Goal: Information Seeking & Learning: Find specific page/section

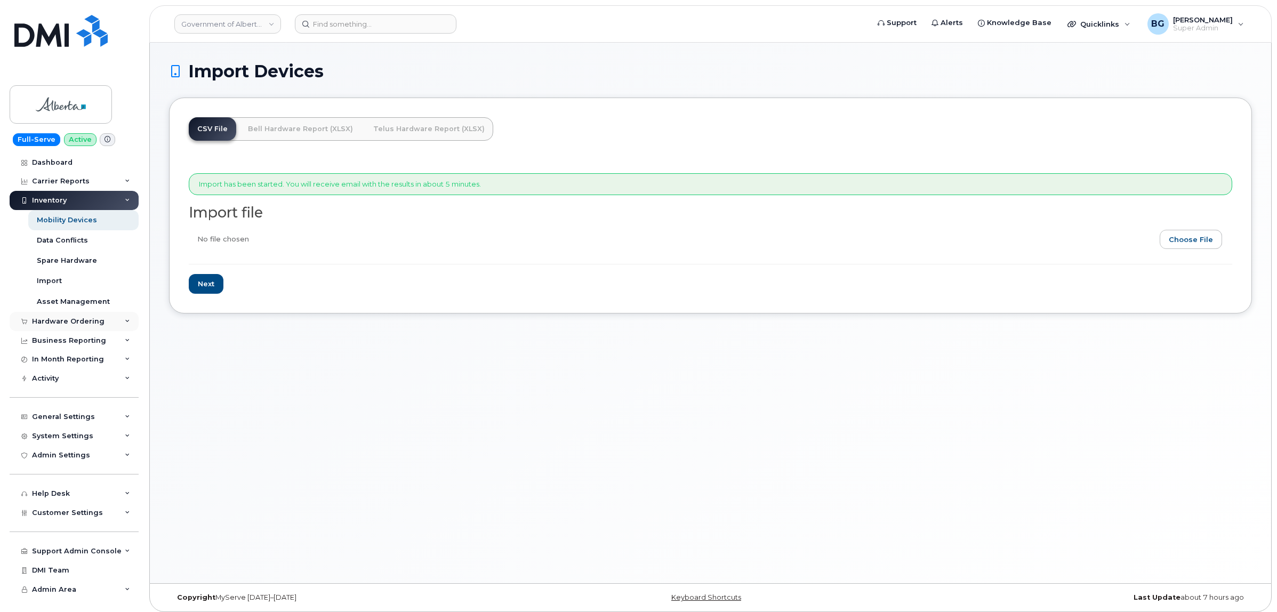
click at [63, 321] on div "Hardware Ordering" at bounding box center [68, 321] width 72 height 9
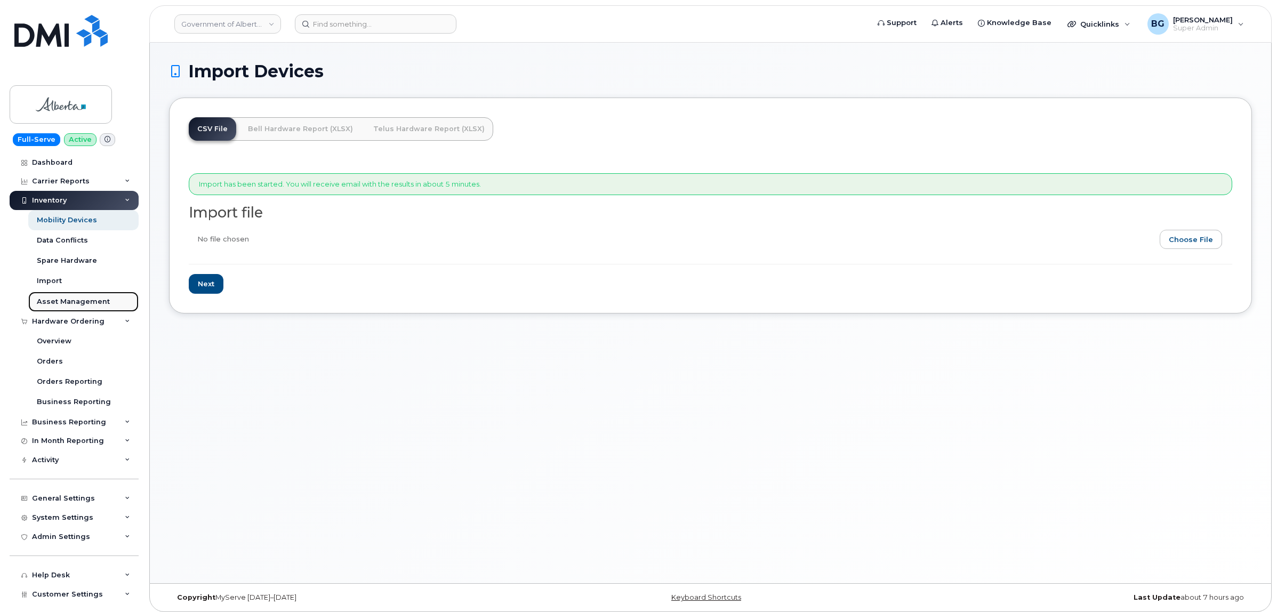
click at [64, 312] on link "Asset Management" at bounding box center [83, 302] width 110 height 20
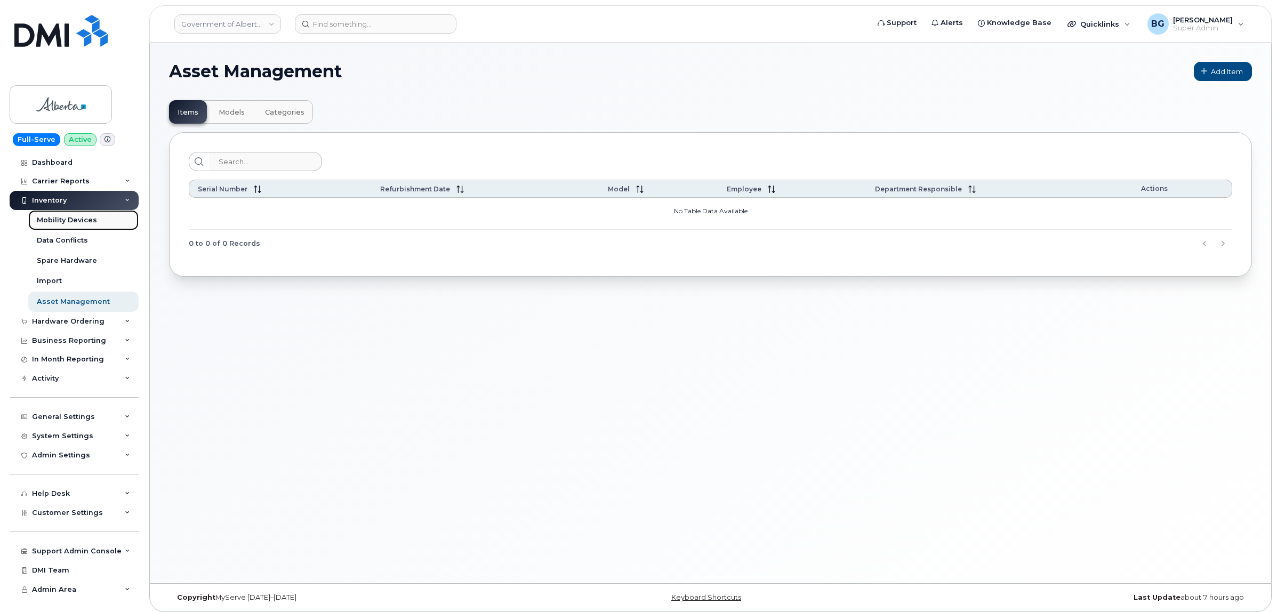
click at [57, 212] on link "Mobility Devices" at bounding box center [83, 220] width 110 height 20
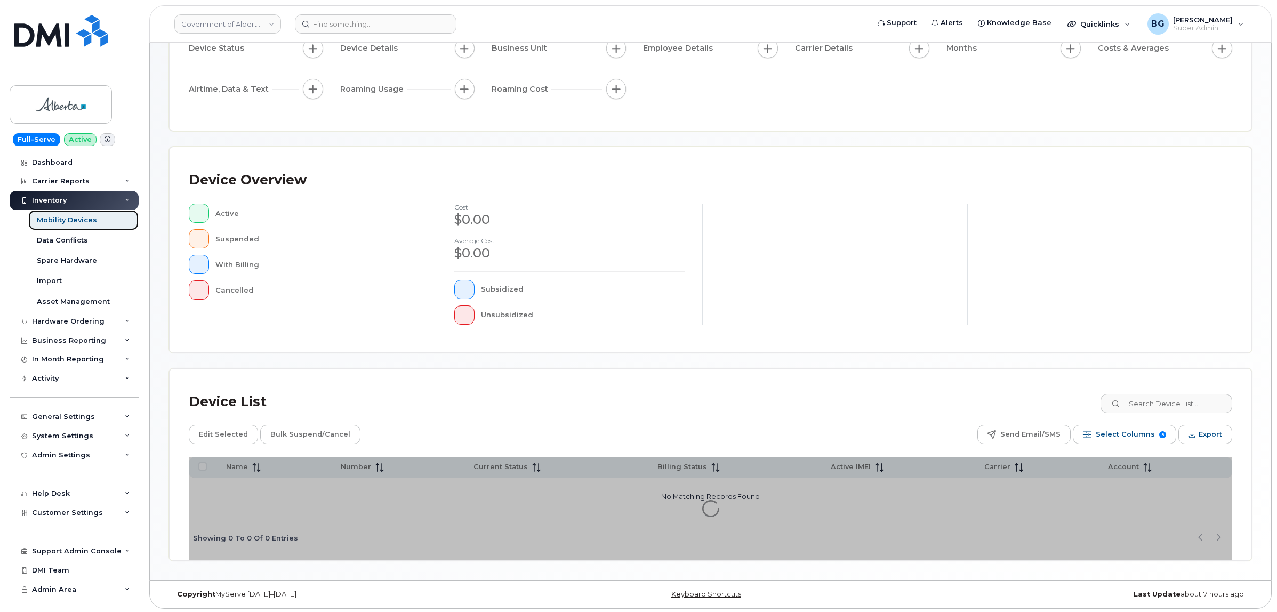
scroll to position [121, 0]
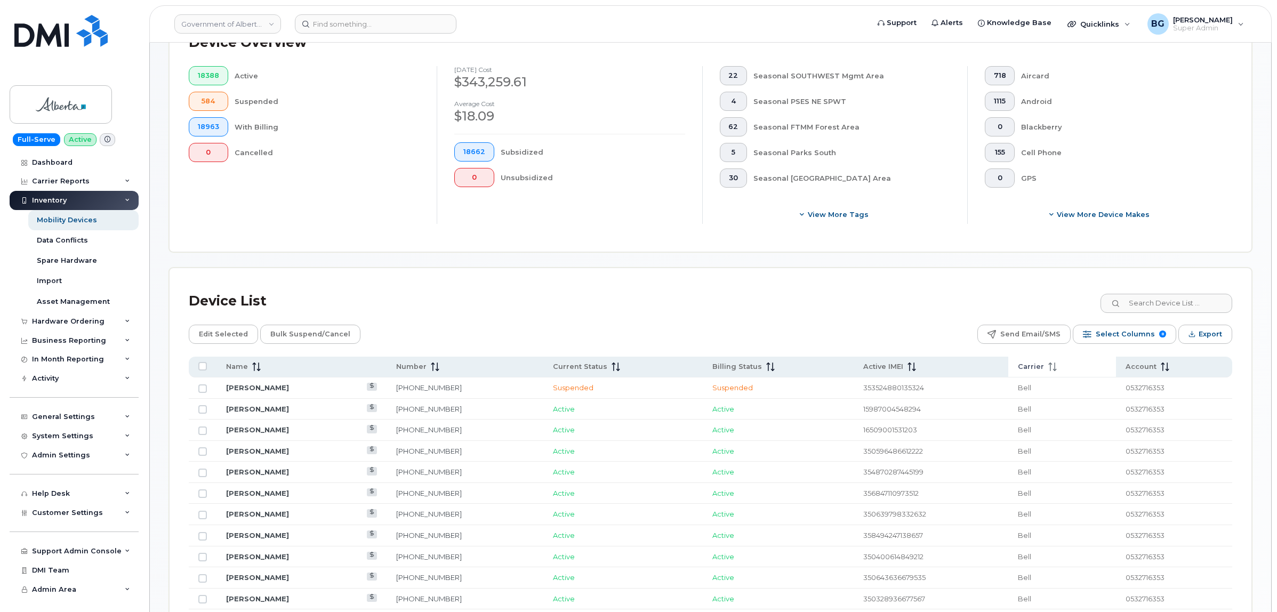
scroll to position [343, 0]
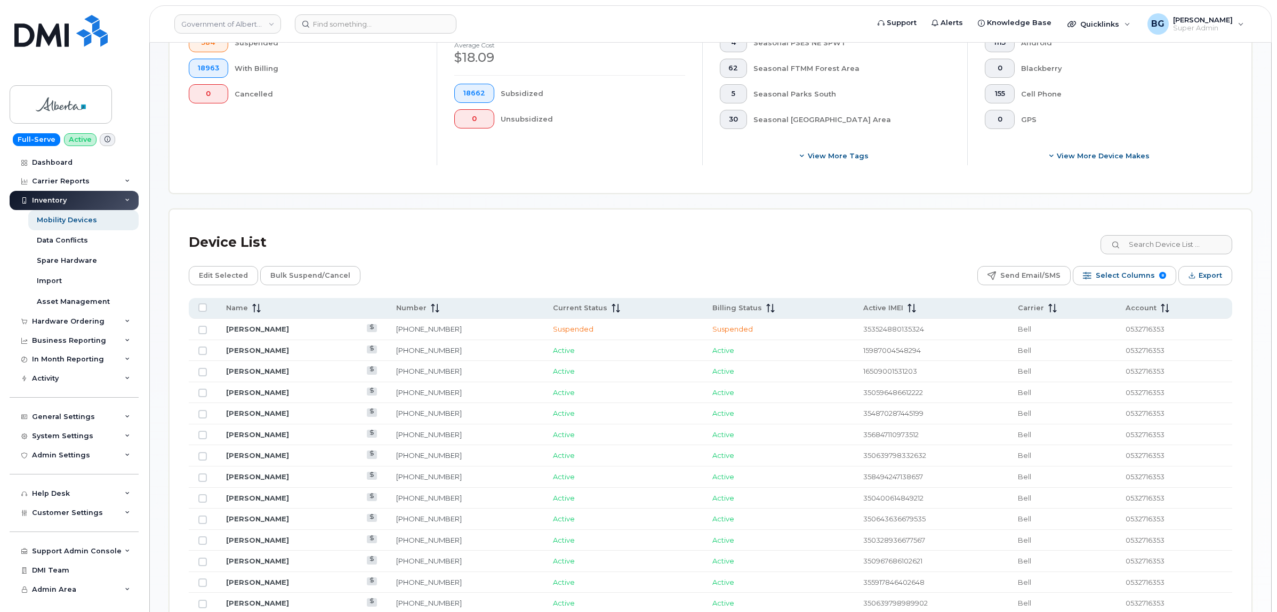
click at [1020, 233] on div "Device List" at bounding box center [710, 243] width 1043 height 28
click at [1020, 243] on input at bounding box center [1165, 244] width 133 height 19
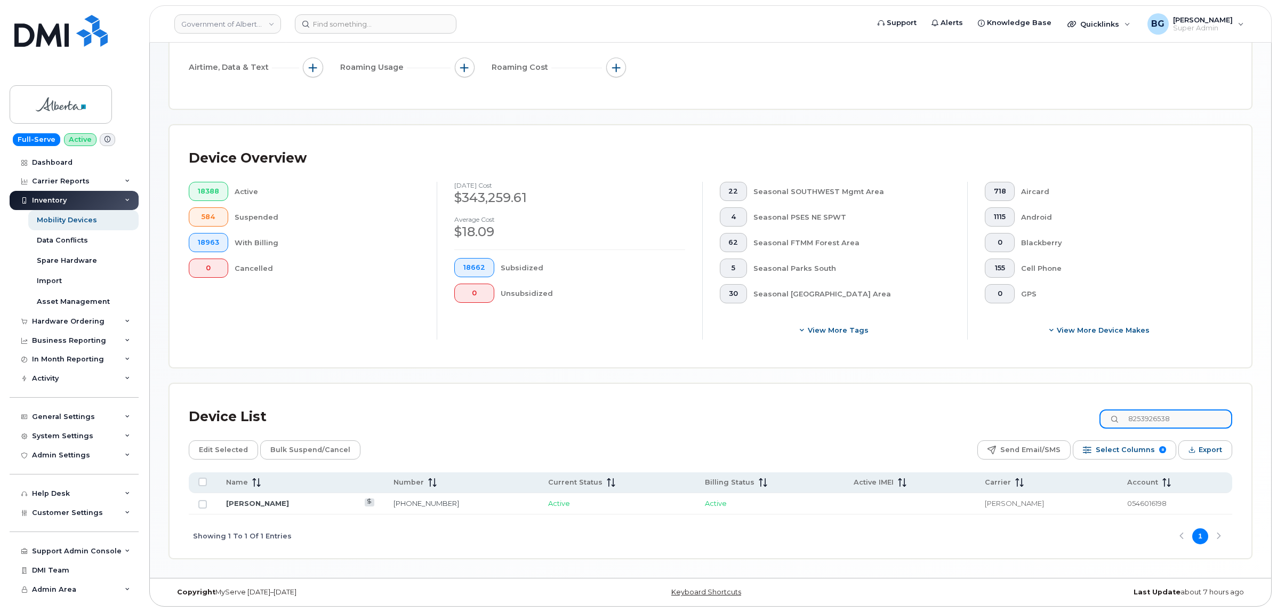
scroll to position [169, 0]
type input "8253926538"
click at [406, 468] on link "825-392-6538" at bounding box center [426, 503] width 66 height 9
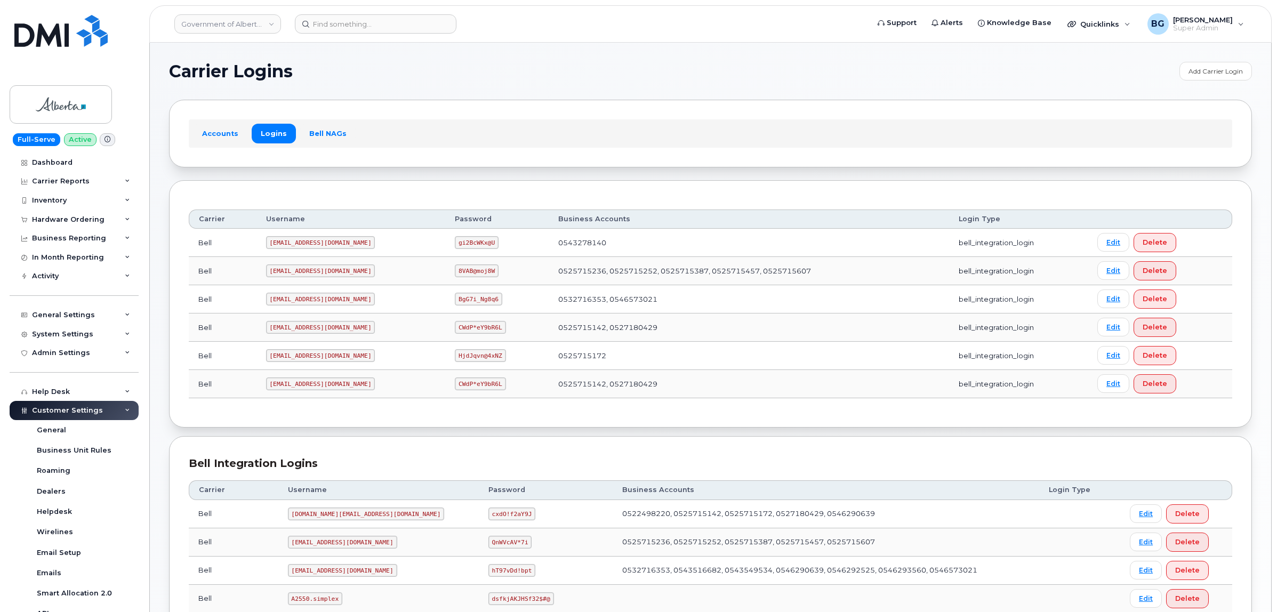
scroll to position [487, 0]
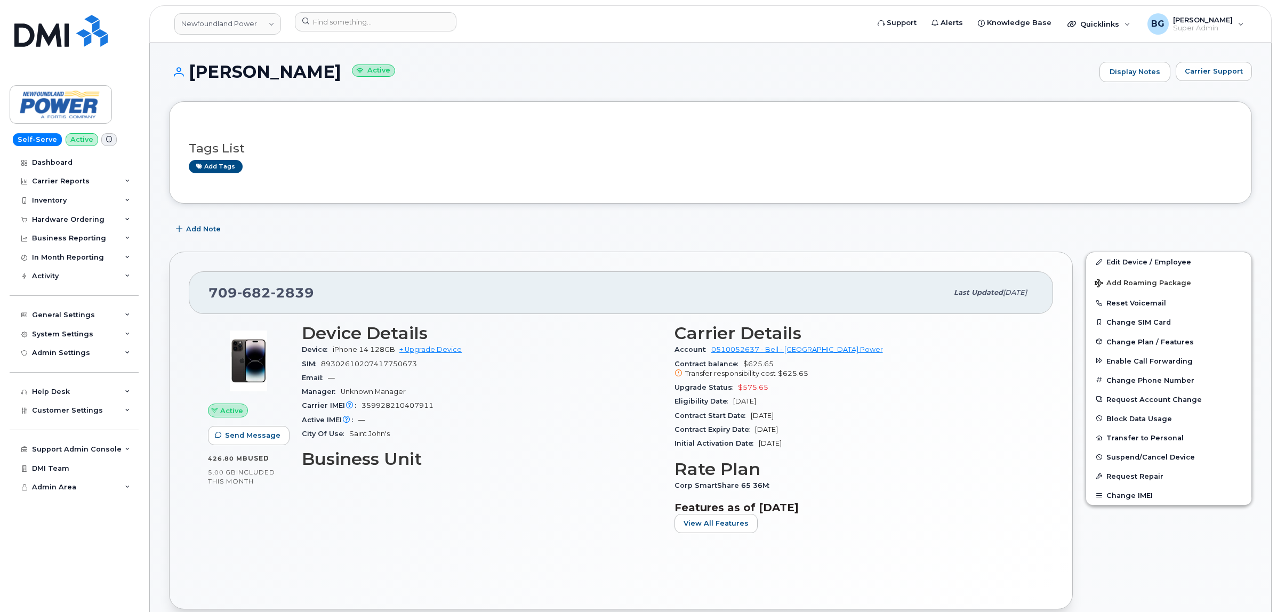
scroll to position [977, 0]
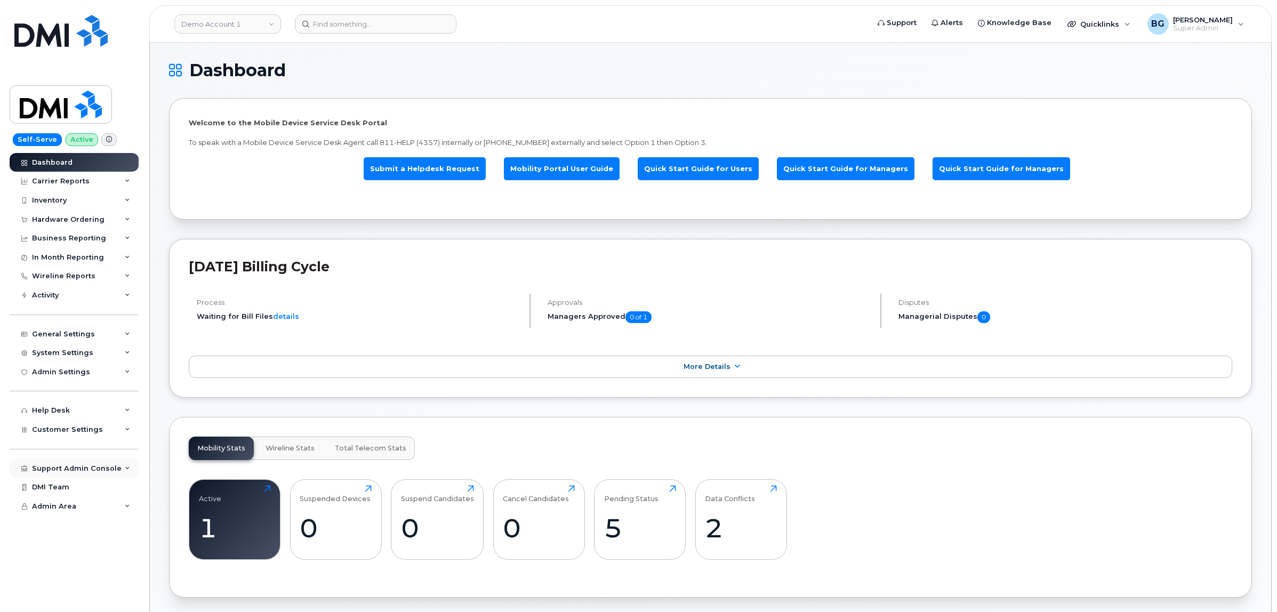
click at [79, 467] on div "Support Admin Console" at bounding box center [74, 468] width 129 height 19
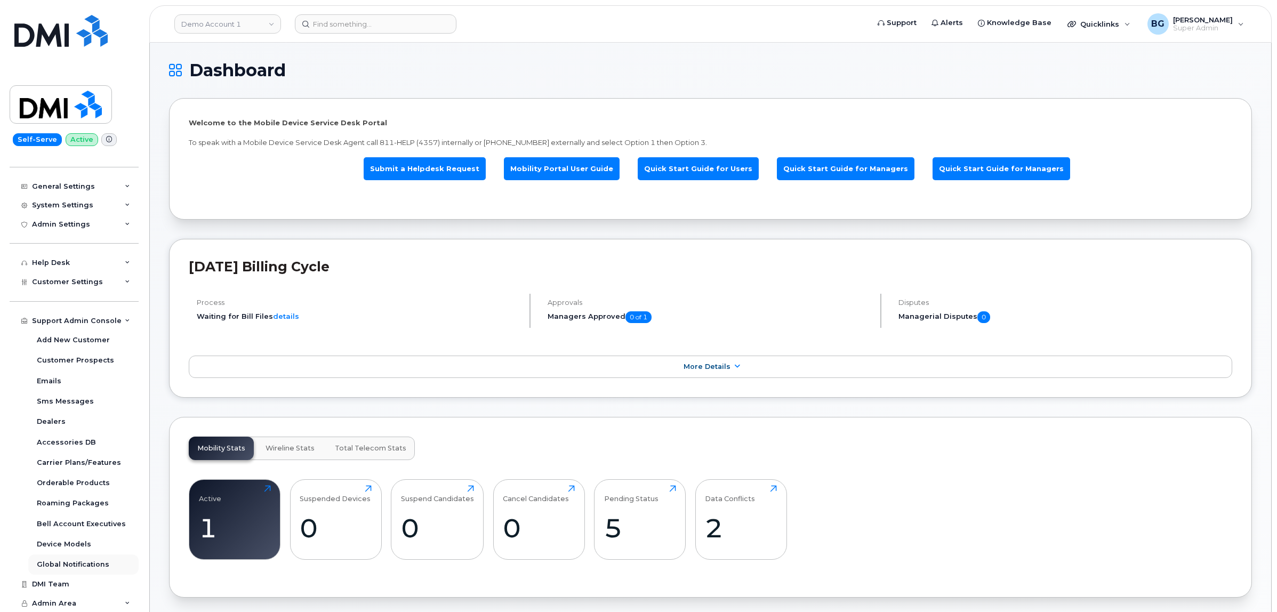
scroll to position [152, 0]
click at [77, 542] on div "Device Models" at bounding box center [64, 544] width 54 height 10
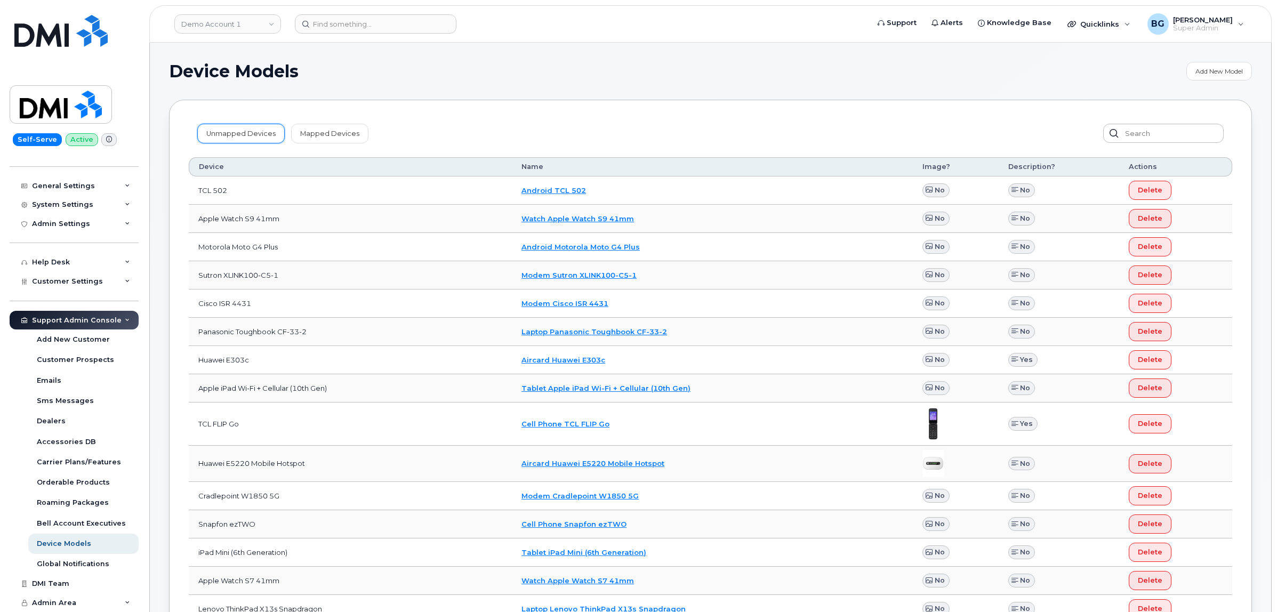
click at [235, 127] on link "Unmapped Devices" at bounding box center [240, 133] width 87 height 19
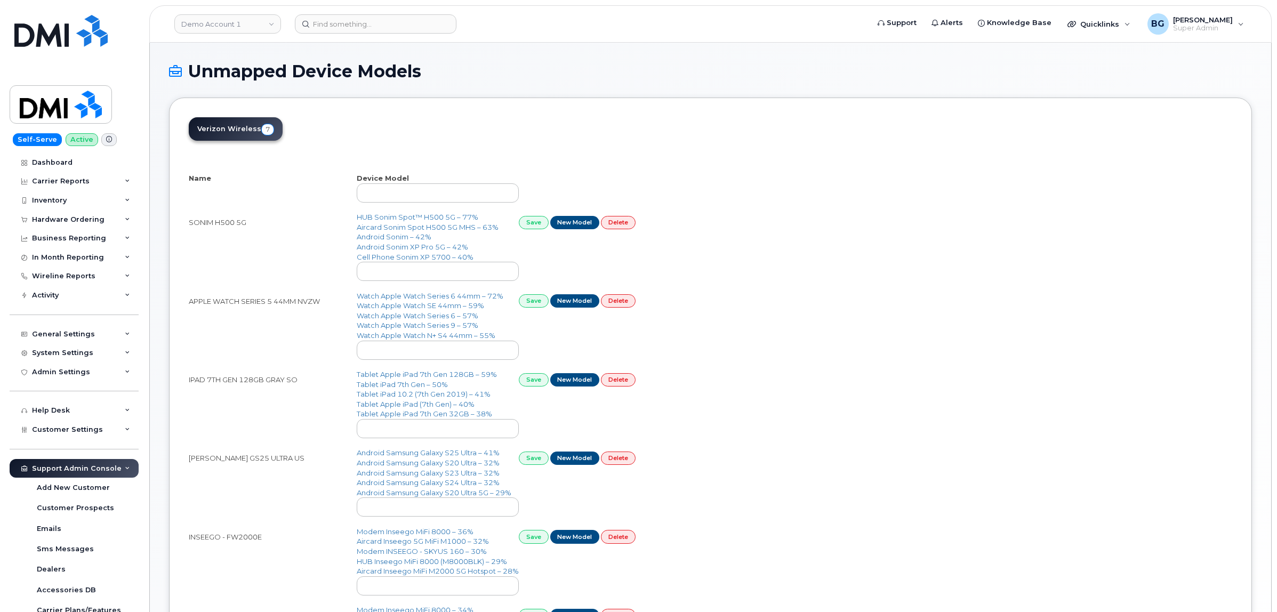
select select "25"
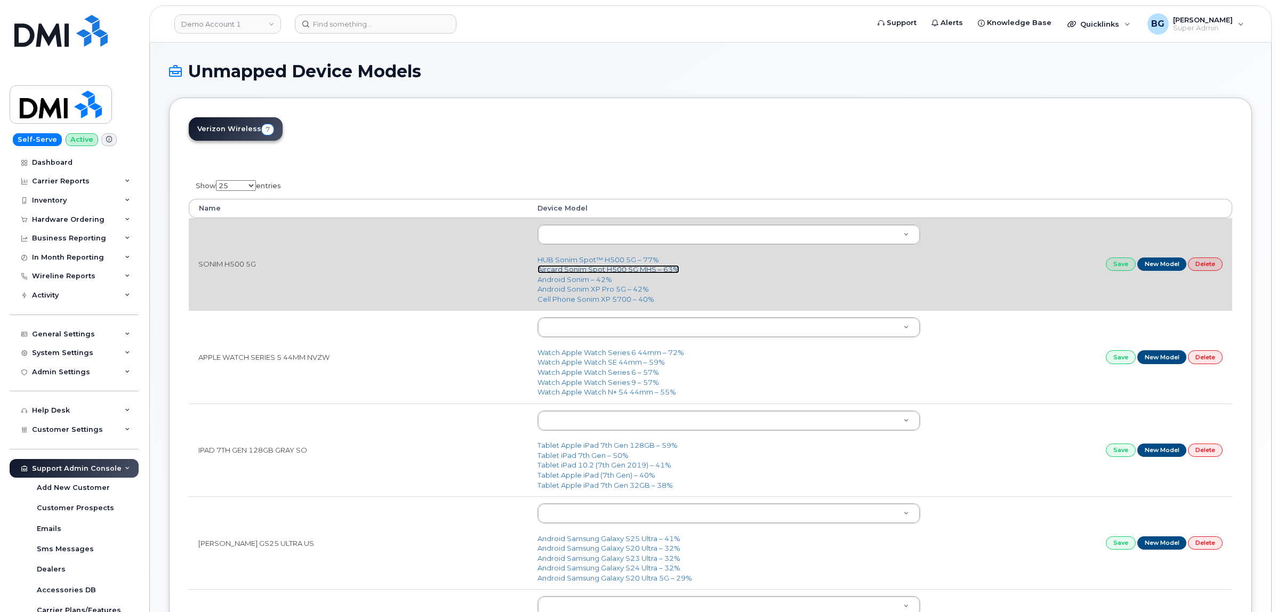
click at [612, 267] on link "Aircard Sonim Spot H500 5G MHS – 63%" at bounding box center [608, 269] width 142 height 9
type input "3169"
click at [1118, 261] on link "Save" at bounding box center [1121, 263] width 30 height 13
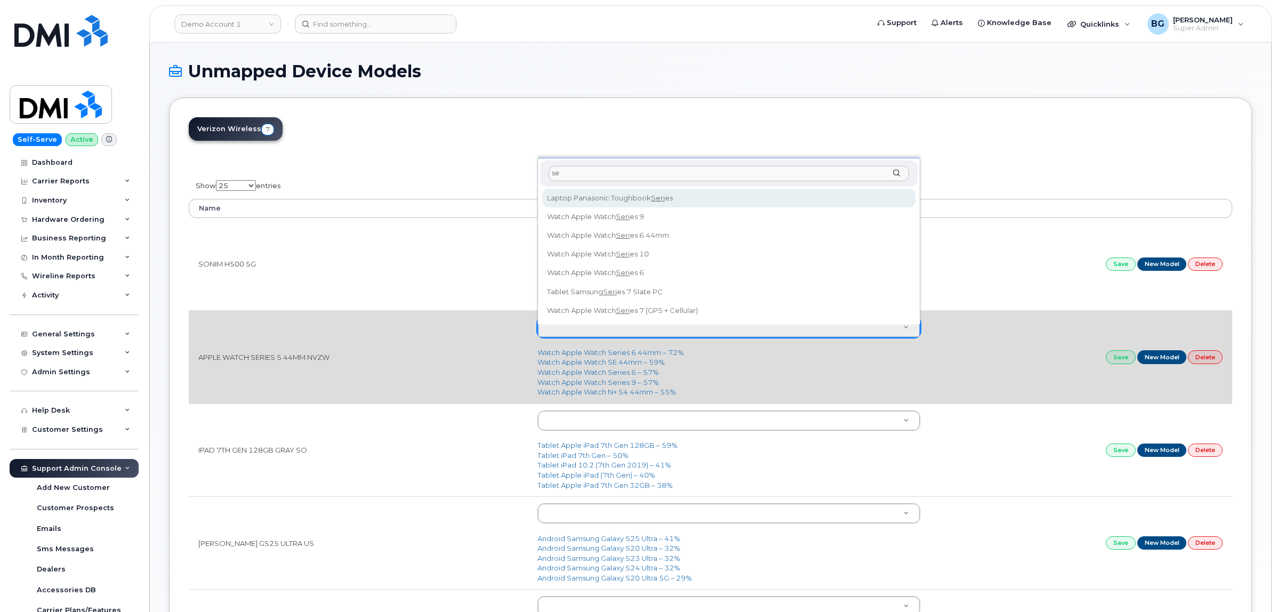
type input "s"
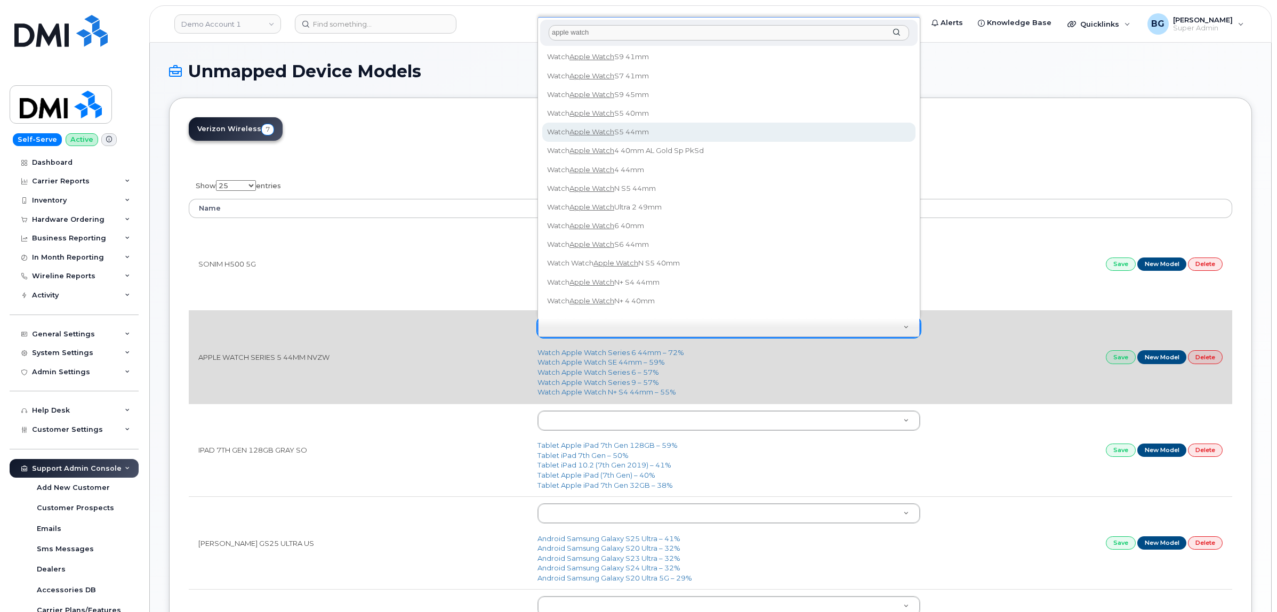
type input "apple watch"
type input "1743"
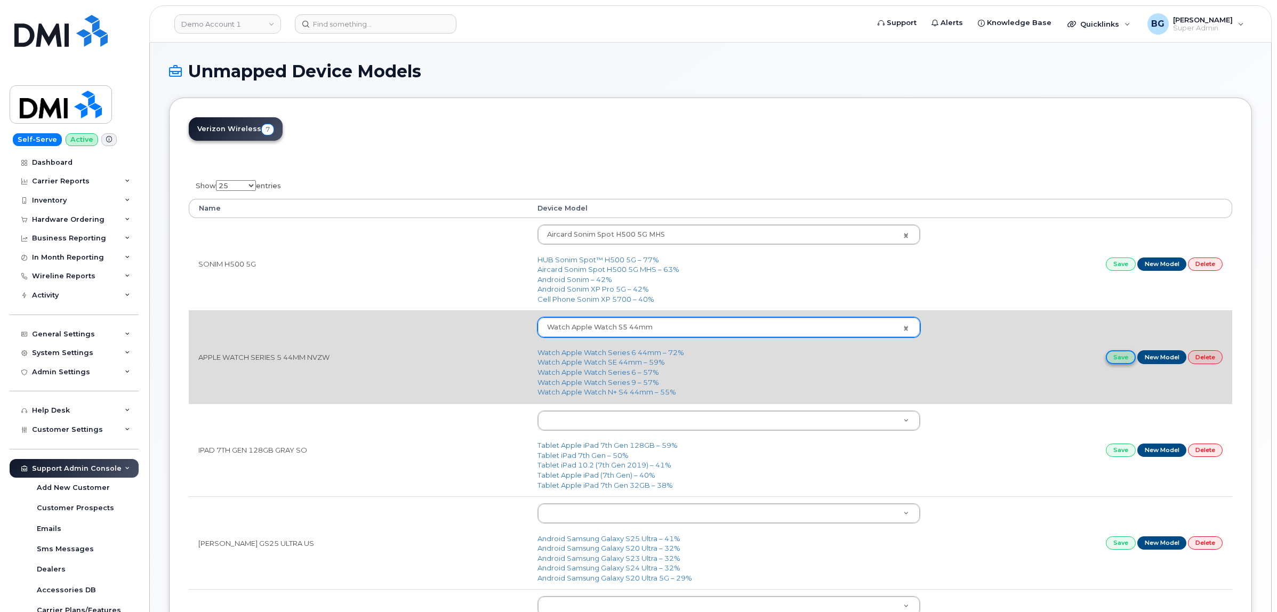
click at [1113, 351] on link "Save" at bounding box center [1121, 356] width 30 height 13
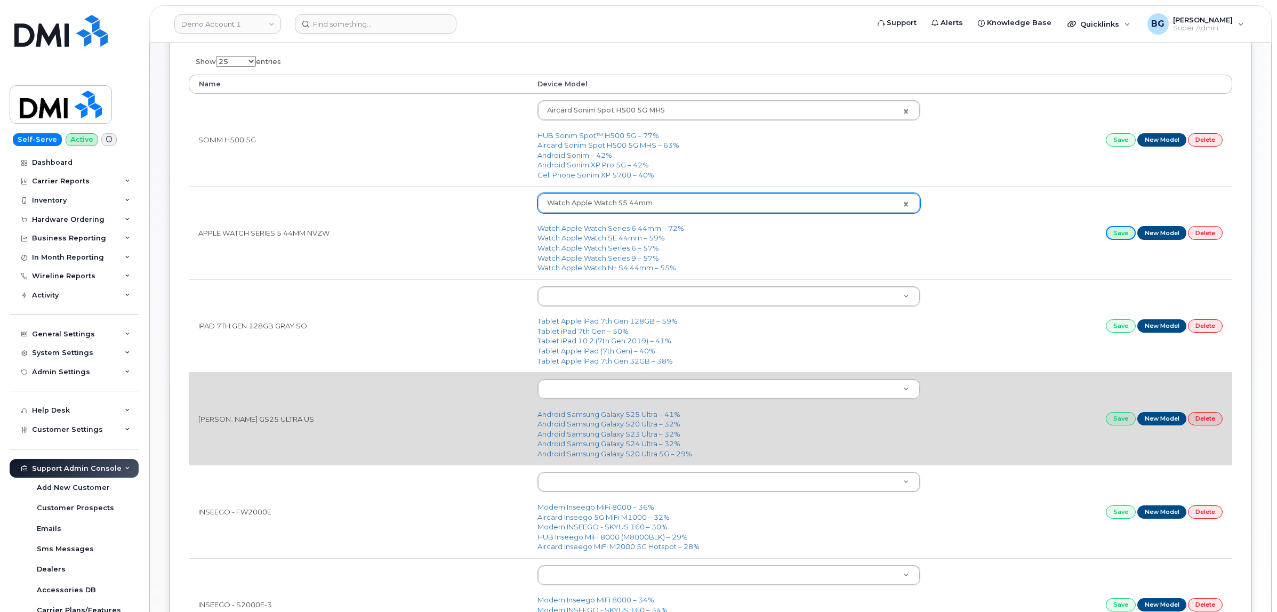
scroll to position [133, 0]
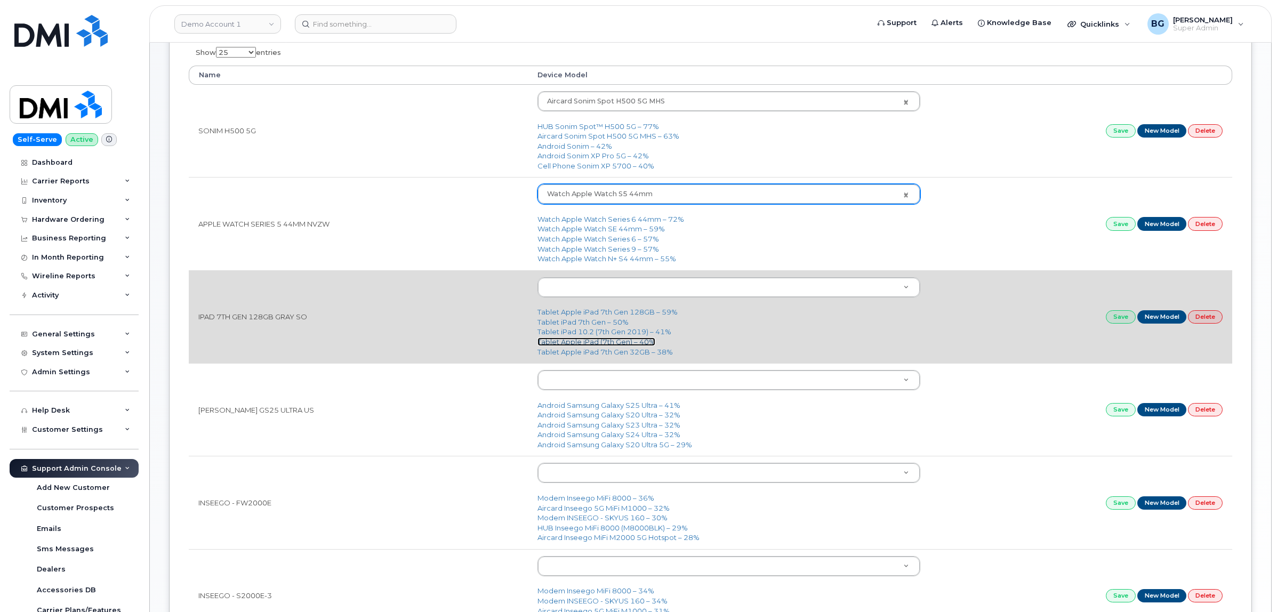
click at [601, 338] on link "Tablet Apple iPad (7th Gen) – 40%" at bounding box center [596, 341] width 118 height 9
type input "1731"
click at [1113, 318] on link "Save" at bounding box center [1121, 316] width 30 height 13
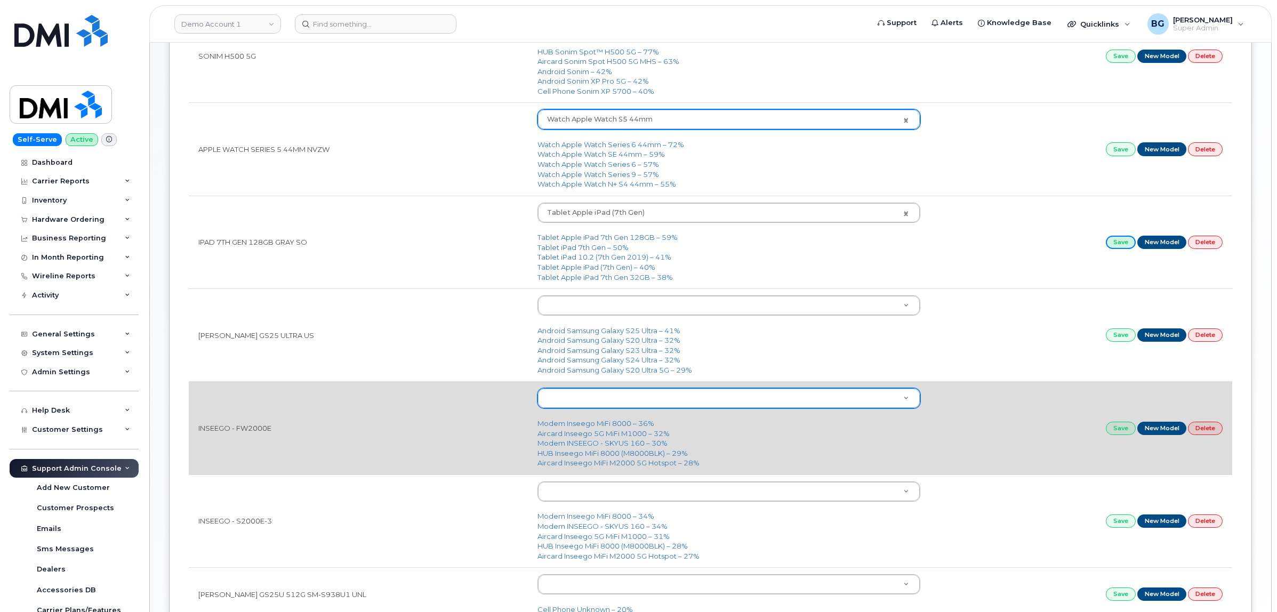
scroll to position [222, 0]
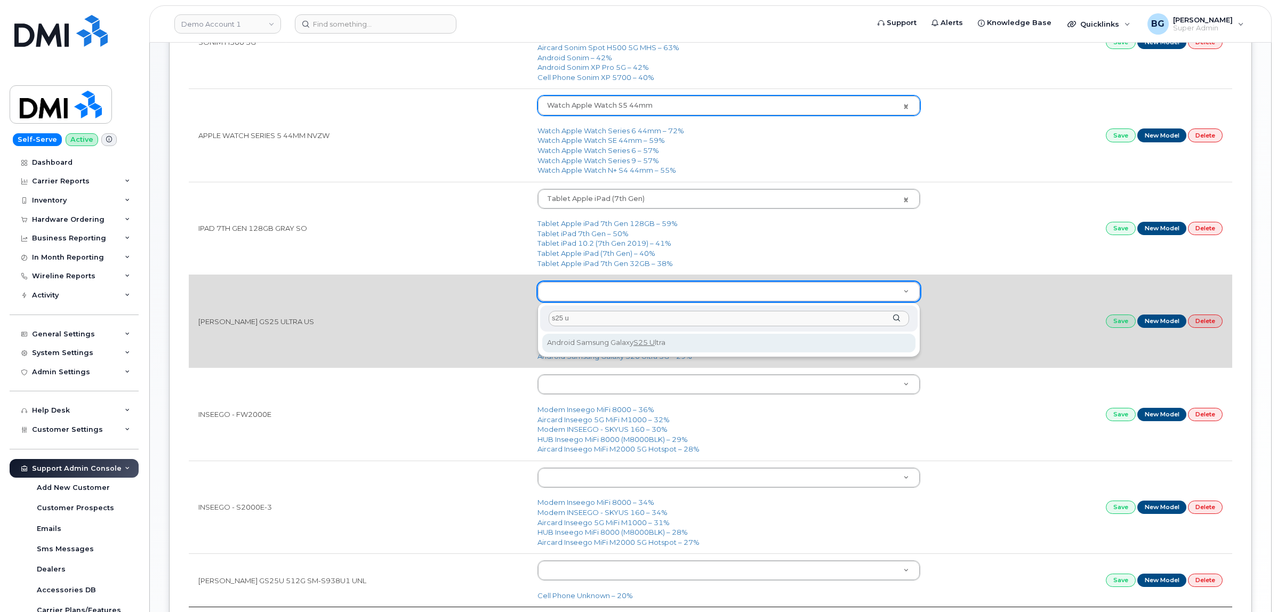
type input "s25 u"
type input "3289"
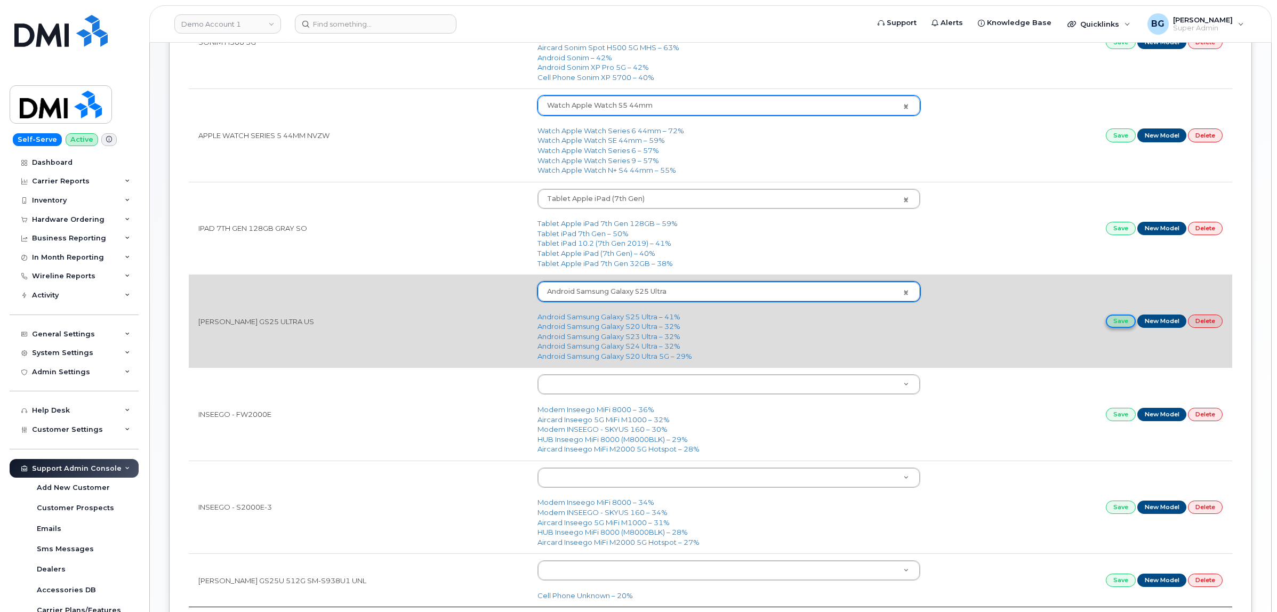
click at [1119, 326] on link "Save" at bounding box center [1121, 321] width 30 height 13
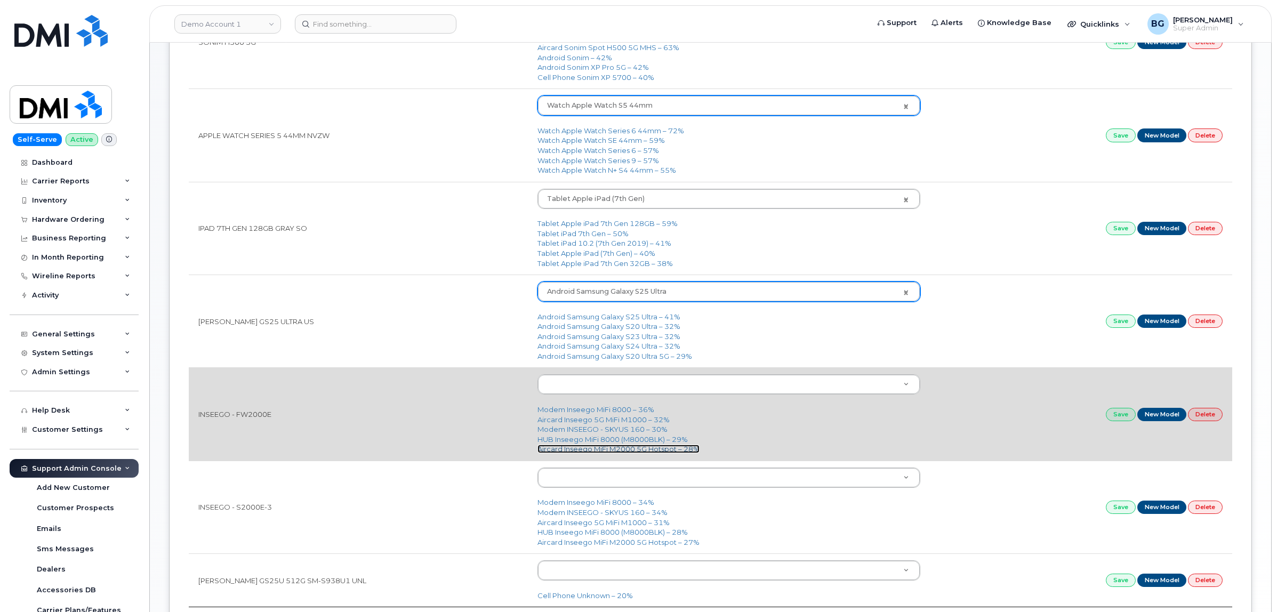
click at [620, 452] on link "Aircard Inseego MiFi M2000 5G Hotspot – 28%" at bounding box center [618, 449] width 162 height 9
type input "3004"
click at [1118, 414] on link "Save" at bounding box center [1121, 414] width 30 height 13
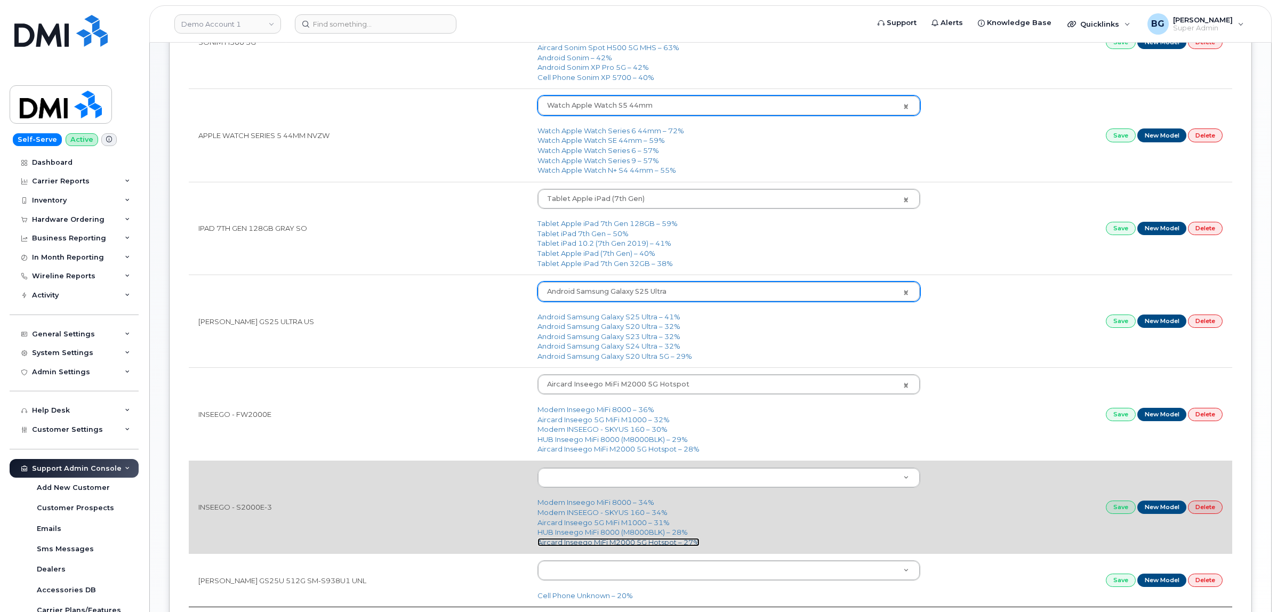
click at [611, 542] on link "Aircard Inseego MiFi M2000 5G Hotspot – 27%" at bounding box center [618, 542] width 162 height 9
type input "3004"
click at [1110, 510] on link "Save" at bounding box center [1121, 507] width 30 height 13
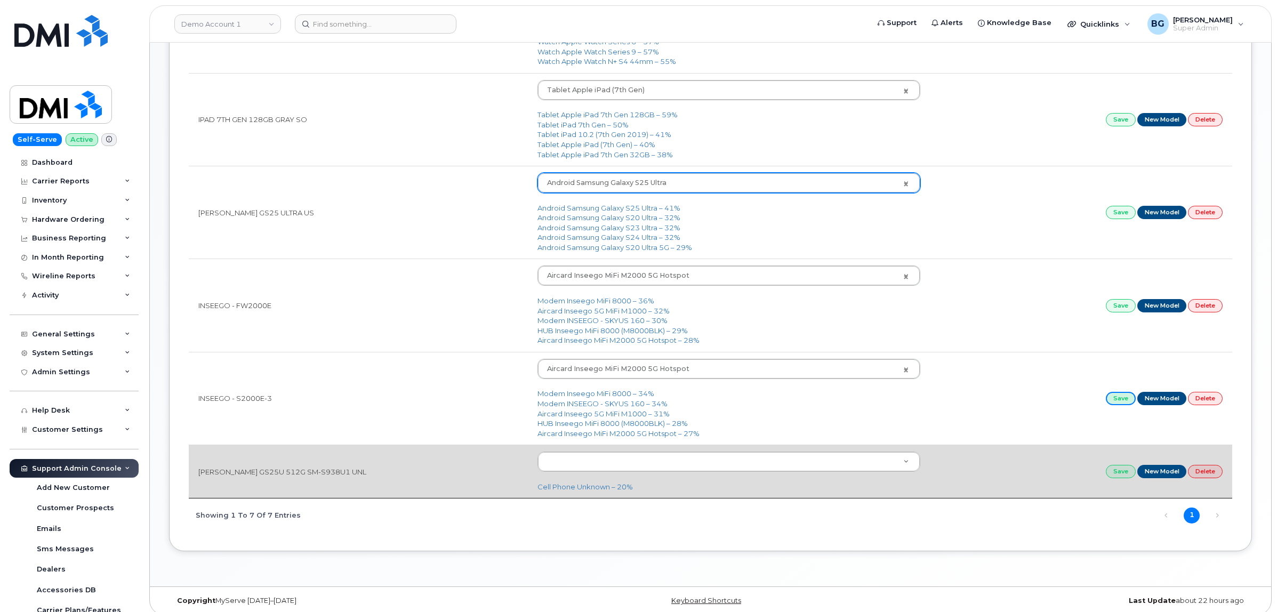
scroll to position [342, 0]
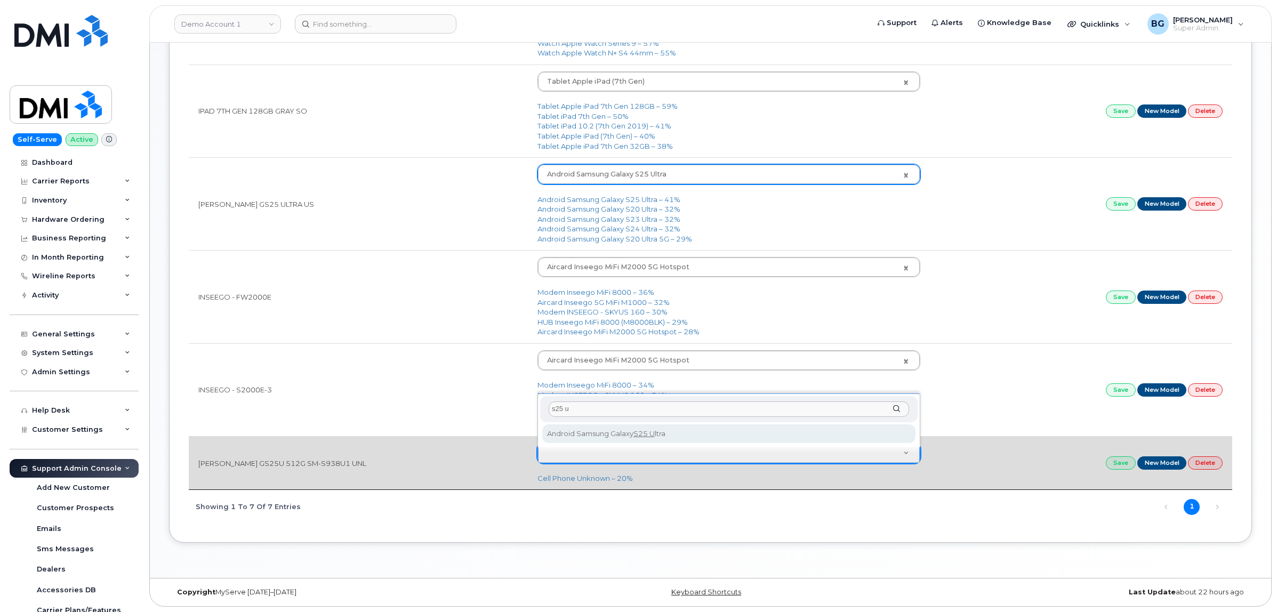
type input "s25 u"
type input "3289"
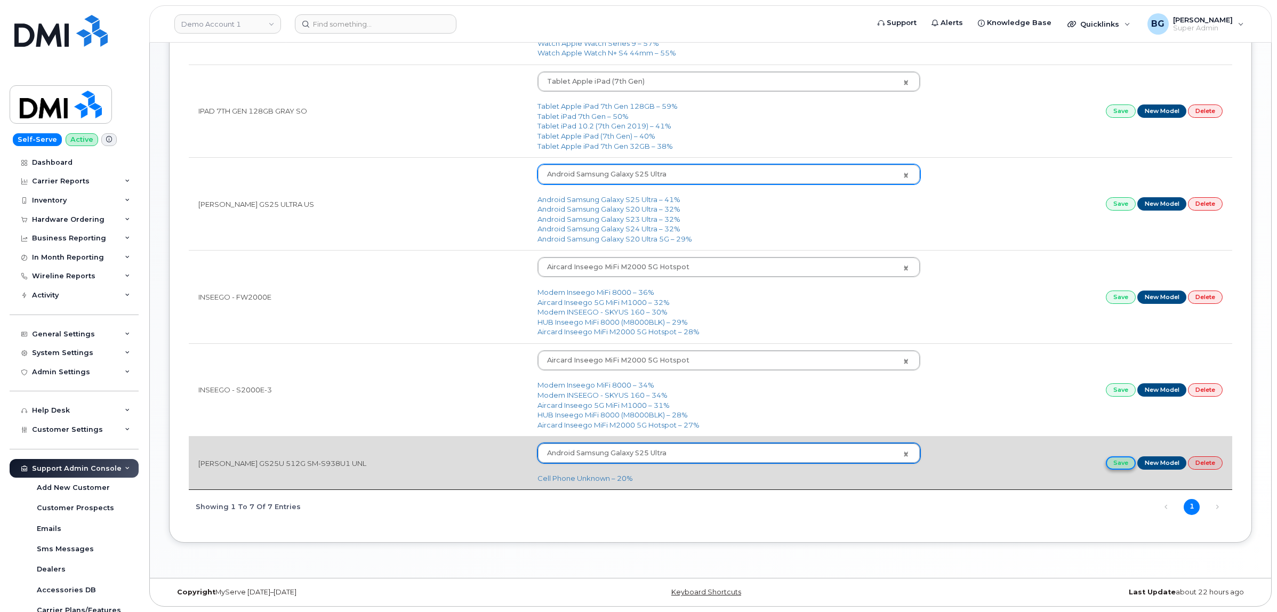
click at [1119, 462] on link "Save" at bounding box center [1121, 462] width 30 height 13
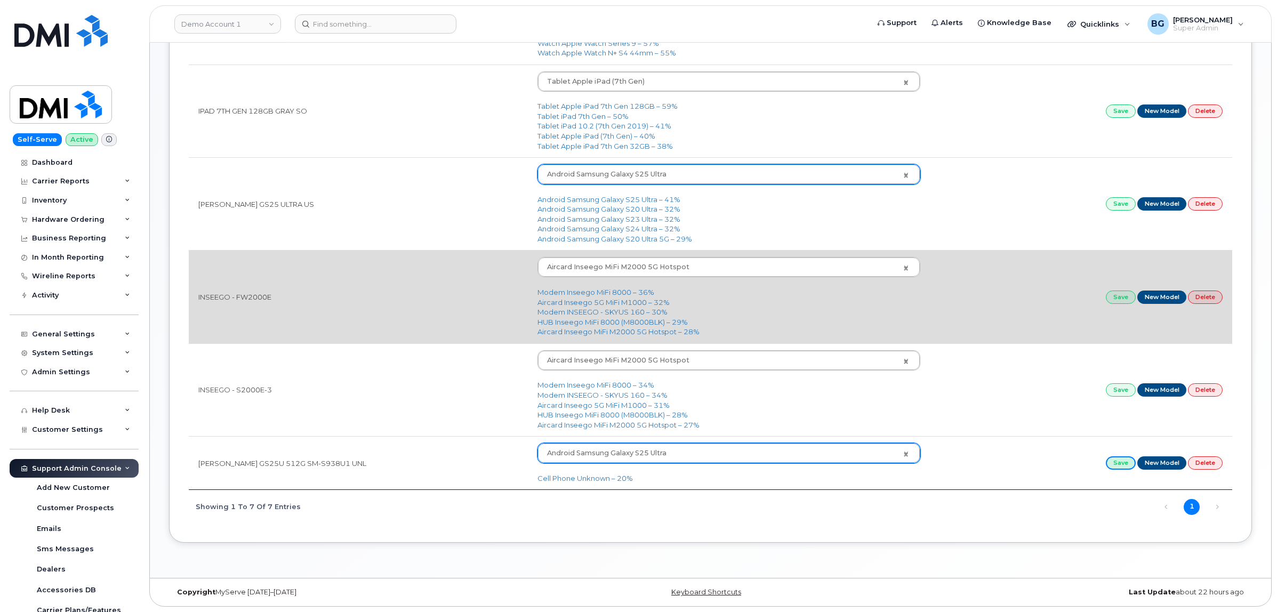
scroll to position [0, 0]
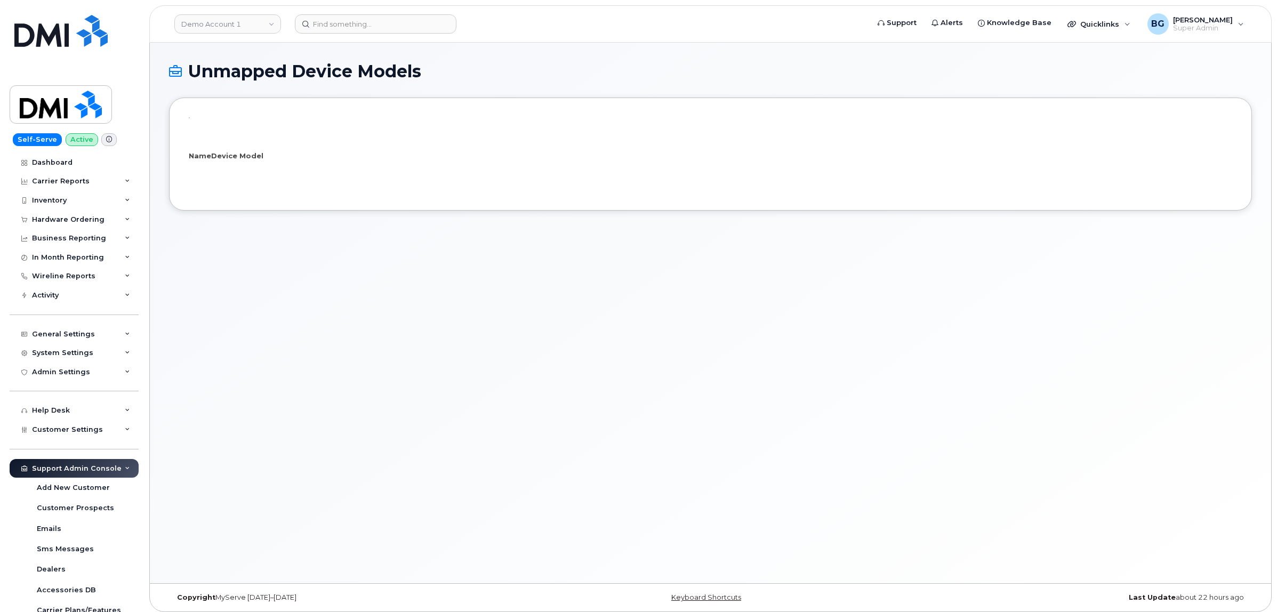
select select "25"
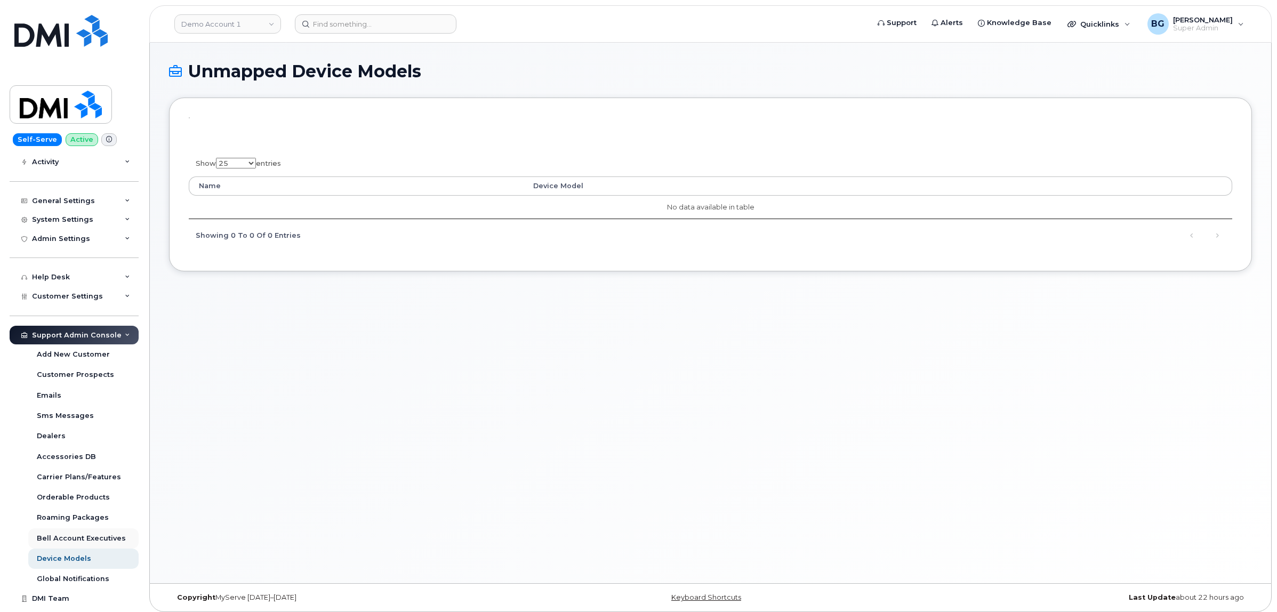
scroll to position [152, 0]
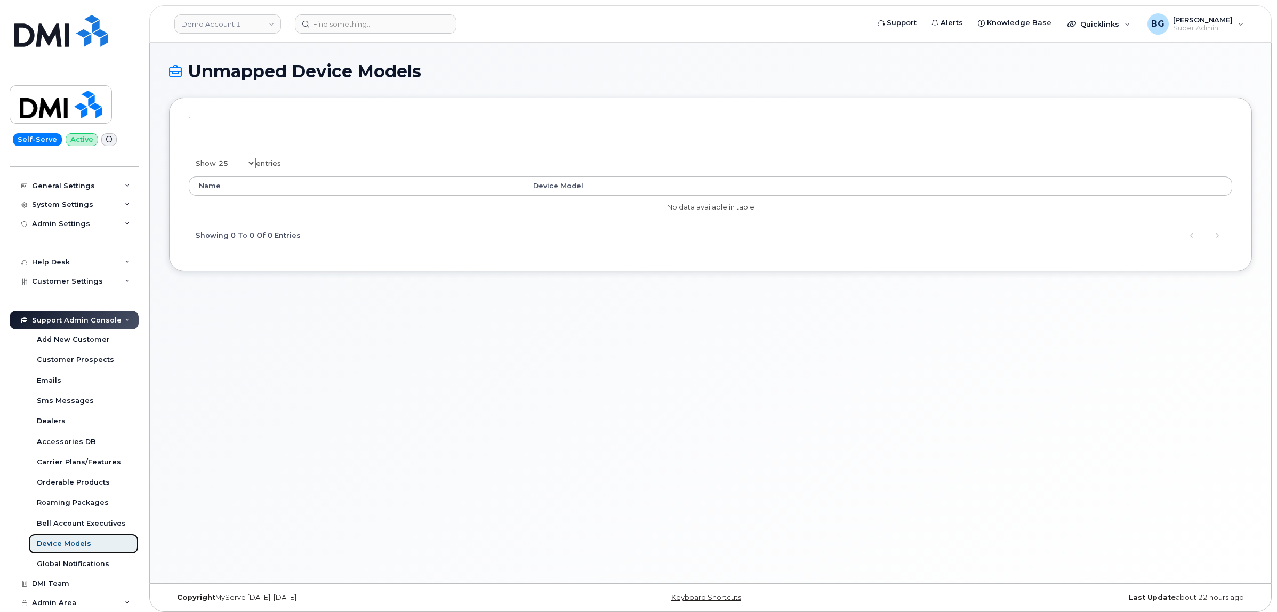
click at [57, 542] on div "Device Models" at bounding box center [64, 544] width 54 height 10
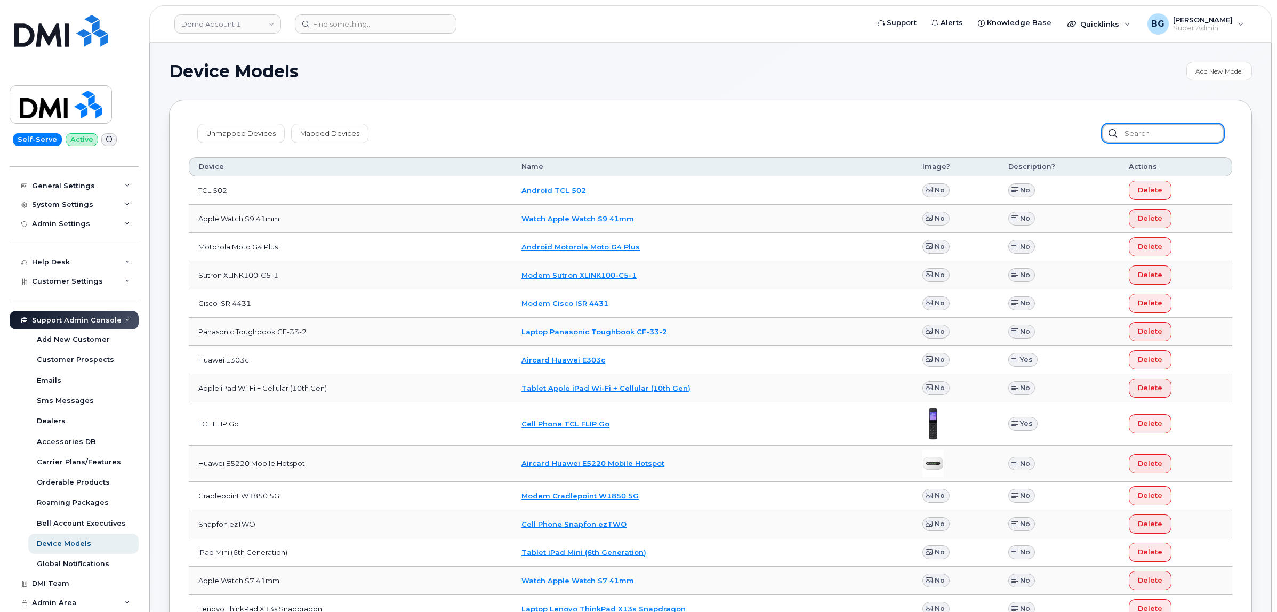
click at [1176, 139] on input "text" at bounding box center [1163, 133] width 122 height 19
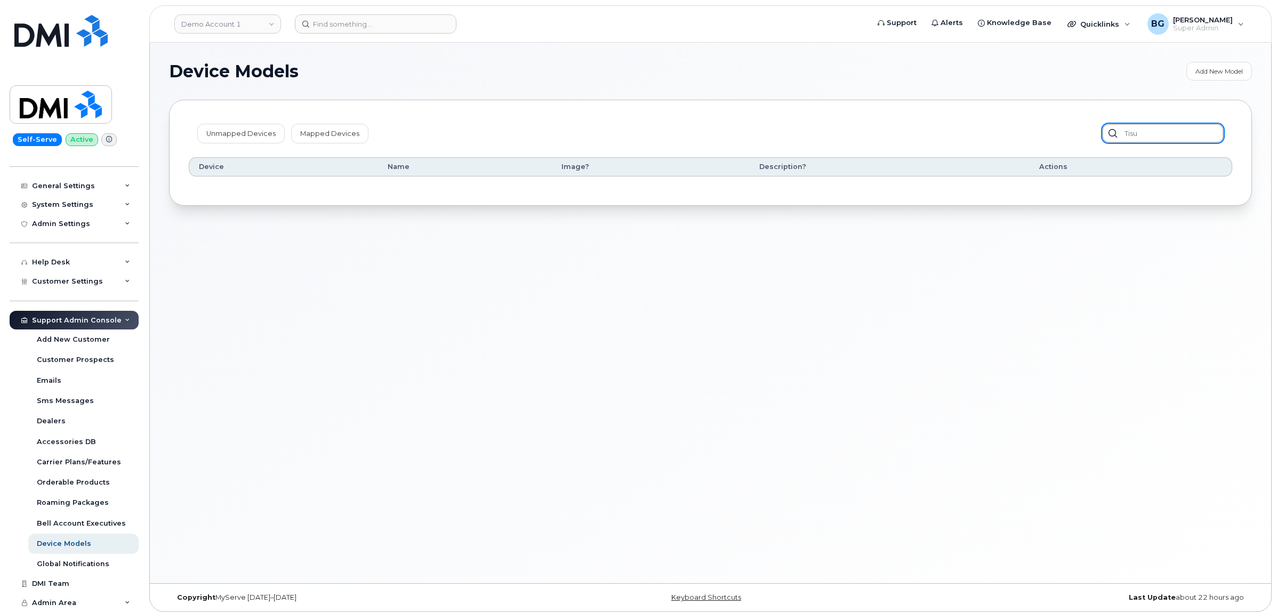
type input "tisu"
click at [346, 132] on link "Mapped Devices" at bounding box center [329, 133] width 77 height 19
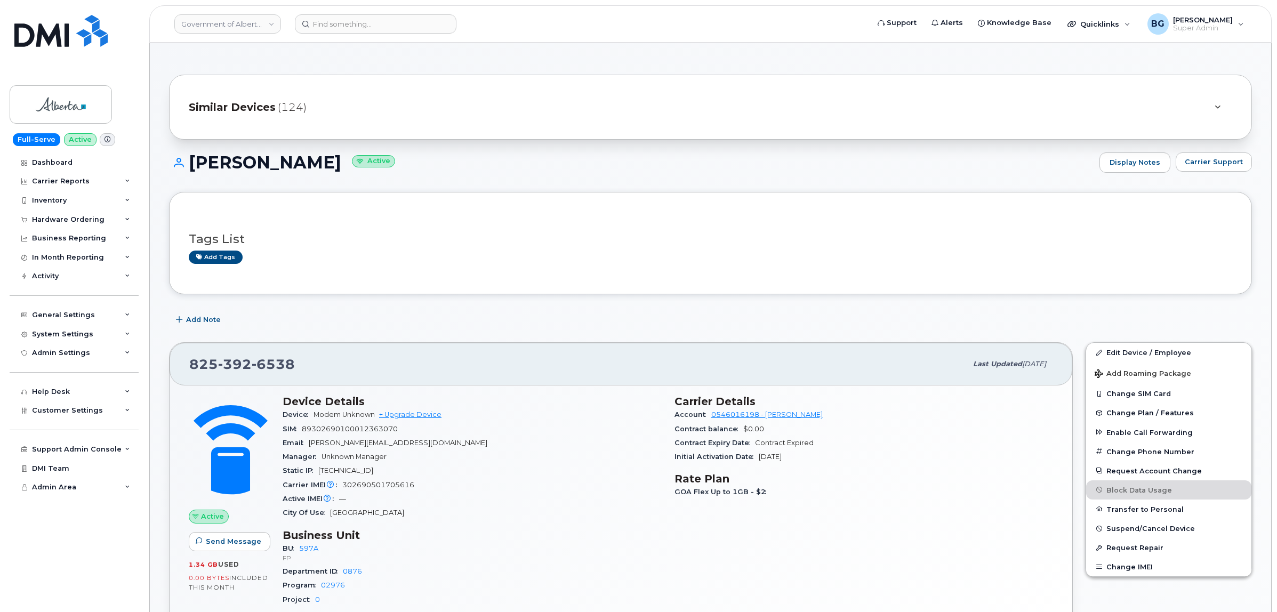
click at [585, 542] on div "BU 597A FP" at bounding box center [472, 553] width 379 height 23
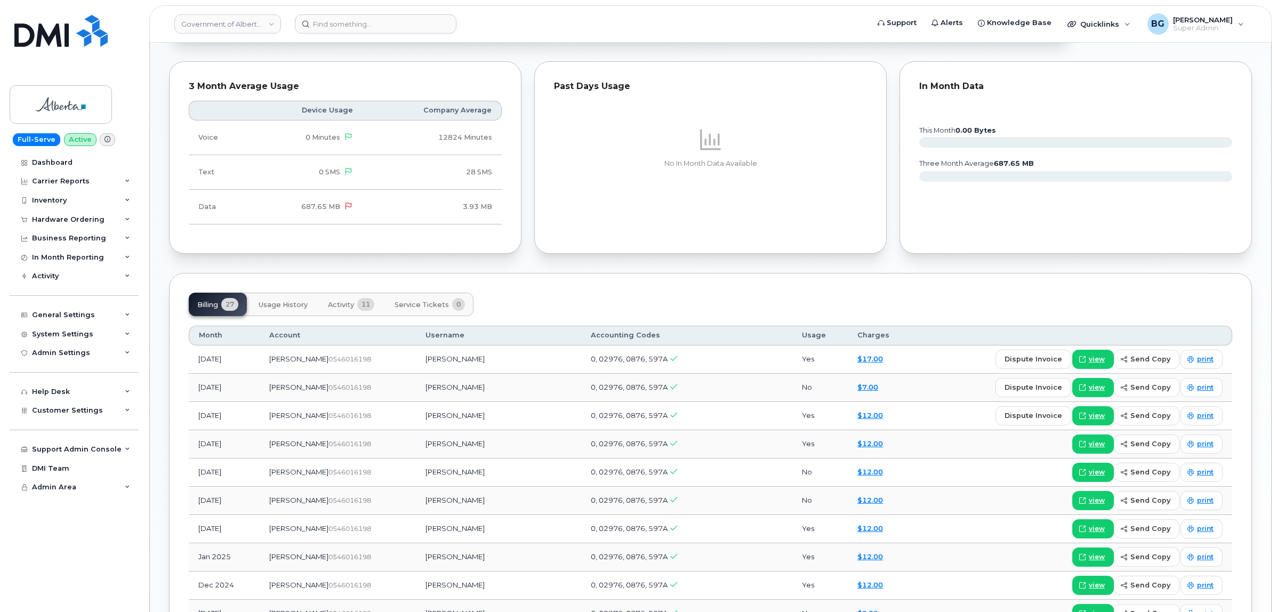
scroll to position [800, 0]
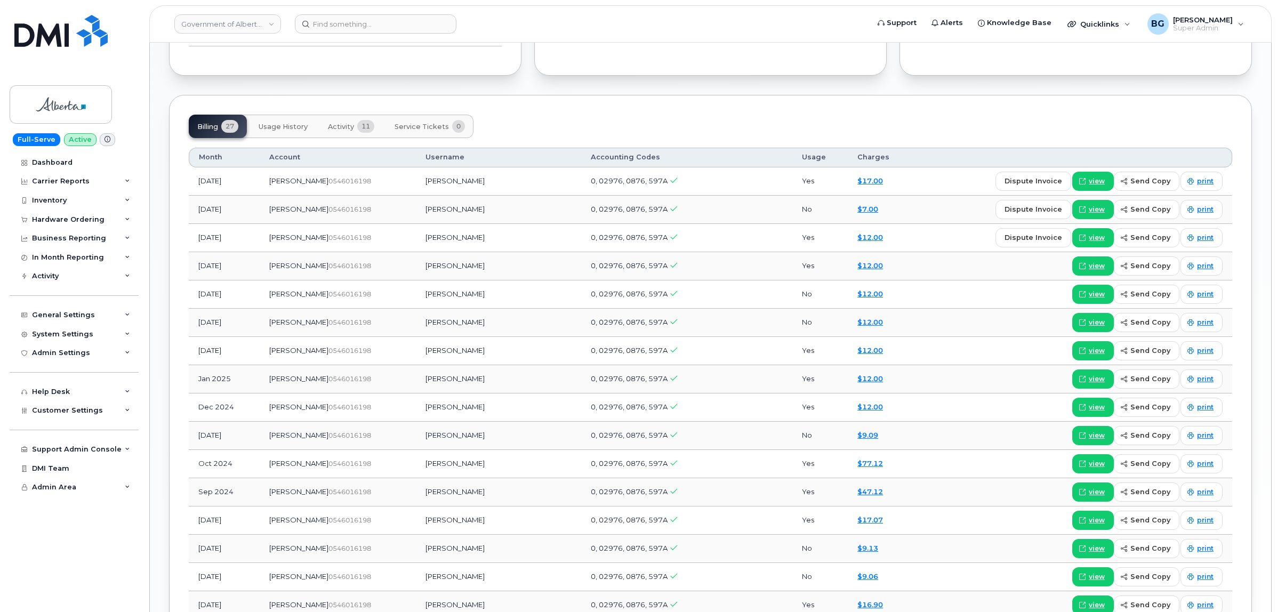
click at [348, 131] on span "Activity" at bounding box center [341, 127] width 26 height 9
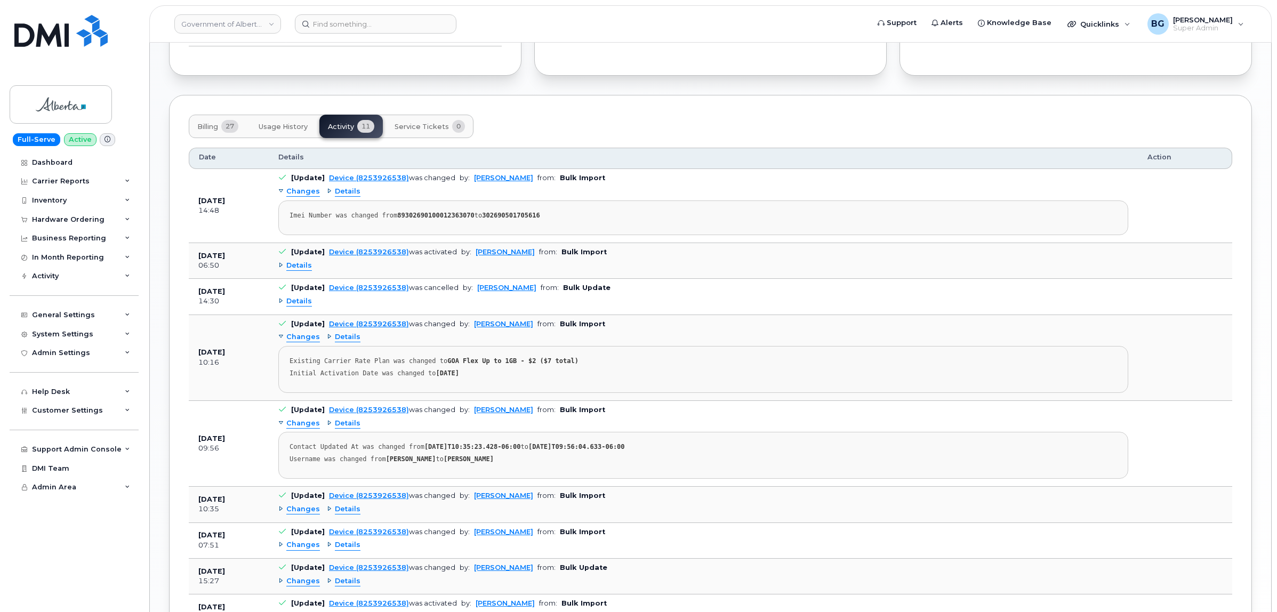
click at [291, 429] on span "Changes" at bounding box center [303, 423] width 34 height 10
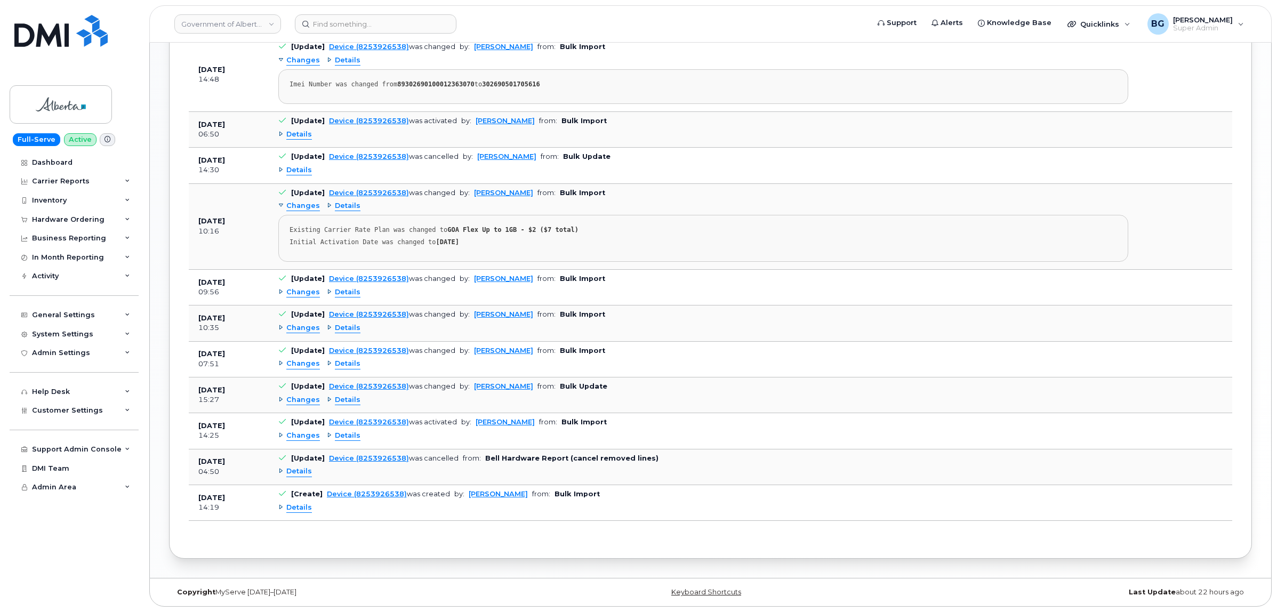
scroll to position [939, 0]
click at [292, 431] on span "Changes" at bounding box center [303, 436] width 34 height 10
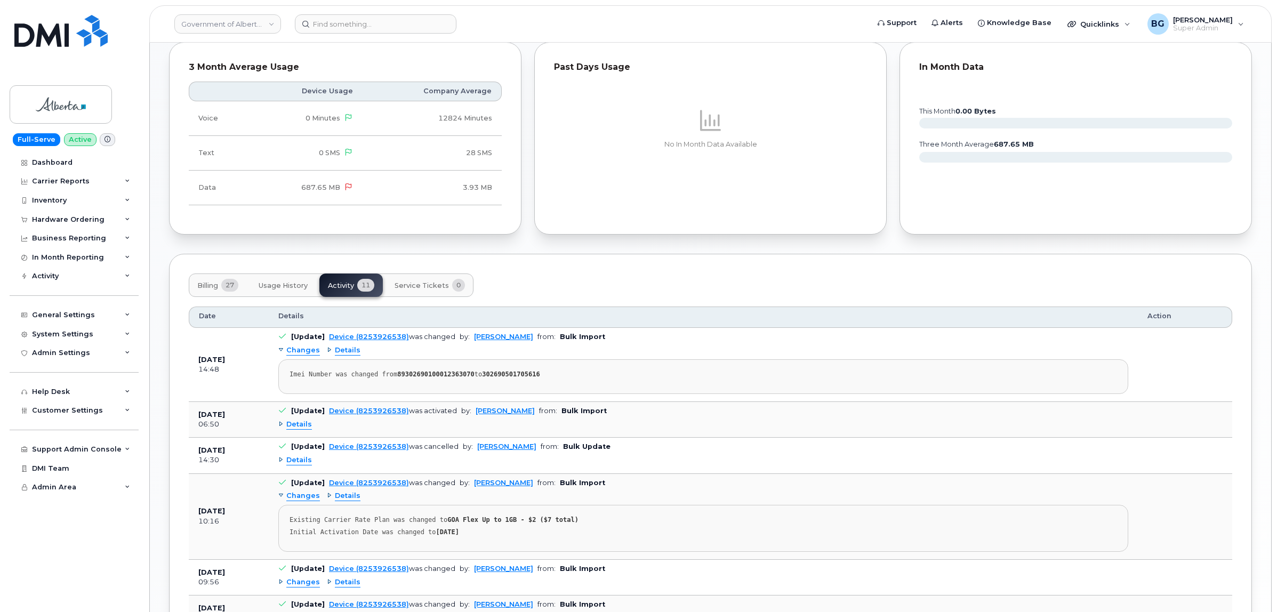
scroll to position [628, 0]
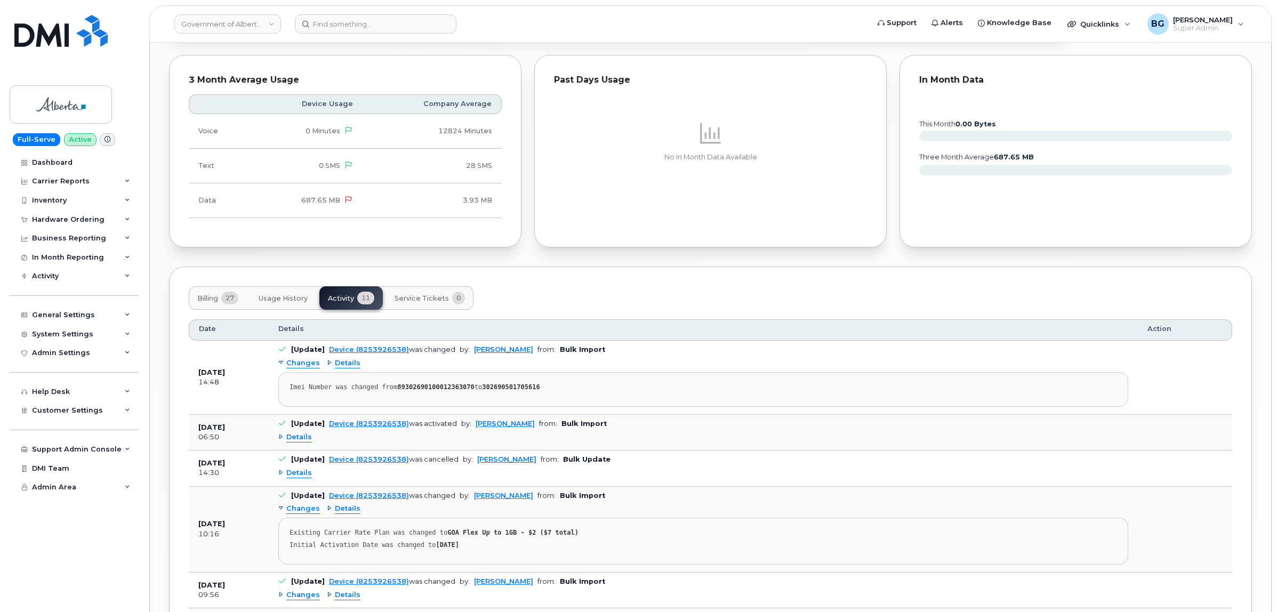
click at [294, 441] on span "Details" at bounding box center [299, 437] width 26 height 10
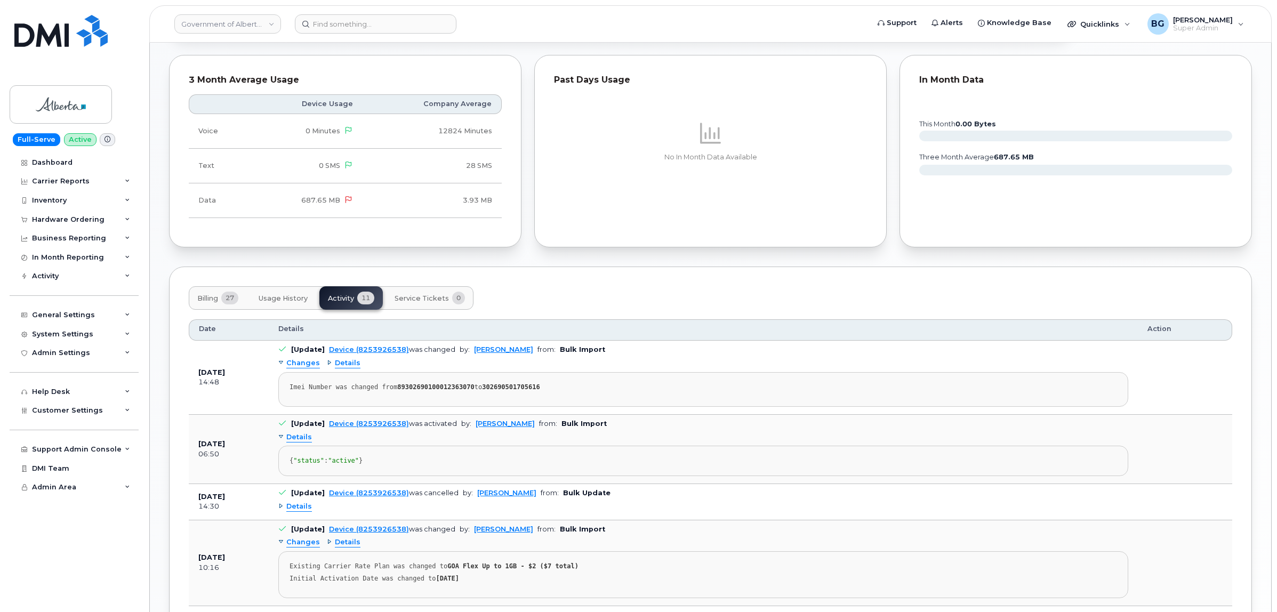
click at [297, 439] on span "Details" at bounding box center [299, 437] width 26 height 10
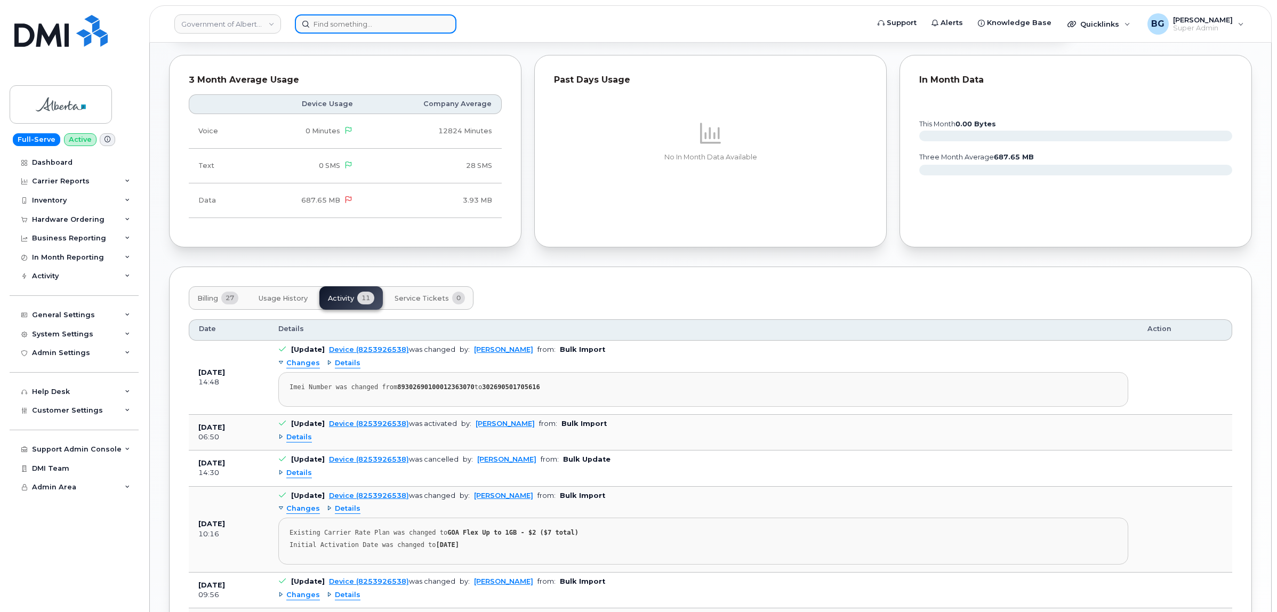
click at [423, 23] on input at bounding box center [376, 23] width 162 height 19
paste input "8253419623"
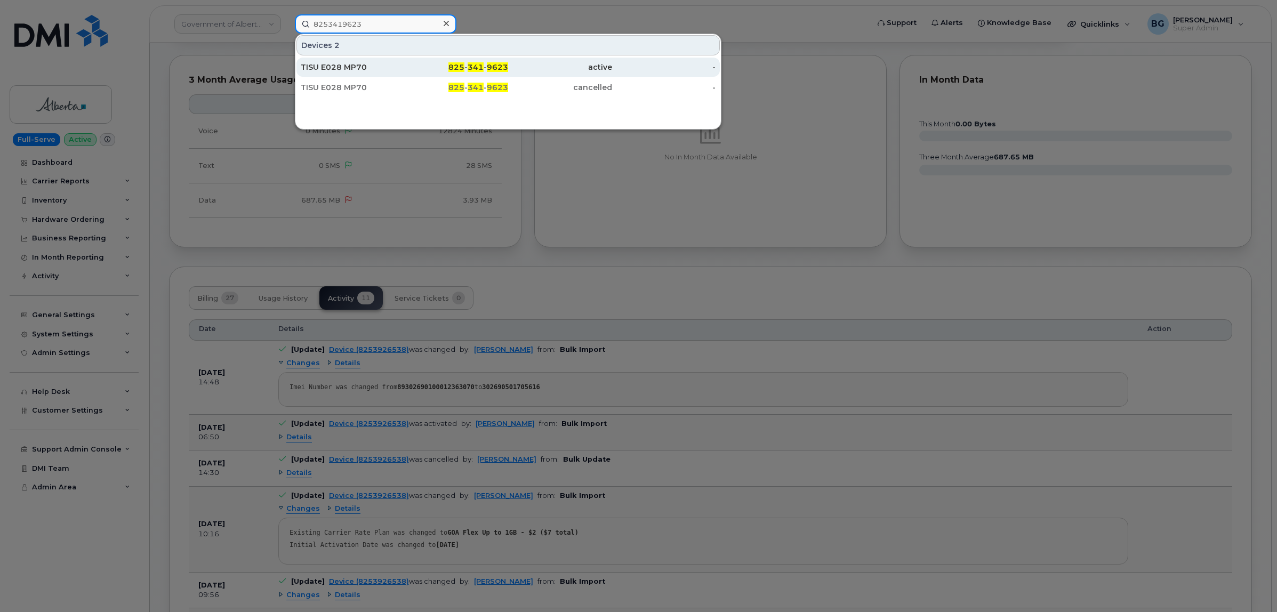
type input "8253419623"
click at [475, 69] on span "341" at bounding box center [475, 67] width 16 height 10
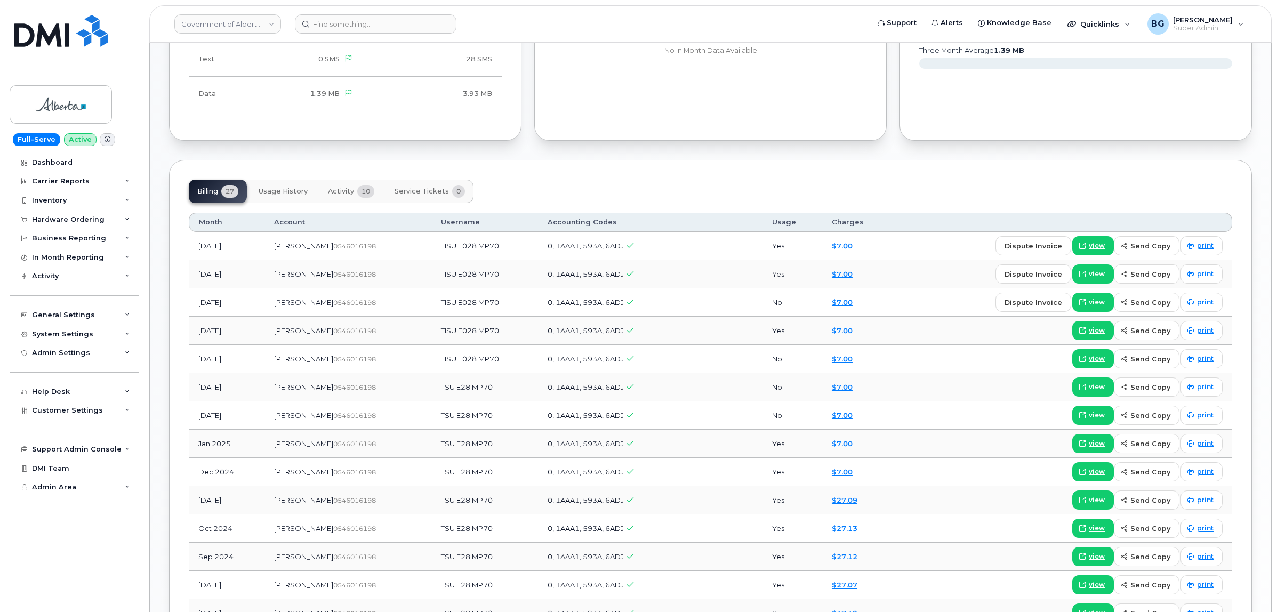
scroll to position [755, 0]
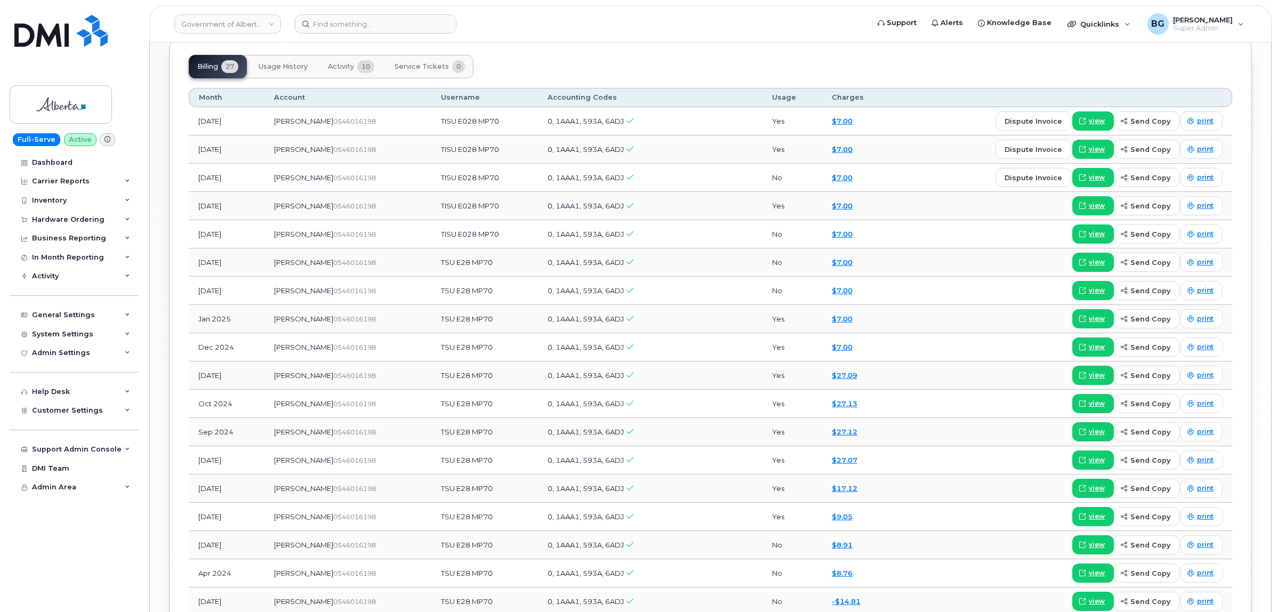
click at [354, 68] on span "Activity" at bounding box center [341, 66] width 26 height 9
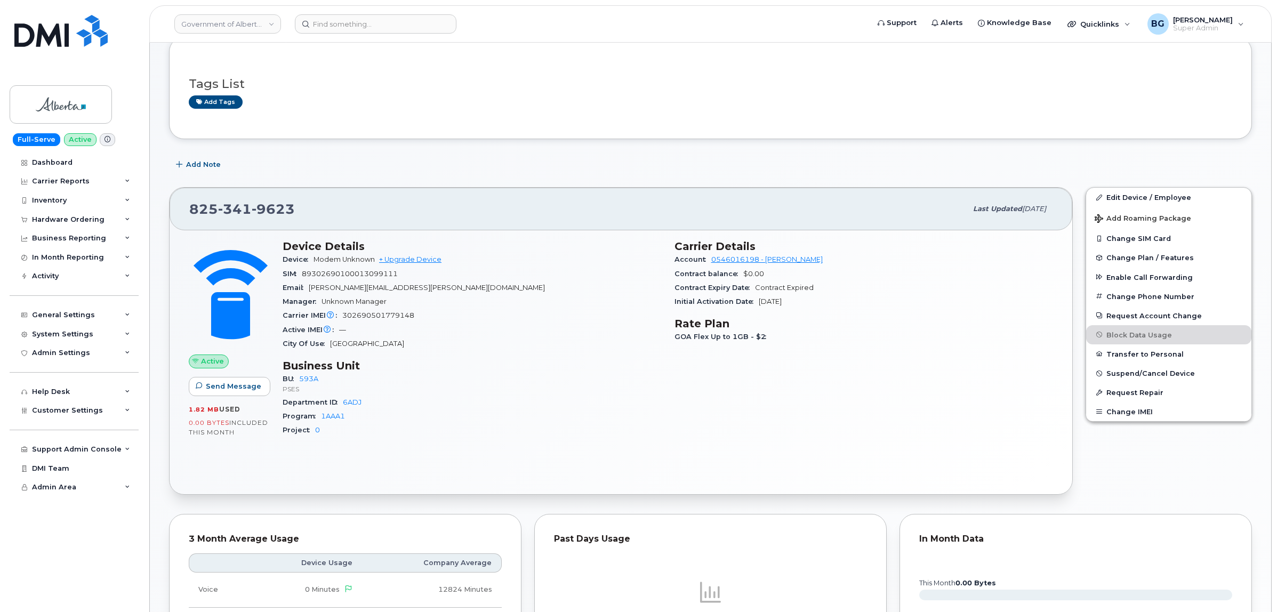
scroll to position [134, 0]
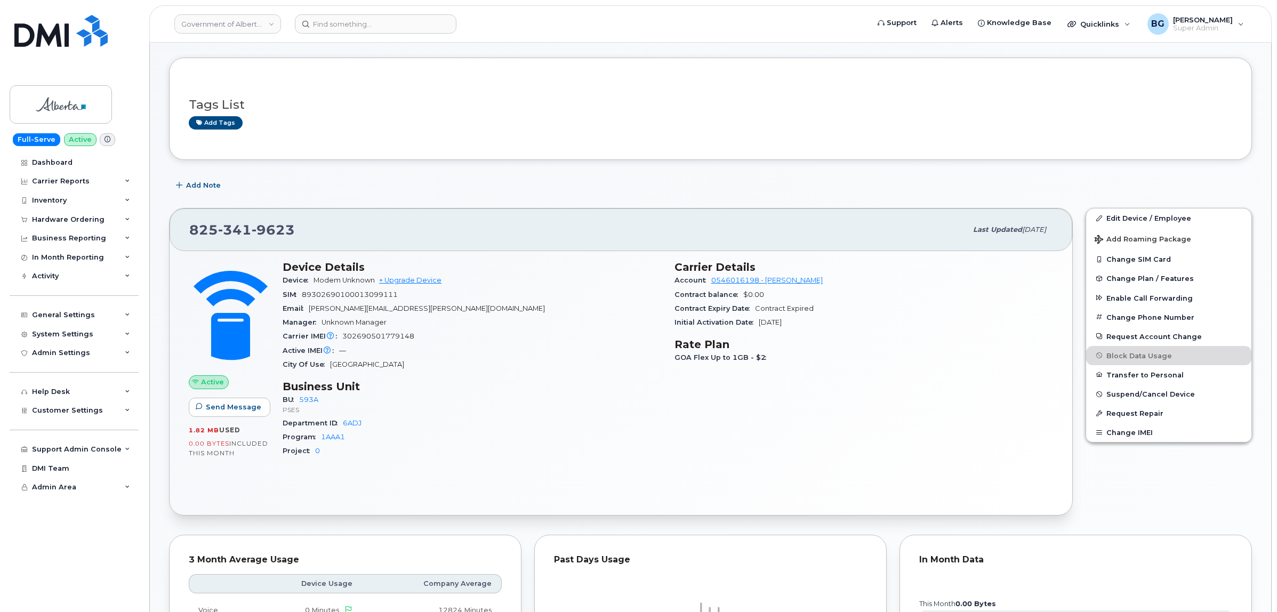
click at [358, 280] on span "Modem Unknown" at bounding box center [343, 280] width 61 height 8
click at [65, 451] on div "Support Admin Console" at bounding box center [77, 449] width 90 height 9
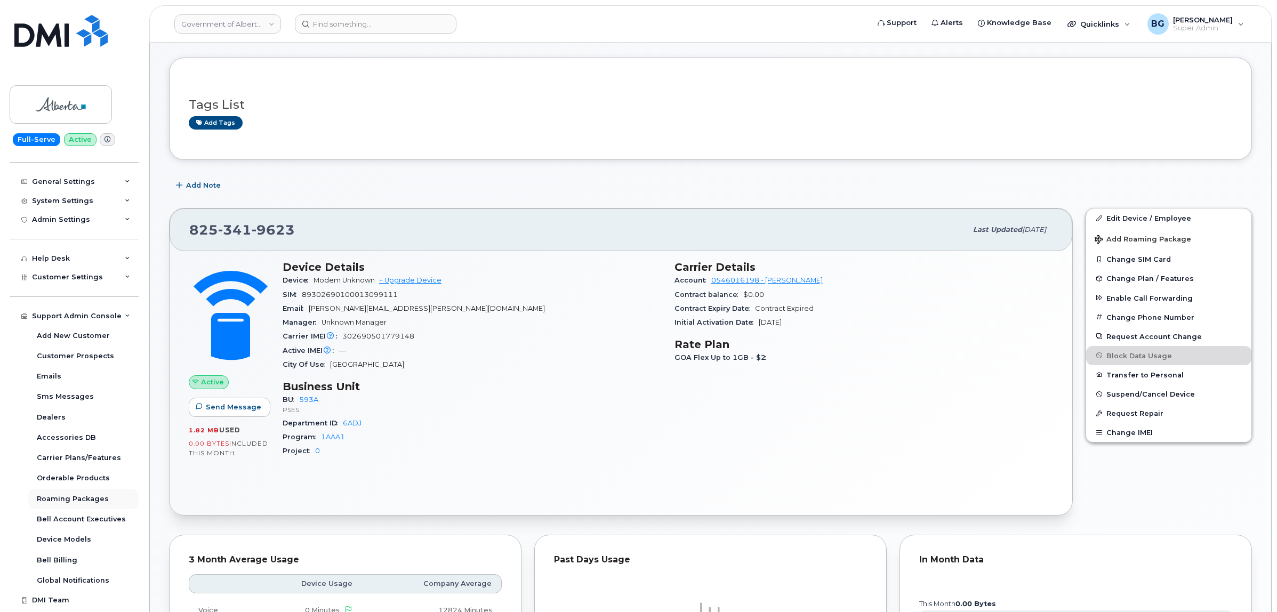
scroll to position [154, 0]
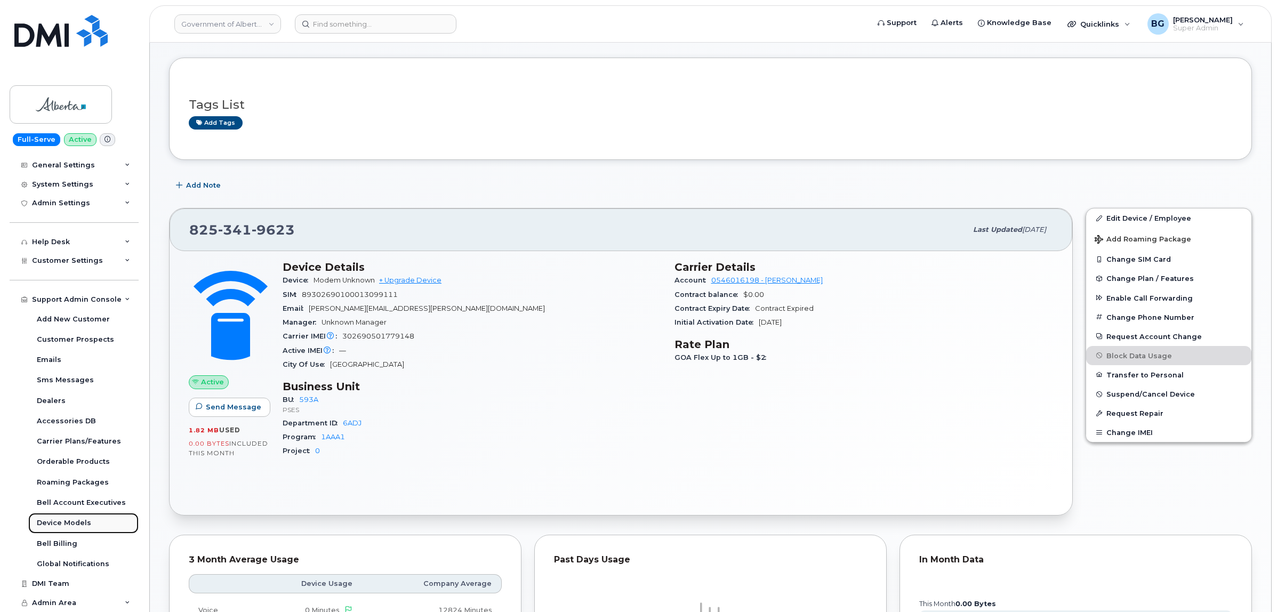
click at [59, 519] on div "Device Models" at bounding box center [64, 523] width 54 height 10
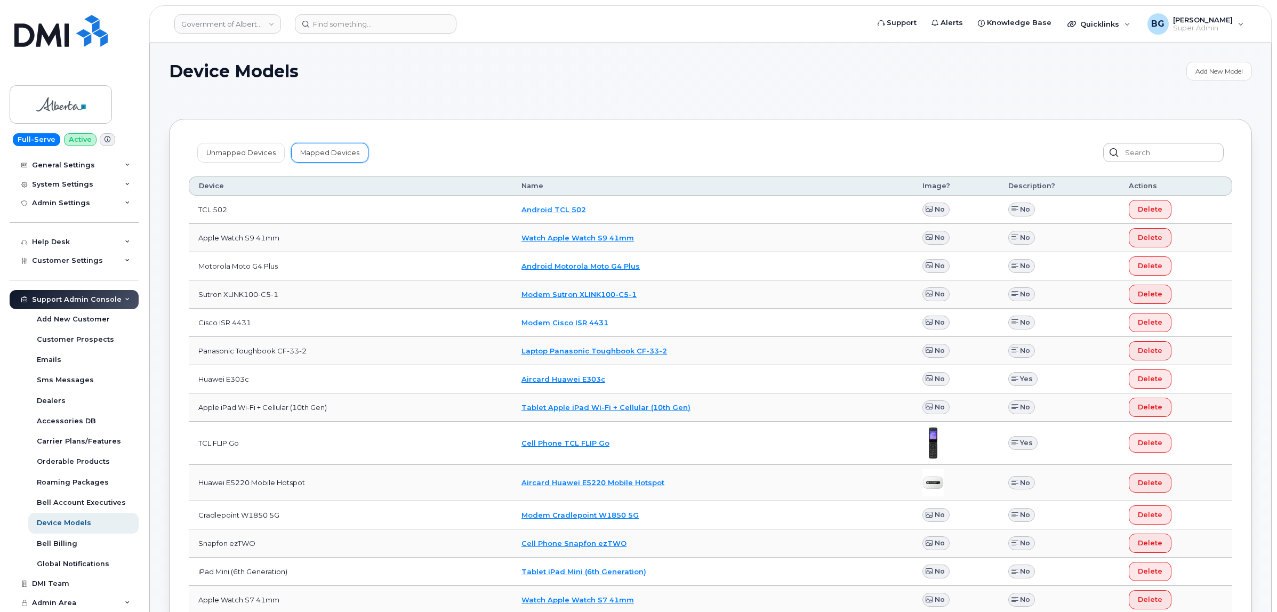
click at [330, 153] on link "Mapped Devices" at bounding box center [329, 152] width 77 height 19
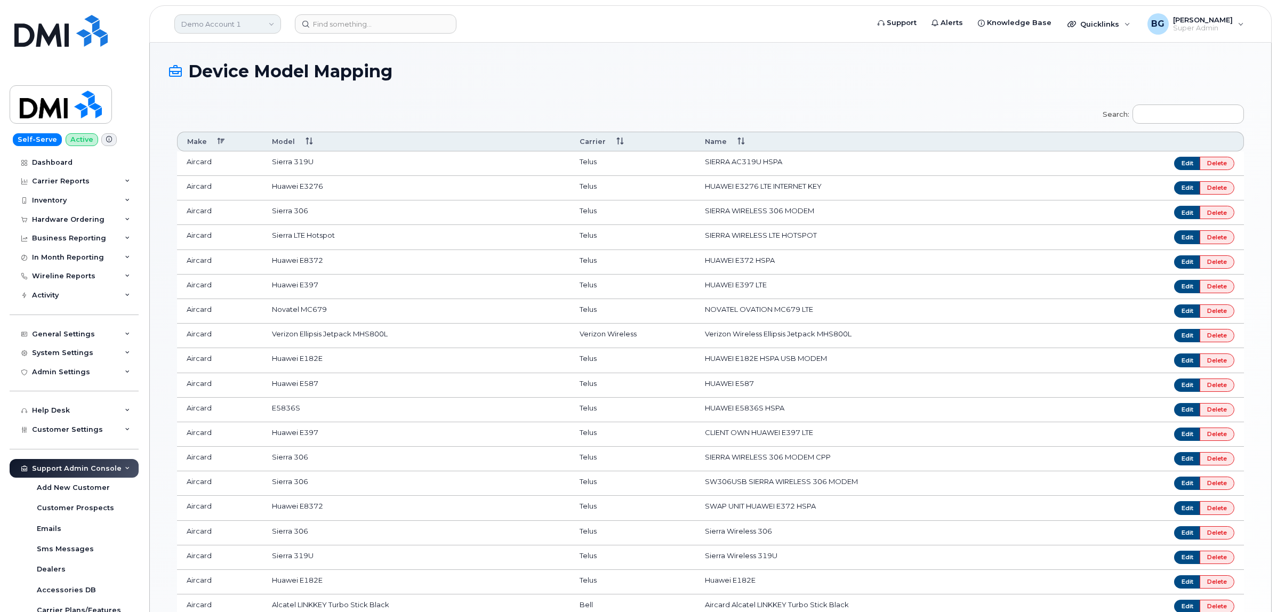
click at [208, 30] on link "Demo Account 1" at bounding box center [227, 23] width 107 height 19
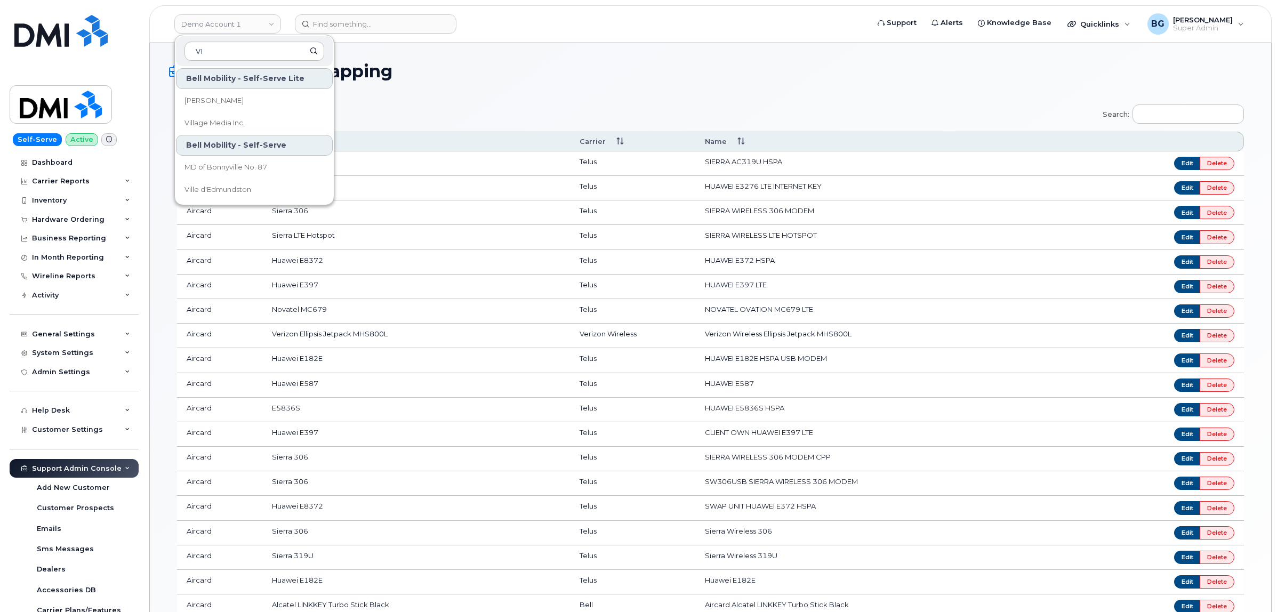
type input "V"
click at [220, 52] on input at bounding box center [254, 51] width 140 height 19
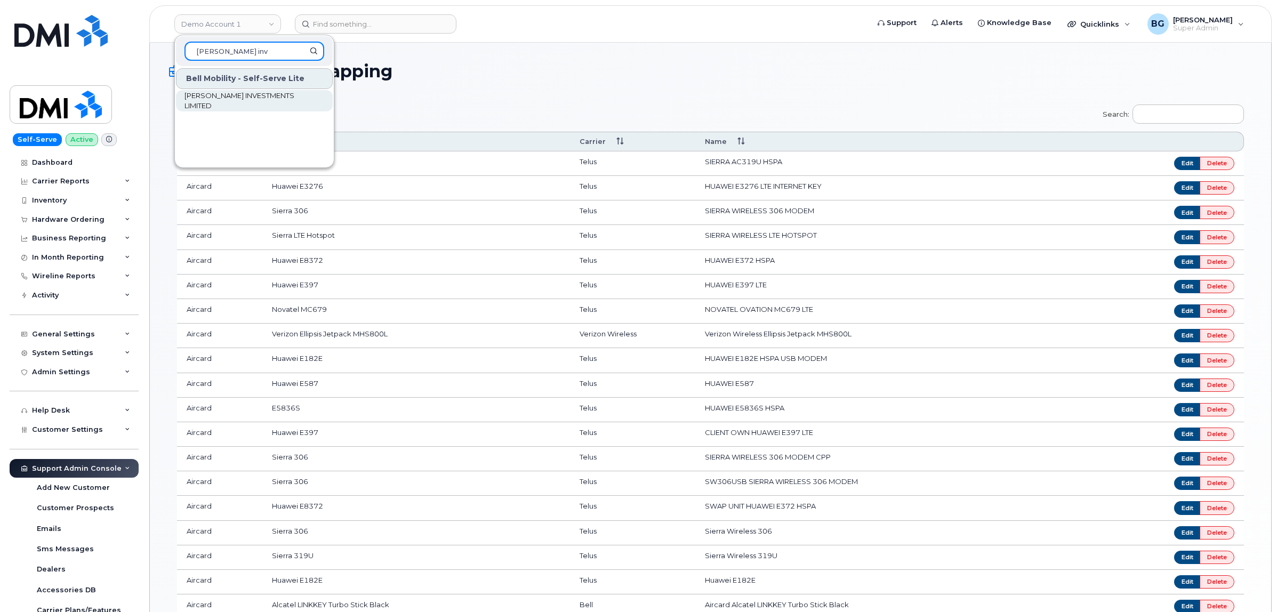
type input "wilson inv"
click at [249, 97] on span "WILSON INVESTMENTS LIMITED" at bounding box center [245, 101] width 123 height 21
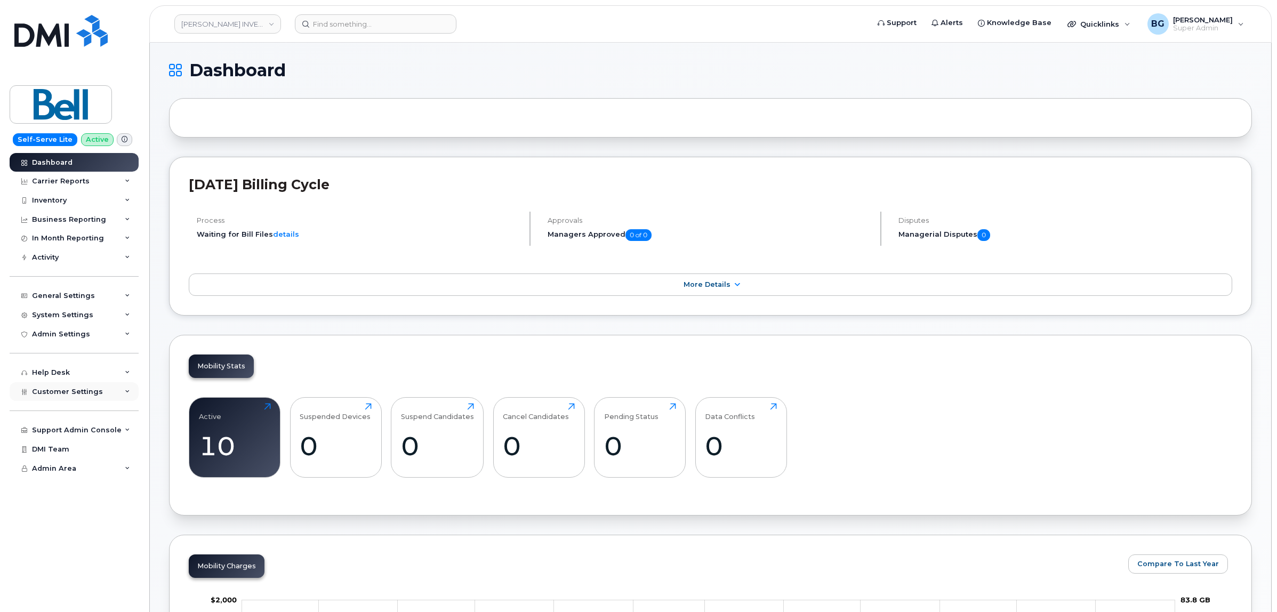
click at [65, 394] on span "Customer Settings" at bounding box center [67, 392] width 71 height 8
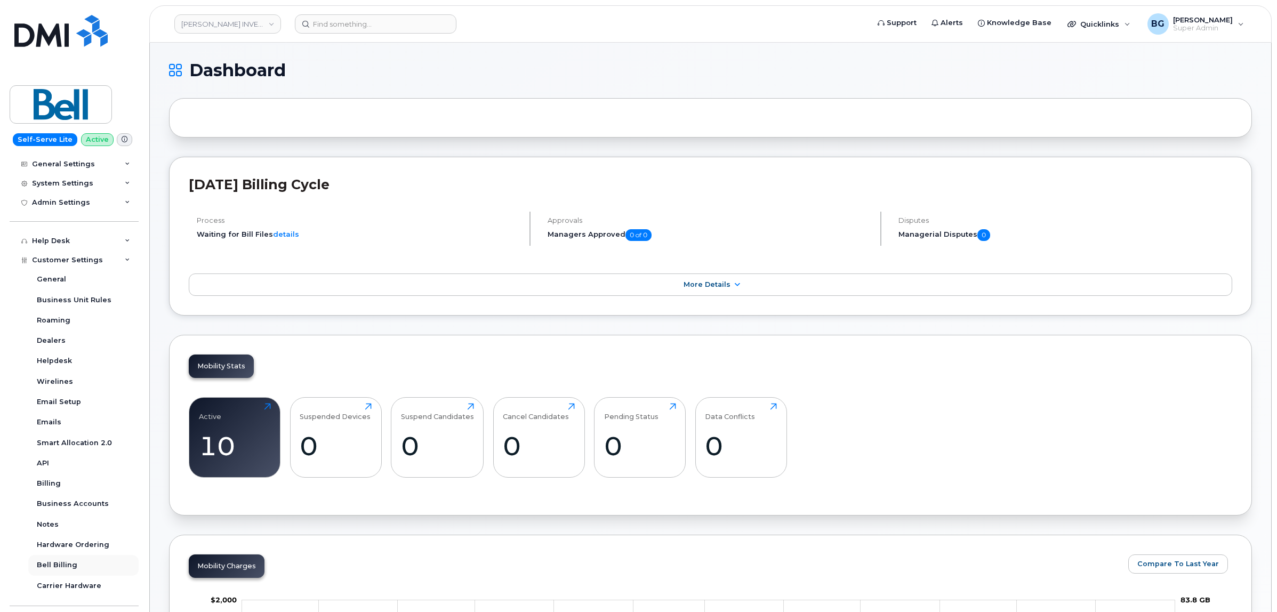
scroll to position [196, 0]
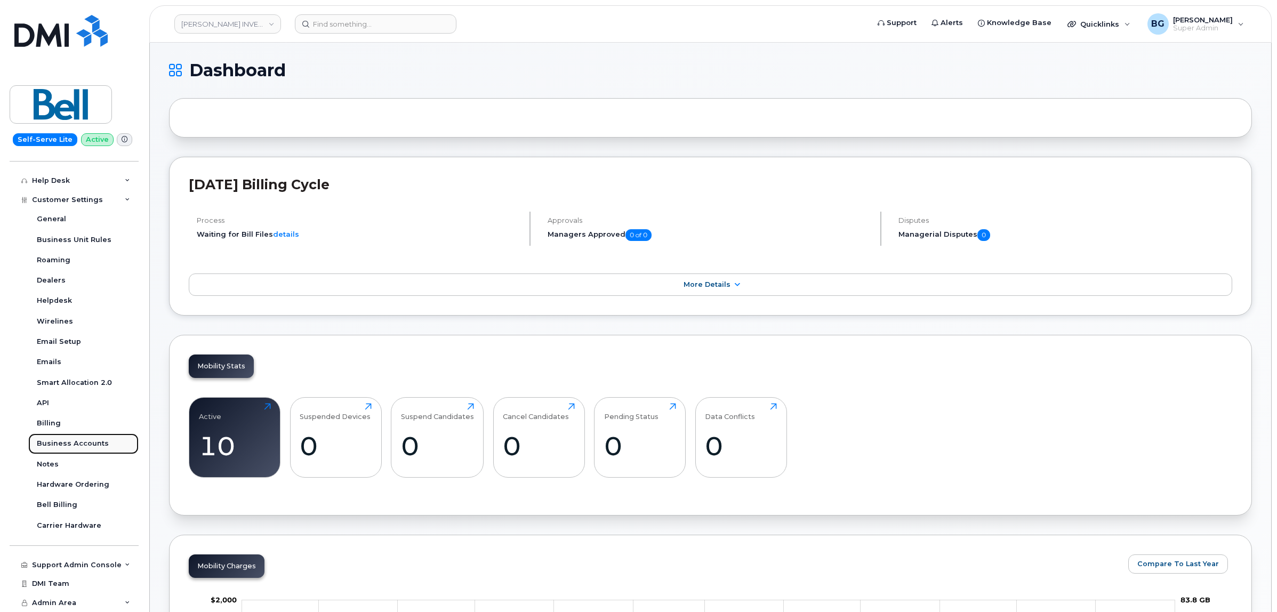
click at [65, 442] on div "Business Accounts" at bounding box center [73, 444] width 72 height 10
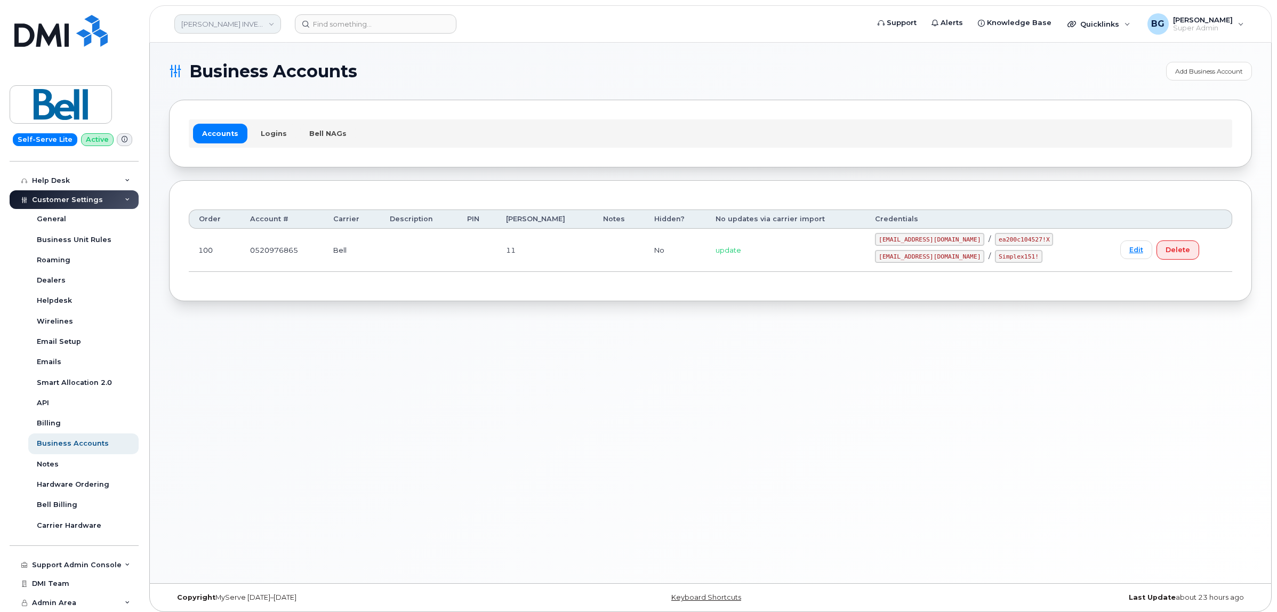
click at [219, 28] on link "[PERSON_NAME] INVESTMENTS LIMITED" at bounding box center [227, 23] width 107 height 19
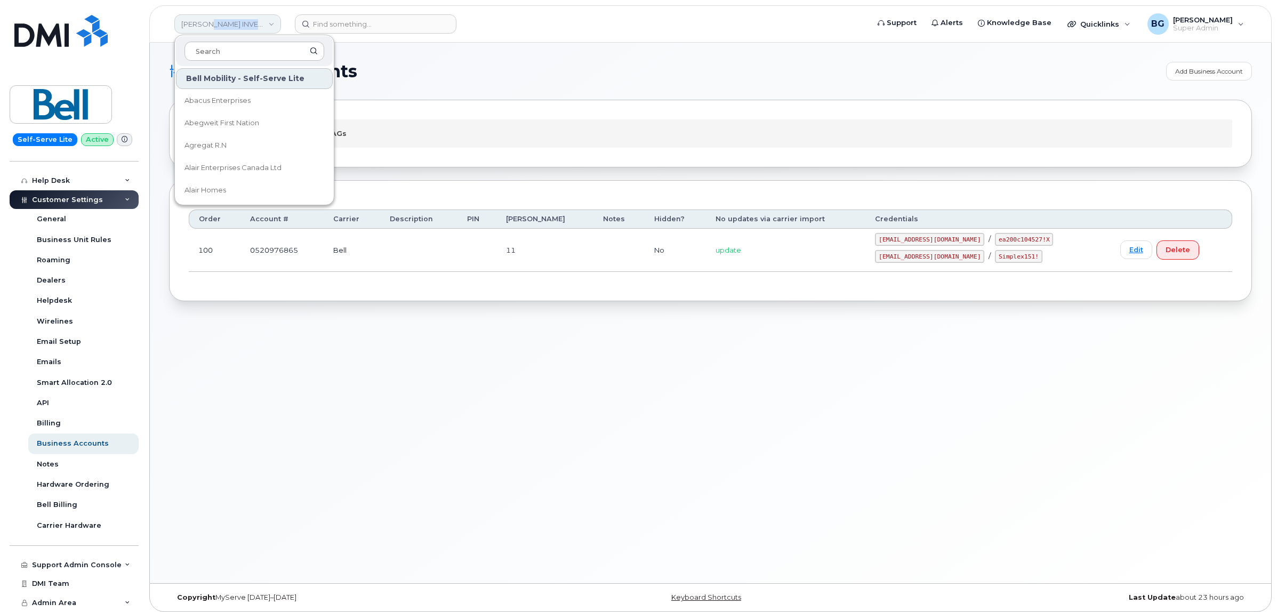
click at [219, 28] on link "[PERSON_NAME] INVESTMENTS LIMITED" at bounding box center [227, 23] width 107 height 19
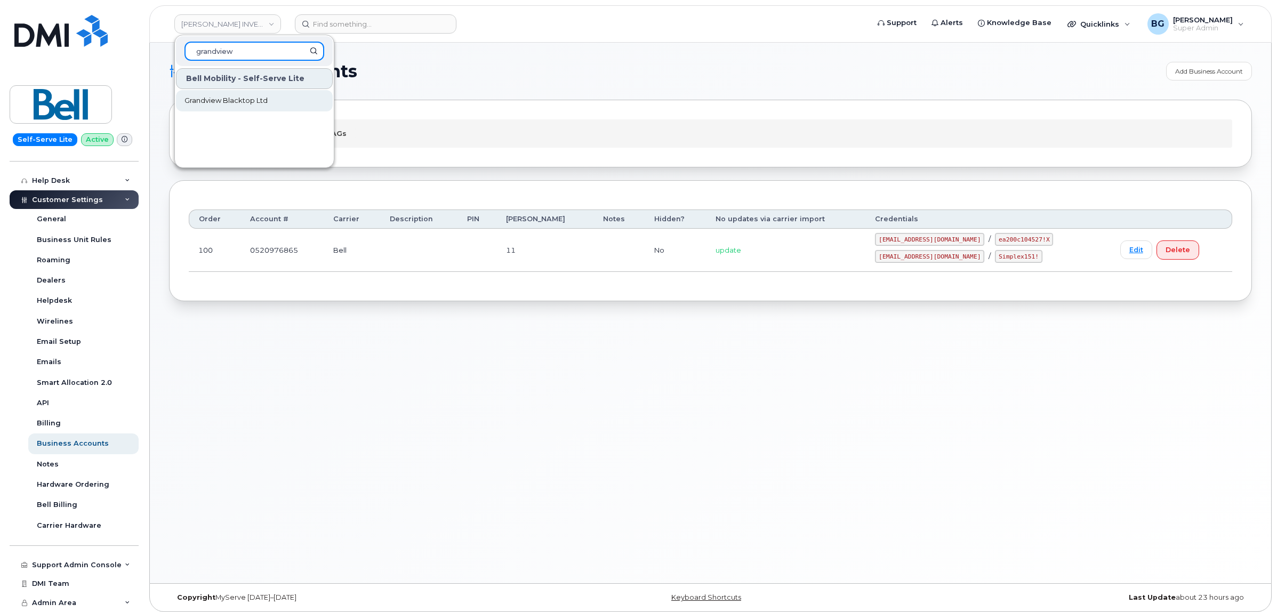
type input "grandview"
click at [224, 100] on span "Grandview Blacktop Ltd" at bounding box center [225, 100] width 83 height 11
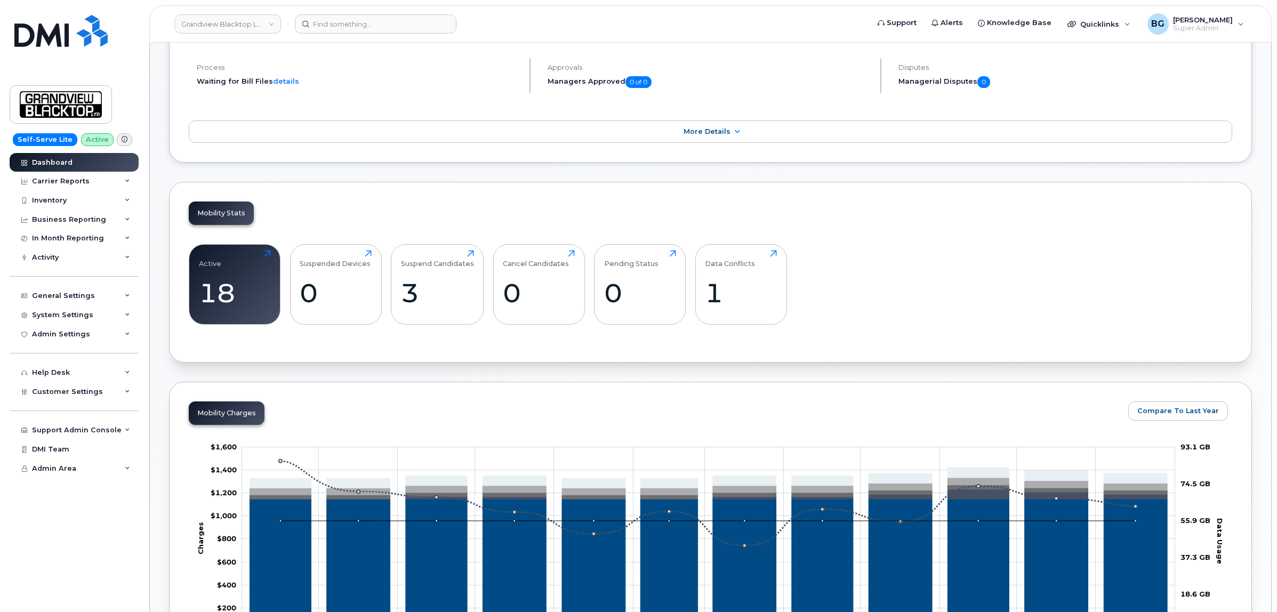
scroll to position [133, 0]
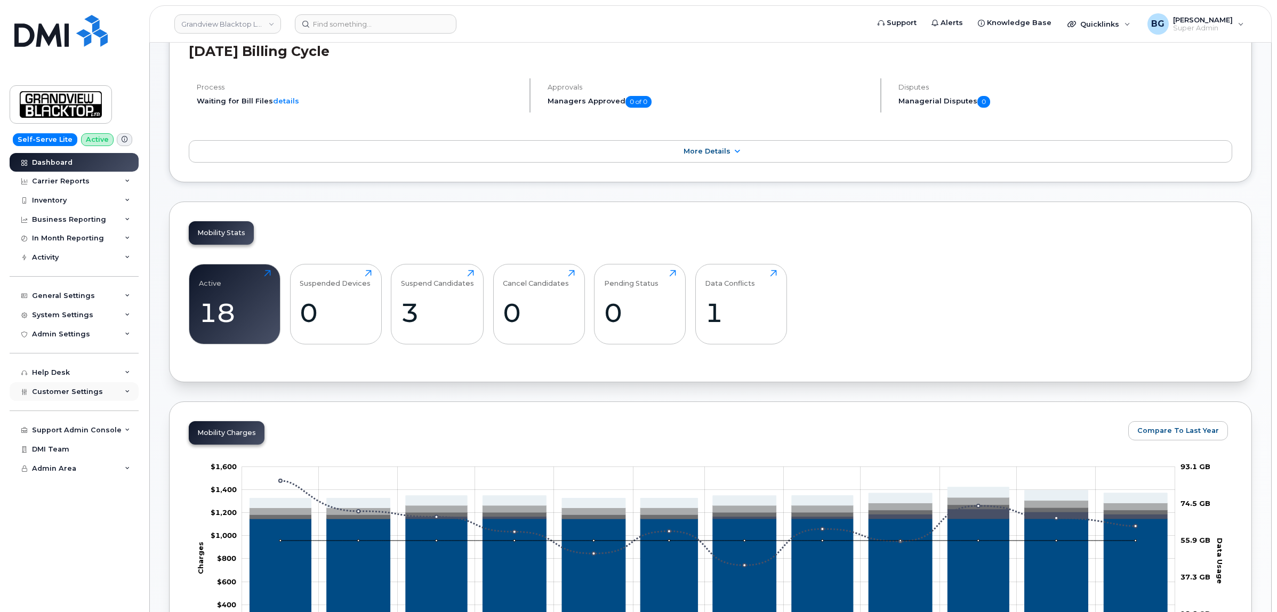
click at [70, 388] on div "Customer Settings" at bounding box center [74, 391] width 129 height 19
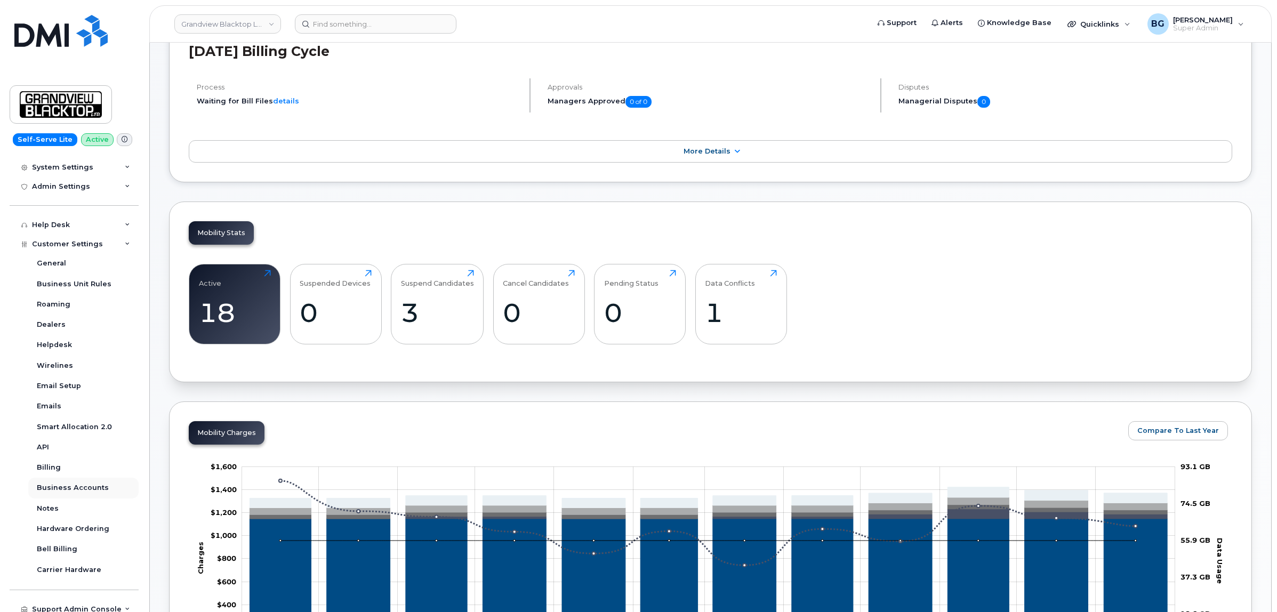
scroll to position [196, 0]
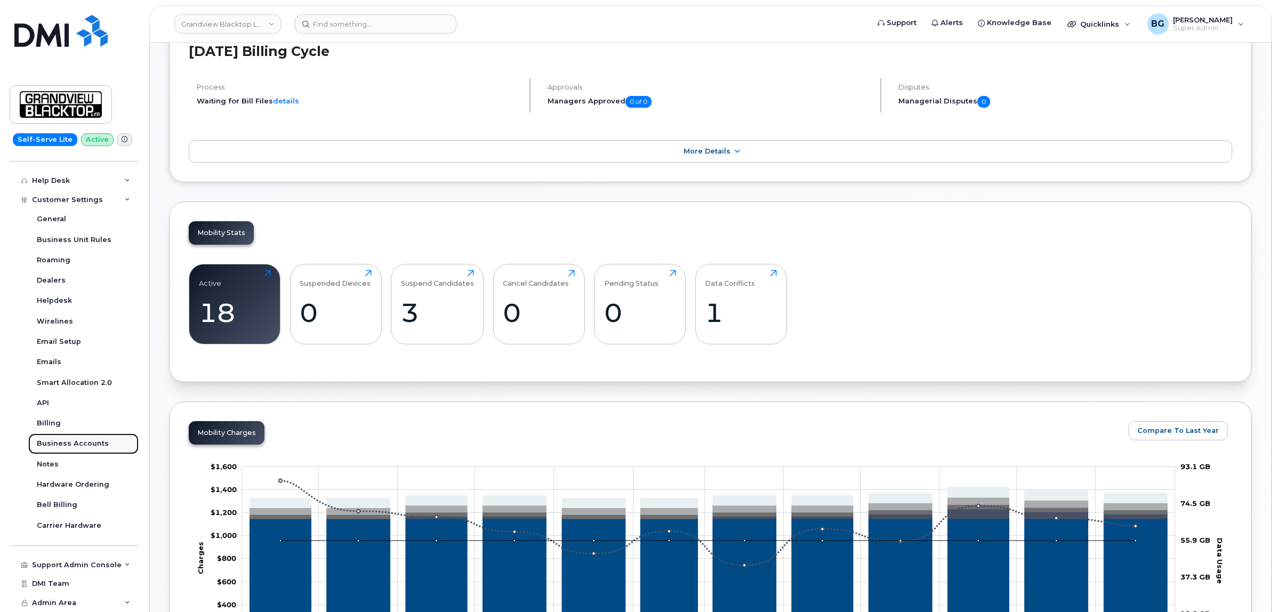
click at [69, 441] on div "Business Accounts" at bounding box center [73, 444] width 72 height 10
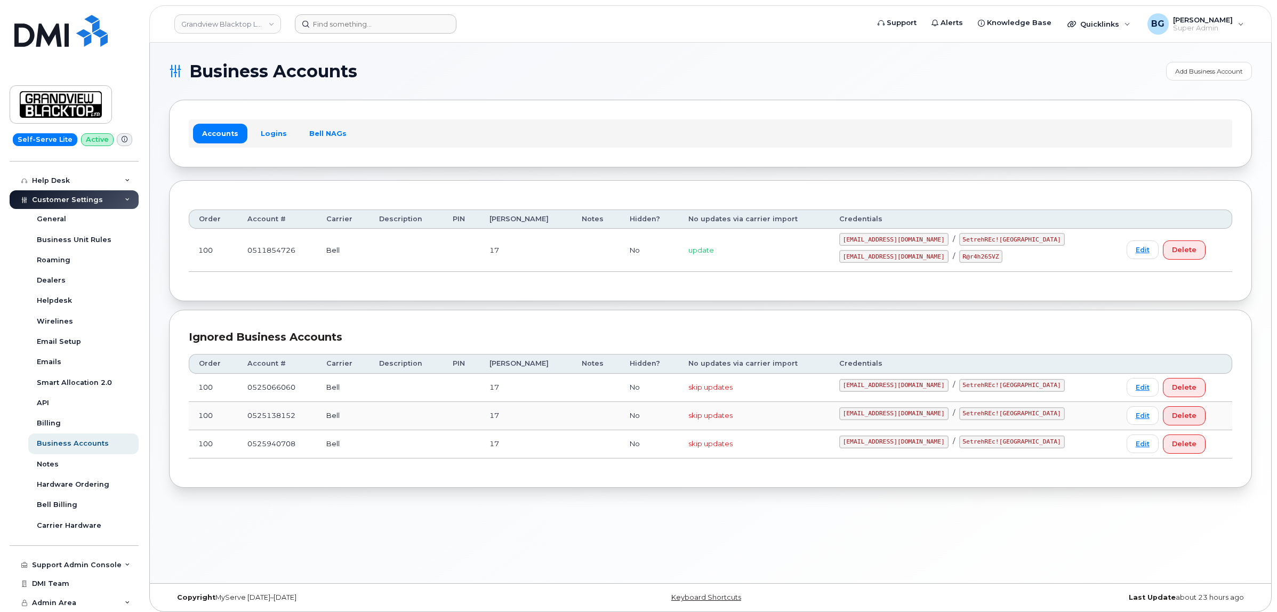
drag, startPoint x: 236, startPoint y: 14, endPoint x: 286, endPoint y: 22, distance: 50.7
click at [236, 14] on link "Grandview Blacktop Ltd" at bounding box center [227, 23] width 107 height 19
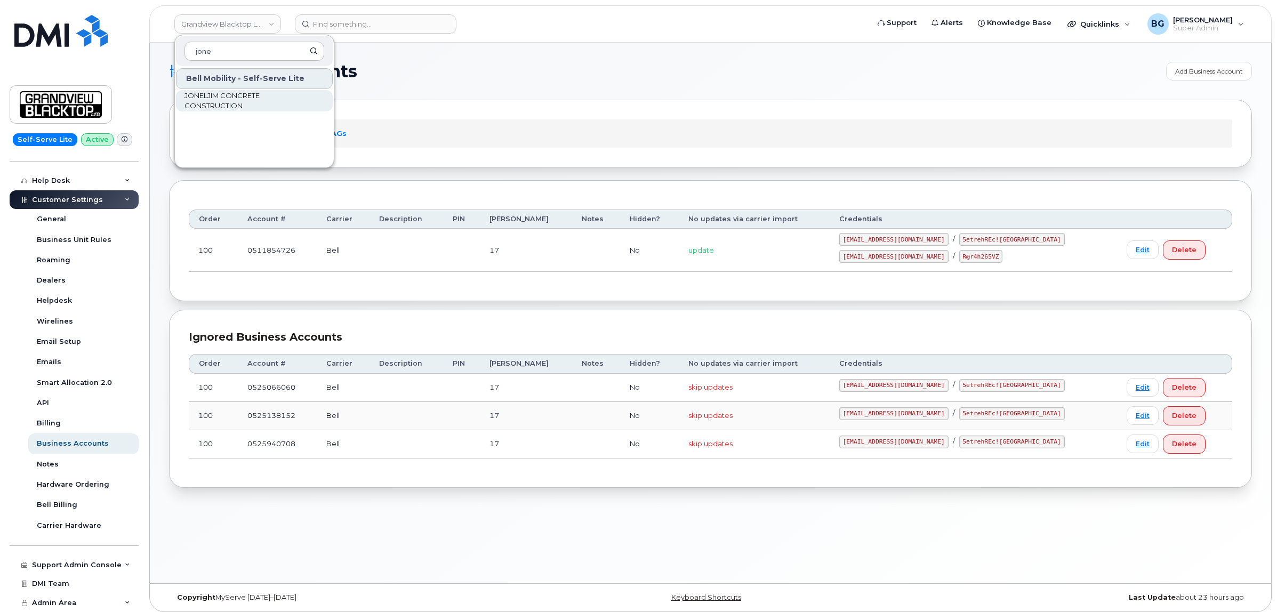
type input "jone"
click at [207, 101] on span "JONELJIM CONCRETE CONSTRUCTION" at bounding box center [245, 101] width 123 height 21
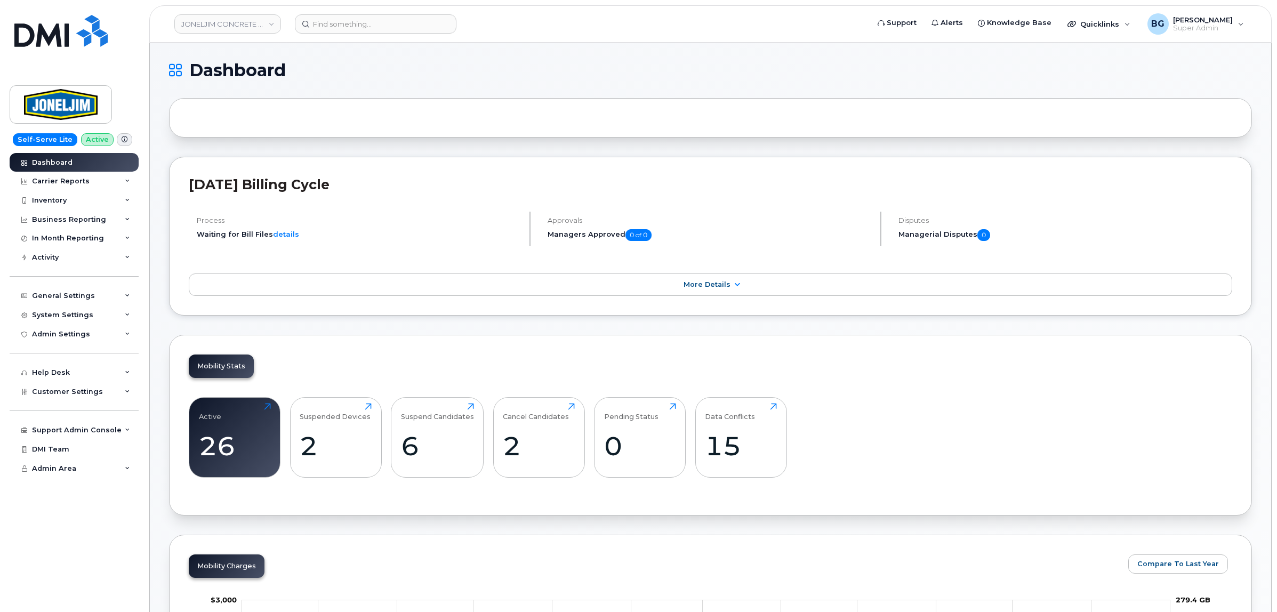
scroll to position [44, 0]
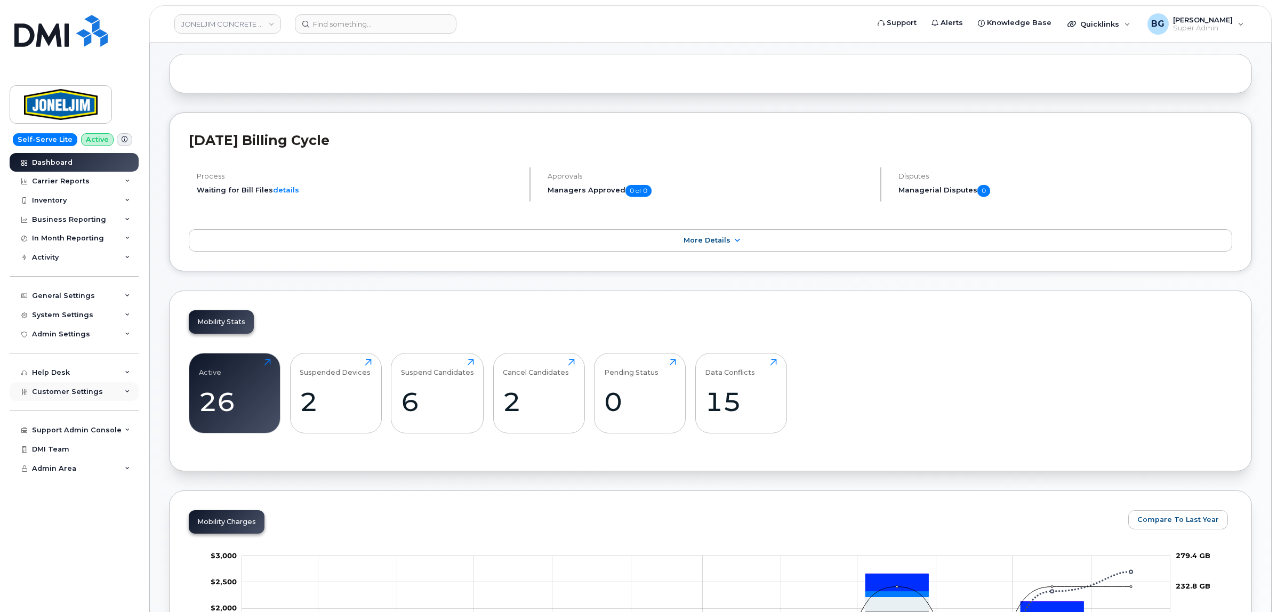
click at [58, 390] on span "Customer Settings" at bounding box center [67, 392] width 71 height 8
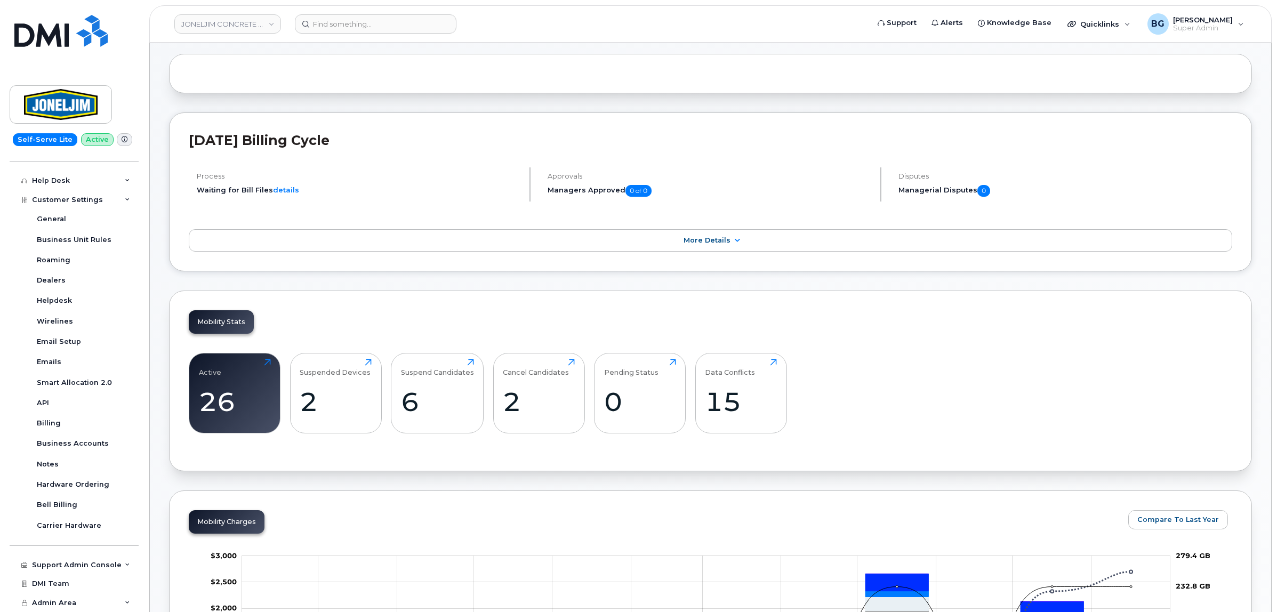
scroll to position [196, 0]
click at [59, 441] on div "Business Accounts" at bounding box center [73, 444] width 72 height 10
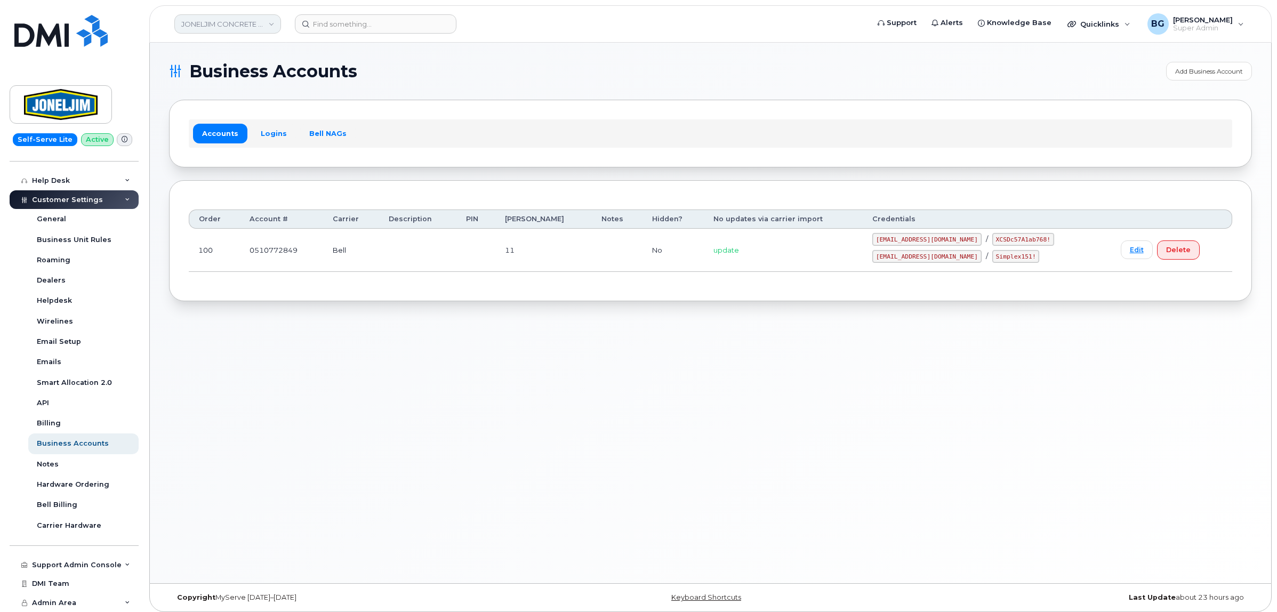
click at [241, 20] on link "JONELJIM CONCRETE CONSTRUCTION" at bounding box center [227, 23] width 107 height 19
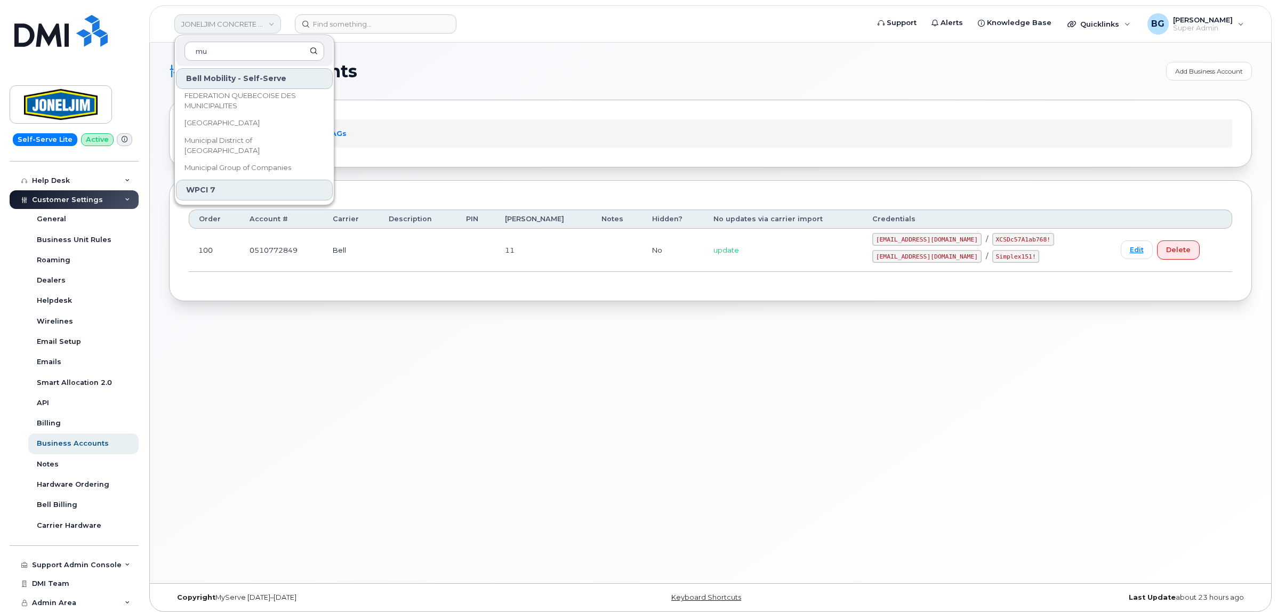
type input "m"
type input "enterprises"
click at [357, 22] on input at bounding box center [376, 23] width 162 height 19
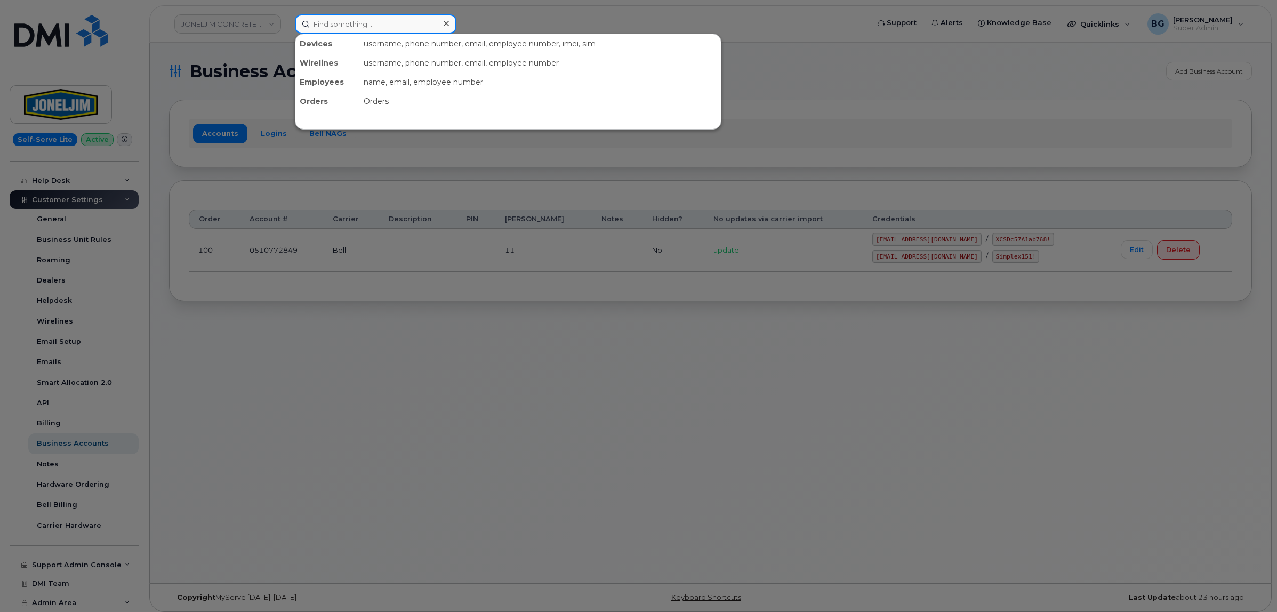
paste input "511000362"
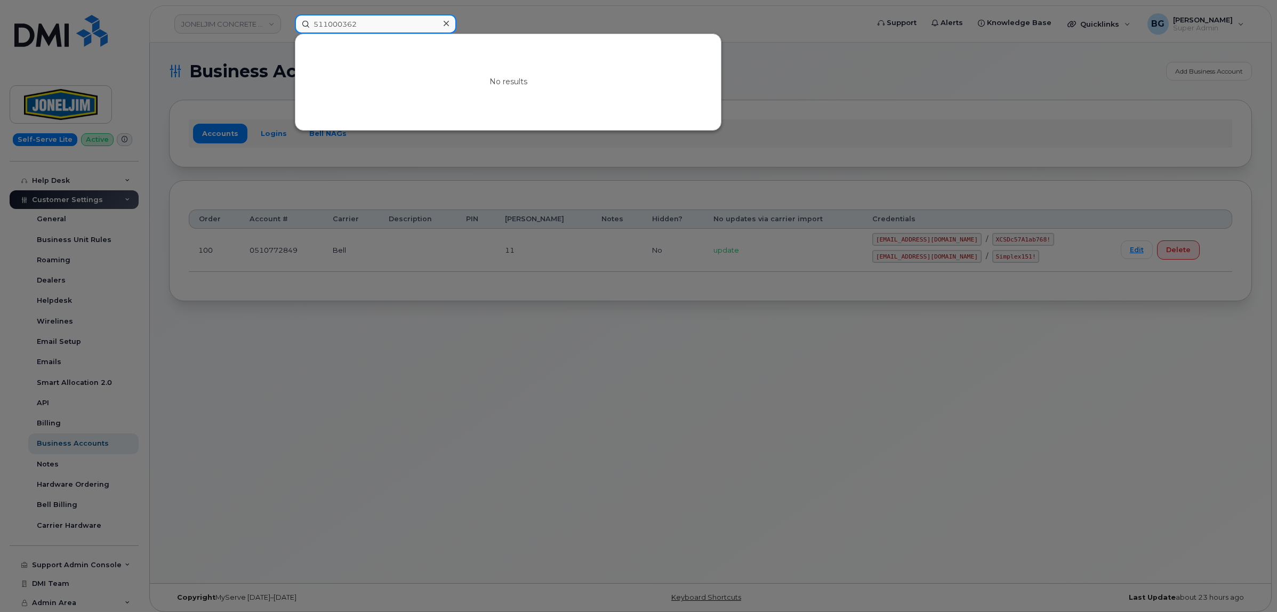
click at [316, 26] on input "511000362" at bounding box center [376, 23] width 162 height 19
click at [308, 22] on input "511000362" at bounding box center [376, 23] width 162 height 19
drag, startPoint x: 369, startPoint y: 22, endPoint x: 225, endPoint y: 20, distance: 144.5
click at [286, 20] on div "0511000362 No results" at bounding box center [578, 23] width 584 height 19
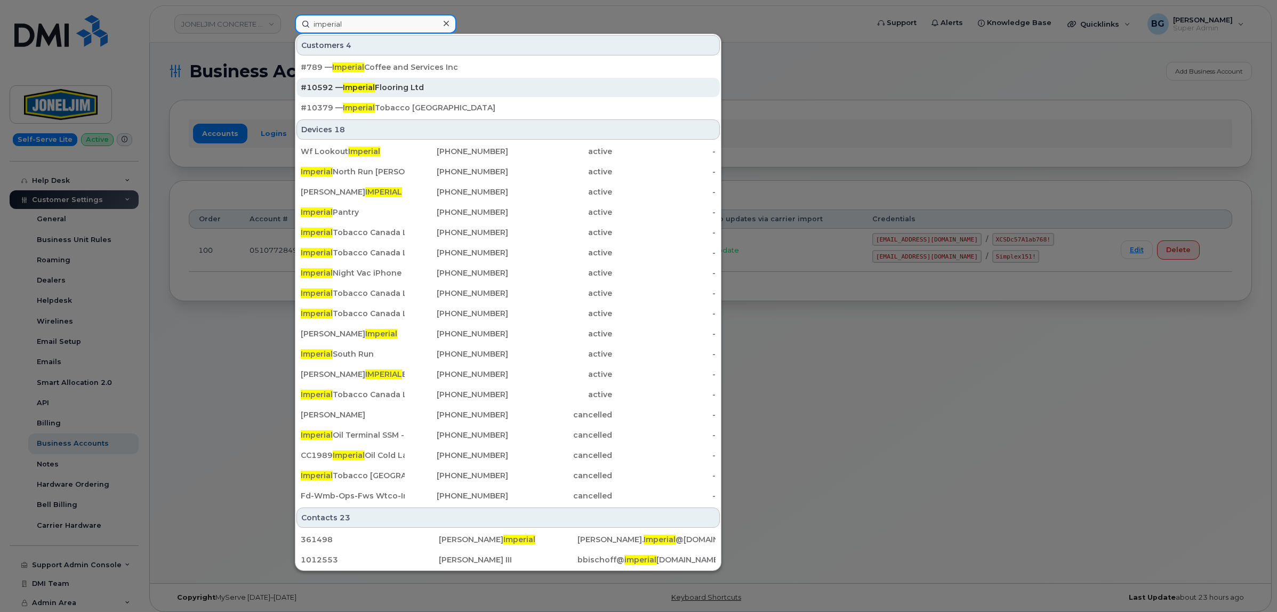
type input "imperial"
click at [384, 85] on div "#10592 — Imperial Flooring Ltd" at bounding box center [508, 87] width 415 height 11
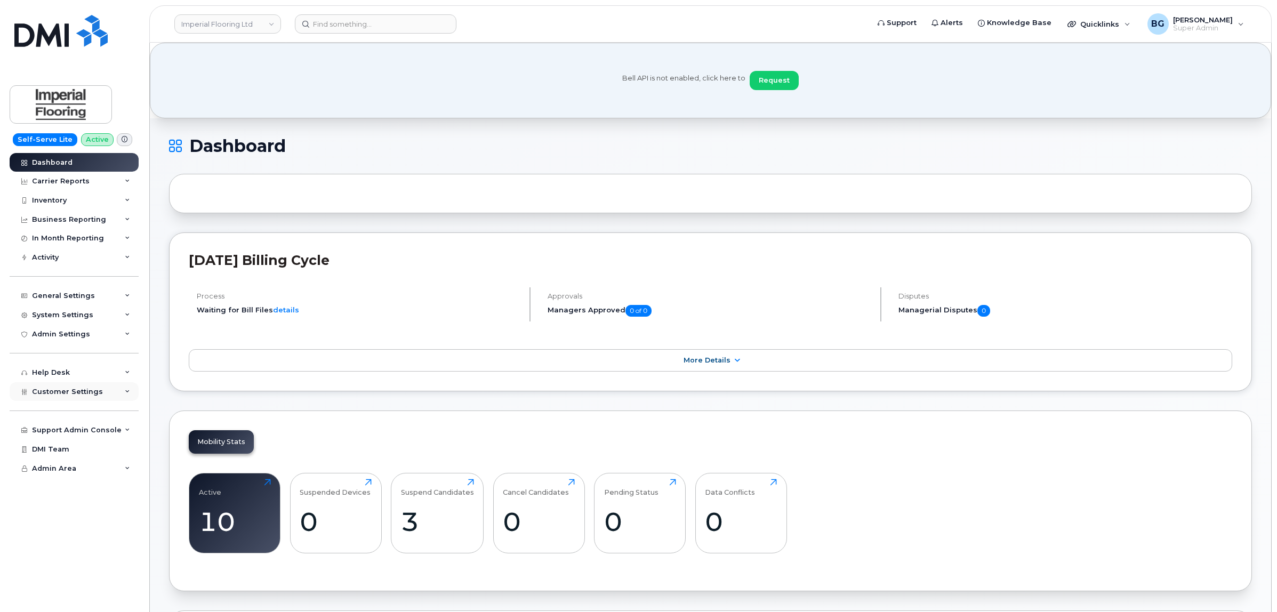
drag, startPoint x: 56, startPoint y: 393, endPoint x: 68, endPoint y: 388, distance: 13.6
click at [57, 393] on span "Customer Settings" at bounding box center [67, 392] width 71 height 8
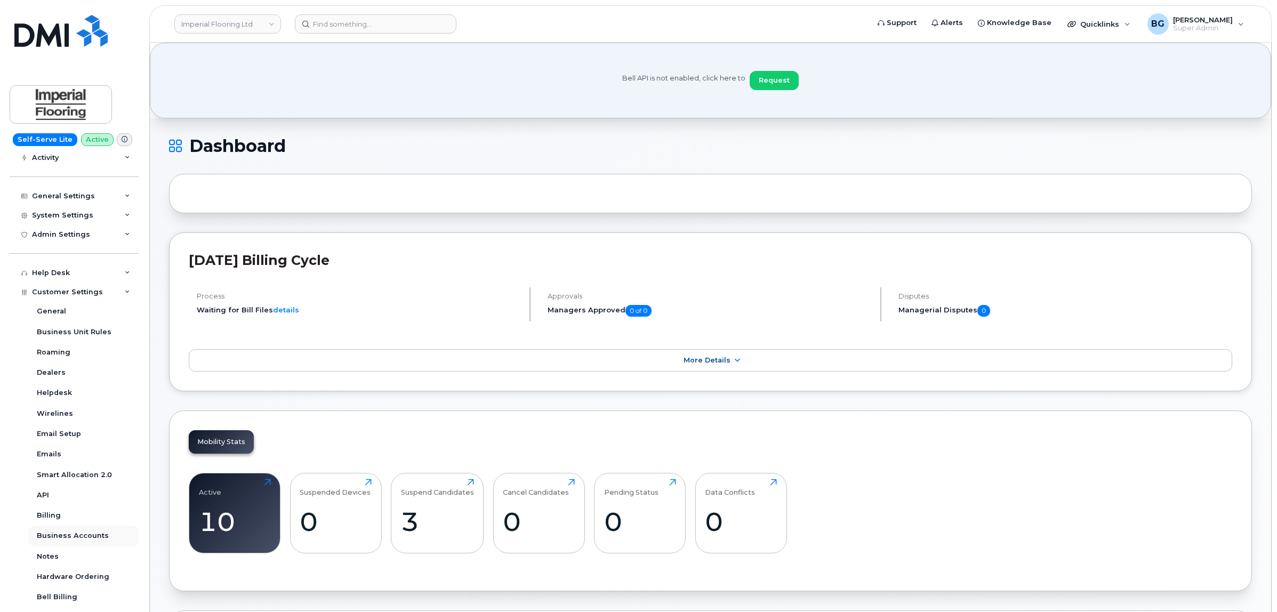
scroll to position [196, 0]
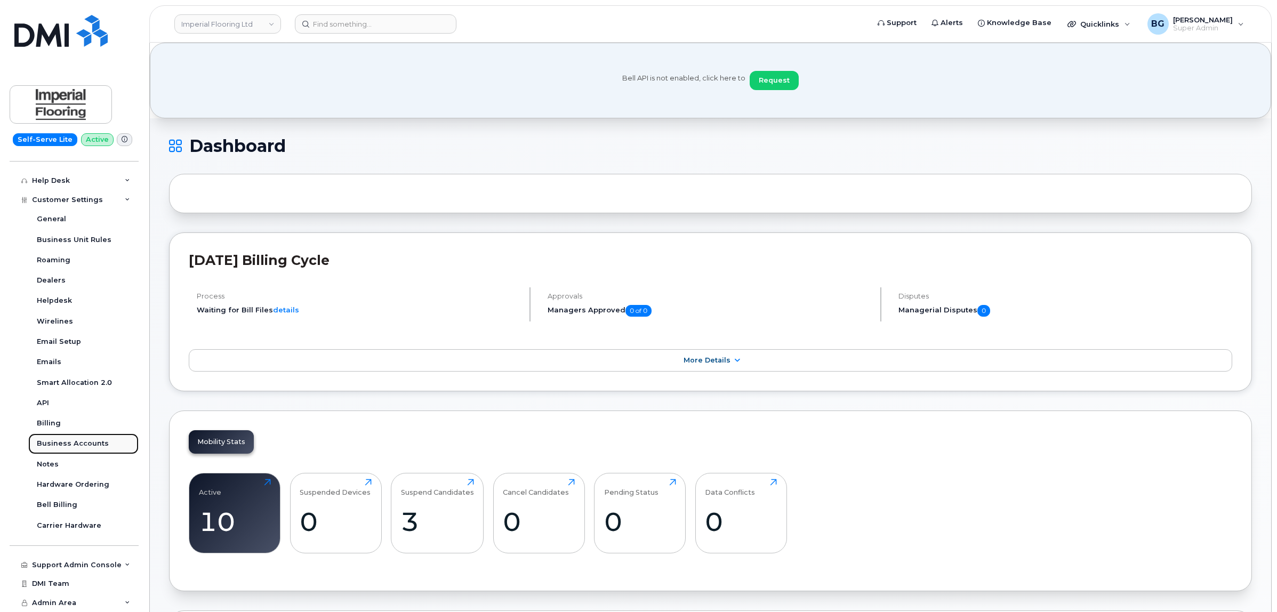
click at [60, 438] on link "Business Accounts" at bounding box center [83, 443] width 110 height 20
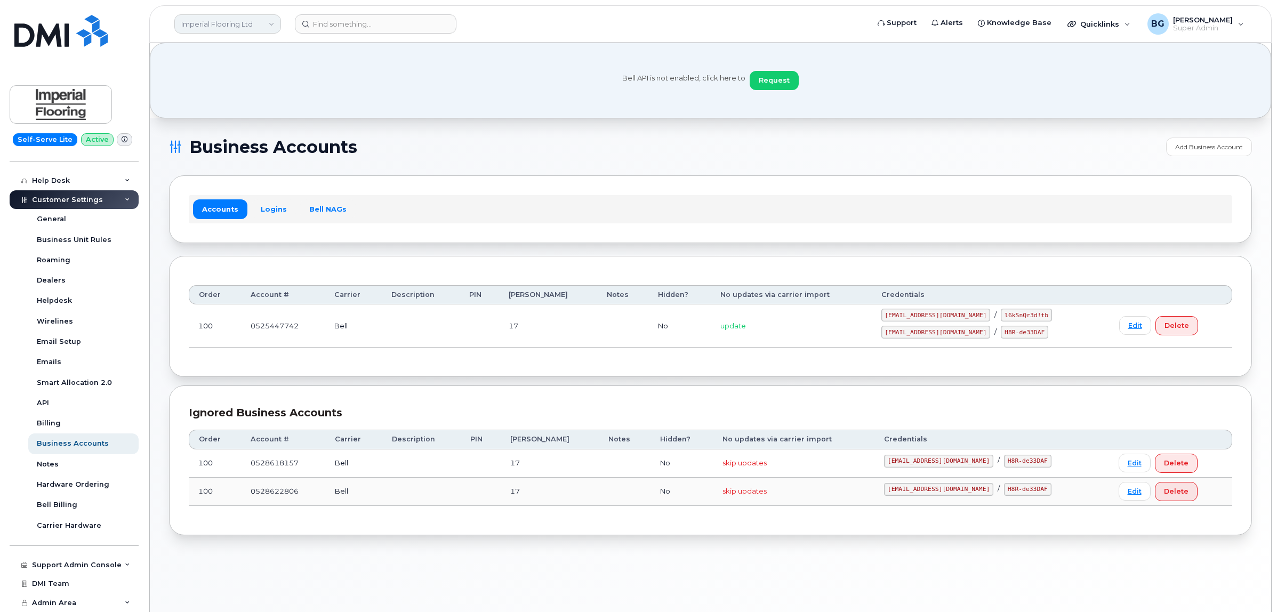
drag, startPoint x: 240, startPoint y: 19, endPoint x: 236, endPoint y: 25, distance: 6.8
click at [240, 19] on link "Imperial Flooring Ltd" at bounding box center [227, 23] width 107 height 19
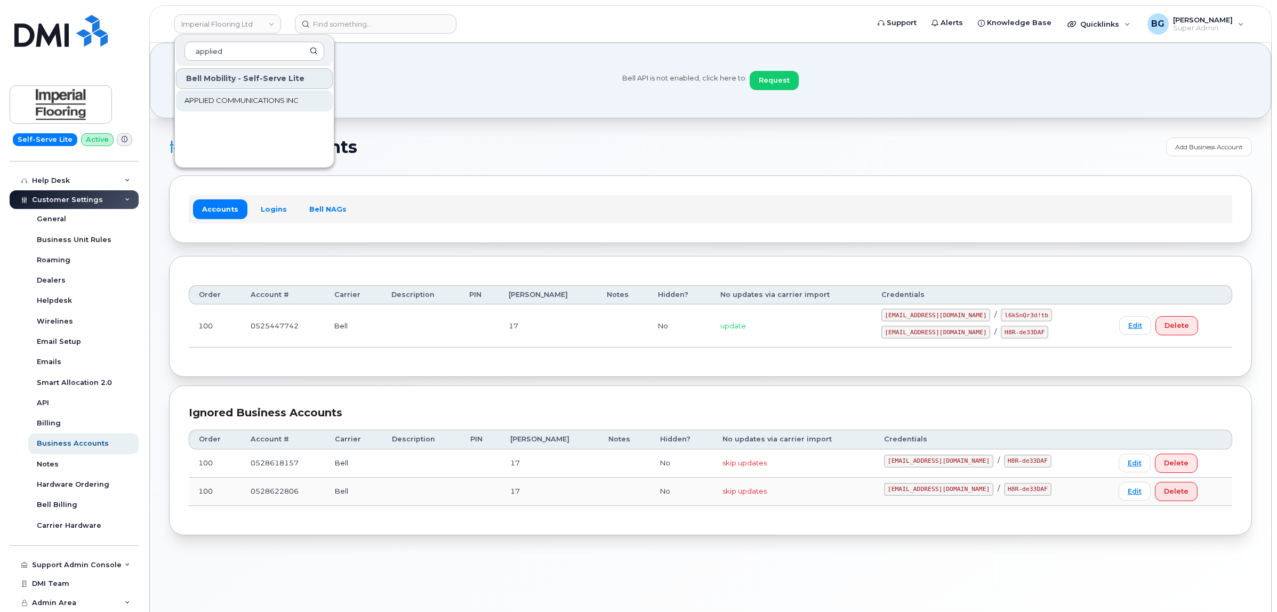
type input "applied"
click at [227, 100] on span "APPLIED COMMUNICATIONS INC" at bounding box center [241, 100] width 114 height 11
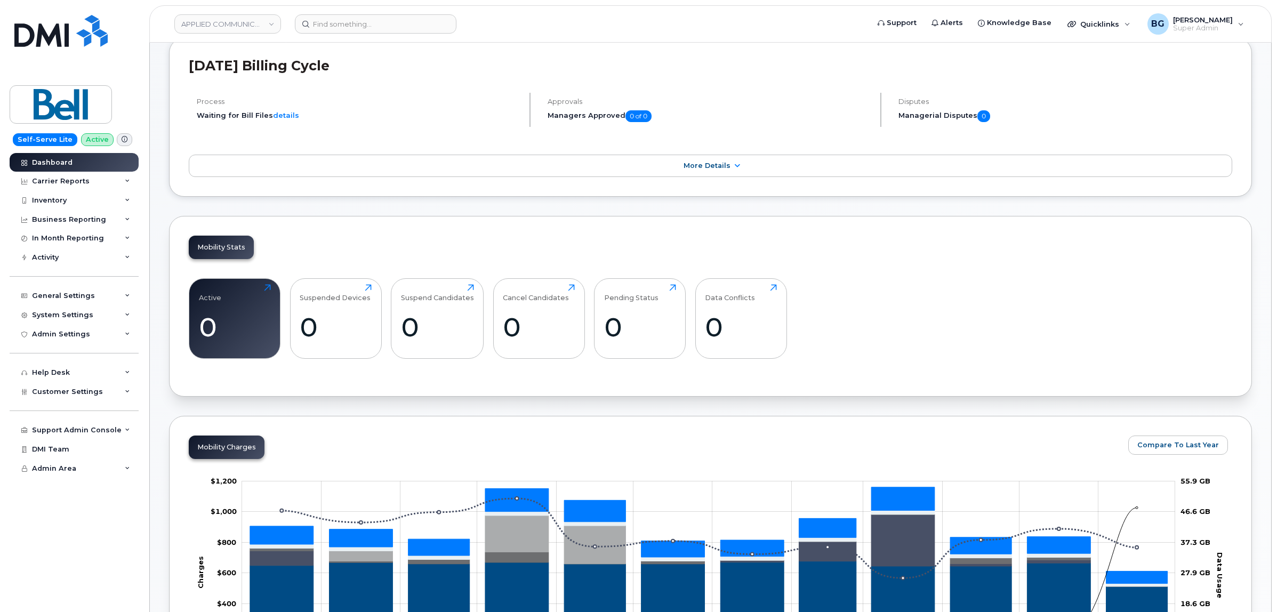
scroll to position [178, 0]
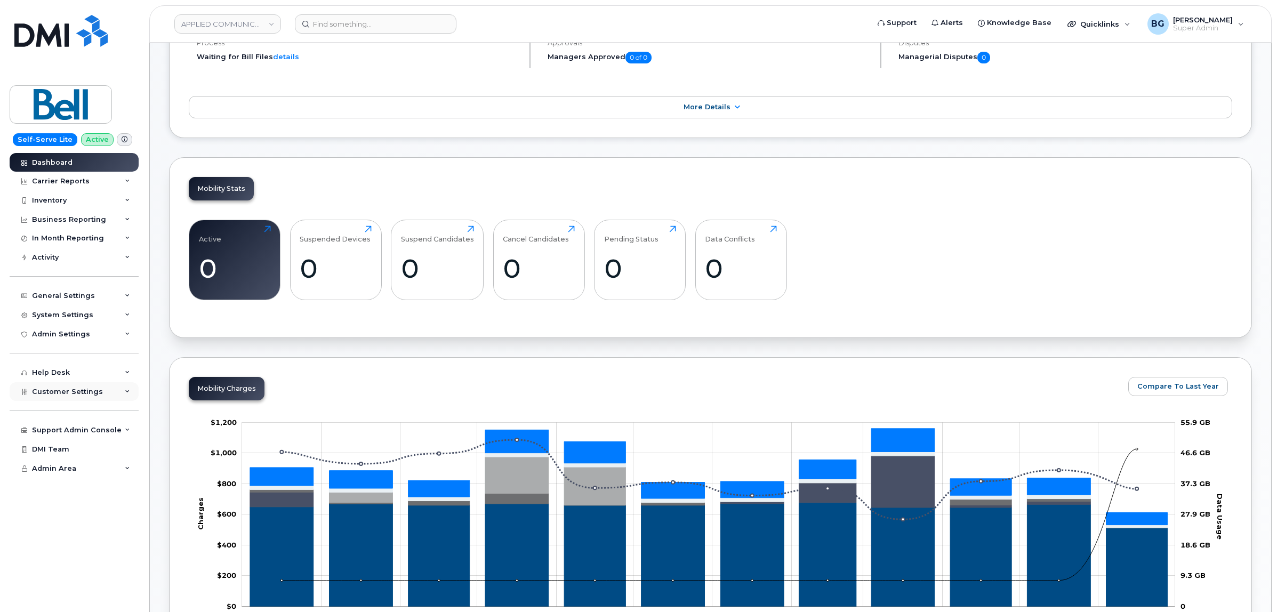
click at [69, 388] on div "Customer Settings" at bounding box center [74, 391] width 129 height 19
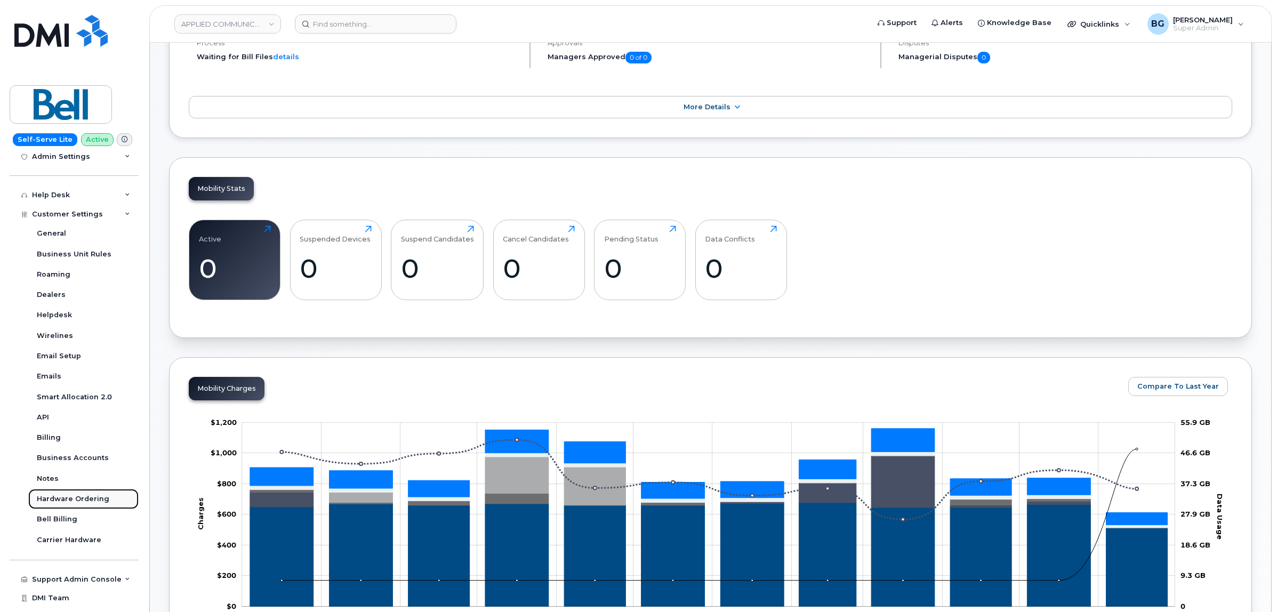
click at [64, 497] on div "Hardware Ordering" at bounding box center [73, 499] width 72 height 10
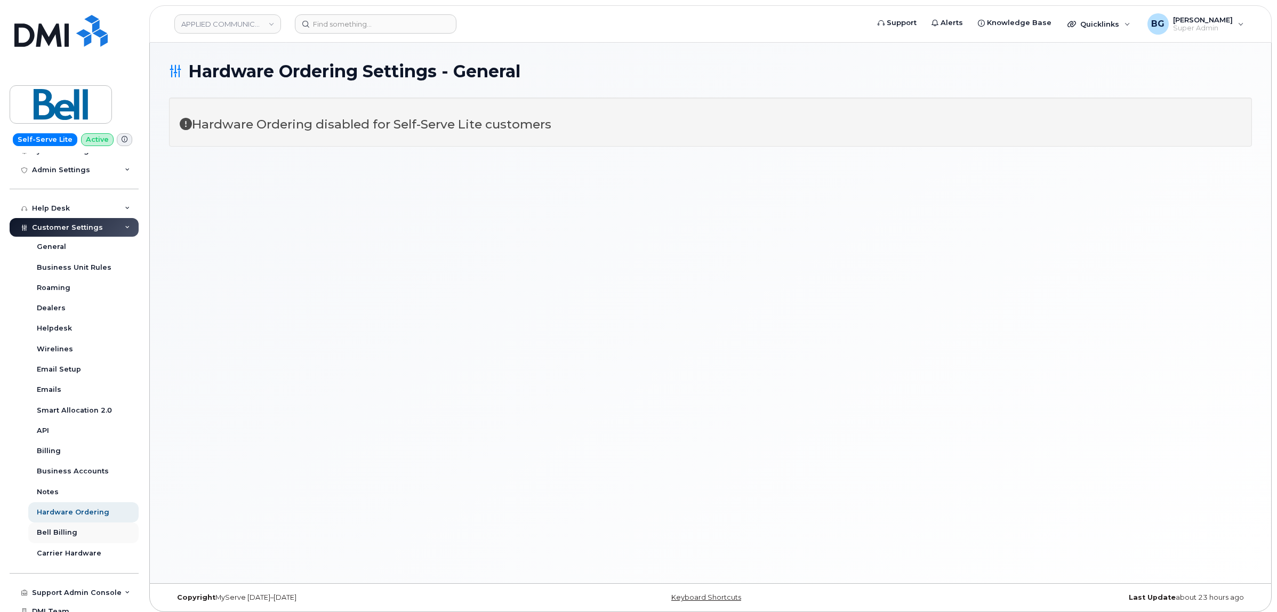
scroll to position [196, 0]
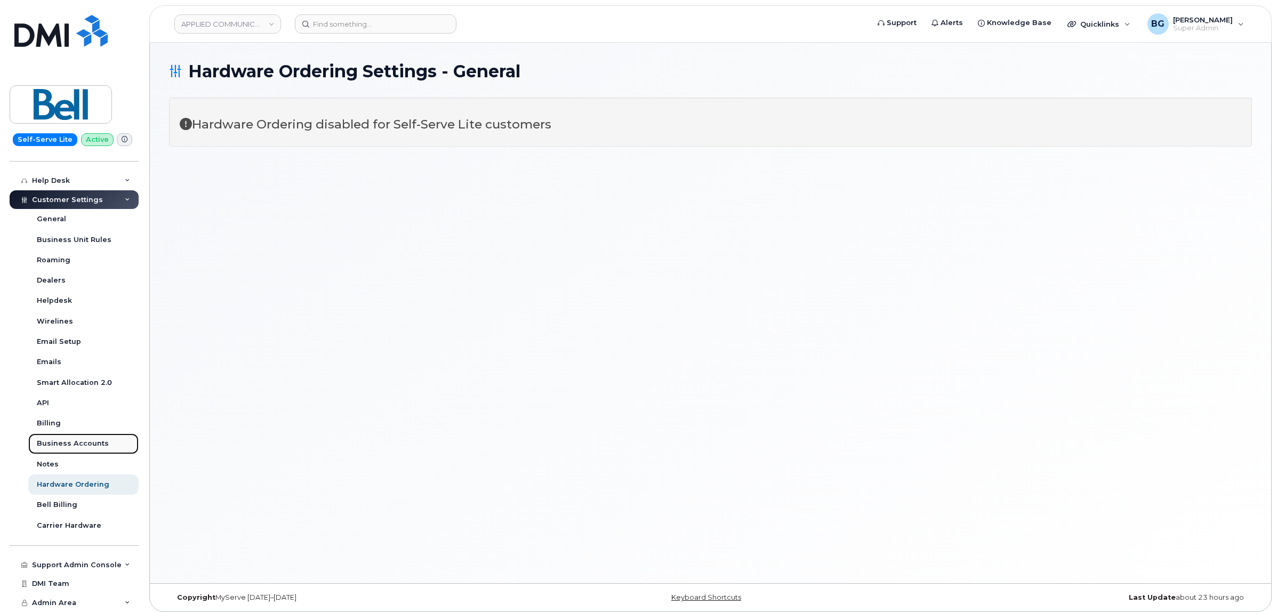
click at [66, 441] on div "Business Accounts" at bounding box center [73, 444] width 72 height 10
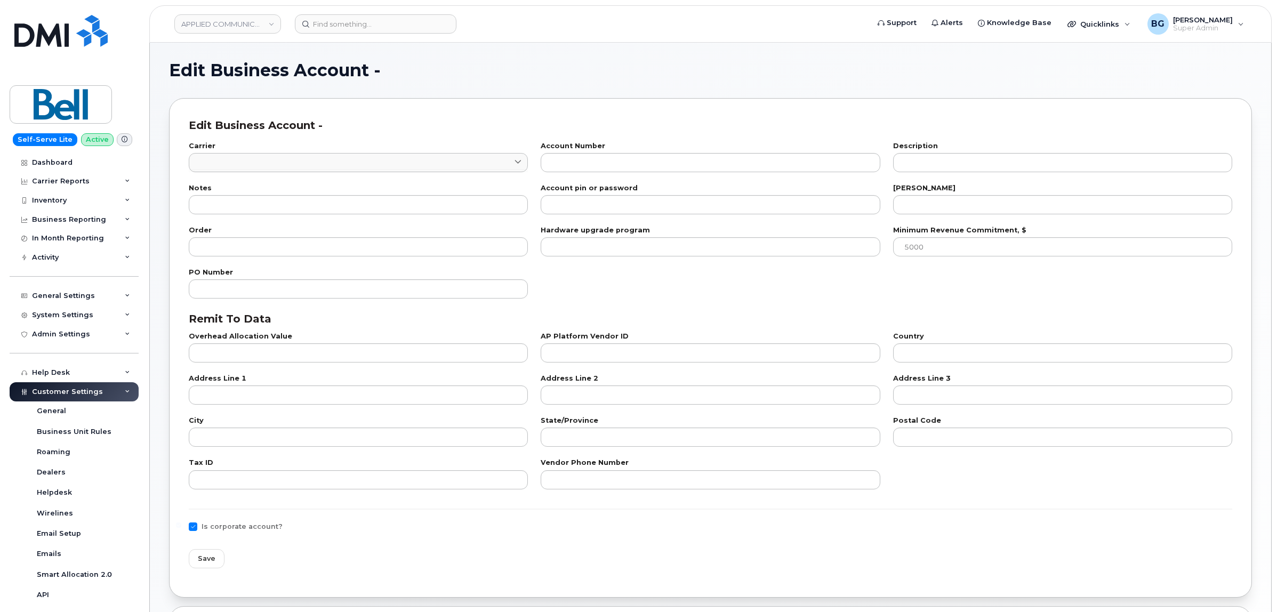
type input "1"
type input "0534751604"
type input "11"
type input "100"
checkbox input "true"
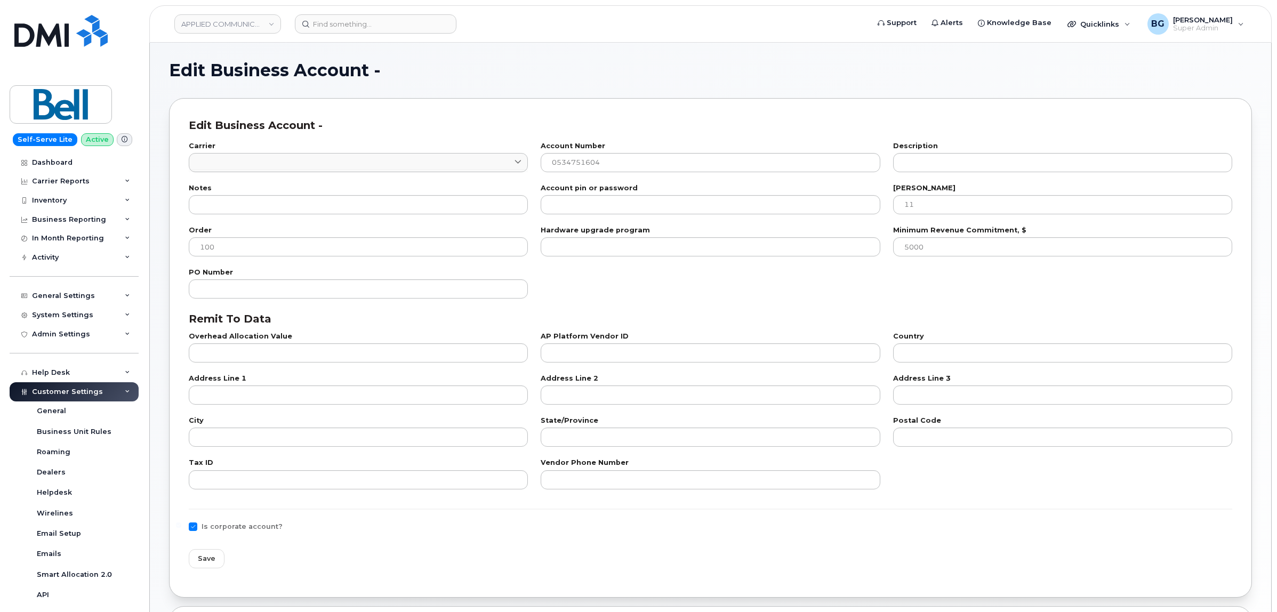
select select "1065"
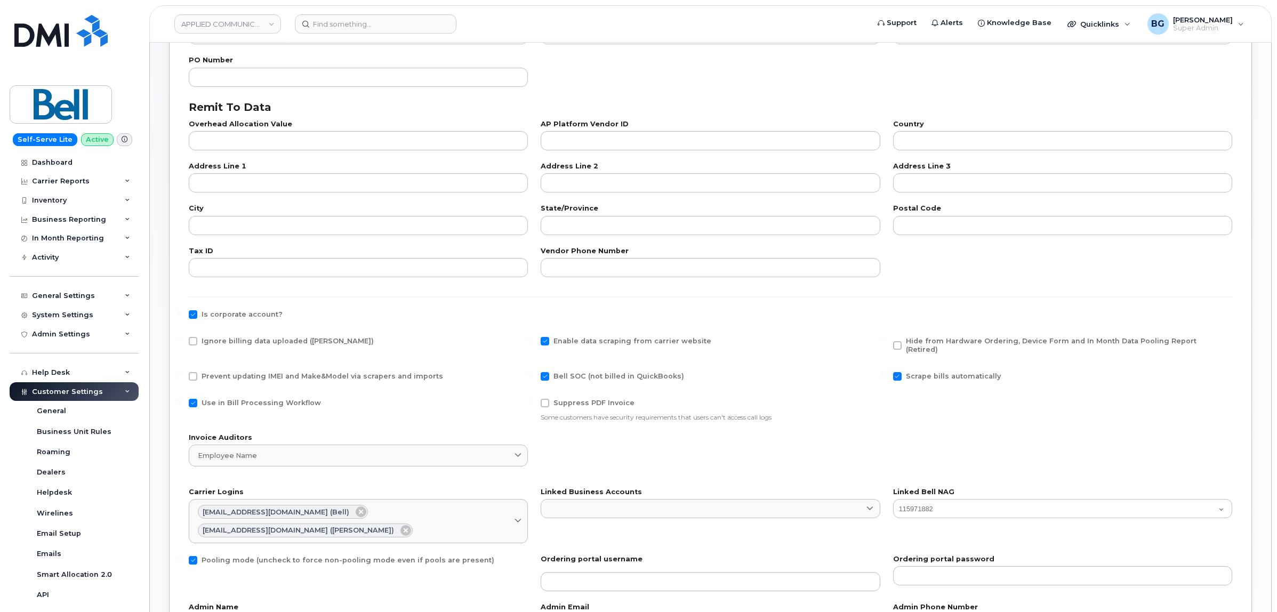
scroll to position [222, 0]
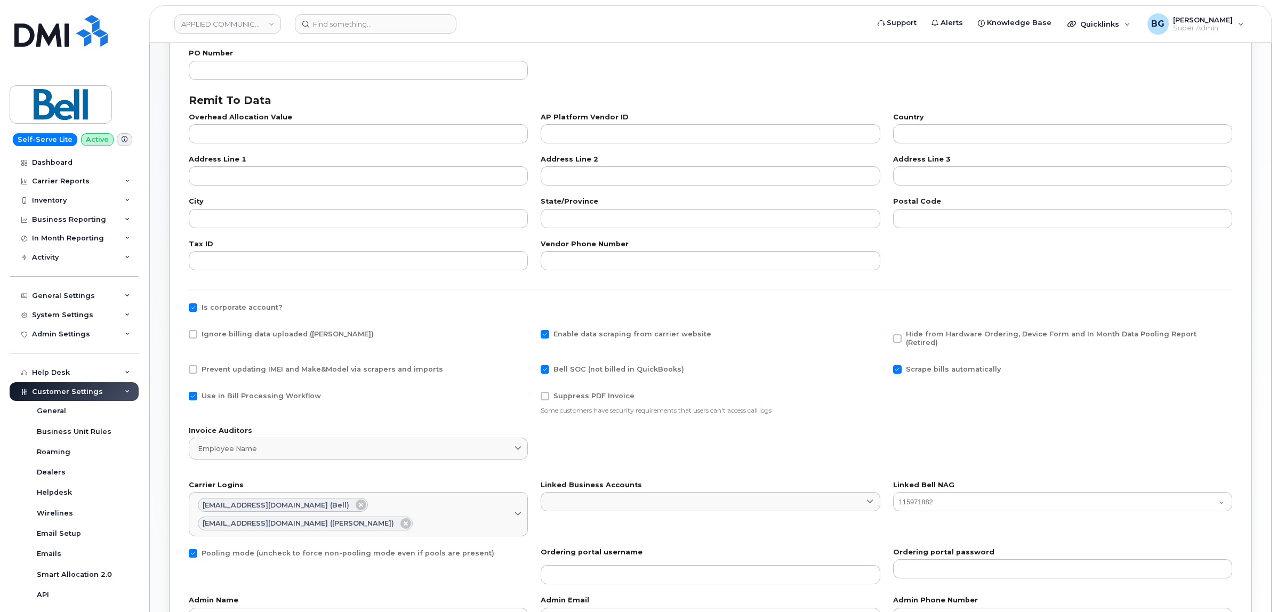
click at [195, 334] on span at bounding box center [193, 334] width 9 height 9
click at [181, 334] on input "Ignore billing data uploaded ([PERSON_NAME])" at bounding box center [178, 332] width 5 height 5
checkbox input "true"
click at [196, 308] on span at bounding box center [193, 307] width 9 height 9
click at [181, 308] on input "Is corporate account?" at bounding box center [178, 305] width 5 height 5
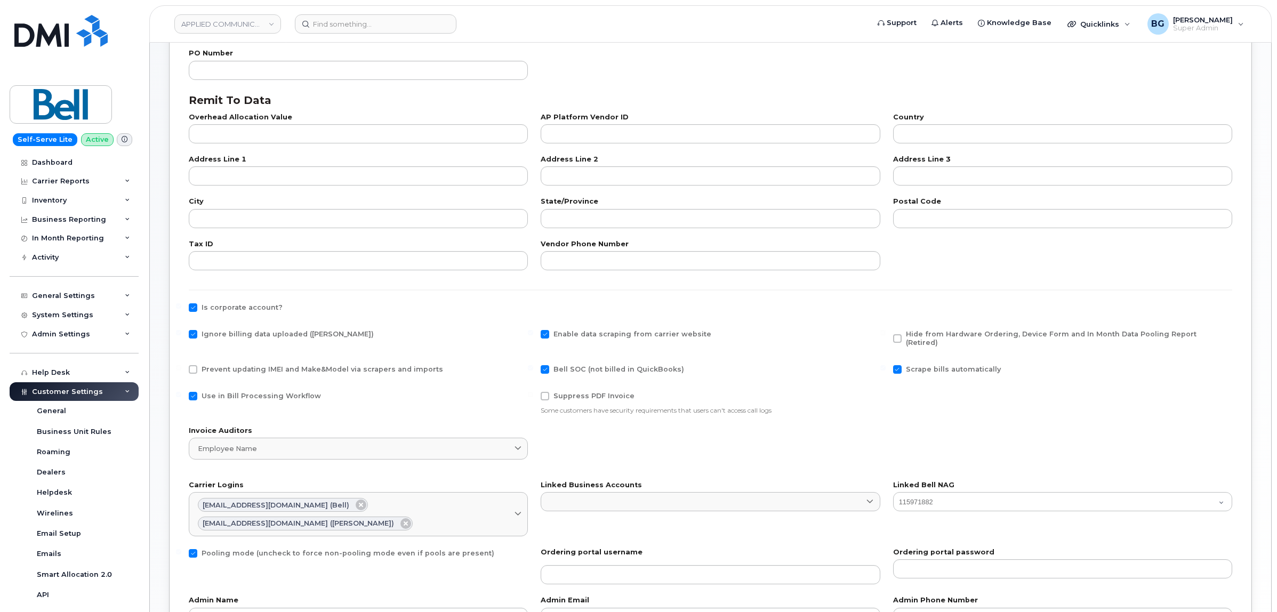
checkbox input "false"
click at [546, 336] on span at bounding box center [545, 334] width 9 height 9
click at [533, 335] on input "Enable data scraping from carrier website" at bounding box center [530, 332] width 5 height 5
checkbox input "false"
click at [548, 365] on span at bounding box center [545, 369] width 9 height 9
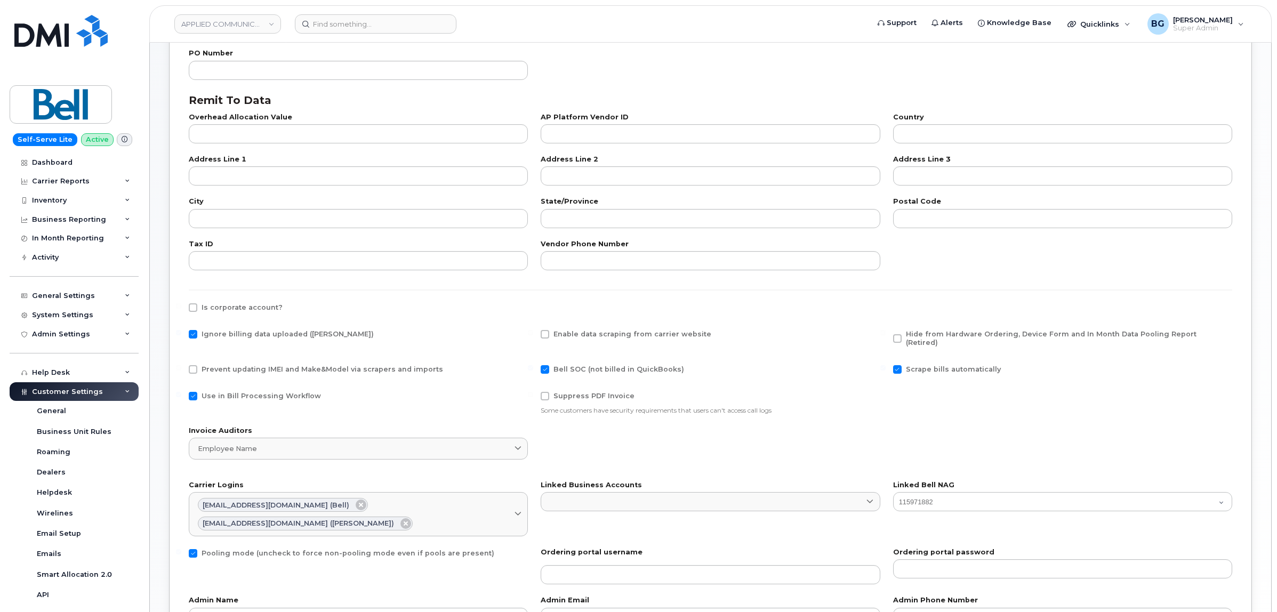
click at [533, 365] on input "Bell SOC (not billed in QuickBooks)" at bounding box center [530, 367] width 5 height 5
checkbox input "false"
click at [912, 365] on span "Scrape bills automatically" at bounding box center [953, 369] width 95 height 8
click at [885, 365] on input "Scrape bills automatically" at bounding box center [882, 367] width 5 height 5
checkbox input "false"
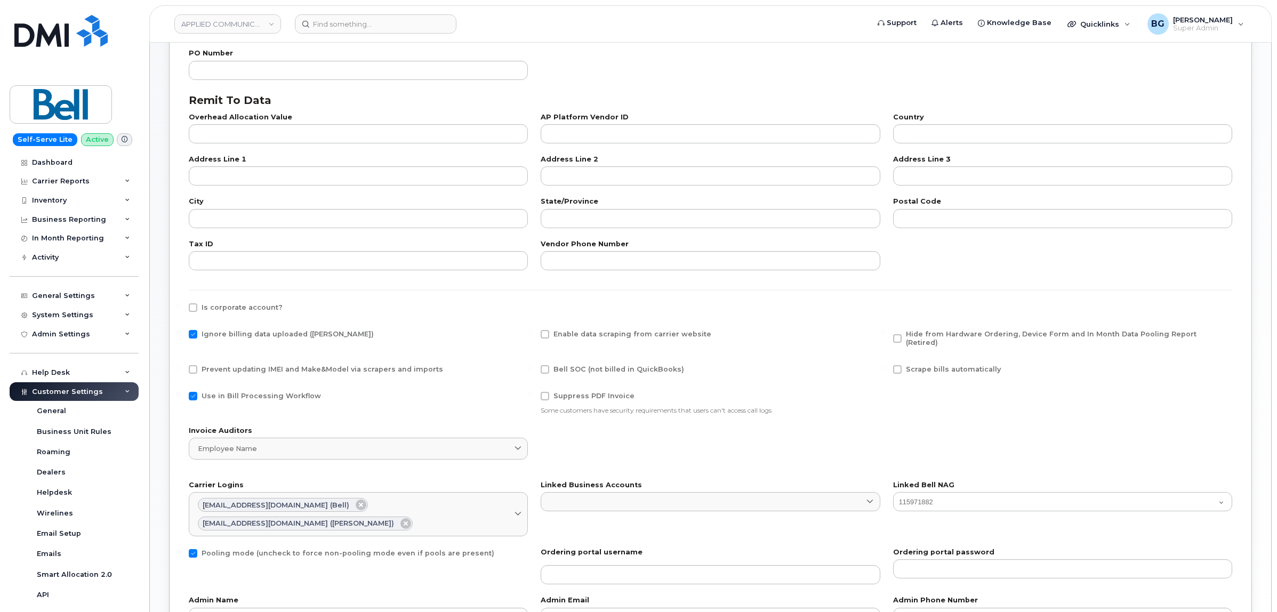
click at [224, 392] on span "Use in Bill Processing Workflow" at bounding box center [260, 396] width 119 height 8
click at [181, 392] on input "Use in Bill Processing Workflow" at bounding box center [178, 394] width 5 height 5
checkbox input "false"
click at [221, 549] on span "Pooling mode (uncheck to force non-pooling mode even if pools are present)" at bounding box center [347, 553] width 293 height 8
click at [181, 549] on input "Pooling mode (uncheck to force non-pooling mode even if pools are present)" at bounding box center [178, 551] width 5 height 5
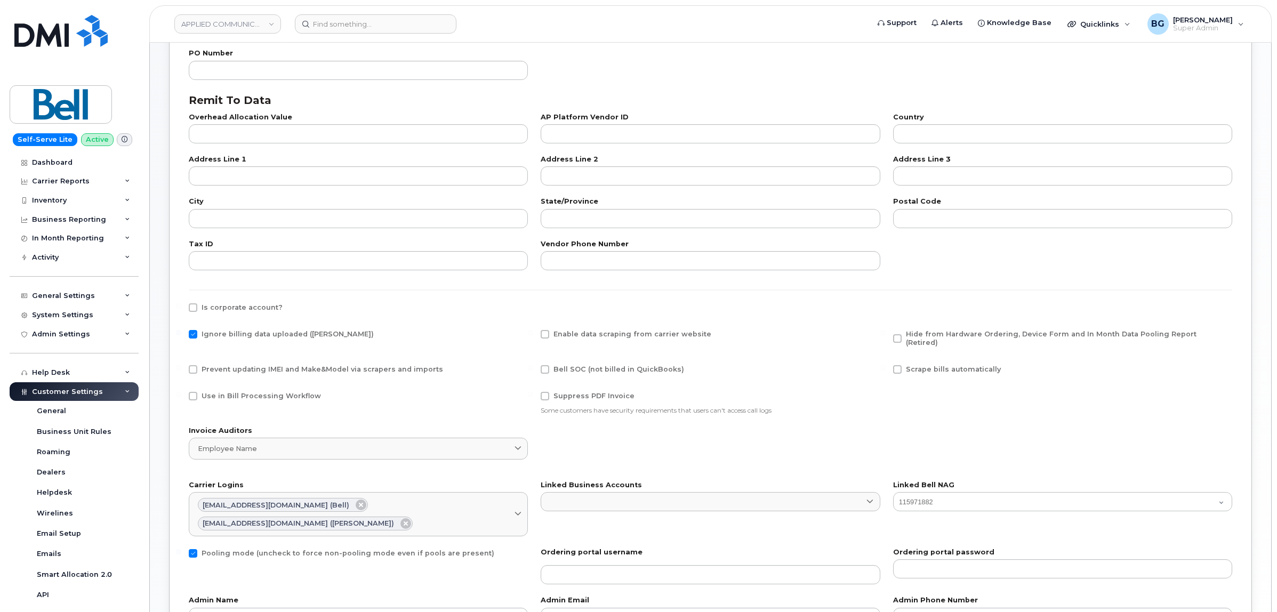
checkbox input "false"
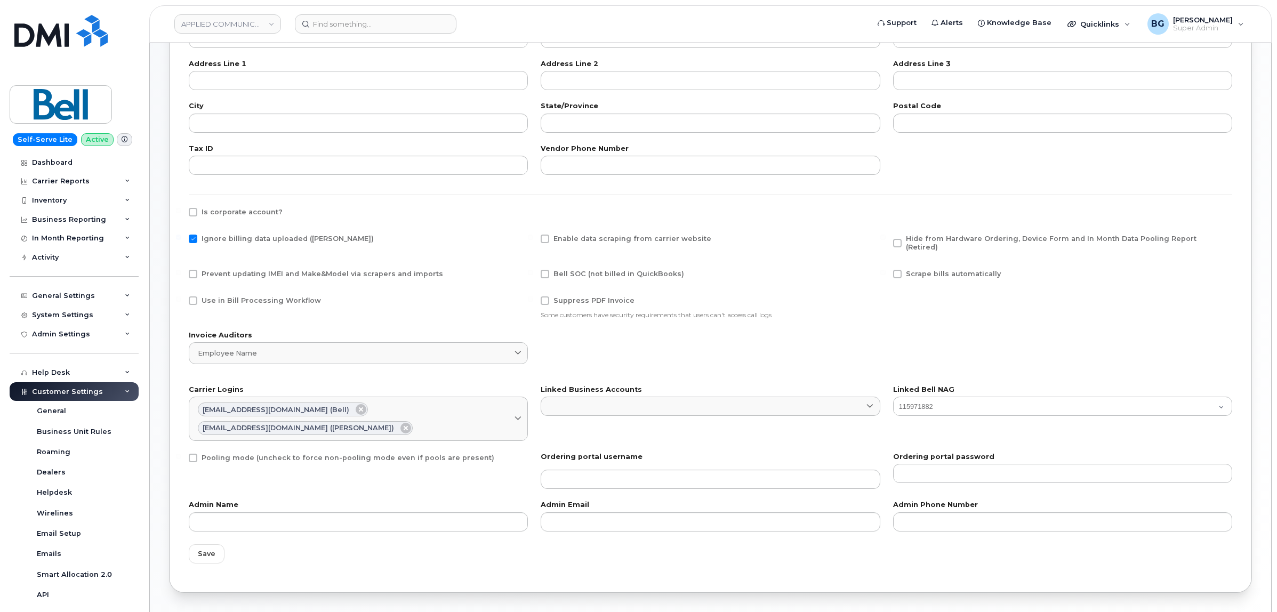
scroll to position [333, 0]
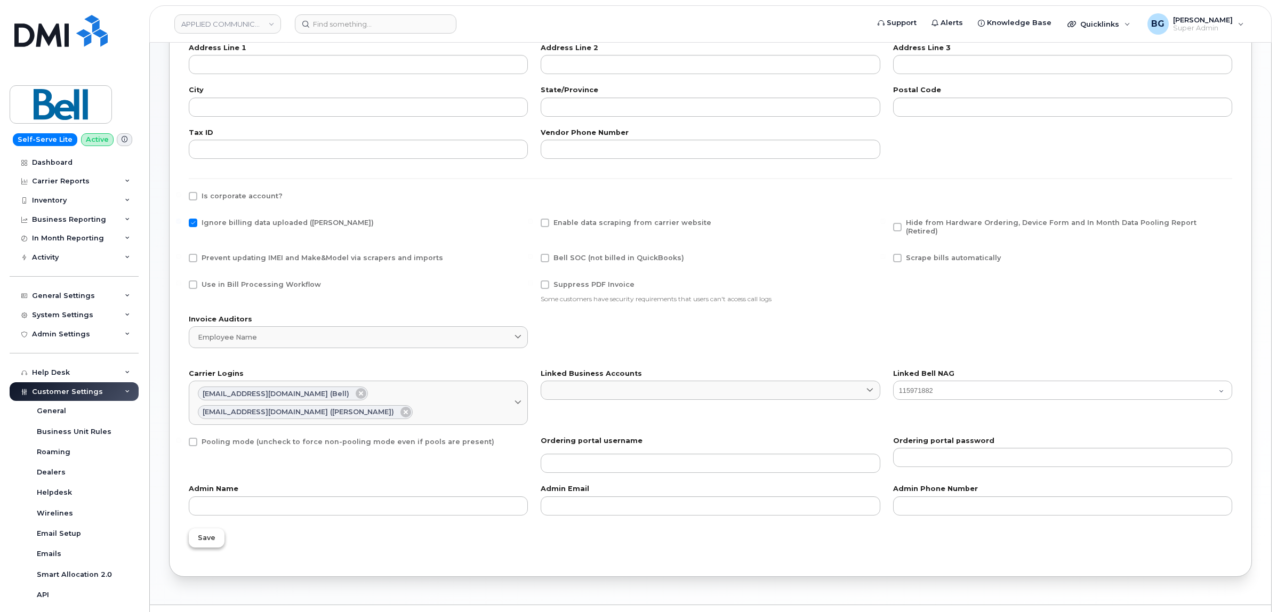
click at [208, 533] on span "Save" at bounding box center [207, 538] width 18 height 10
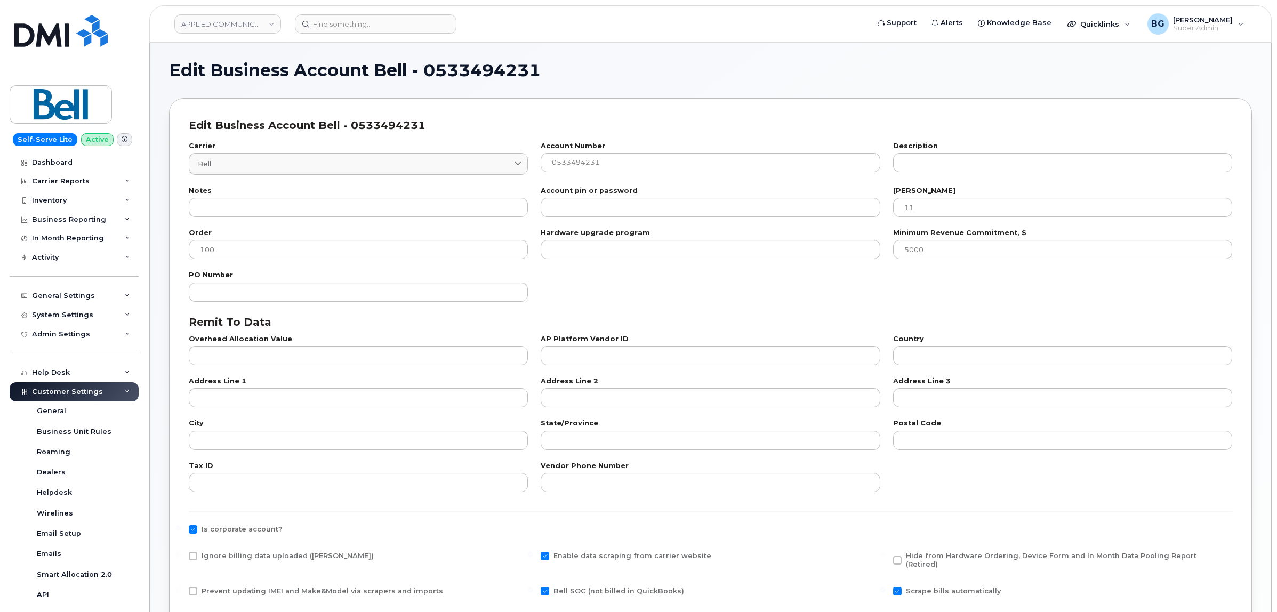
select select "1065"
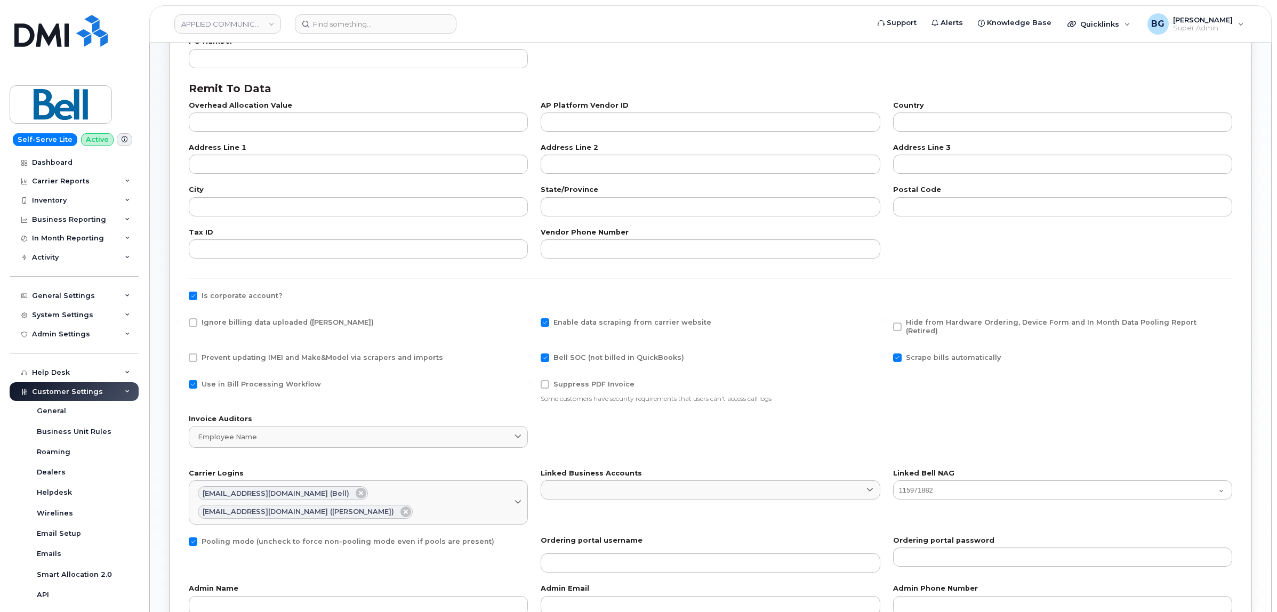
scroll to position [267, 0]
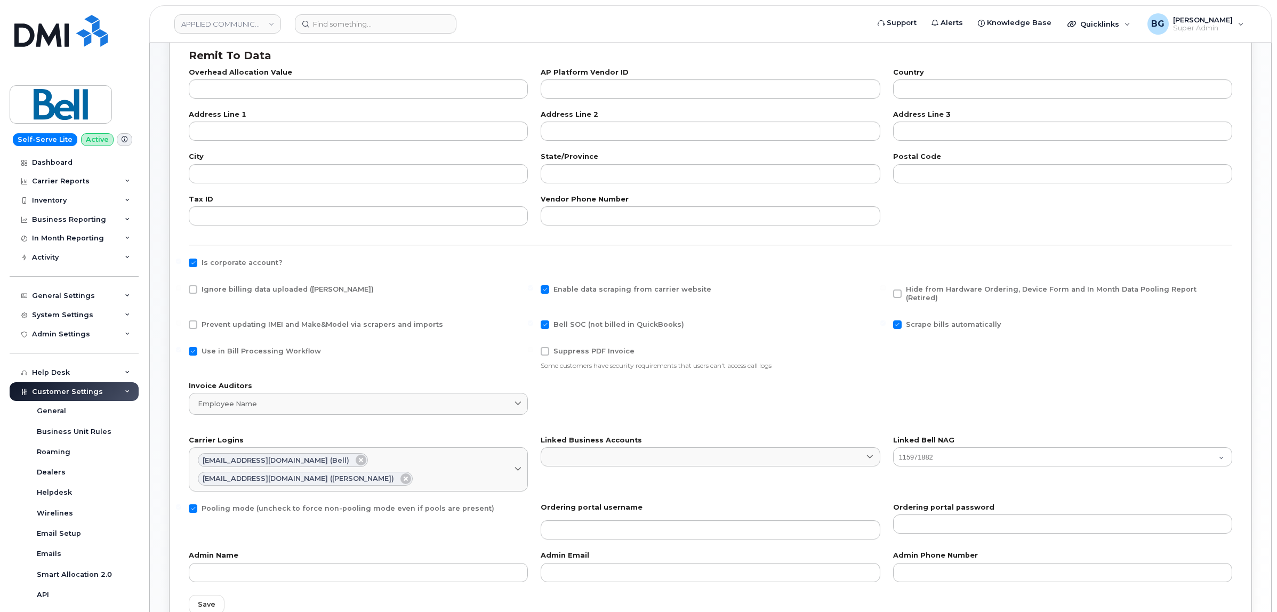
drag, startPoint x: 199, startPoint y: 263, endPoint x: 195, endPoint y: 280, distance: 17.6
click at [197, 264] on label "Is corporate account?" at bounding box center [236, 263] width 94 height 9
click at [181, 264] on input "Is corporate account?" at bounding box center [178, 261] width 5 height 5
checkbox input "false"
click at [192, 287] on span at bounding box center [193, 289] width 9 height 9
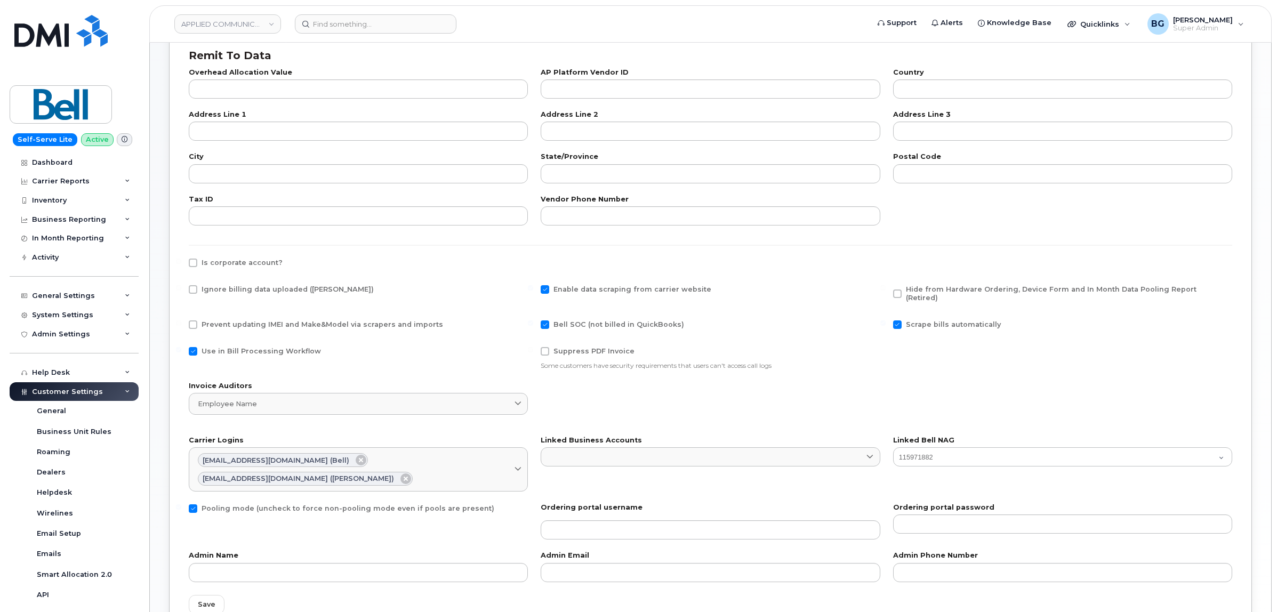
click at [181, 287] on input "Ignore billing data uploaded ([PERSON_NAME])" at bounding box center [178, 287] width 5 height 5
checkbox input "true"
click at [545, 288] on span at bounding box center [545, 289] width 9 height 9
click at [533, 288] on input "Enable data scraping from carrier website" at bounding box center [530, 287] width 5 height 5
checkbox input "false"
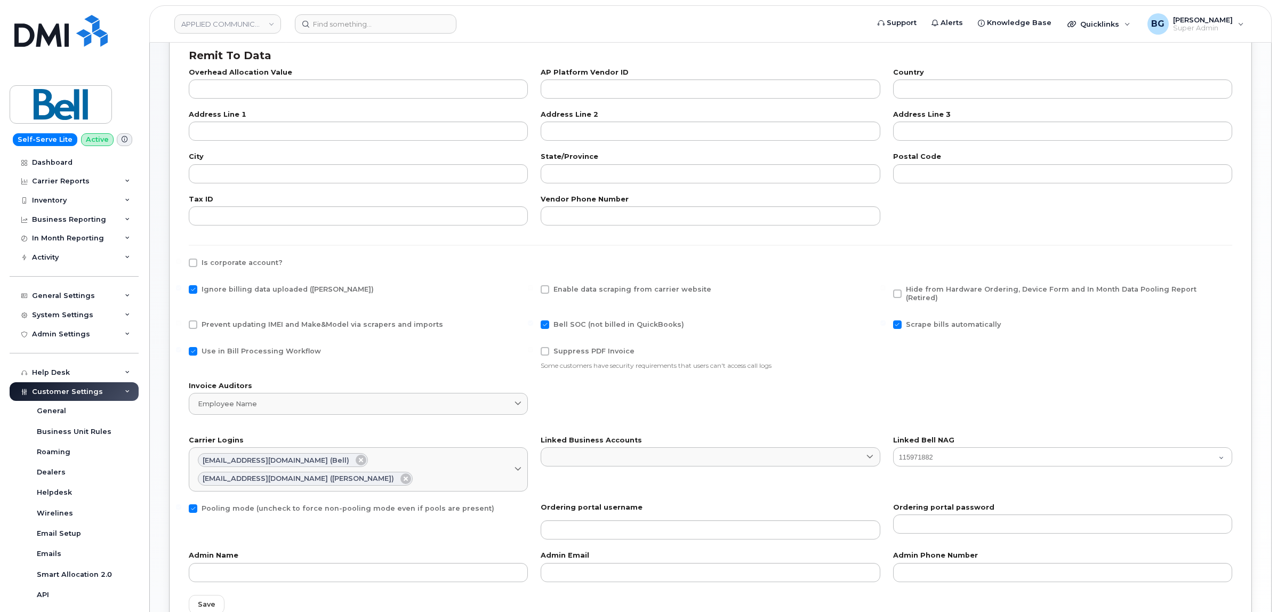
click at [545, 320] on span at bounding box center [545, 324] width 9 height 9
click at [533, 320] on input "Bell SOC (not billed in QuickBooks)" at bounding box center [530, 322] width 5 height 5
checkbox input "false"
click at [898, 320] on span at bounding box center [897, 324] width 9 height 9
click at [885, 320] on input "Scrape bills automatically" at bounding box center [882, 322] width 5 height 5
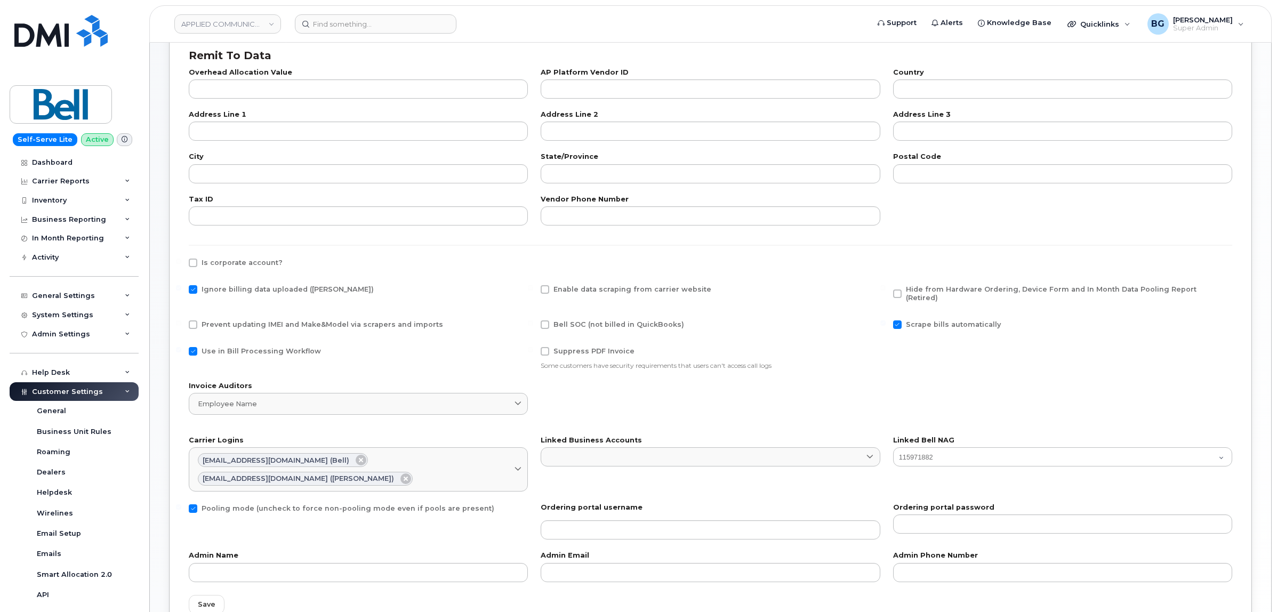
checkbox input "false"
click at [190, 347] on span at bounding box center [193, 351] width 9 height 9
click at [181, 347] on input "Use in Bill Processing Workflow" at bounding box center [178, 349] width 5 height 5
checkbox input "false"
click at [192, 504] on span at bounding box center [193, 508] width 9 height 9
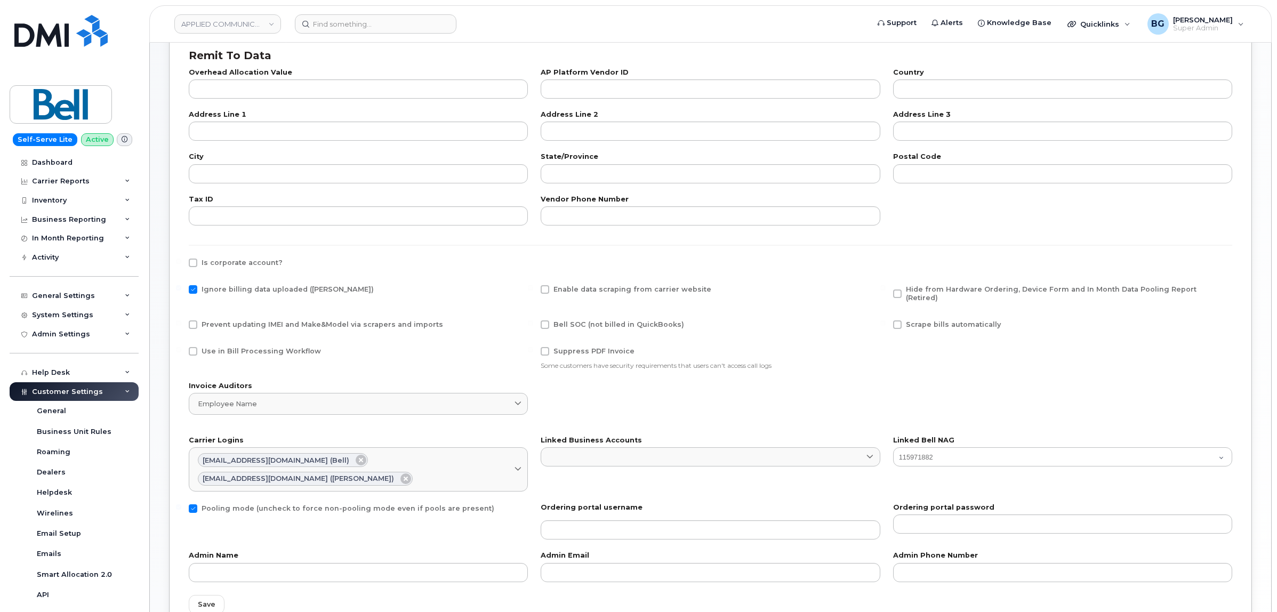
click at [181, 504] on input "Pooling mode (uncheck to force non-pooling mode even if pools are present)" at bounding box center [178, 506] width 5 height 5
checkbox input "false"
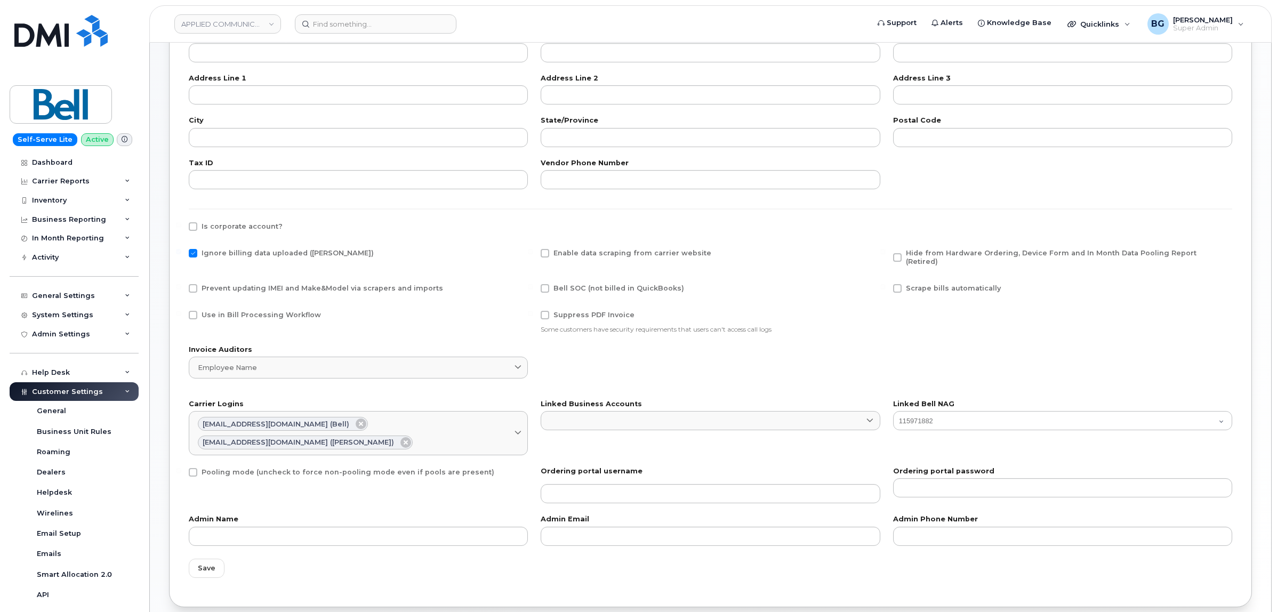
scroll to position [333, 0]
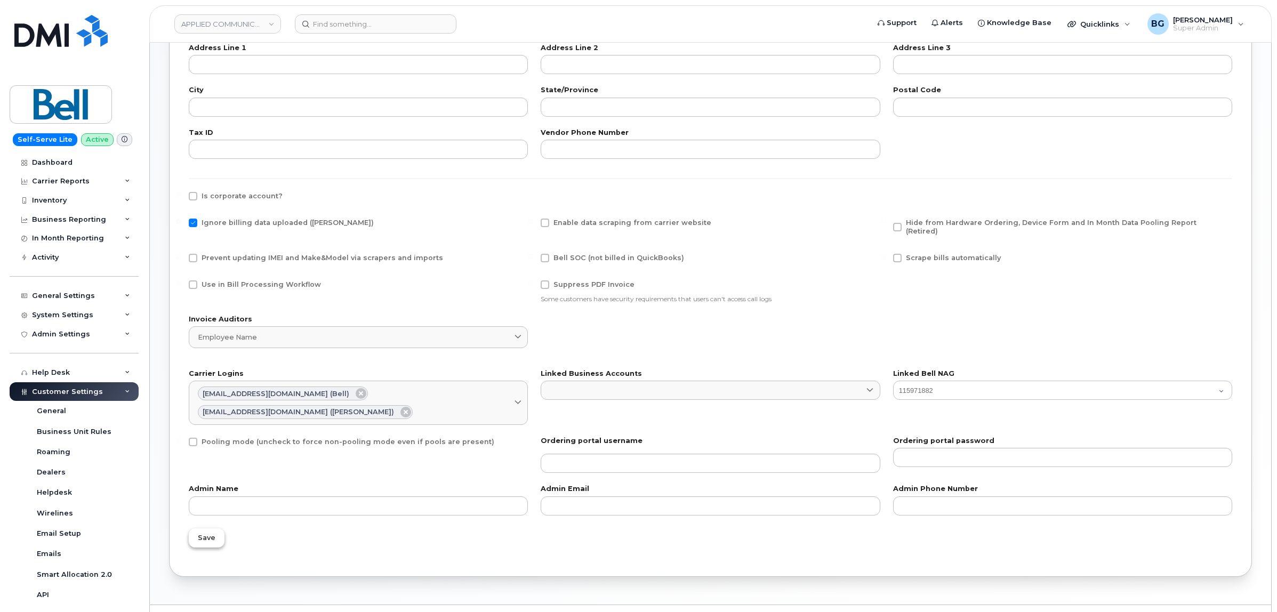
click at [200, 533] on span "Save" at bounding box center [207, 538] width 18 height 10
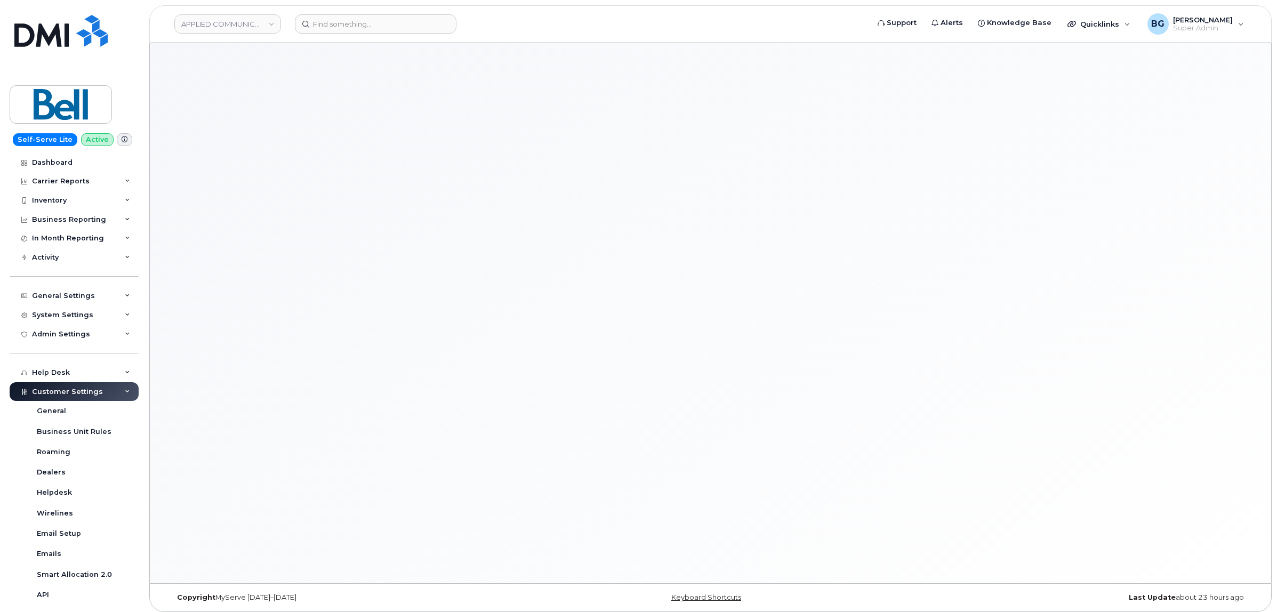
select select "1065"
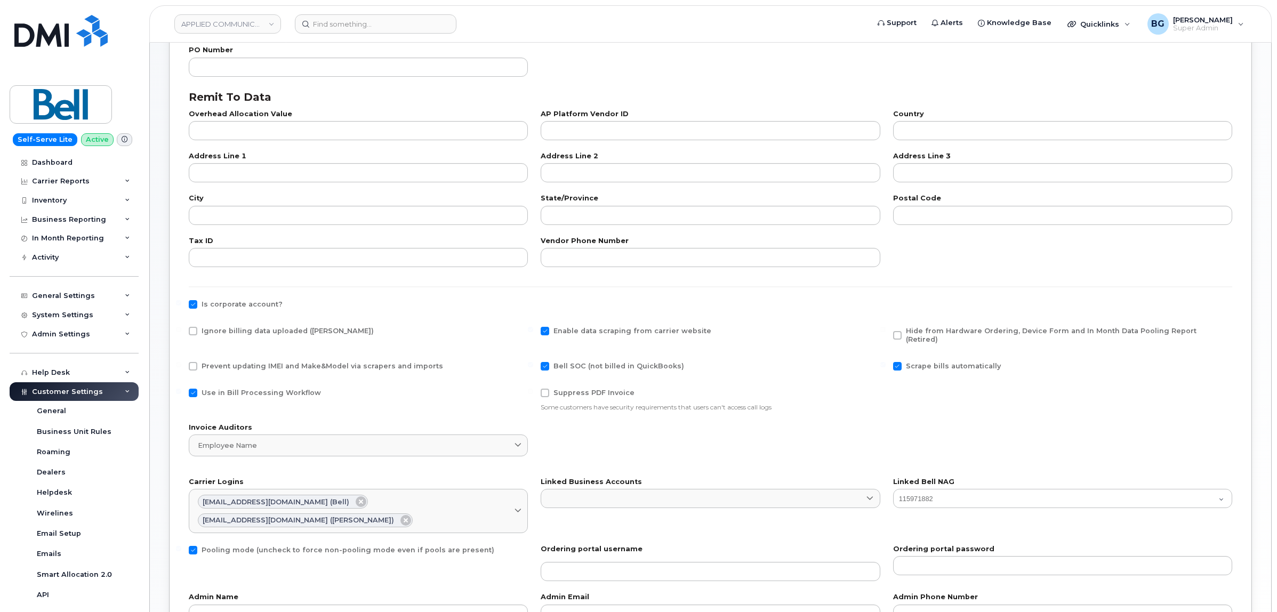
scroll to position [267, 0]
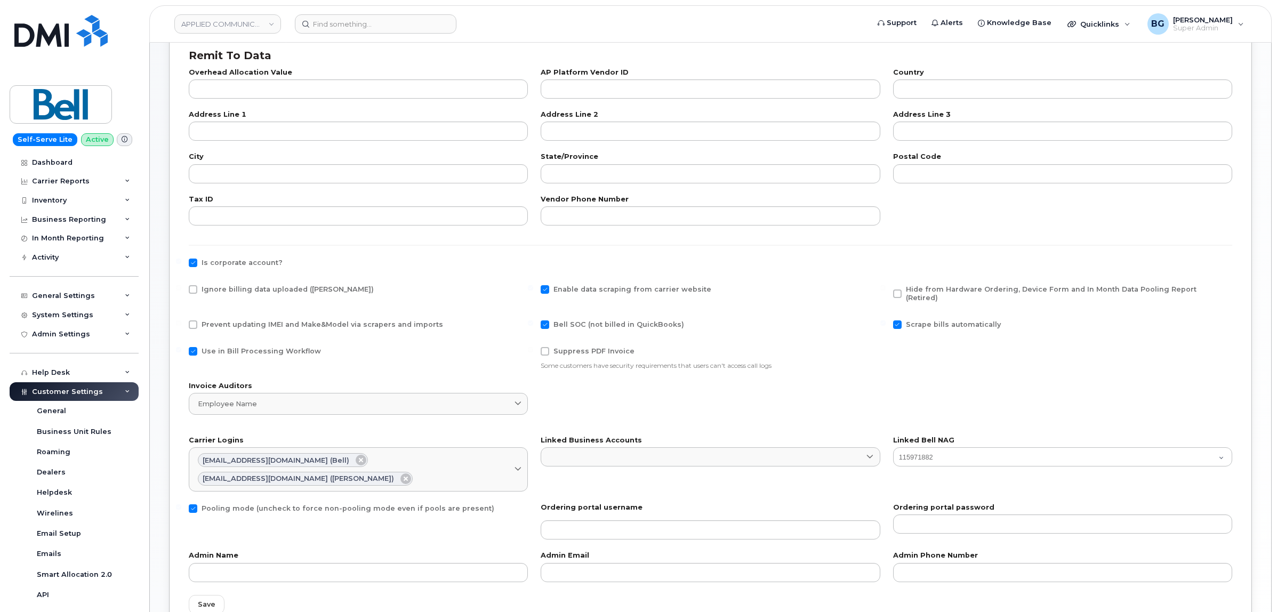
click at [191, 291] on span at bounding box center [193, 289] width 9 height 9
click at [181, 291] on input "Ignore billing data uploaded (Bill Parser)" at bounding box center [178, 287] width 5 height 5
checkbox input "true"
click at [198, 261] on label "Is corporate account?" at bounding box center [236, 263] width 94 height 9
click at [181, 261] on input "Is corporate account?" at bounding box center [178, 261] width 5 height 5
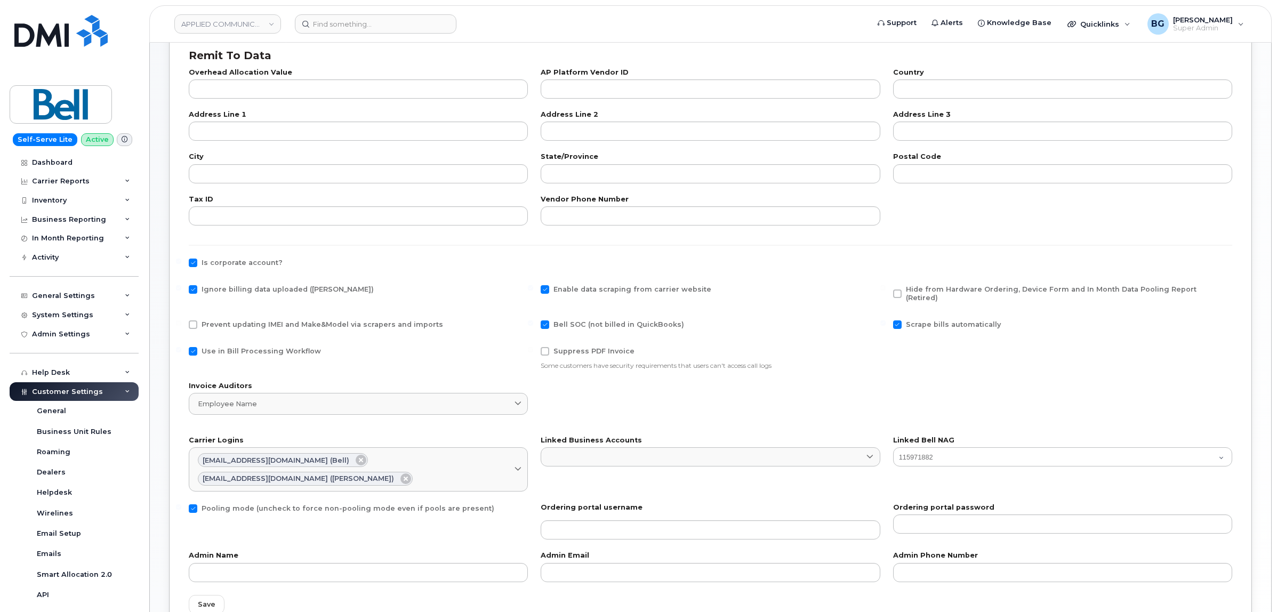
checkbox input "false"
click at [553, 288] on span "Enable data scraping from carrier website" at bounding box center [632, 289] width 158 height 8
click at [533, 288] on input "Enable data scraping from carrier website" at bounding box center [530, 287] width 5 height 5
checkbox input "false"
click at [561, 320] on span "Bell SOC (not billed in QuickBooks)" at bounding box center [618, 324] width 131 height 8
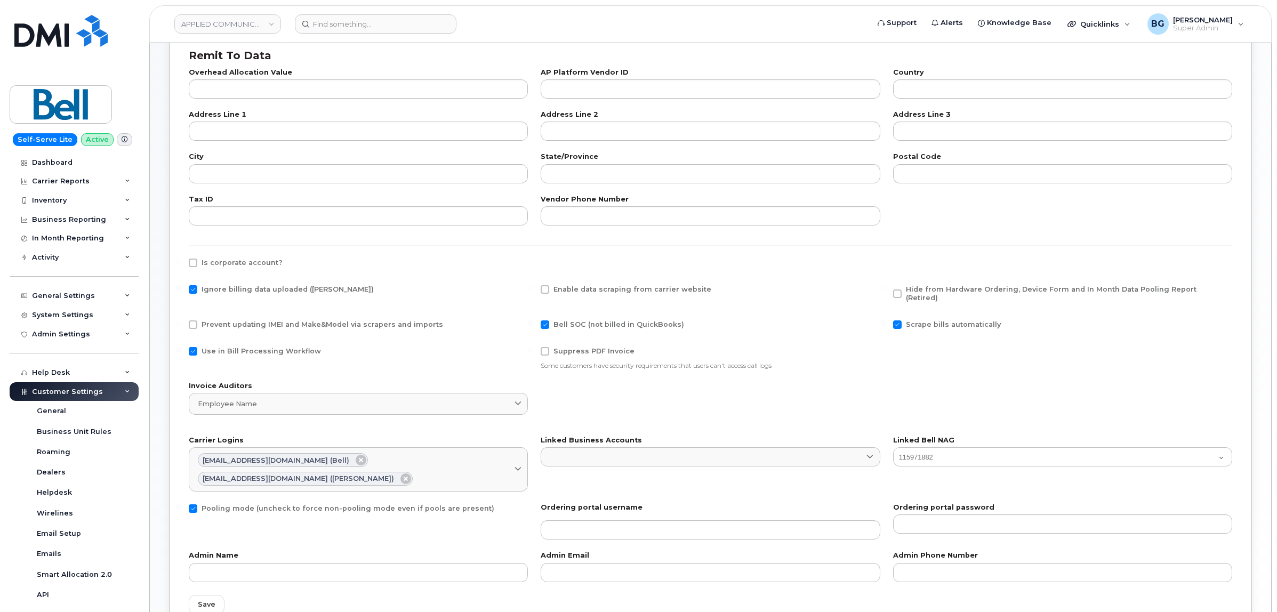
click at [533, 320] on input "Bell SOC (not billed in QuickBooks)" at bounding box center [530, 322] width 5 height 5
checkbox input "false"
click at [906, 320] on span "Scrape bills automatically" at bounding box center [953, 324] width 95 height 8
click at [885, 320] on input "Scrape bills automatically" at bounding box center [882, 322] width 5 height 5
checkbox input "false"
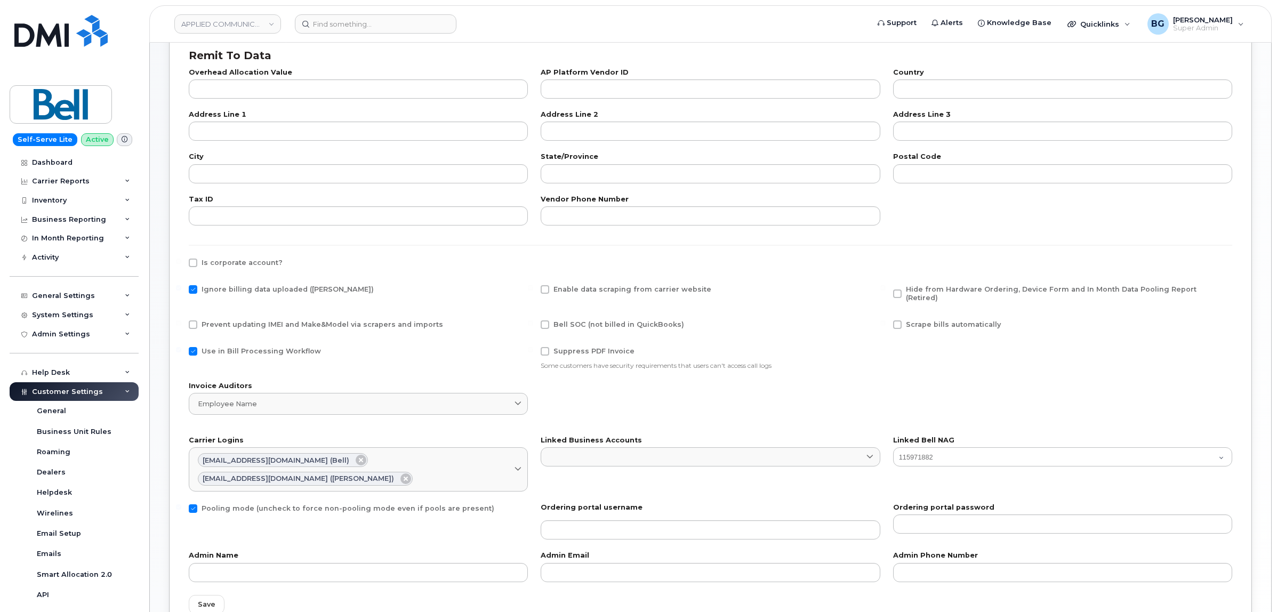
click at [219, 347] on span "Use in Bill Processing Workflow" at bounding box center [260, 351] width 119 height 8
click at [181, 347] on input "Use in Bill Processing Workflow" at bounding box center [178, 349] width 5 height 5
checkbox input "false"
click at [213, 504] on span "Pooling mode (uncheck to force non-pooling mode even if pools are present)" at bounding box center [347, 508] width 293 height 8
click at [181, 504] on input "Pooling mode (uncheck to force non-pooling mode even if pools are present)" at bounding box center [178, 506] width 5 height 5
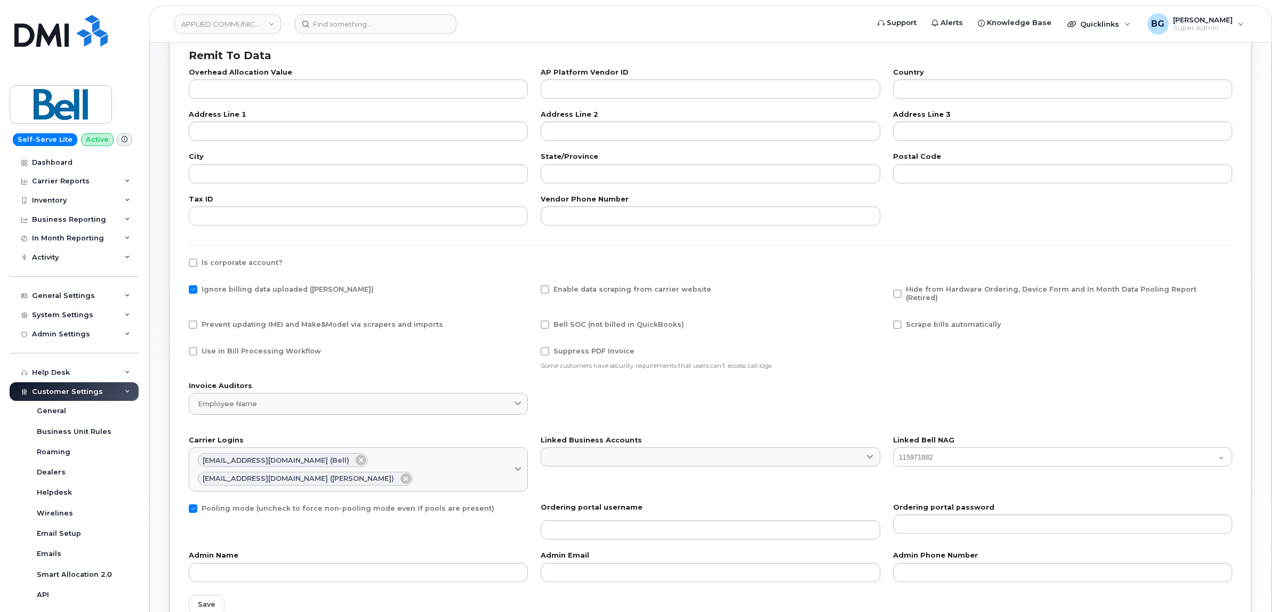
checkbox input "false"
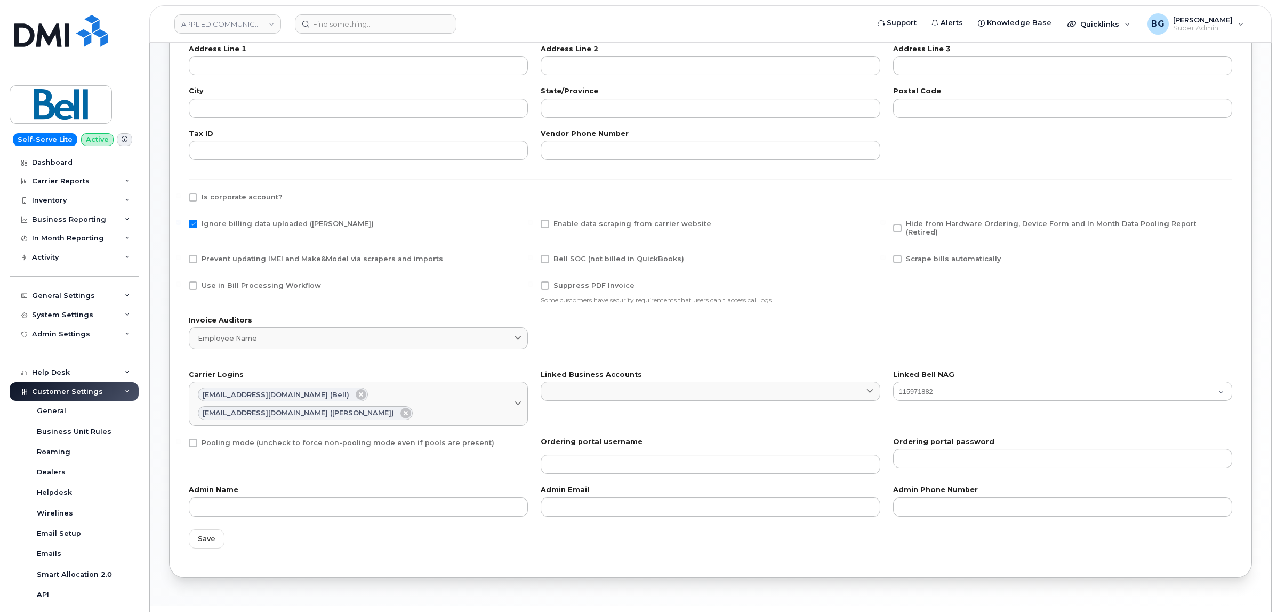
scroll to position [333, 0]
click at [211, 528] on button "Save" at bounding box center [207, 537] width 36 height 19
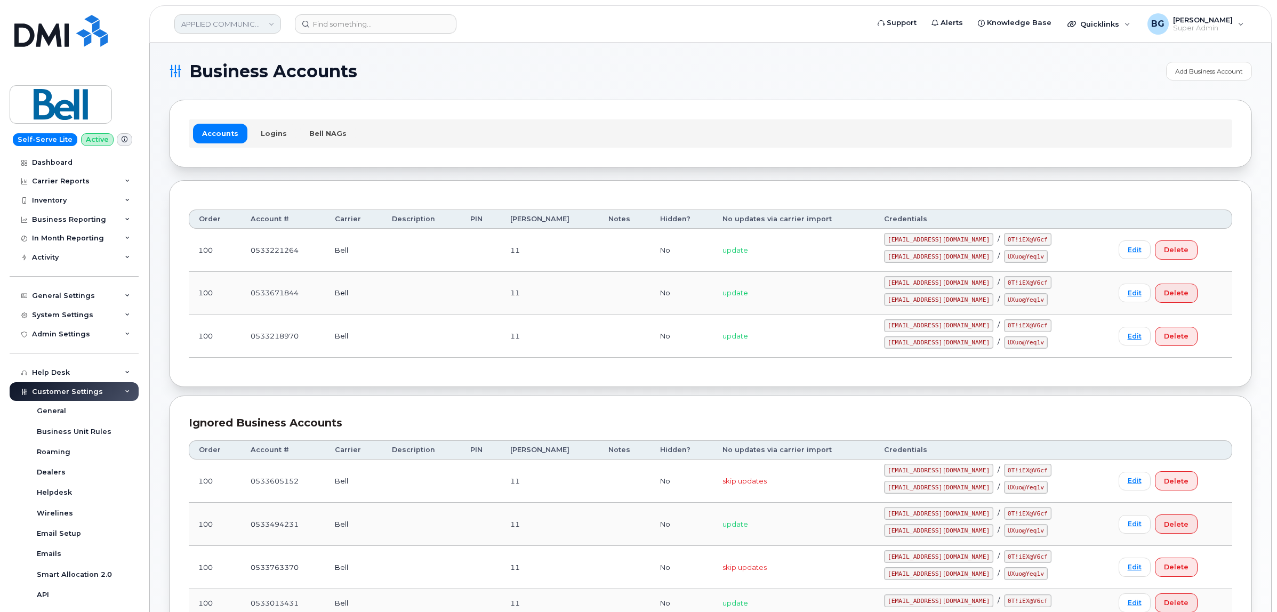
click at [227, 17] on link "APPLIED COMMUNICATIONS INC" at bounding box center [227, 23] width 107 height 19
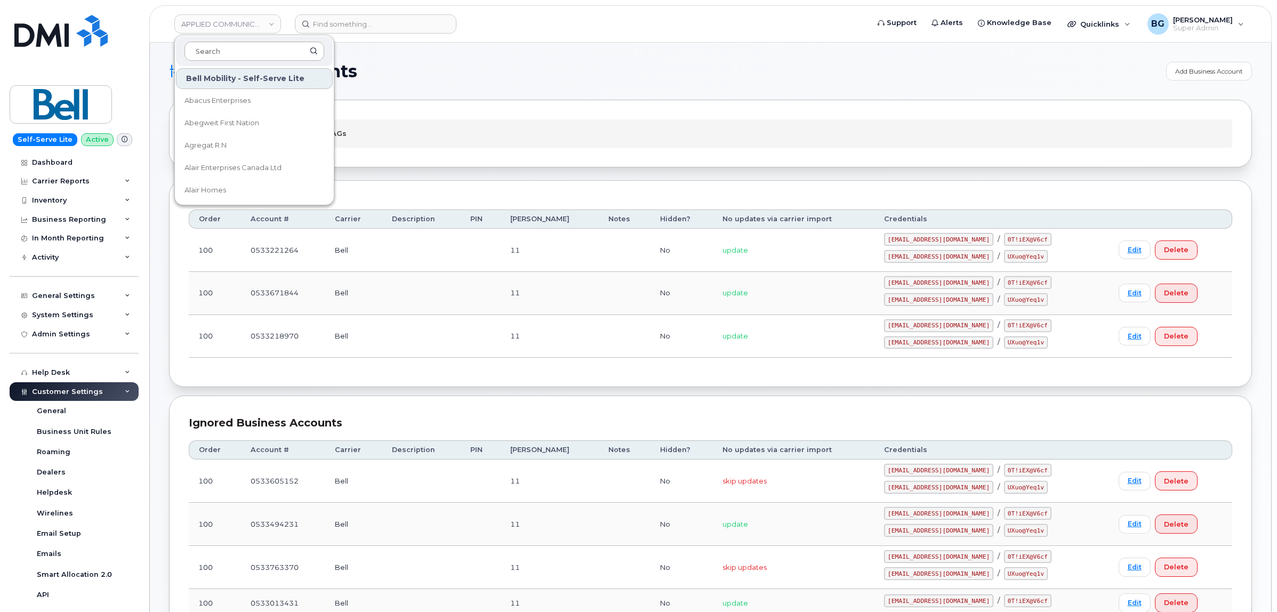
click at [240, 43] on input at bounding box center [254, 51] width 140 height 19
click at [243, 47] on input at bounding box center [254, 51] width 140 height 19
type input "v"
type input "s"
type input "service master"
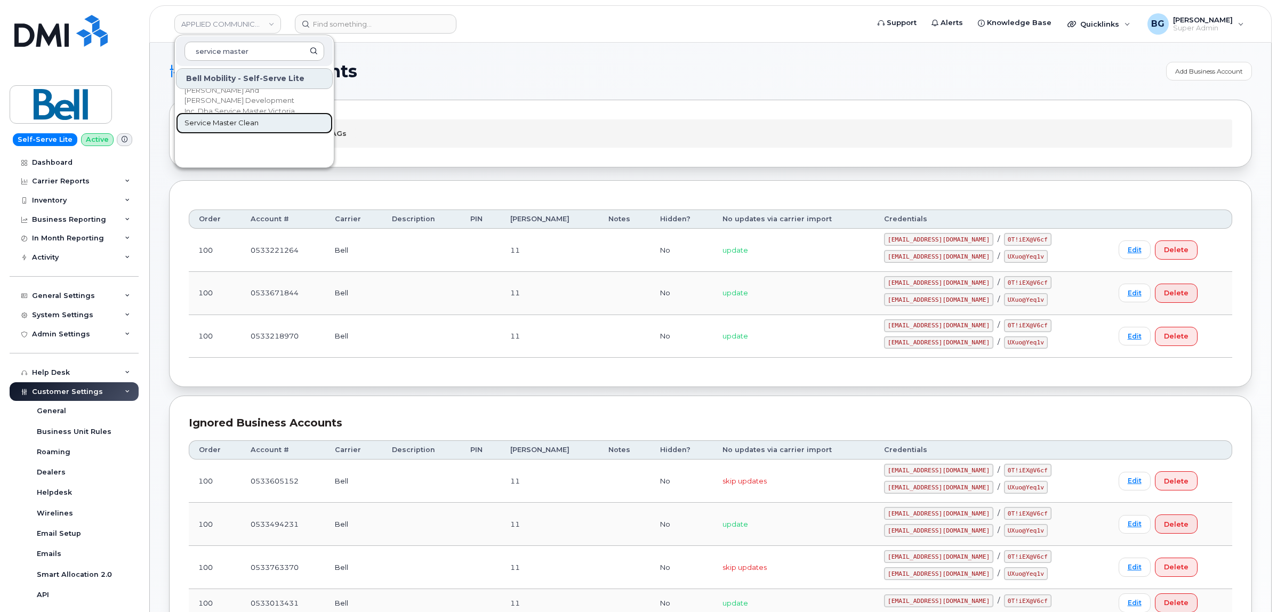
click at [211, 115] on link "Service Master Clean" at bounding box center [254, 122] width 157 height 21
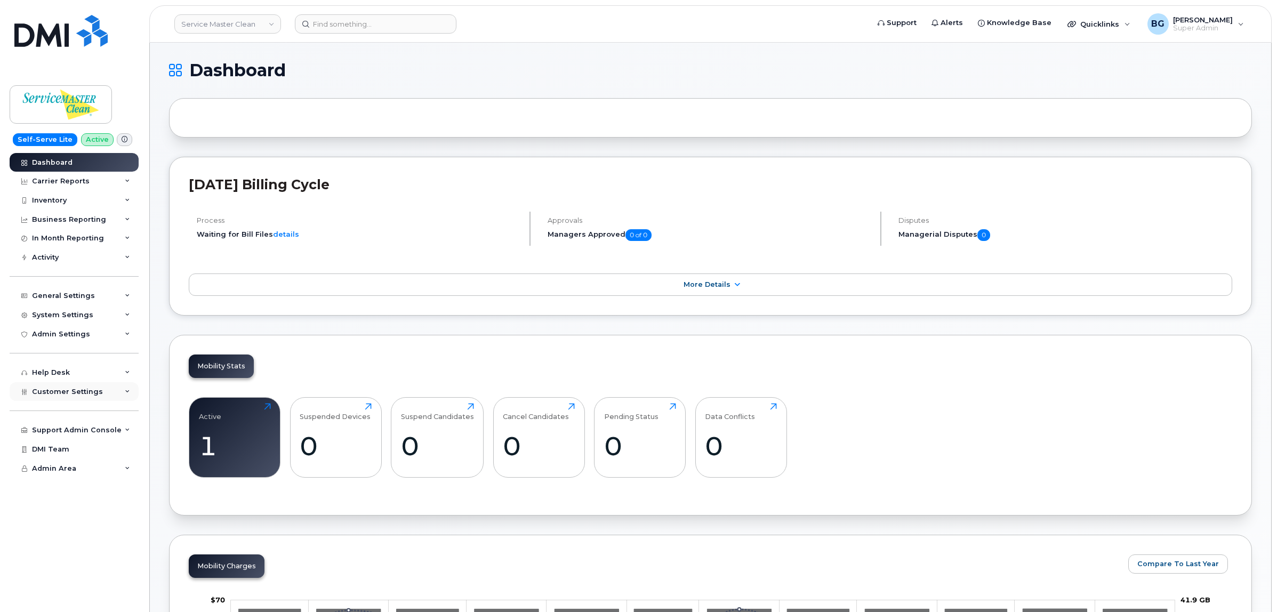
click at [49, 392] on span "Customer Settings" at bounding box center [67, 392] width 71 height 8
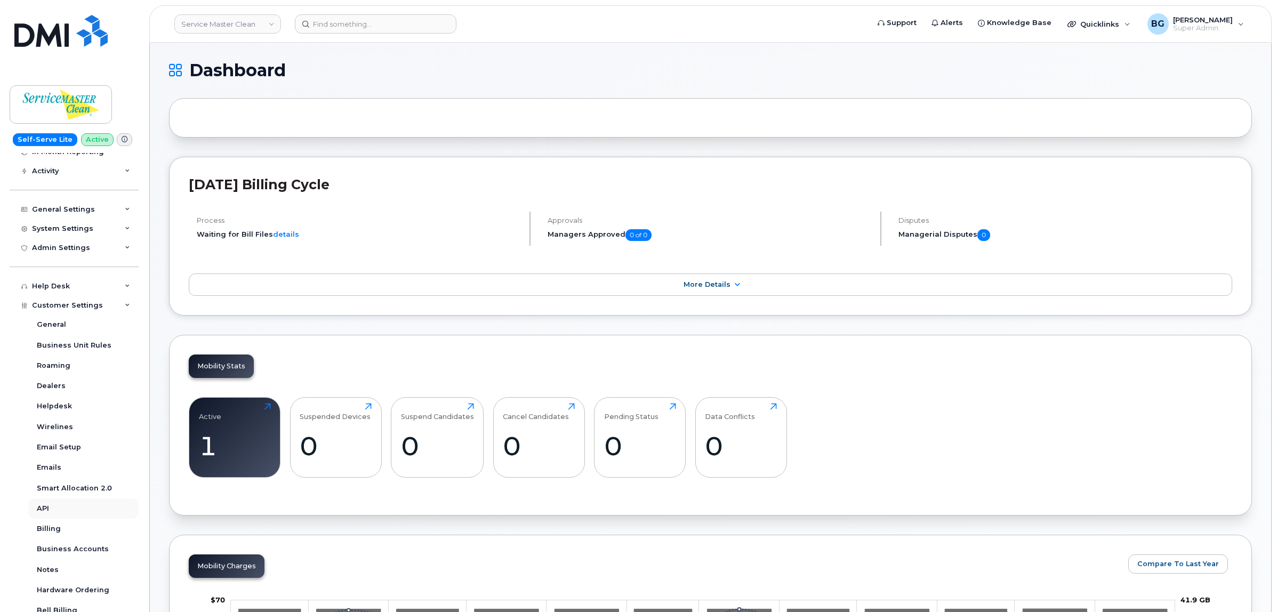
scroll to position [88, 0]
click at [57, 547] on div "Business Accounts" at bounding box center [73, 547] width 72 height 10
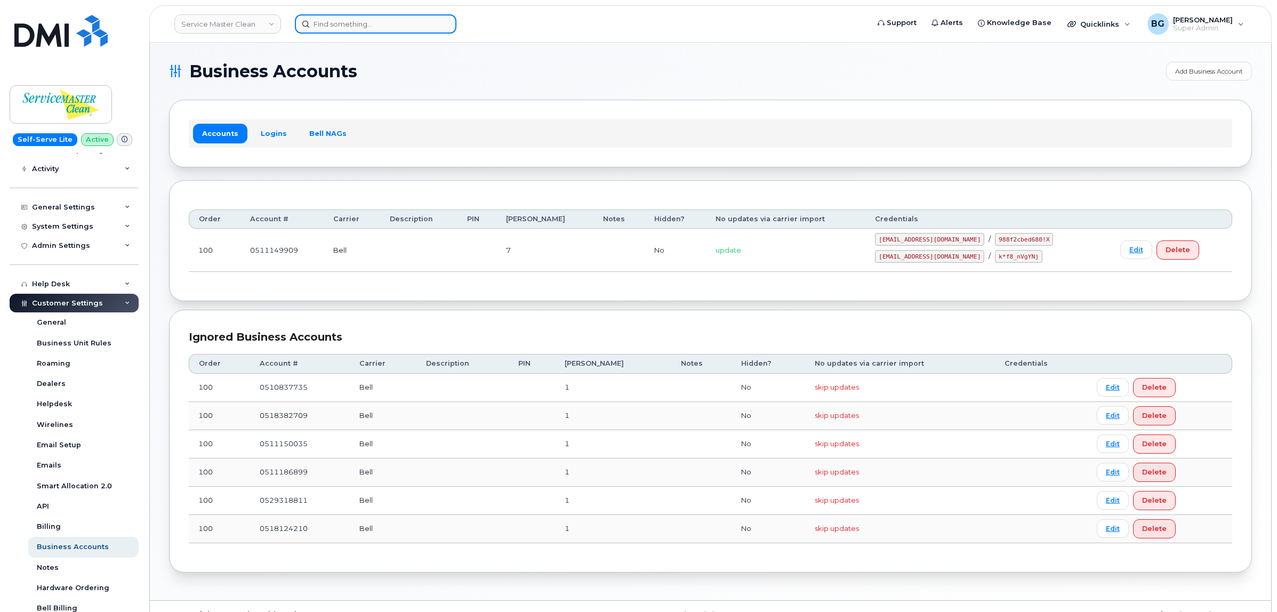
click at [328, 25] on input at bounding box center [376, 23] width 162 height 19
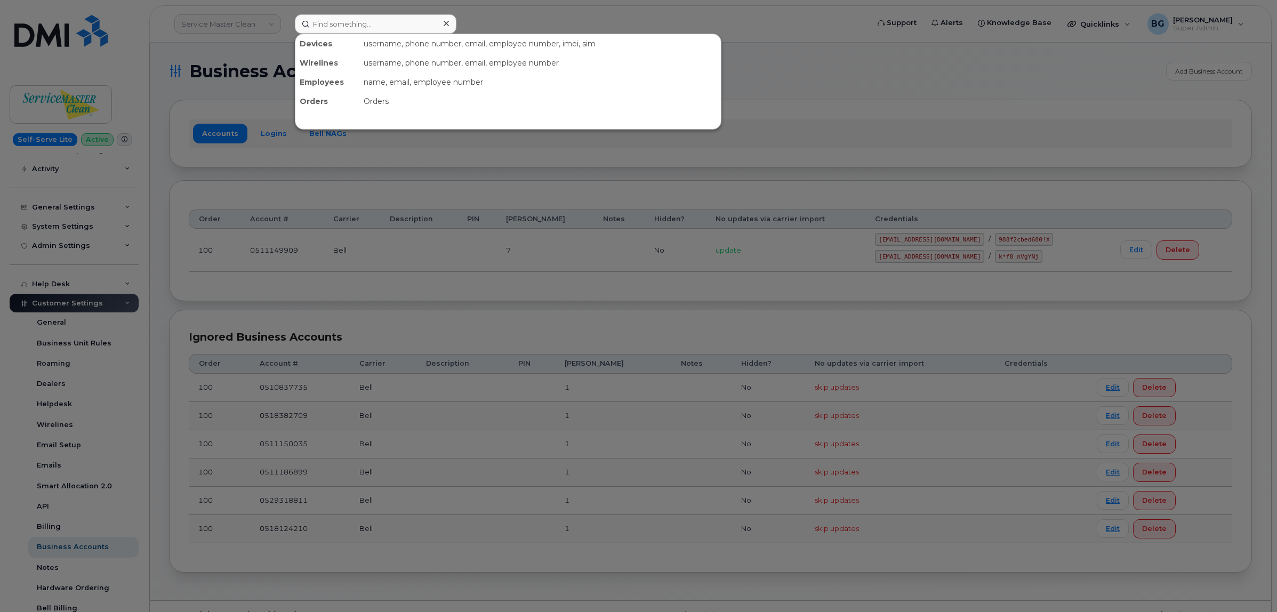
click at [216, 27] on div at bounding box center [638, 306] width 1277 height 612
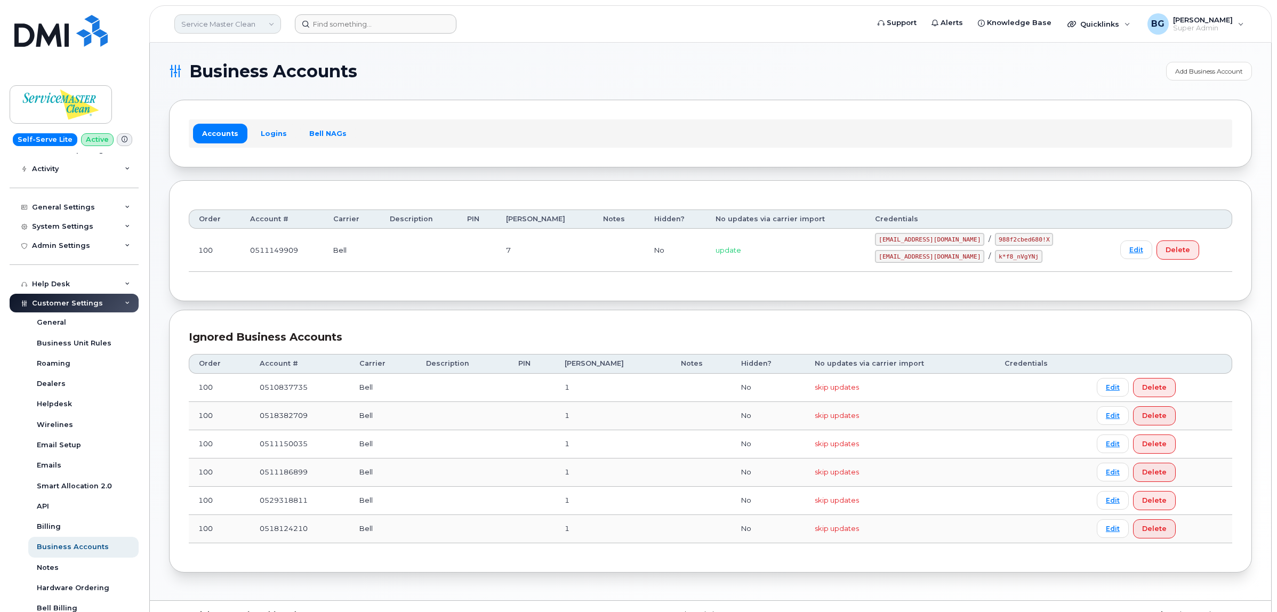
click at [207, 27] on link "Service Master Clean" at bounding box center [227, 23] width 107 height 19
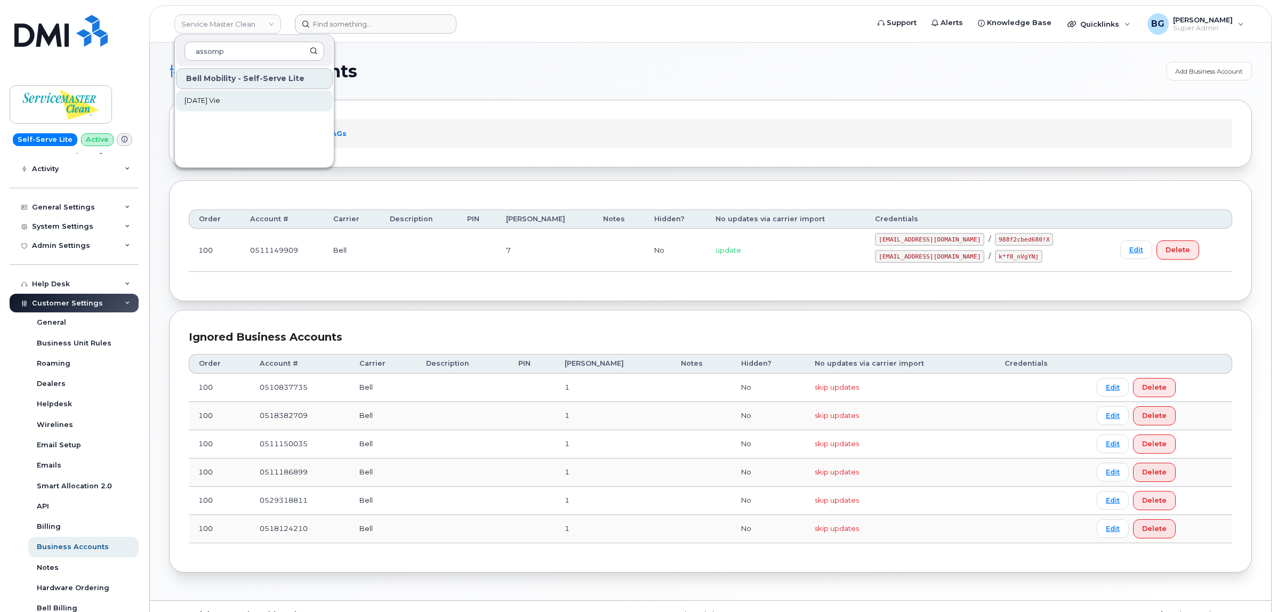
type input "assomp"
click at [205, 101] on span "[DATE] Vie" at bounding box center [202, 100] width 36 height 11
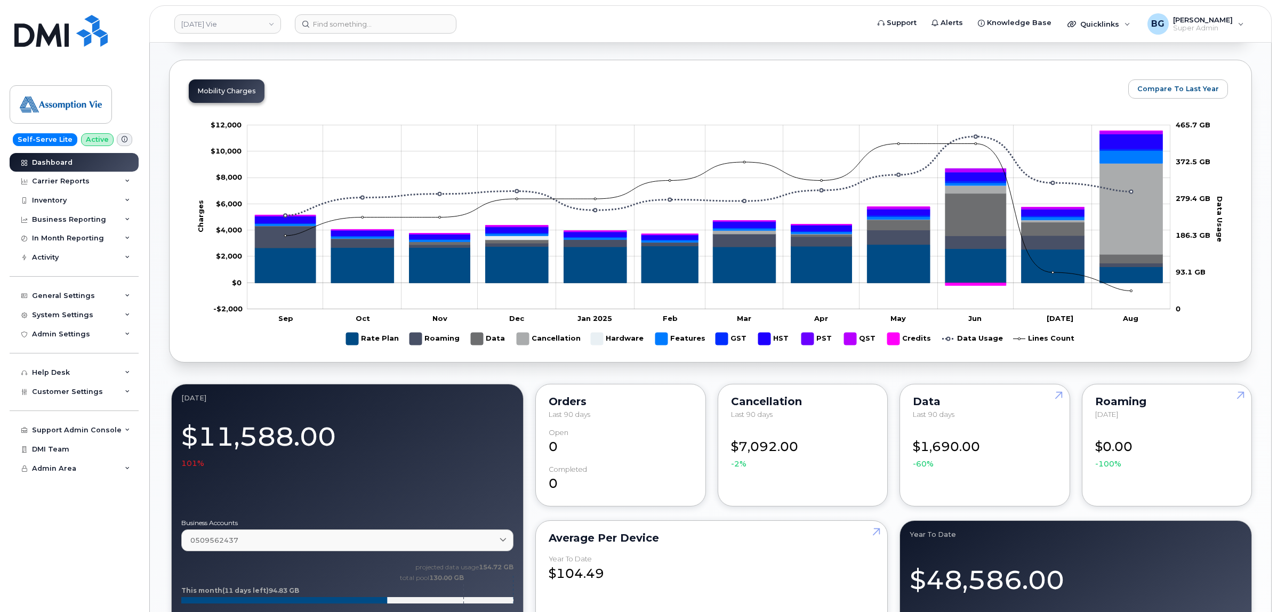
scroll to position [488, 0]
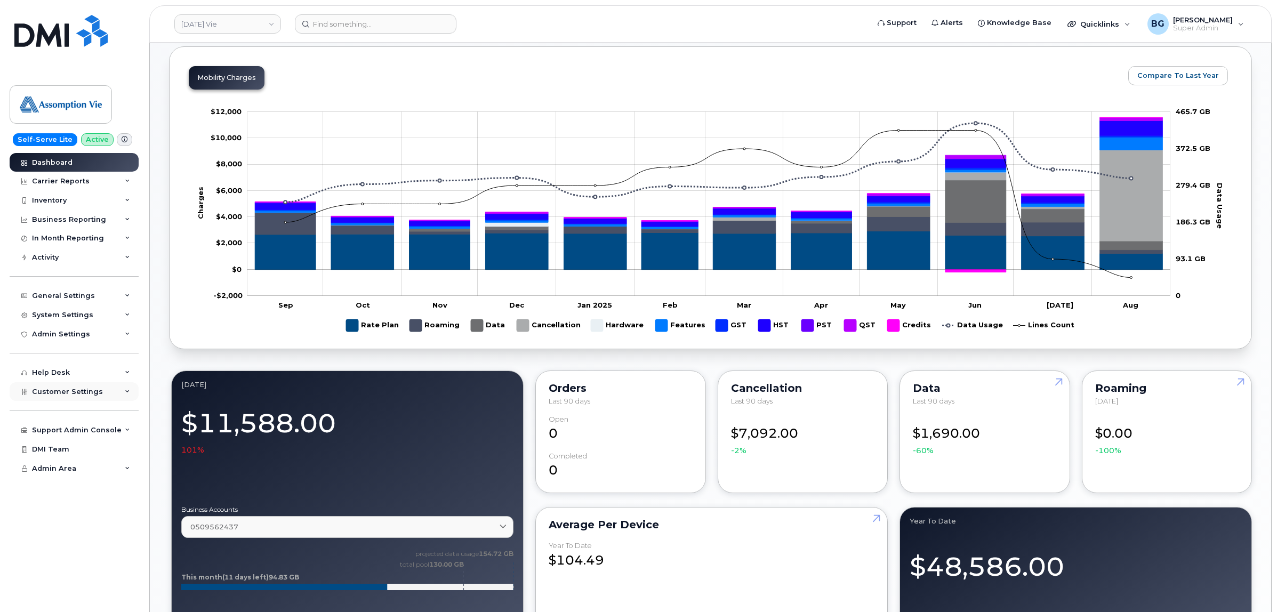
click at [62, 390] on span "Customer Settings" at bounding box center [67, 392] width 71 height 8
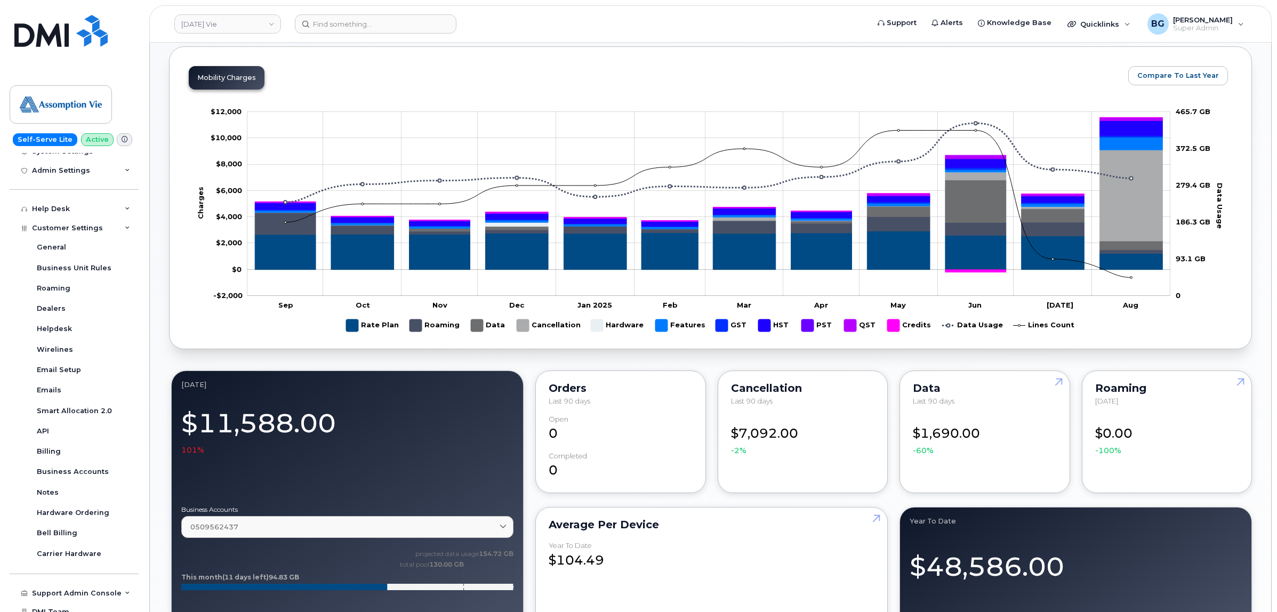
scroll to position [196, 0]
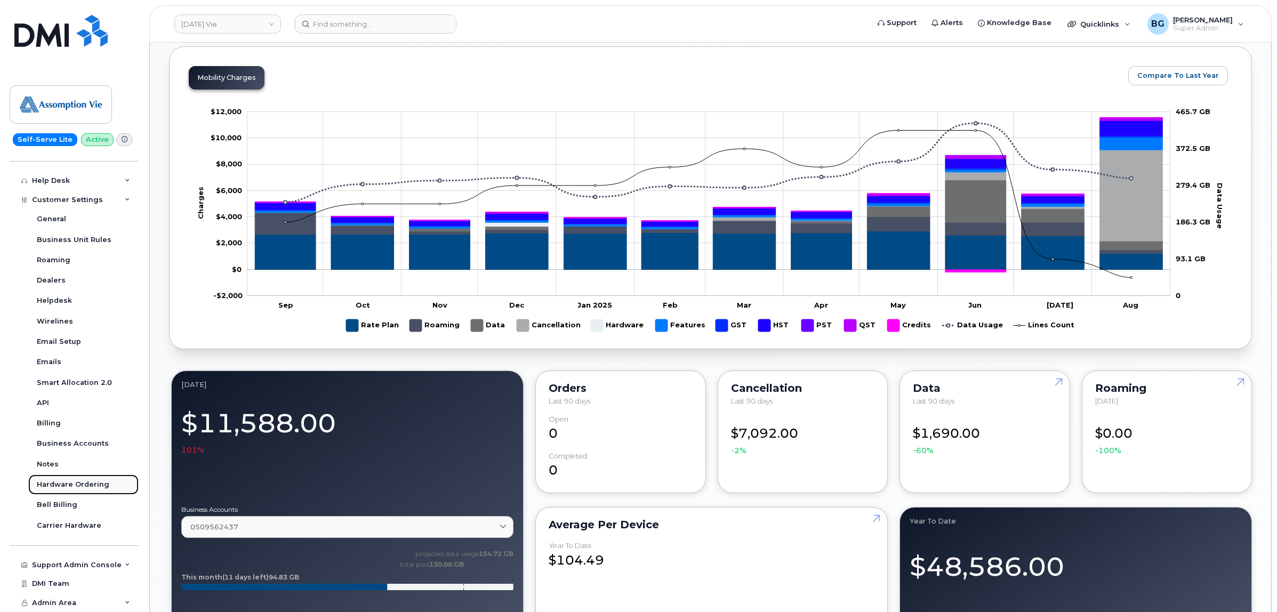
click at [63, 477] on link "Hardware Ordering" at bounding box center [83, 484] width 110 height 20
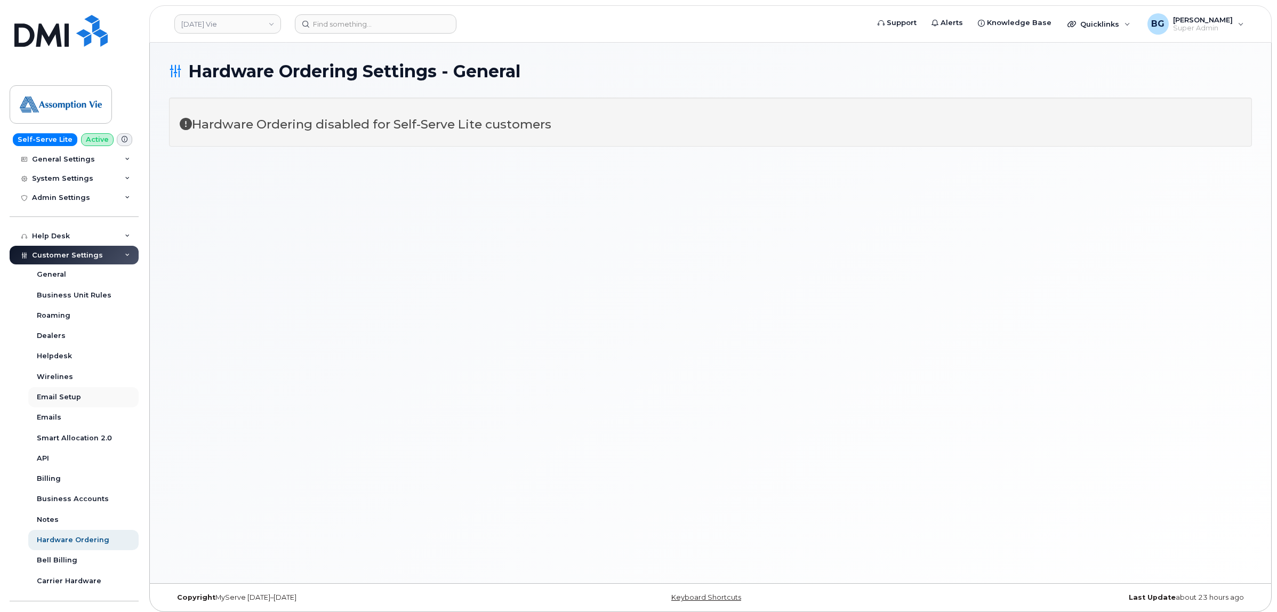
scroll to position [196, 0]
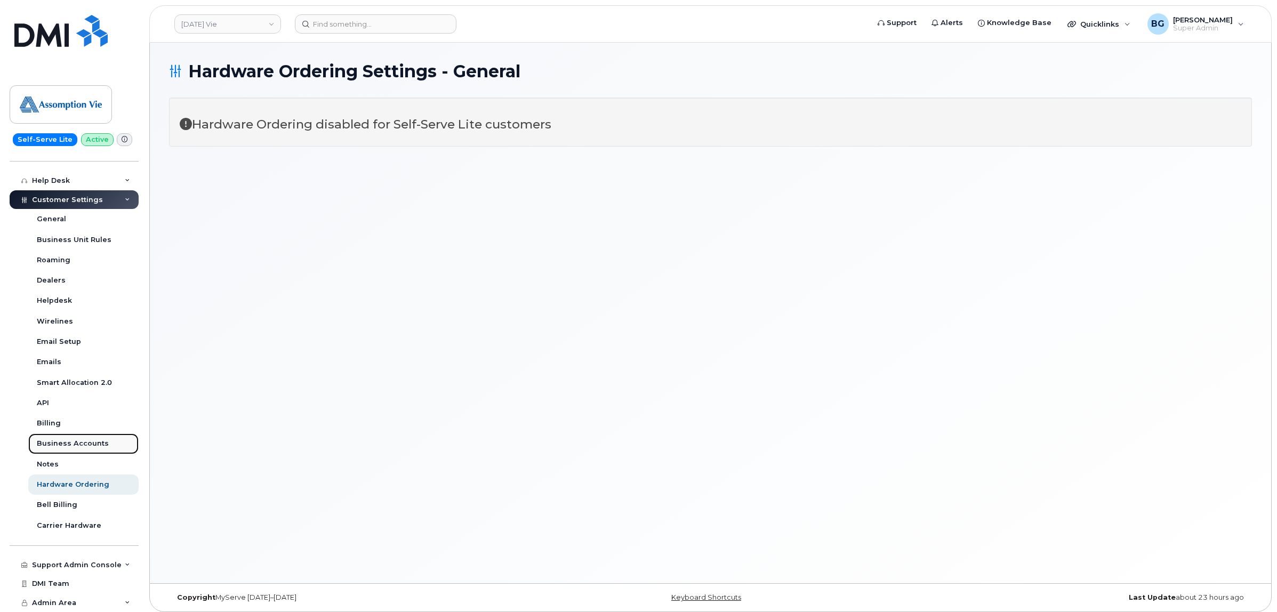
click at [78, 436] on link "Business Accounts" at bounding box center [83, 443] width 110 height 20
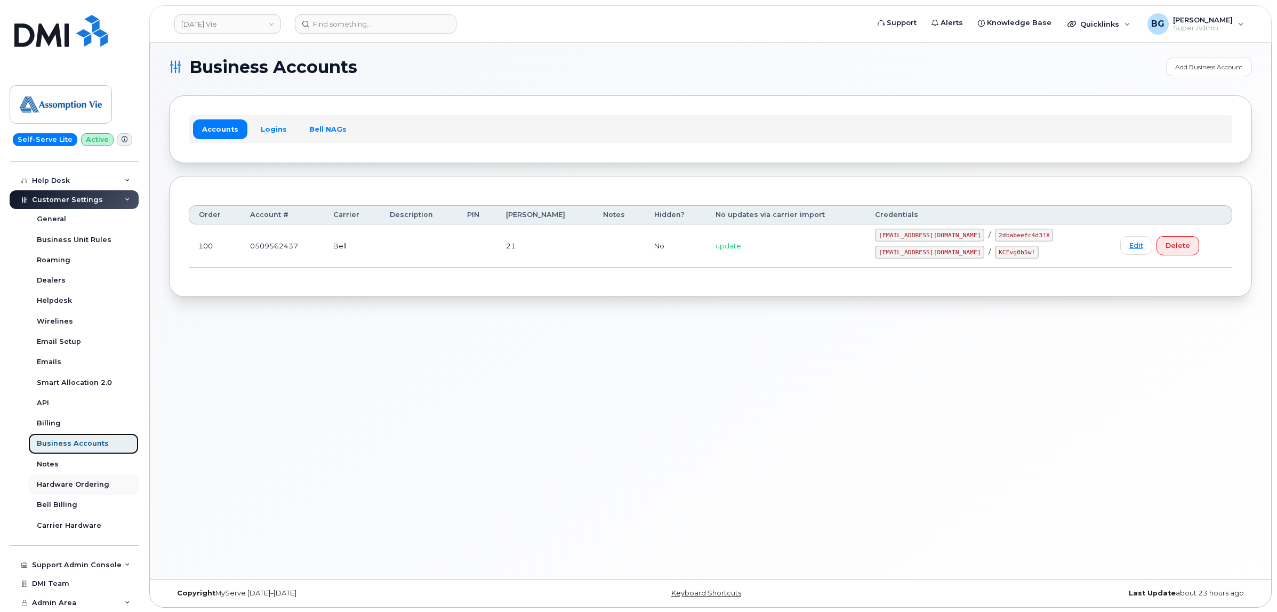
scroll to position [5, 0]
click at [264, 130] on link "Logins" at bounding box center [274, 127] width 44 height 19
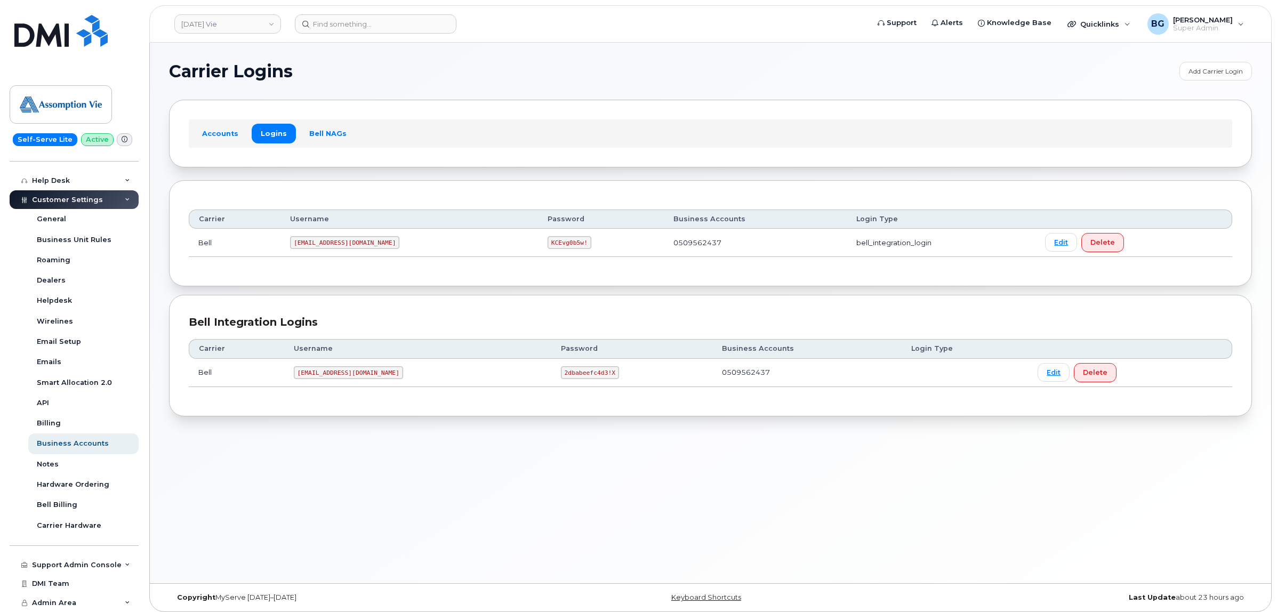
click at [316, 374] on code "[EMAIL_ADDRESS][DOMAIN_NAME]" at bounding box center [348, 372] width 109 height 13
drag, startPoint x: 316, startPoint y: 374, endPoint x: 380, endPoint y: 376, distance: 64.0
click at [380, 376] on code "[EMAIL_ADDRESS][DOMAIN_NAME]" at bounding box center [348, 372] width 109 height 13
copy code "[EMAIL_ADDRESS][DOMAIN_NAME]"
click at [561, 373] on code "2dbabeefc4d3!X" at bounding box center [590, 372] width 58 height 13
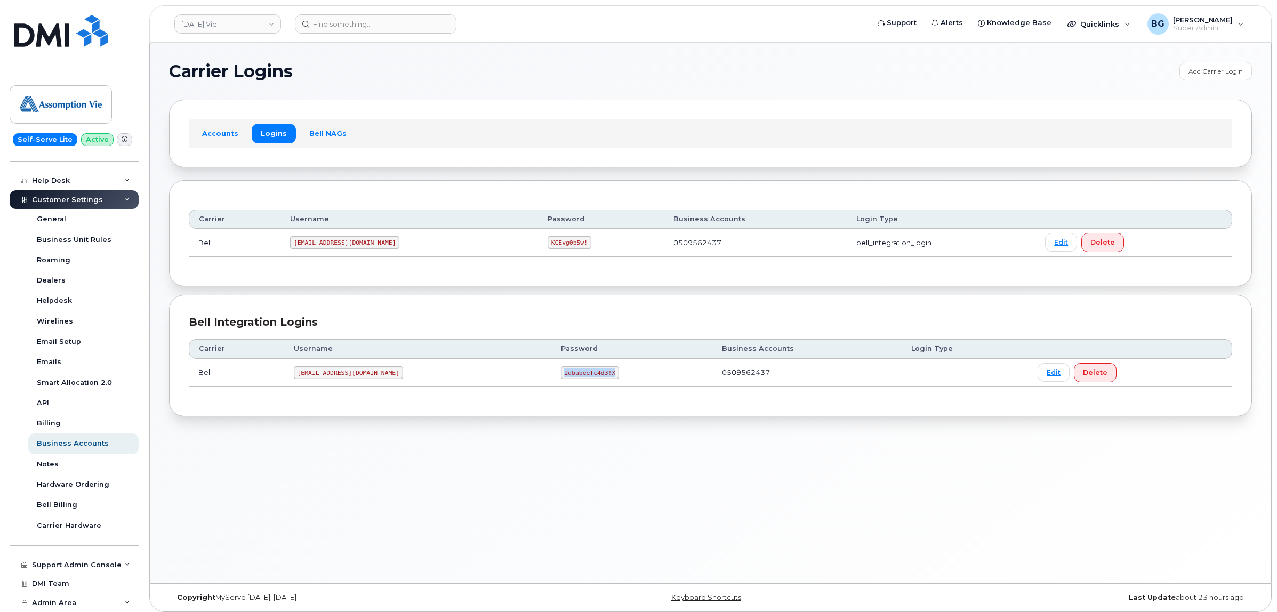
drag, startPoint x: 558, startPoint y: 373, endPoint x: 584, endPoint y: 376, distance: 26.3
click at [584, 376] on code "2dbabeefc4d3!X" at bounding box center [590, 372] width 58 height 13
copy code "2dbabeefc4d3!X"
click at [305, 246] on code "[EMAIL_ADDRESS][DOMAIN_NAME]" at bounding box center [344, 242] width 109 height 13
drag, startPoint x: 305, startPoint y: 246, endPoint x: 359, endPoint y: 244, distance: 53.3
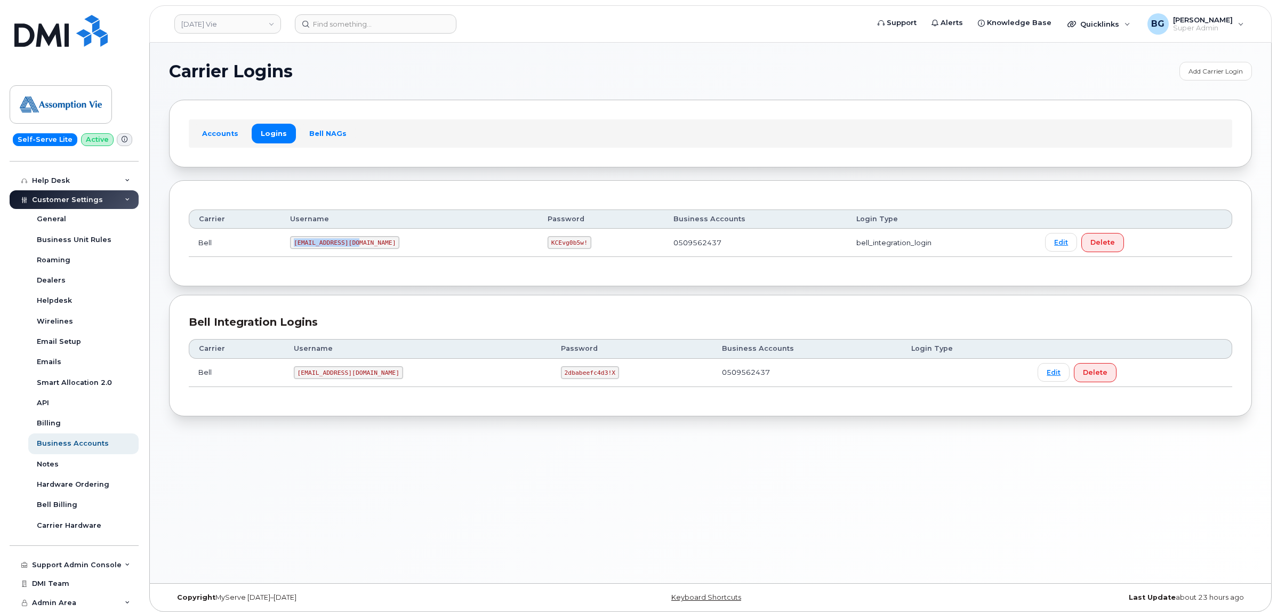
click at [359, 244] on code "[EMAIL_ADDRESS][DOMAIN_NAME]" at bounding box center [344, 242] width 109 height 13
copy code "[EMAIL_ADDRESS][DOMAIN_NAME]"
click at [547, 240] on code "KCEvg0b5w!" at bounding box center [569, 242] width 44 height 13
drag, startPoint x: 499, startPoint y: 240, endPoint x: 525, endPoint y: 245, distance: 26.6
click at [547, 245] on code "KCEvg0b5w!" at bounding box center [569, 242] width 44 height 13
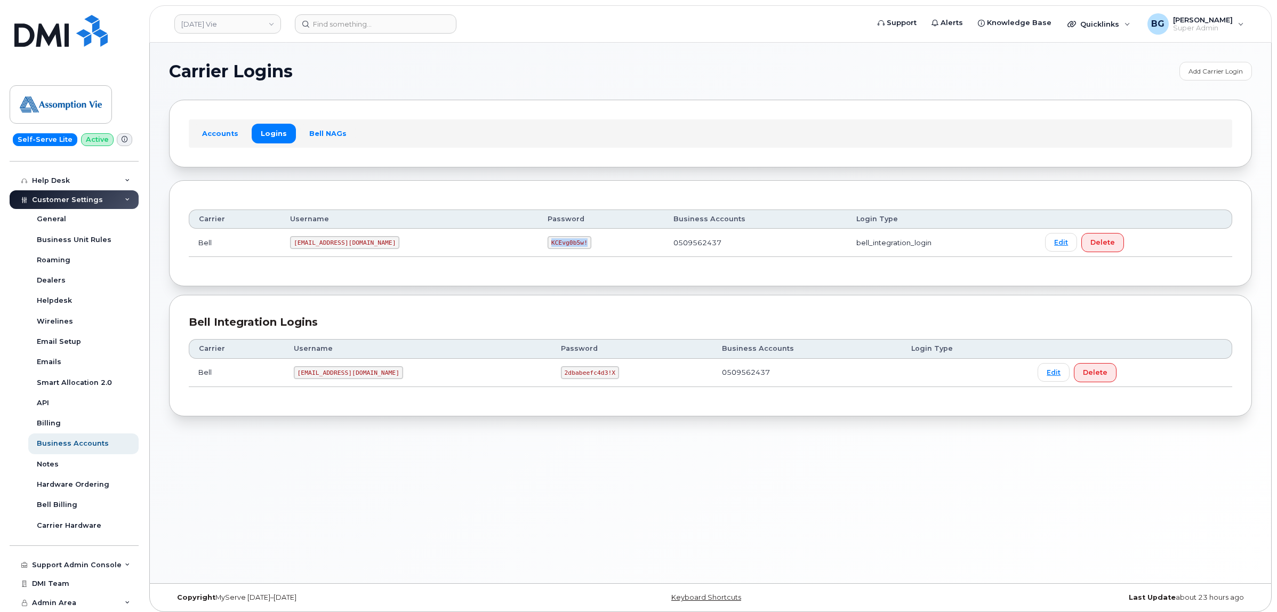
copy code "KCEvg0b5w!"
drag, startPoint x: 224, startPoint y: 24, endPoint x: 535, endPoint y: 64, distance: 312.8
click at [224, 24] on link "[DATE] Vie" at bounding box center [227, 23] width 107 height 19
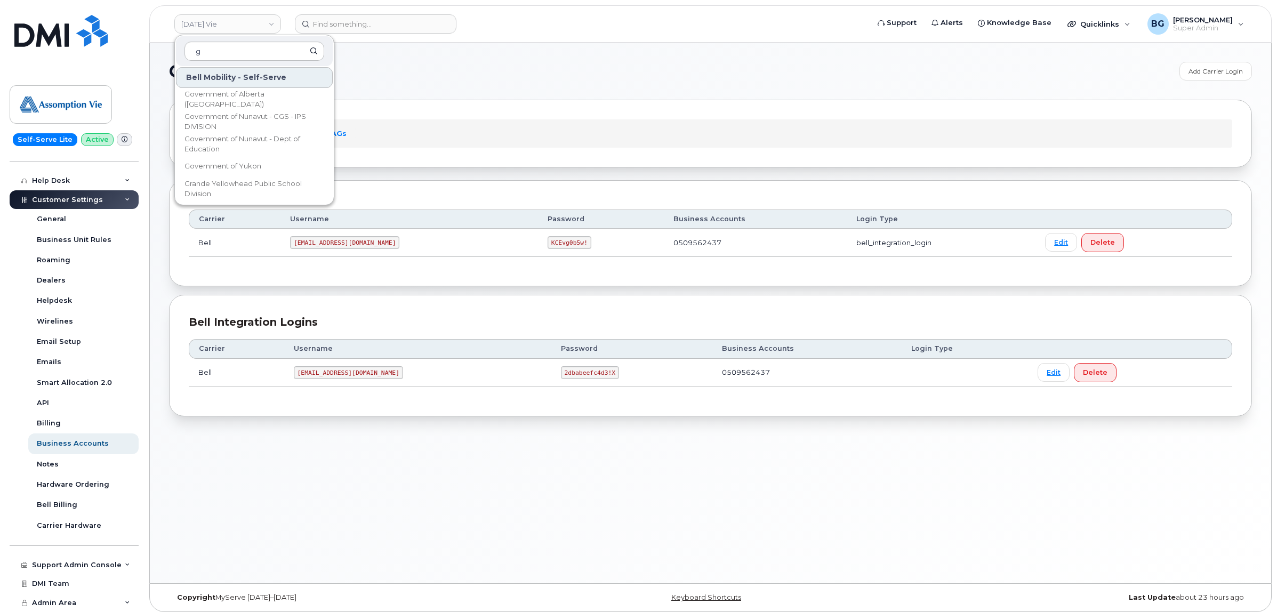
scroll to position [3065, 0]
drag, startPoint x: 217, startPoint y: 51, endPoint x: 181, endPoint y: 52, distance: 35.7
click at [183, 52] on div "g" at bounding box center [254, 51] width 157 height 30
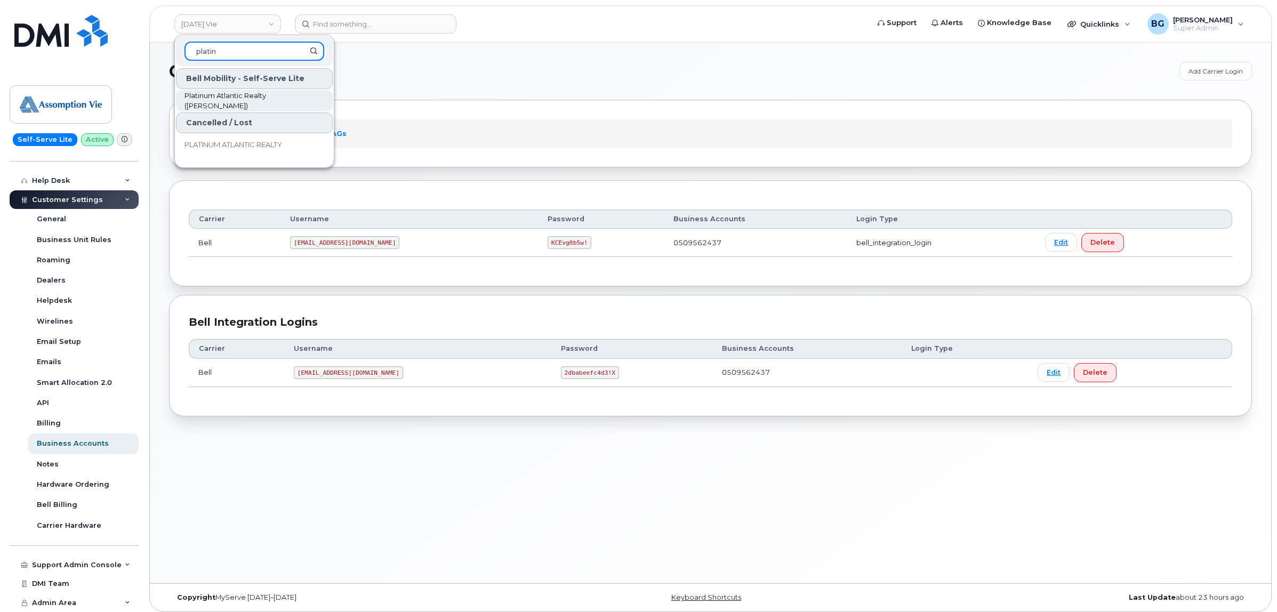
type input "platin"
click at [241, 91] on span "Platinum Atlantic Realty (Christine Stanley)" at bounding box center [245, 101] width 123 height 21
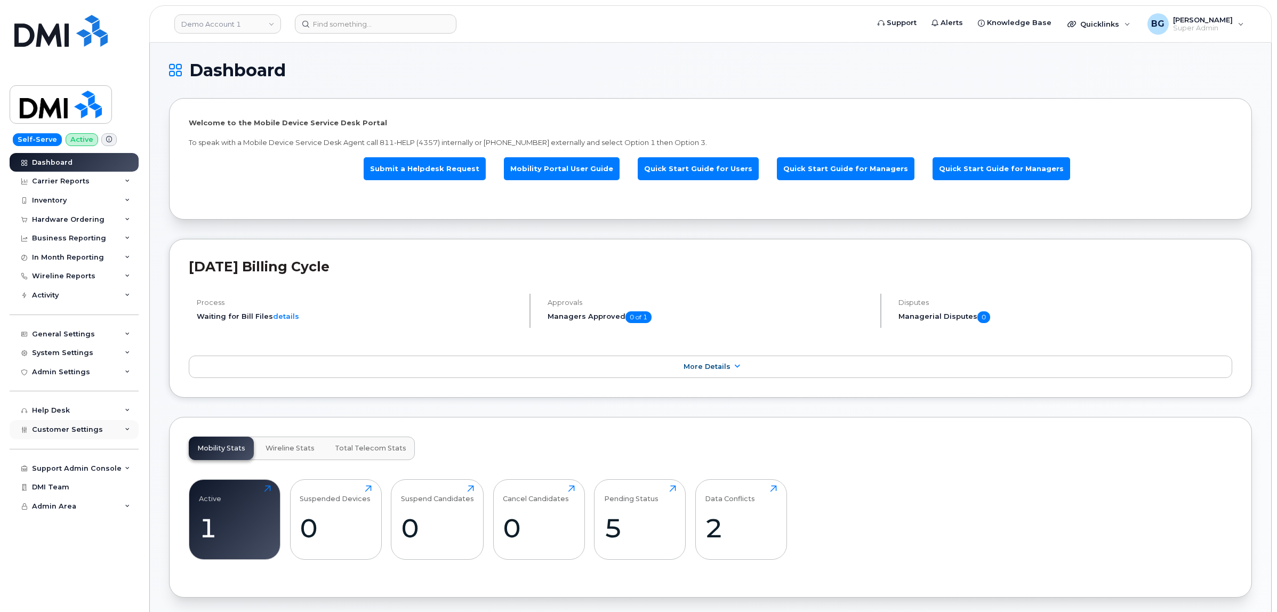
click at [60, 432] on span "Customer Settings" at bounding box center [67, 429] width 71 height 8
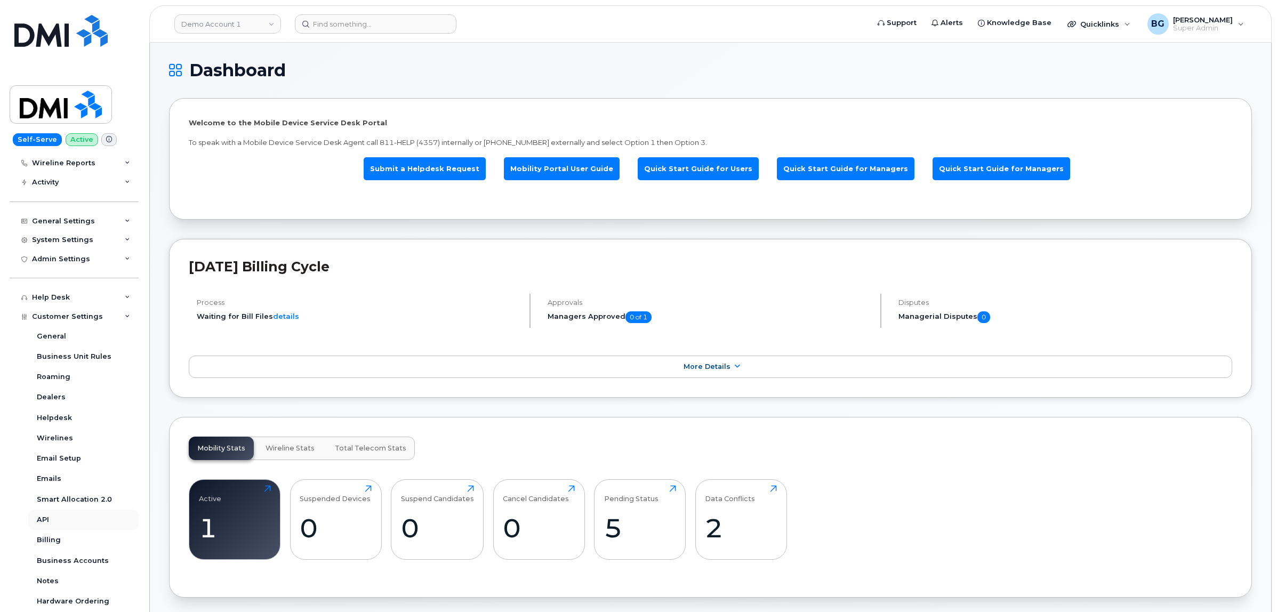
scroll to position [133, 0]
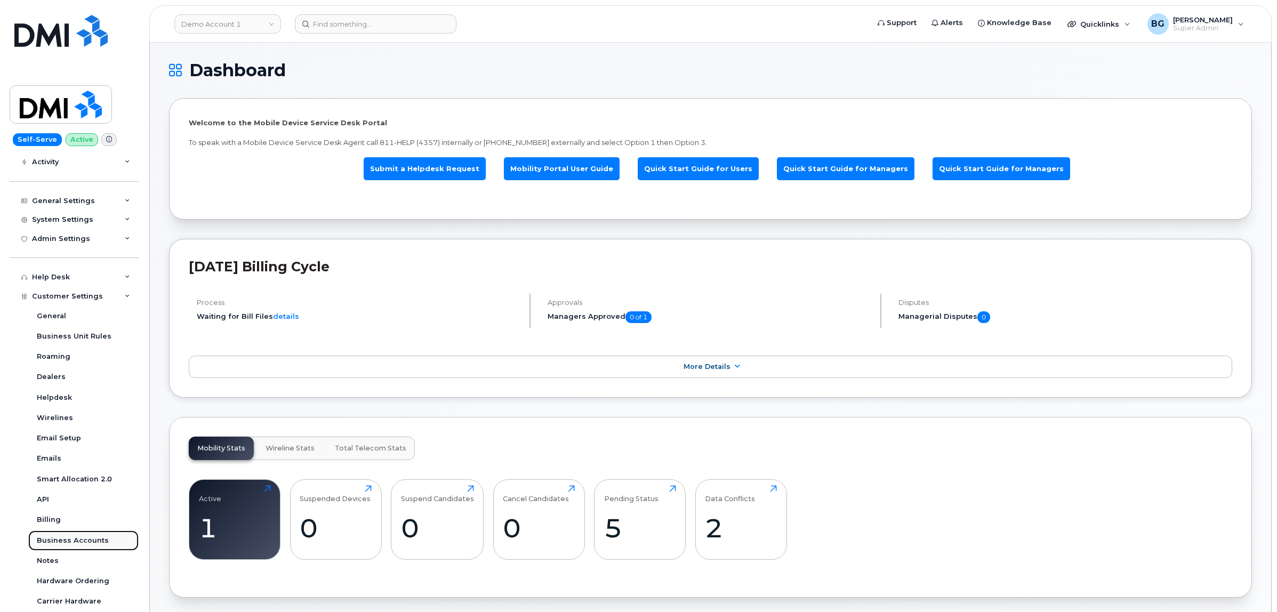
click at [76, 539] on div "Business Accounts" at bounding box center [73, 541] width 72 height 10
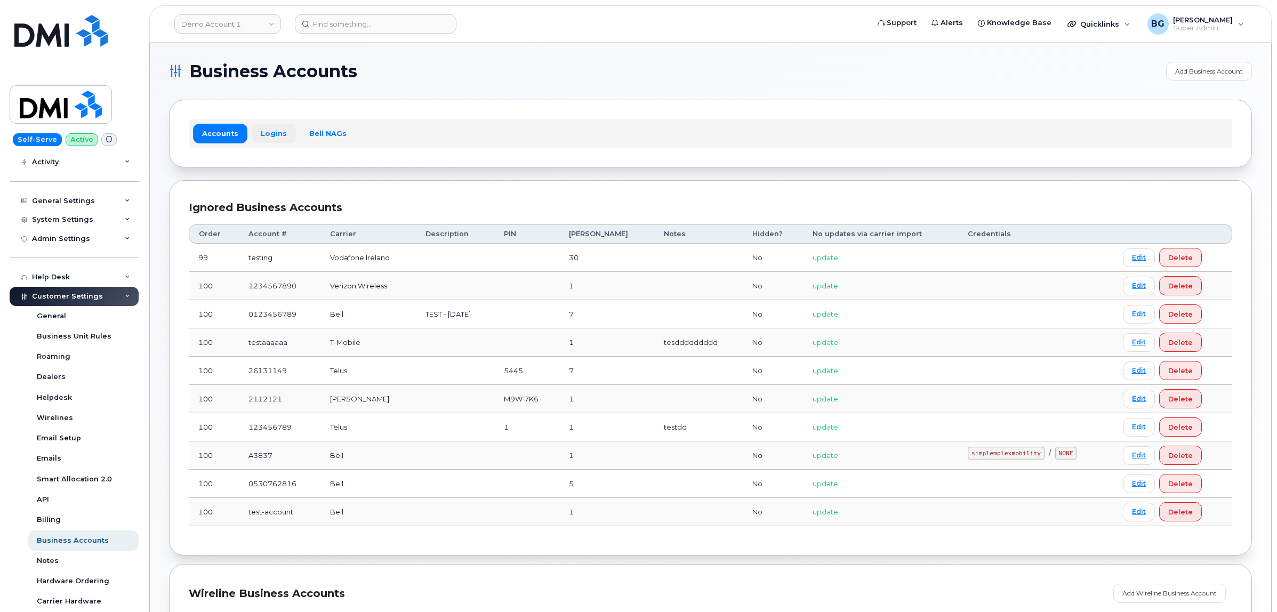
click at [265, 128] on link "Logins" at bounding box center [274, 133] width 44 height 19
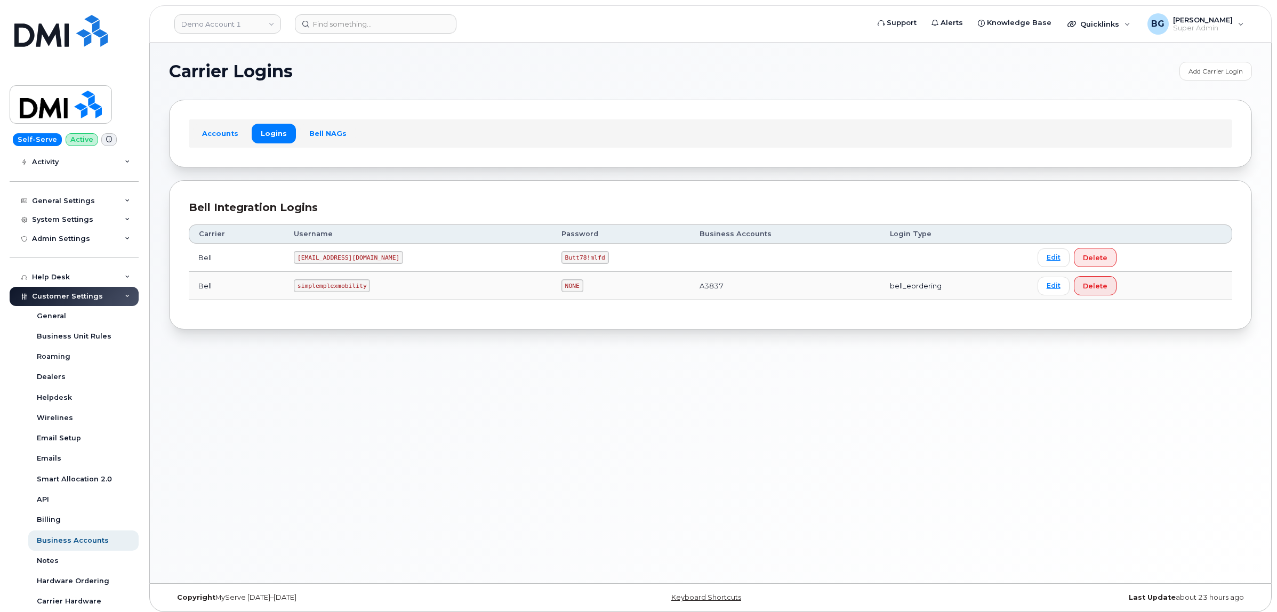
click at [301, 257] on code "MS-selfserve@dminc.com" at bounding box center [348, 257] width 109 height 13
drag, startPoint x: 301, startPoint y: 257, endPoint x: 364, endPoint y: 260, distance: 62.9
click at [364, 260] on code "MS-selfserve@dminc.com" at bounding box center [348, 257] width 109 height 13
copy code "MS-selfserve@dminc.com"
click at [561, 259] on code "Butt78!mlfd" at bounding box center [584, 257] width 47 height 13
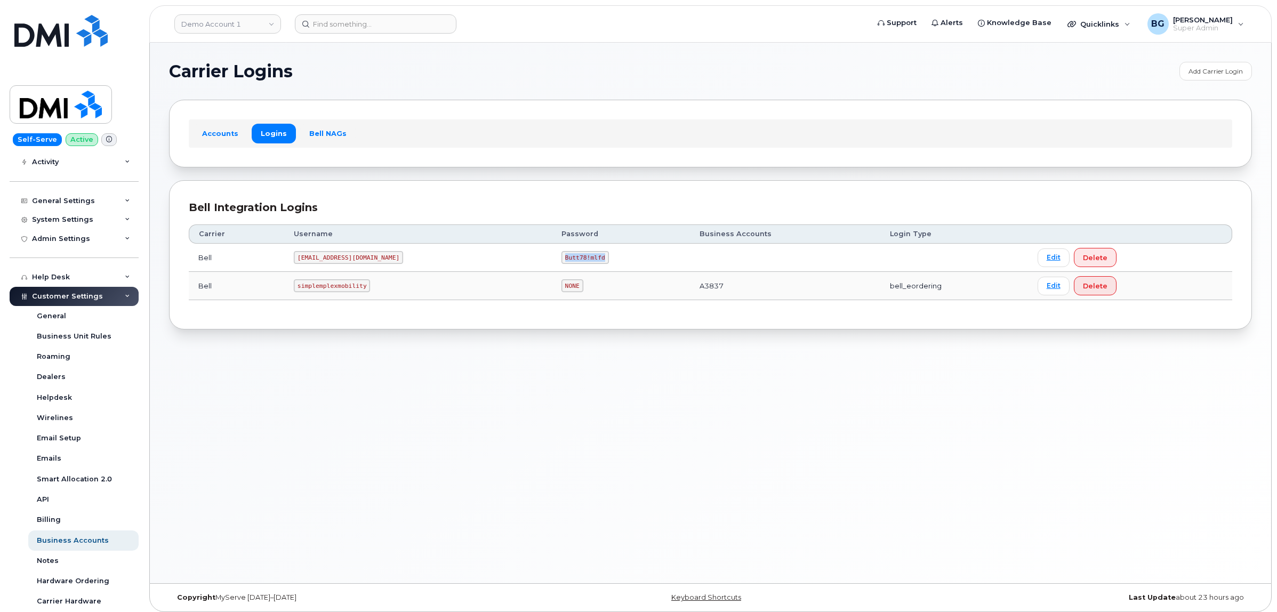
drag, startPoint x: 539, startPoint y: 259, endPoint x: 558, endPoint y: 259, distance: 18.7
click at [561, 259] on code "Butt78!mlfd" at bounding box center [584, 257] width 47 height 13
copy code "Butt78!mlfd"
click at [311, 124] on link "Bell NAGs" at bounding box center [327, 133] width 55 height 19
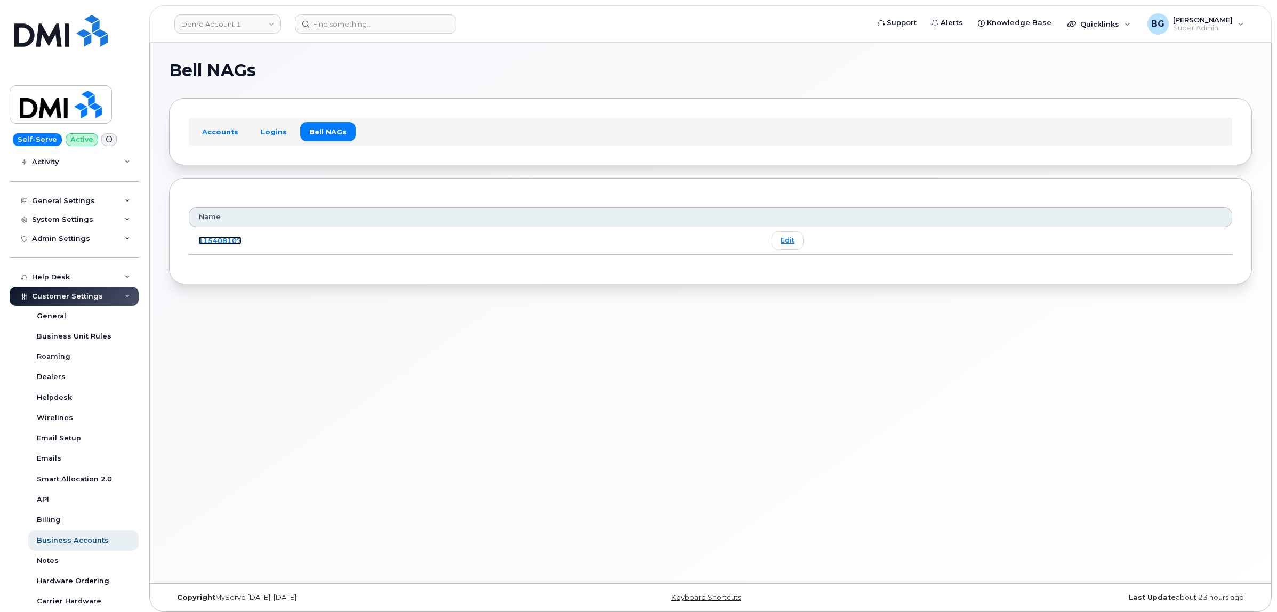
click at [206, 237] on link "115408107" at bounding box center [219, 240] width 43 height 9
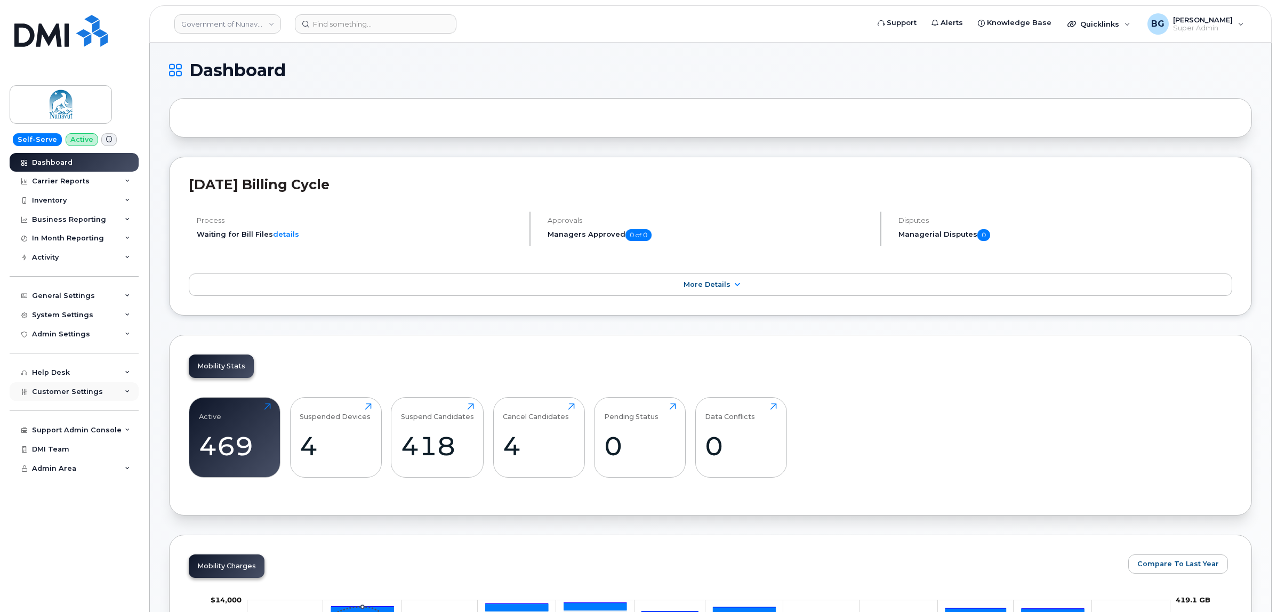
click at [62, 394] on span "Customer Settings" at bounding box center [67, 392] width 71 height 8
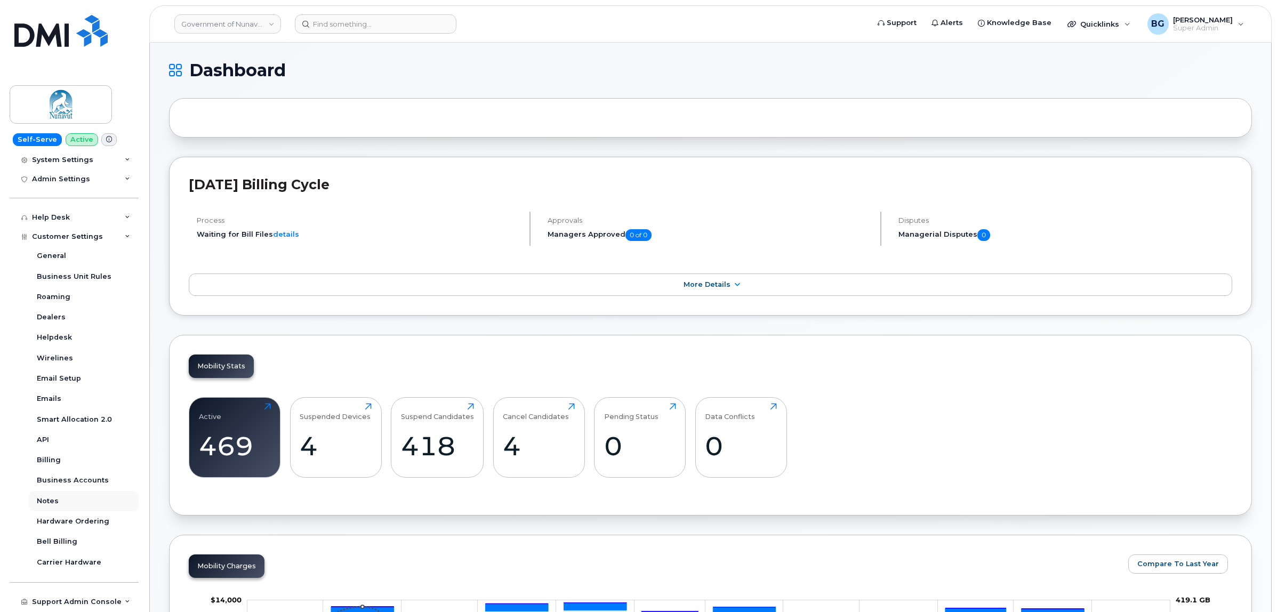
scroll to position [196, 0]
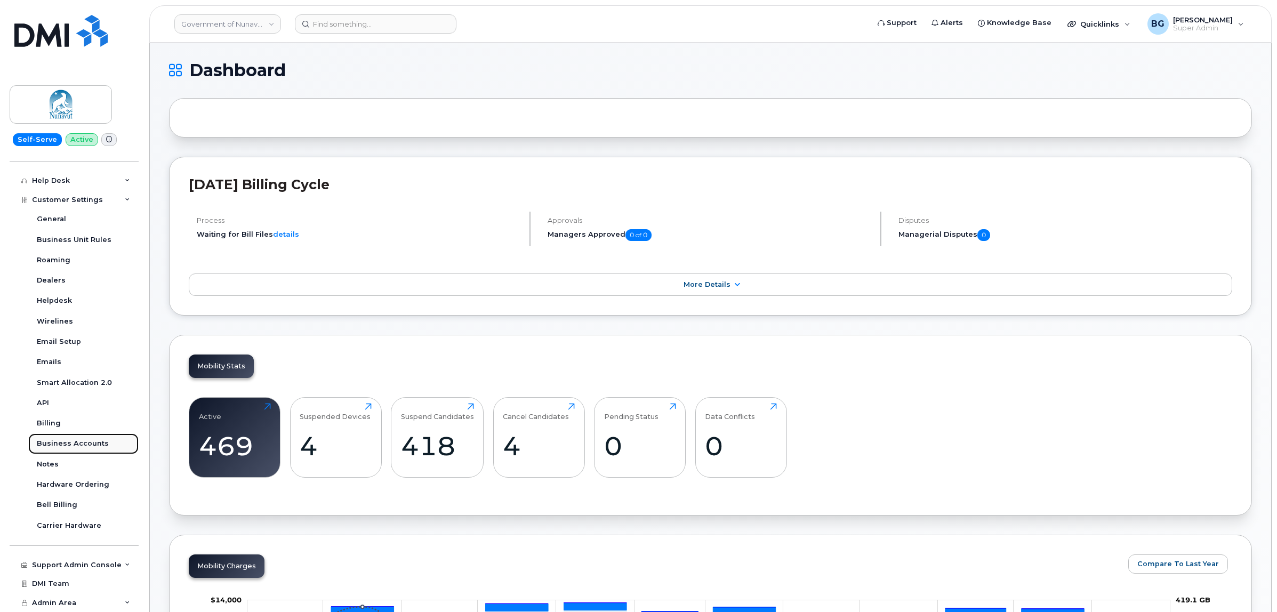
click at [76, 439] on div "Business Accounts" at bounding box center [73, 444] width 72 height 10
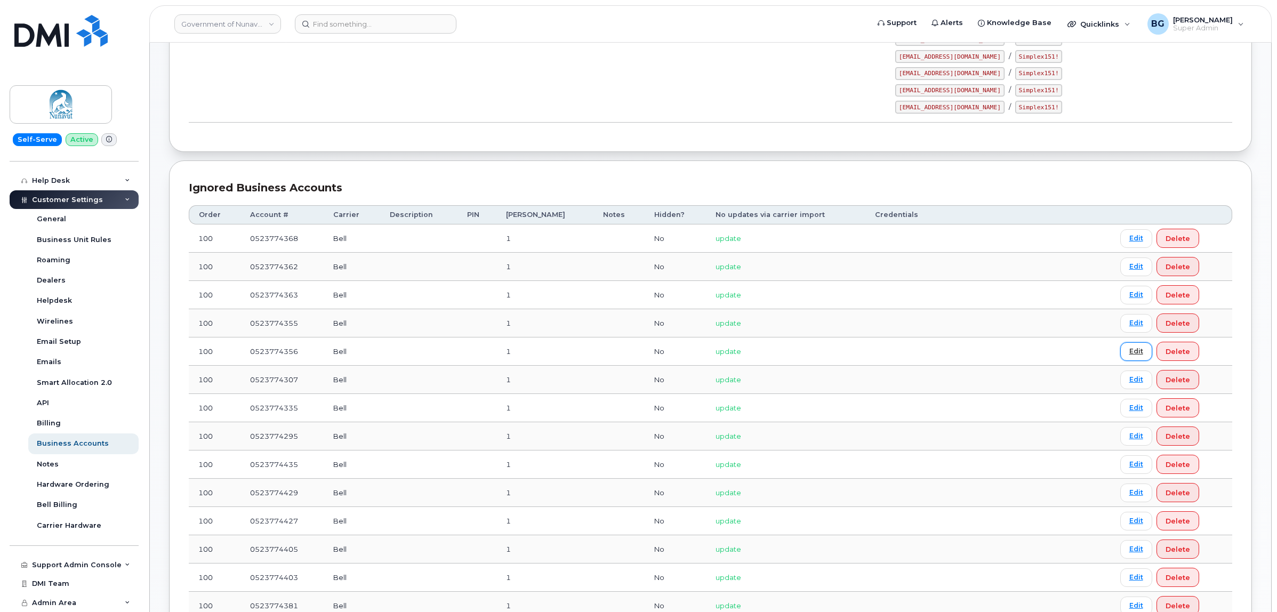
scroll to position [533, 0]
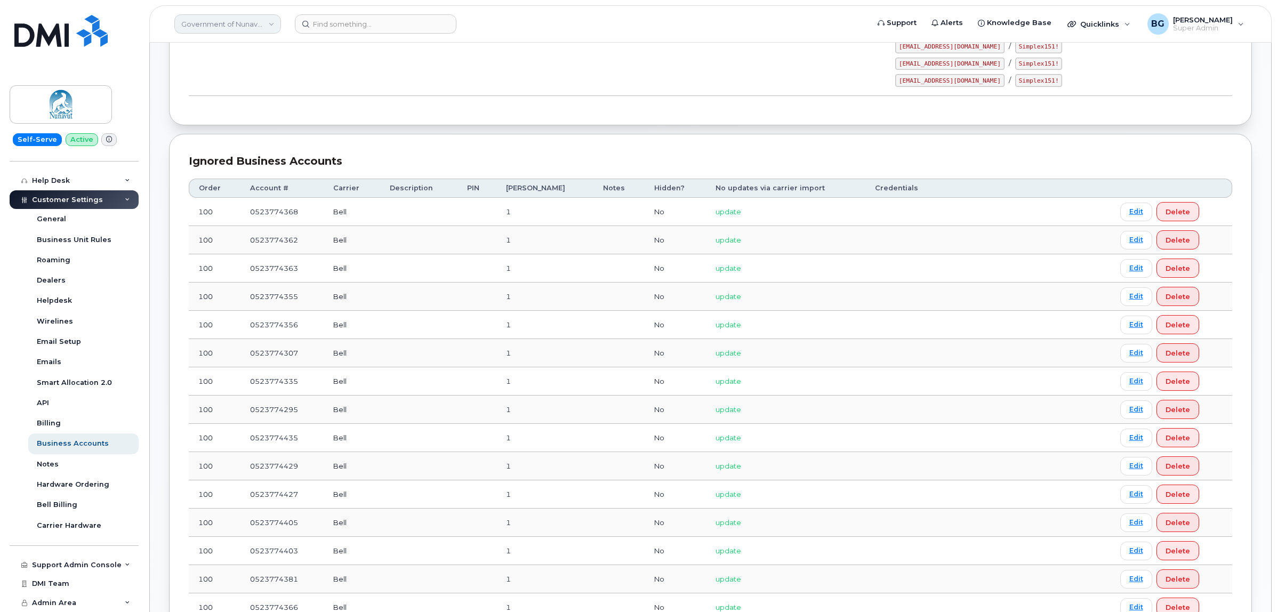
click at [241, 27] on link "Government of Nunavut - Dept of Education" at bounding box center [227, 23] width 107 height 19
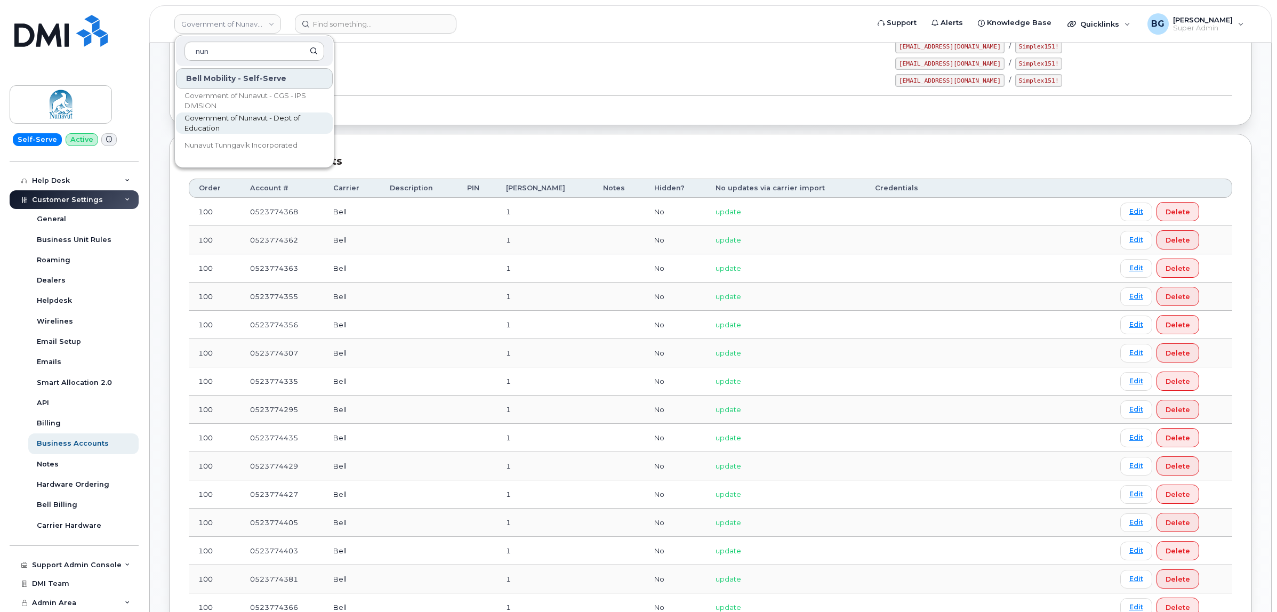
type input "nun"
click at [237, 116] on span "Government of Nunavut - Dept of Education" at bounding box center [245, 123] width 123 height 21
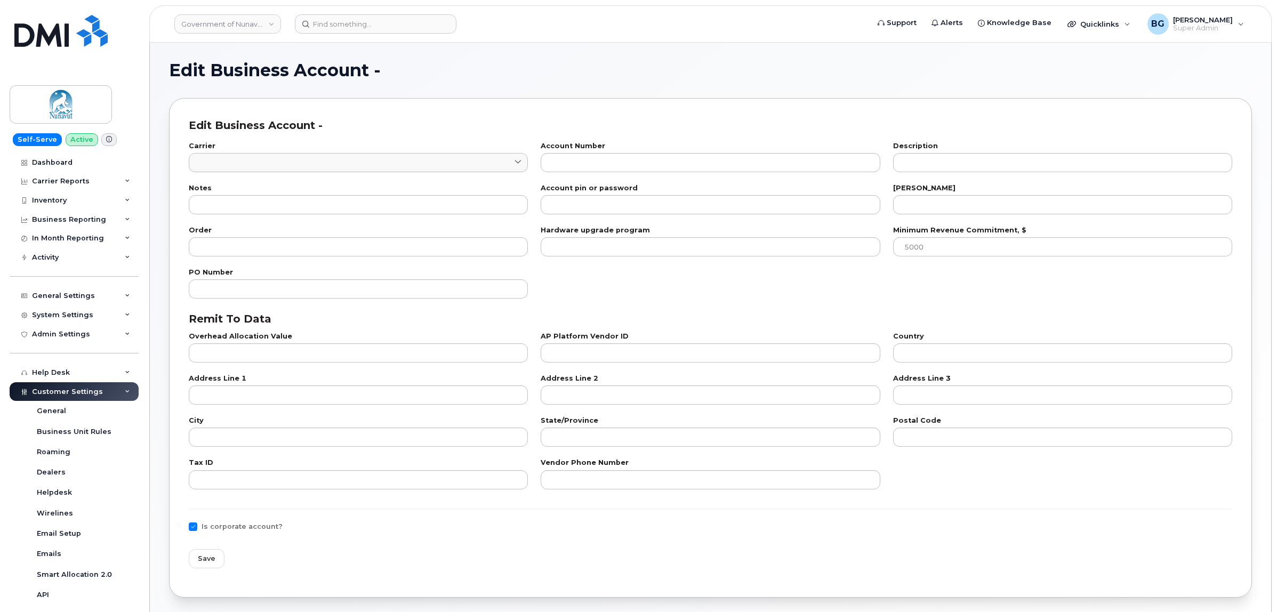
type input "1"
type input "0523774356"
type input "1"
type input "100"
checkbox input "true"
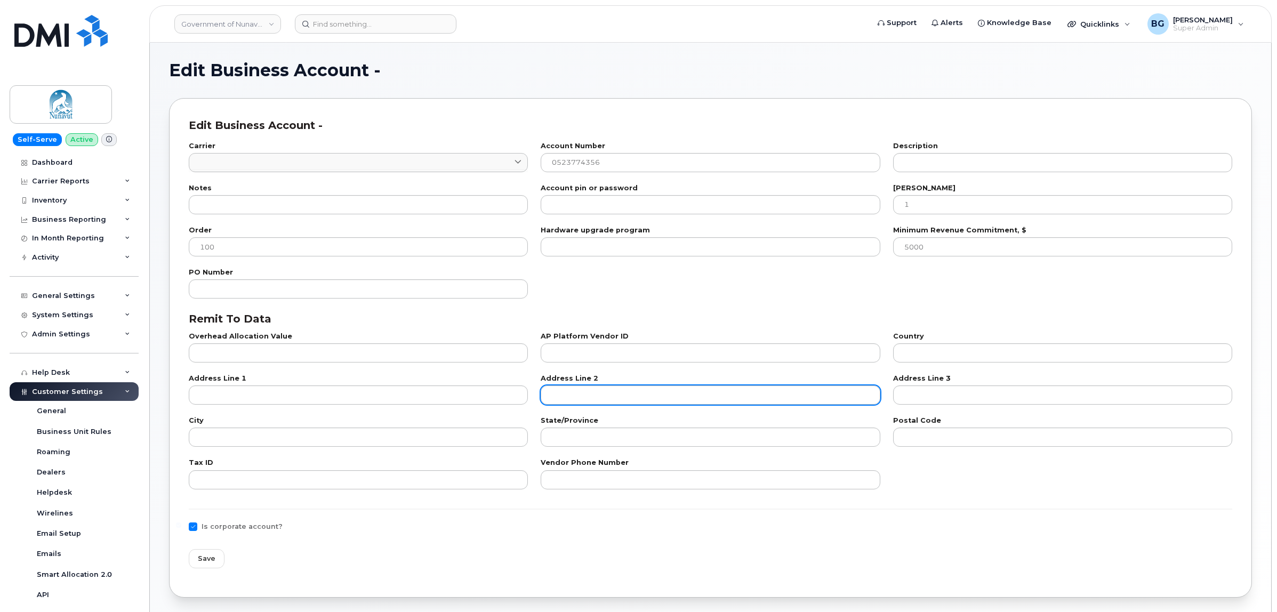
select select "437"
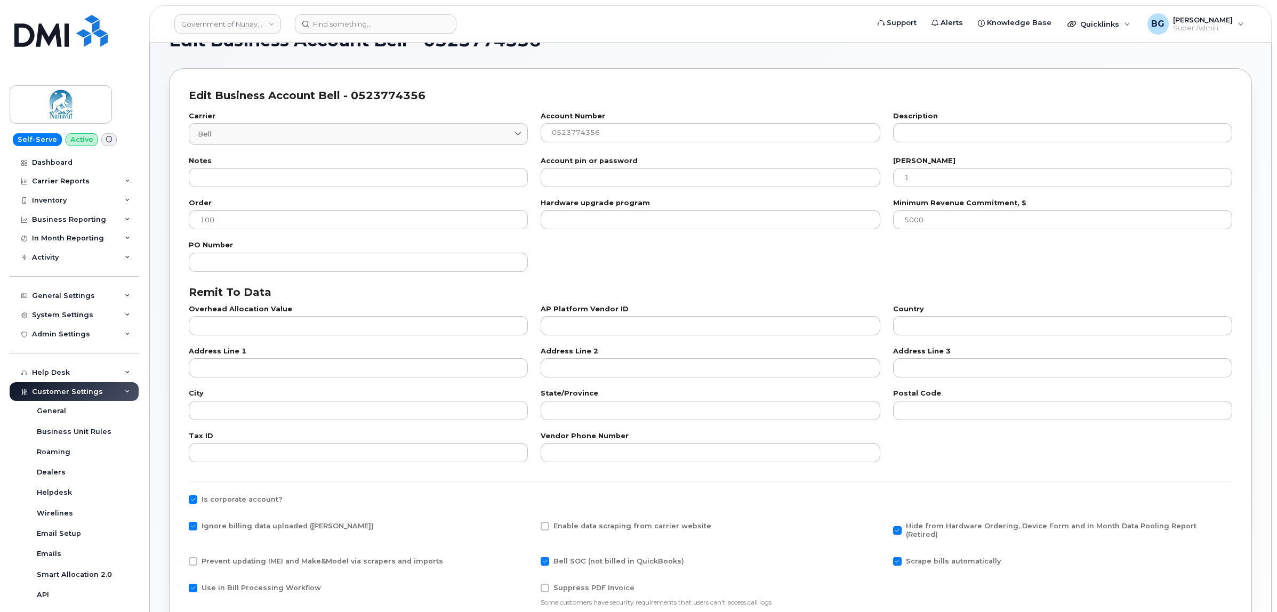
scroll to position [133, 0]
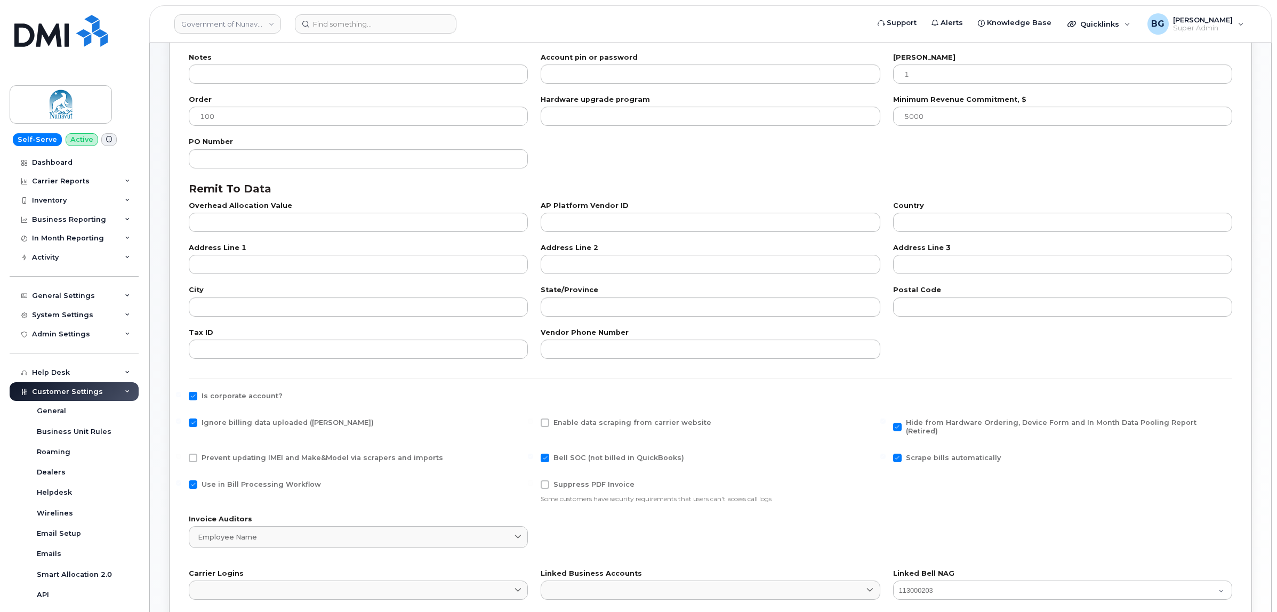
click at [190, 424] on span at bounding box center [193, 422] width 9 height 9
click at [181, 424] on input "Ignore billing data uploaded ([PERSON_NAME])" at bounding box center [178, 420] width 5 height 5
checkbox input "false"
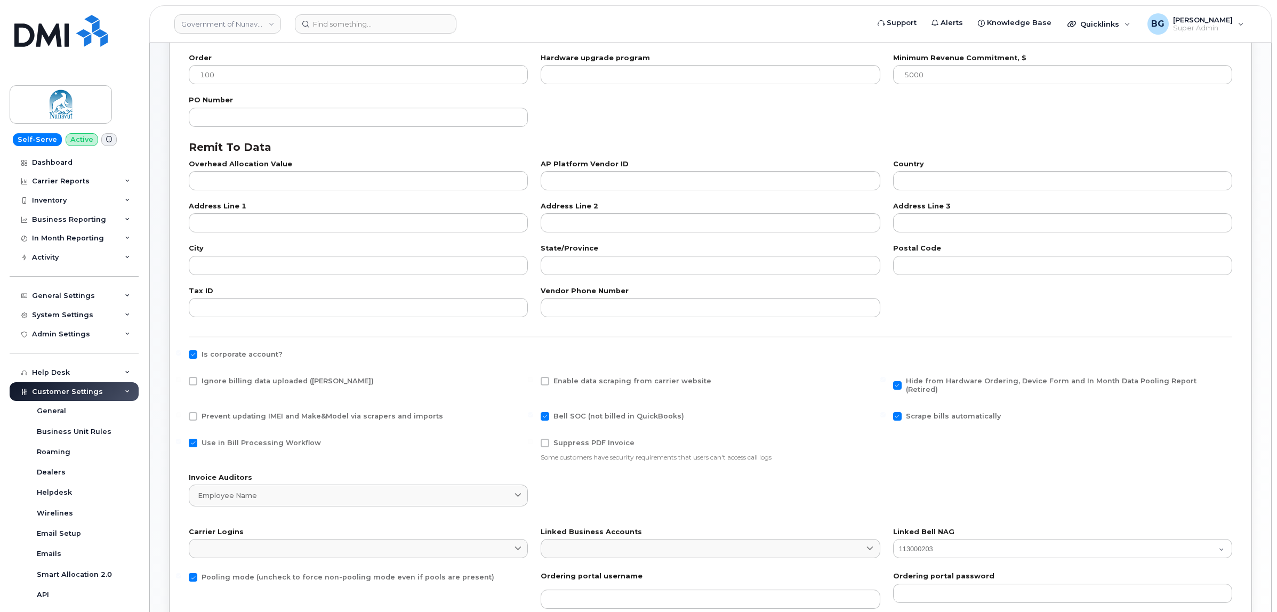
scroll to position [329, 0]
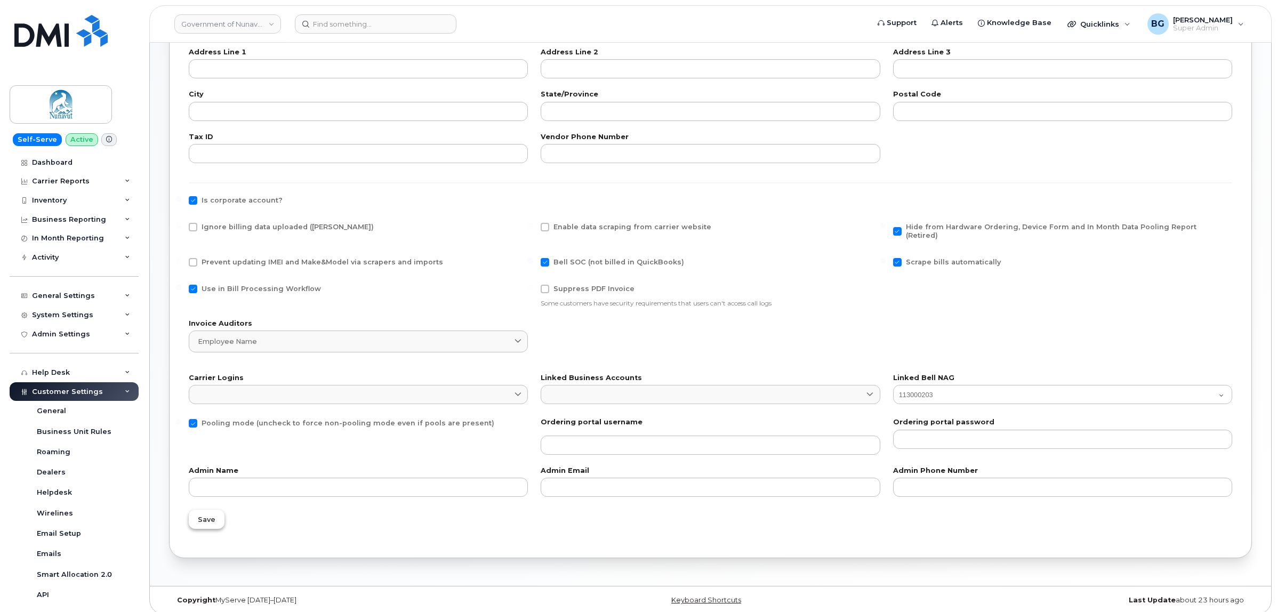
click at [206, 514] on span "Save" at bounding box center [207, 519] width 18 height 10
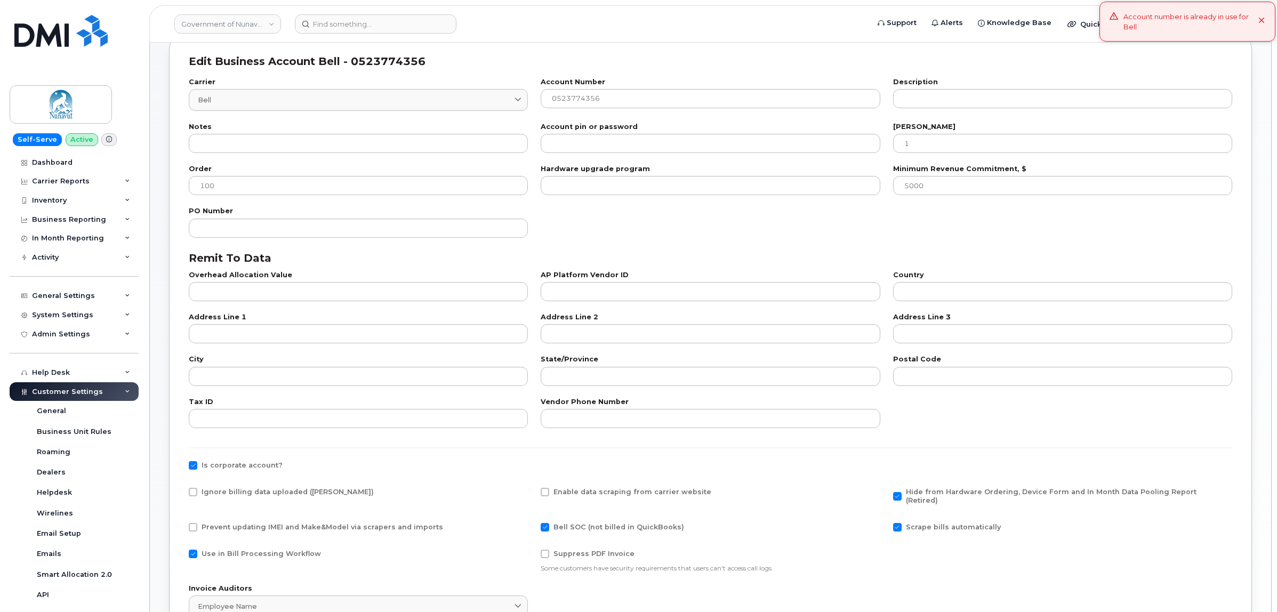
scroll to position [62, 0]
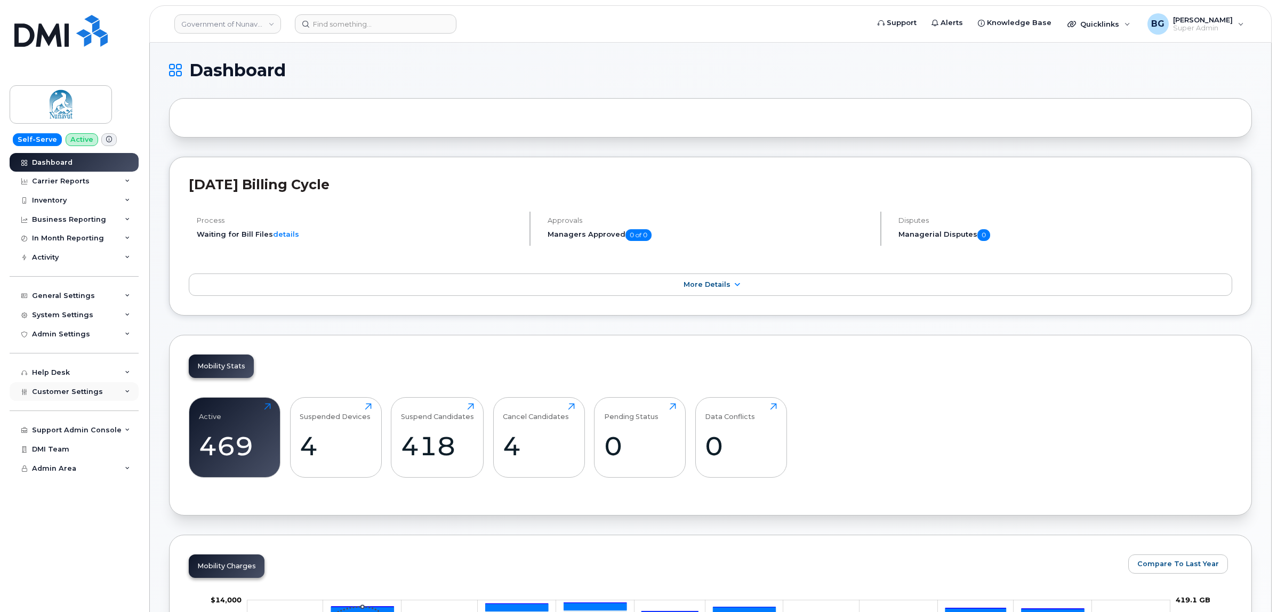
click at [56, 390] on span "Customer Settings" at bounding box center [67, 392] width 71 height 8
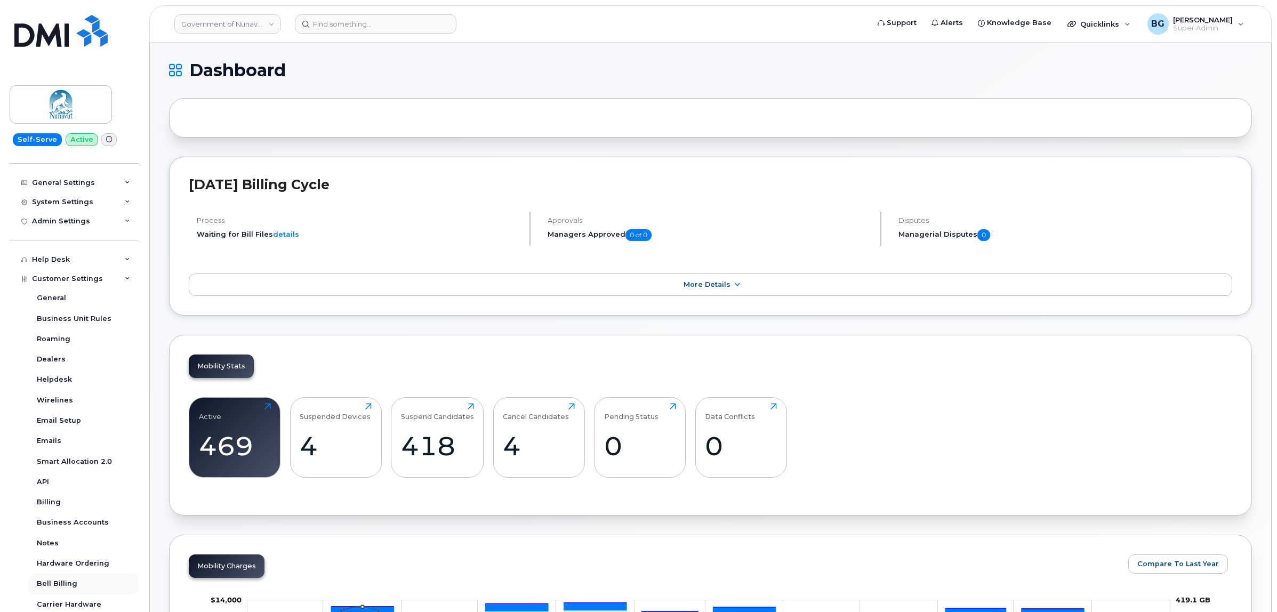
scroll to position [178, 0]
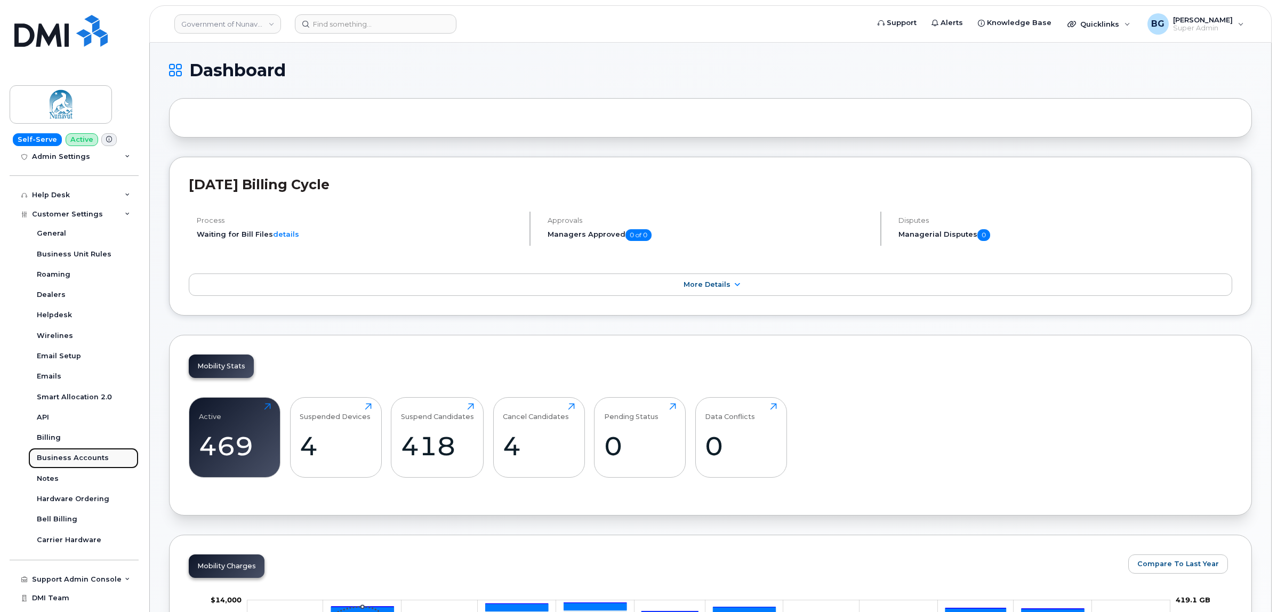
click at [70, 462] on div "Business Accounts" at bounding box center [73, 458] width 72 height 10
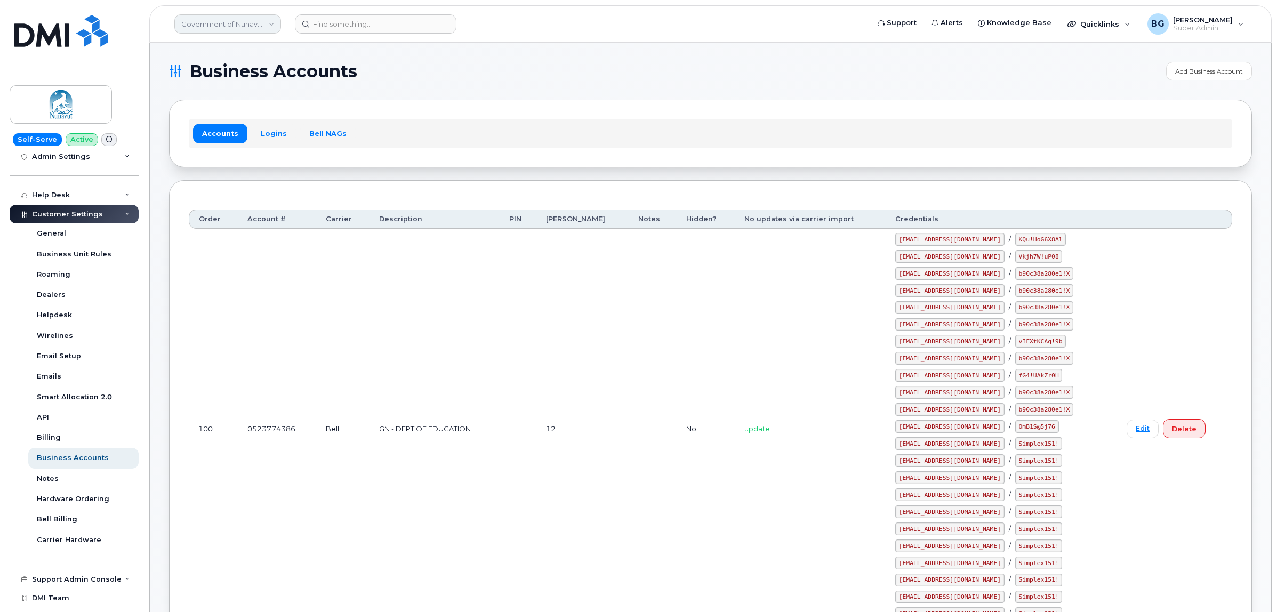
click at [243, 28] on link "Government of Nunavut - Dept of Education" at bounding box center [227, 23] width 107 height 19
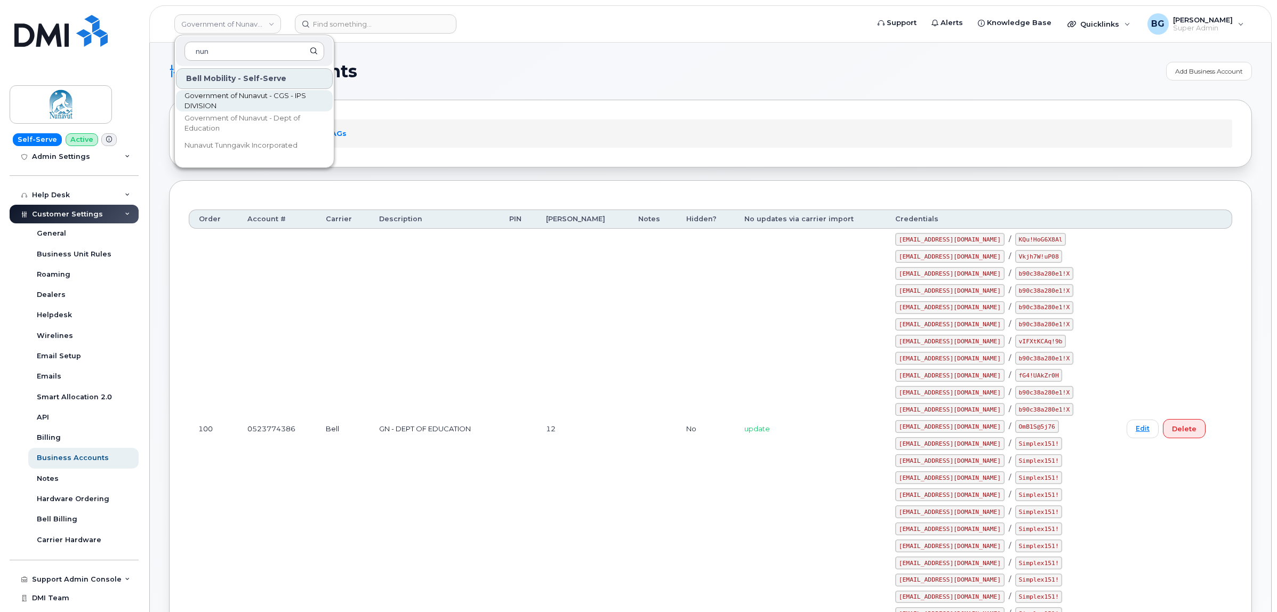
type input "nun"
click at [221, 98] on span "Government of Nunavut - CGS - IPS DIVISION" at bounding box center [245, 101] width 123 height 21
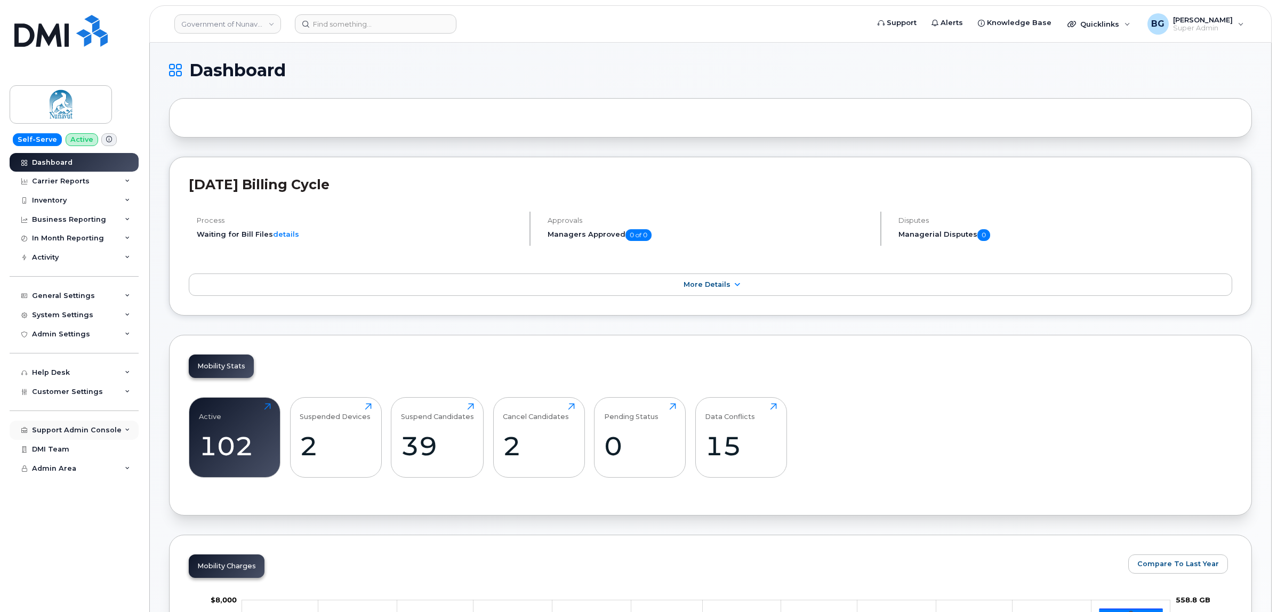
click at [68, 430] on div "Support Admin Console" at bounding box center [77, 430] width 90 height 9
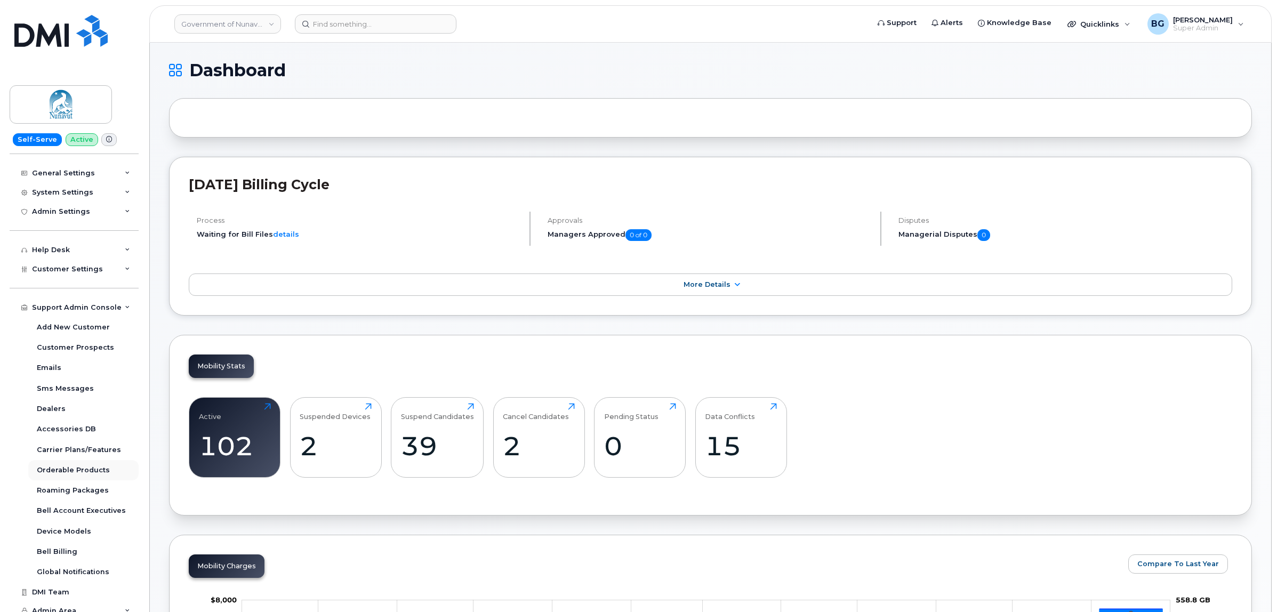
scroll to position [134, 0]
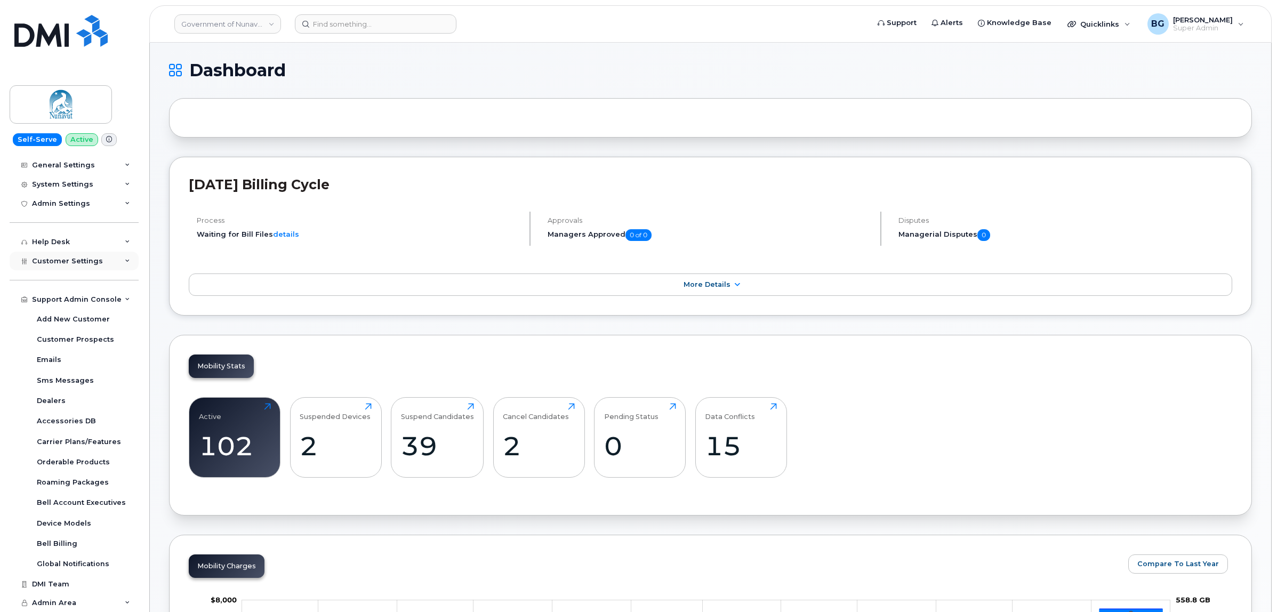
click at [44, 257] on span "Customer Settings" at bounding box center [67, 261] width 71 height 8
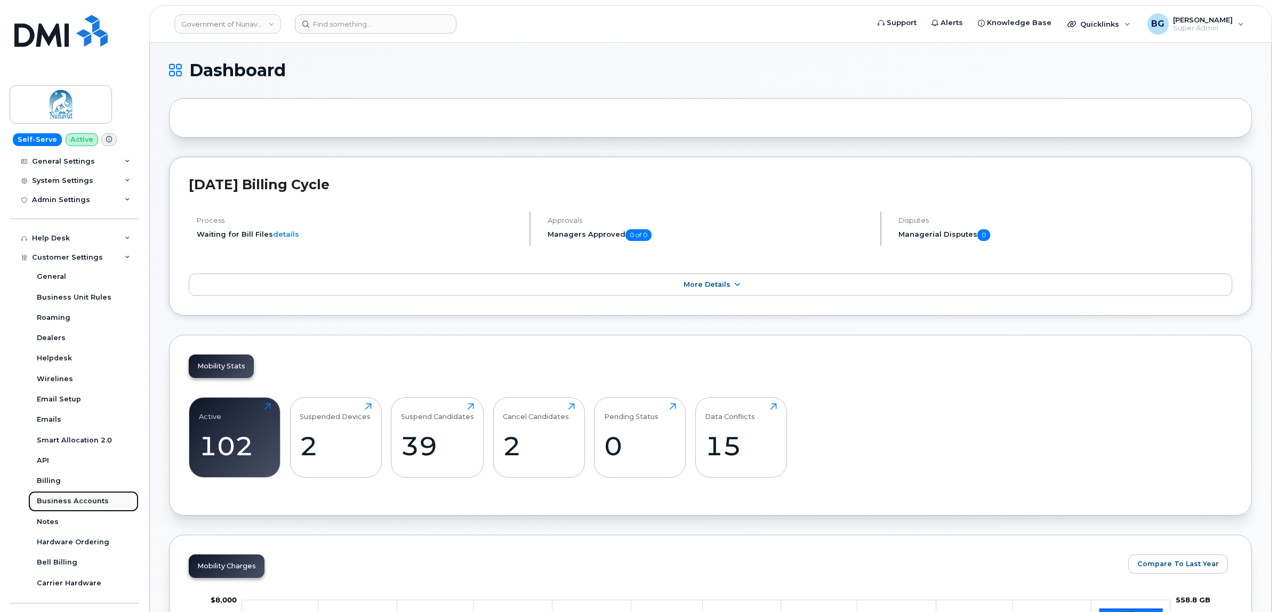
click at [72, 502] on div "Business Accounts" at bounding box center [73, 501] width 72 height 10
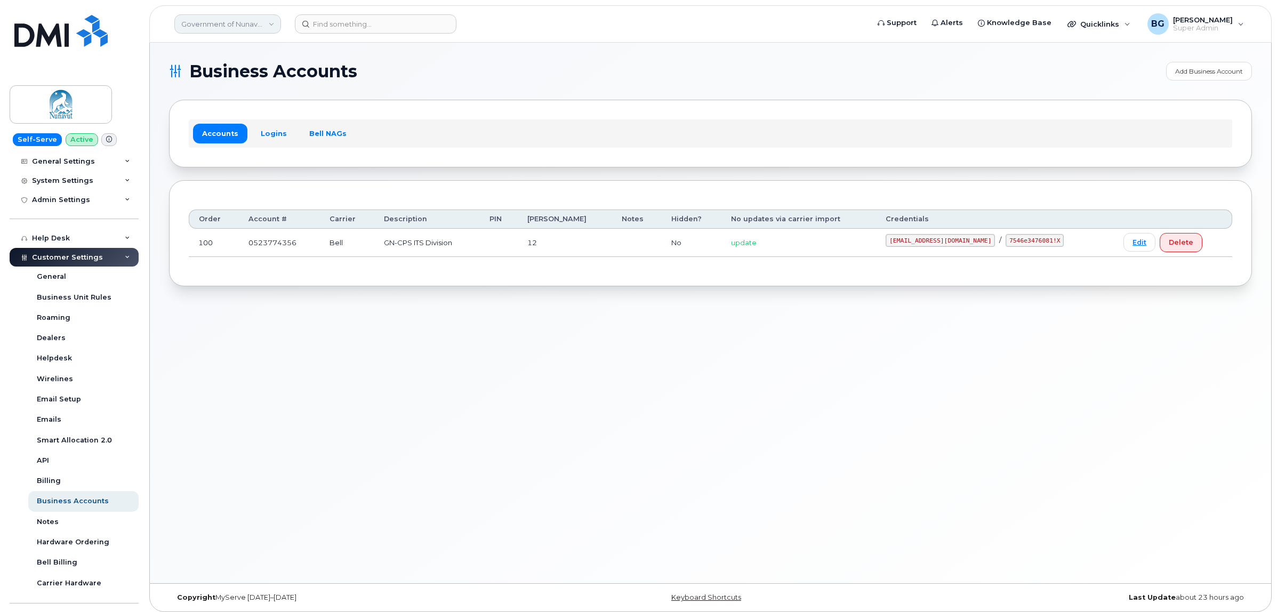
click at [252, 23] on link "Government of Nunavut - CGS - IPS DIVISION" at bounding box center [227, 23] width 107 height 19
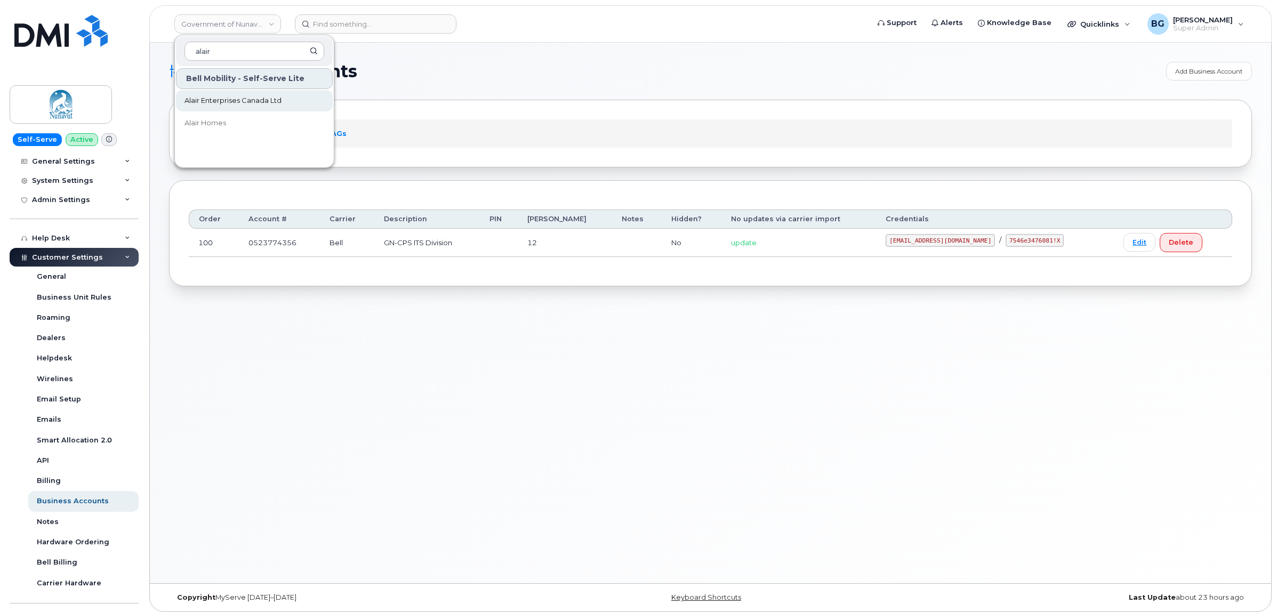
type input "alair"
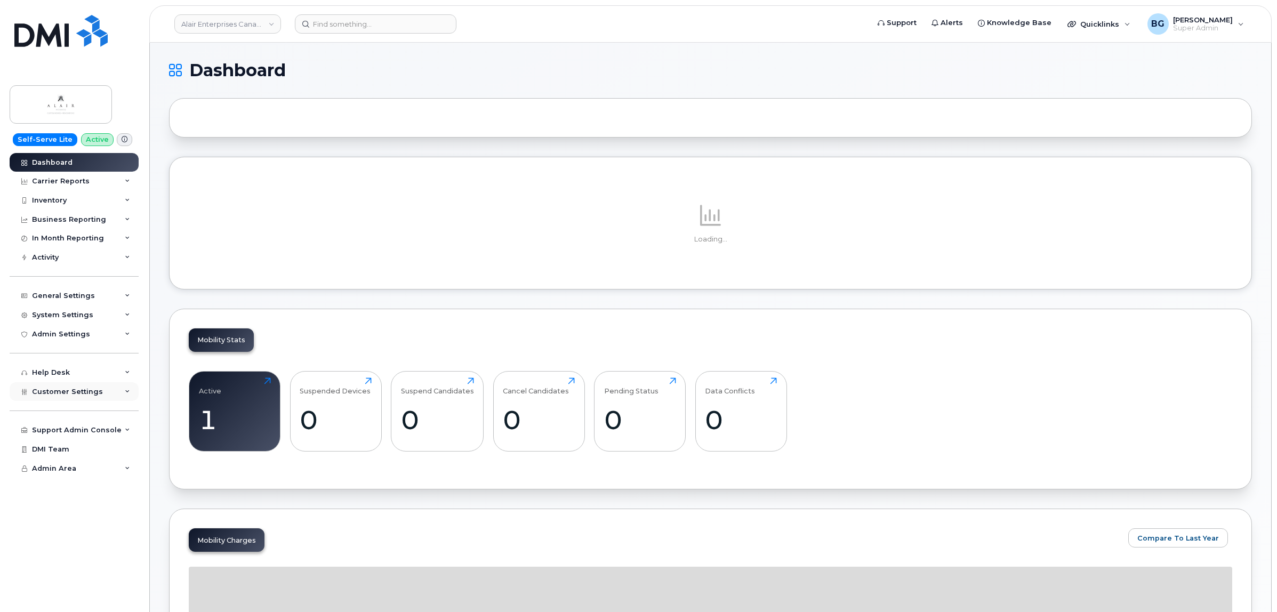
click at [66, 388] on div "Customer Settings" at bounding box center [74, 391] width 129 height 19
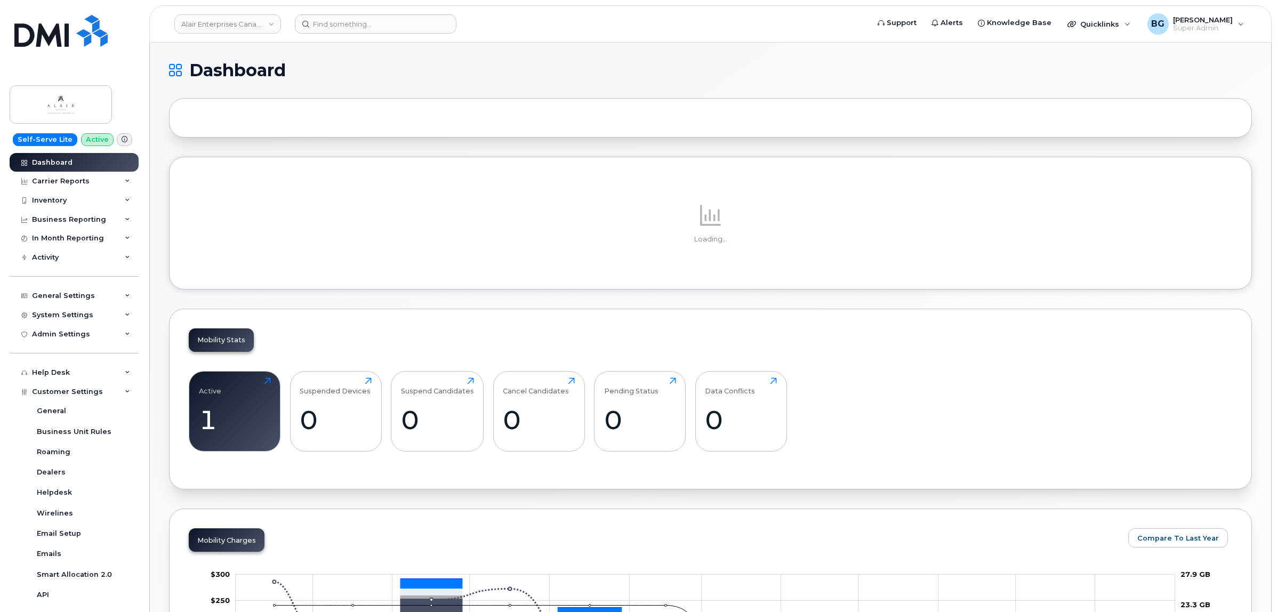
scroll to position [196, 0]
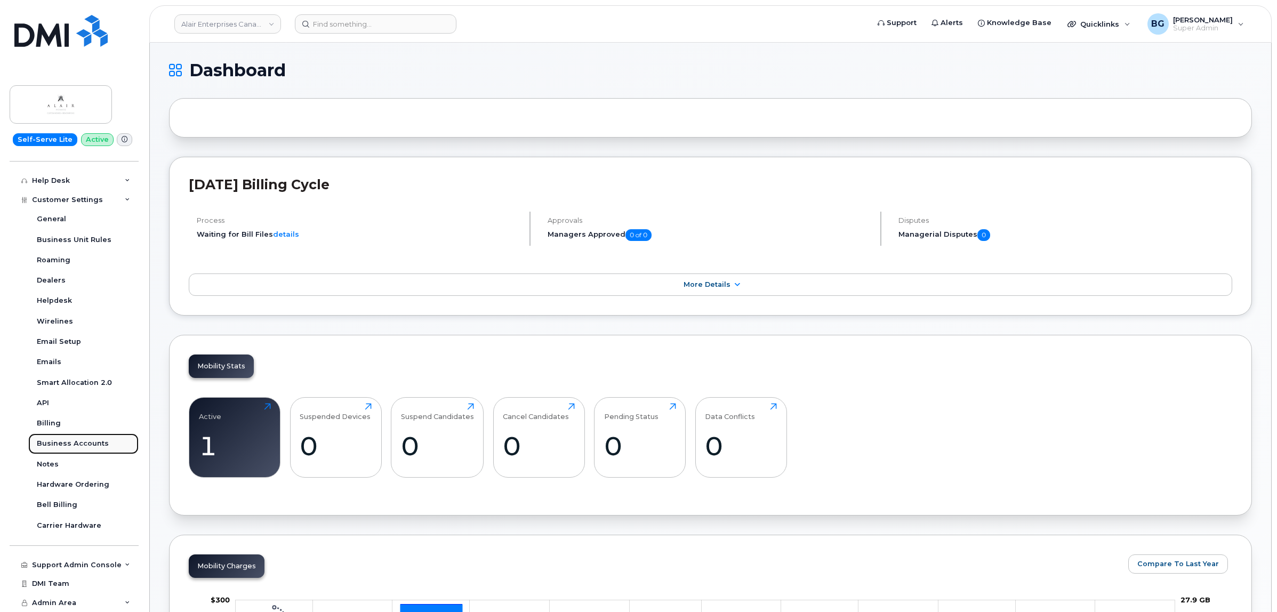
click at [69, 441] on div "Business Accounts" at bounding box center [73, 444] width 72 height 10
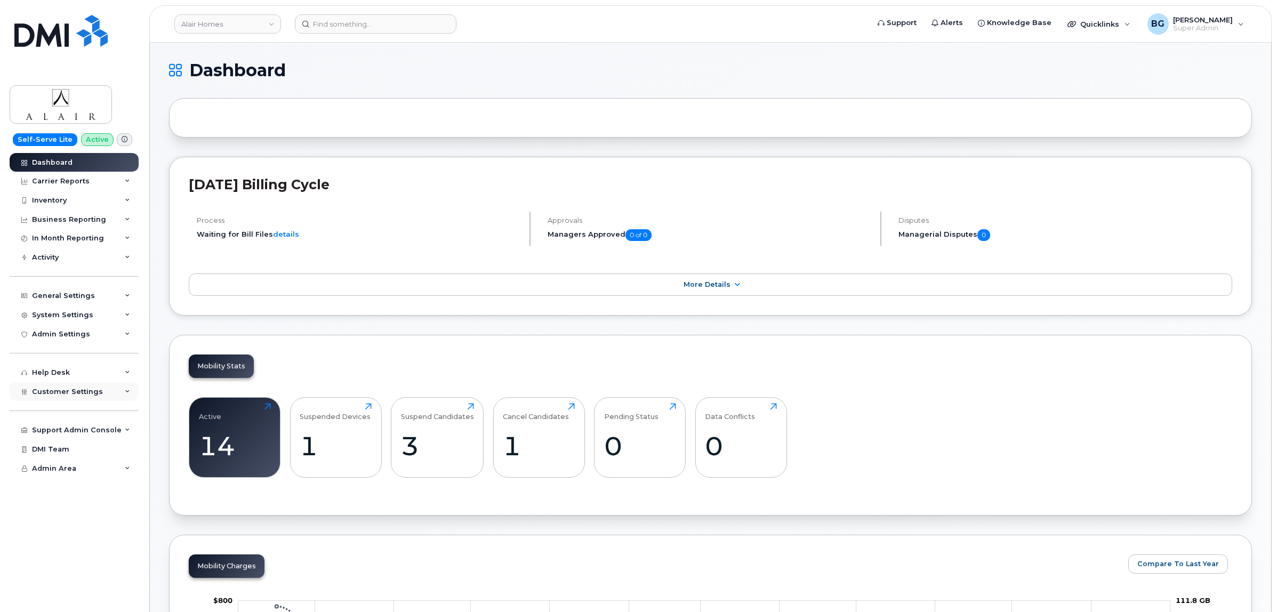
click at [46, 388] on div "Customer Settings" at bounding box center [74, 391] width 129 height 19
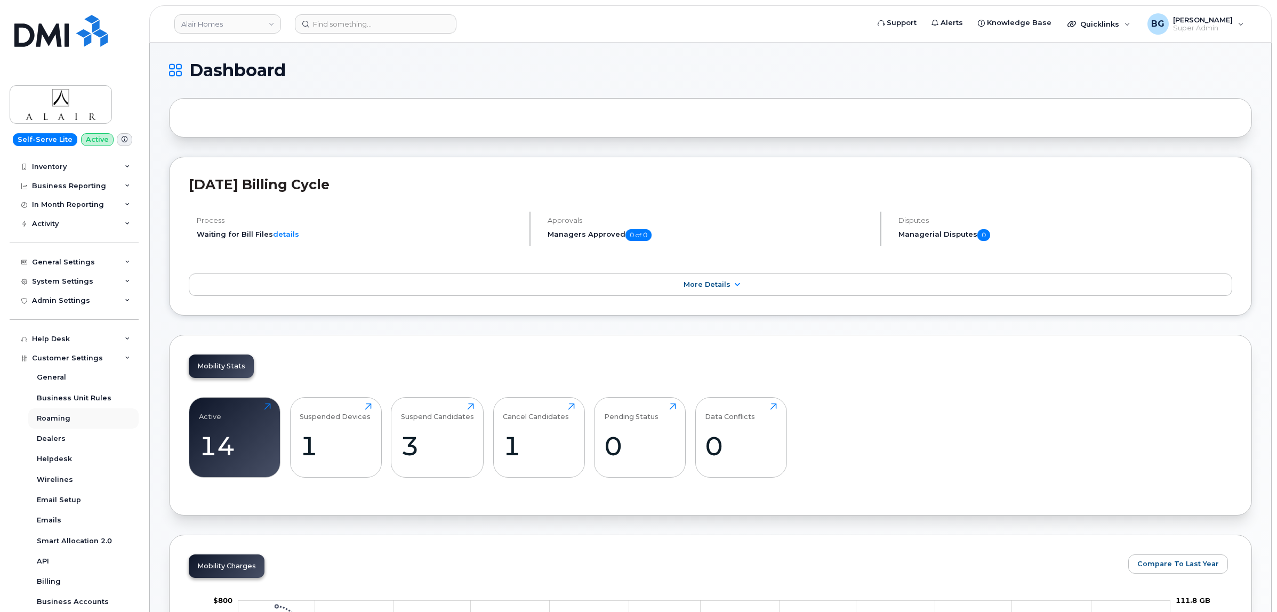
scroll to position [178, 0]
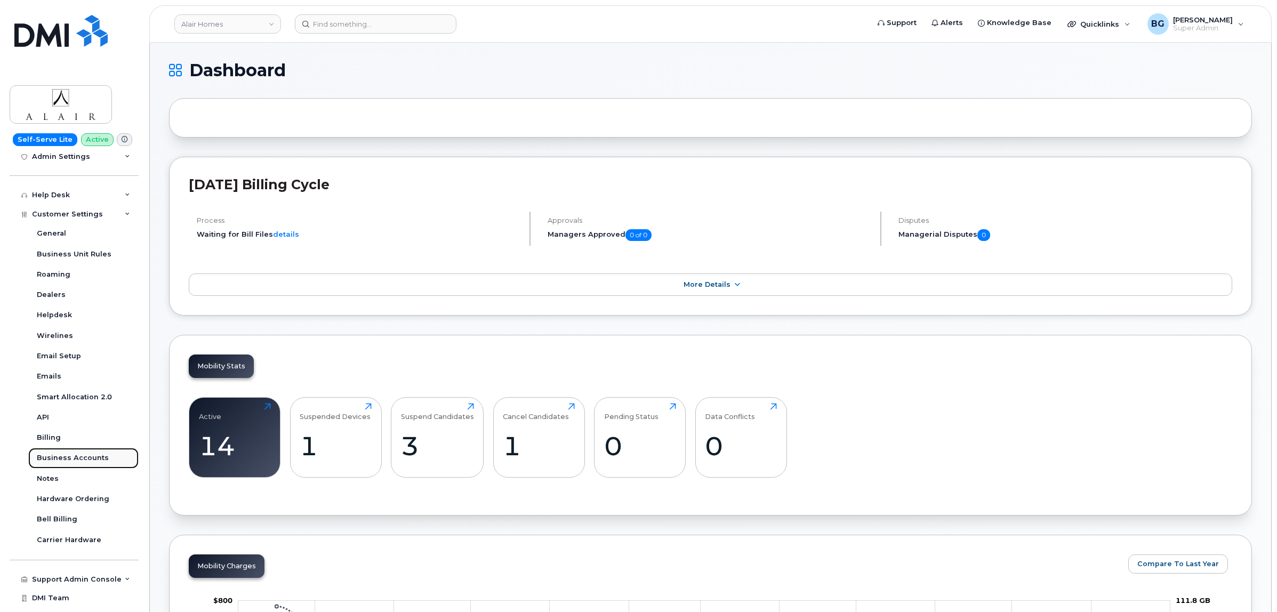
click at [64, 460] on div "Business Accounts" at bounding box center [73, 458] width 72 height 10
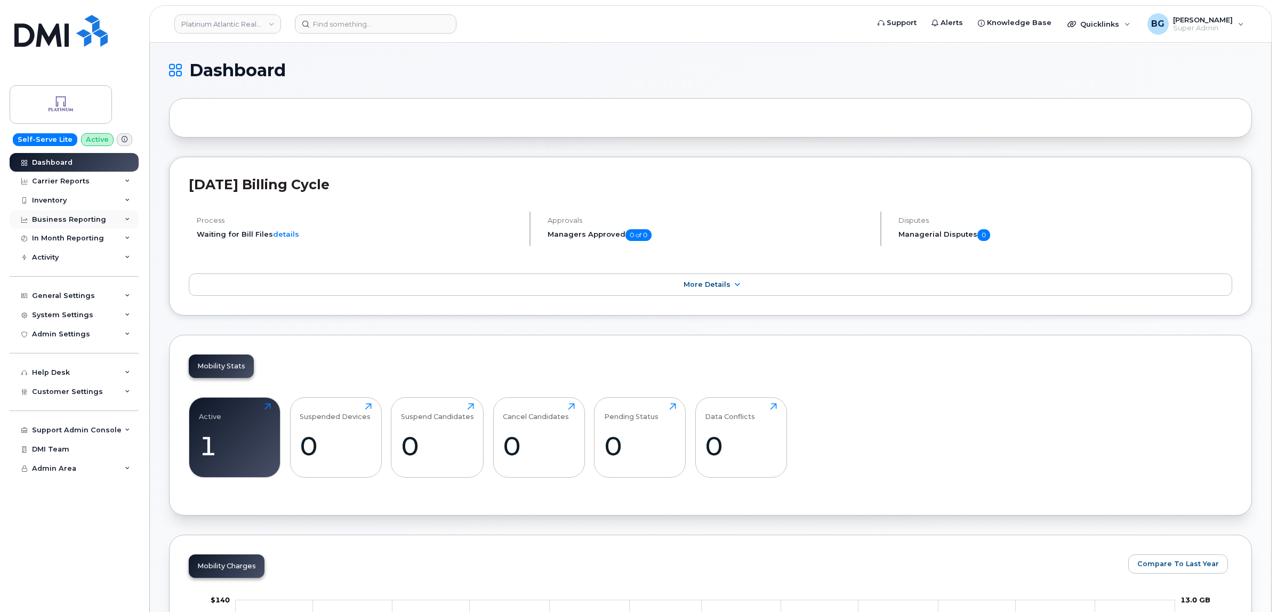
click at [70, 219] on div "Business Reporting" at bounding box center [69, 219] width 74 height 9
click at [57, 311] on div "System Settings" at bounding box center [74, 314] width 129 height 19
click at [57, 313] on div "System Settings" at bounding box center [62, 315] width 61 height 9
click at [57, 395] on span "Customer Settings" at bounding box center [67, 392] width 71 height 8
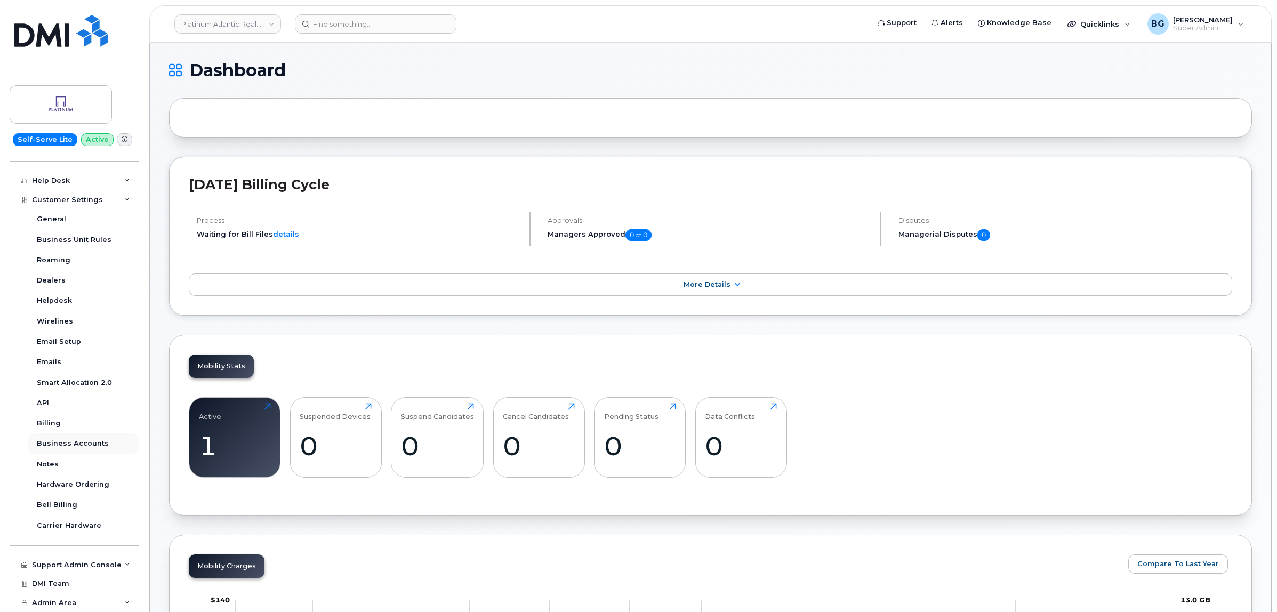
scroll to position [196, 0]
click at [76, 436] on link "Business Accounts" at bounding box center [83, 443] width 110 height 20
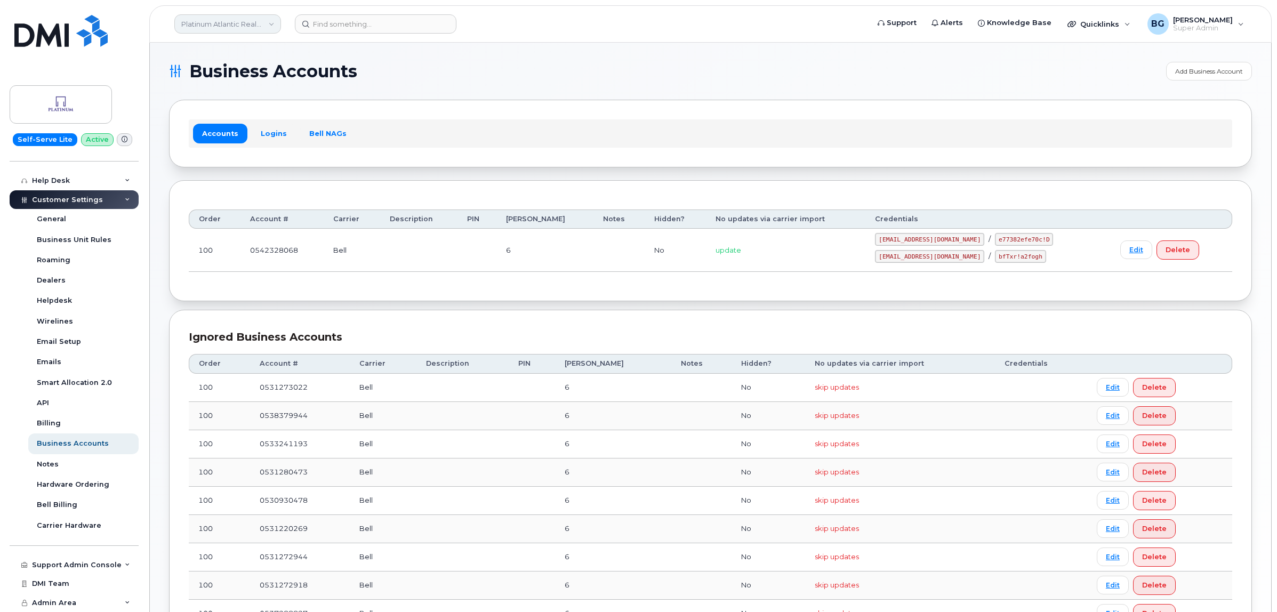
click at [229, 25] on link "Platinum Atlantic Realty ([PERSON_NAME])" at bounding box center [227, 23] width 107 height 19
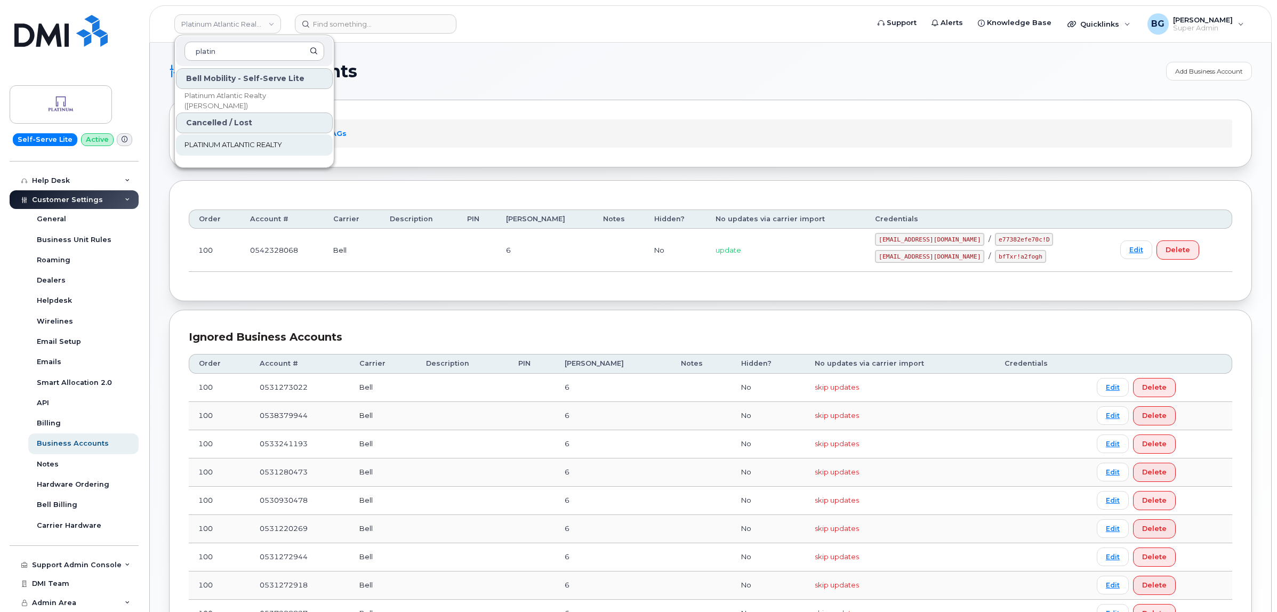
type input "platin"
click at [569, 18] on form at bounding box center [578, 23] width 567 height 19
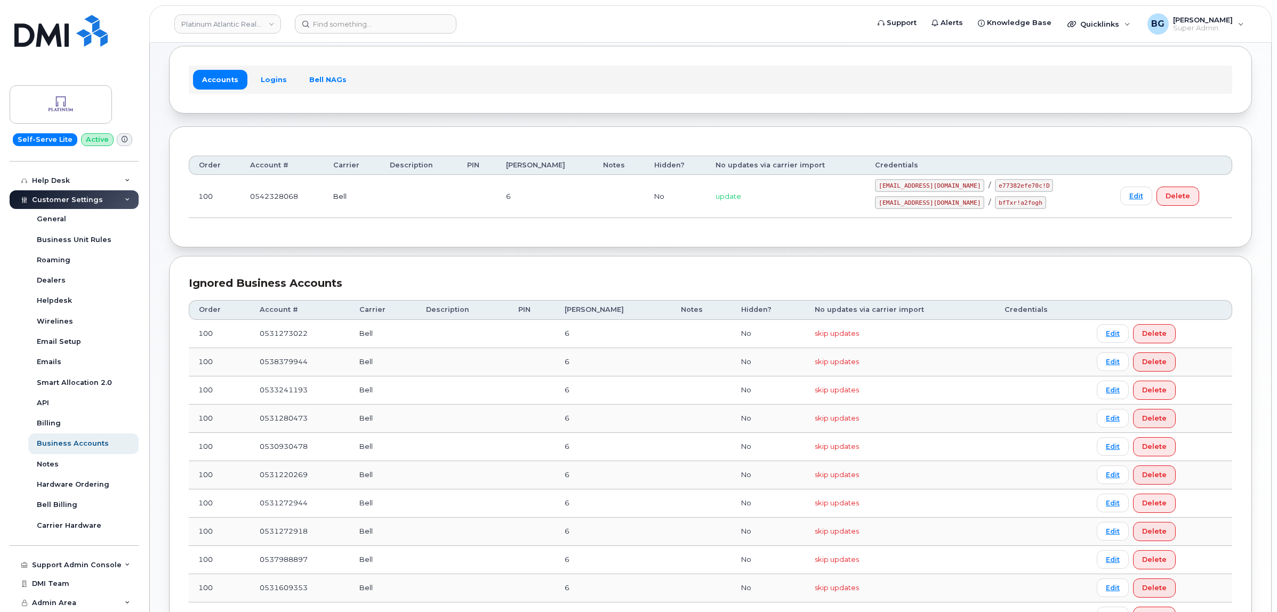
scroll to position [44, 0]
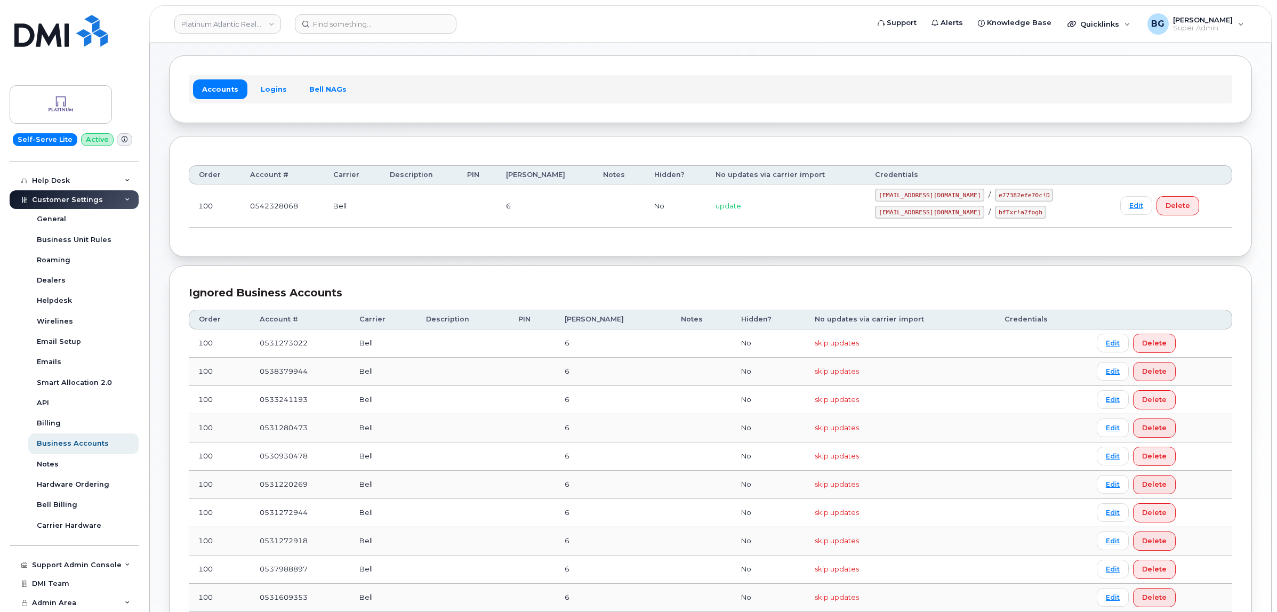
click at [904, 198] on code "[EMAIL_ADDRESS][DOMAIN_NAME]" at bounding box center [929, 195] width 109 height 13
drag, startPoint x: 904, startPoint y: 198, endPoint x: 958, endPoint y: 198, distance: 54.9
click at [958, 198] on code "[EMAIL_ADDRESS][DOMAIN_NAME]" at bounding box center [929, 195] width 109 height 13
copy code "[EMAIL_ADDRESS][DOMAIN_NAME]"
click at [995, 192] on code "e77382efe70c!D" at bounding box center [1024, 195] width 58 height 13
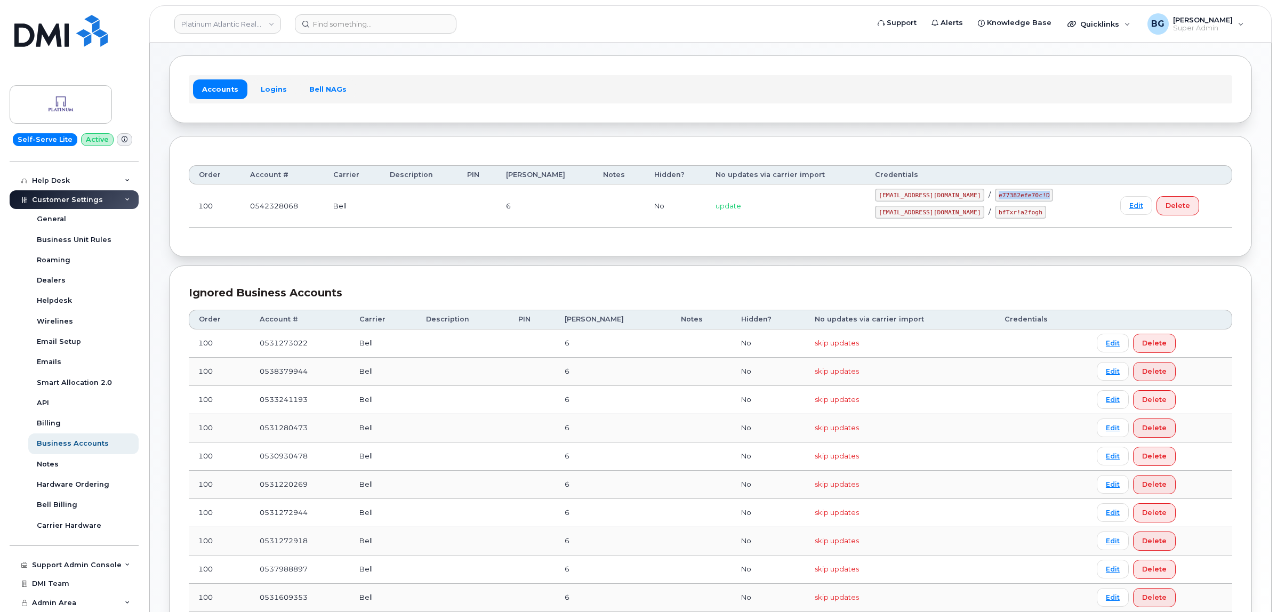
drag, startPoint x: 978, startPoint y: 192, endPoint x: 1021, endPoint y: 196, distance: 42.8
click at [1021, 196] on code "e77382efe70c!D" at bounding box center [1024, 195] width 58 height 13
copy code "e77382efe70c!D"
click at [904, 214] on code "[EMAIL_ADDRESS][DOMAIN_NAME]" at bounding box center [929, 212] width 109 height 13
drag, startPoint x: 904, startPoint y: 214, endPoint x: 958, endPoint y: 213, distance: 54.9
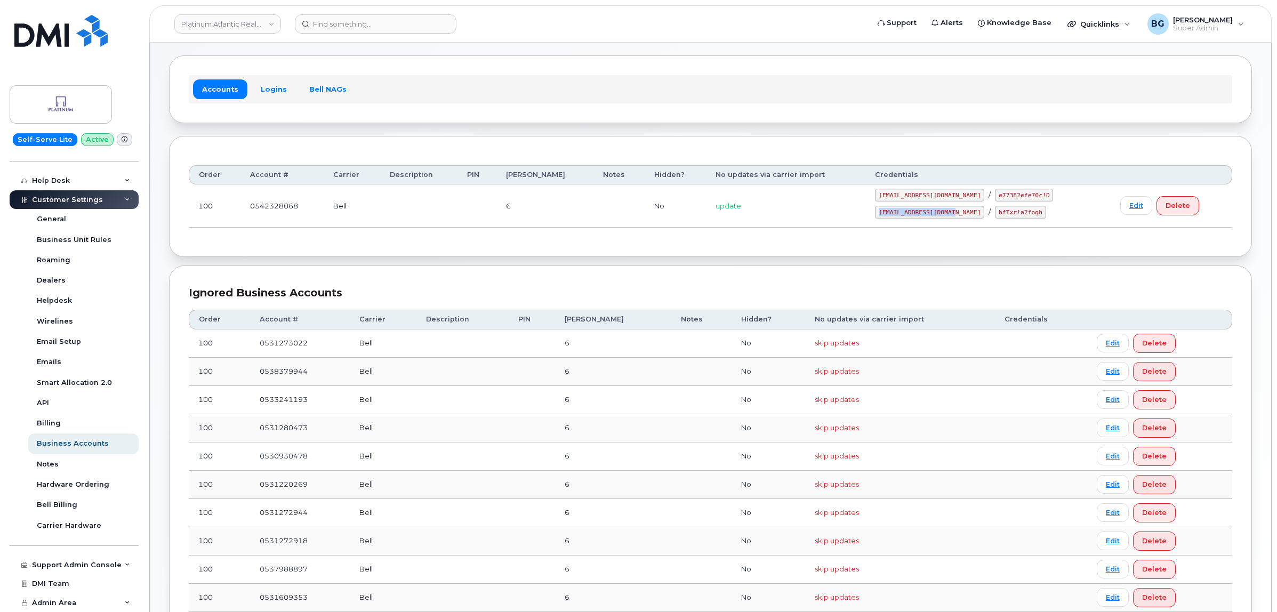
click at [958, 213] on code "[EMAIL_ADDRESS][DOMAIN_NAME]" at bounding box center [929, 212] width 109 height 13
copy code "[EMAIL_ADDRESS][DOMAIN_NAME]"
click at [995, 215] on code "bfTxr!a2fogh" at bounding box center [1020, 212] width 51 height 13
drag, startPoint x: 989, startPoint y: 215, endPoint x: 1021, endPoint y: 212, distance: 32.1
click at [1021, 212] on code "bfTxr!a2fogh" at bounding box center [1020, 212] width 51 height 13
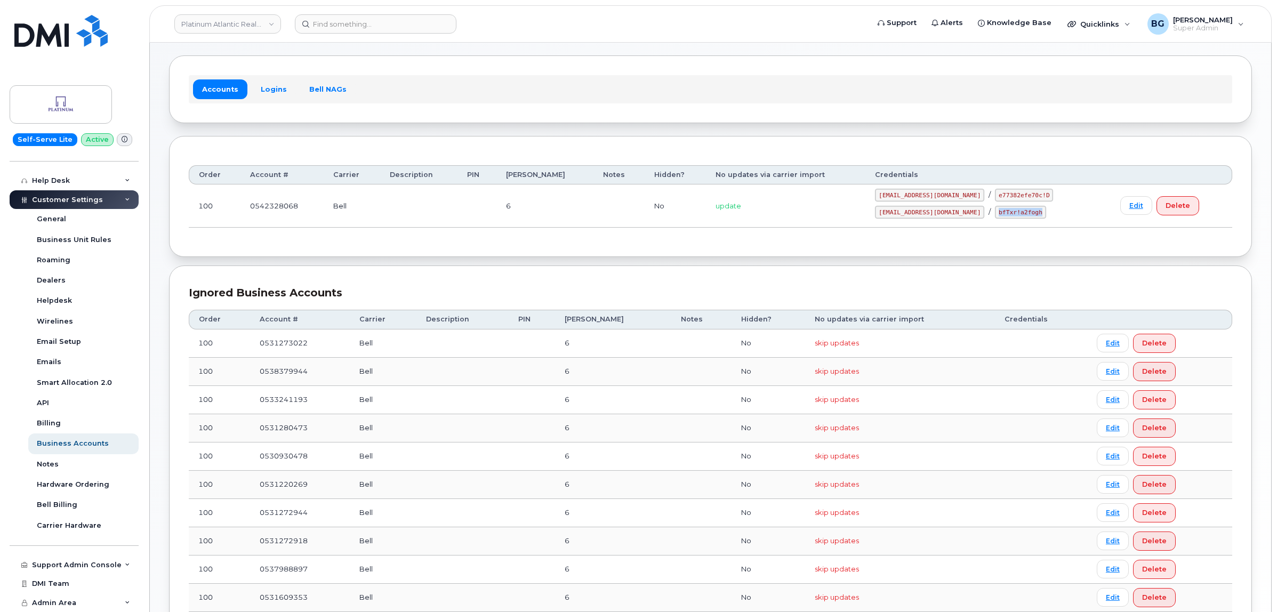
copy code "bfTxr!a2fogh"
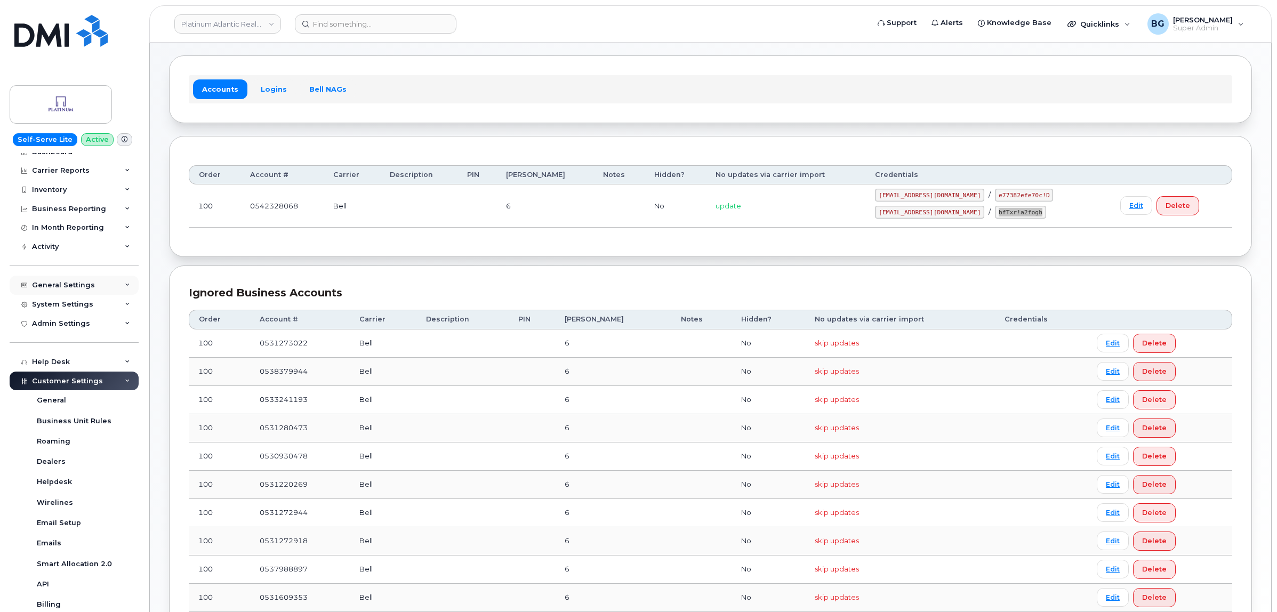
scroll to position [0, 0]
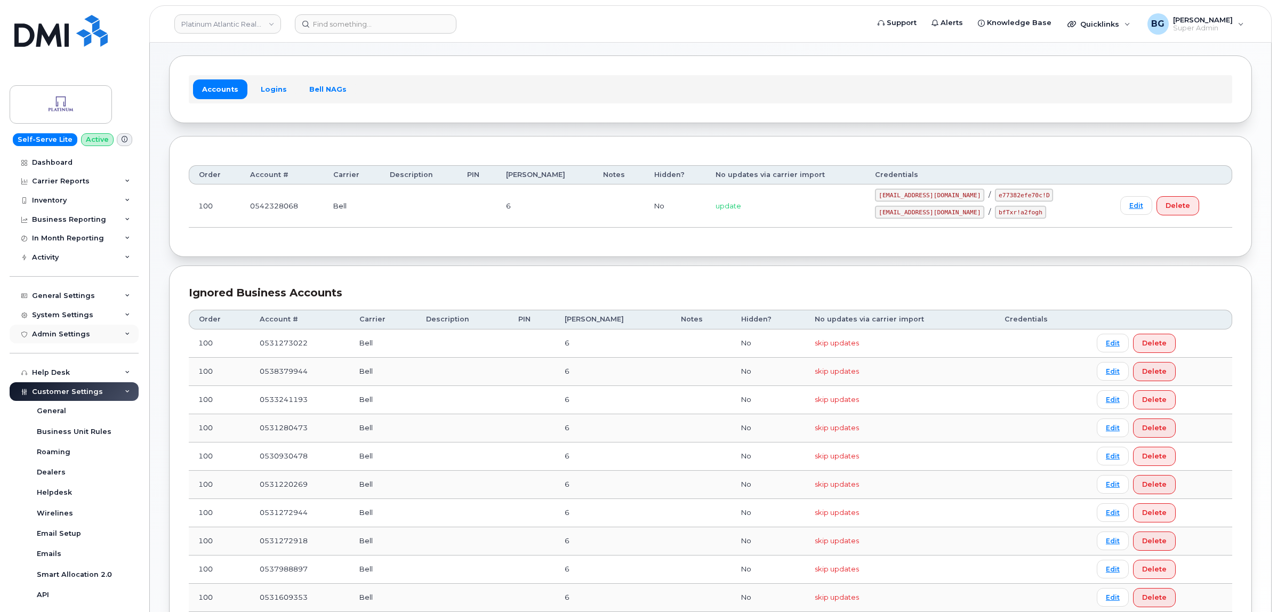
click at [67, 332] on div "Admin Settings" at bounding box center [61, 334] width 58 height 9
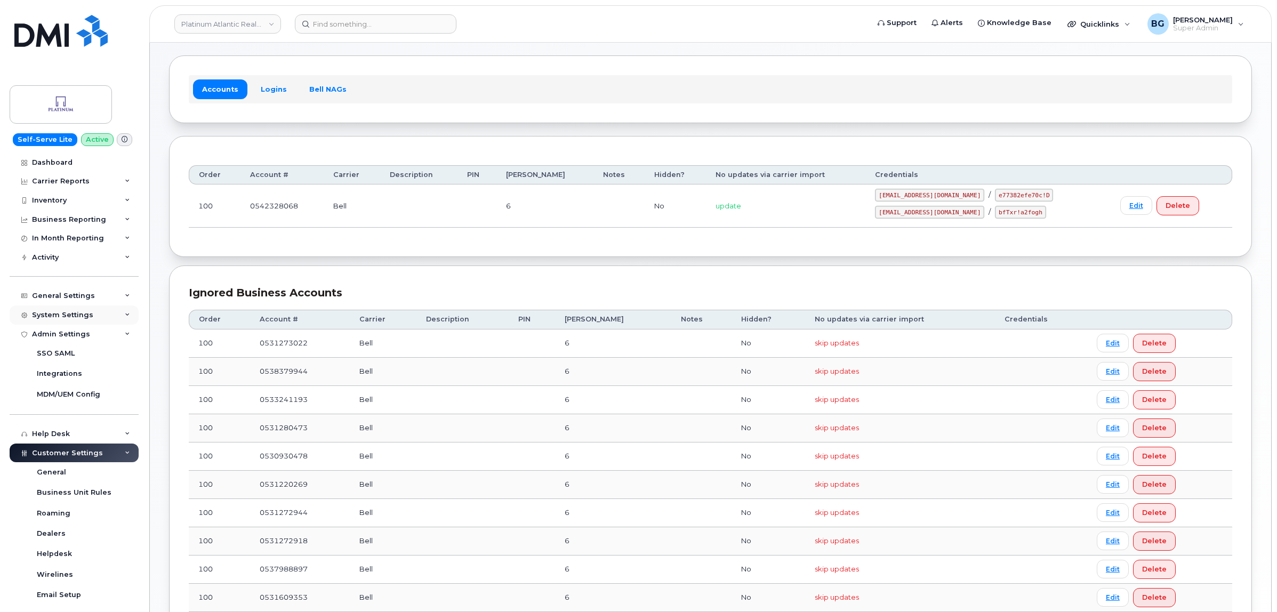
click at [71, 316] on div "System Settings" at bounding box center [62, 315] width 61 height 9
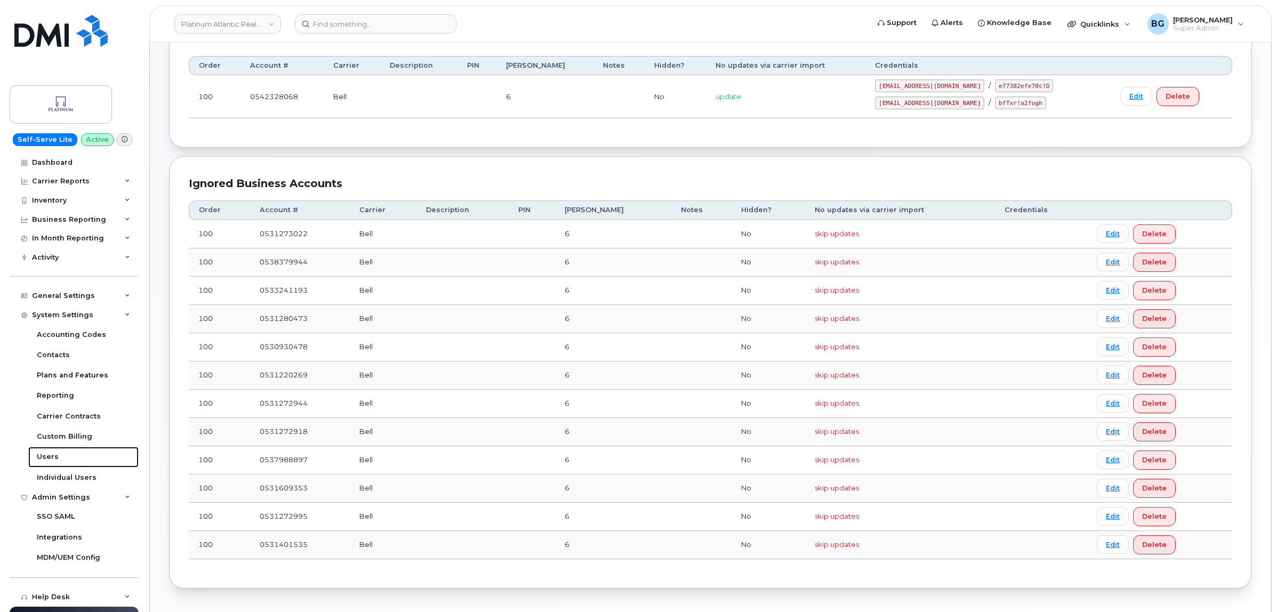
scroll to position [178, 0]
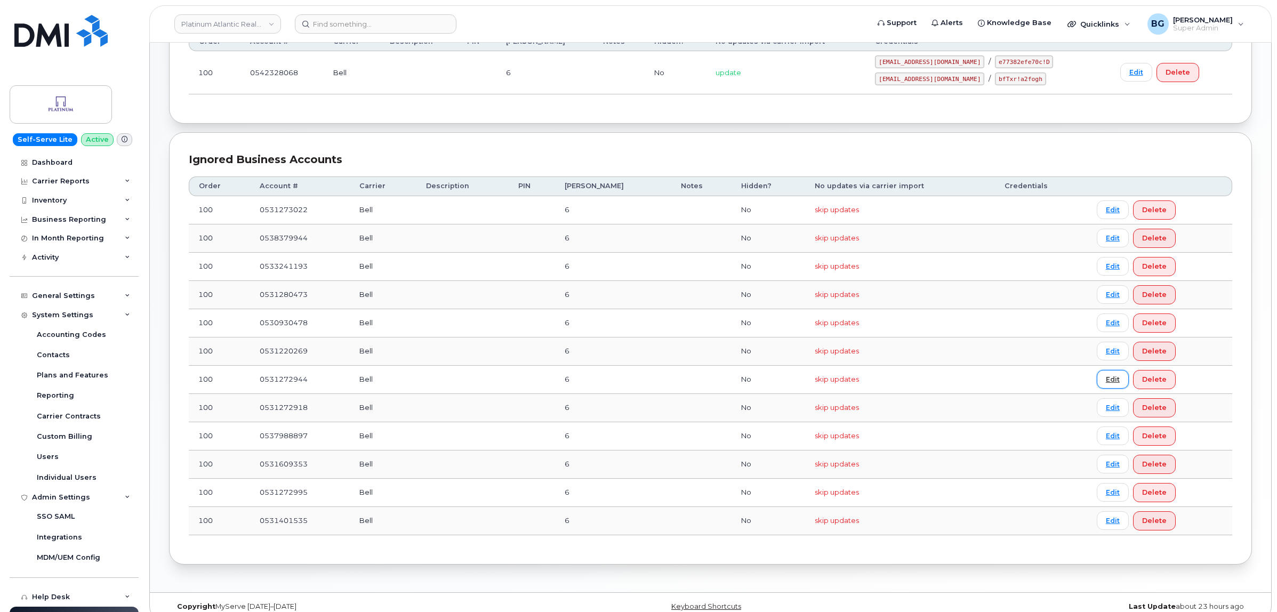
click at [1097, 378] on link "Edit" at bounding box center [1113, 379] width 32 height 19
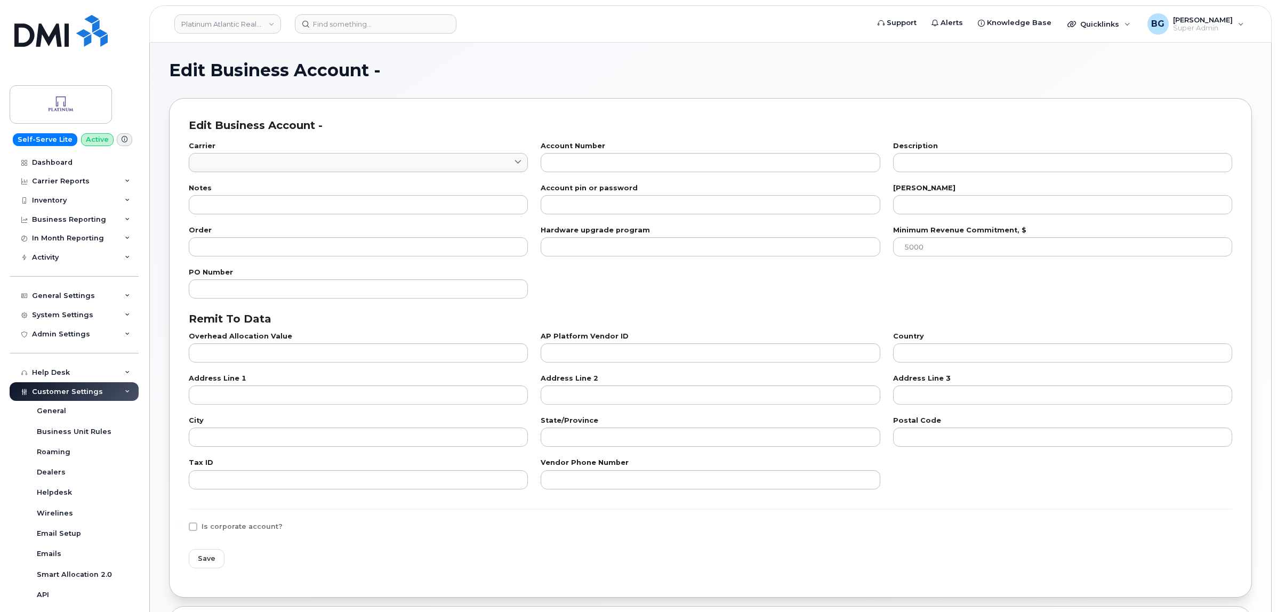
type input "1"
type input "0531272944"
type input "6"
type input "100"
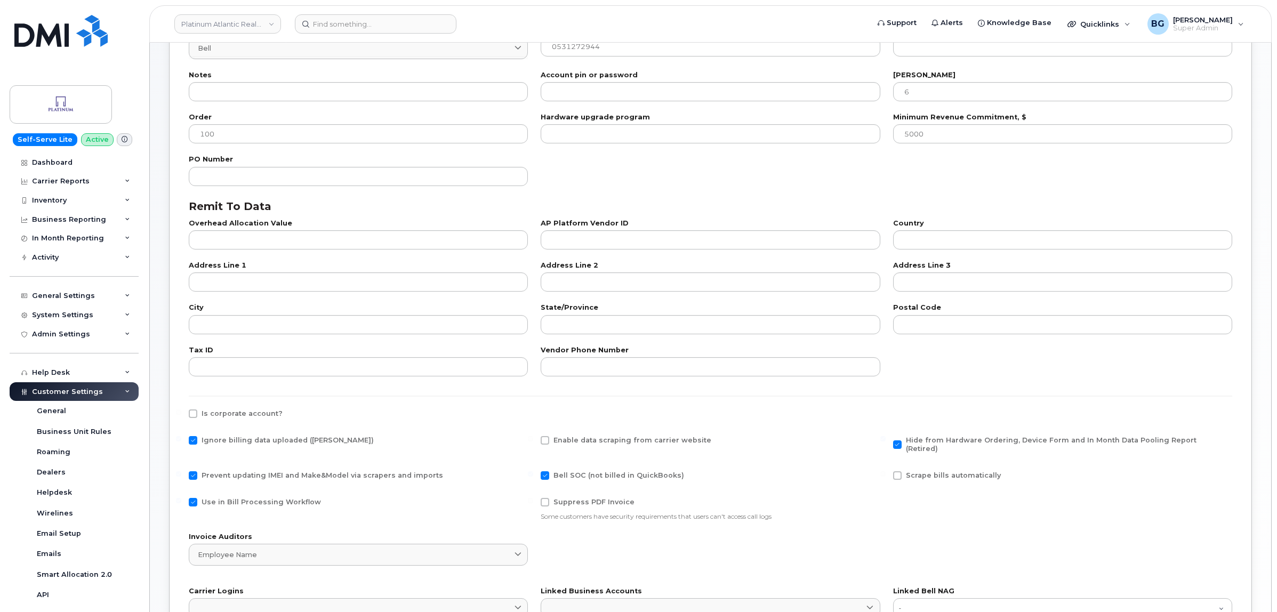
scroll to position [178, 0]
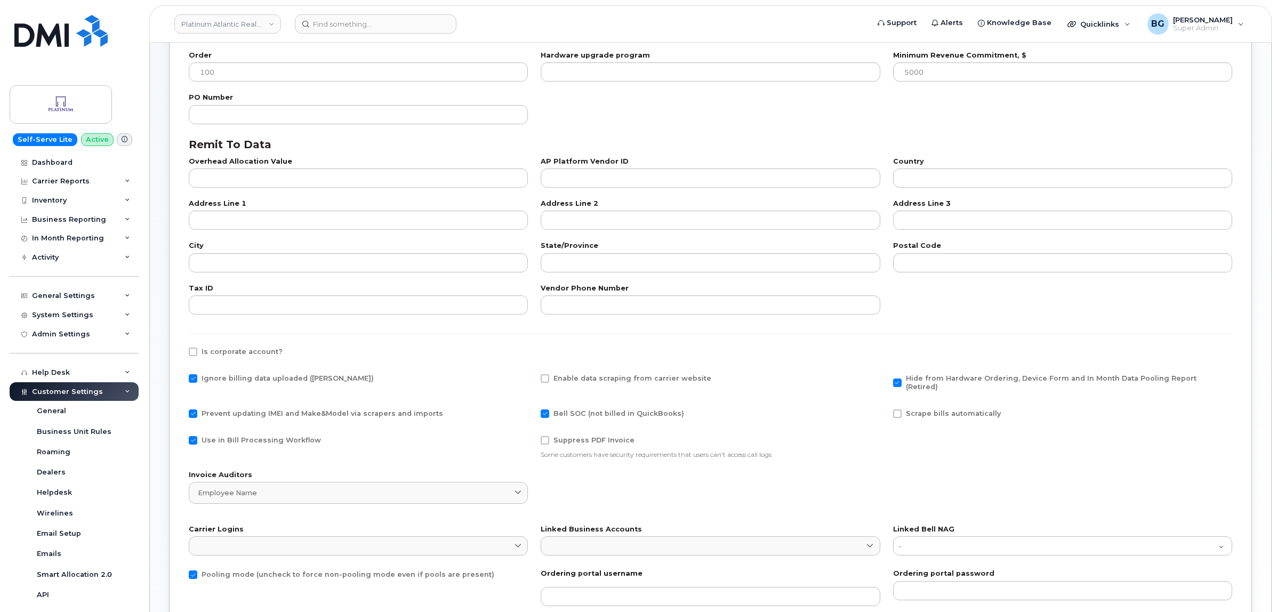
click at [193, 375] on span at bounding box center [193, 378] width 9 height 9
click at [181, 375] on input "Ignore billing data uploaded ([PERSON_NAME])" at bounding box center [178, 376] width 5 height 5
checkbox input "false"
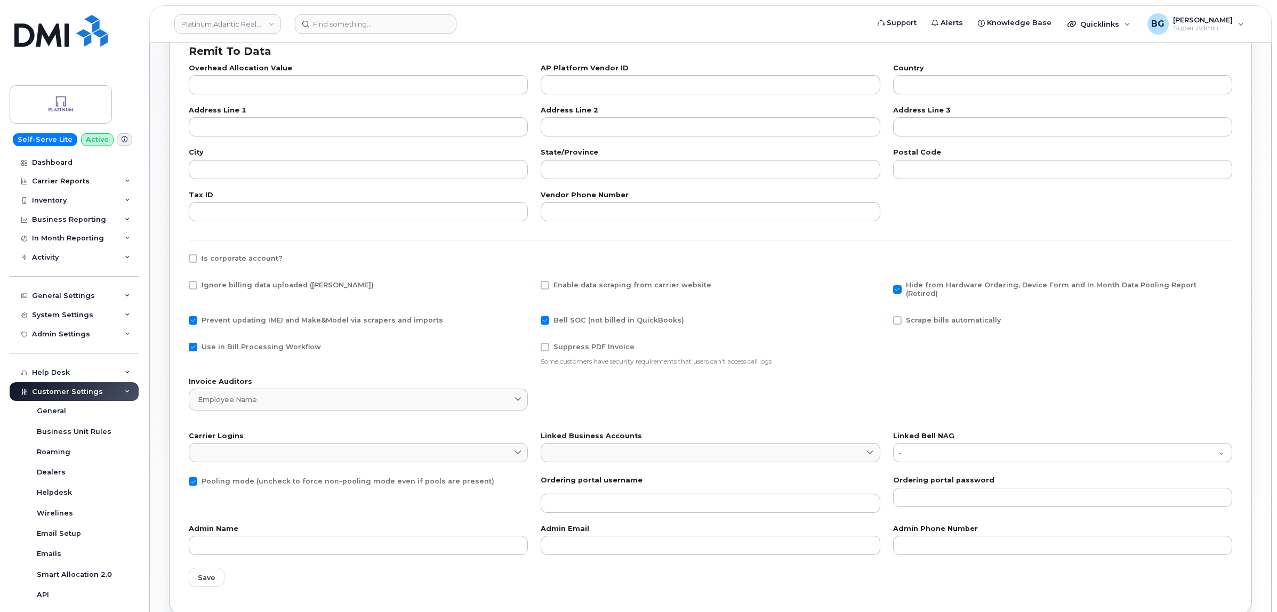
scroll to position [329, 0]
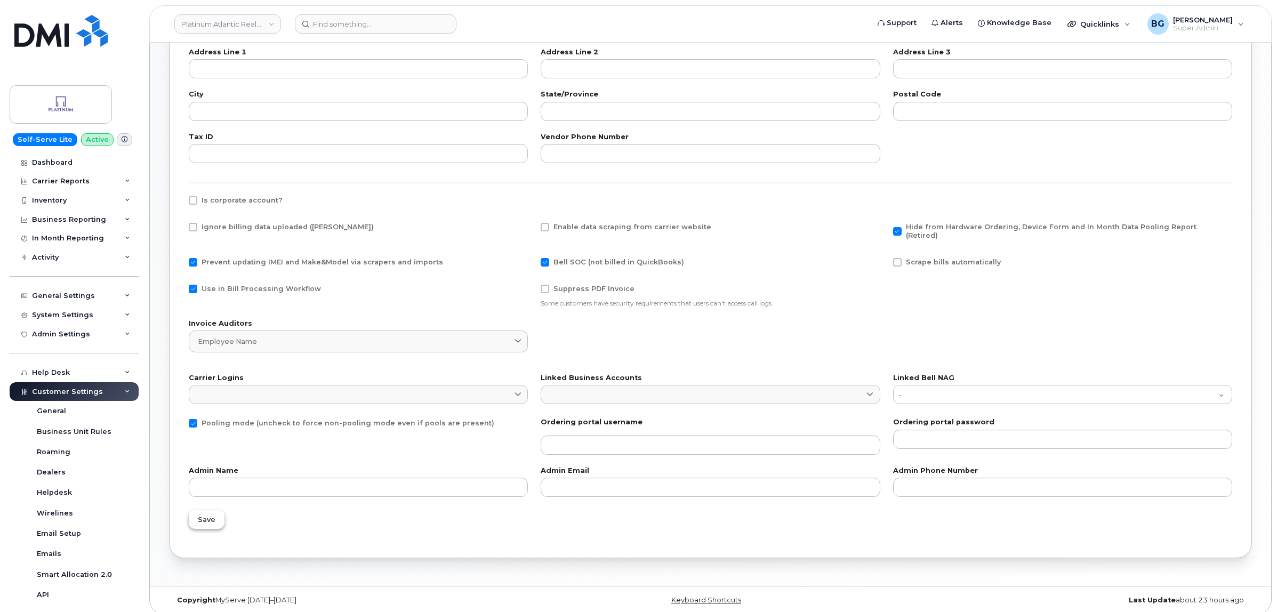
click at [200, 514] on span "Save" at bounding box center [207, 519] width 18 height 10
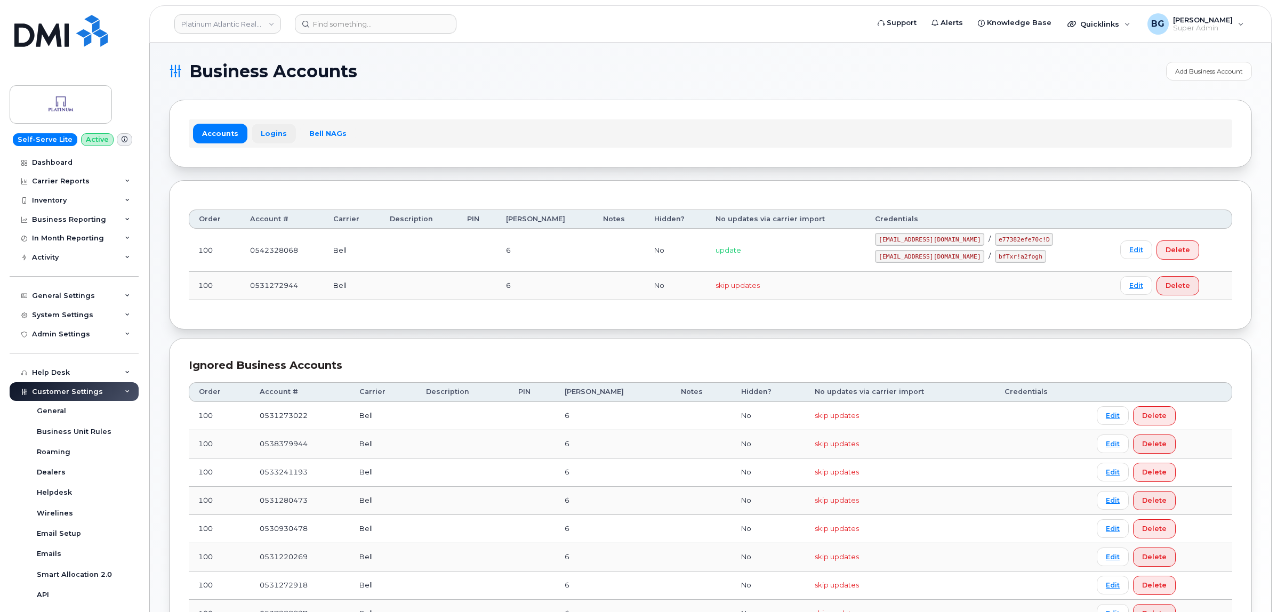
click at [273, 133] on link "Logins" at bounding box center [274, 133] width 44 height 19
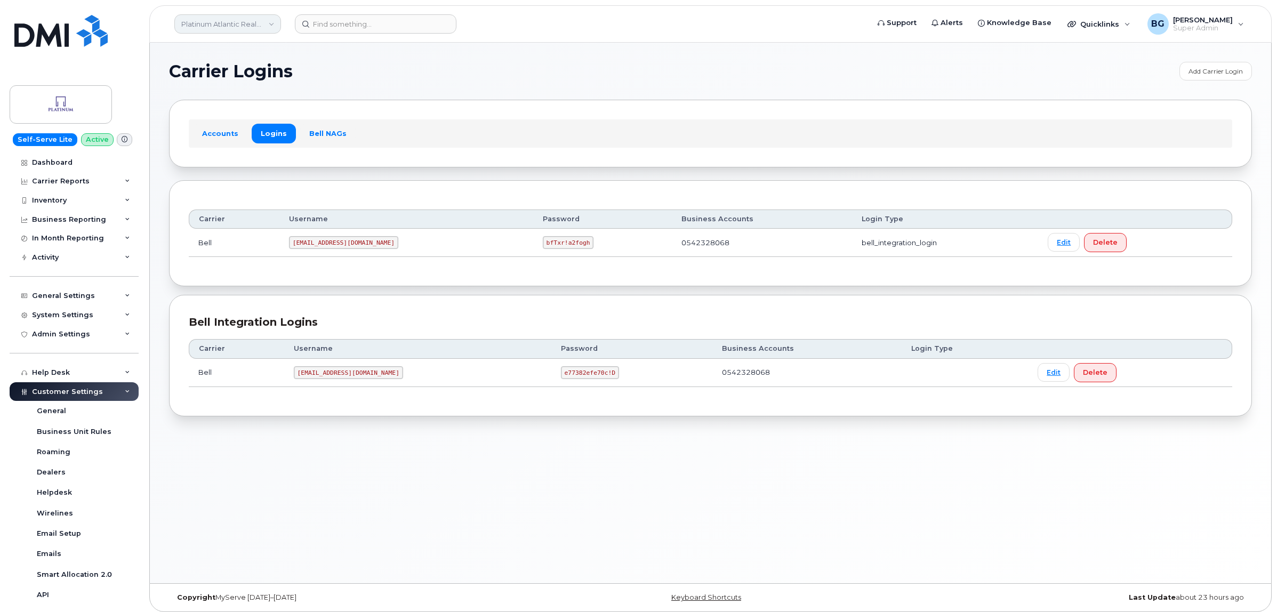
click at [227, 23] on link "Platinum Atlantic Realty ([PERSON_NAME])" at bounding box center [227, 23] width 107 height 19
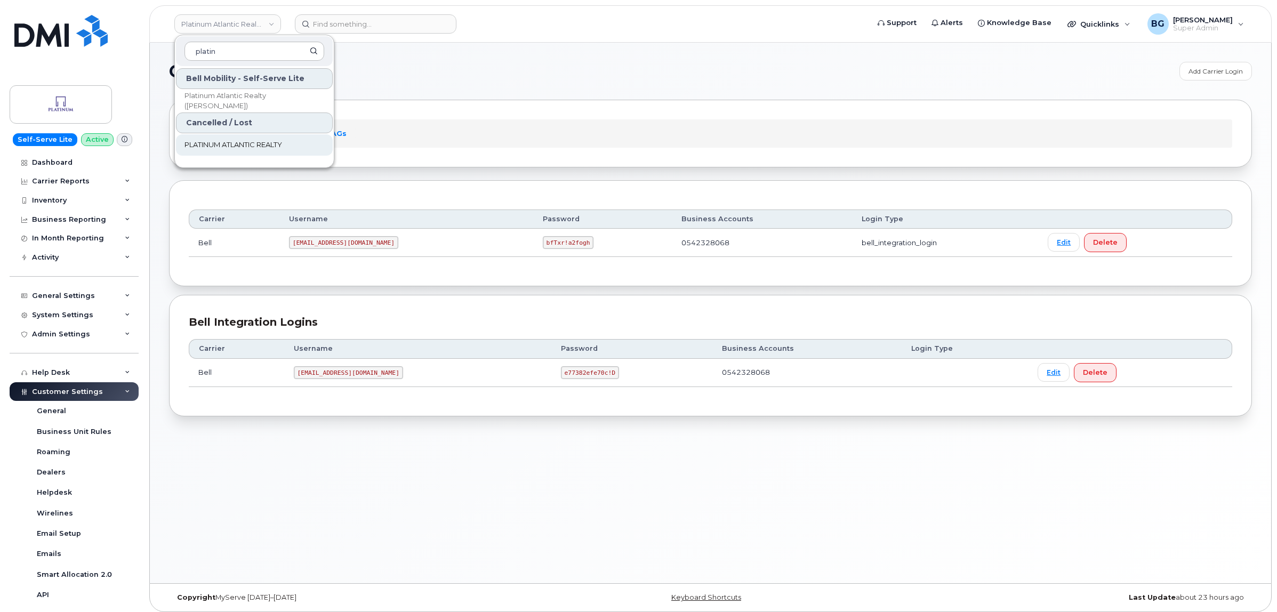
type input "platin"
click at [627, 102] on div "Accounts Logins Bell NAGs" at bounding box center [710, 133] width 1083 height 67
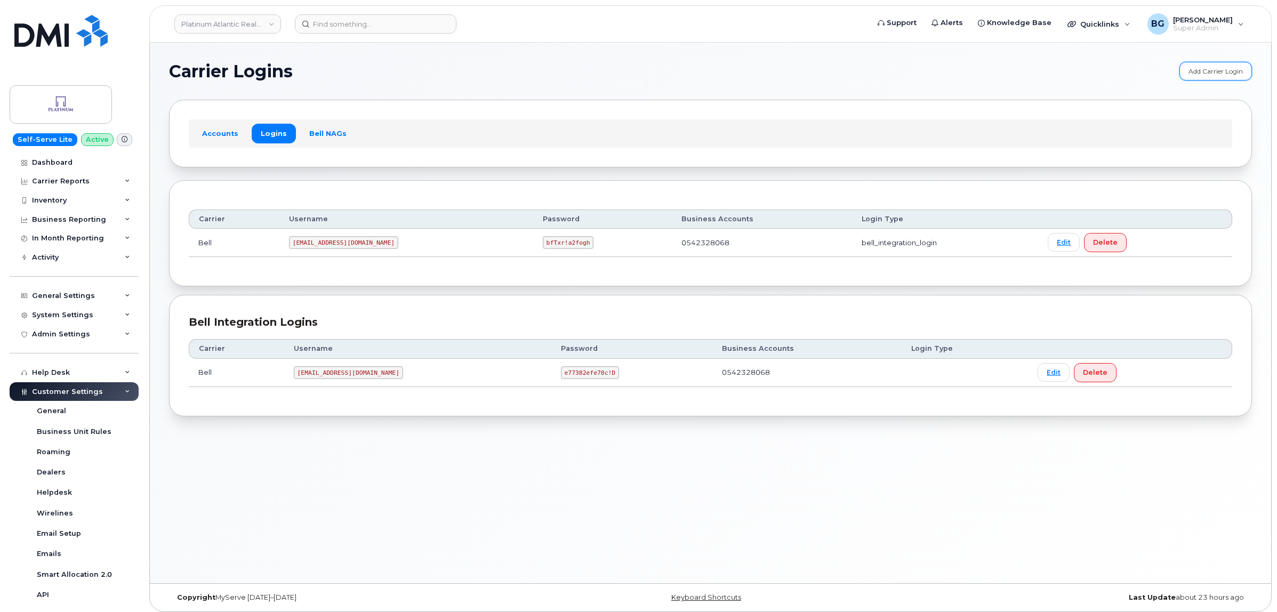
click at [1198, 72] on link "Add Carrier Login" at bounding box center [1215, 71] width 72 height 19
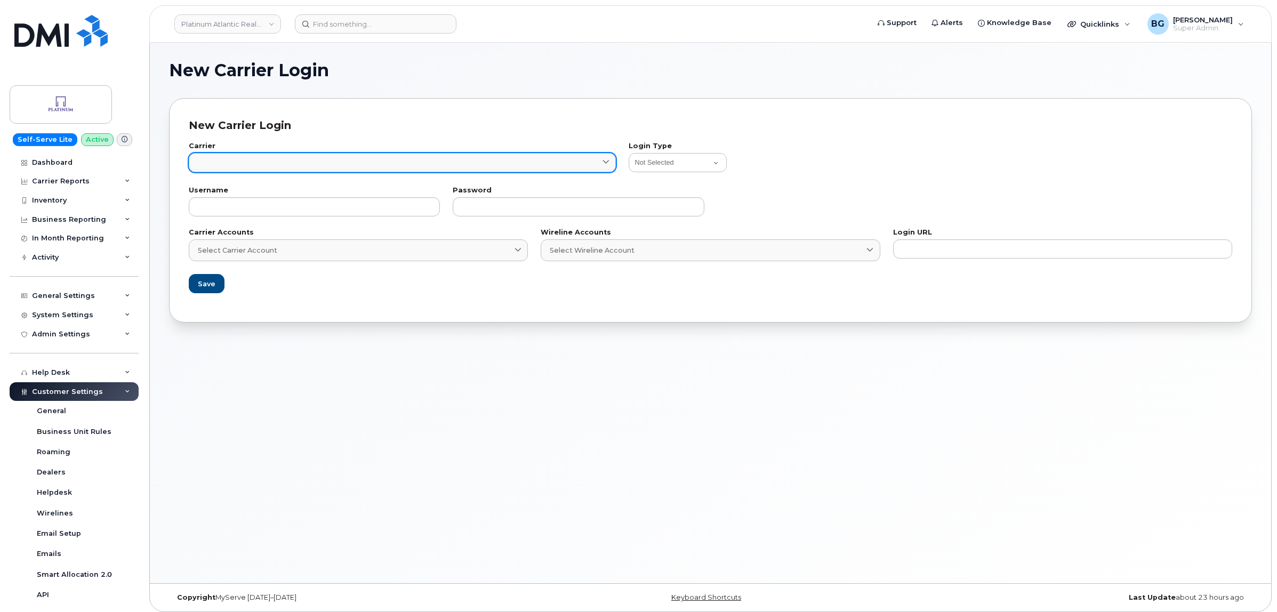
click at [248, 165] on link at bounding box center [402, 162] width 427 height 19
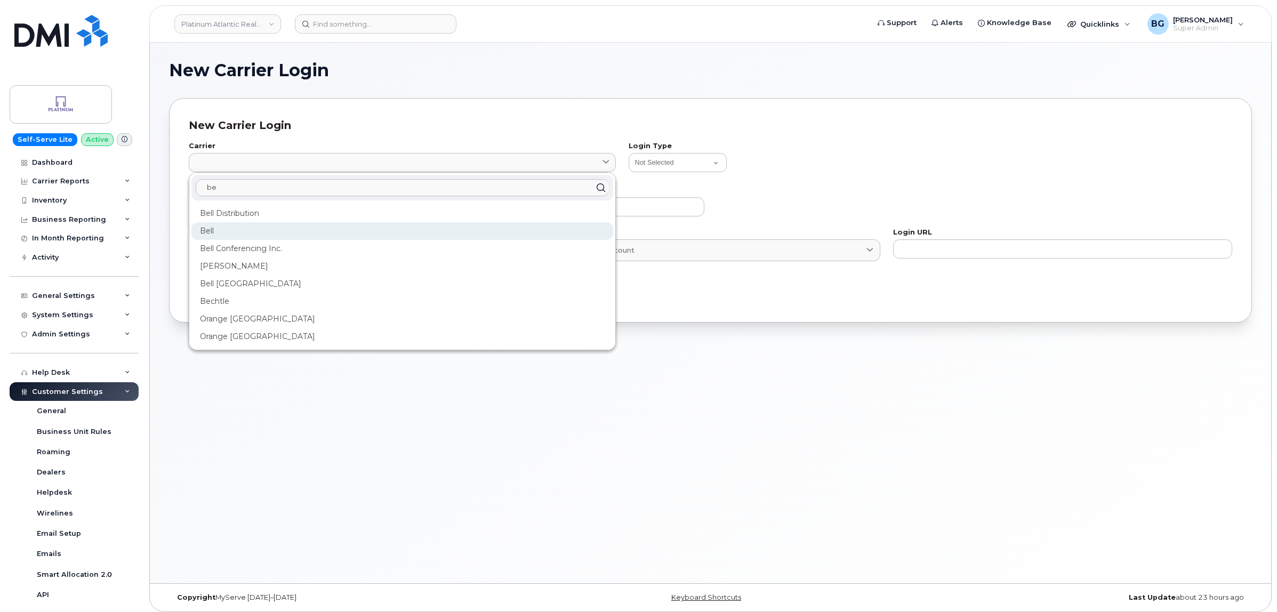
type input "be"
click at [217, 227] on div "Bell" at bounding box center [402, 231] width 422 height 18
type input "1"
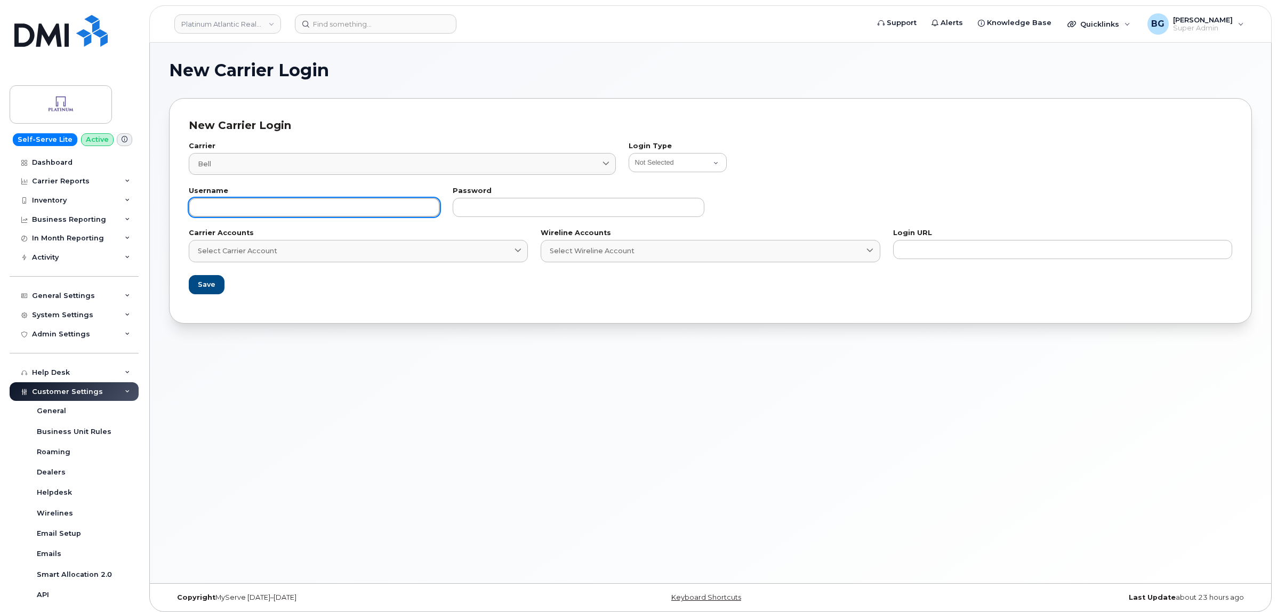
click at [261, 208] on input "text" at bounding box center [314, 207] width 251 height 19
paste input "[EMAIL_ADDRESS][DOMAIN_NAME]"
type input "[EMAIL_ADDRESS][DOMAIN_NAME]"
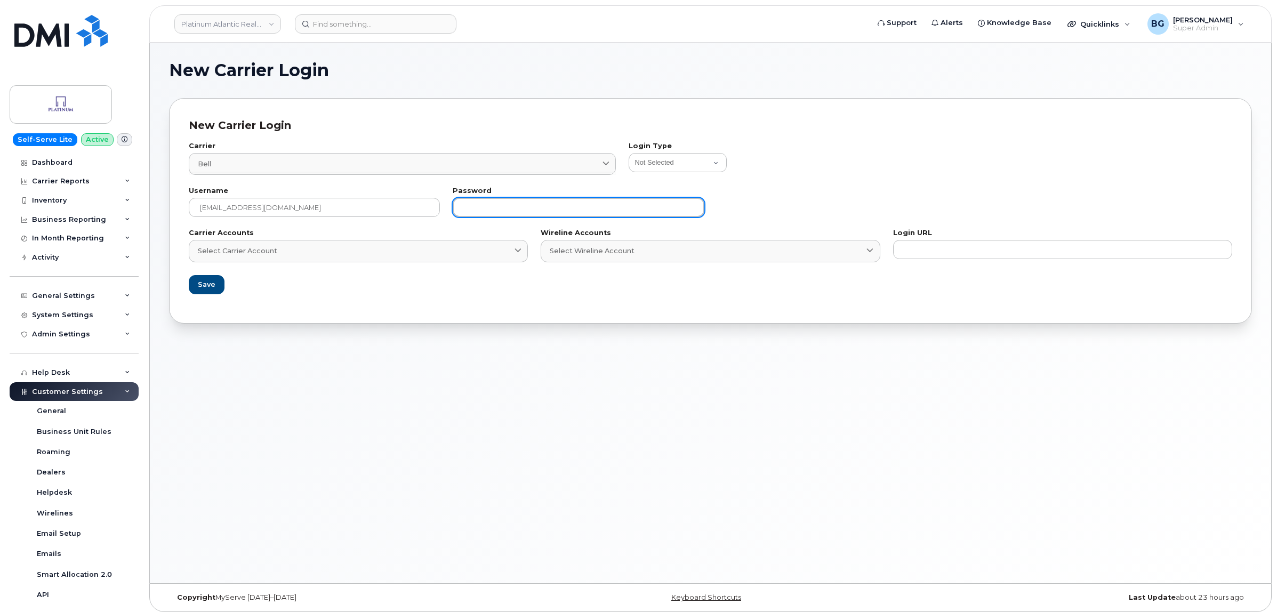
click at [480, 208] on input "text" at bounding box center [578, 207] width 251 height 19
paste input "Simplex151!"
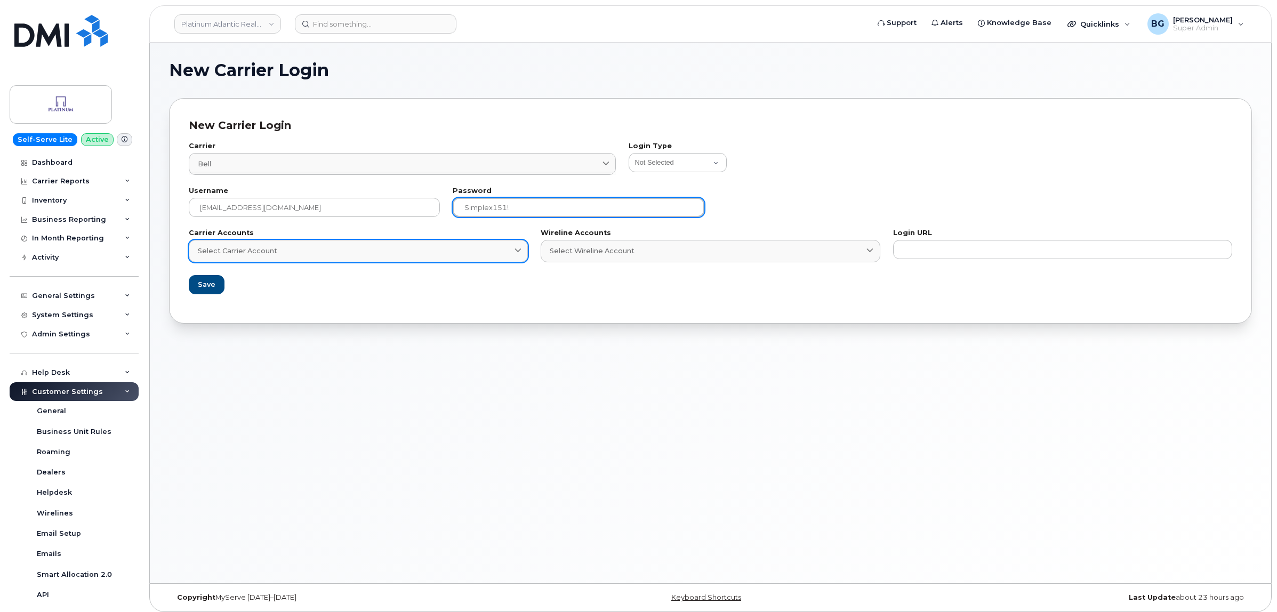
type input "Simplex151!"
click at [303, 252] on div "Select Carrier Account" at bounding box center [358, 251] width 321 height 10
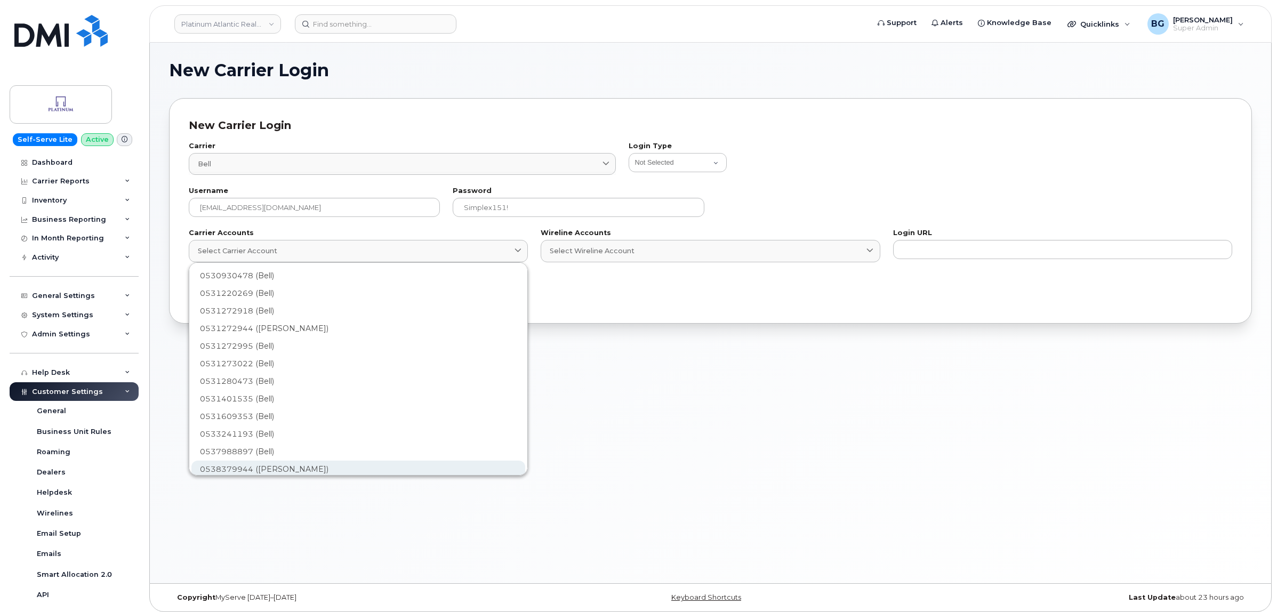
click at [260, 467] on div "0538379944 (Bell)" at bounding box center [358, 470] width 334 height 18
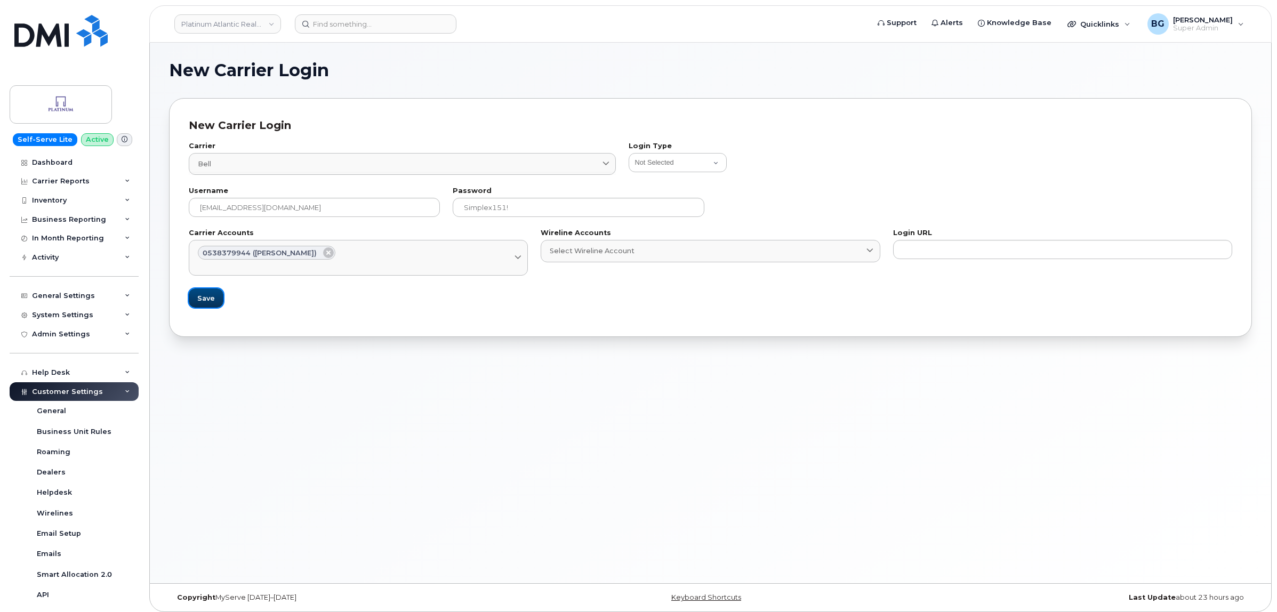
click at [203, 299] on span "Save" at bounding box center [206, 298] width 18 height 10
click at [212, 301] on span "Save" at bounding box center [206, 298] width 18 height 10
click at [691, 158] on select "Not Selected Bell Legacy eCare Login Telus IQ Telus IQ v2 Bell eOrdering Clearw…" at bounding box center [677, 162] width 98 height 19
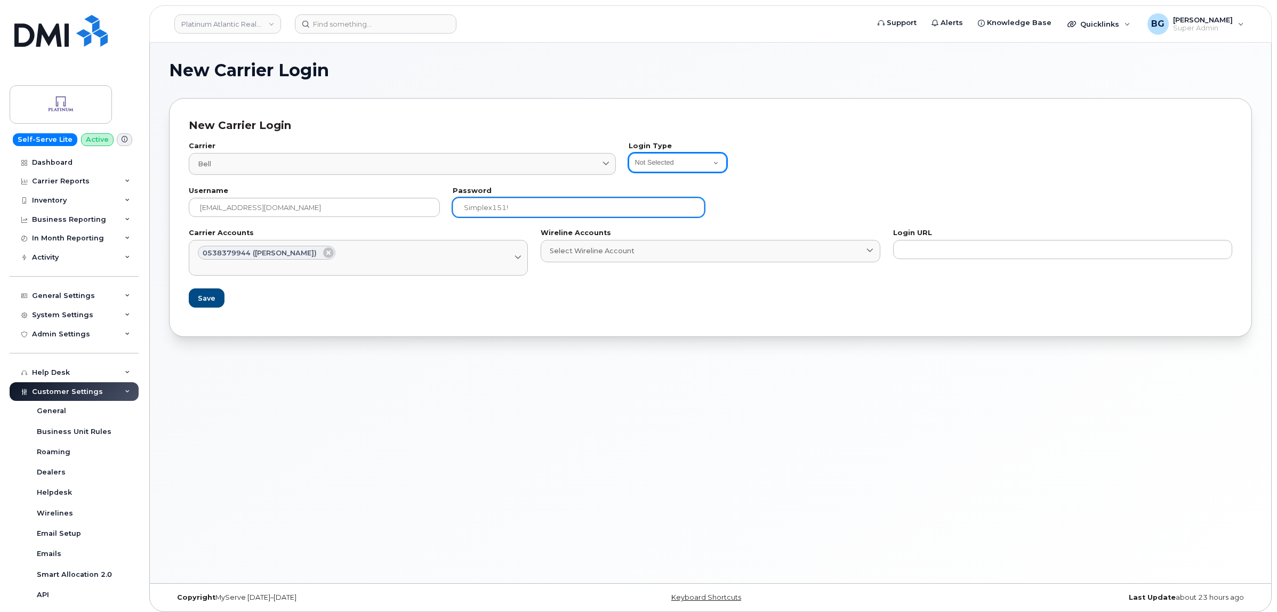
select select "bell_integration_login"
click at [628, 153] on select "Not Selected Bell Legacy eCare Login Telus IQ Telus IQ v2 Bell eOrdering Clearw…" at bounding box center [677, 162] width 98 height 19
click at [861, 307] on form "Carrier Bell 1 be Bell Distribution Bell Bell Conferencing Inc. Jasper Bell Bel…" at bounding box center [710, 225] width 1043 height 184
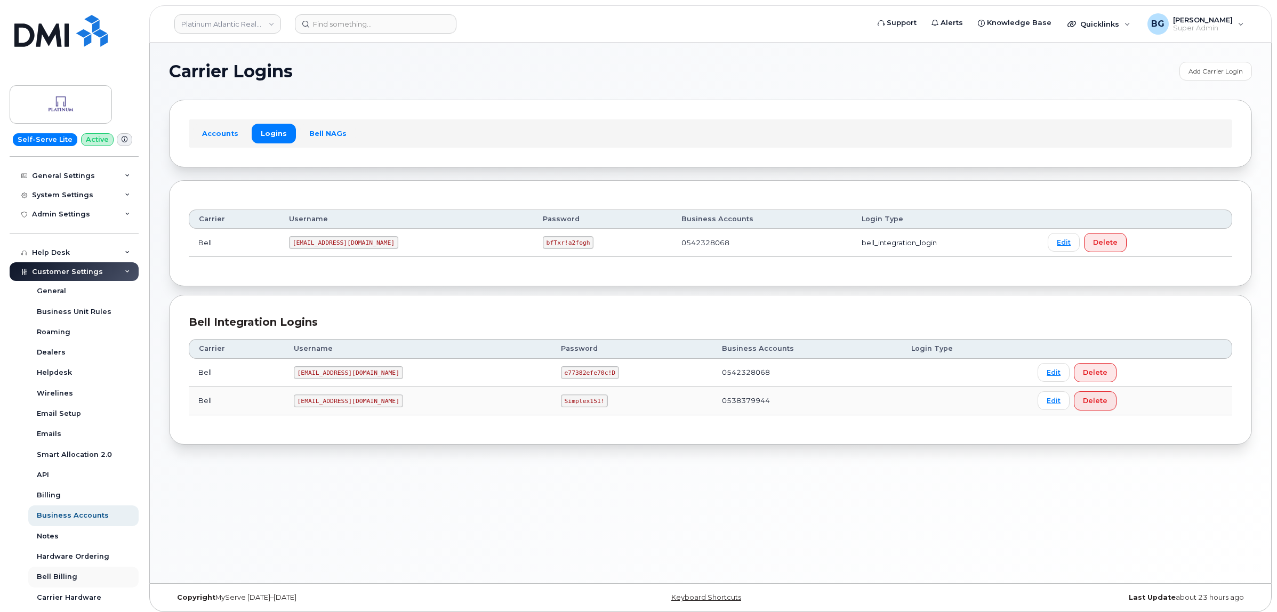
scroll to position [178, 0]
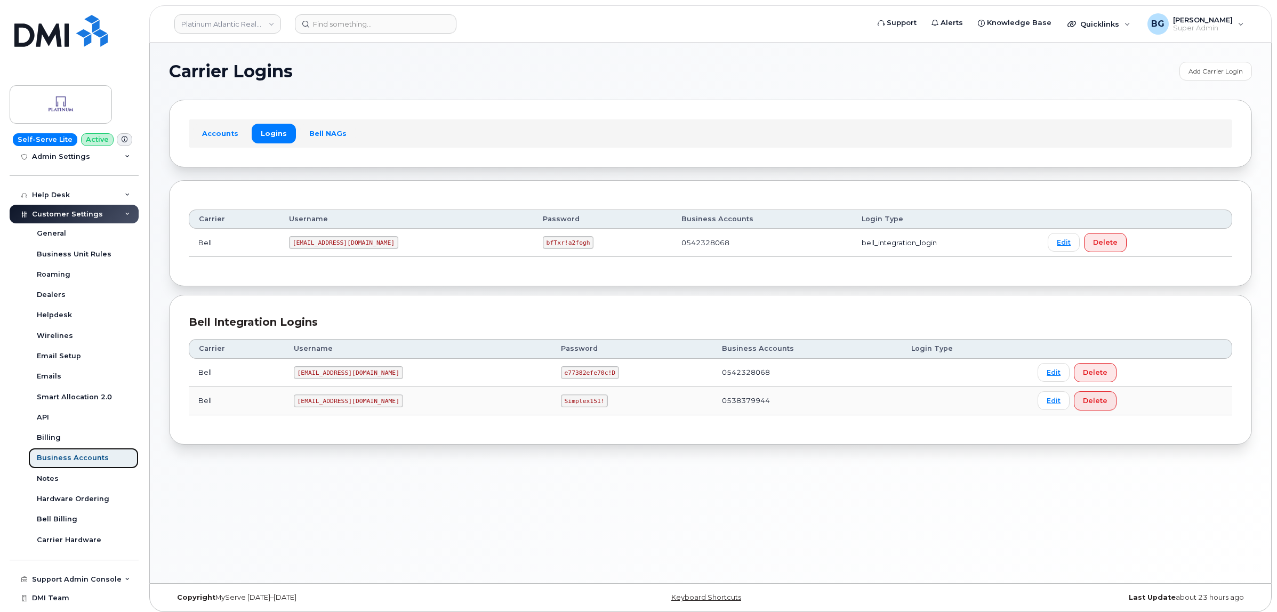
click at [63, 459] on div "Business Accounts" at bounding box center [73, 458] width 72 height 10
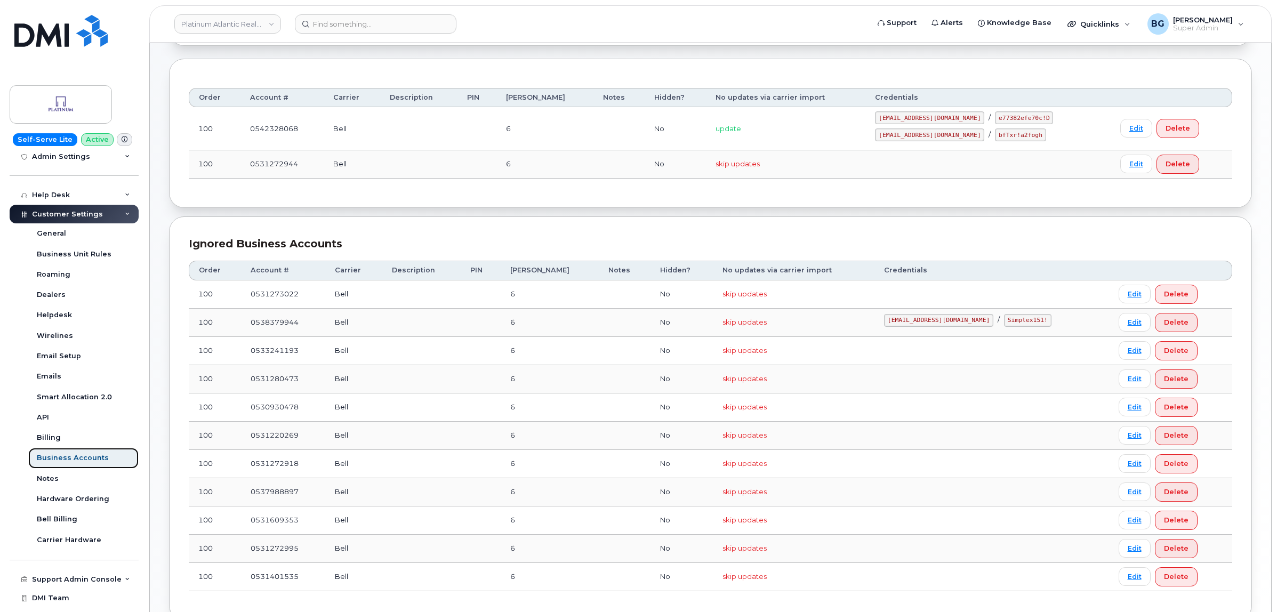
scroll to position [133, 0]
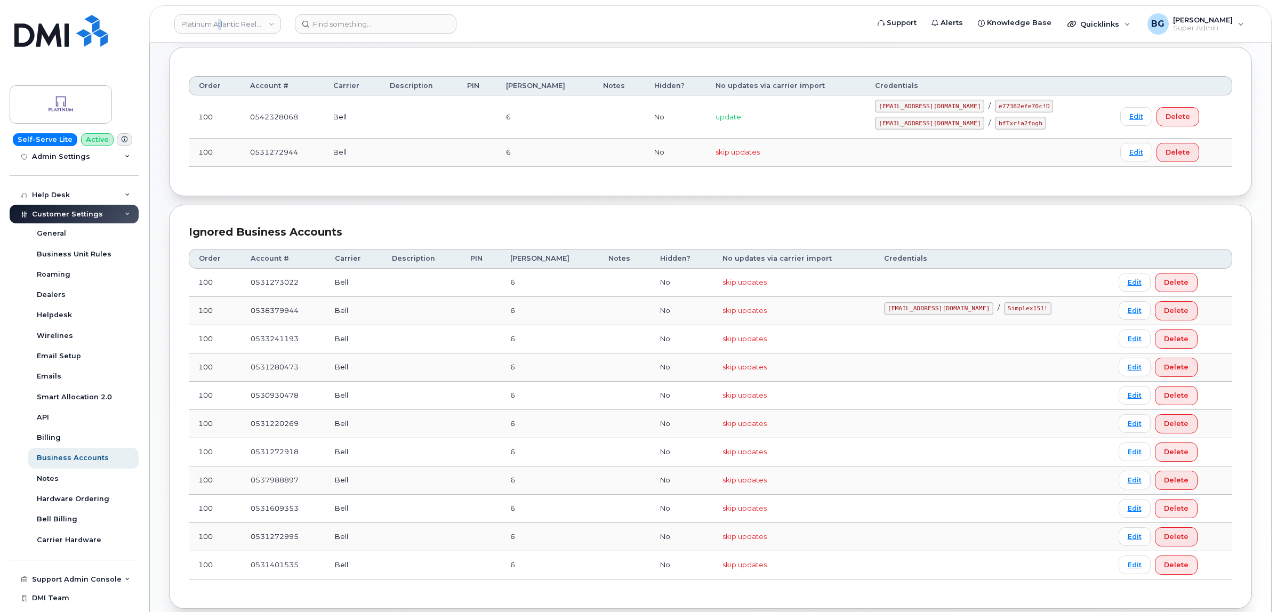
drag, startPoint x: 222, startPoint y: 28, endPoint x: 417, endPoint y: 68, distance: 199.0
click at [221, 28] on link "Platinum Atlantic Realty ([PERSON_NAME])" at bounding box center [227, 23] width 107 height 19
type input "addi"
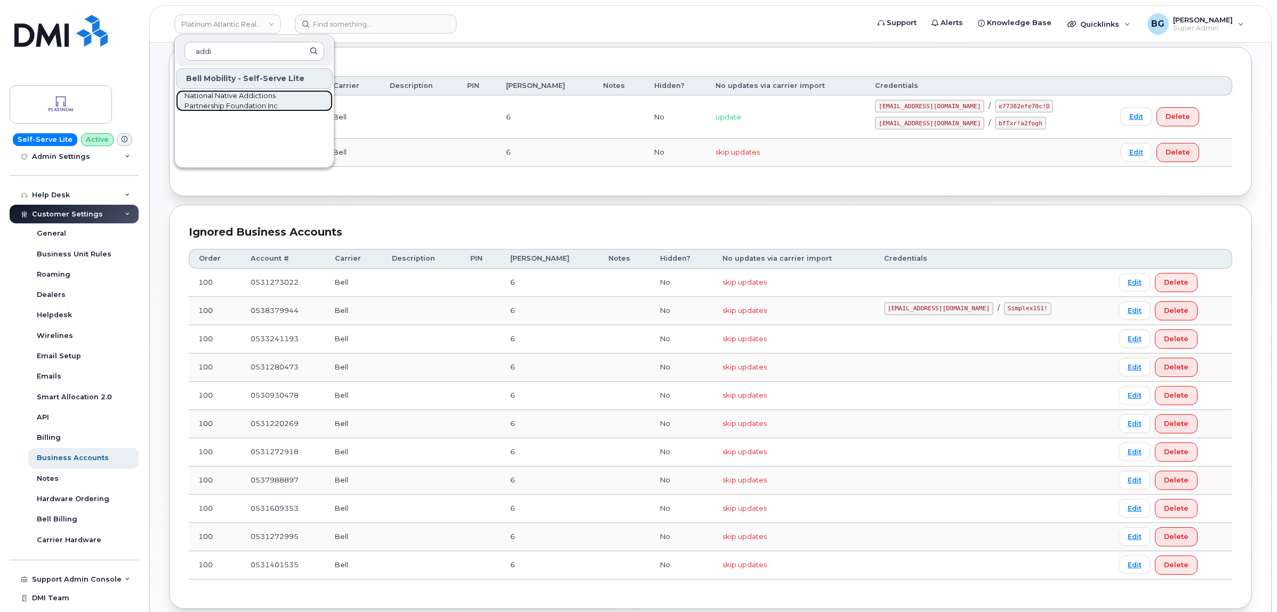
click at [235, 93] on span "National Native Addictions Partnership Foundation Inc" at bounding box center [245, 101] width 123 height 21
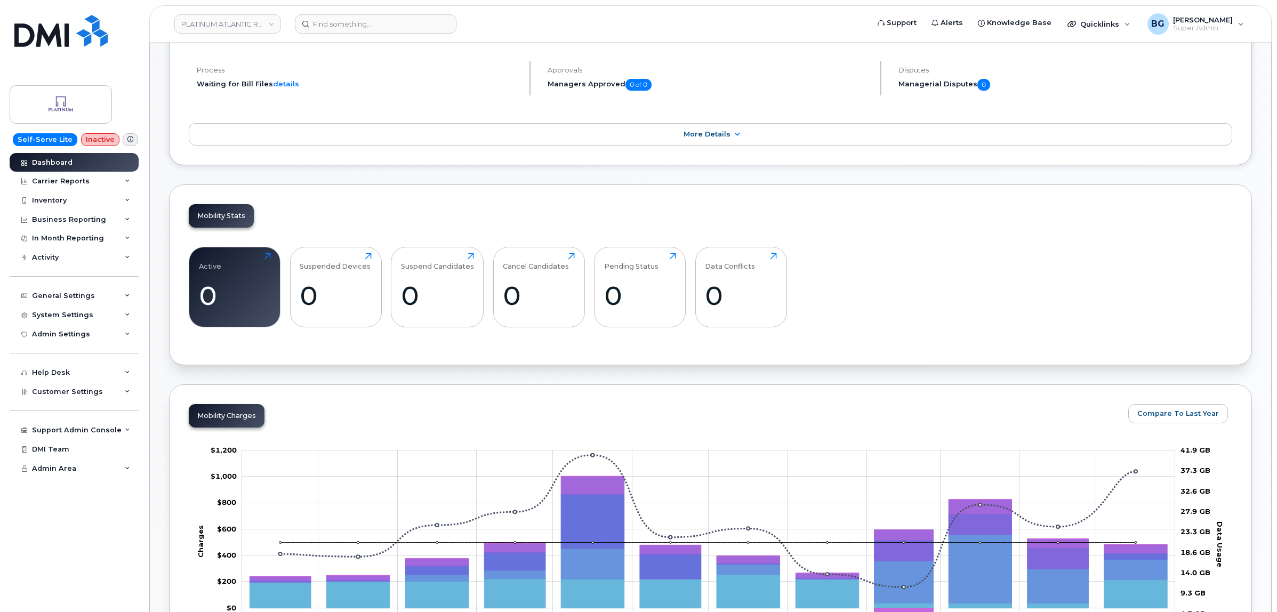
scroll to position [178, 0]
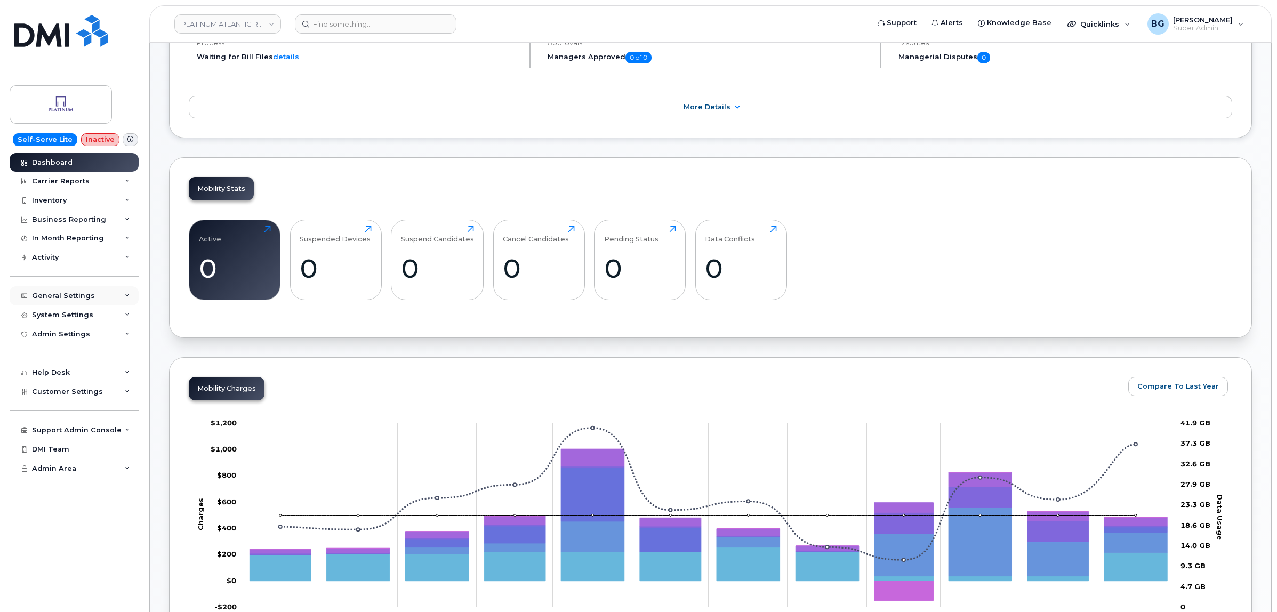
click at [67, 299] on div "General Settings" at bounding box center [63, 296] width 63 height 9
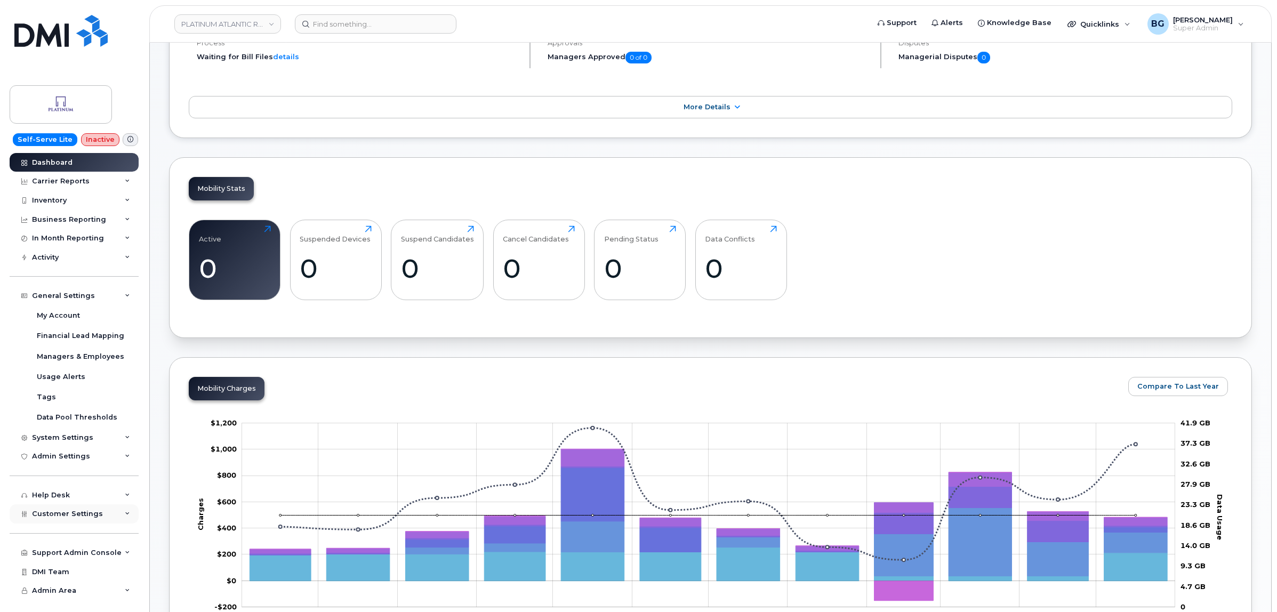
click at [63, 511] on div "Customer Settings" at bounding box center [74, 513] width 129 height 19
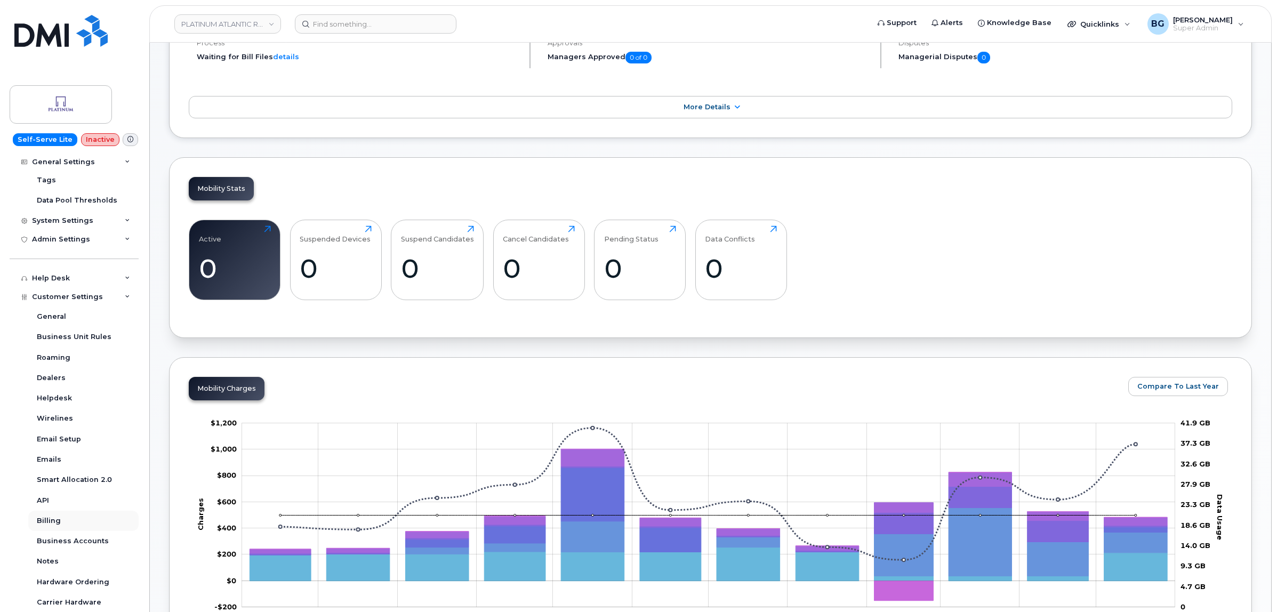
scroll to position [222, 0]
click at [66, 537] on div "Business Accounts" at bounding box center [73, 536] width 72 height 10
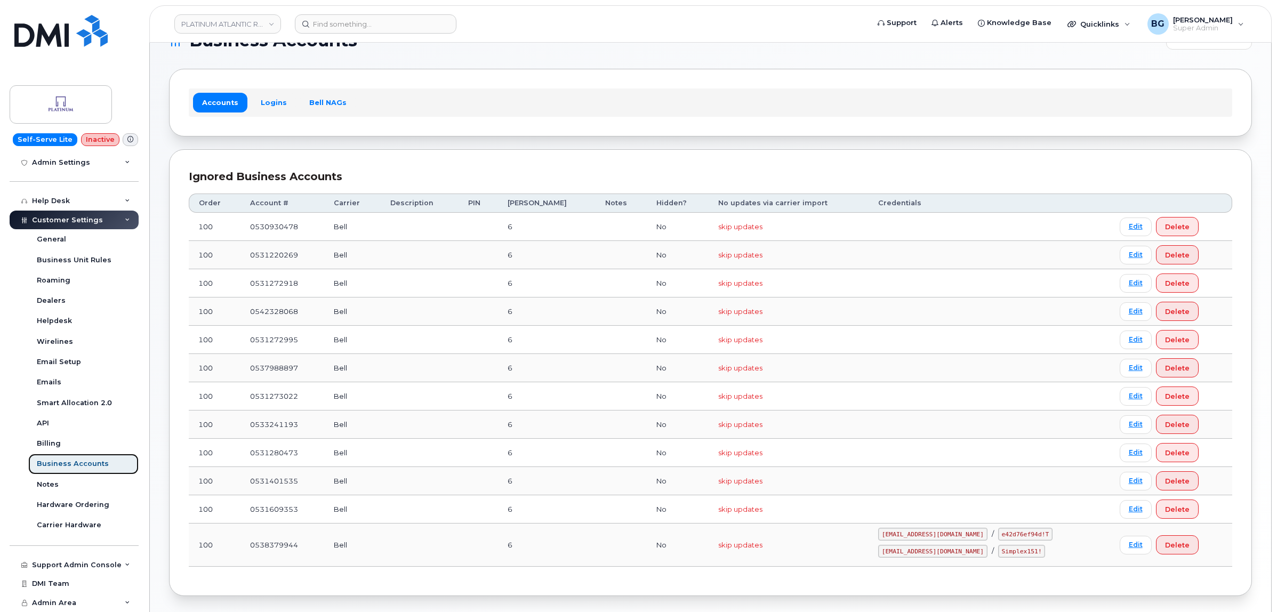
scroll to position [44, 0]
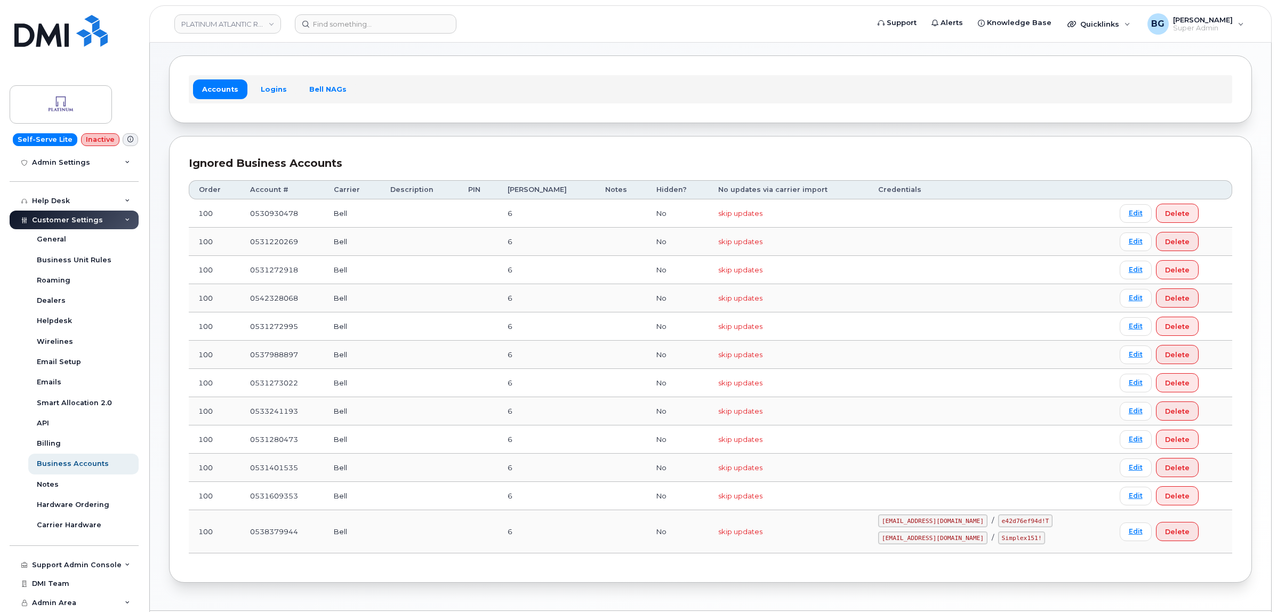
click at [899, 526] on code "[EMAIL_ADDRESS][DOMAIN_NAME]" at bounding box center [932, 520] width 109 height 13
drag, startPoint x: 899, startPoint y: 526, endPoint x: 962, endPoint y: 526, distance: 62.9
click at [962, 526] on code "[EMAIL_ADDRESS][DOMAIN_NAME]" at bounding box center [932, 520] width 109 height 13
copy code "[EMAIL_ADDRESS][DOMAIN_NAME]"
click at [998, 521] on code "e42d76ef94d!T" at bounding box center [1025, 520] width 54 height 13
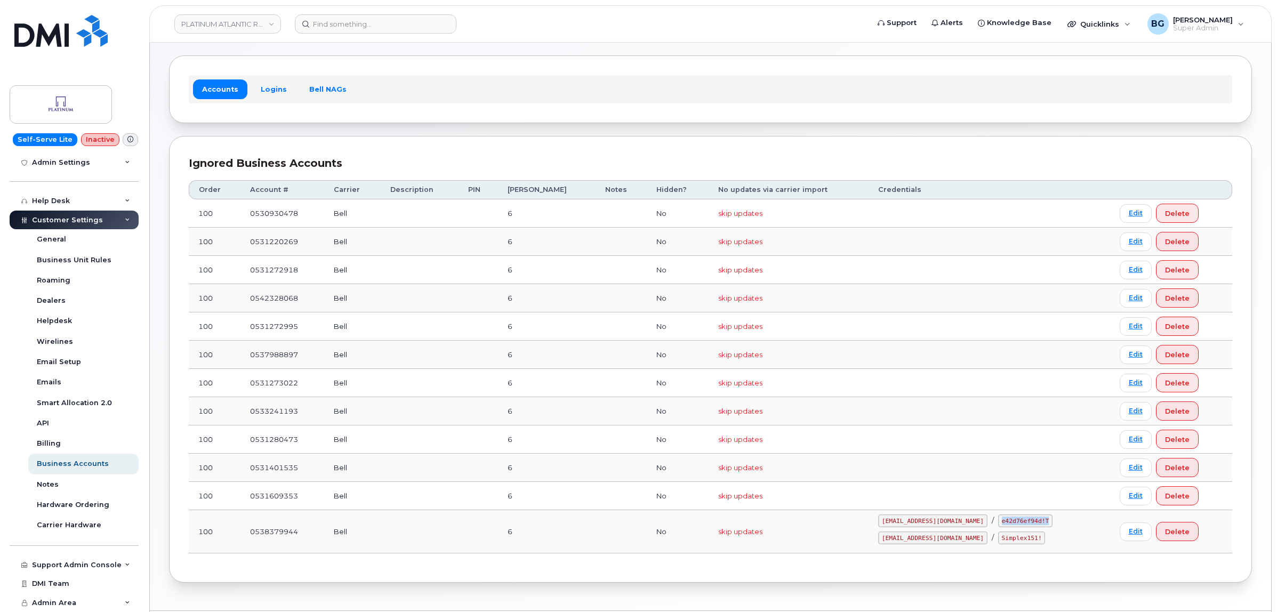
drag, startPoint x: 984, startPoint y: 521, endPoint x: 1019, endPoint y: 526, distance: 35.6
click at [1019, 526] on code "e42d76ef94d!T" at bounding box center [1025, 520] width 54 height 13
copy code "e42d76ef94d!T"
click at [896, 542] on code "1PLATIN@myserve.ca" at bounding box center [932, 537] width 109 height 13
drag, startPoint x: 896, startPoint y: 542, endPoint x: 955, endPoint y: 544, distance: 58.7
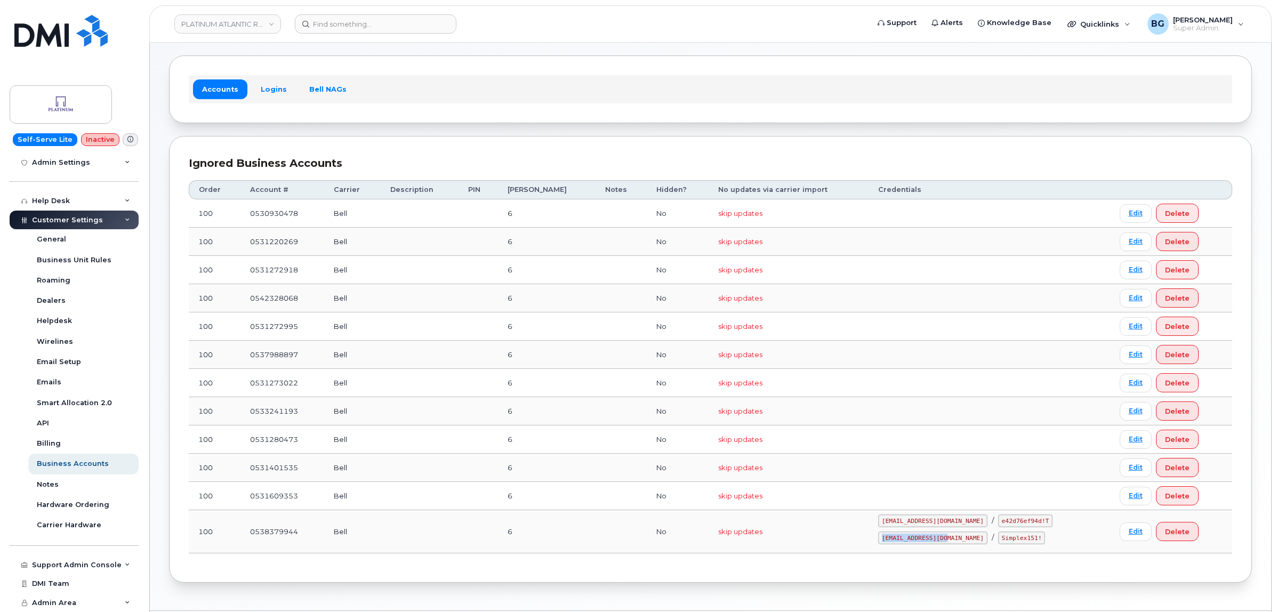
click at [955, 544] on code "1PLATIN@myserve.ca" at bounding box center [932, 537] width 109 height 13
copy code "1PLATIN@myserve.ca"
click at [998, 535] on code "Simplex151!" at bounding box center [1021, 537] width 47 height 13
drag, startPoint x: 976, startPoint y: 535, endPoint x: 1003, endPoint y: 542, distance: 28.1
click at [1003, 542] on code "Simplex151!" at bounding box center [1021, 537] width 47 height 13
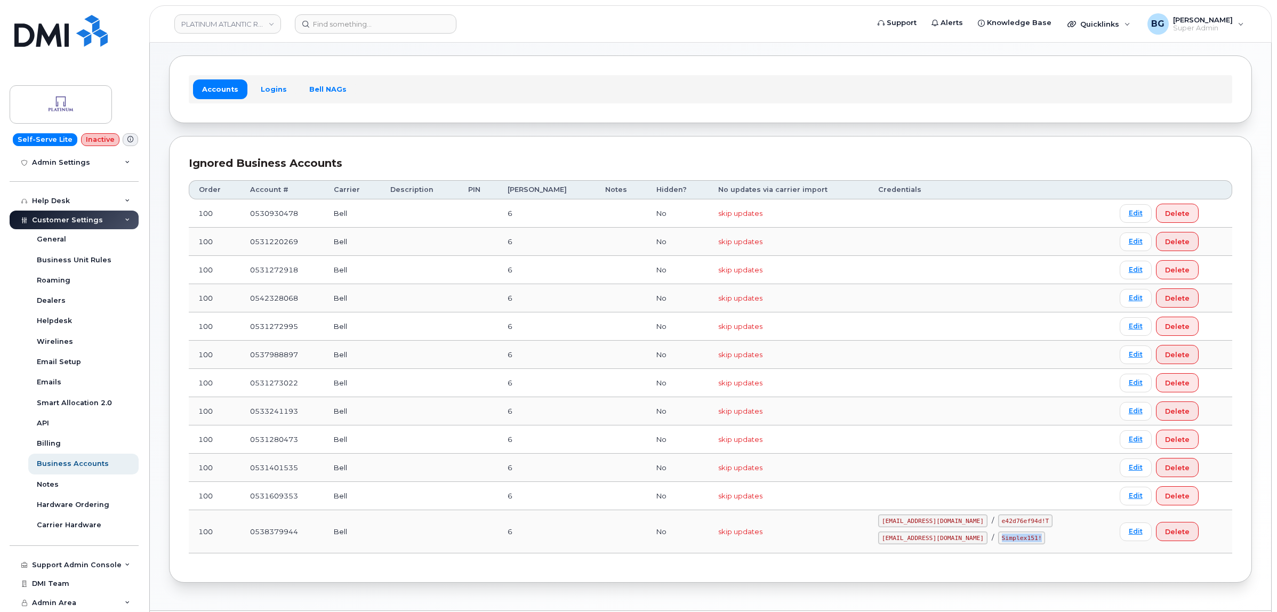
copy code "Simplex151!"
click at [265, 21] on link "PLATINUM ATLANTIC REALTY" at bounding box center [227, 23] width 107 height 19
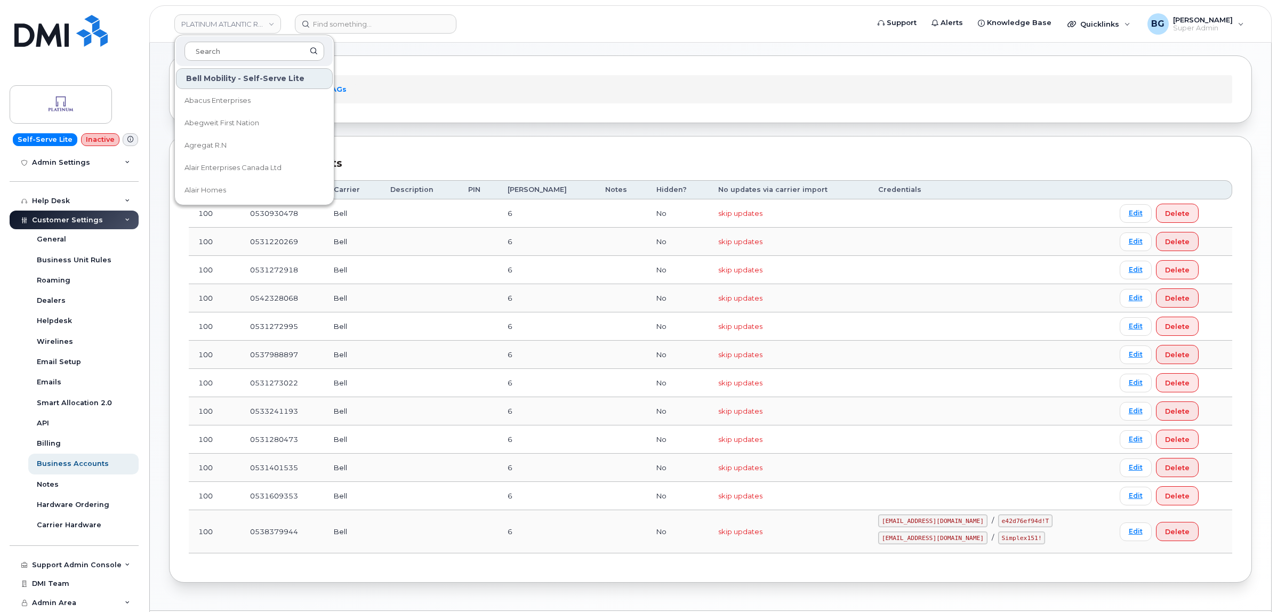
click at [615, 80] on div "Accounts Logins Bell NAGs" at bounding box center [710, 89] width 1043 height 28
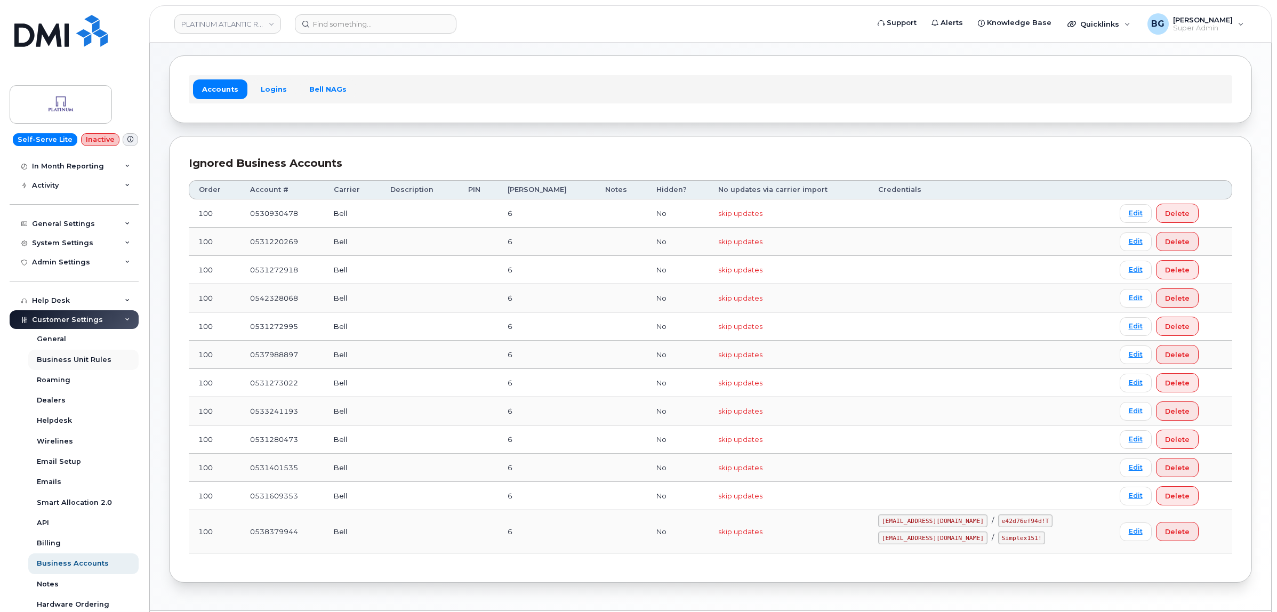
scroll to position [42, 0]
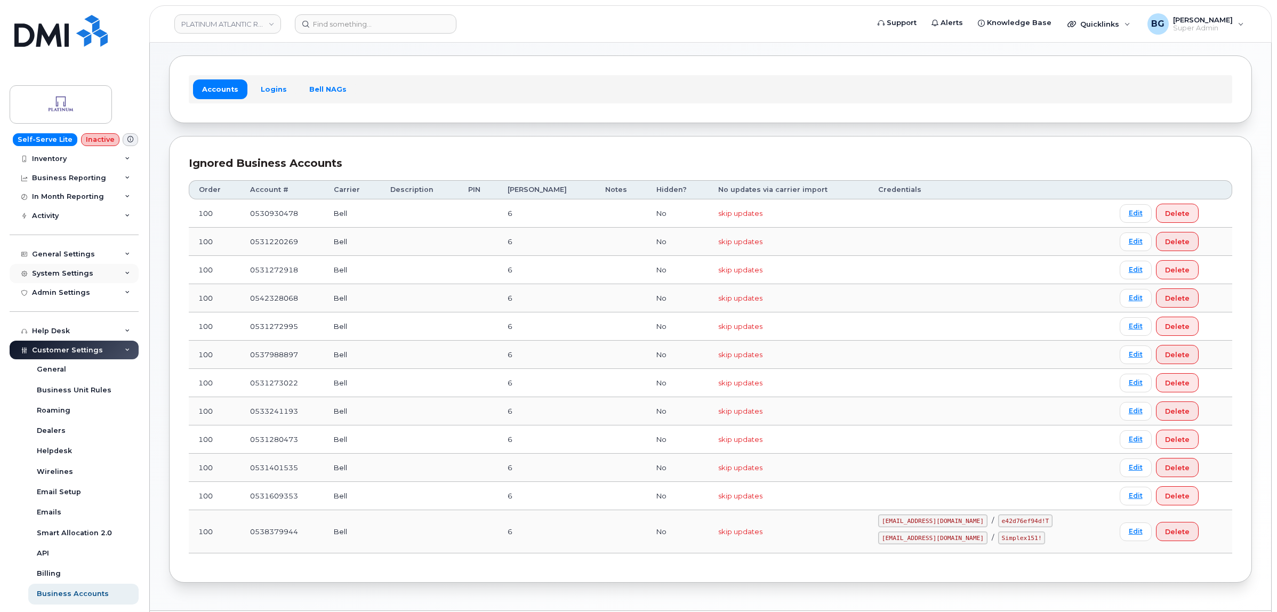
click at [54, 272] on div "System Settings" at bounding box center [62, 273] width 61 height 9
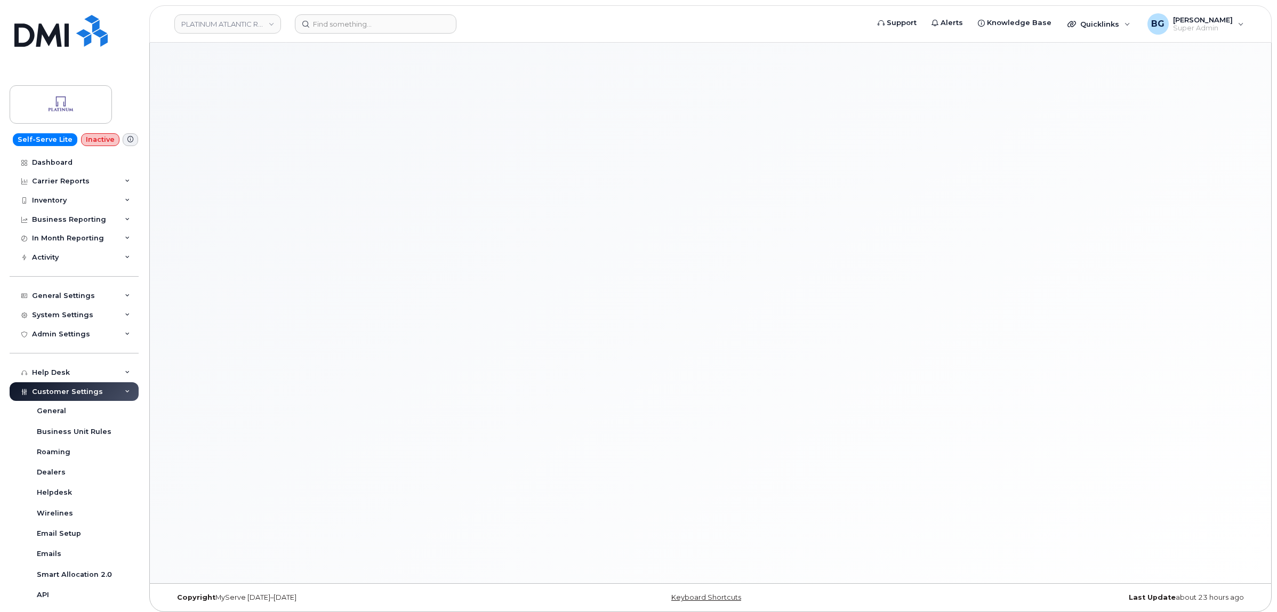
select select "349"
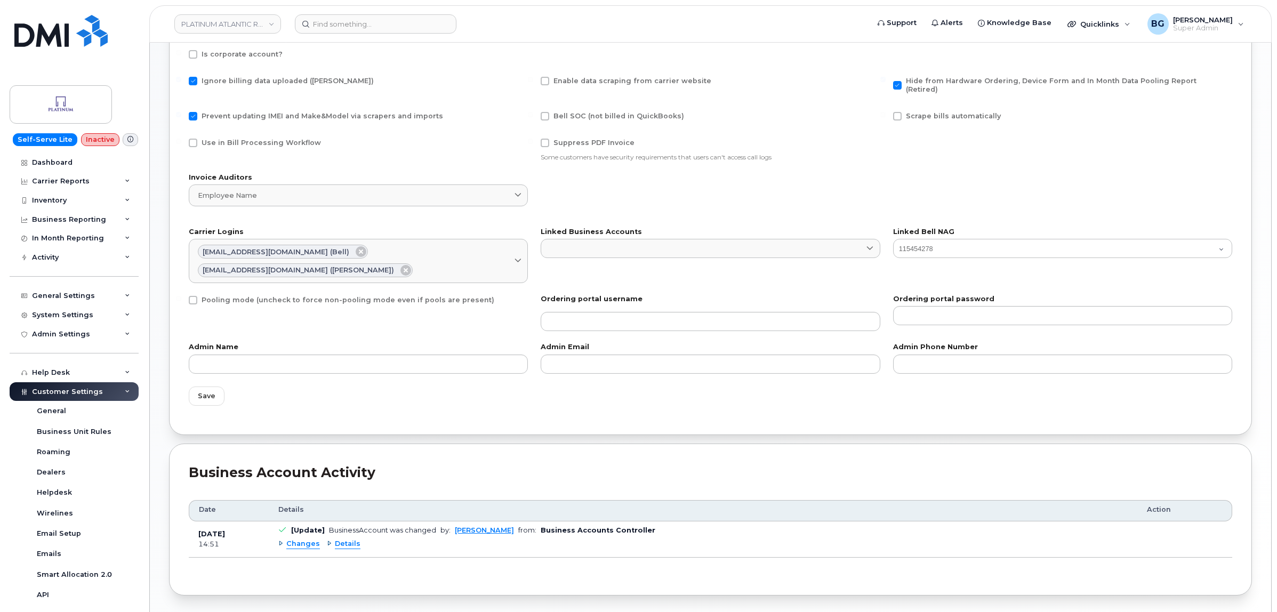
scroll to position [486, 0]
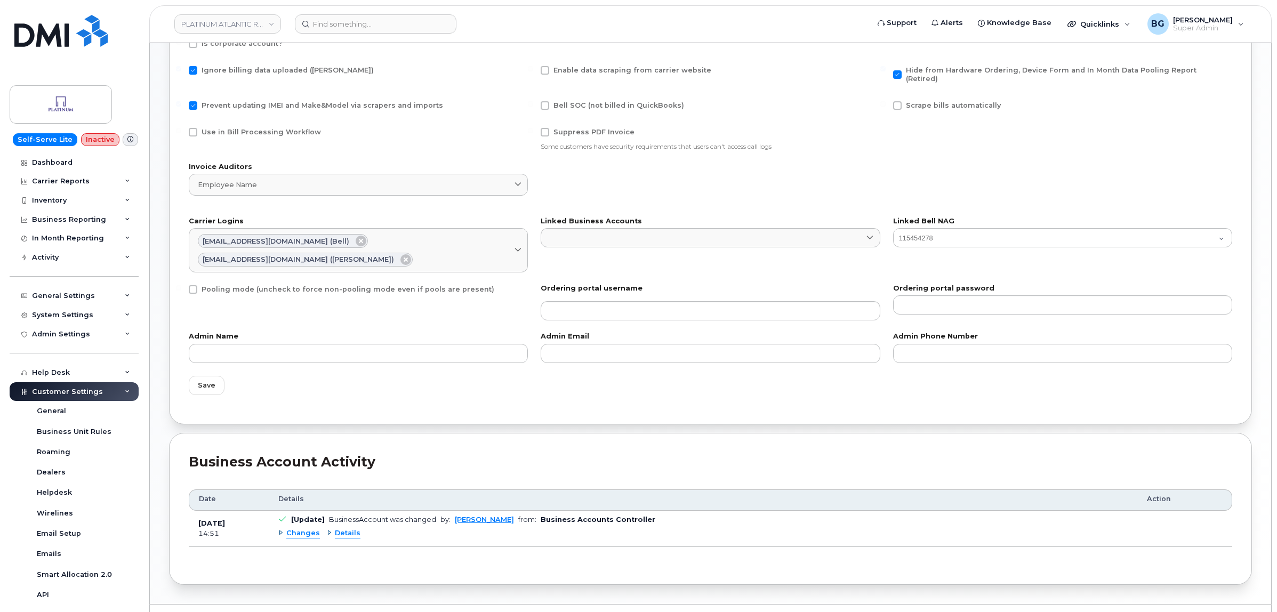
click at [294, 528] on span "Changes" at bounding box center [303, 533] width 34 height 10
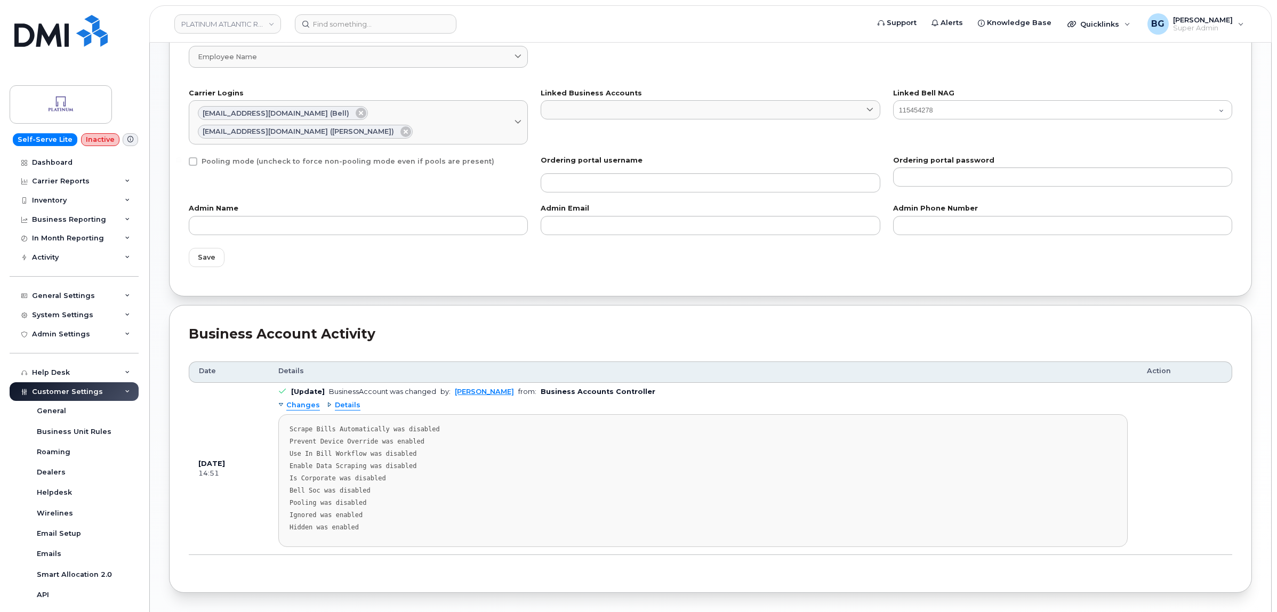
scroll to position [619, 0]
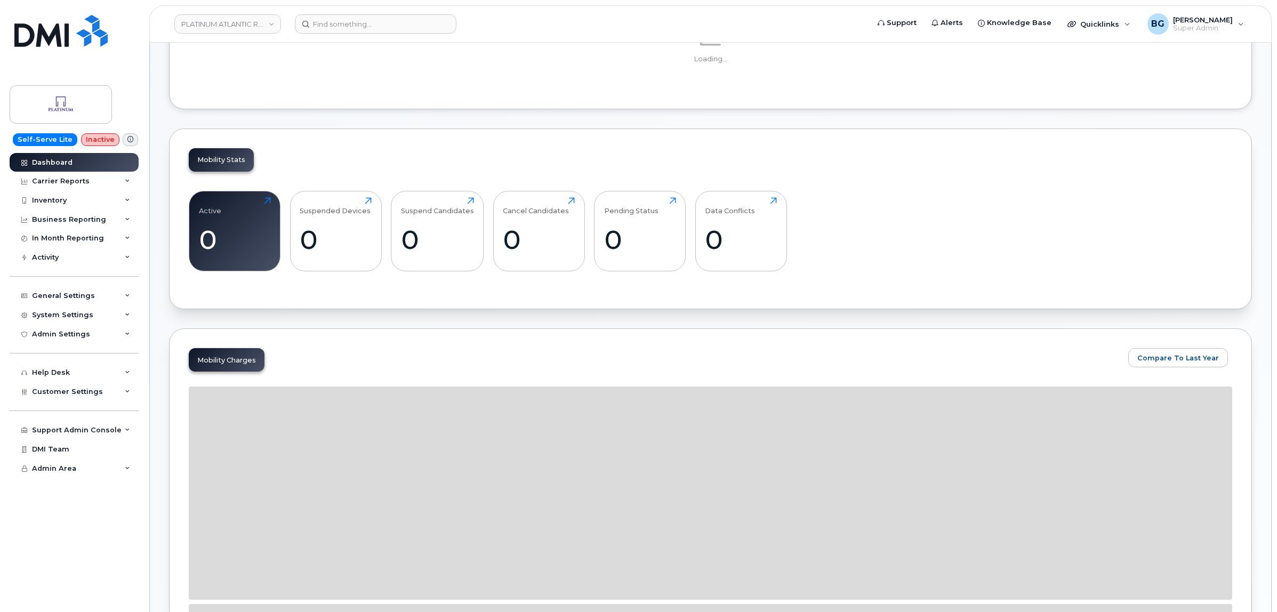
scroll to position [267, 0]
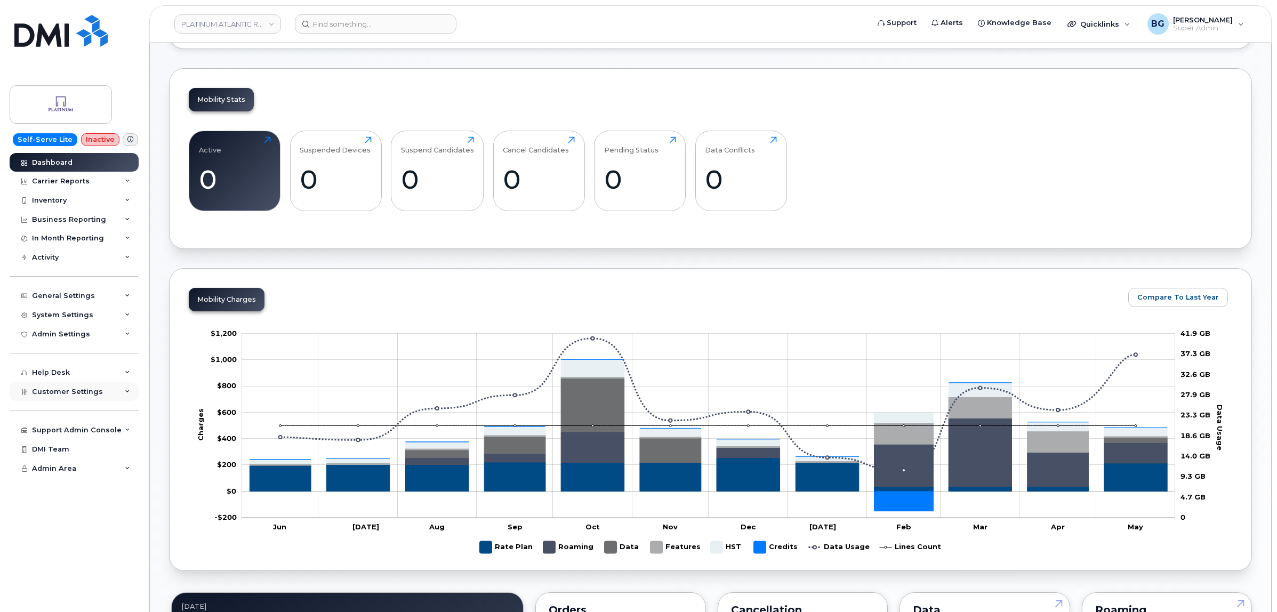
click at [66, 393] on span "Customer Settings" at bounding box center [67, 392] width 71 height 8
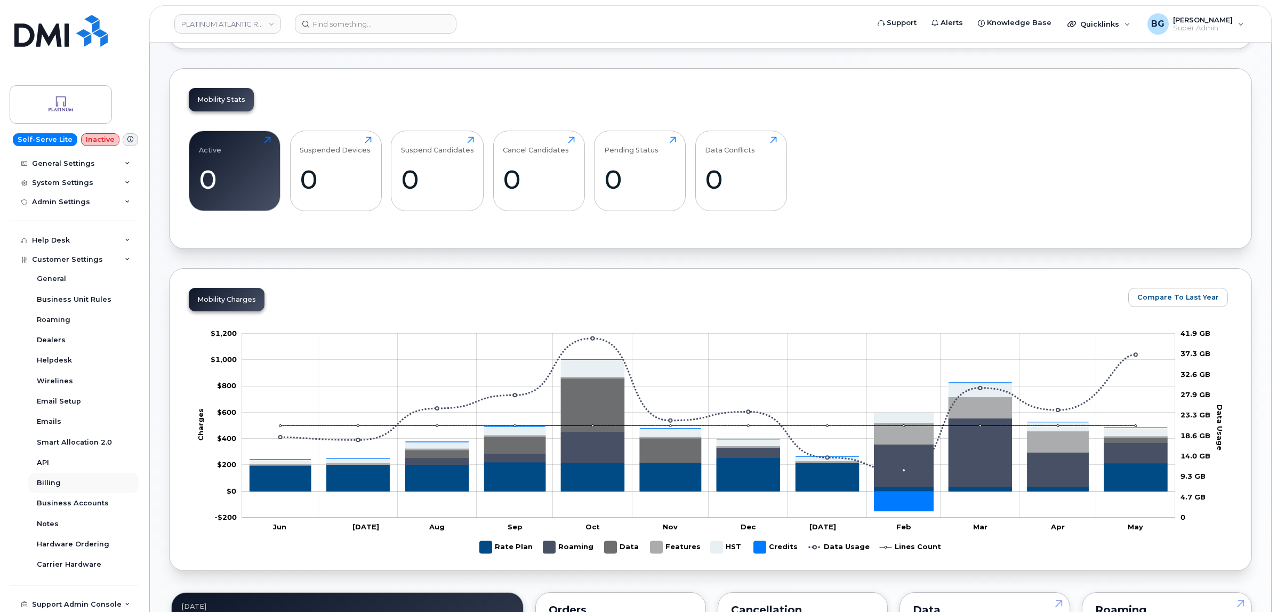
scroll to position [133, 0]
click at [65, 505] on div "Business Accounts" at bounding box center [73, 502] width 72 height 10
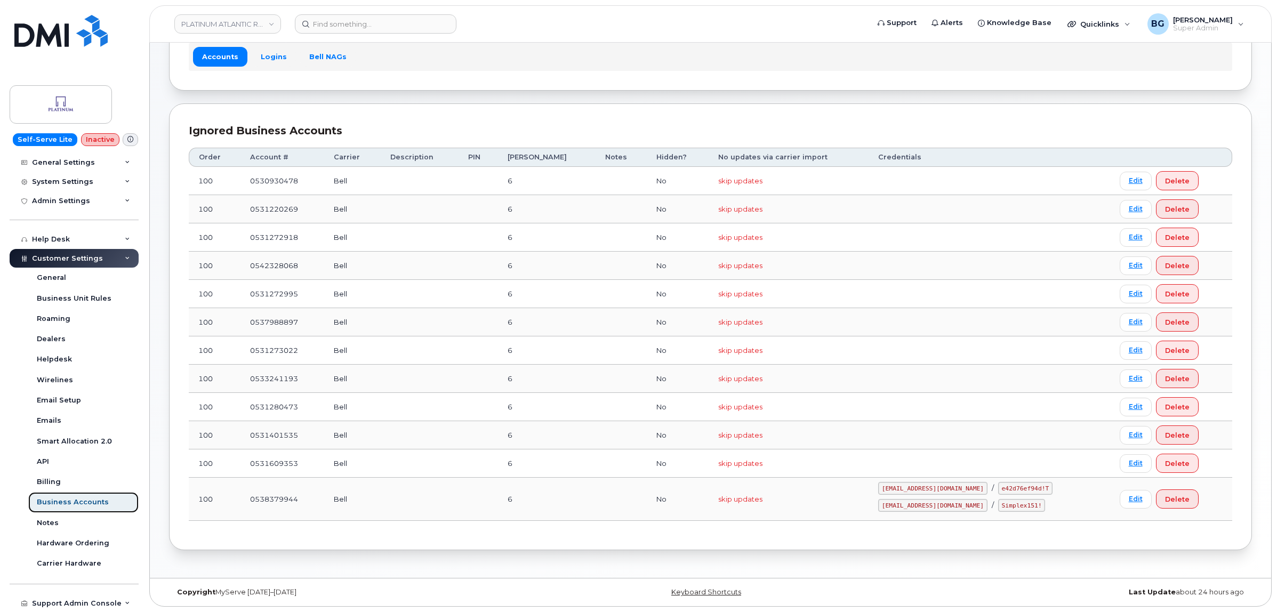
scroll to position [80, 0]
click at [897, 503] on code "1PLATIN@myserve.ca" at bounding box center [932, 505] width 109 height 13
drag, startPoint x: 897, startPoint y: 503, endPoint x: 949, endPoint y: 503, distance: 52.2
click at [949, 503] on code "1PLATIN@myserve.ca" at bounding box center [932, 505] width 109 height 13
copy code "1PLATIN@myserve.ca"
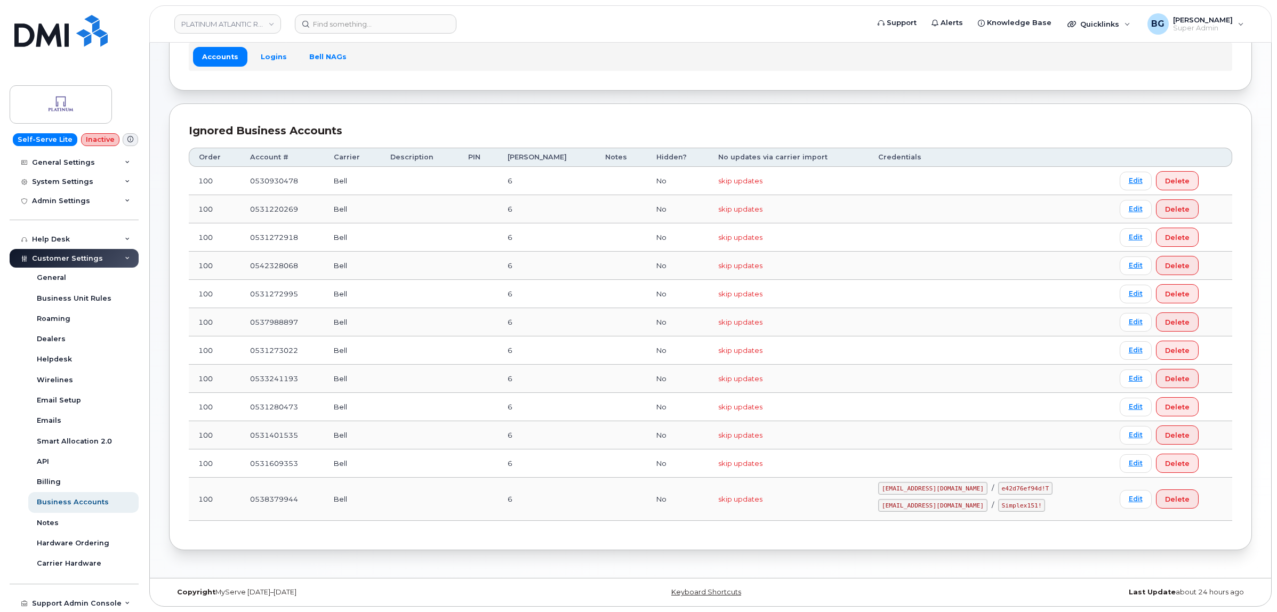
click at [998, 503] on code "Simplex151!" at bounding box center [1021, 505] width 47 height 13
drag, startPoint x: 976, startPoint y: 503, endPoint x: 1006, endPoint y: 506, distance: 31.1
click at [1006, 506] on code "Simplex151!" at bounding box center [1021, 505] width 47 height 13
copy code "Simplex151!"
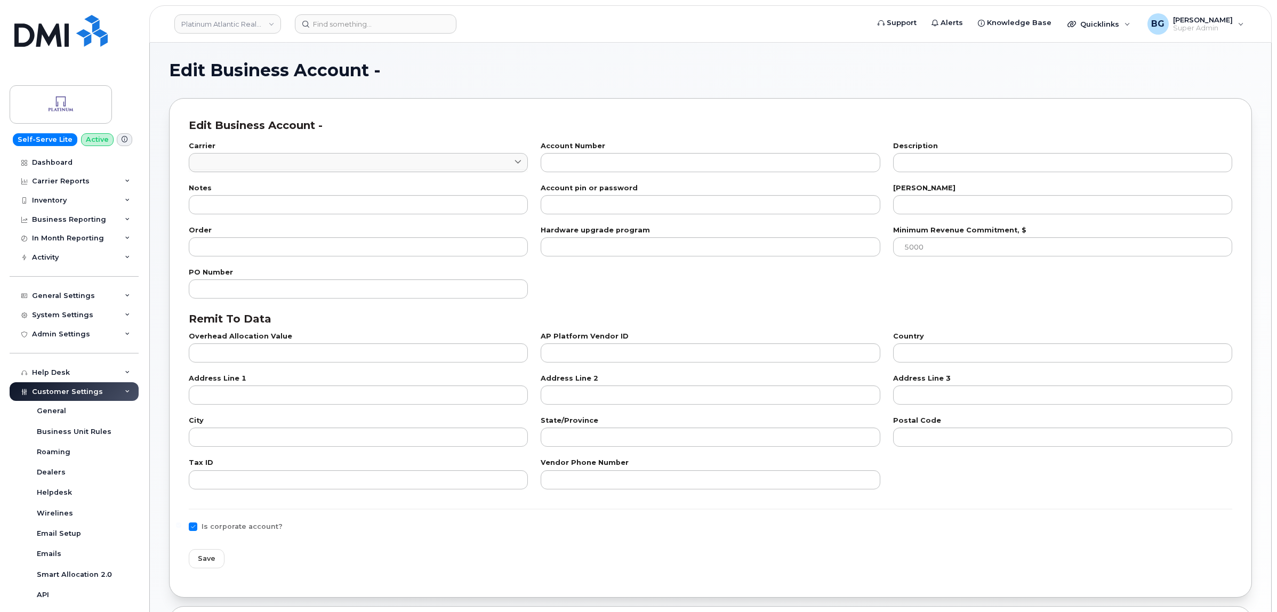
type input "1"
type input "0542328068"
type input "6"
type input "100"
checkbox input "true"
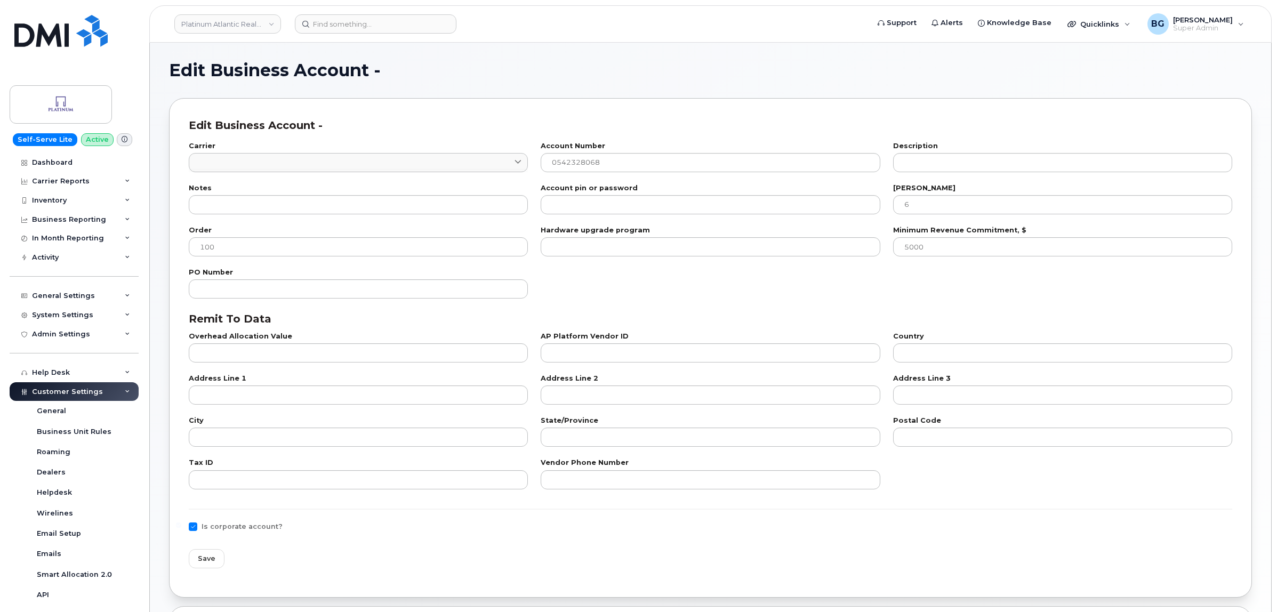
select select "1109"
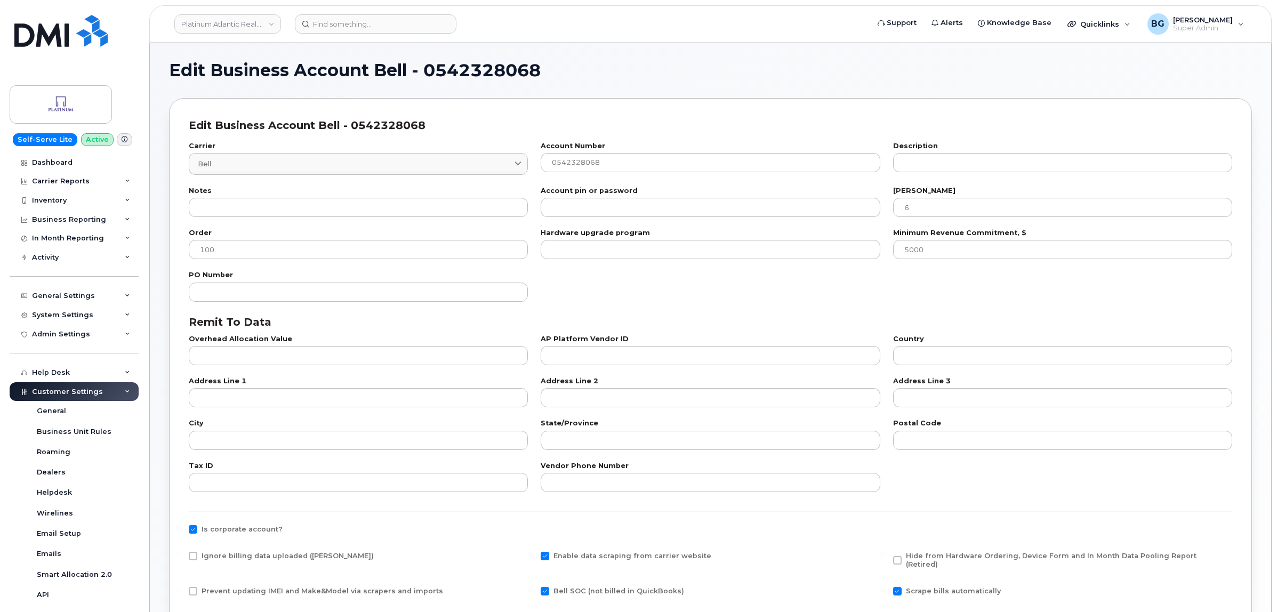
click at [193, 556] on span at bounding box center [193, 556] width 9 height 9
click at [181, 556] on input "Ignore billing data uploaded (Bill Parser)" at bounding box center [178, 554] width 5 height 5
checkbox input "true"
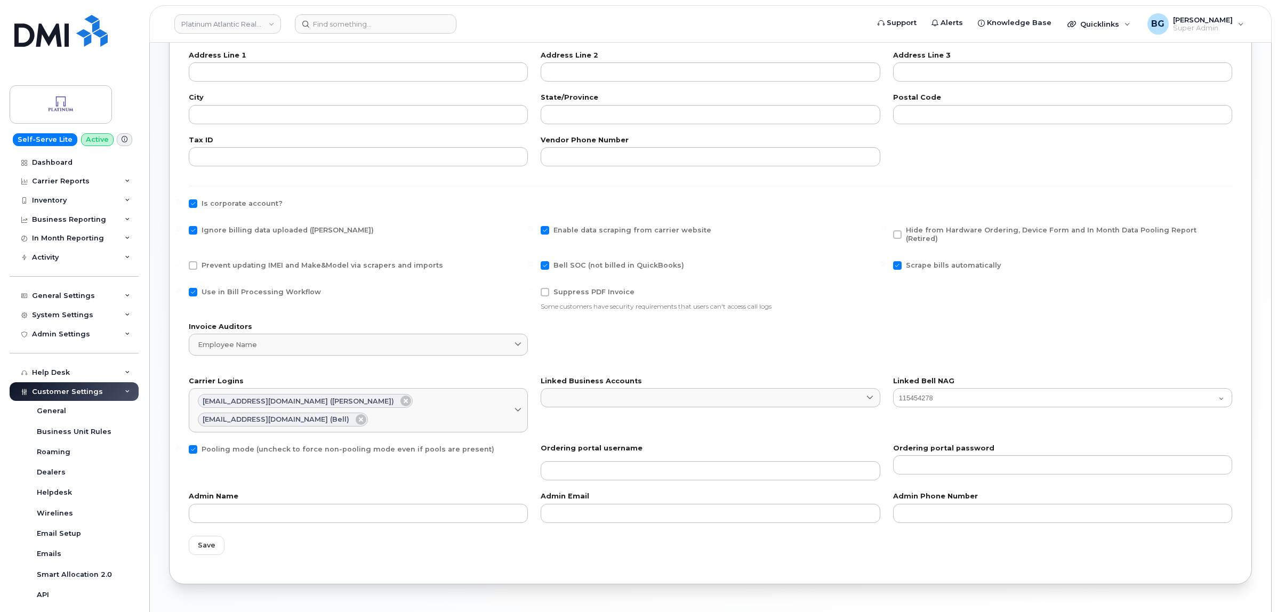
scroll to position [333, 0]
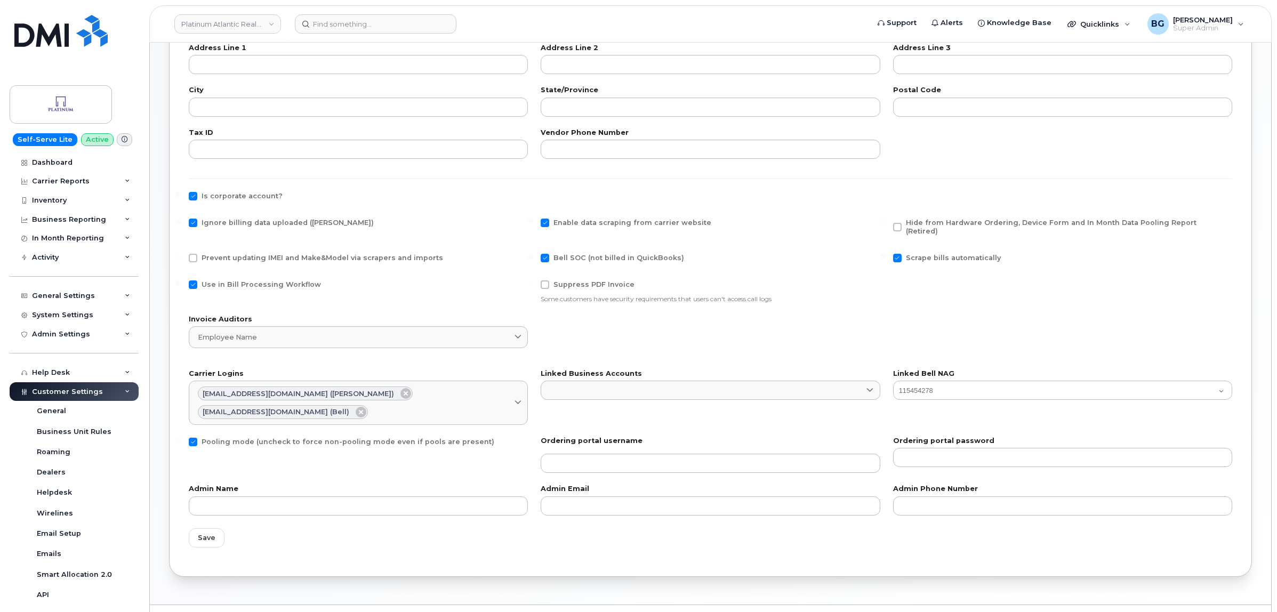
click at [183, 522] on div "Save" at bounding box center [710, 538] width 1056 height 32
click at [205, 533] on span "Save" at bounding box center [207, 538] width 18 height 10
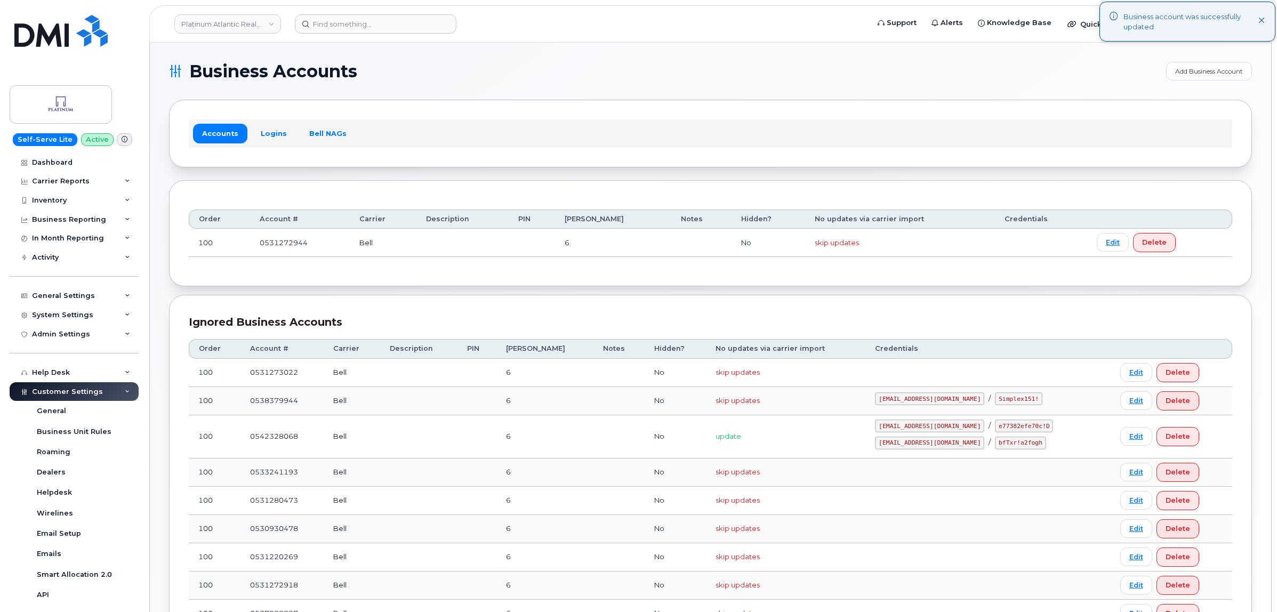
click at [707, 67] on h1 "Business Accounts" at bounding box center [664, 71] width 991 height 17
click at [483, 75] on h1 "Business Accounts" at bounding box center [664, 71] width 991 height 17
click at [585, 82] on section "Business Accounts Add Business Account Accounts Logins Bell NAGs Order Account …" at bounding box center [710, 402] width 1083 height 680
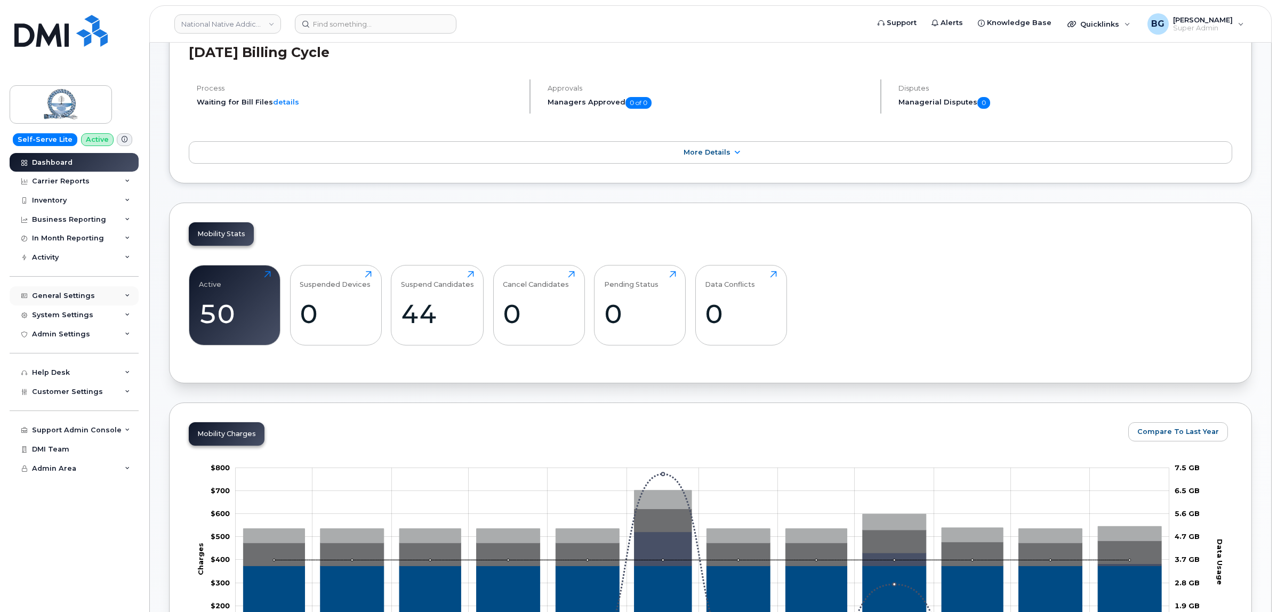
scroll to position [133, 0]
click at [58, 312] on div "System Settings" at bounding box center [62, 315] width 61 height 9
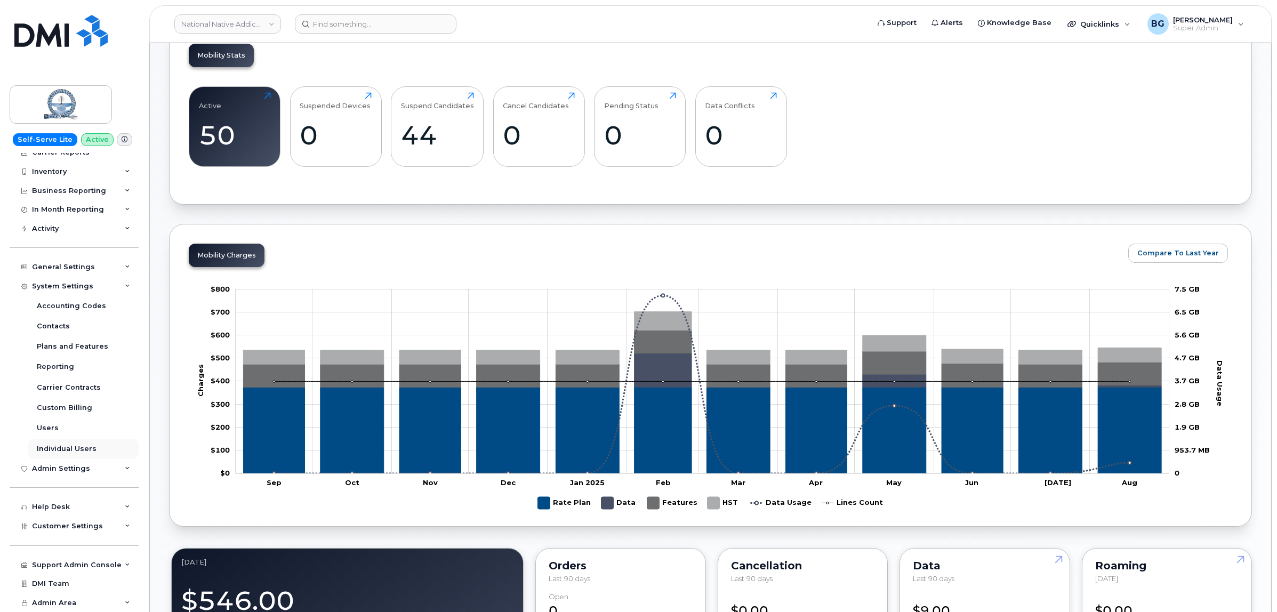
scroll to position [355, 0]
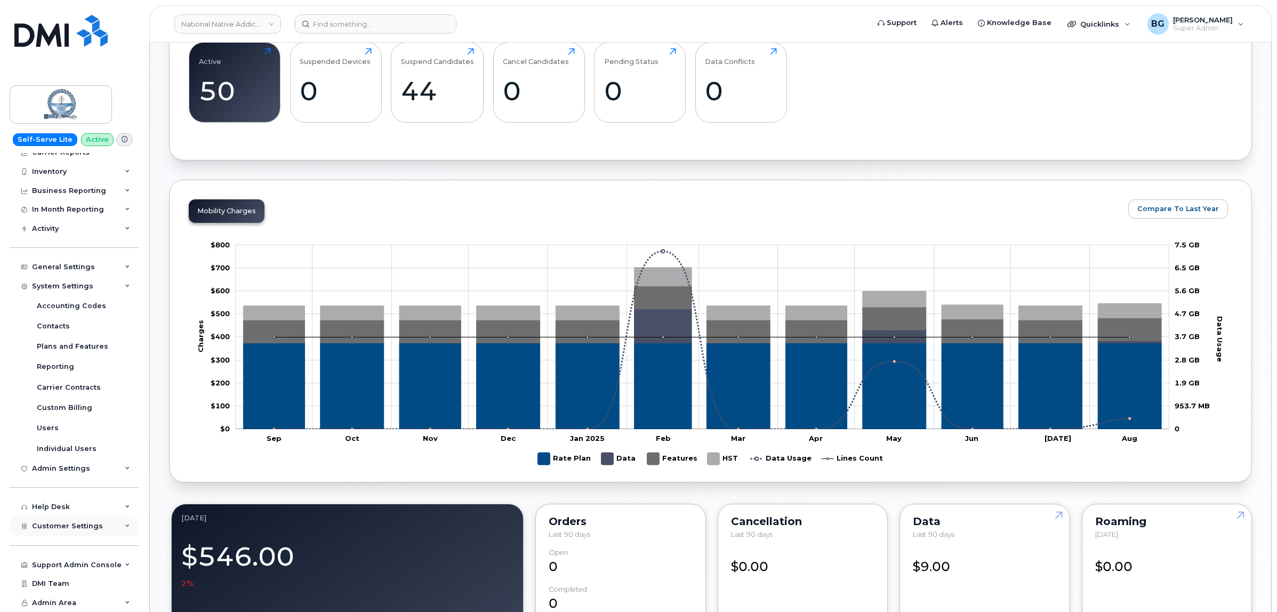
click at [67, 527] on span "Customer Settings" at bounding box center [67, 526] width 71 height 8
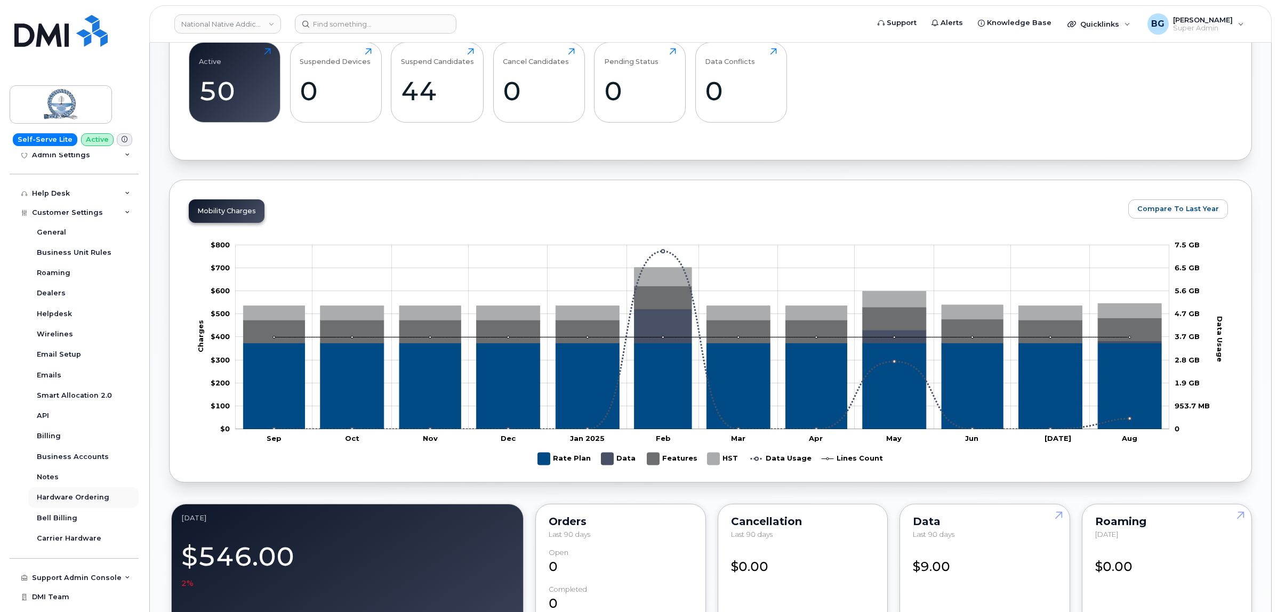
scroll to position [344, 0]
click at [60, 454] on div "Business Accounts" at bounding box center [73, 455] width 72 height 10
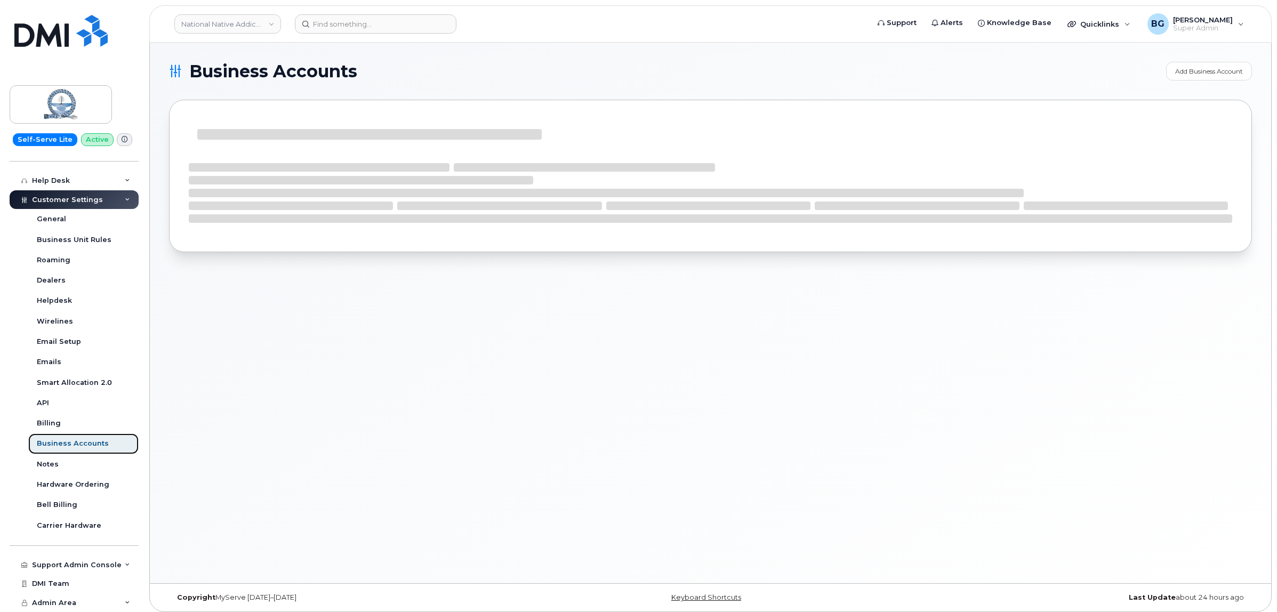
scroll to position [180, 0]
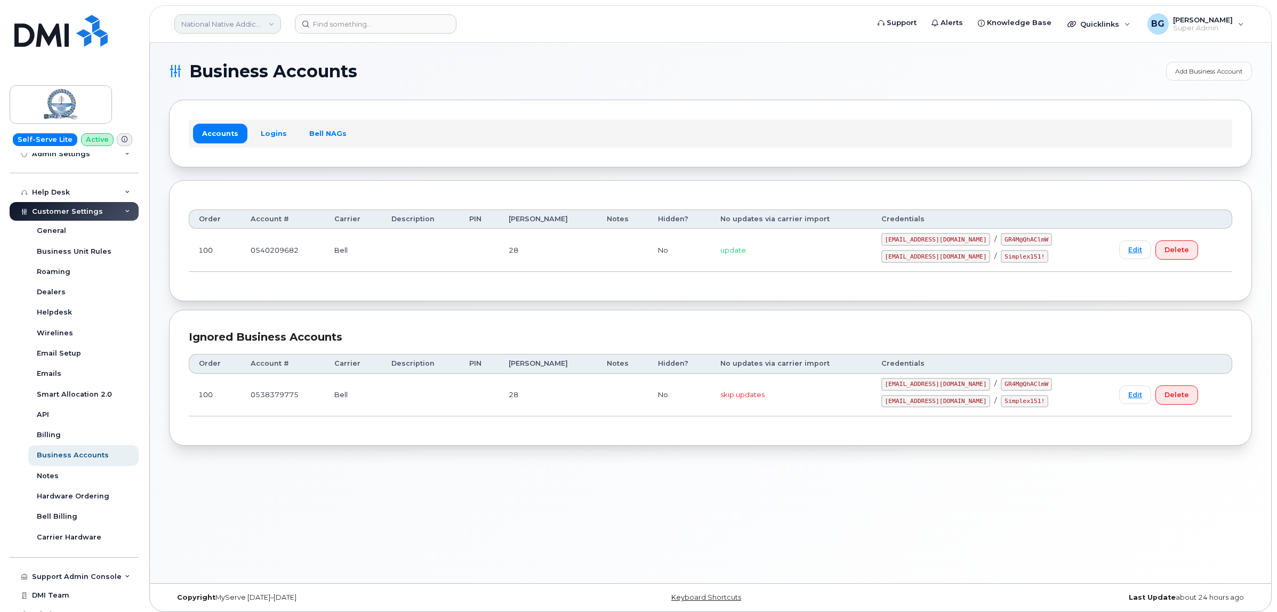
click at [230, 26] on link "National Native Addictions Partnership Foundation Inc" at bounding box center [227, 23] width 107 height 19
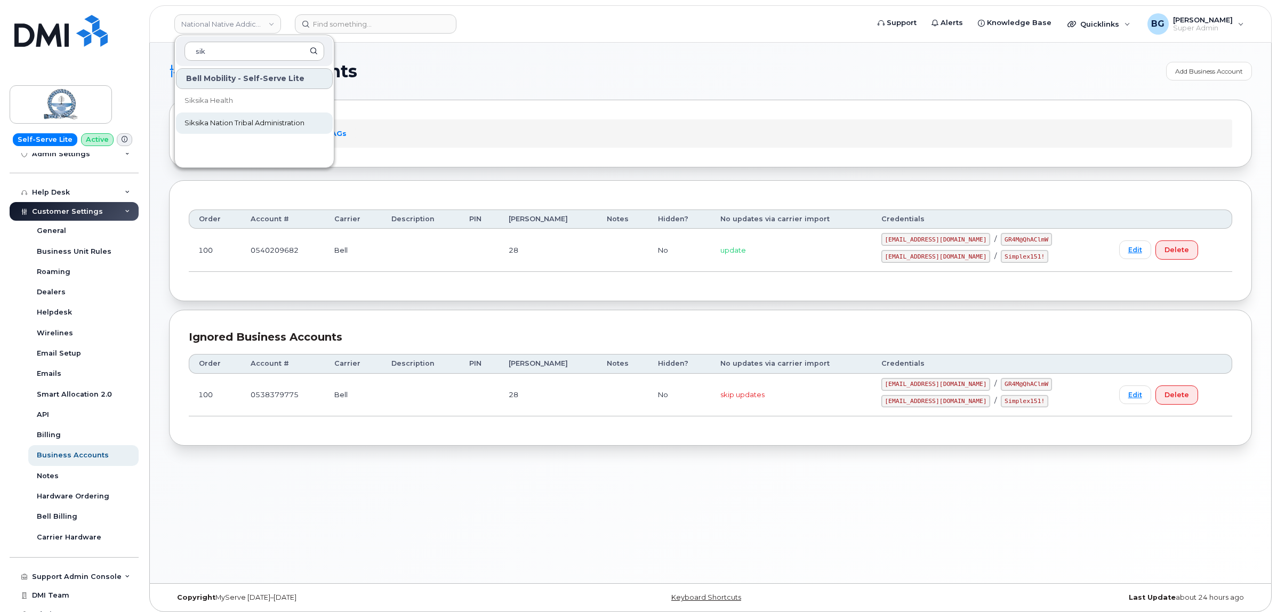
type input "sik"
click at [213, 118] on span "Siksika Nation Tribal Administration" at bounding box center [244, 123] width 120 height 11
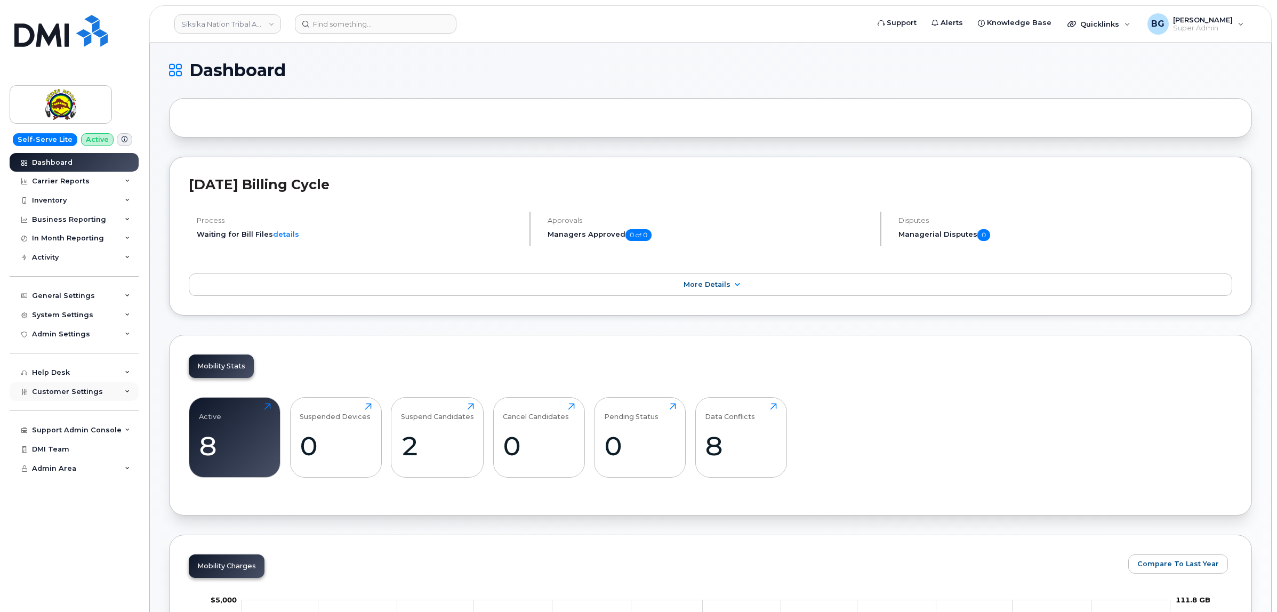
click at [56, 388] on div "Customer Settings" at bounding box center [74, 391] width 129 height 19
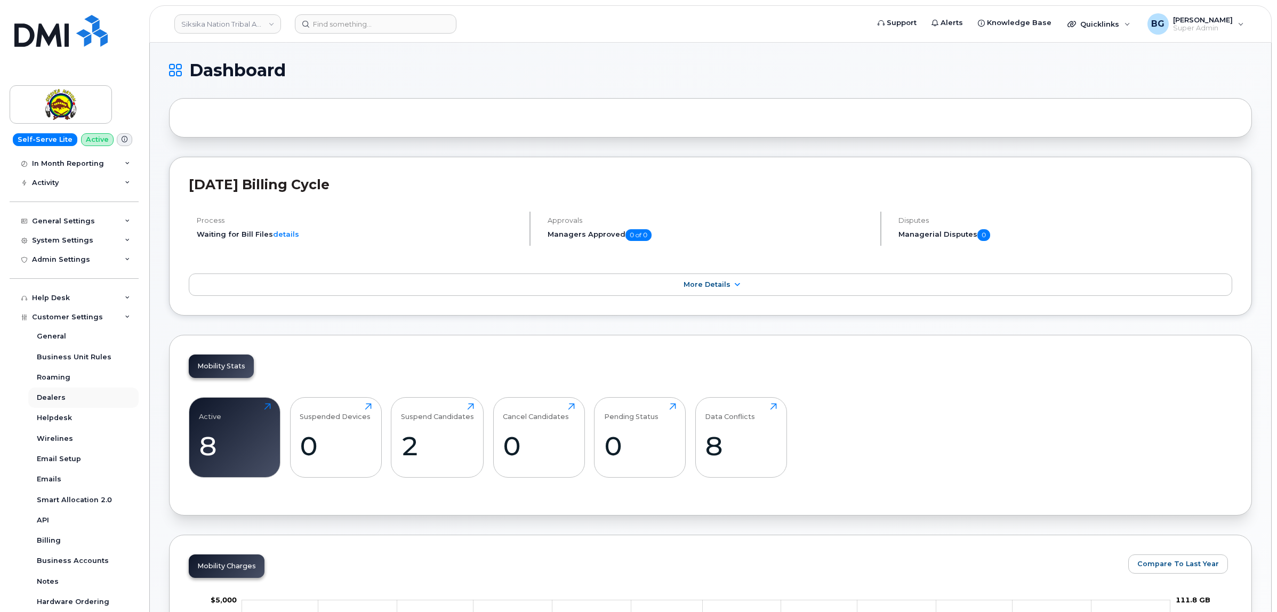
scroll to position [88, 0]
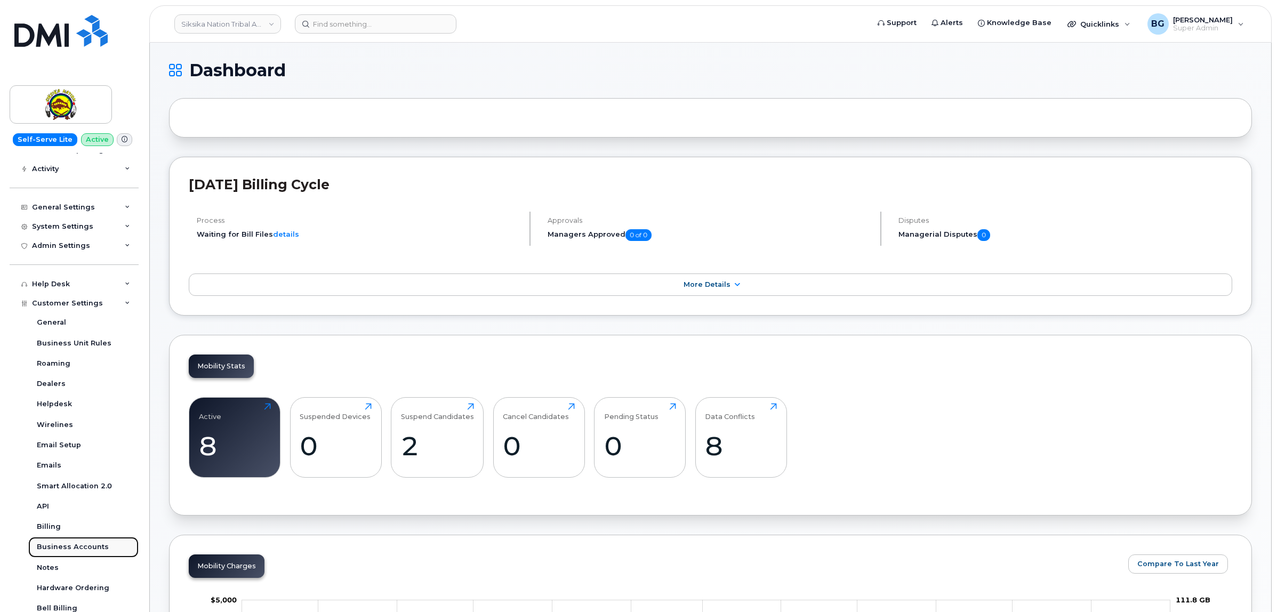
click at [65, 550] on div "Business Accounts" at bounding box center [73, 547] width 72 height 10
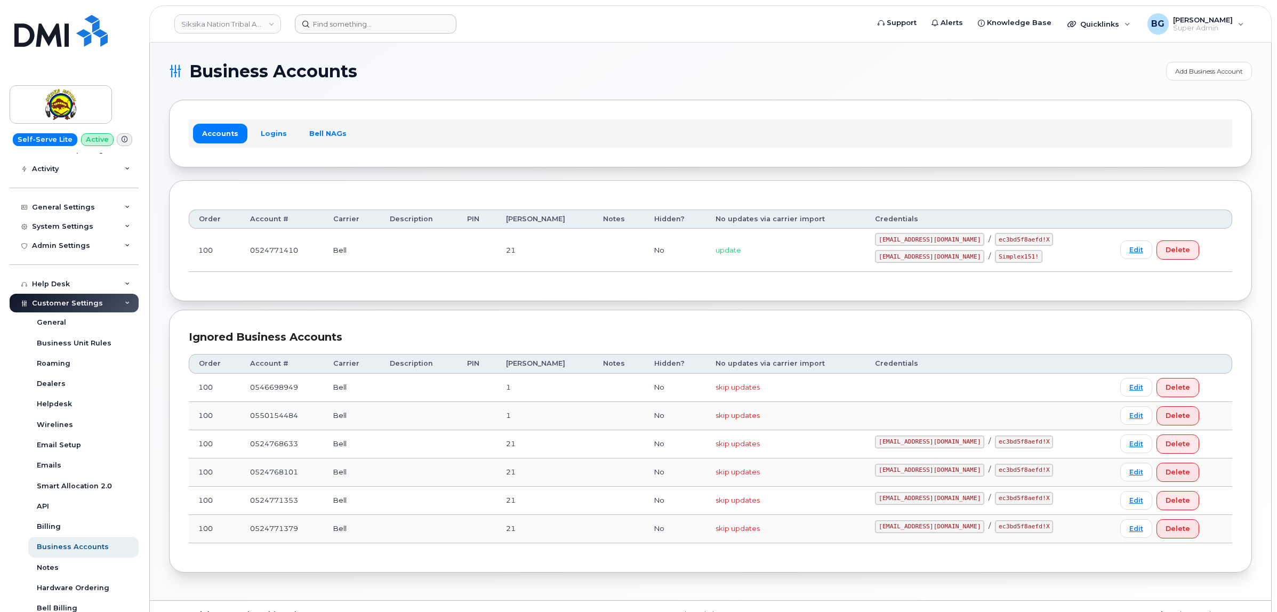
drag, startPoint x: 219, startPoint y: 17, endPoint x: 300, endPoint y: 30, distance: 82.1
click at [219, 17] on link "Siksika Nation Tribal Administration" at bounding box center [227, 23] width 107 height 19
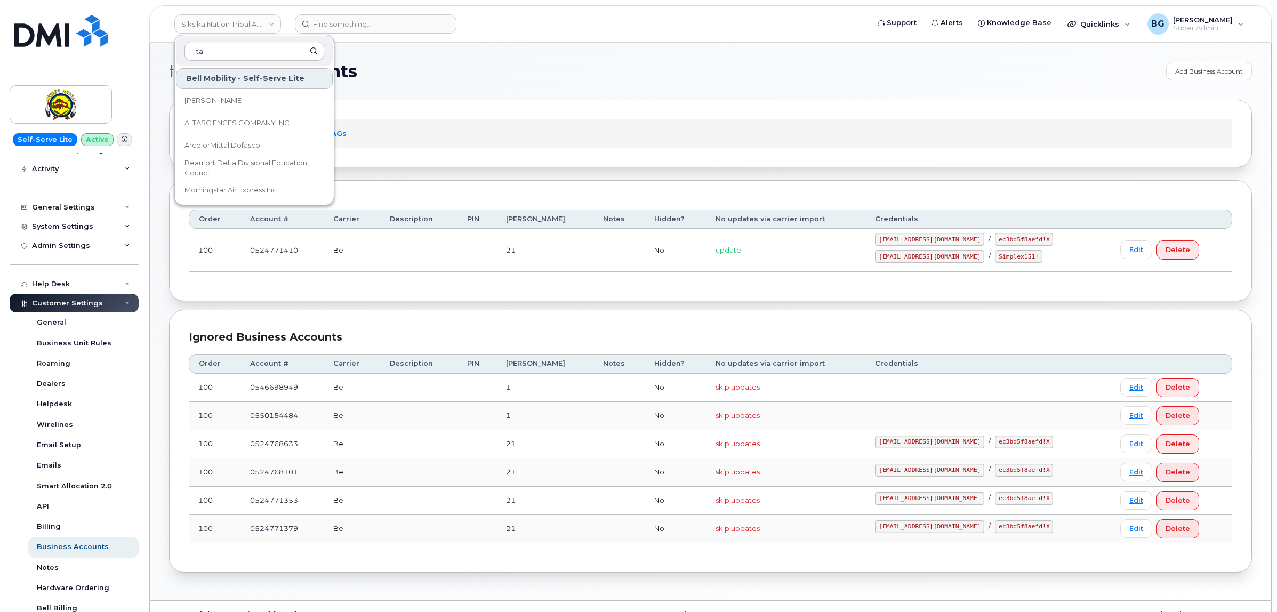
type input "t"
click at [365, 22] on input at bounding box center [376, 23] width 162 height 19
paste input "529293967"
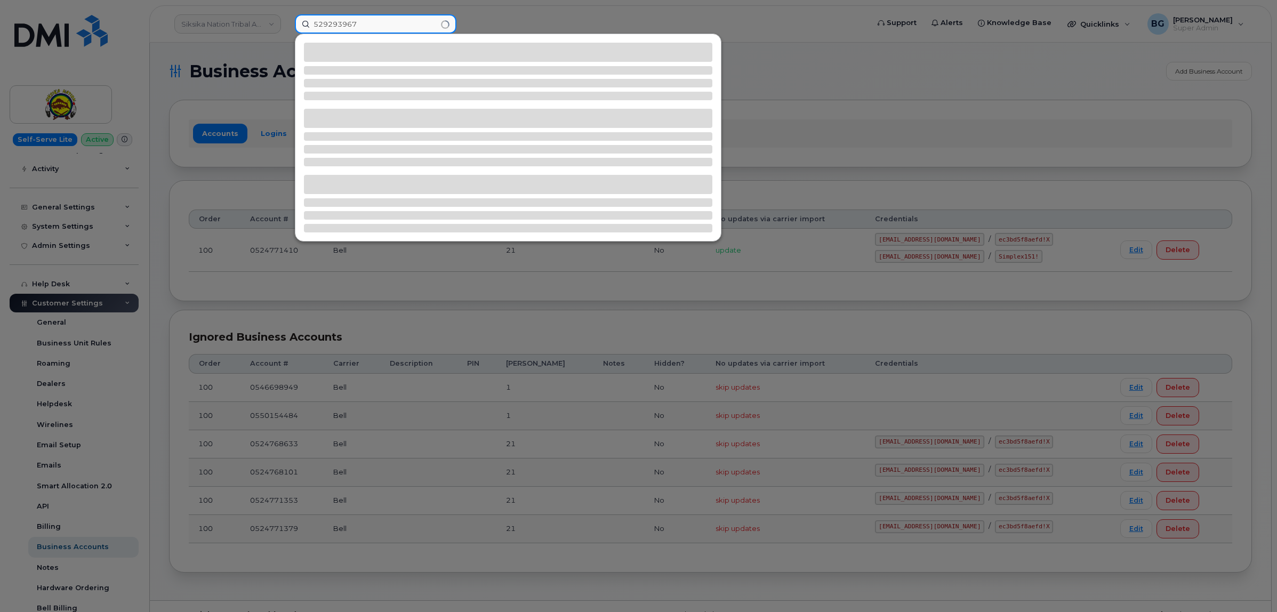
click at [312, 23] on input "529293967" at bounding box center [376, 23] width 162 height 19
type input "0529293967"
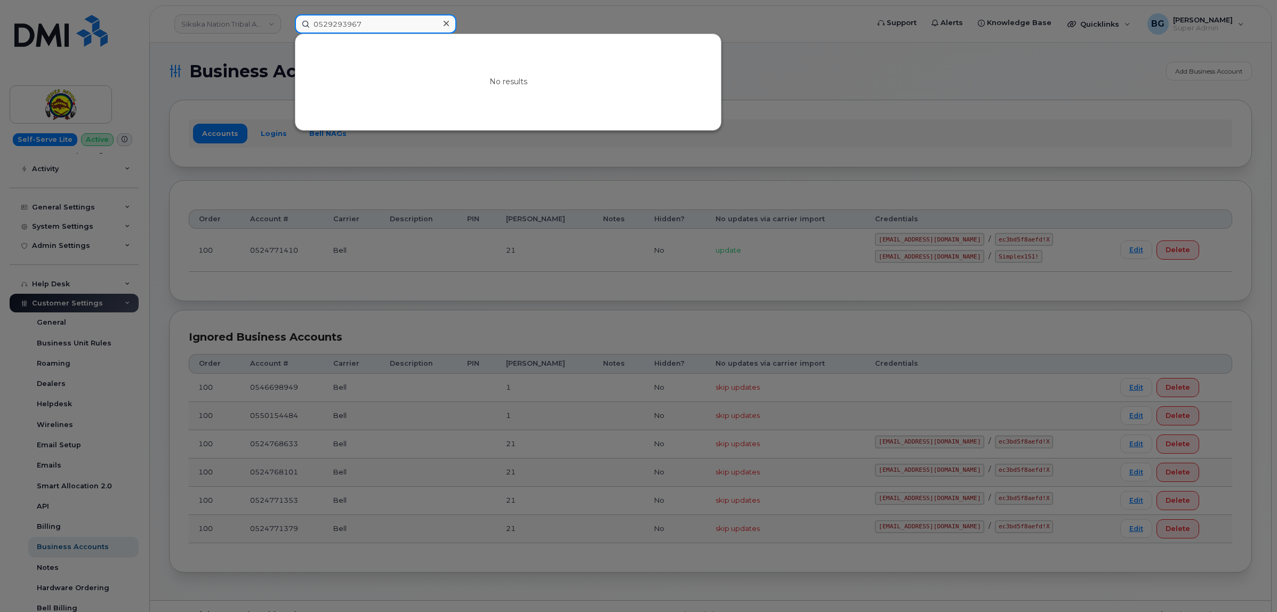
drag, startPoint x: 374, startPoint y: 23, endPoint x: 222, endPoint y: 36, distance: 153.0
click at [286, 23] on div "0529293967 No results" at bounding box center [578, 23] width 584 height 19
click at [205, 22] on div at bounding box center [638, 306] width 1277 height 612
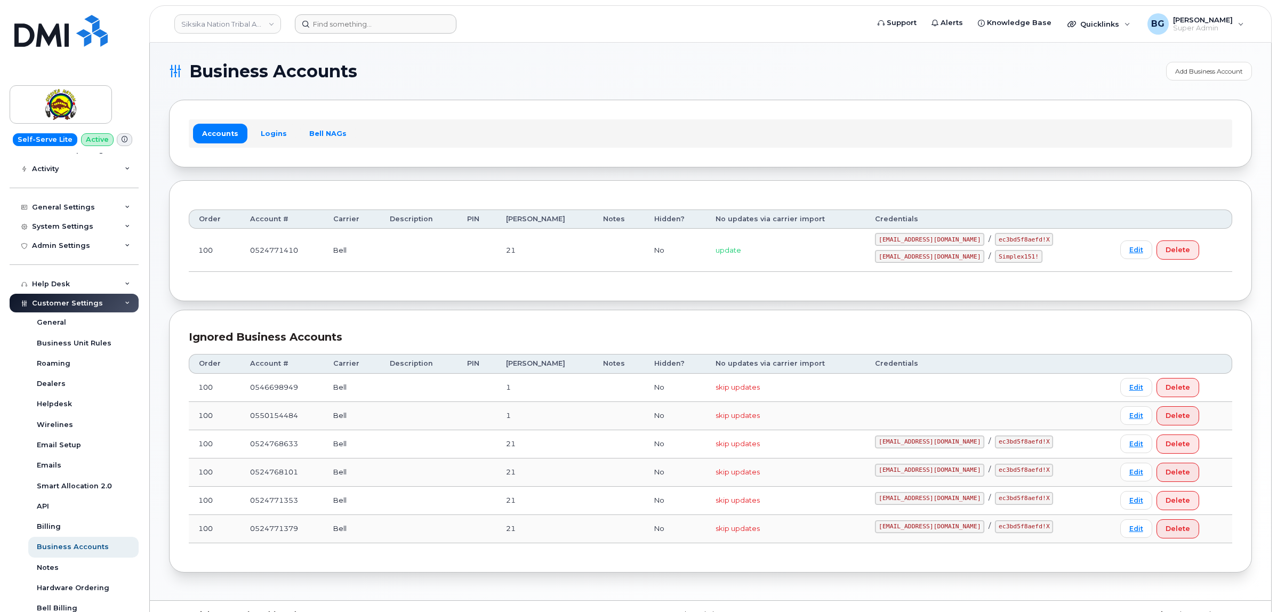
click at [206, 22] on link "Siksika Nation Tribal Administration" at bounding box center [227, 23] width 107 height 19
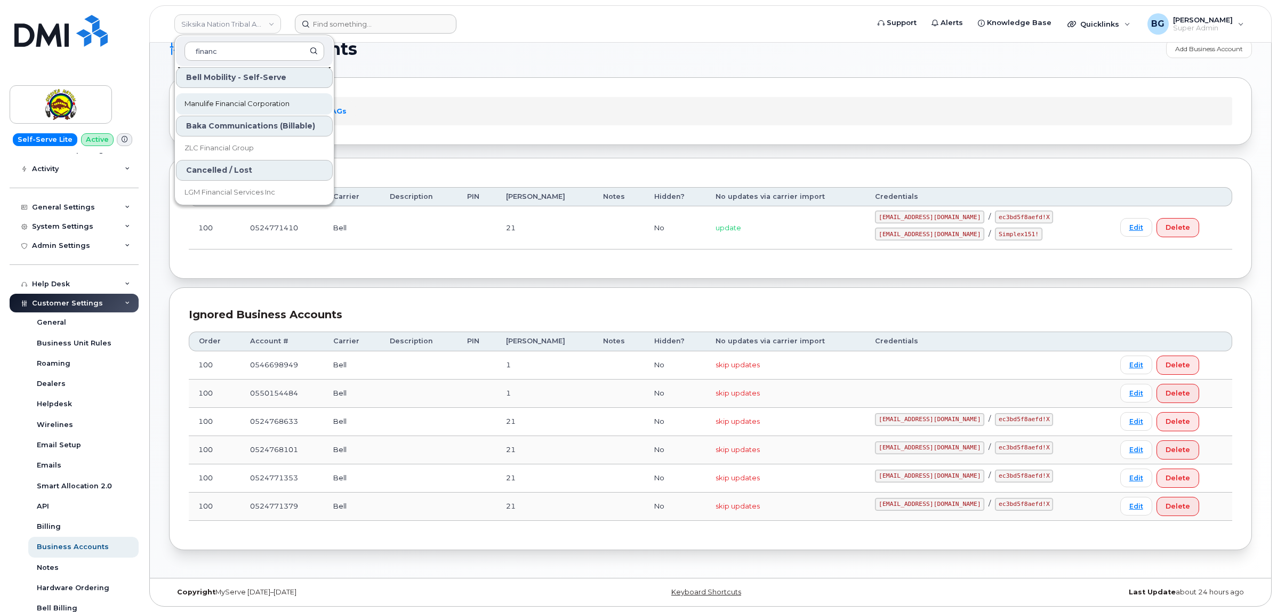
scroll to position [88, 0]
click at [217, 26] on link "Siksika Nation Tribal Administration" at bounding box center [227, 23] width 107 height 19
type input "f"
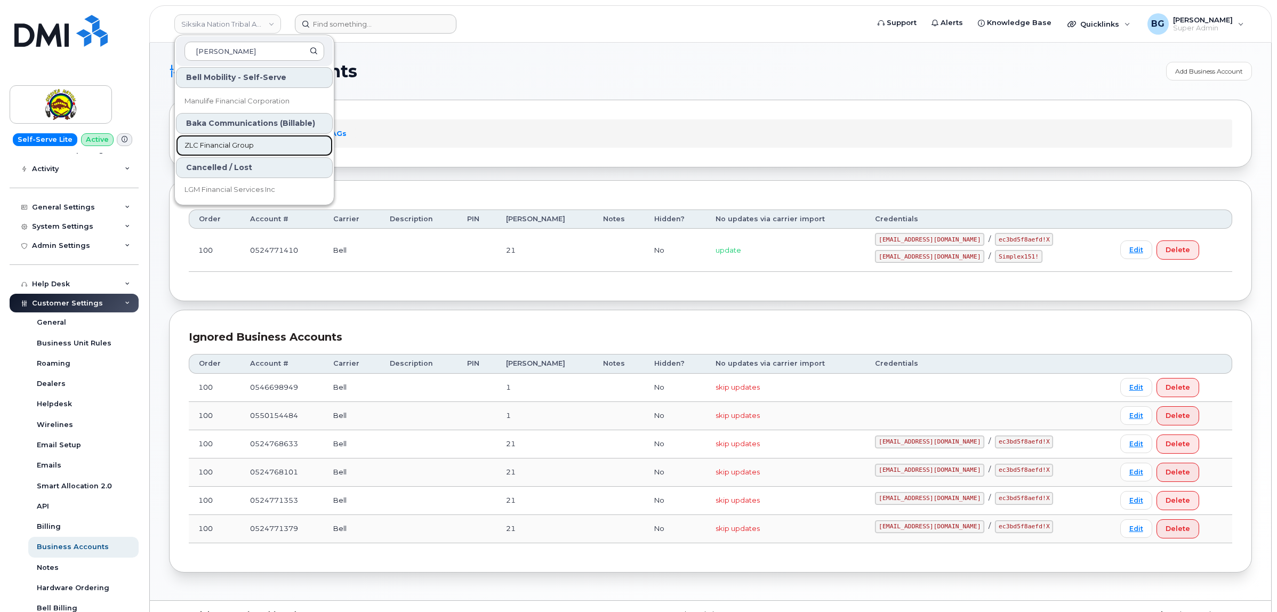
scroll to position [112, 0]
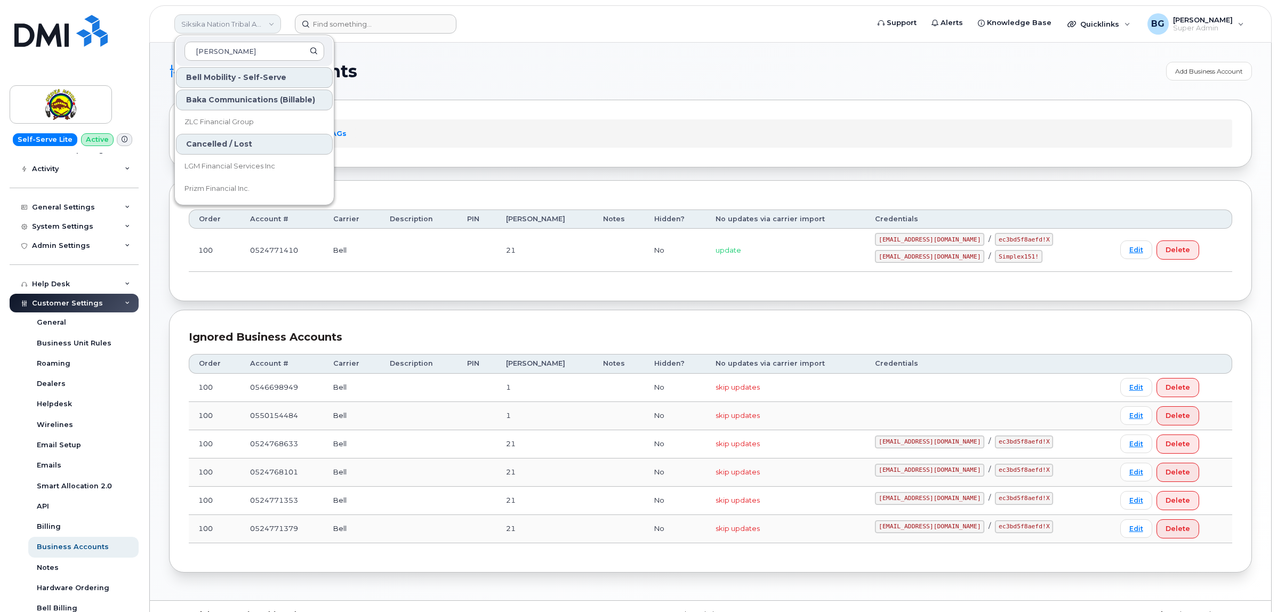
click at [224, 24] on link "Siksika Nation Tribal Administration" at bounding box center [227, 23] width 107 height 19
click at [243, 24] on link "Siksika Nation Tribal Administration" at bounding box center [227, 23] width 107 height 19
click at [232, 46] on input "finan" at bounding box center [254, 51] width 140 height 19
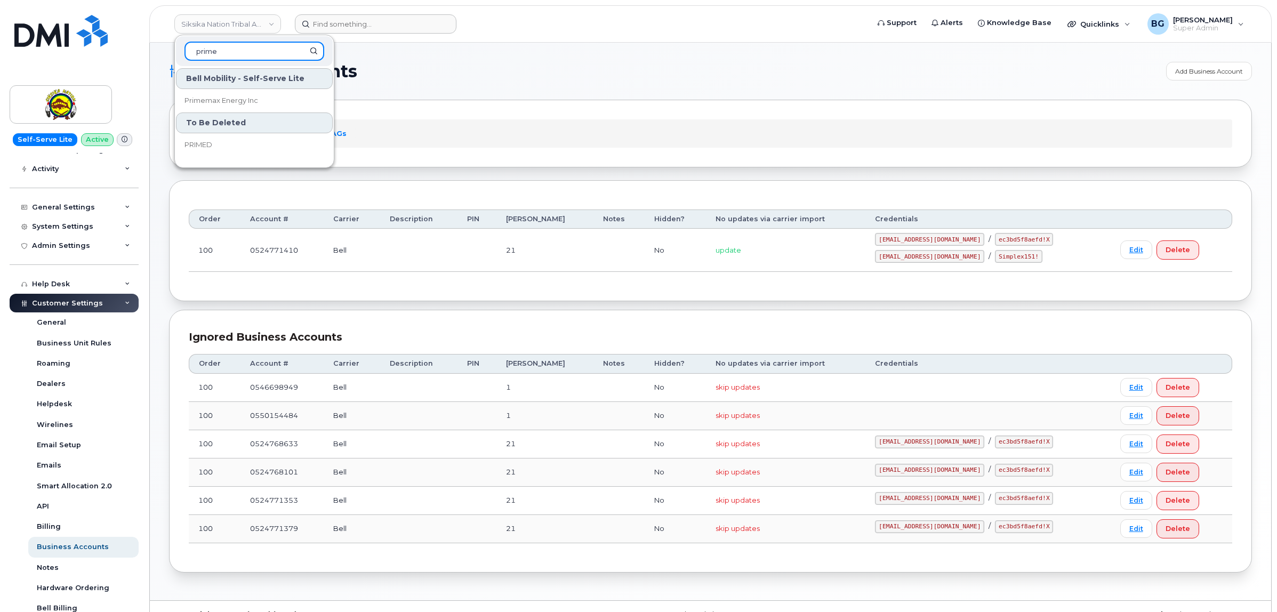
scroll to position [0, 0]
type input "prime"
click at [203, 91] on link "Primemax Energy Inc" at bounding box center [254, 100] width 157 height 21
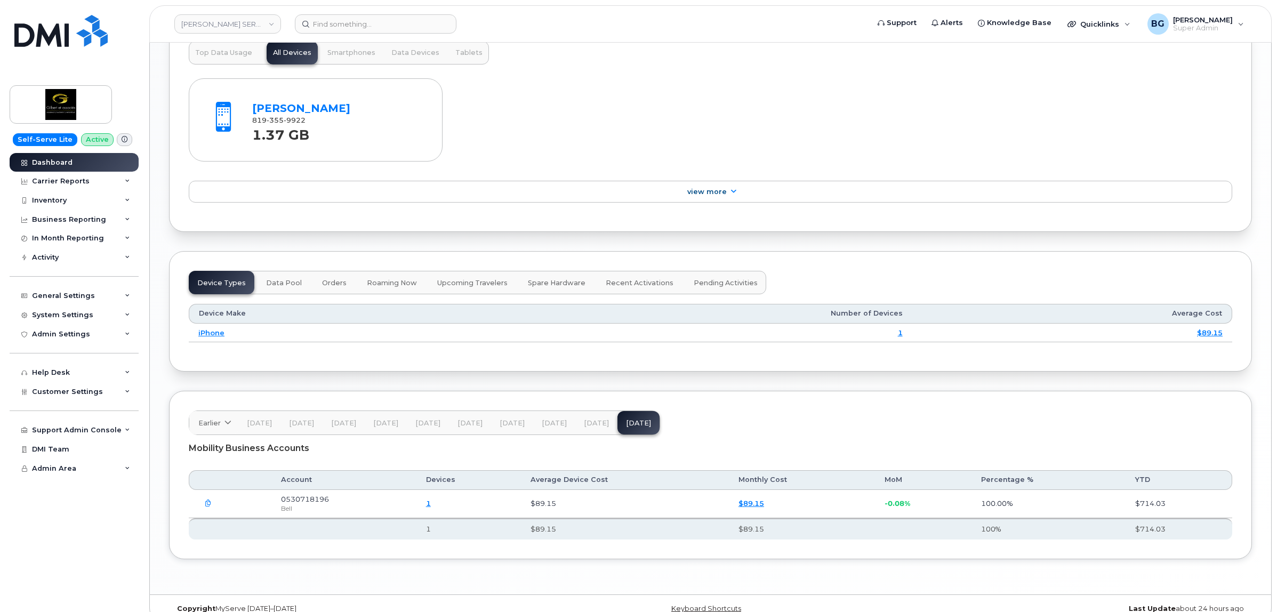
scroll to position [1141, 0]
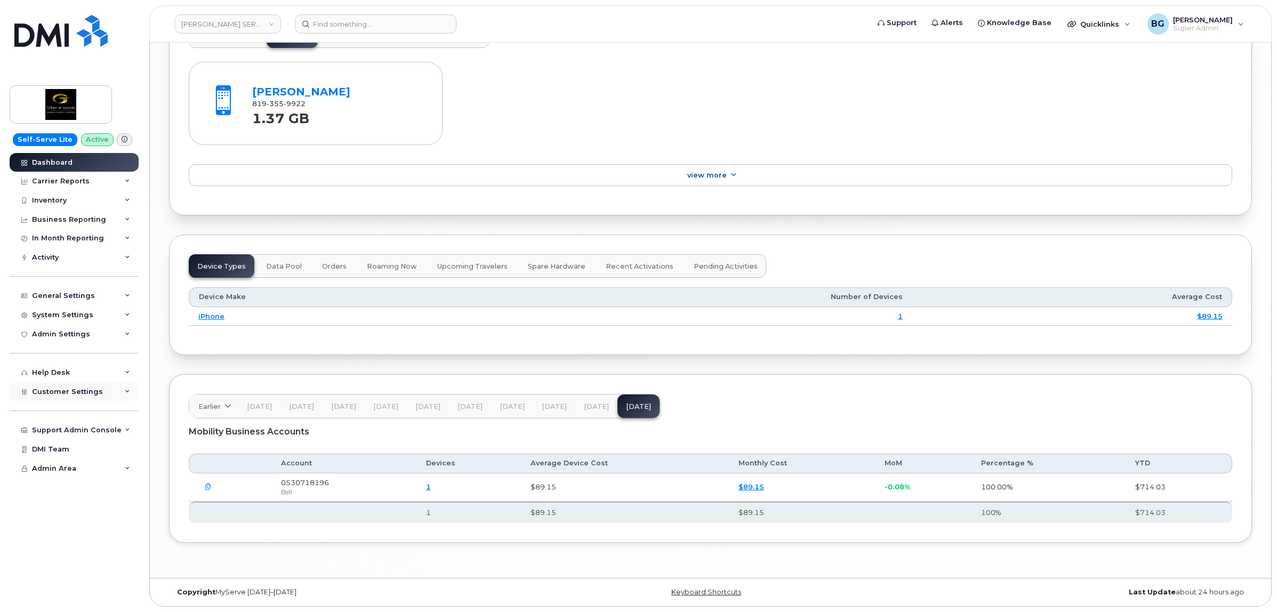
click at [72, 386] on div "Customer Settings" at bounding box center [74, 391] width 129 height 19
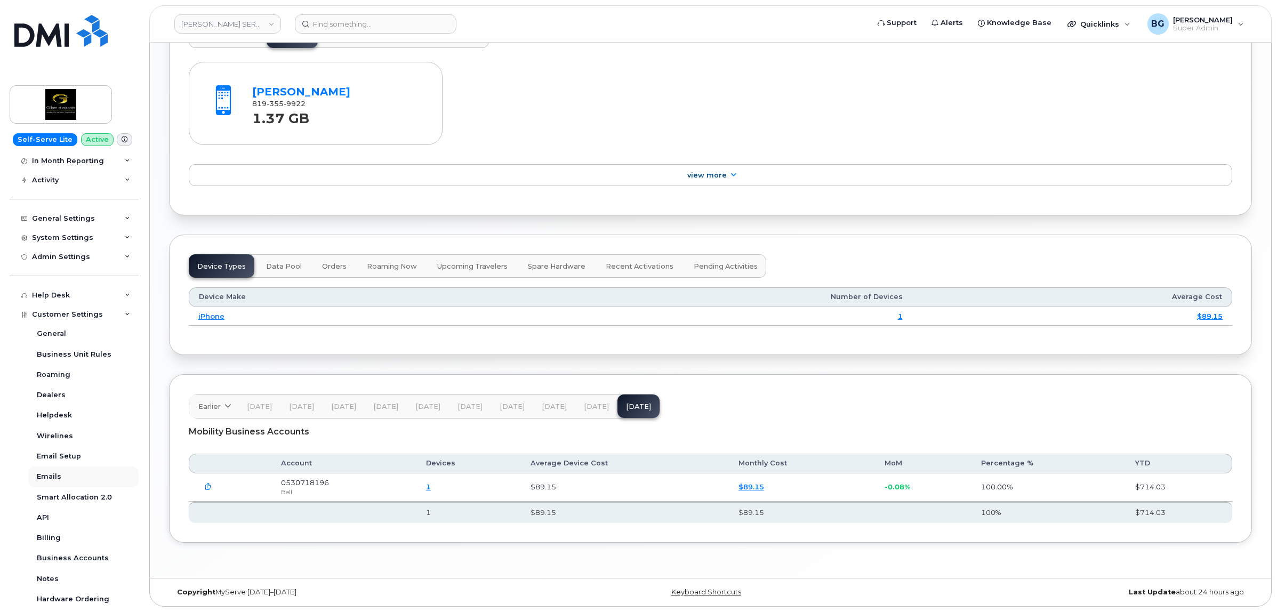
scroll to position [196, 0]
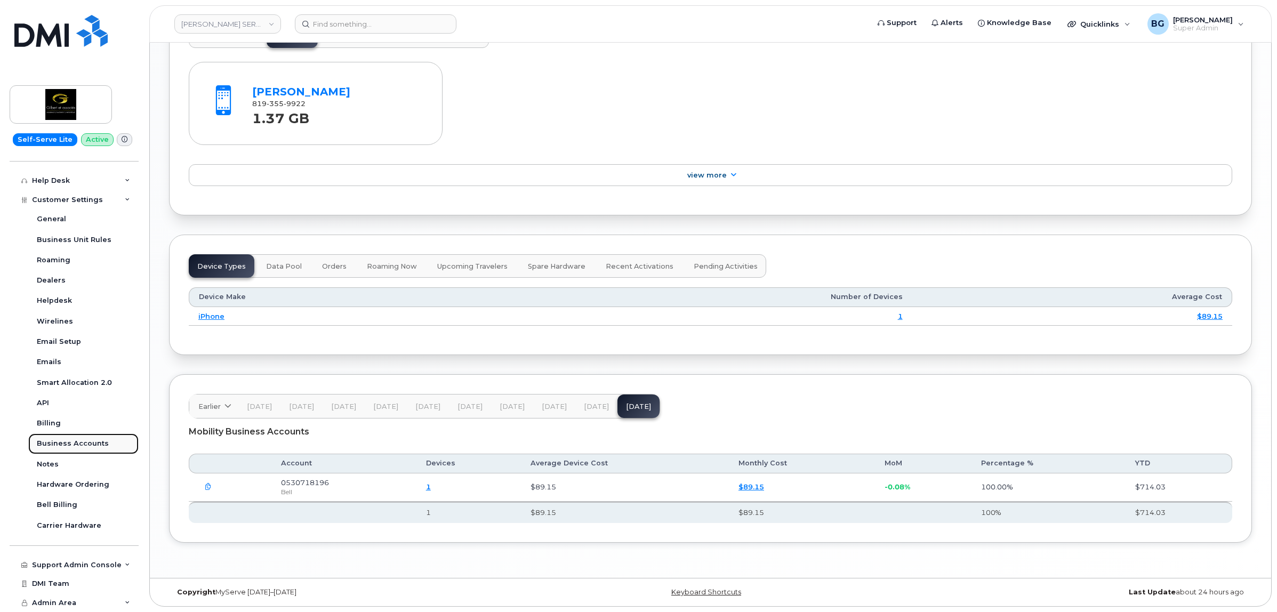
click at [75, 440] on div "Business Accounts" at bounding box center [73, 444] width 72 height 10
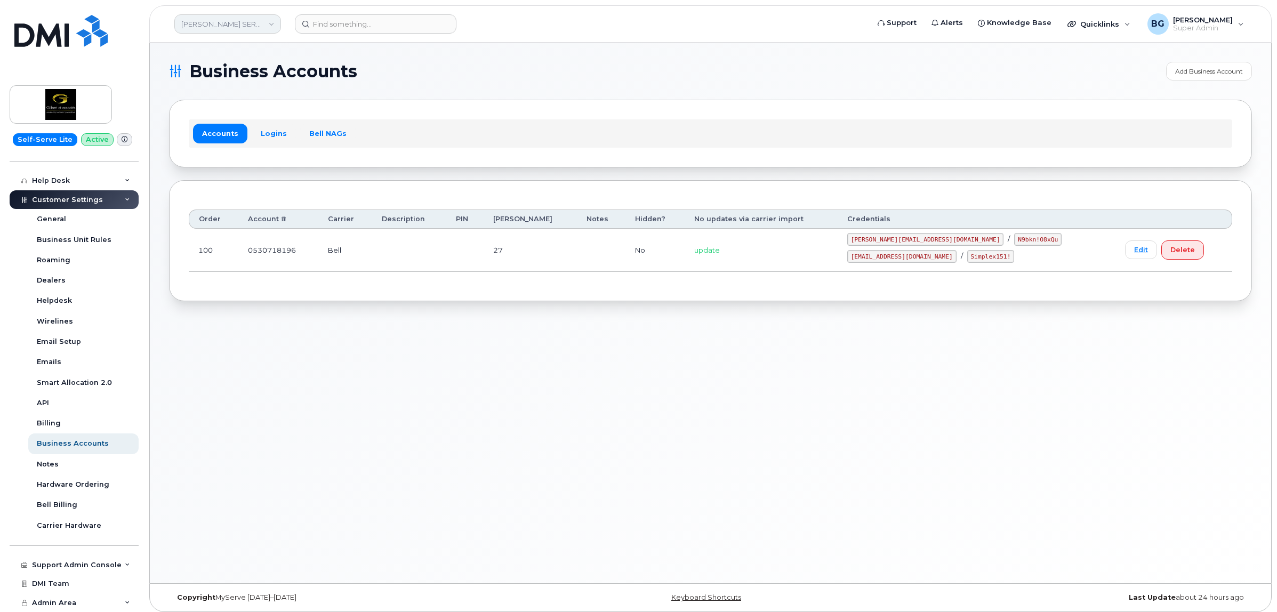
click at [204, 26] on link "JEAN SEBASTIAN GILBERT SERVICE FINANCIER INC." at bounding box center [227, 23] width 107 height 19
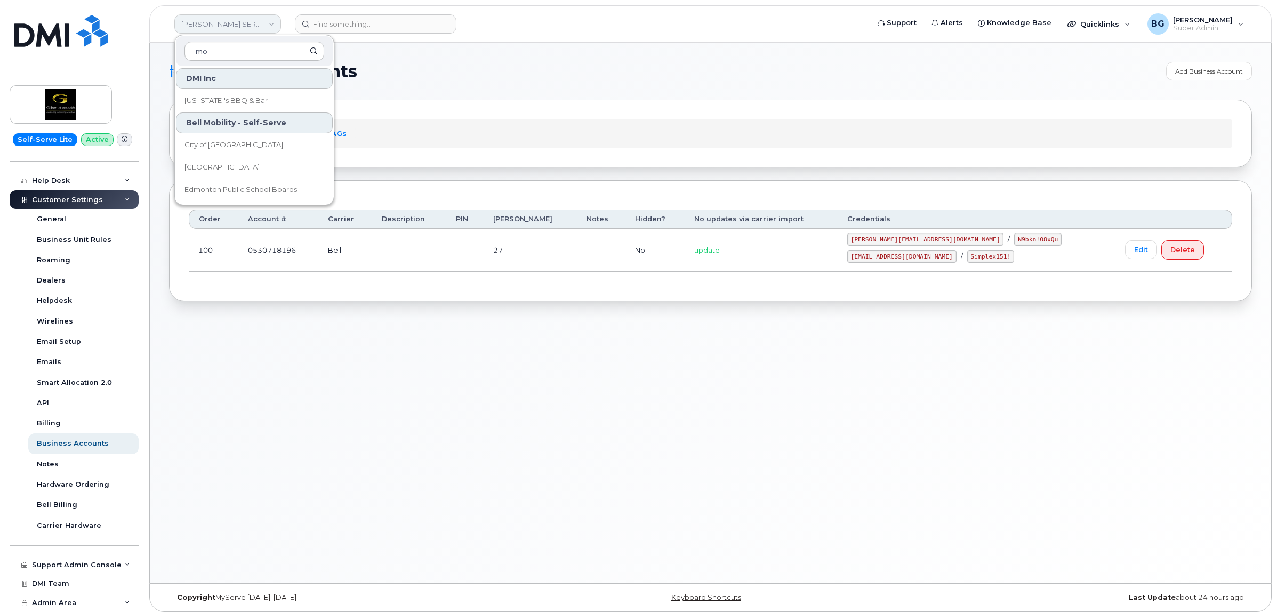
type input "m"
click at [460, 409] on div "Business Accounts Add Business Account Accounts Logins Bell NAGs Order Account …" at bounding box center [710, 313] width 1121 height 541
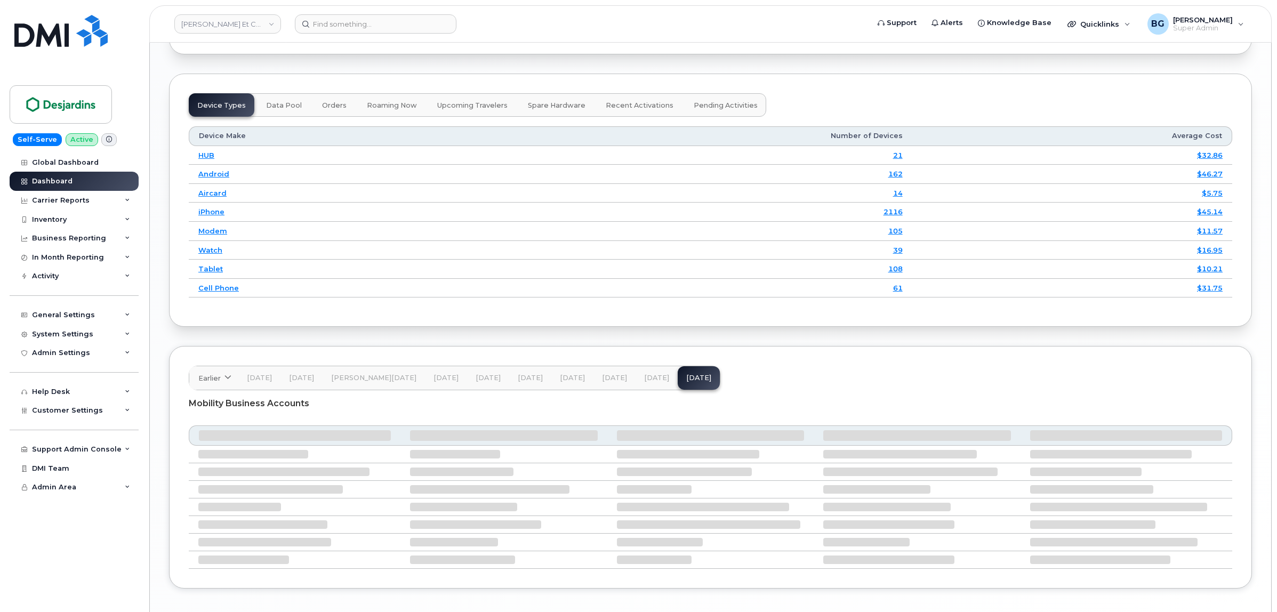
scroll to position [1350, 0]
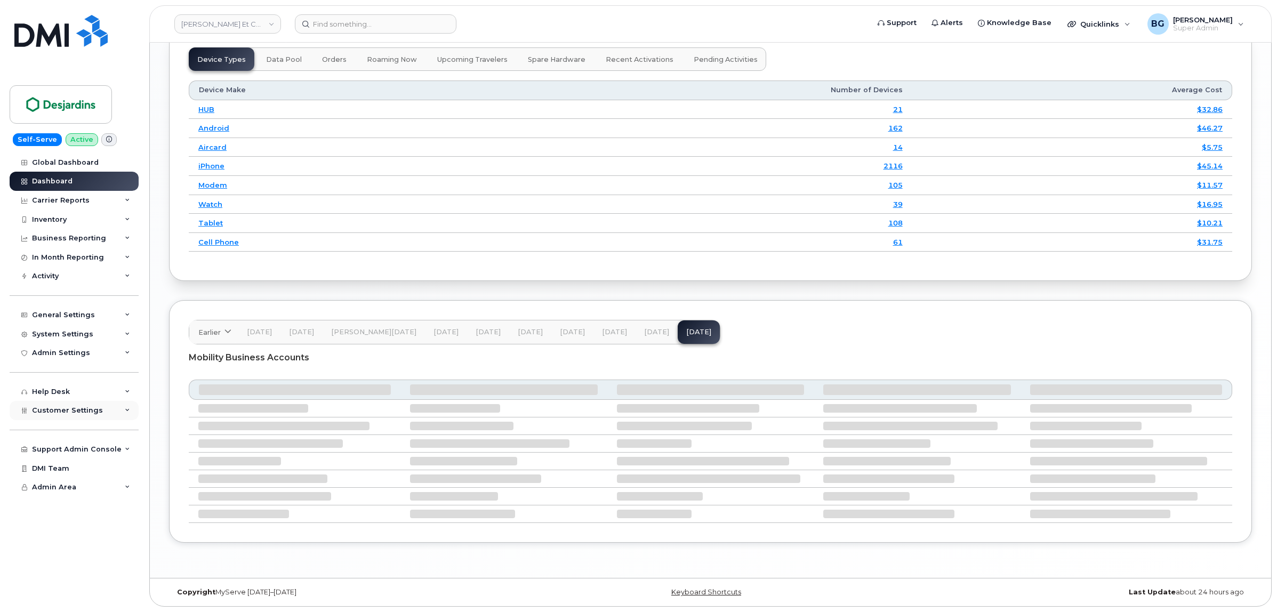
click at [78, 414] on span "Customer Settings" at bounding box center [67, 410] width 71 height 8
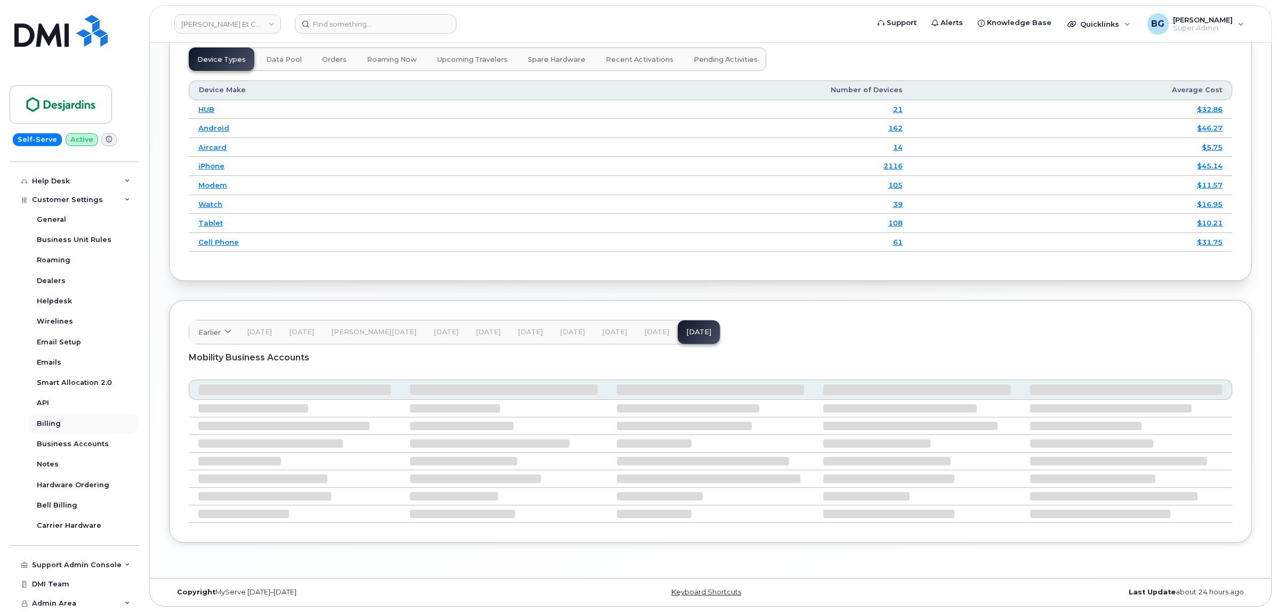
scroll to position [215, 0]
click at [79, 442] on div "Business Accounts" at bounding box center [73, 444] width 72 height 10
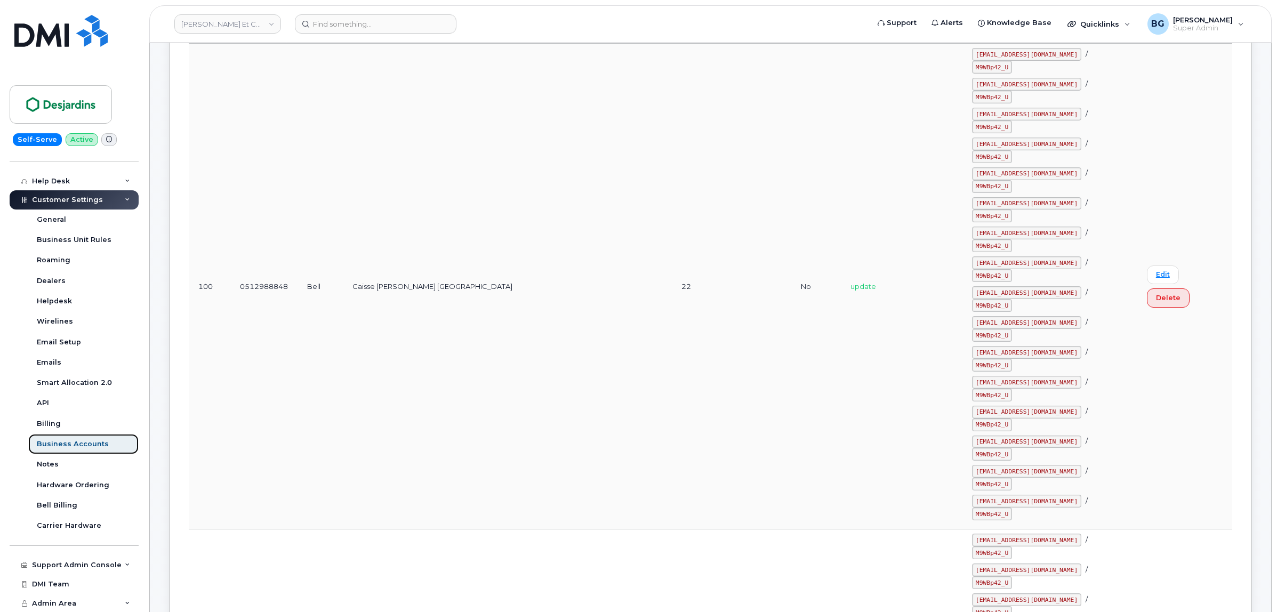
scroll to position [11416, 0]
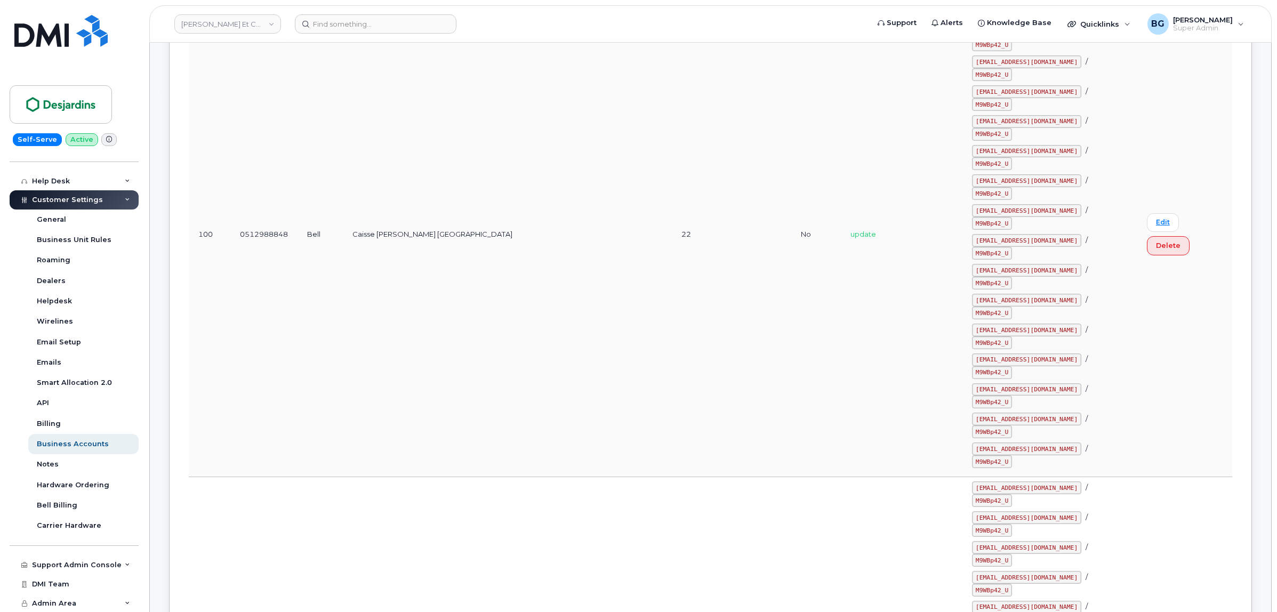
click at [707, 12] on header "Caisses Desjardins Et Centre Financier Entreprises Support Alerts Knowledge Bas…" at bounding box center [710, 23] width 1122 height 37
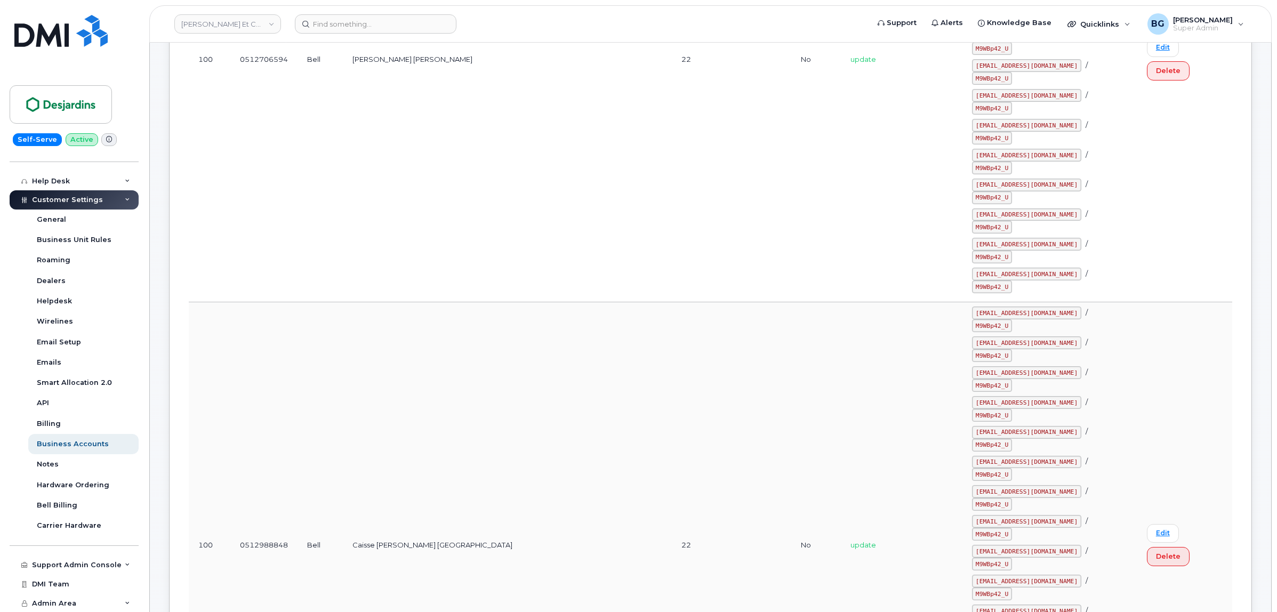
scroll to position [88468, 0]
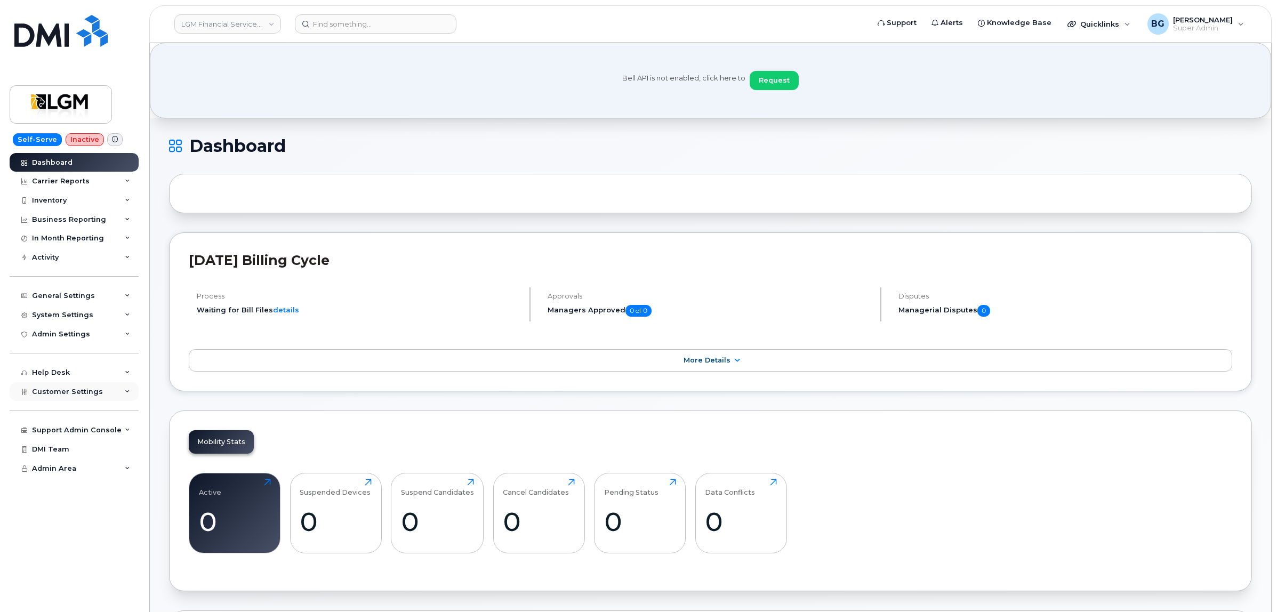
click at [68, 392] on span "Customer Settings" at bounding box center [67, 392] width 71 height 8
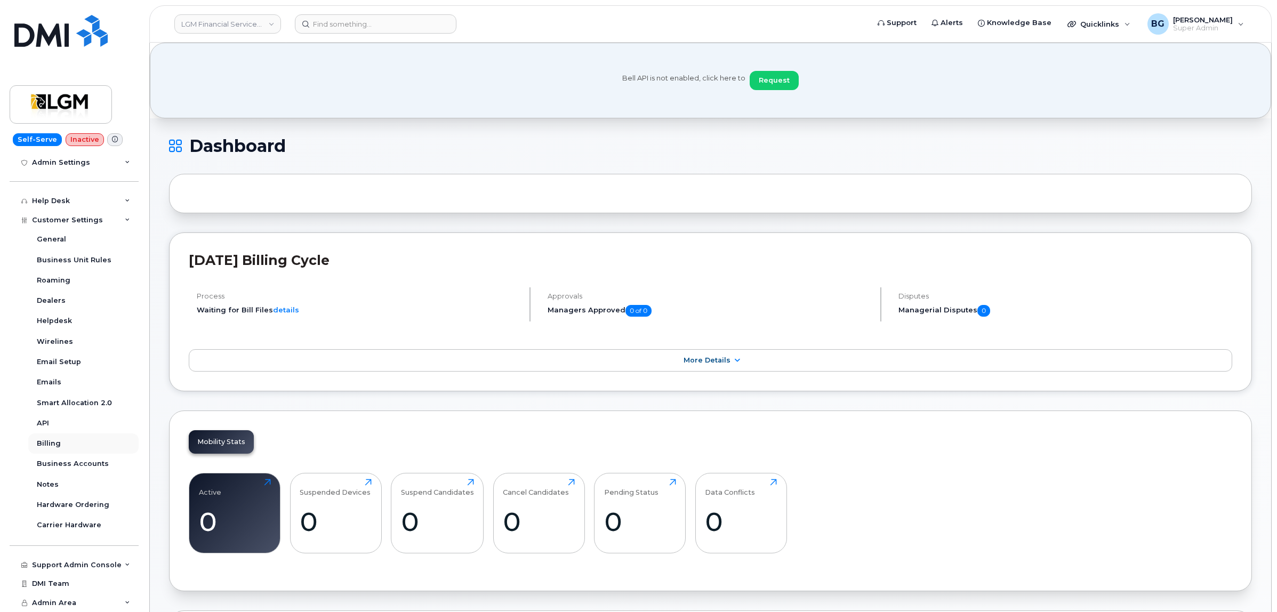
scroll to position [175, 0]
click at [65, 462] on div "Business Accounts" at bounding box center [73, 464] width 72 height 10
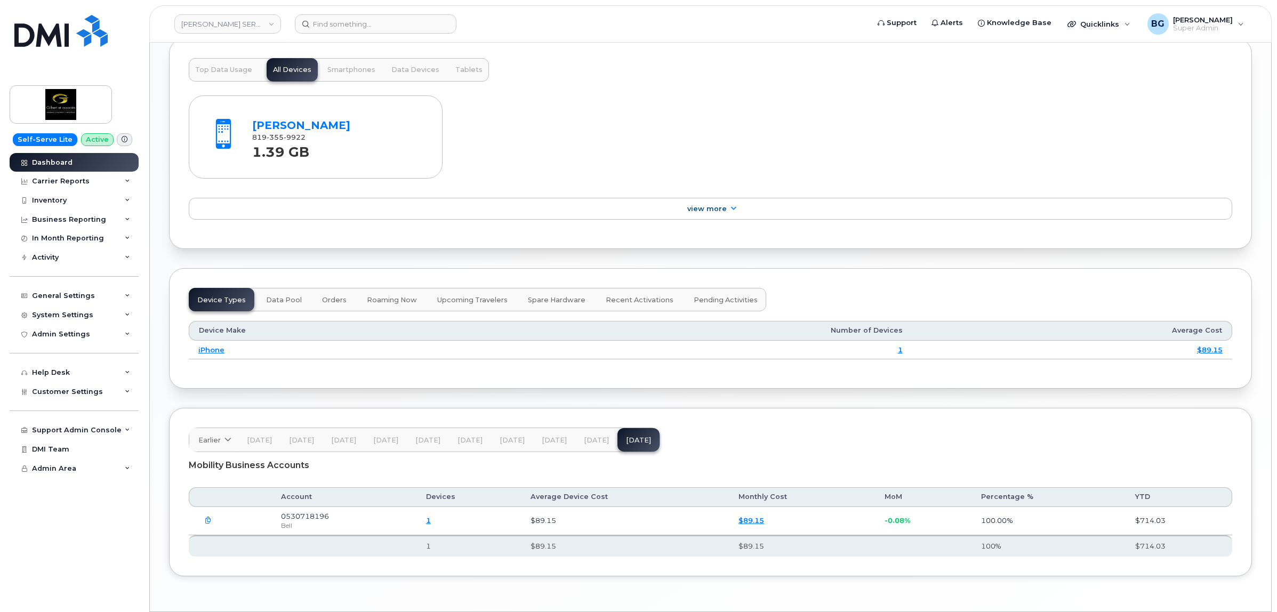
scroll to position [1141, 0]
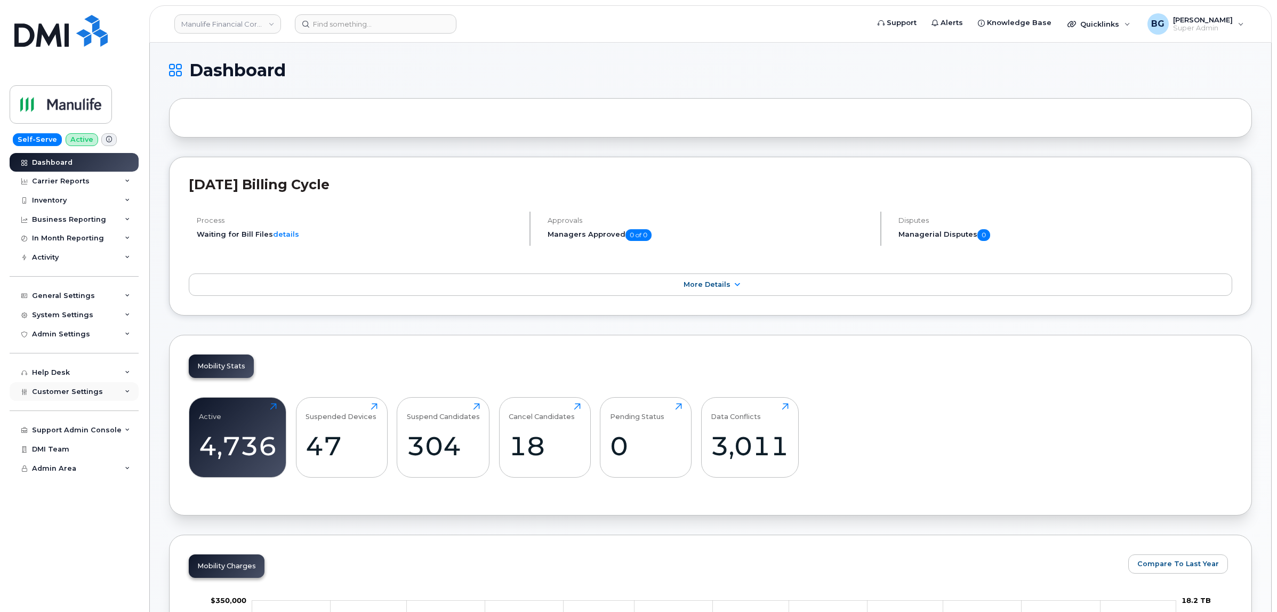
click at [69, 396] on span "Customer Settings" at bounding box center [67, 392] width 71 height 8
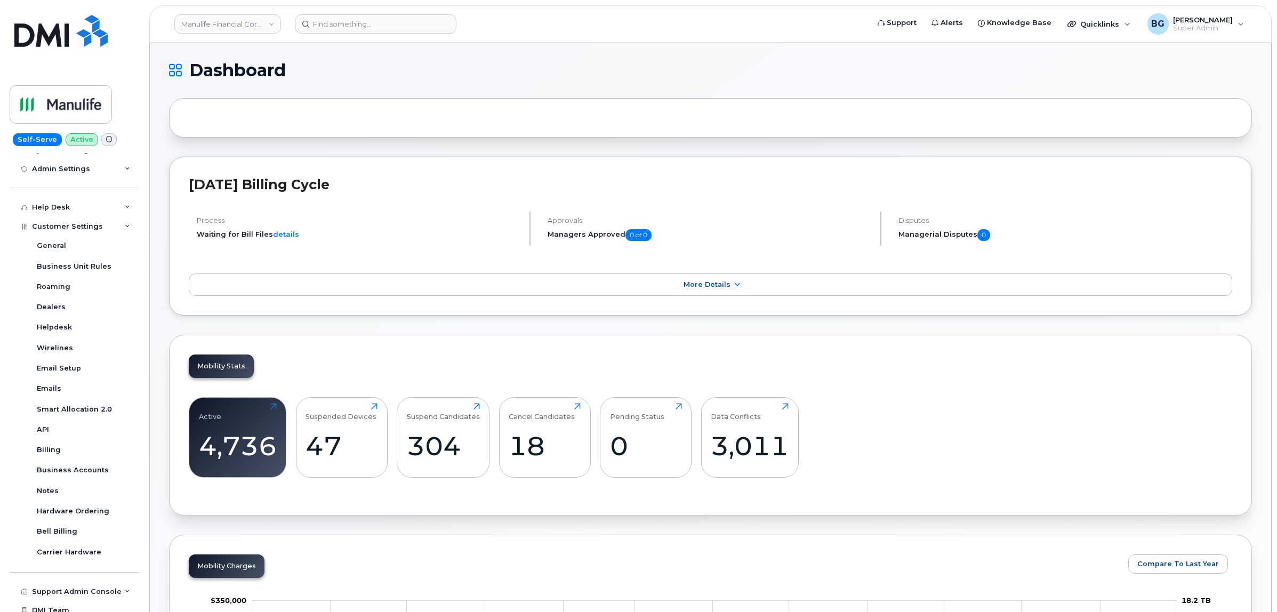
scroll to position [196, 0]
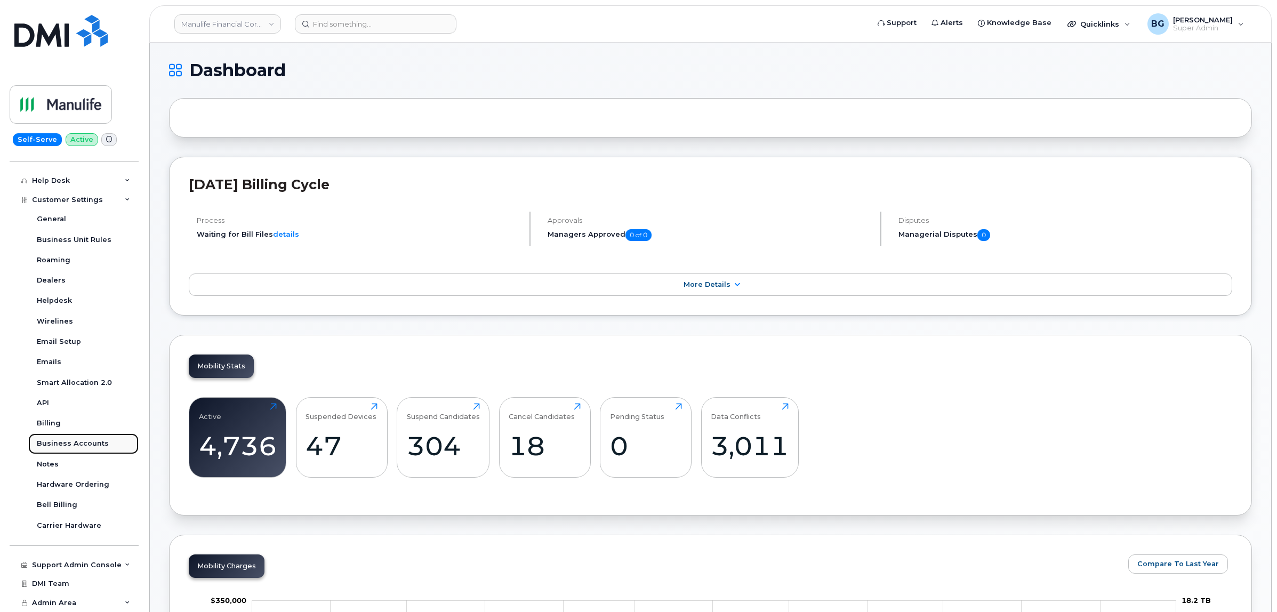
click at [55, 443] on div "Business Accounts" at bounding box center [73, 444] width 72 height 10
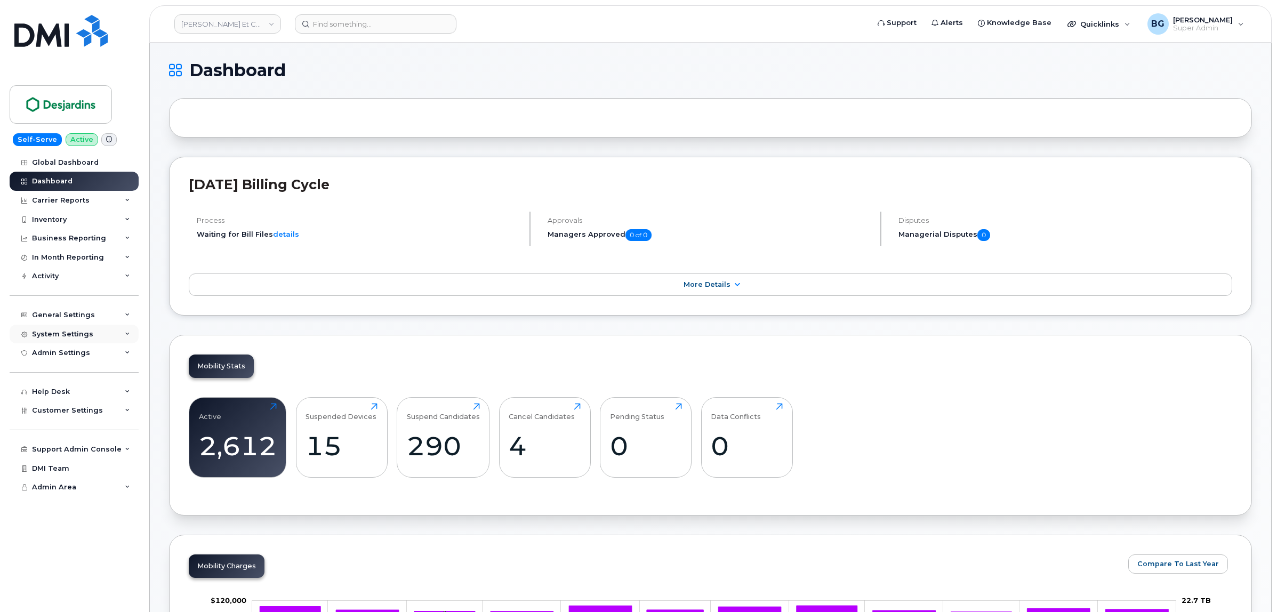
click at [76, 334] on div "System Settings" at bounding box center [62, 334] width 61 height 9
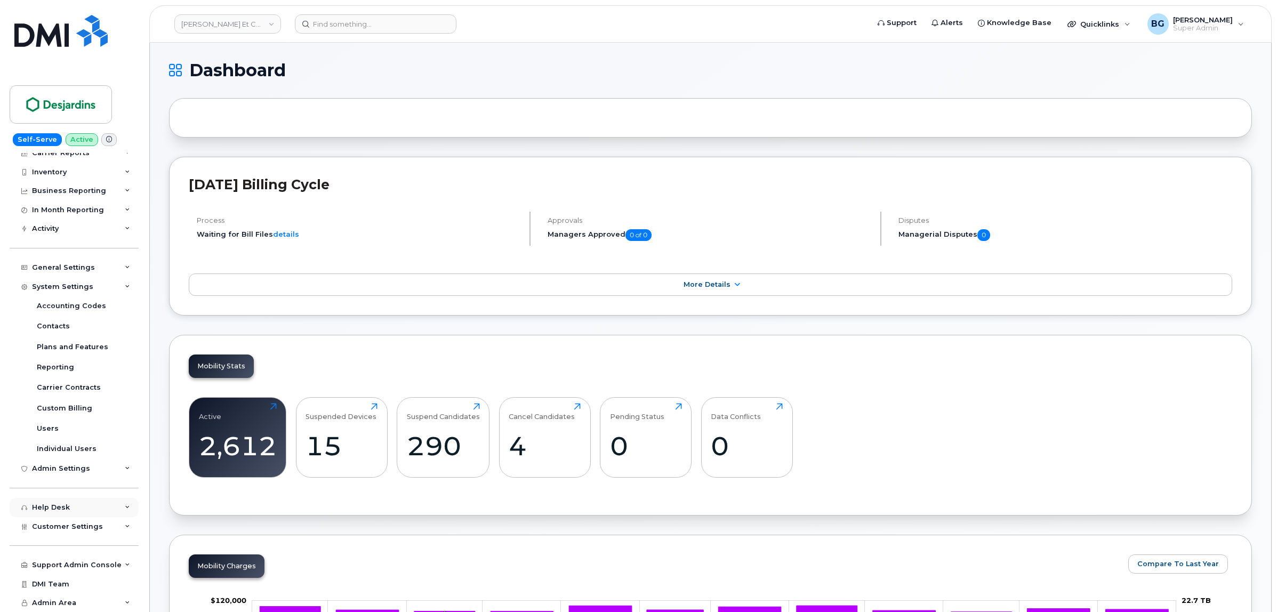
scroll to position [52, 0]
click at [64, 522] on span "Customer Settings" at bounding box center [67, 526] width 71 height 8
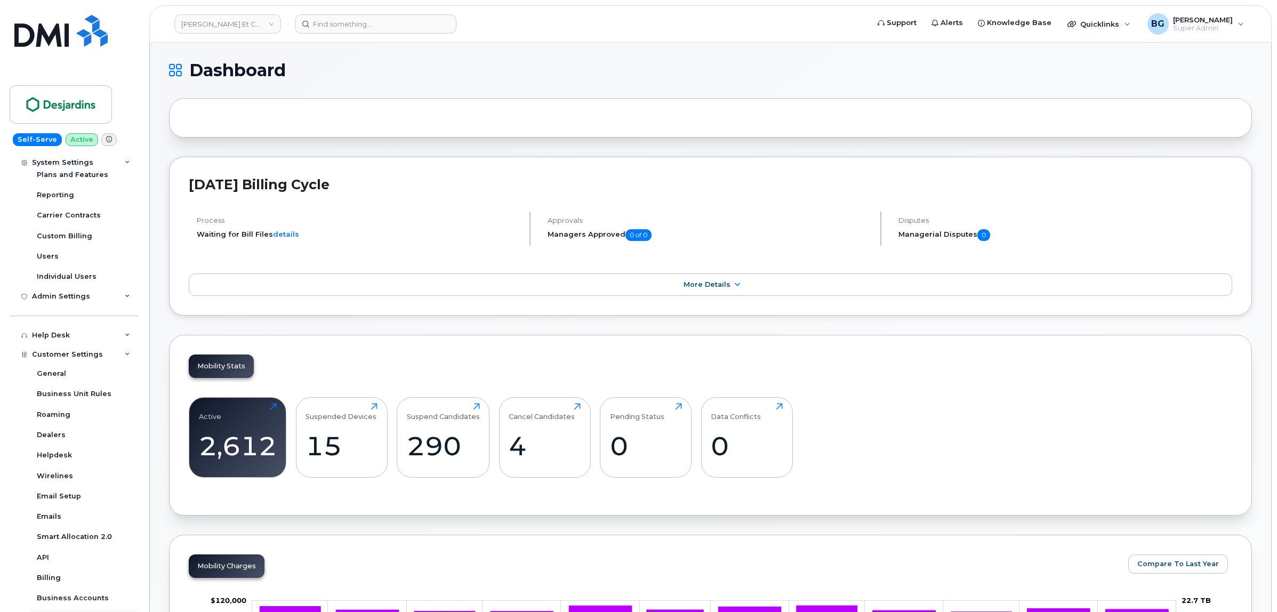
scroll to position [318, 0]
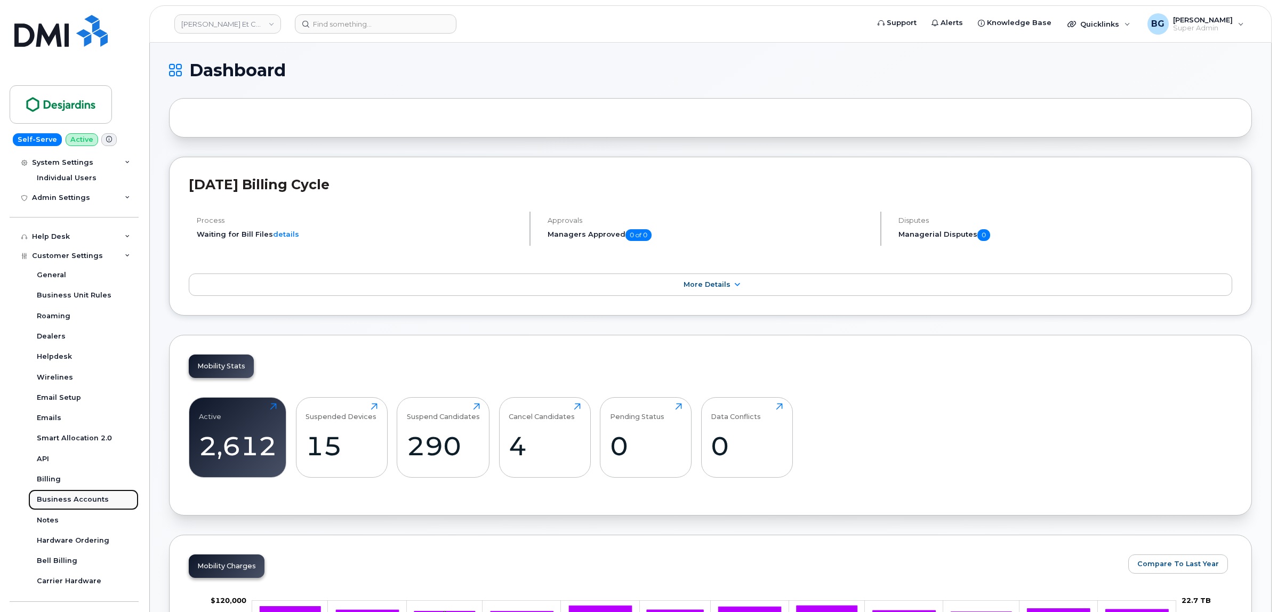
click at [76, 498] on div "Business Accounts" at bounding box center [73, 500] width 72 height 10
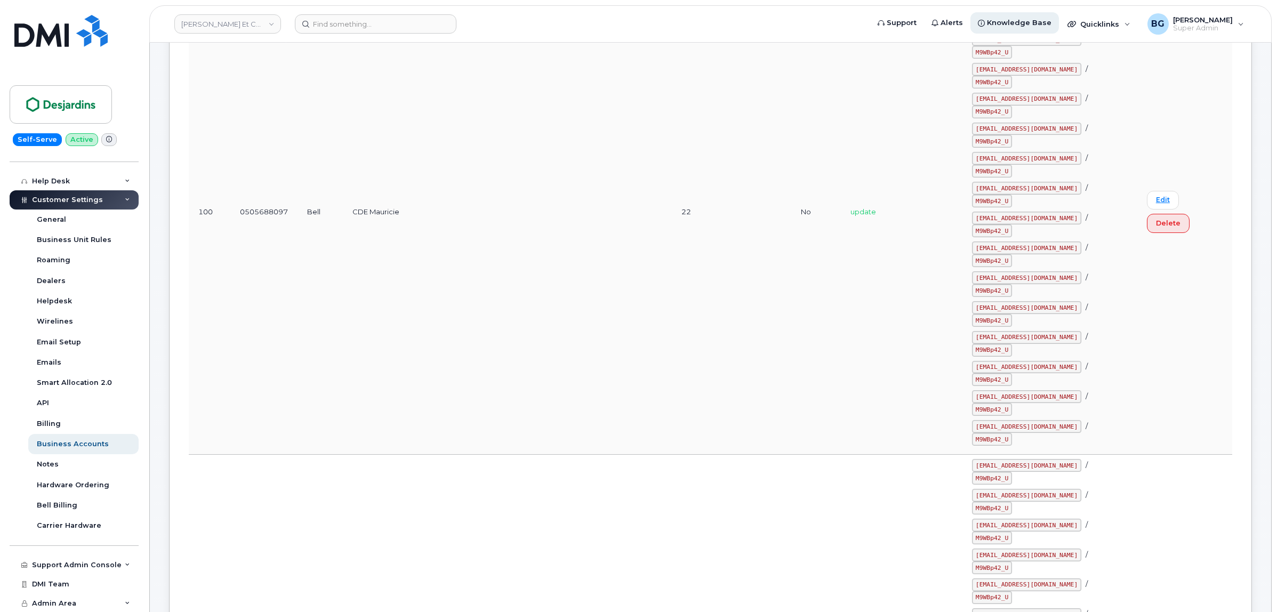
scroll to position [88468, 0]
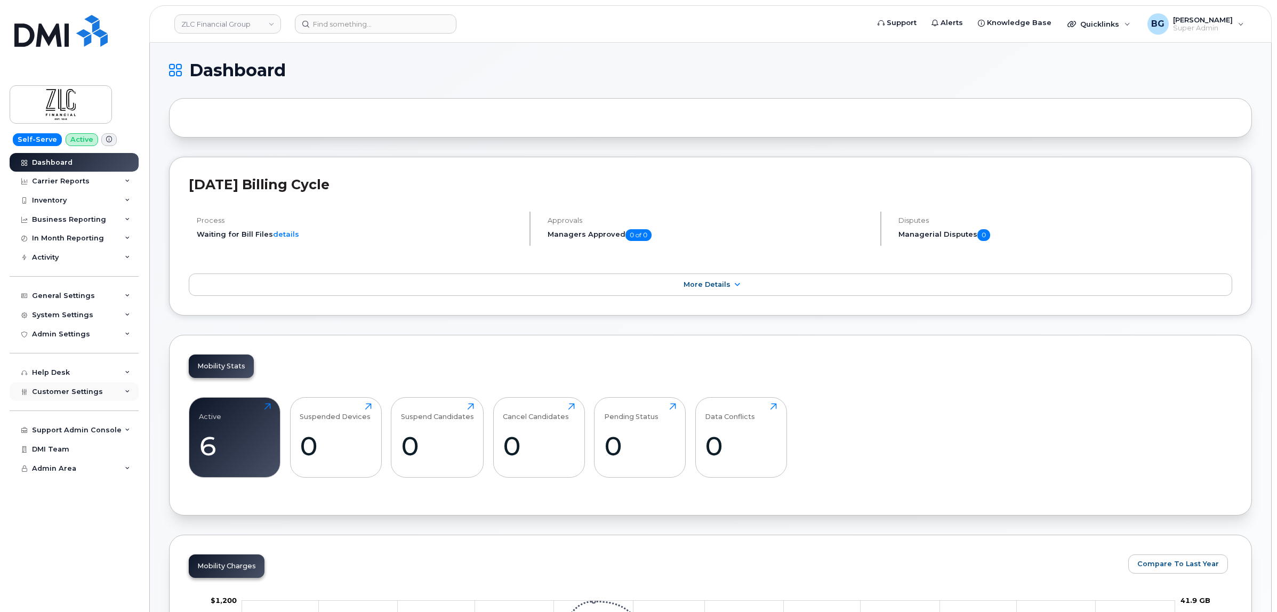
click at [84, 393] on span "Customer Settings" at bounding box center [67, 392] width 71 height 8
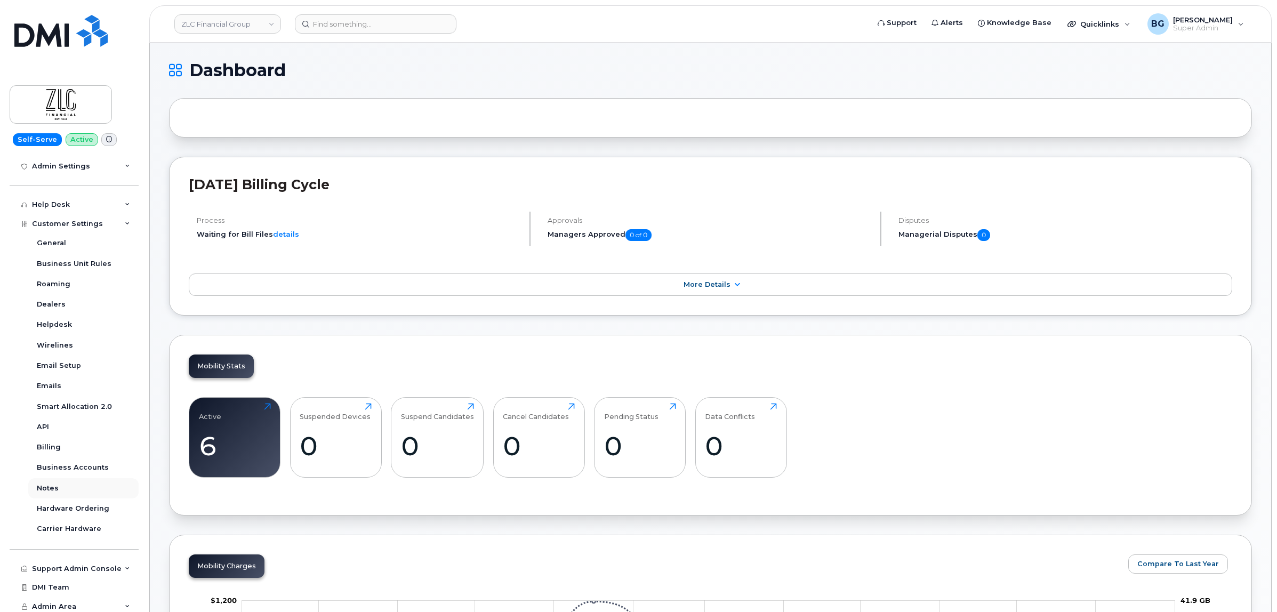
scroll to position [131, 0]
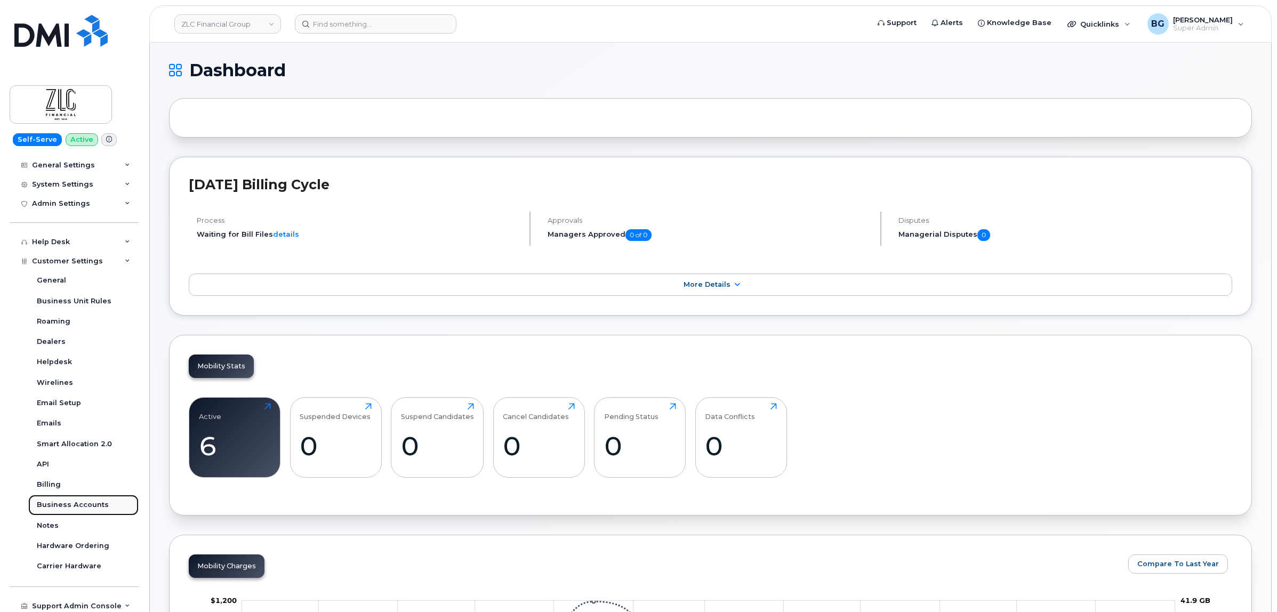
click at [57, 507] on div "Business Accounts" at bounding box center [73, 505] width 72 height 10
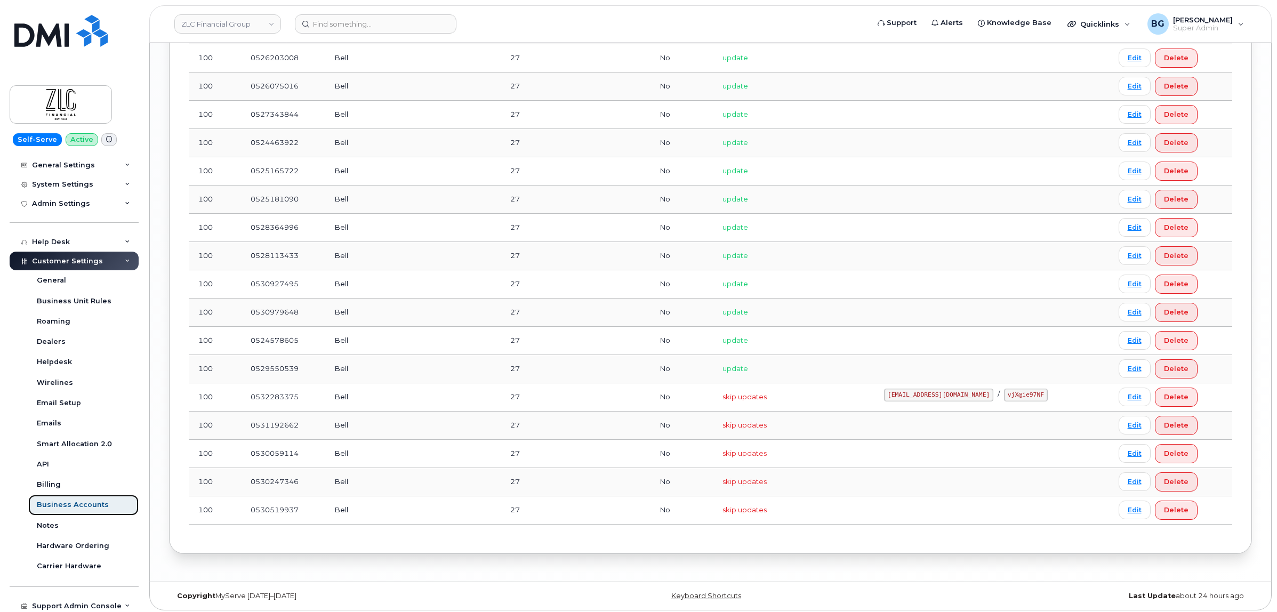
scroll to position [1992, 0]
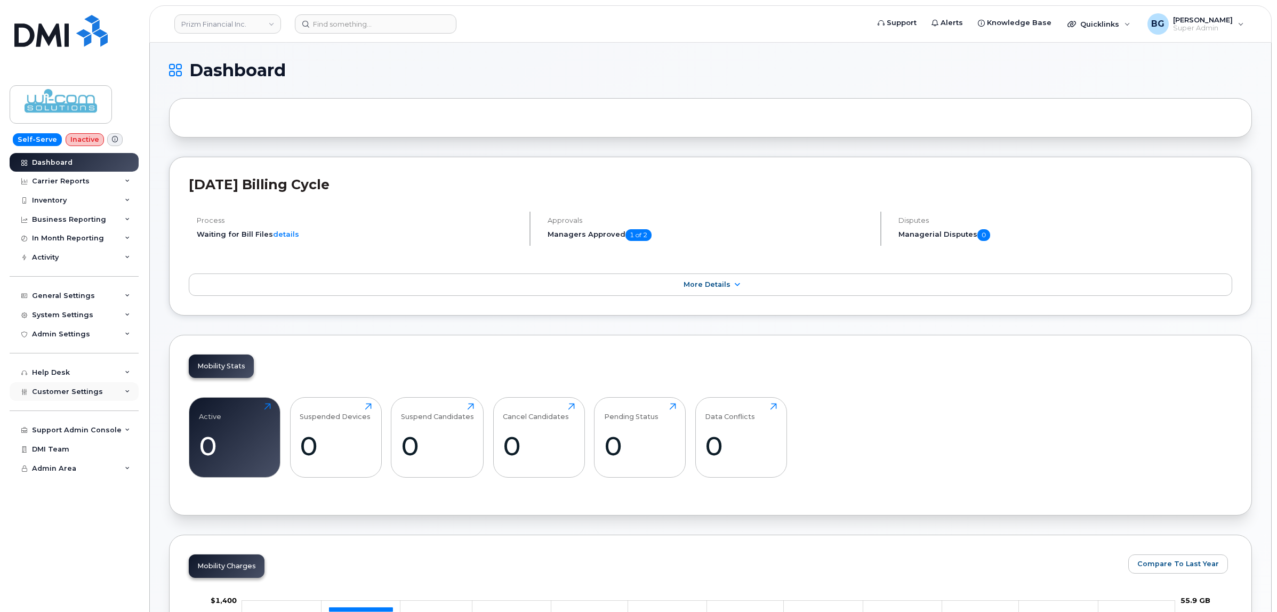
click at [51, 401] on div "Customer Settings" at bounding box center [74, 391] width 129 height 19
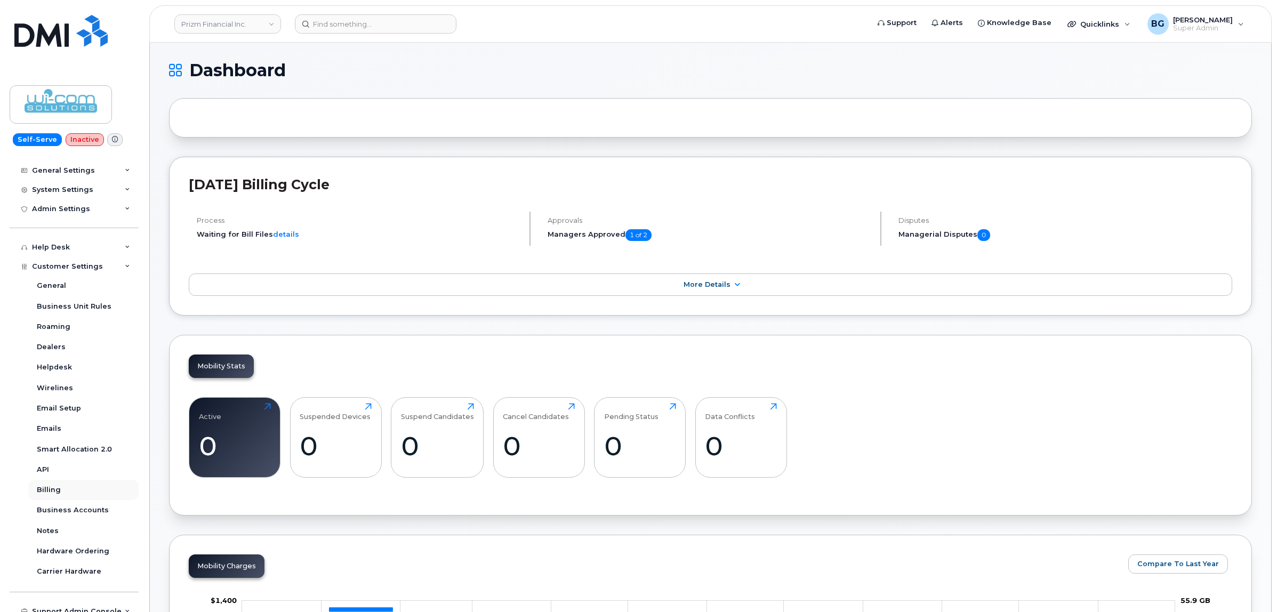
scroll to position [133, 0]
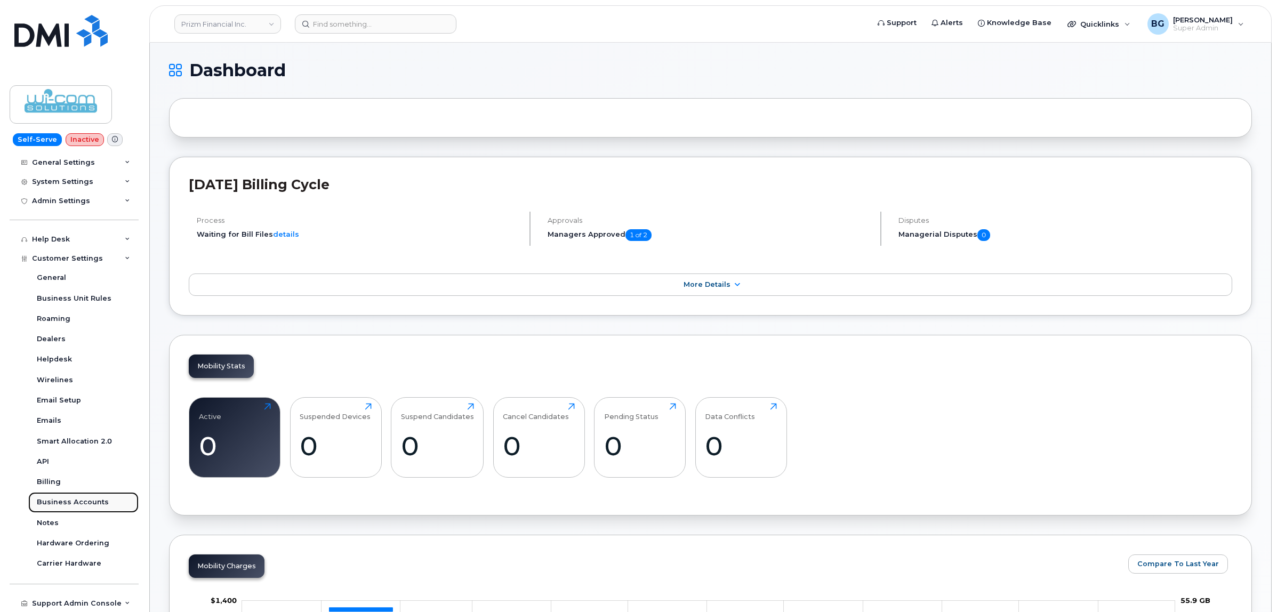
click at [62, 504] on div "Business Accounts" at bounding box center [73, 502] width 72 height 10
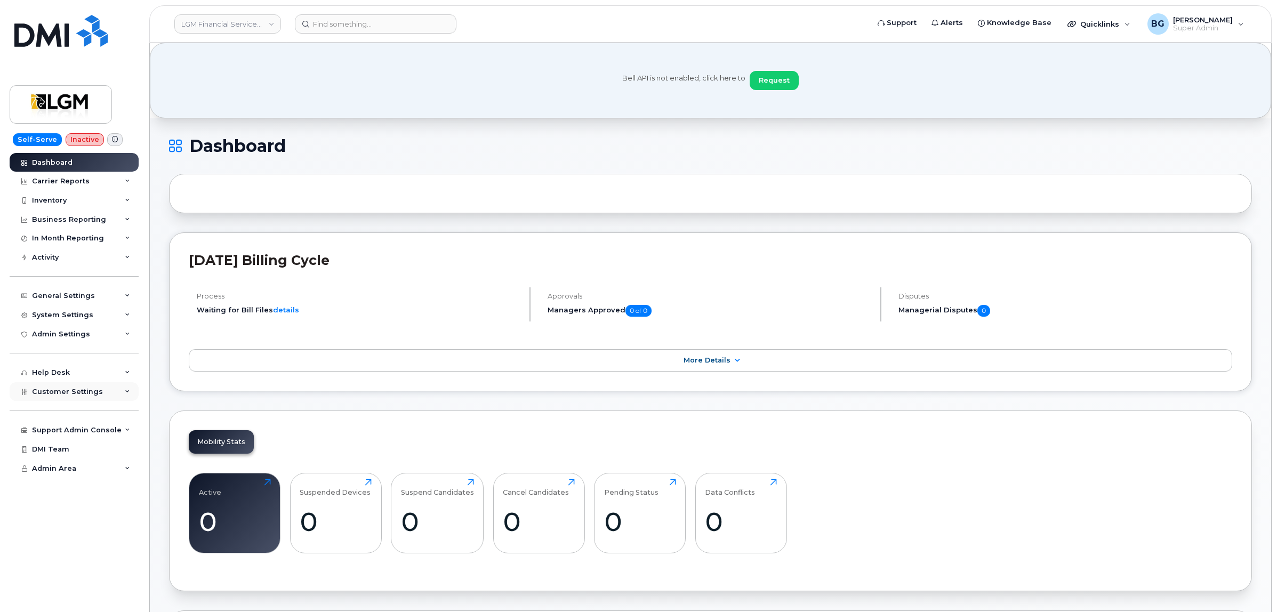
click at [101, 389] on div "Customer Settings" at bounding box center [74, 391] width 129 height 19
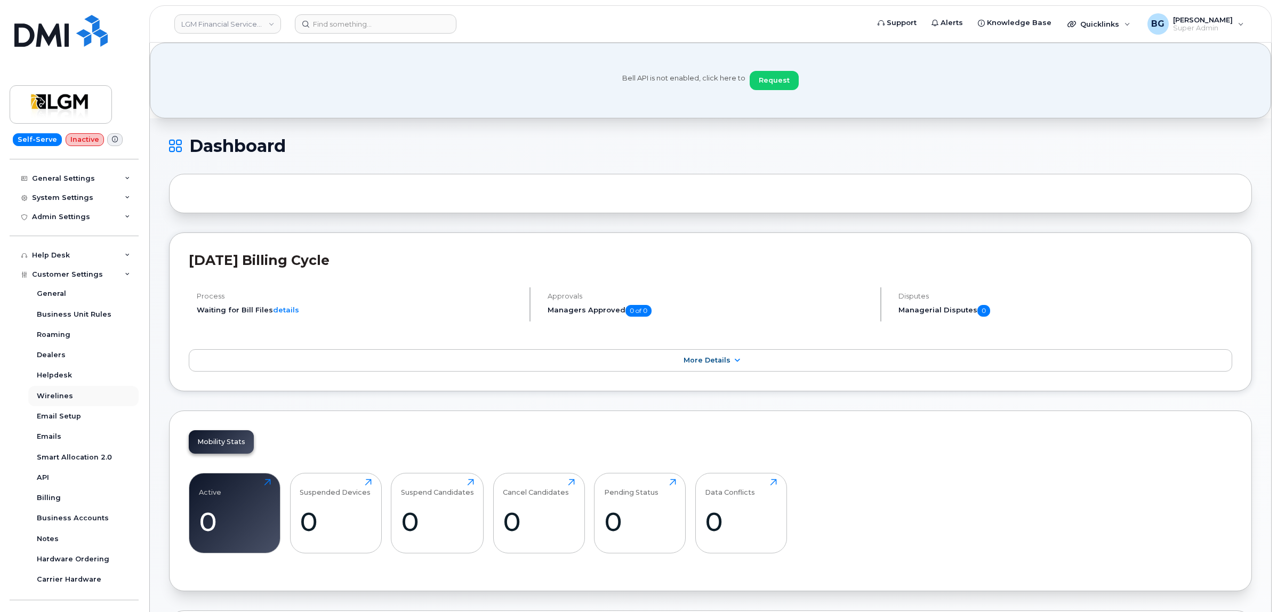
scroll to position [133, 0]
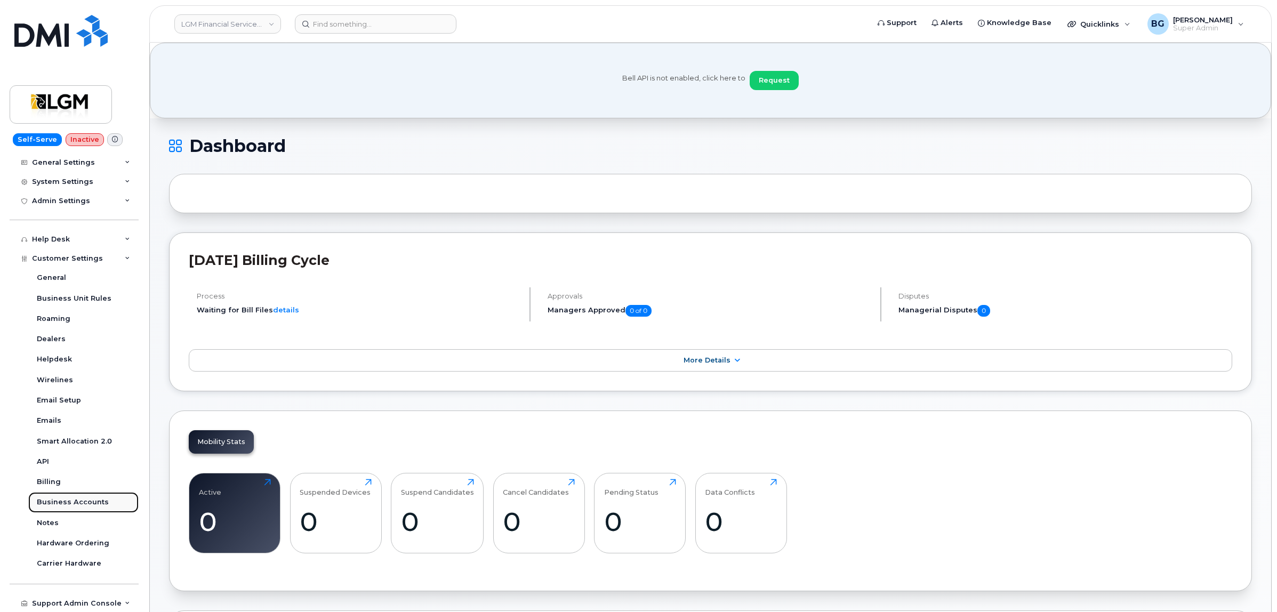
click at [56, 503] on div "Business Accounts" at bounding box center [73, 502] width 72 height 10
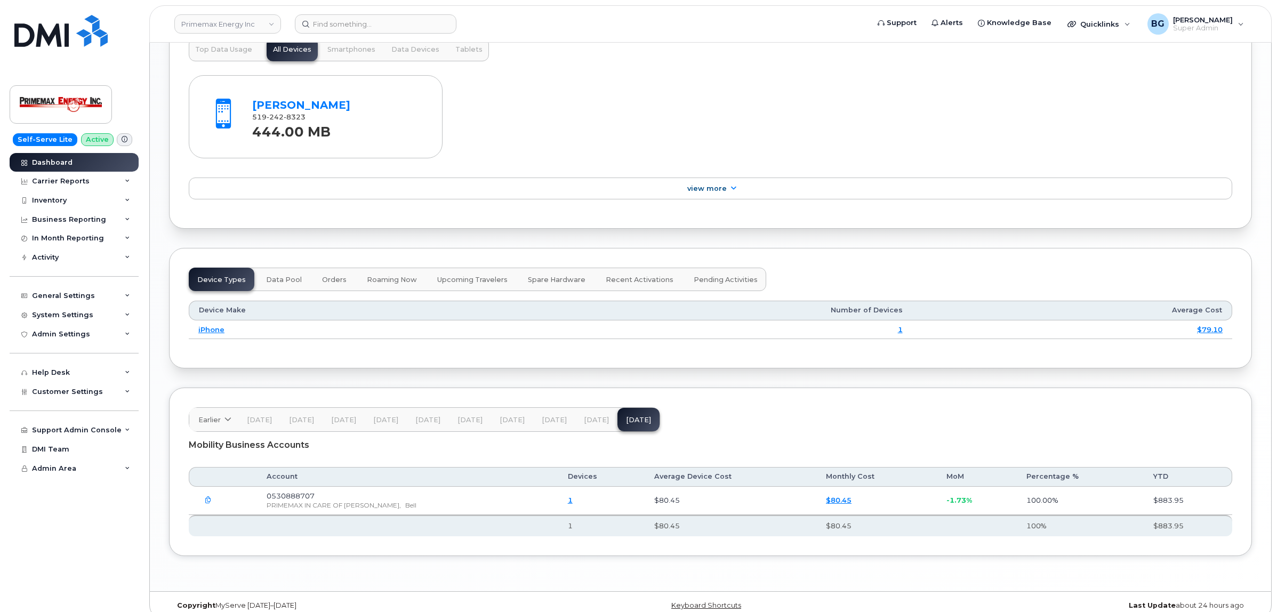
scroll to position [1199, 0]
click at [59, 377] on div "Help Desk" at bounding box center [51, 372] width 38 height 9
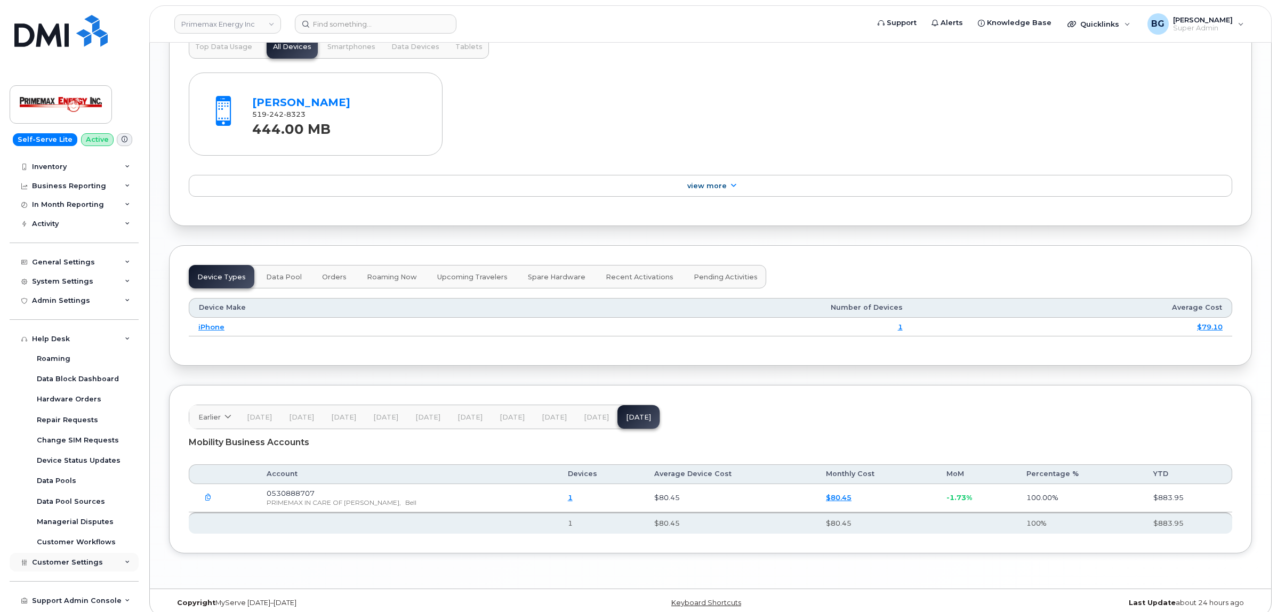
scroll to position [73, 0]
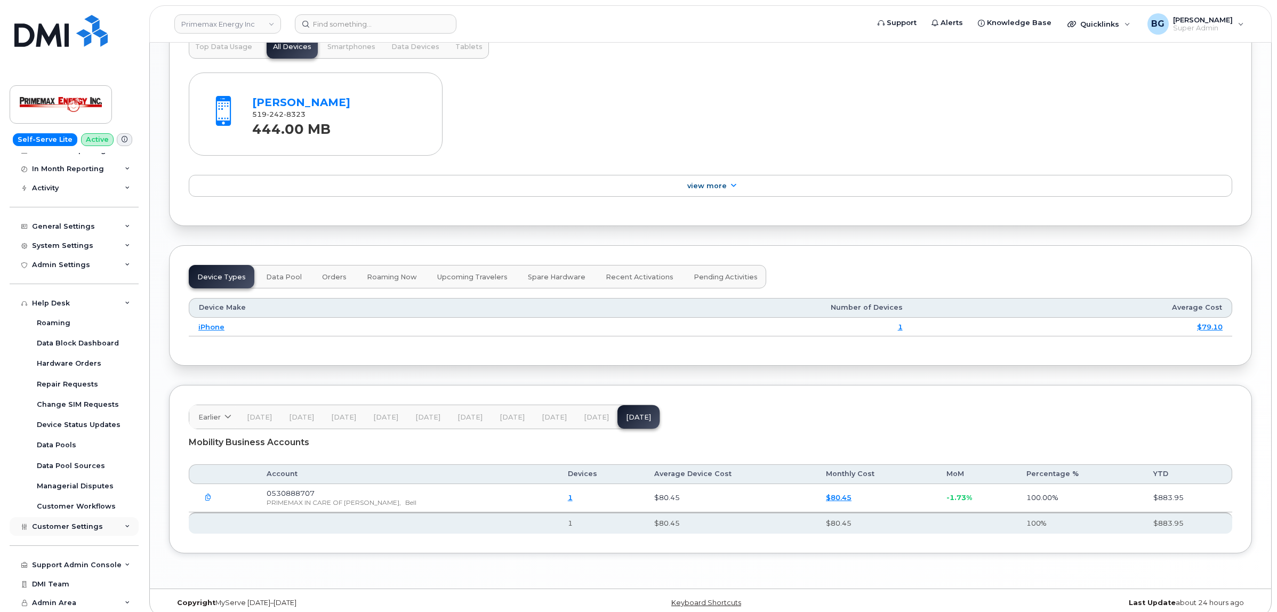
click at [71, 526] on span "Customer Settings" at bounding box center [67, 526] width 71 height 8
click at [46, 503] on div "Customer Workflows" at bounding box center [76, 503] width 79 height 10
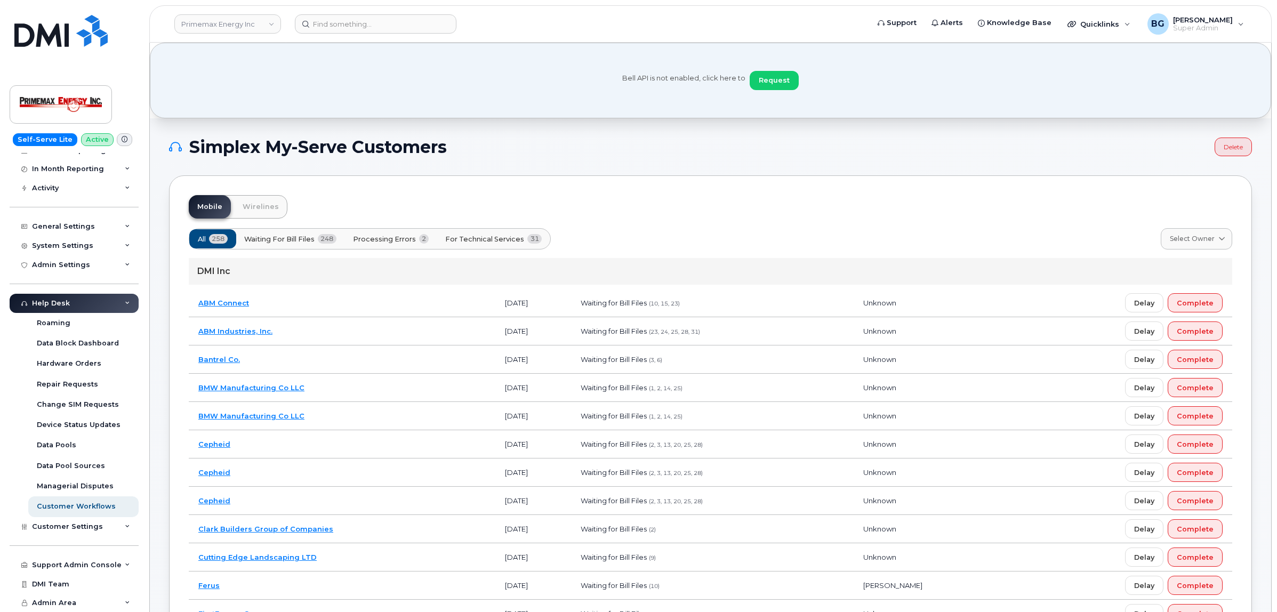
click at [836, 195] on div "Mobile Wirelines" at bounding box center [710, 206] width 1043 height 23
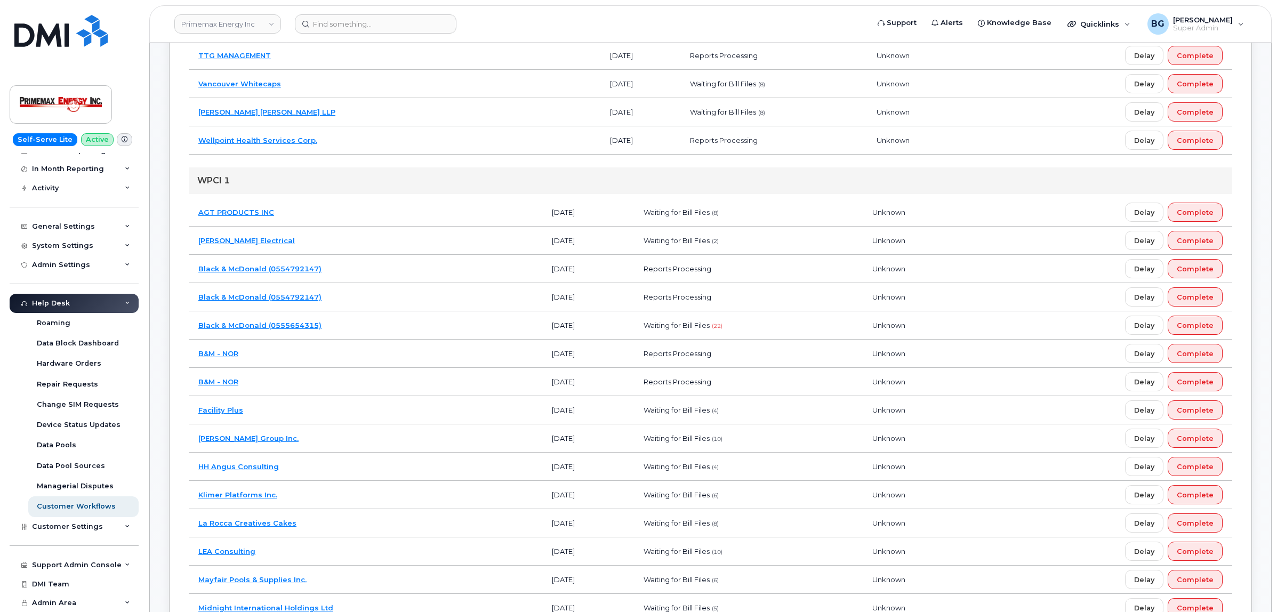
scroll to position [1466, 0]
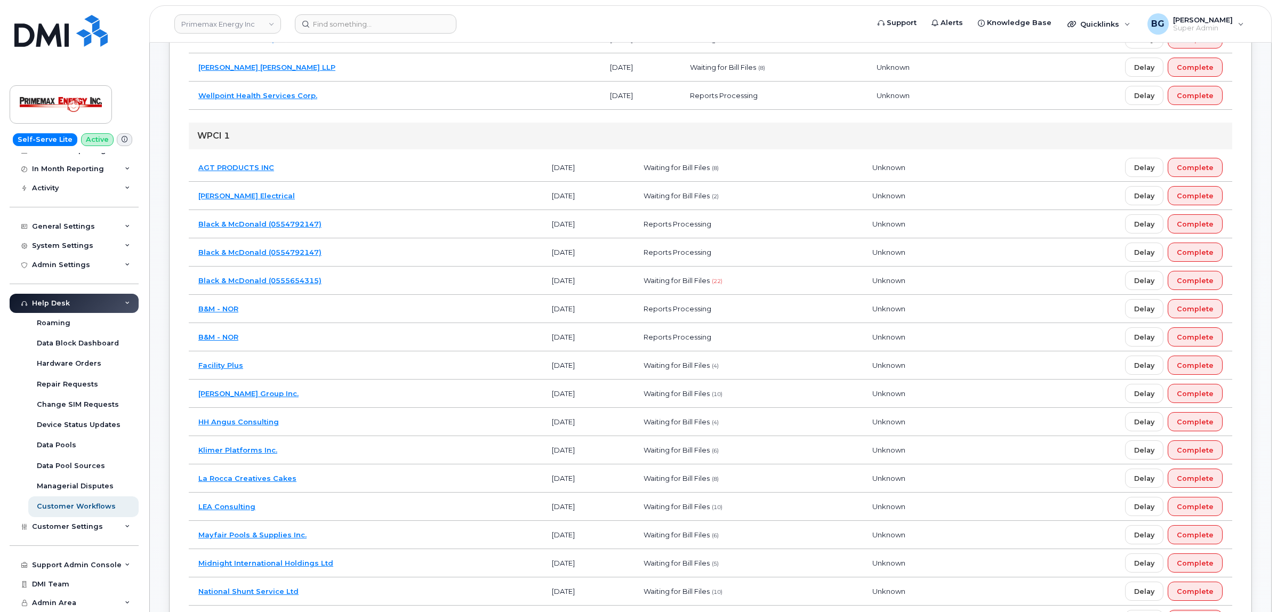
click at [231, 170] on link "AGT PRODUCTS INC" at bounding box center [236, 167] width 76 height 9
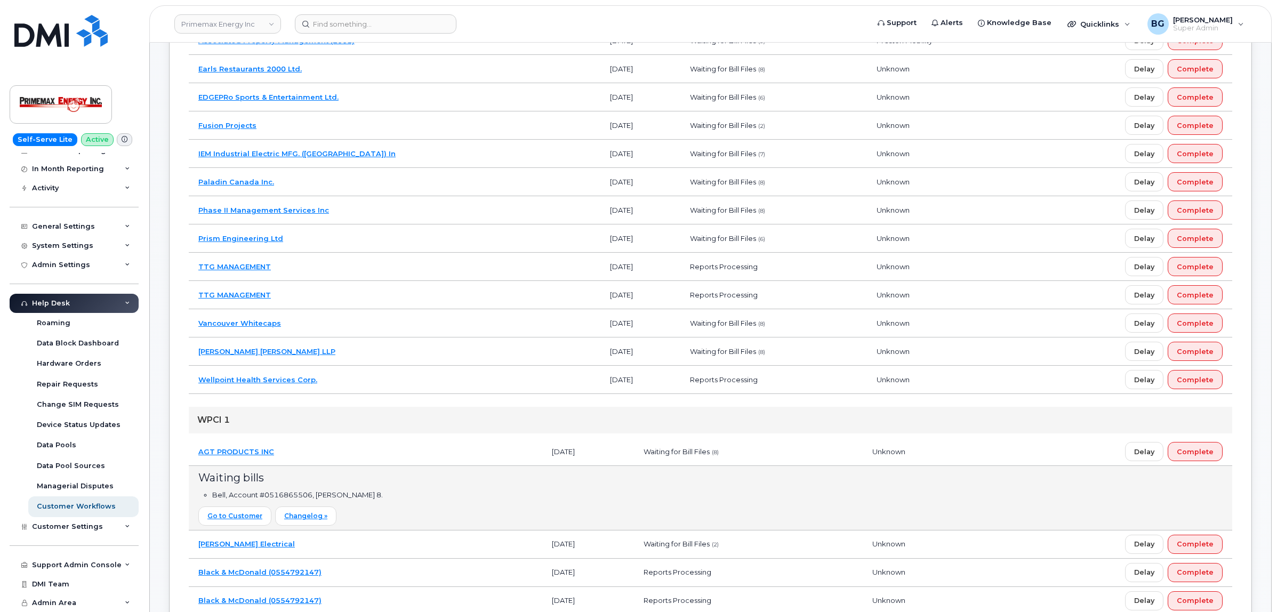
scroll to position [1333, 0]
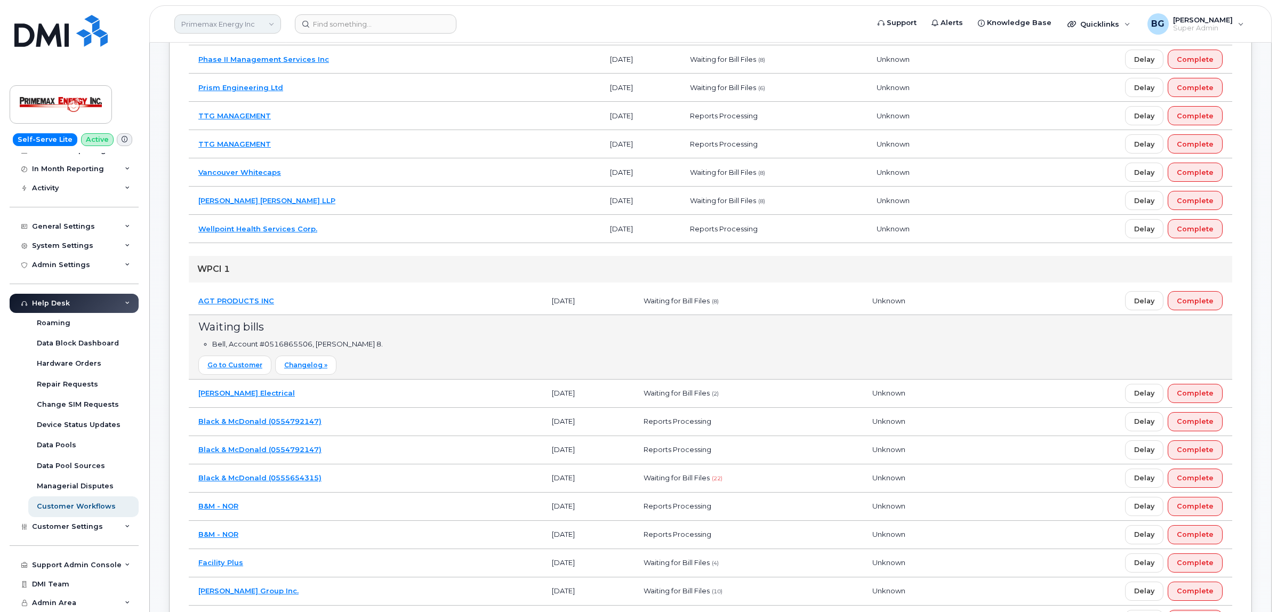
click at [239, 25] on link "Primemax Energy Inc" at bounding box center [227, 23] width 107 height 19
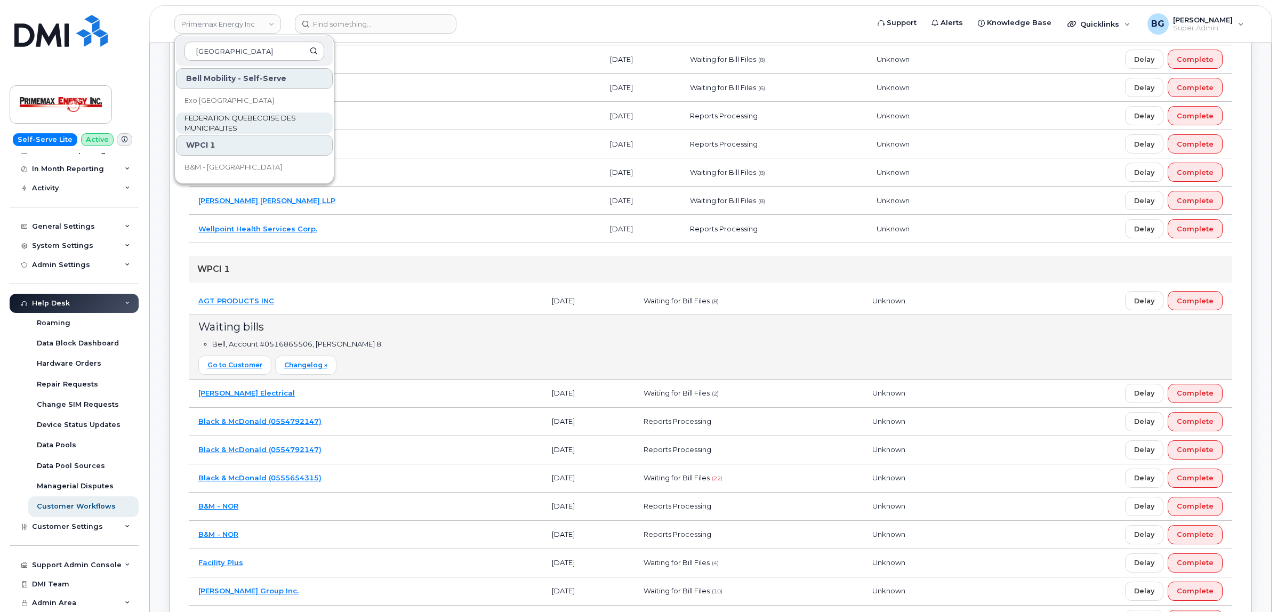
type input "quebec"
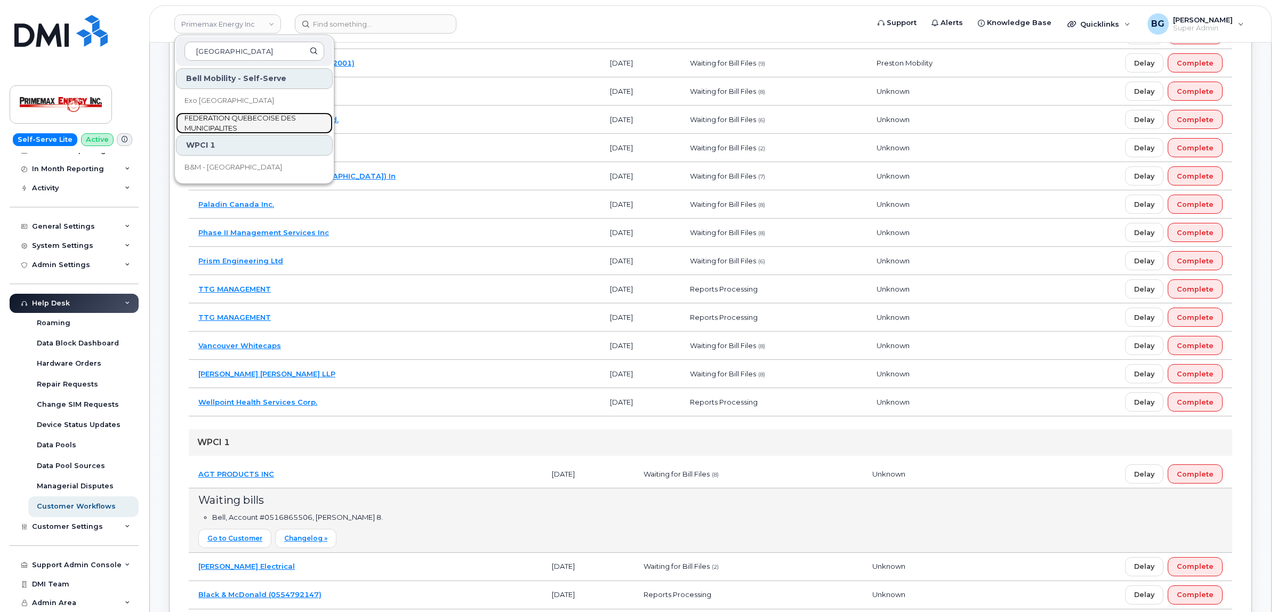
scroll to position [1066, 0]
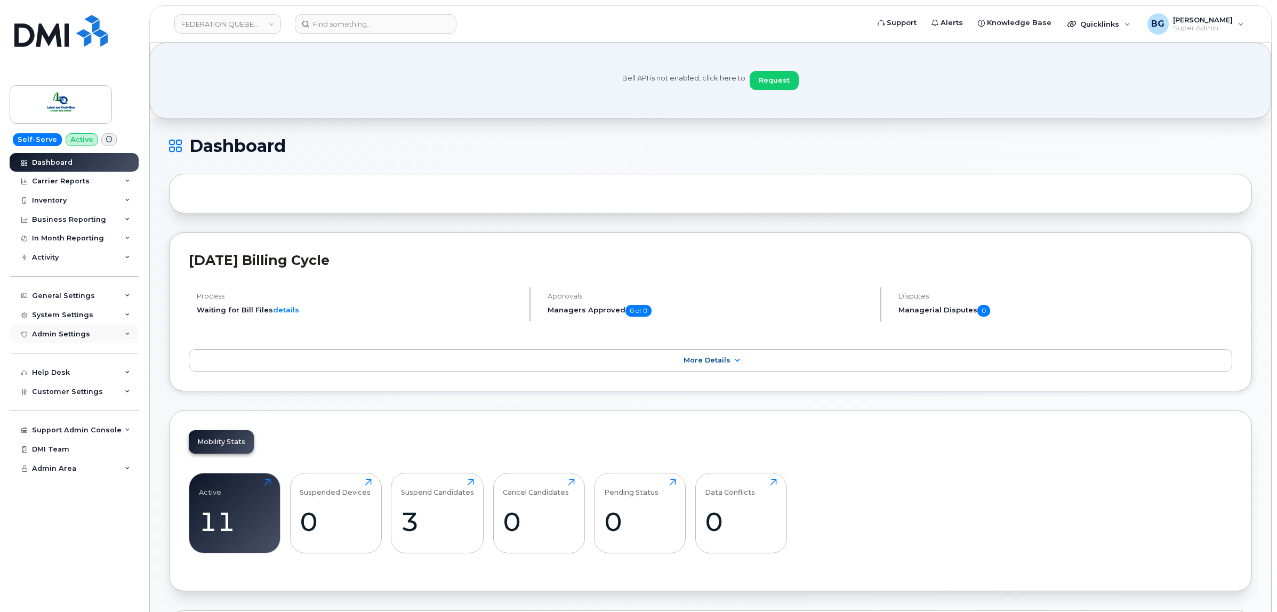
click at [51, 337] on div "Admin Settings" at bounding box center [61, 334] width 58 height 9
click at [54, 256] on div "Activity" at bounding box center [45, 257] width 27 height 9
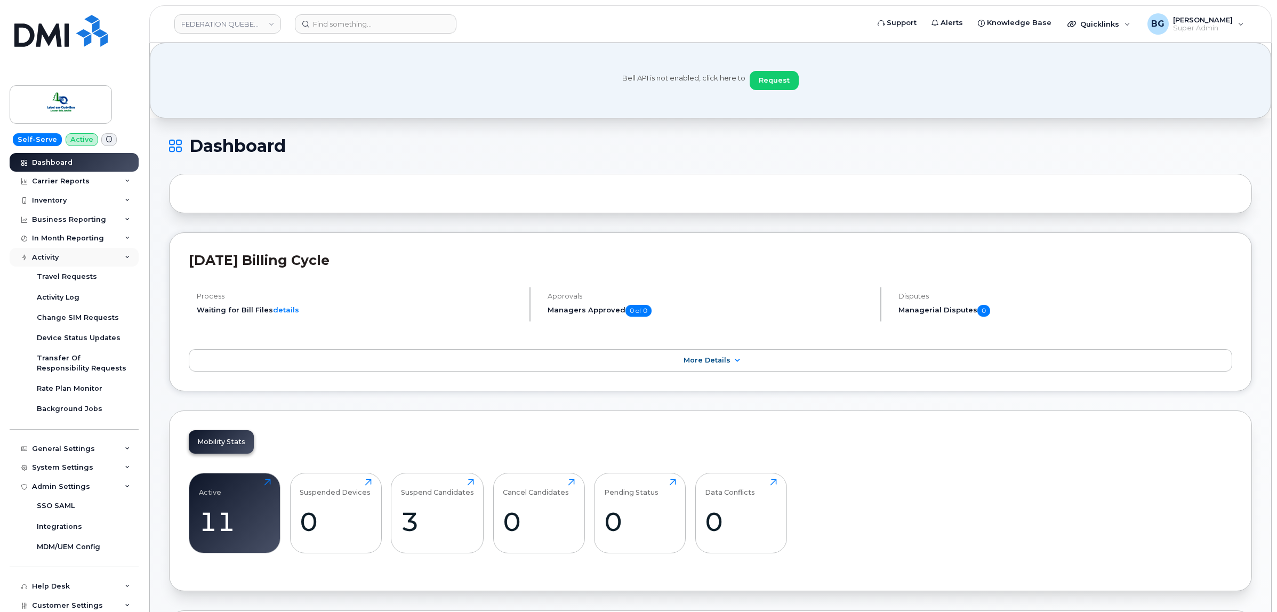
click at [59, 254] on div "Activity" at bounding box center [74, 257] width 129 height 19
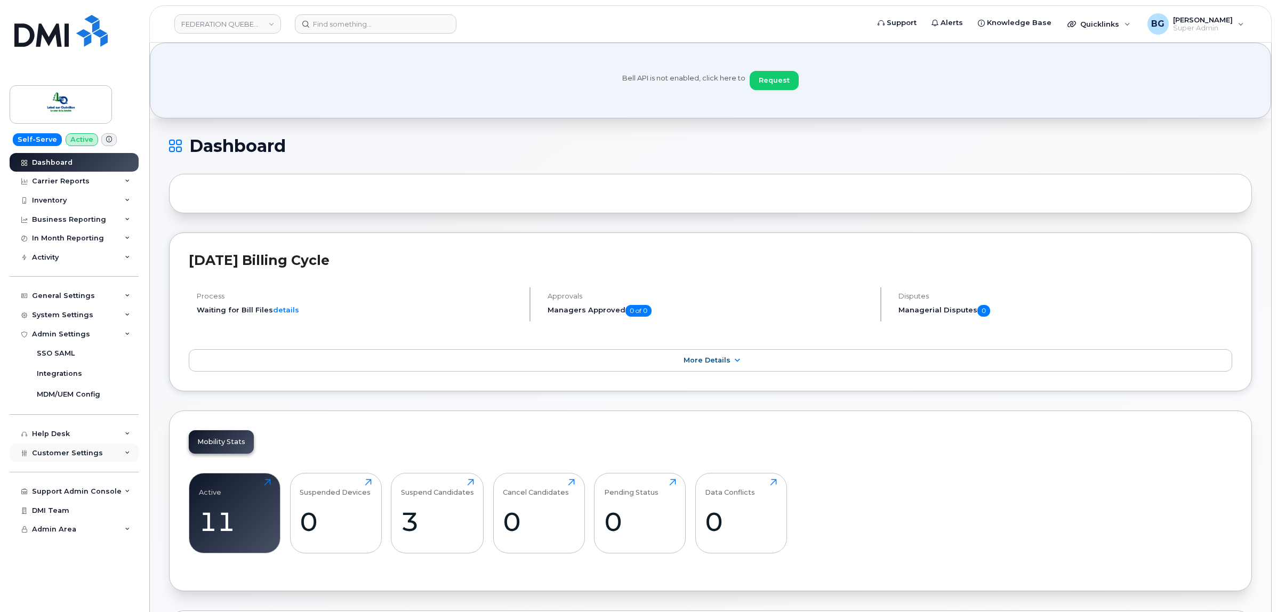
click at [53, 457] on span "Customer Settings" at bounding box center [67, 453] width 71 height 8
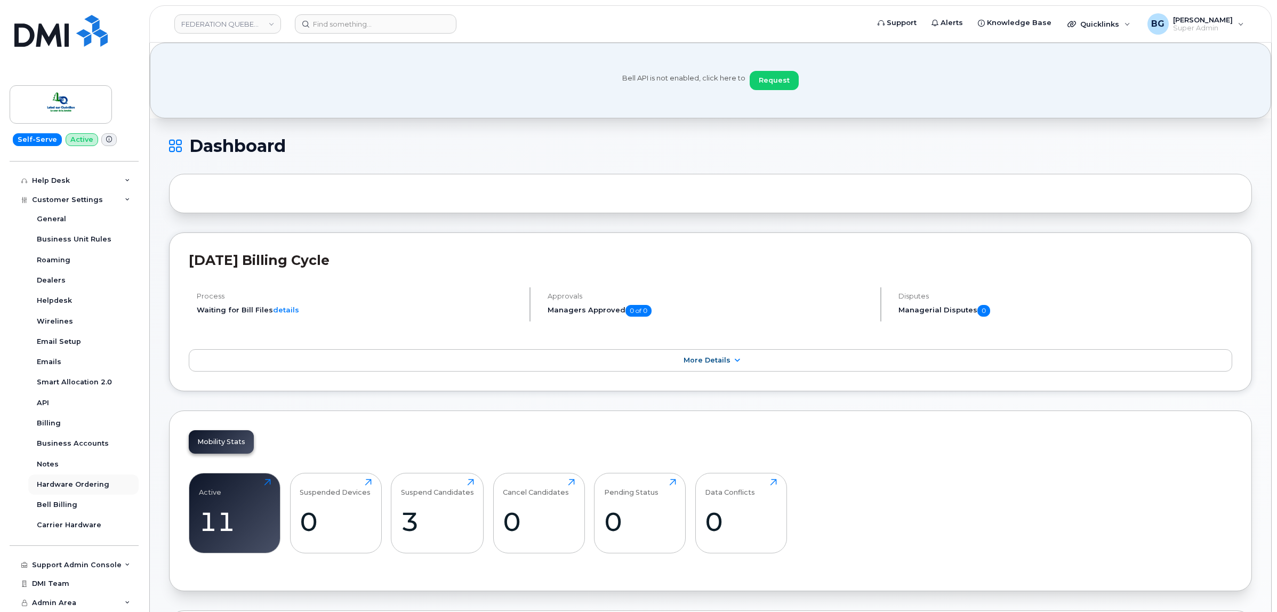
scroll to position [256, 0]
click at [65, 444] on div "Business Accounts" at bounding box center [73, 444] width 72 height 10
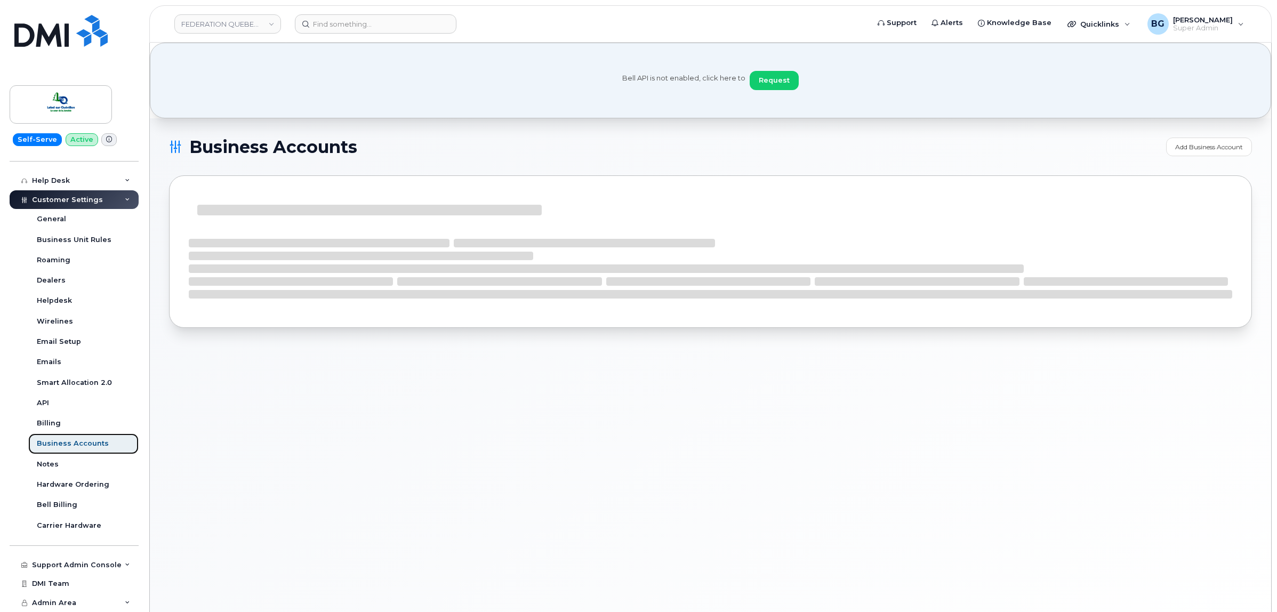
scroll to position [196, 0]
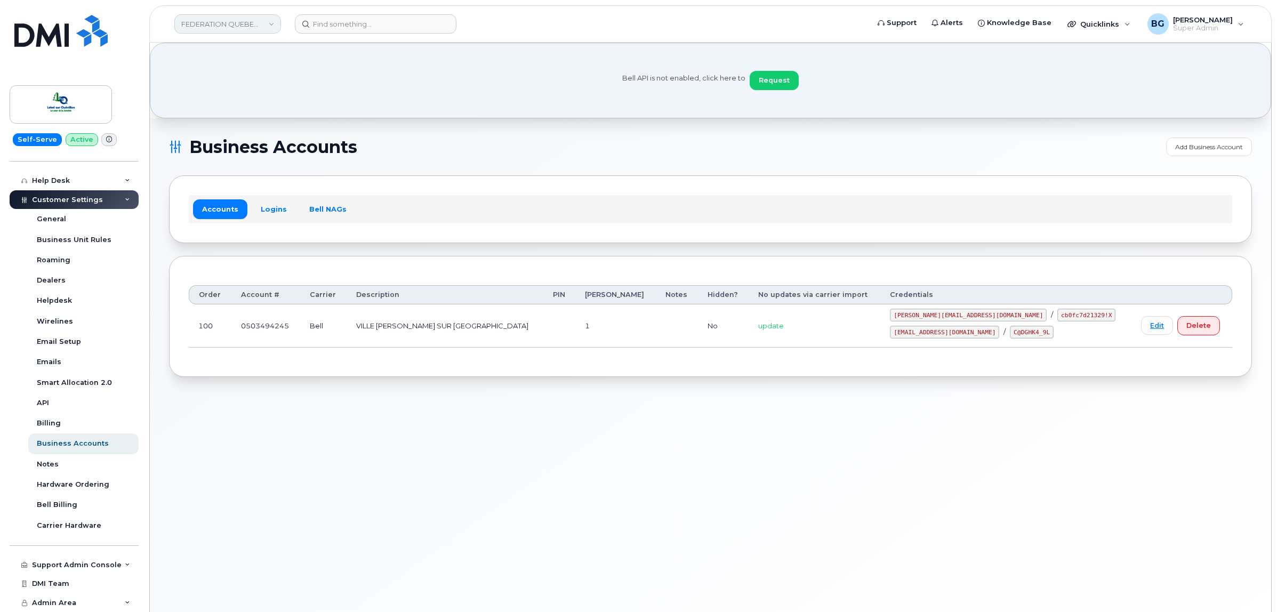
click at [229, 19] on link "FEDERATION QUEBECOISE DES MUNICIPALITES" at bounding box center [227, 23] width 107 height 19
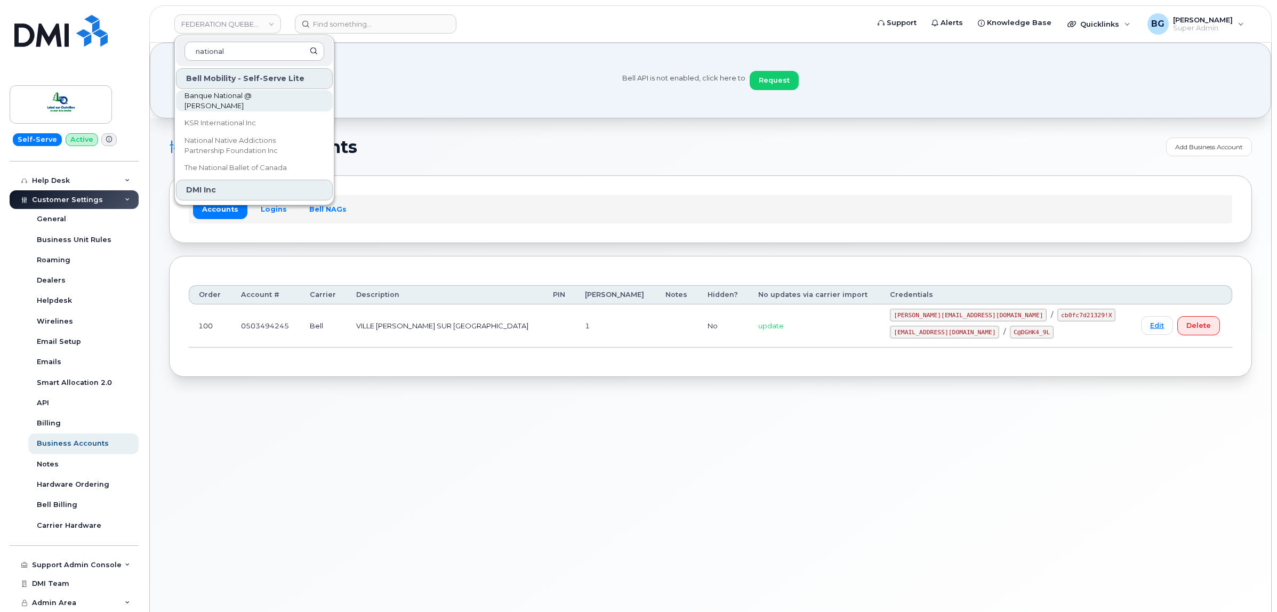
type input "national"
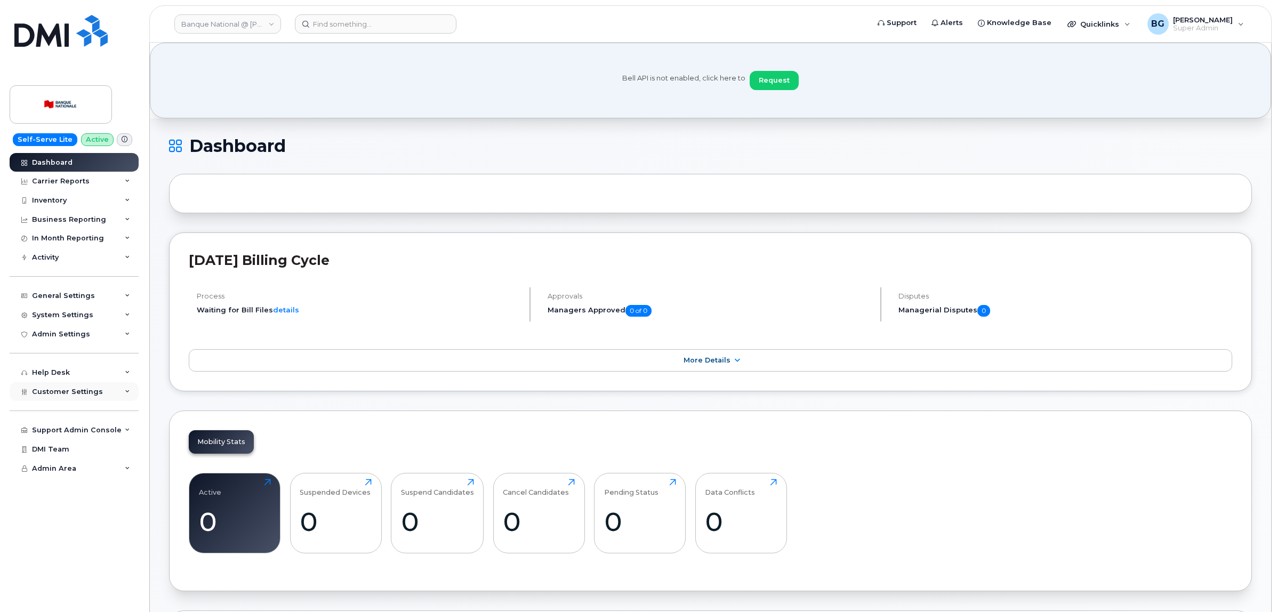
click at [69, 394] on span "Customer Settings" at bounding box center [67, 392] width 71 height 8
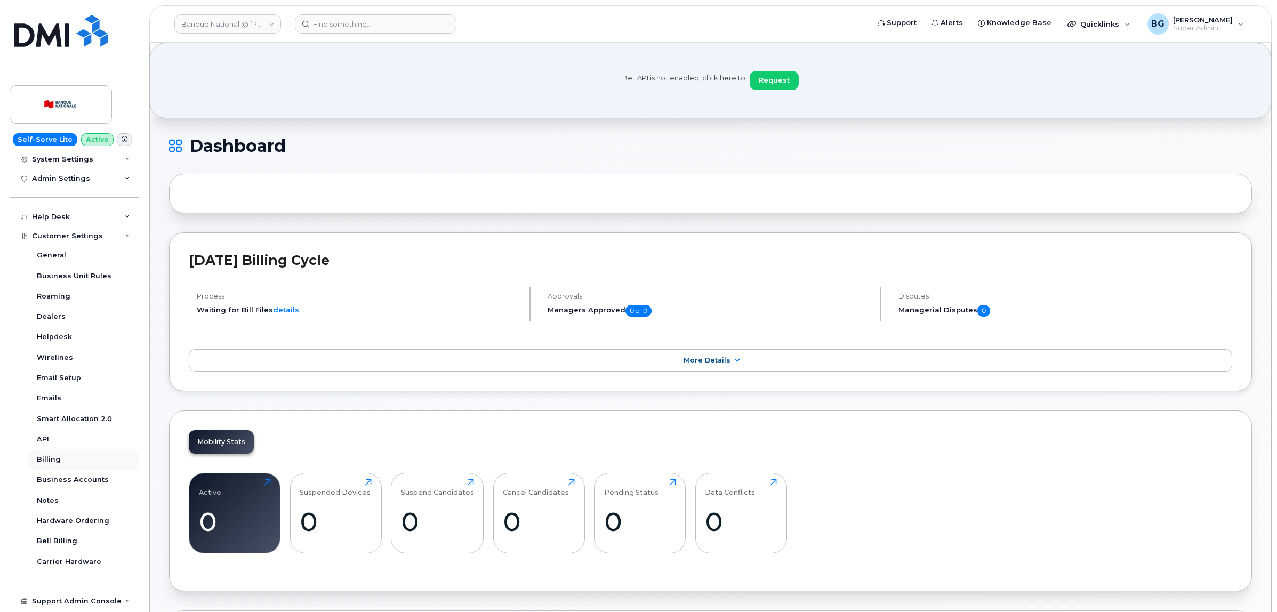
scroll to position [196, 0]
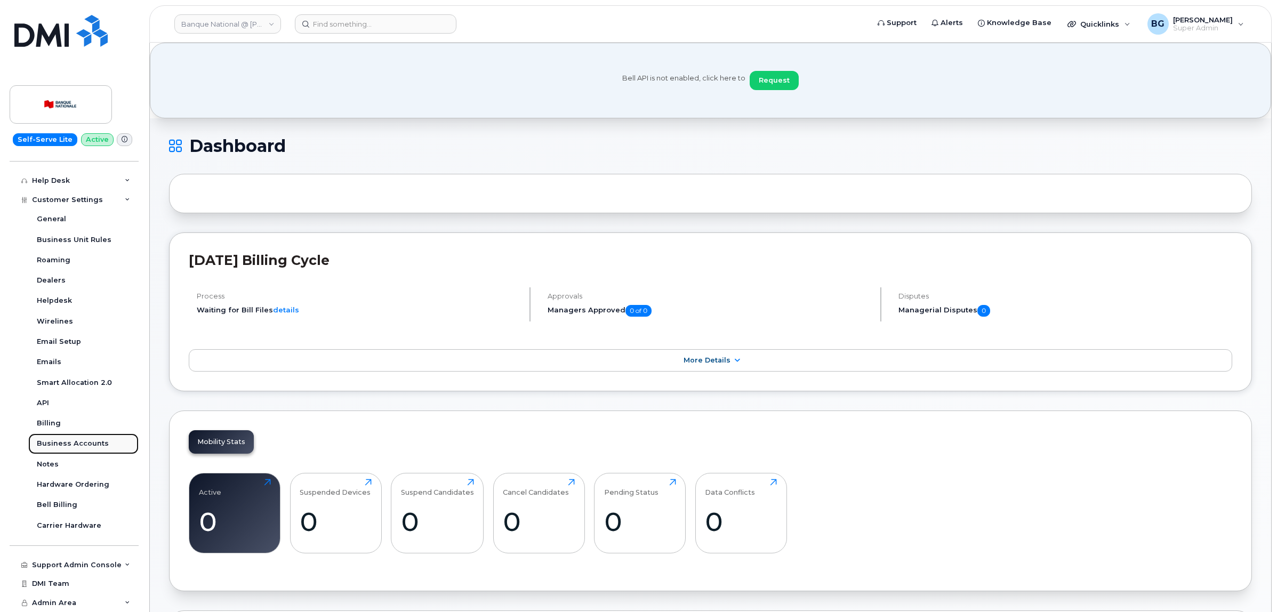
click at [62, 443] on div "Business Accounts" at bounding box center [73, 444] width 72 height 10
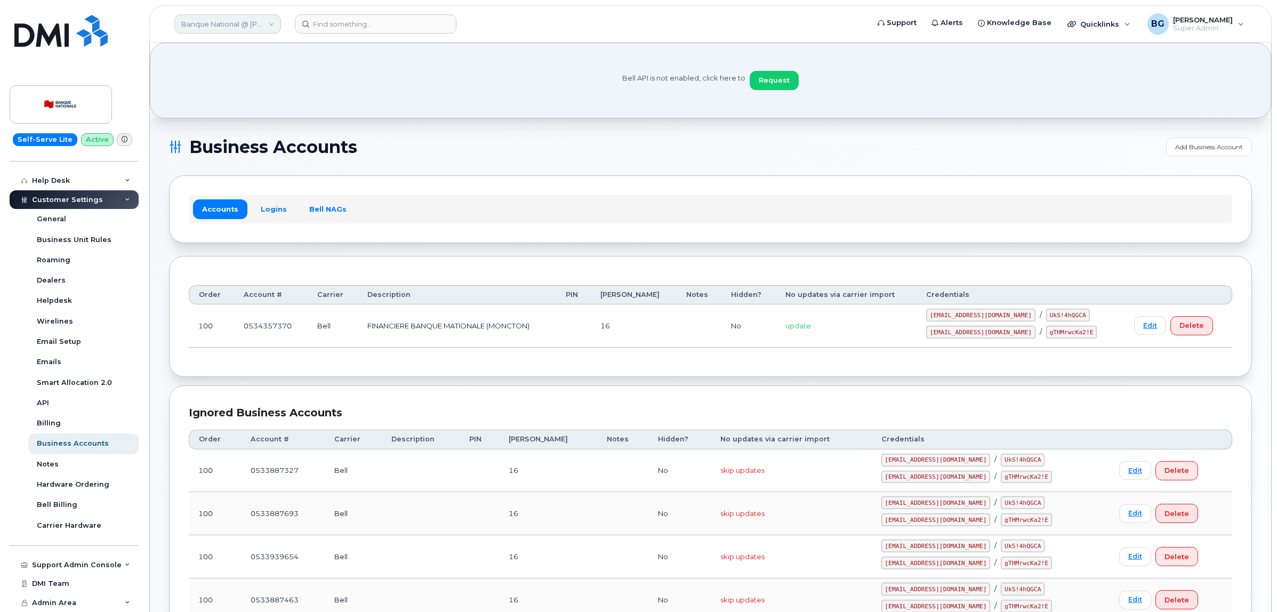
click at [248, 27] on link "Banque National @ Bernice Boudreau" at bounding box center [227, 23] width 107 height 19
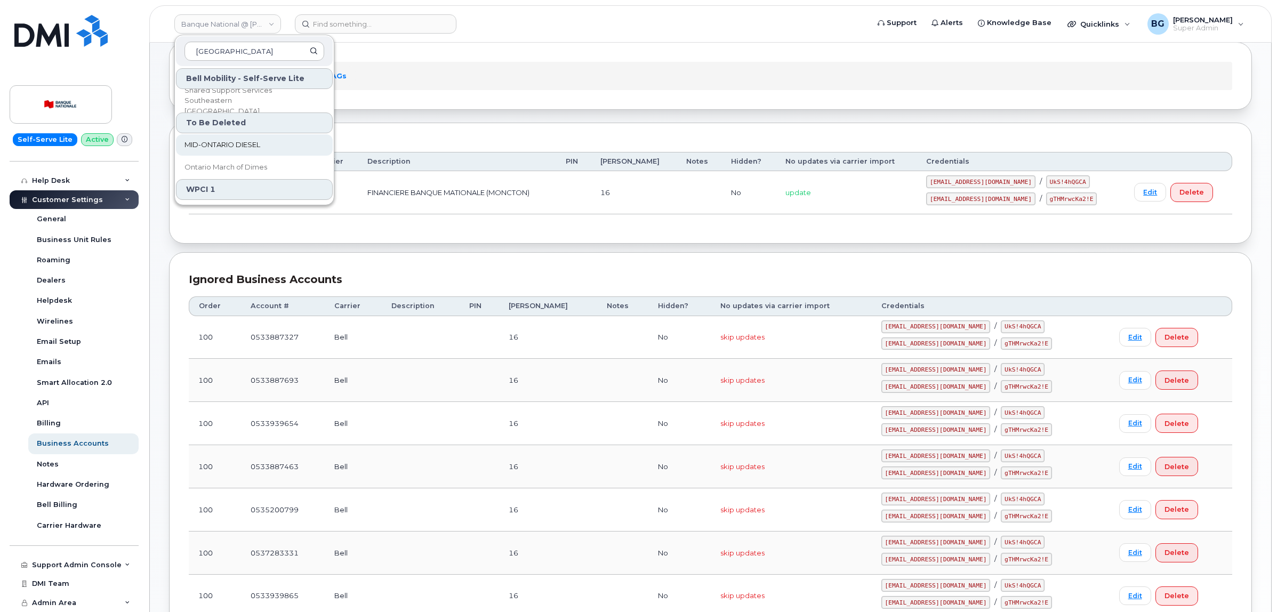
type input "ontario"
click at [214, 141] on span "MID-ONTARIO DIESEL" at bounding box center [222, 145] width 76 height 11
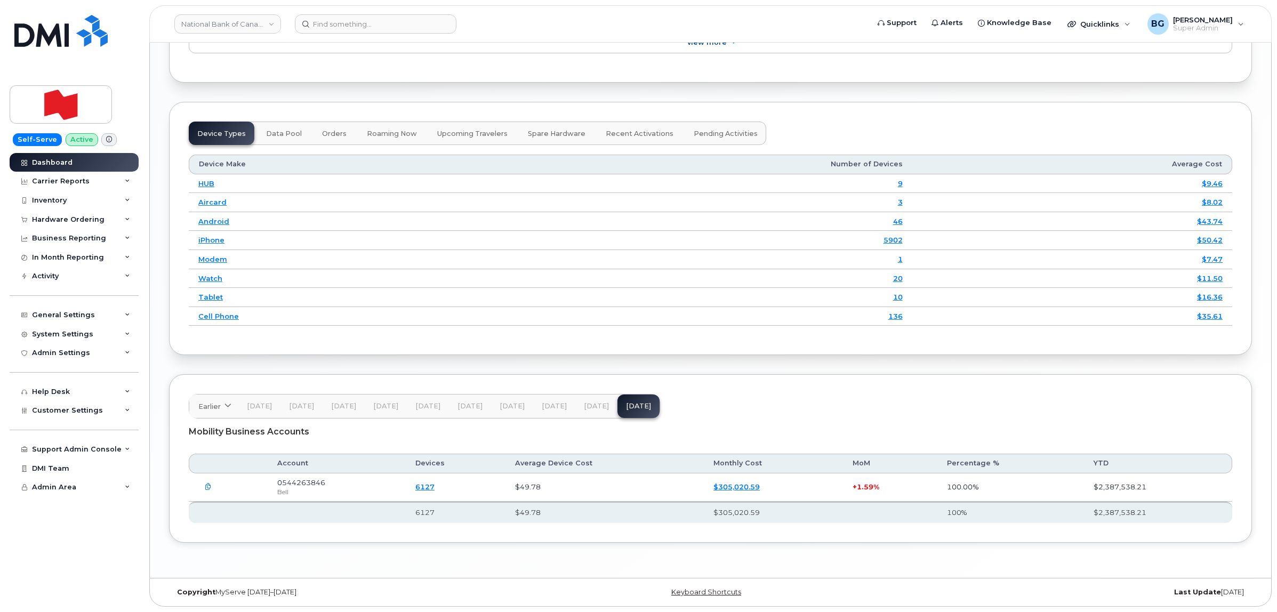
scroll to position [1275, 0]
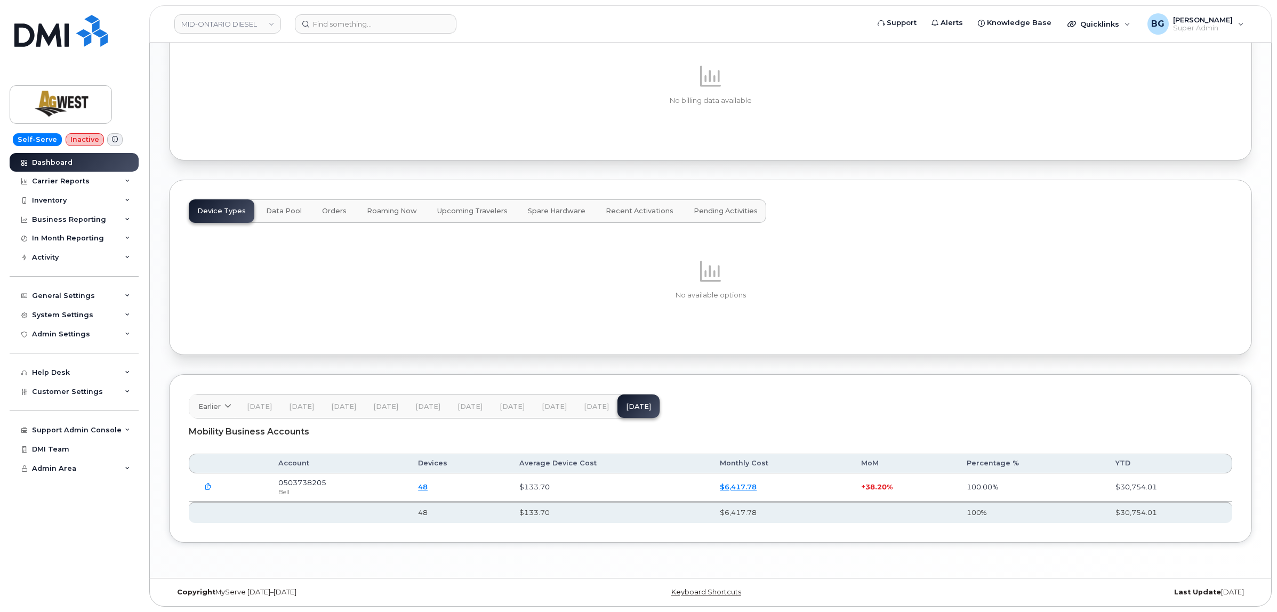
scroll to position [1160, 0]
click at [214, 19] on link "MID-ONTARIO DIESEL" at bounding box center [227, 23] width 107 height 19
type input "9"
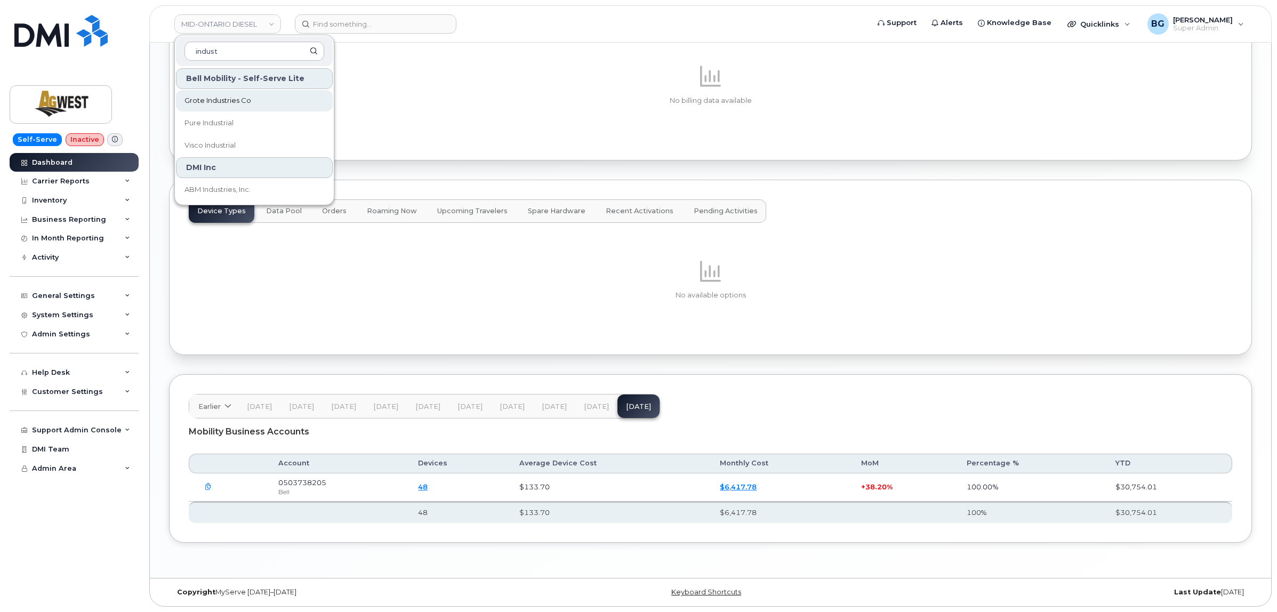
type input "indust"
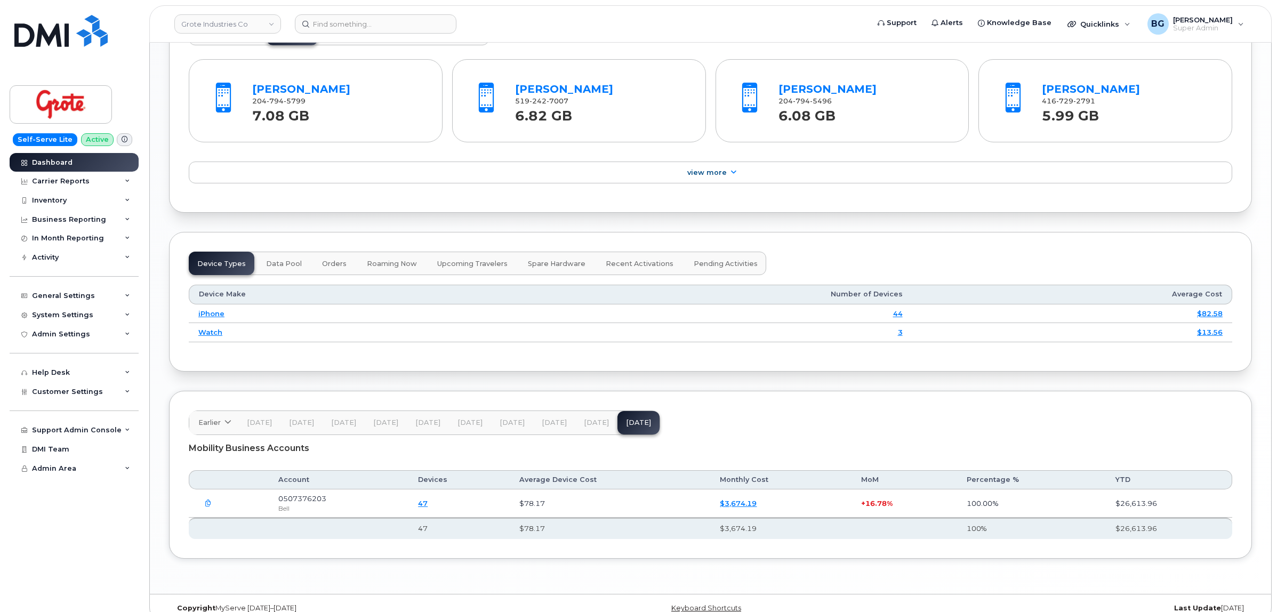
scroll to position [1160, 0]
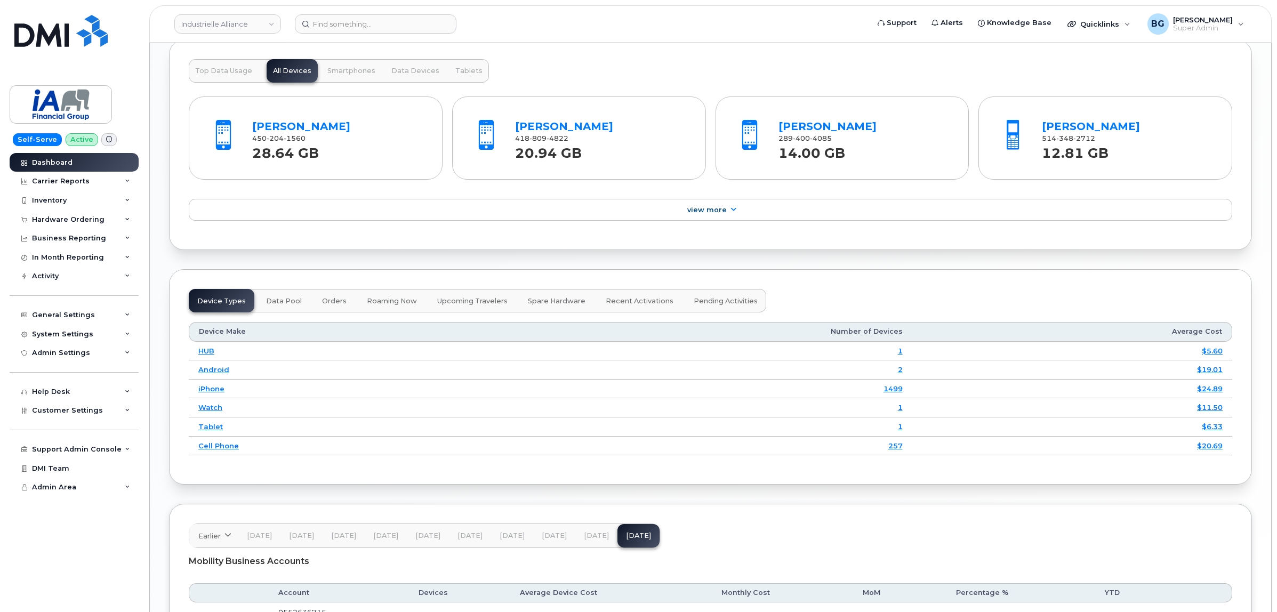
scroll to position [1237, 0]
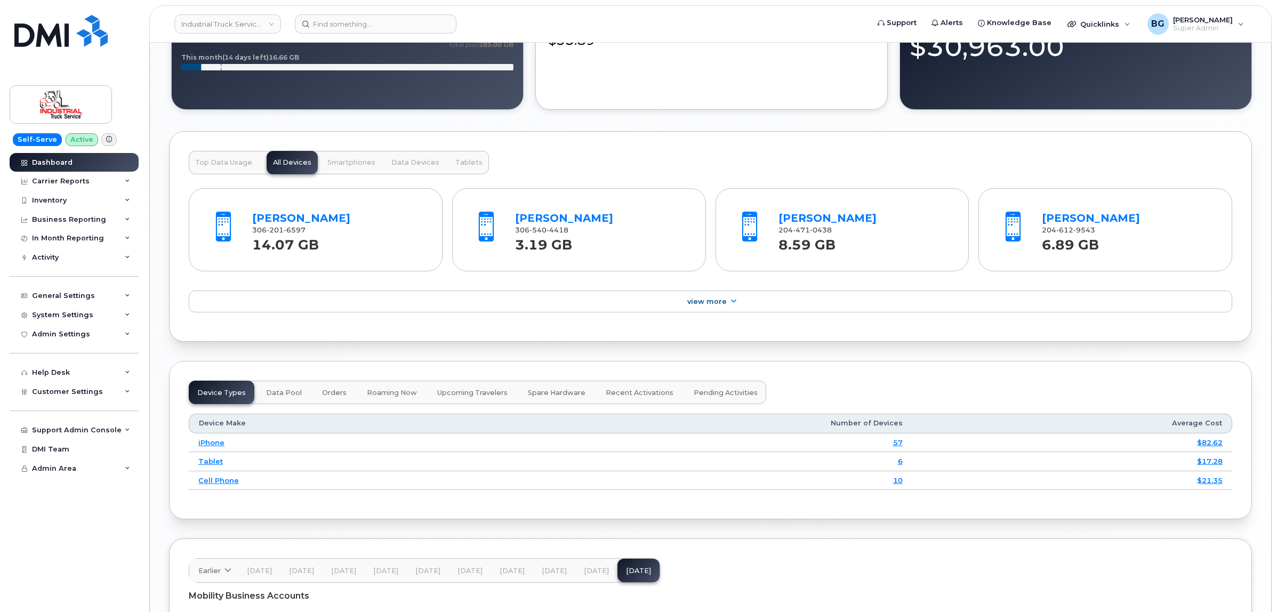
scroll to position [1179, 0]
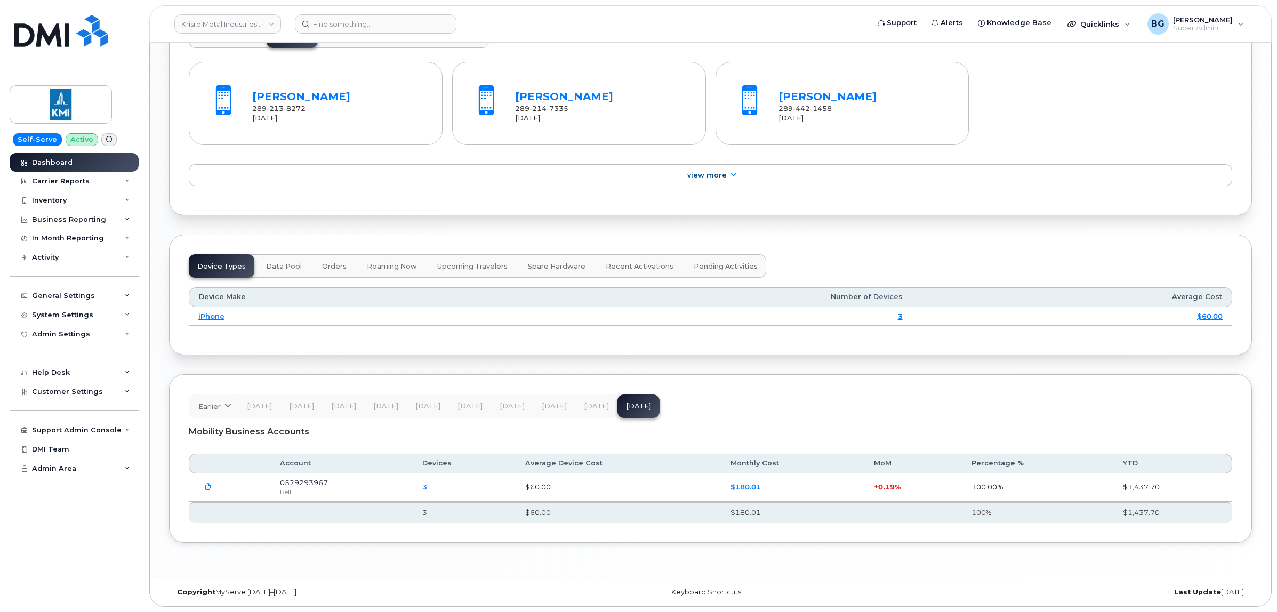
scroll to position [1141, 0]
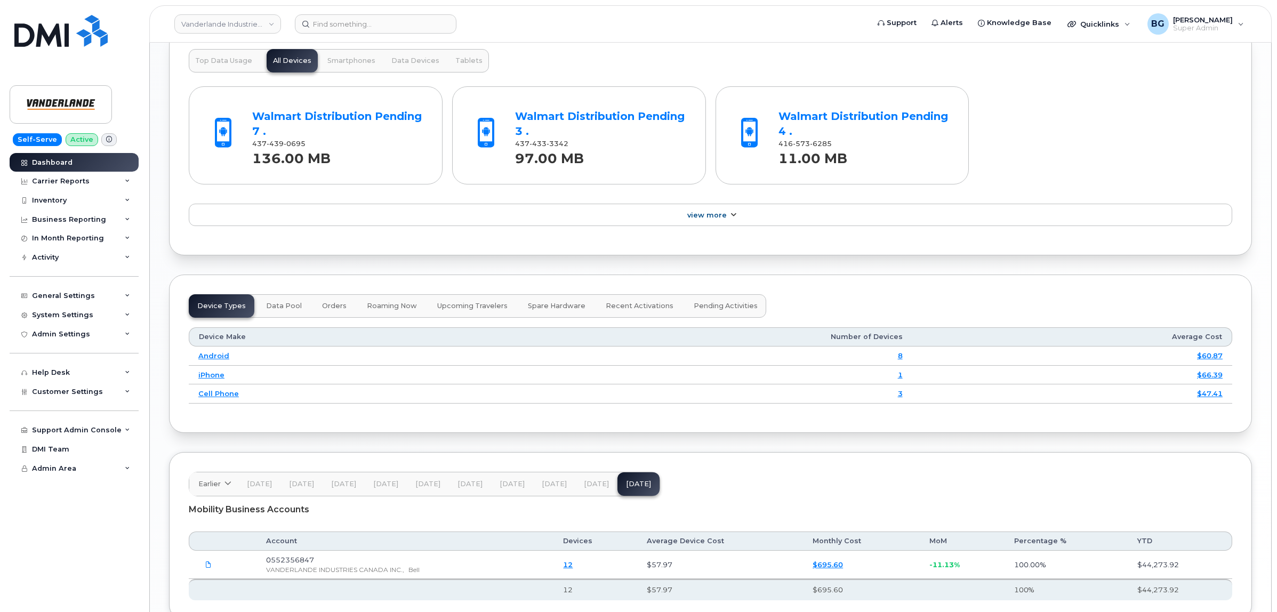
scroll to position [1194, 0]
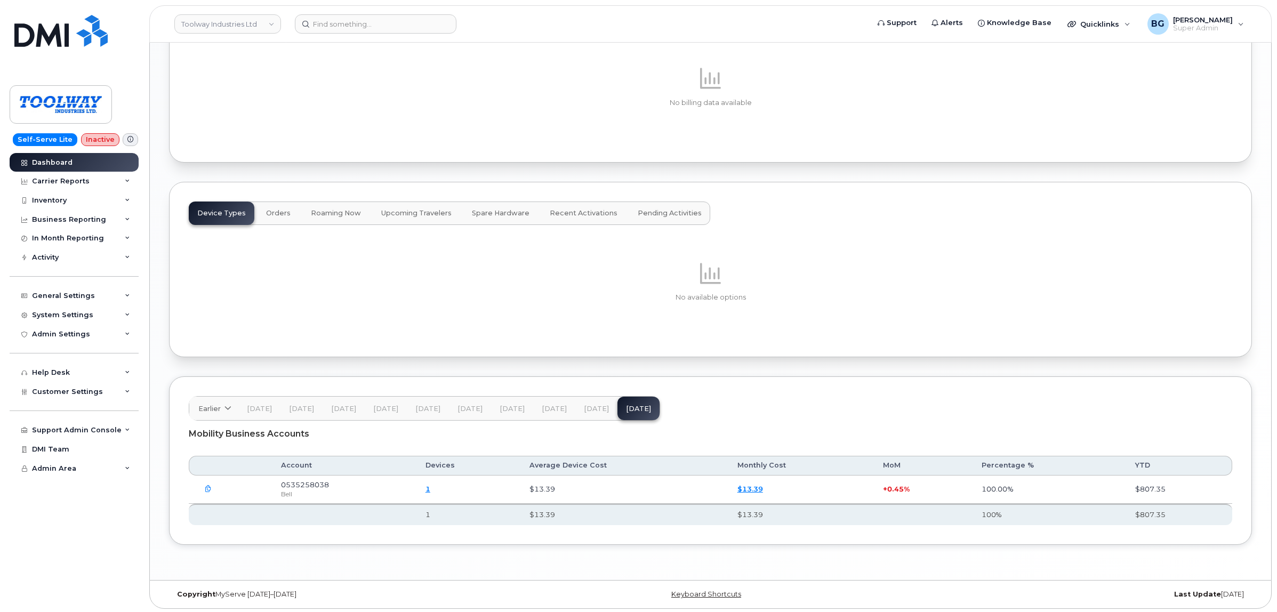
scroll to position [1160, 0]
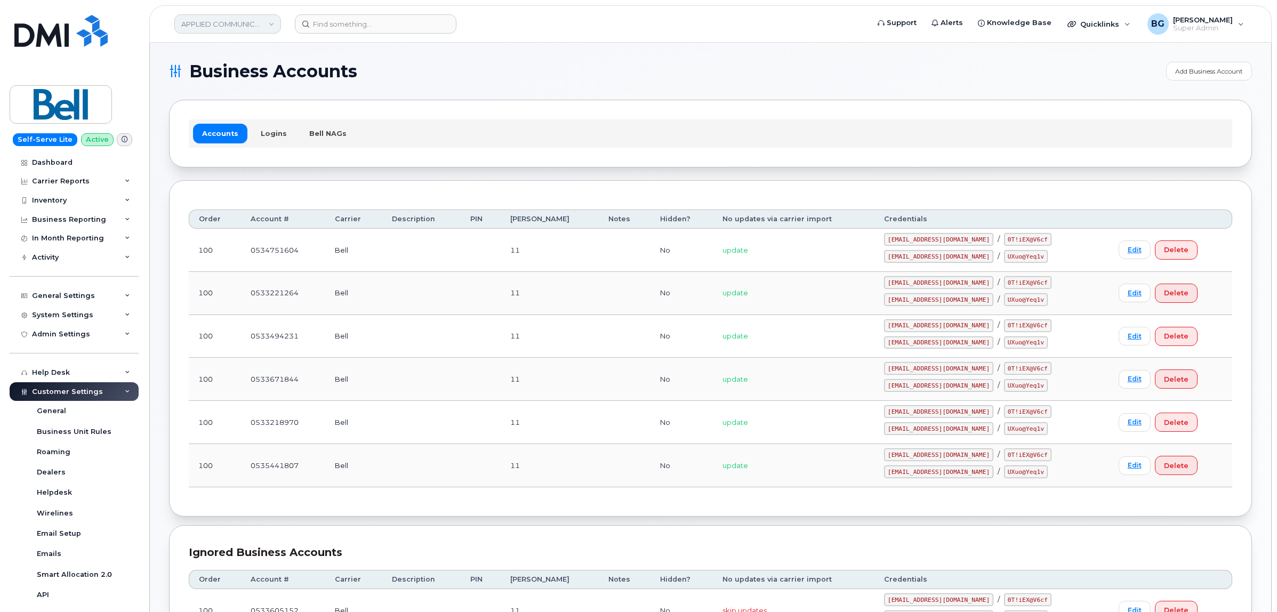
scroll to position [196, 0]
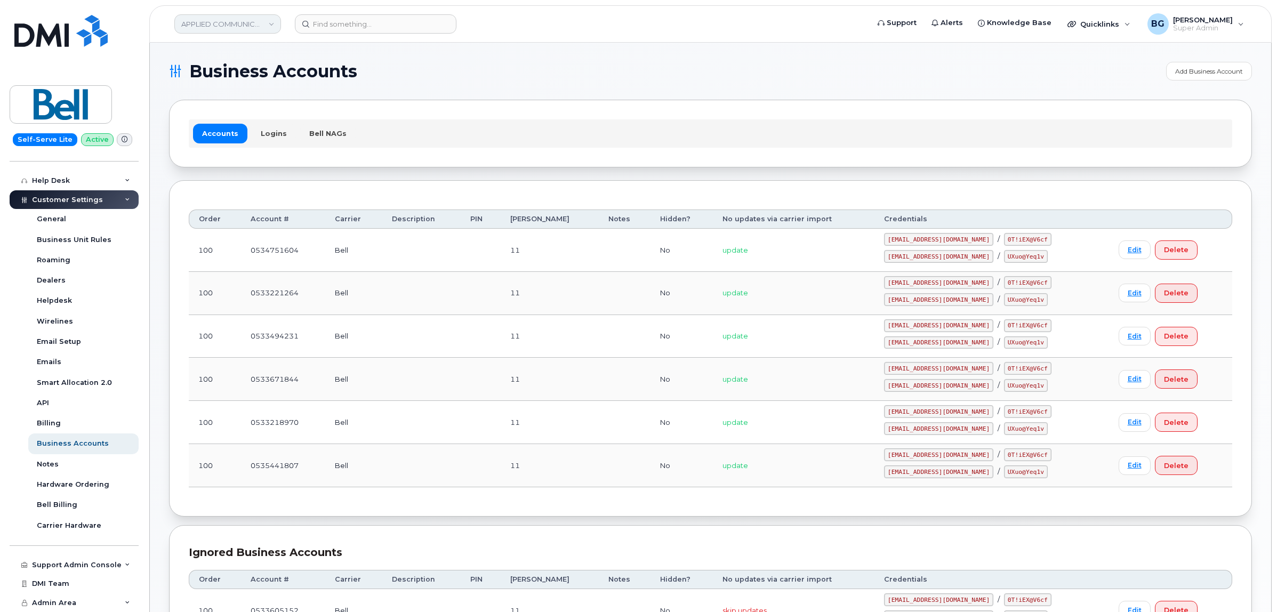
click at [220, 23] on link "APPLIED COMMUNICATIONS INC" at bounding box center [227, 23] width 107 height 19
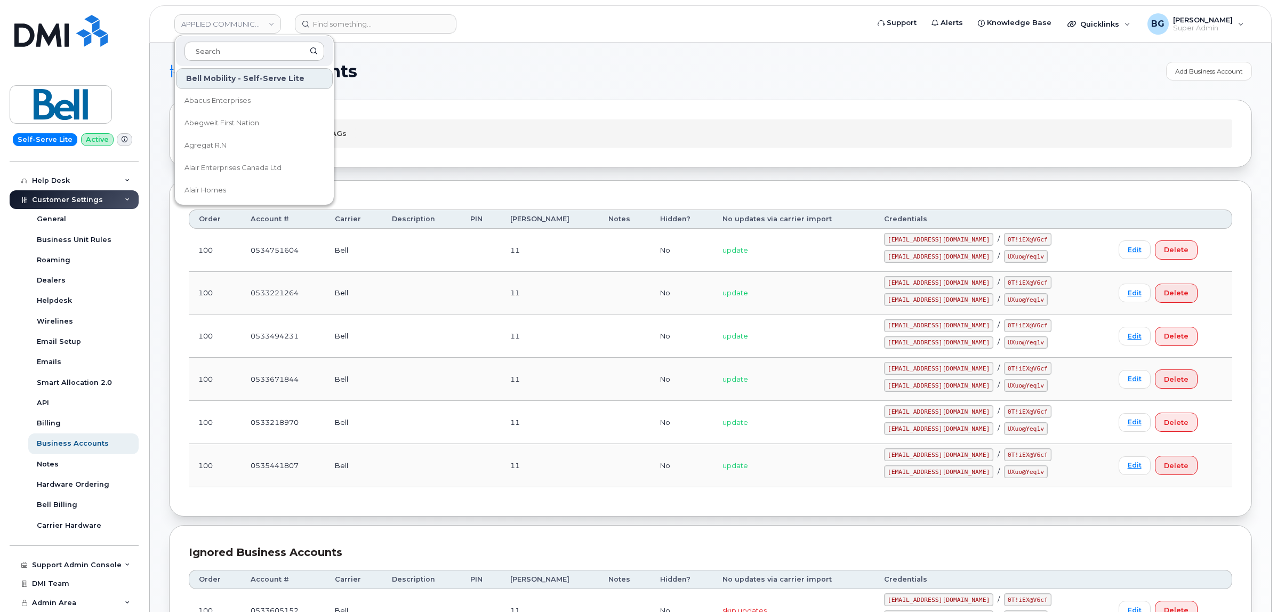
type input "s"
type input "ass"
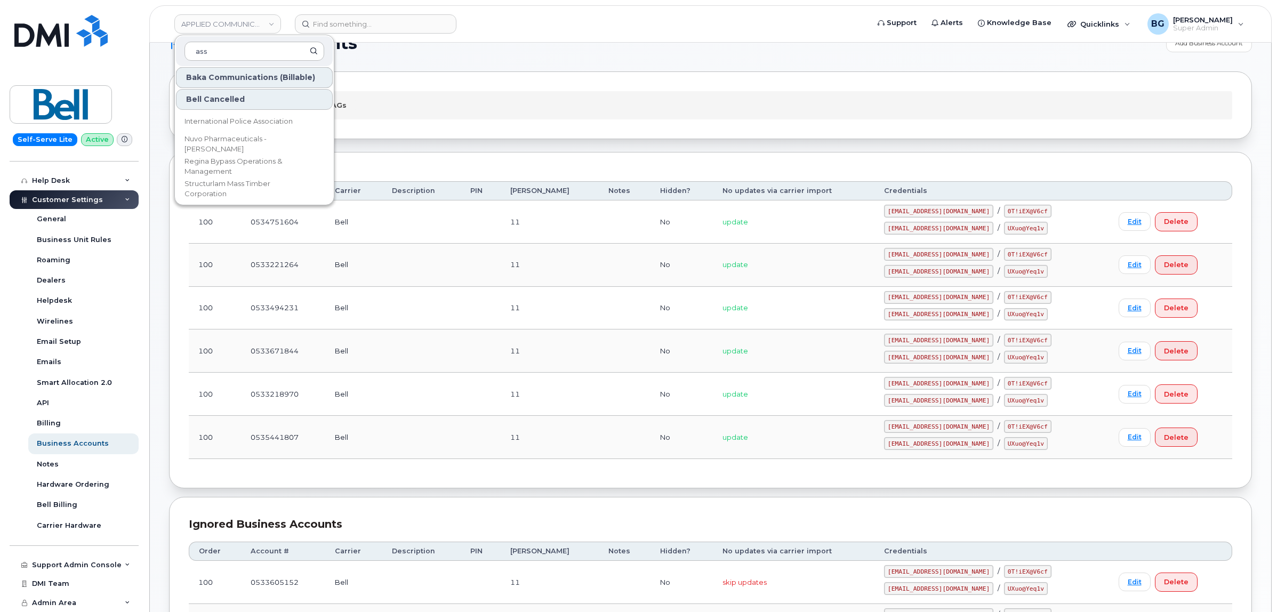
scroll to position [44, 0]
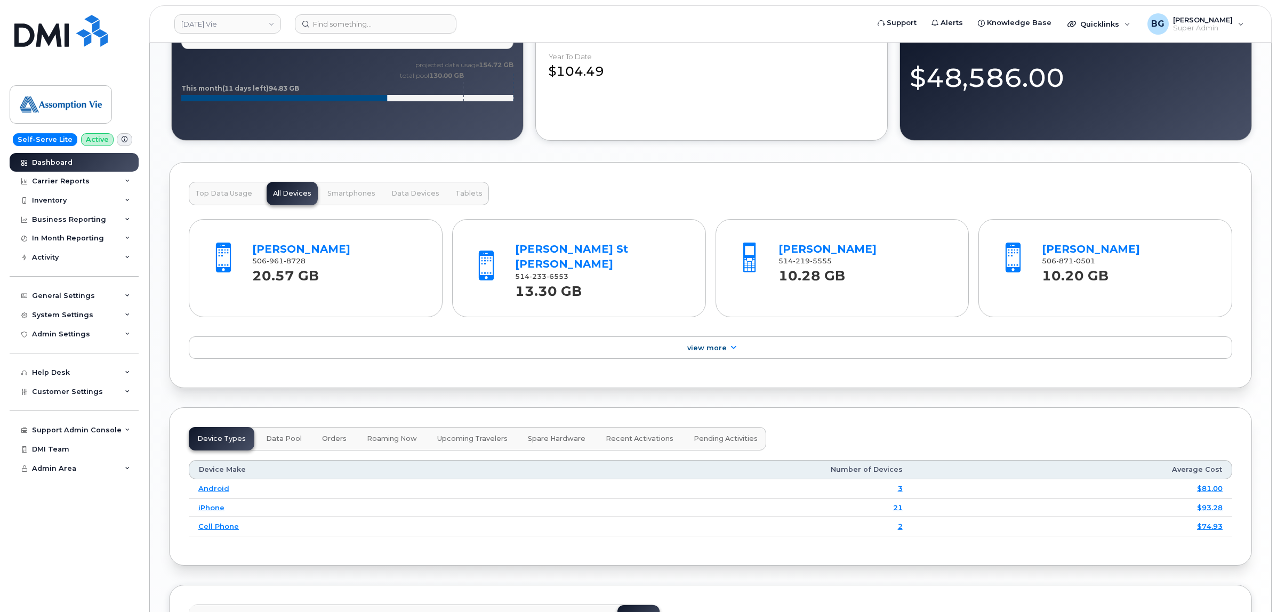
scroll to position [1179, 0]
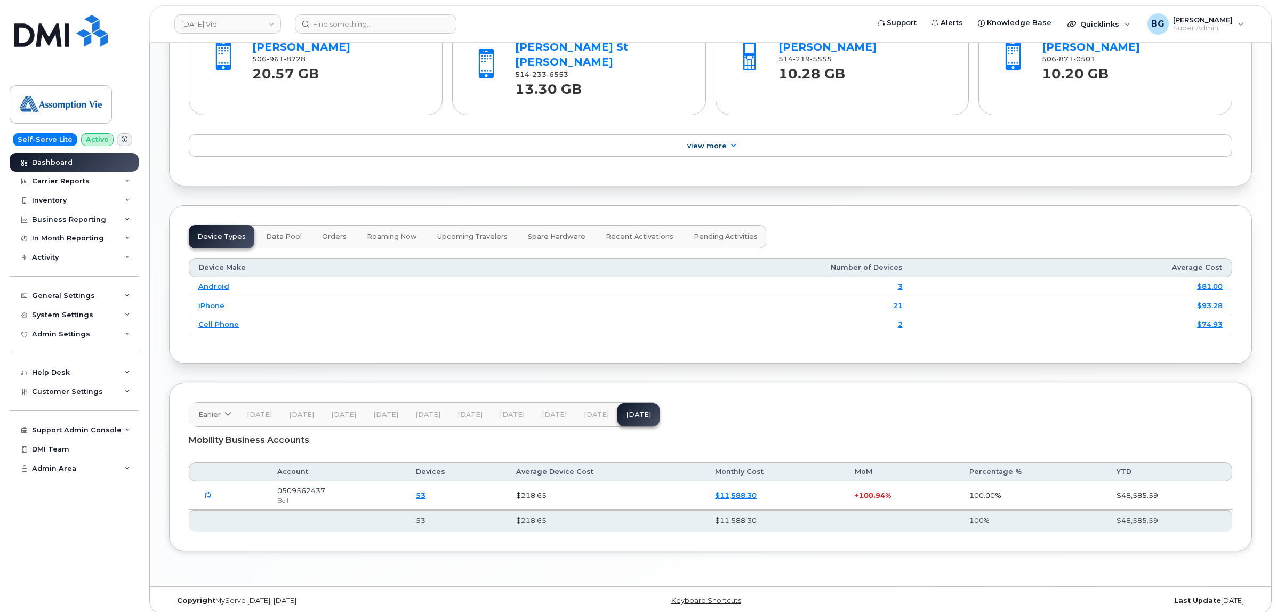
click at [592, 410] on span "[DATE]" at bounding box center [596, 414] width 25 height 9
click at [72, 395] on span "Customer Settings" at bounding box center [67, 392] width 71 height 8
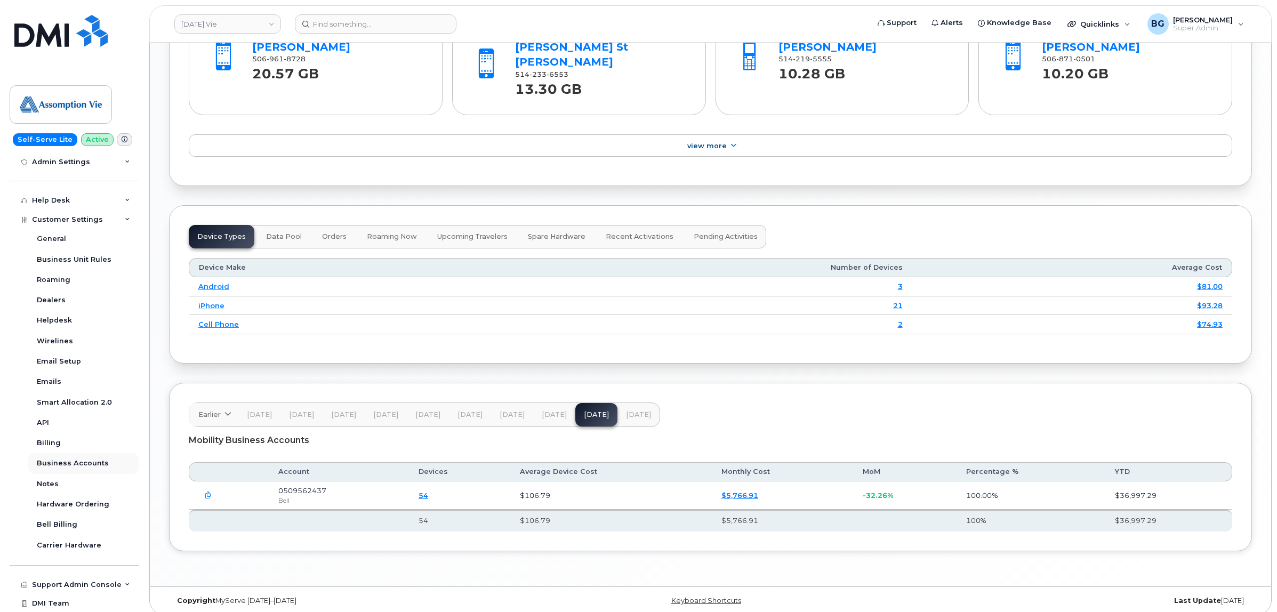
scroll to position [178, 0]
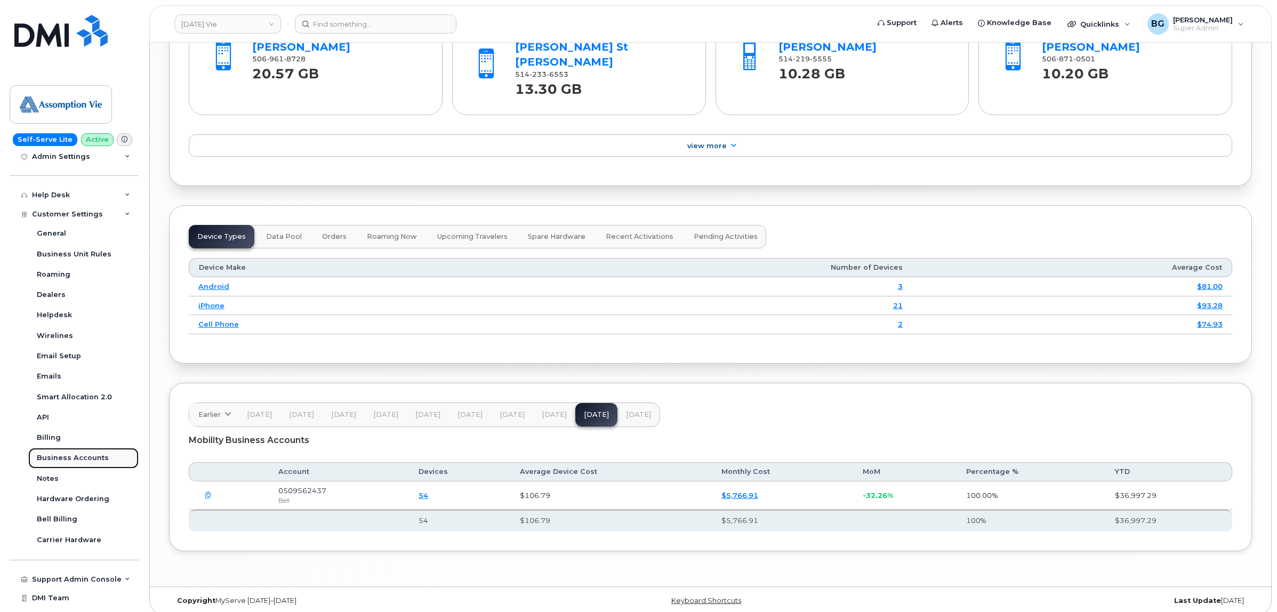
click at [76, 454] on link "Business Accounts" at bounding box center [83, 458] width 110 height 20
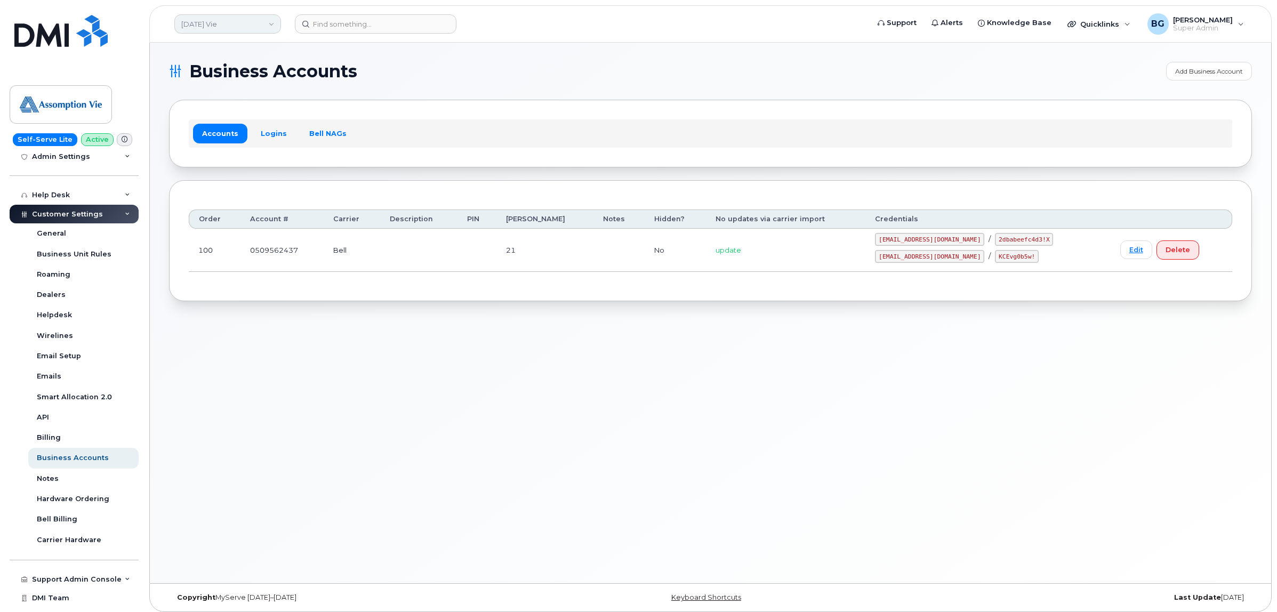
click at [223, 21] on link "Assomption Vie" at bounding box center [227, 23] width 107 height 19
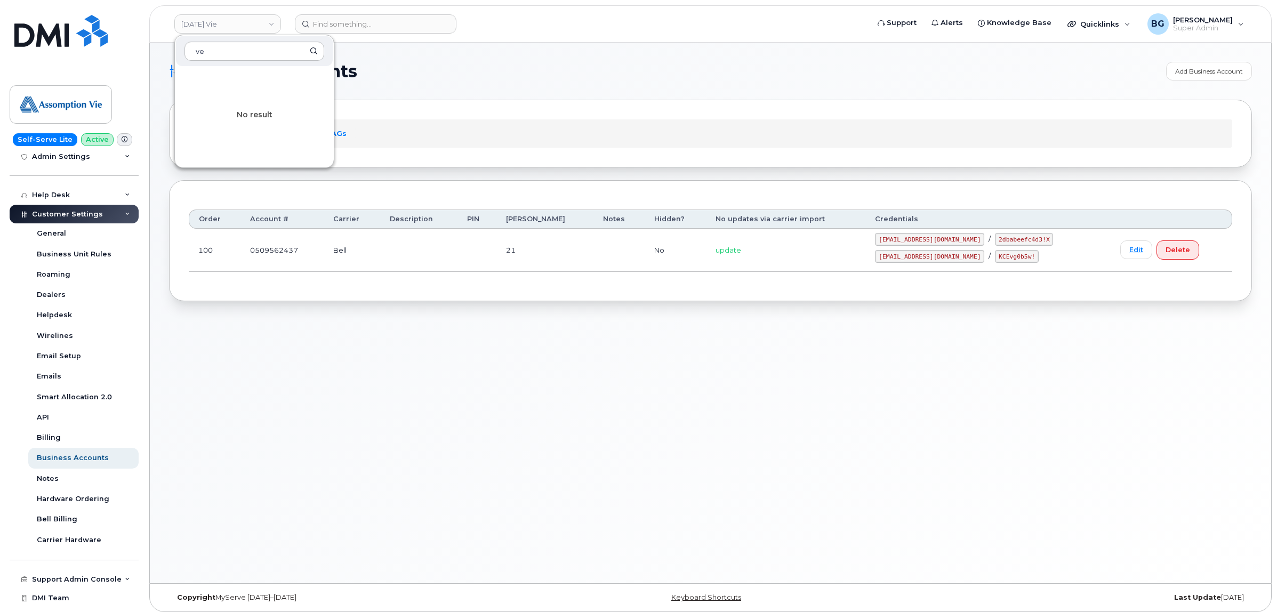
type input "v"
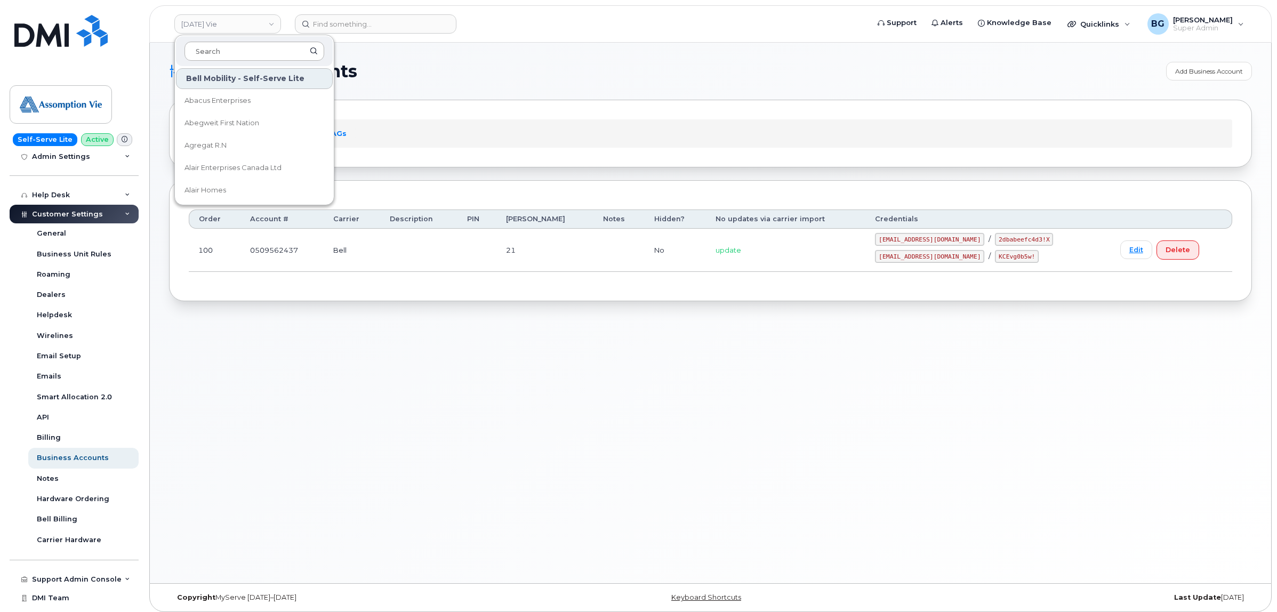
click at [251, 52] on input at bounding box center [254, 51] width 140 height 19
type input "municipa"
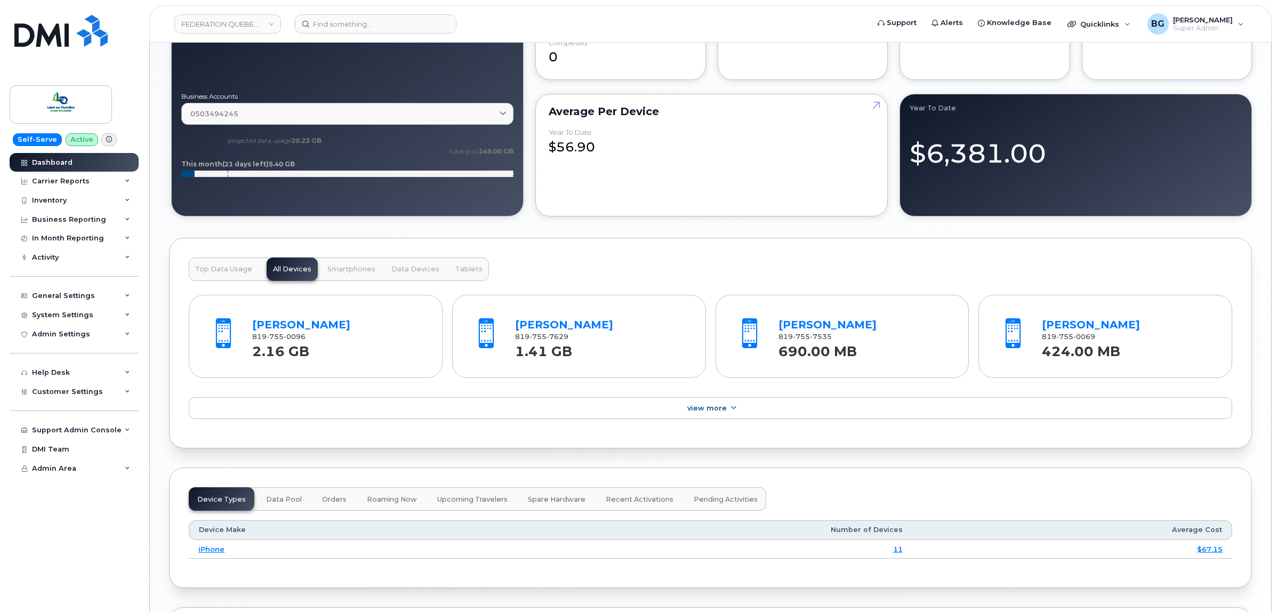
scroll to position [1199, 0]
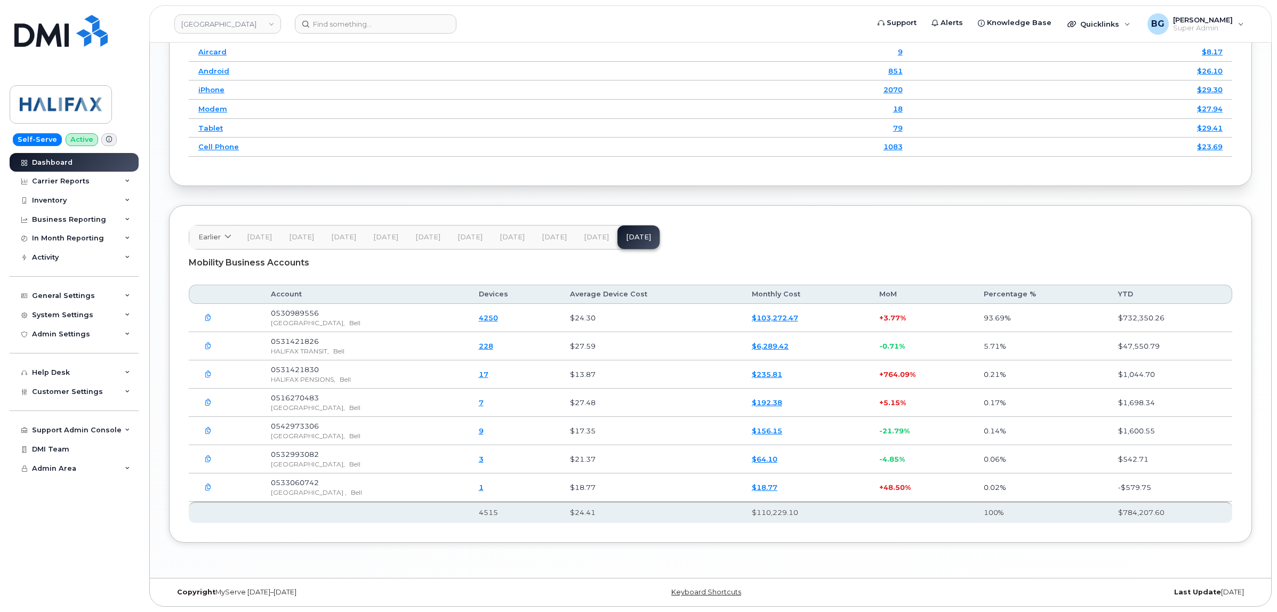
scroll to position [1426, 0]
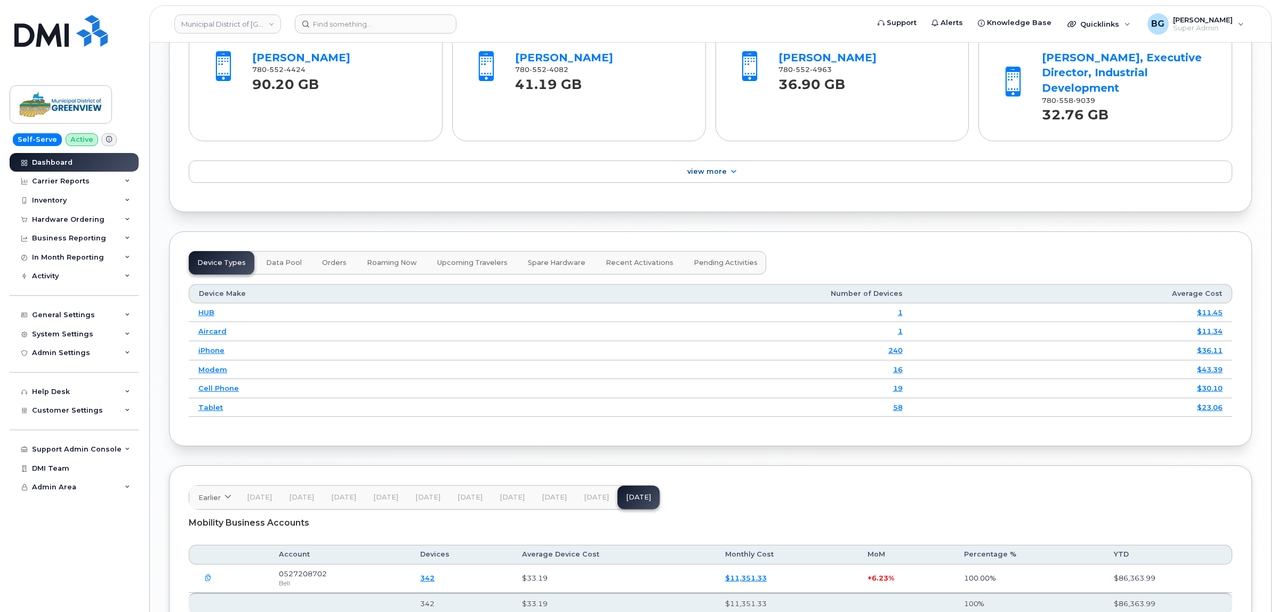
scroll to position [1267, 0]
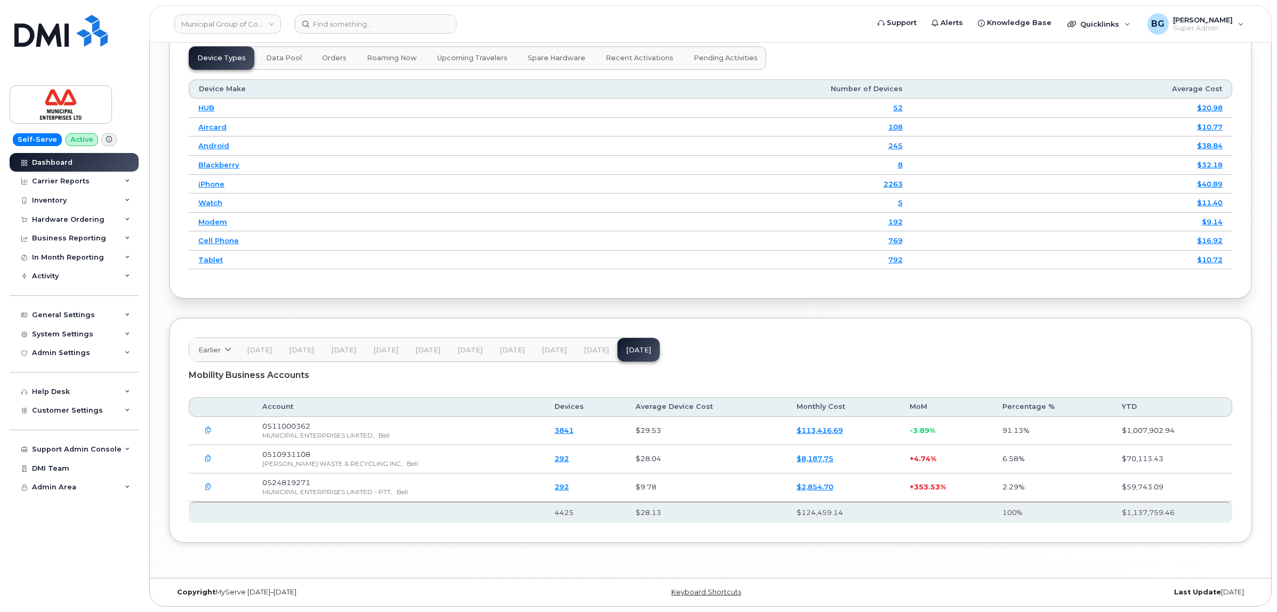
scroll to position [1366, 0]
click at [55, 198] on div "Inventory" at bounding box center [49, 200] width 35 height 9
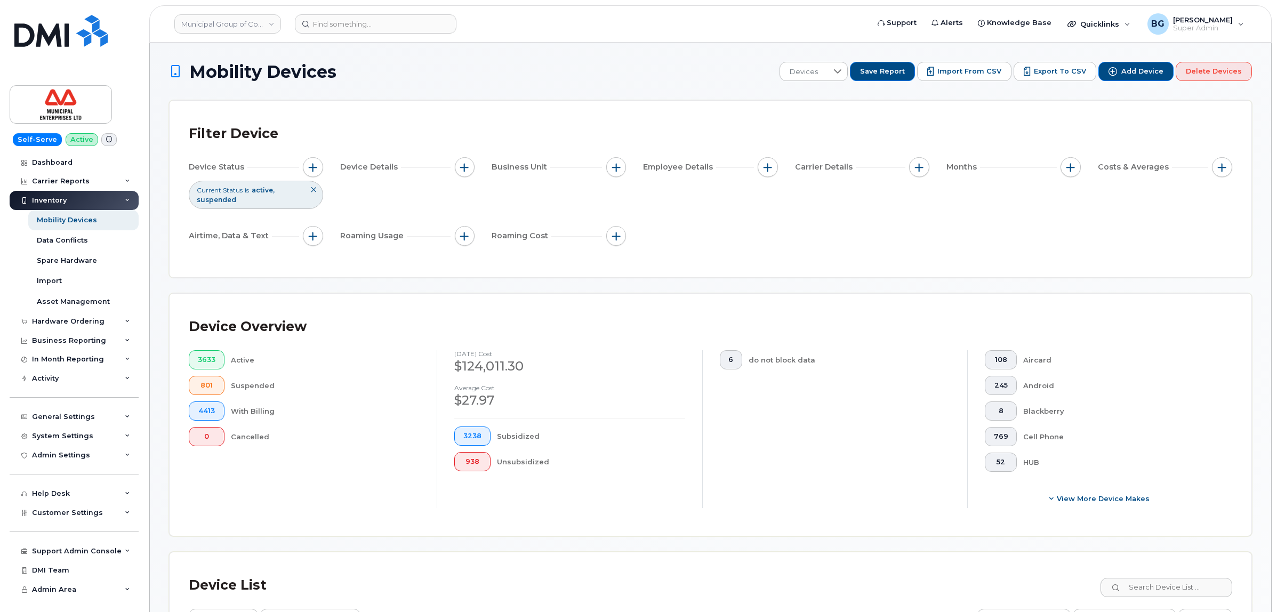
click at [348, 26] on input at bounding box center [376, 23] width 162 height 19
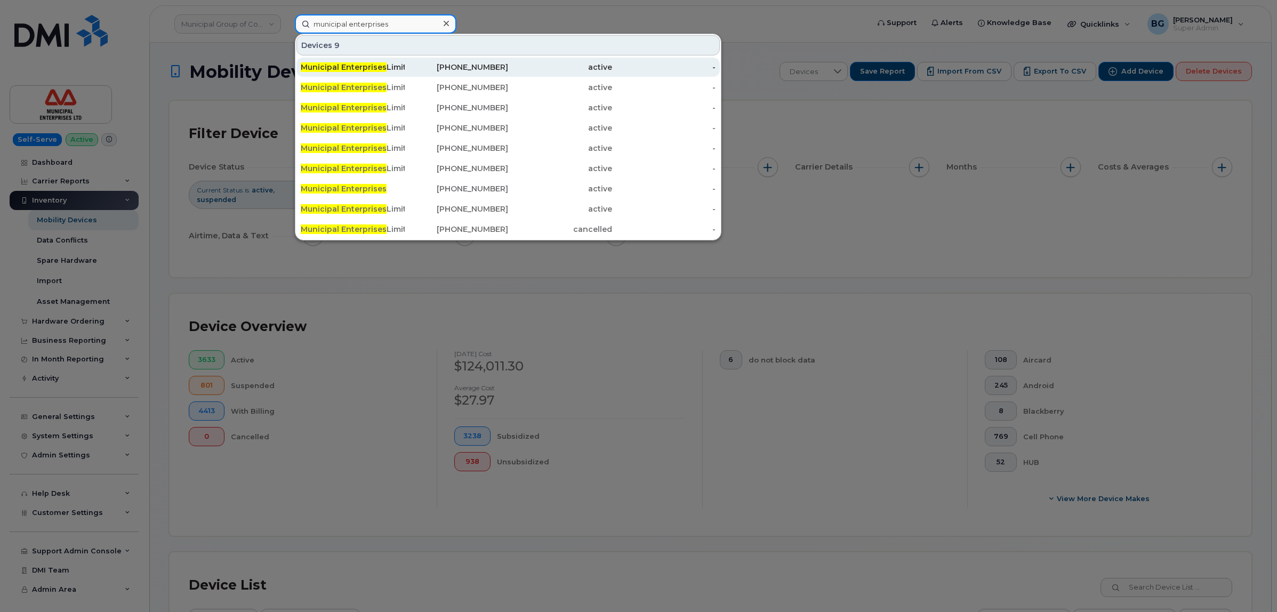
type input "municipal enterprises"
click at [469, 64] on div "782-641-0189" at bounding box center [457, 67] width 104 height 11
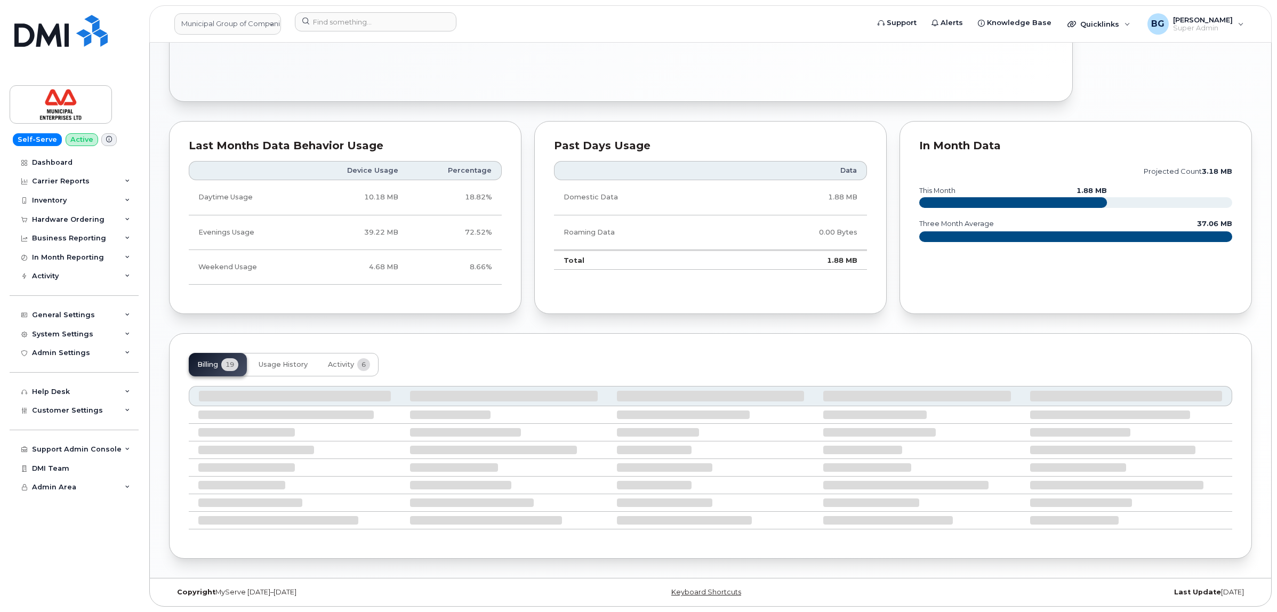
scroll to position [493, 0]
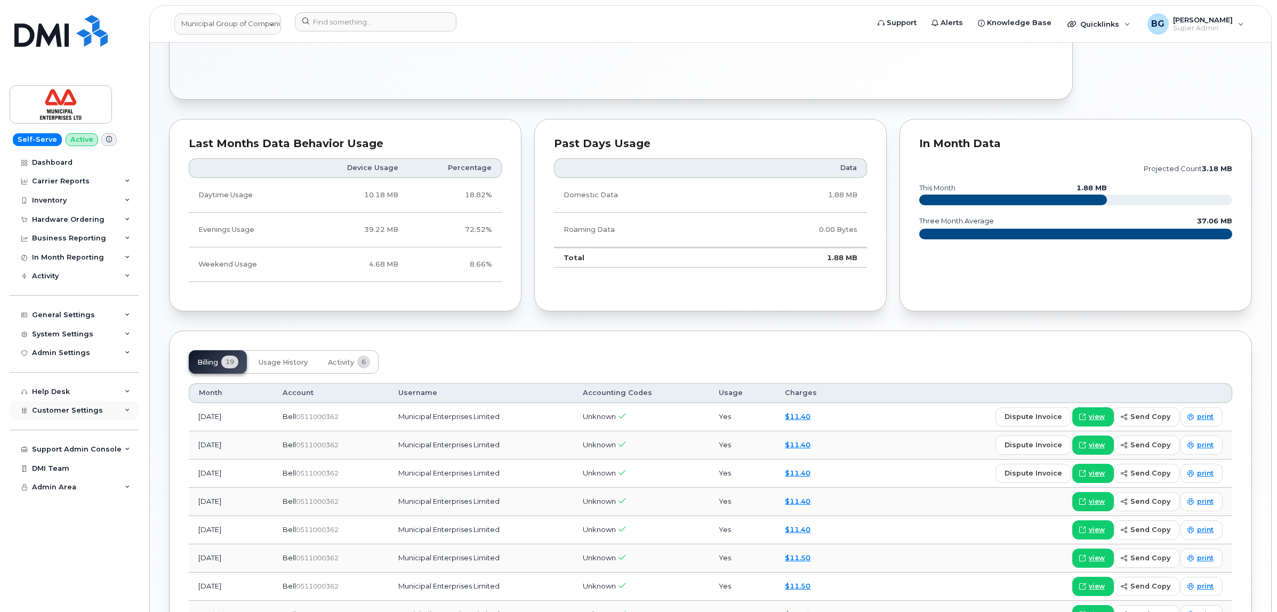
click at [78, 410] on span "Customer Settings" at bounding box center [67, 410] width 71 height 8
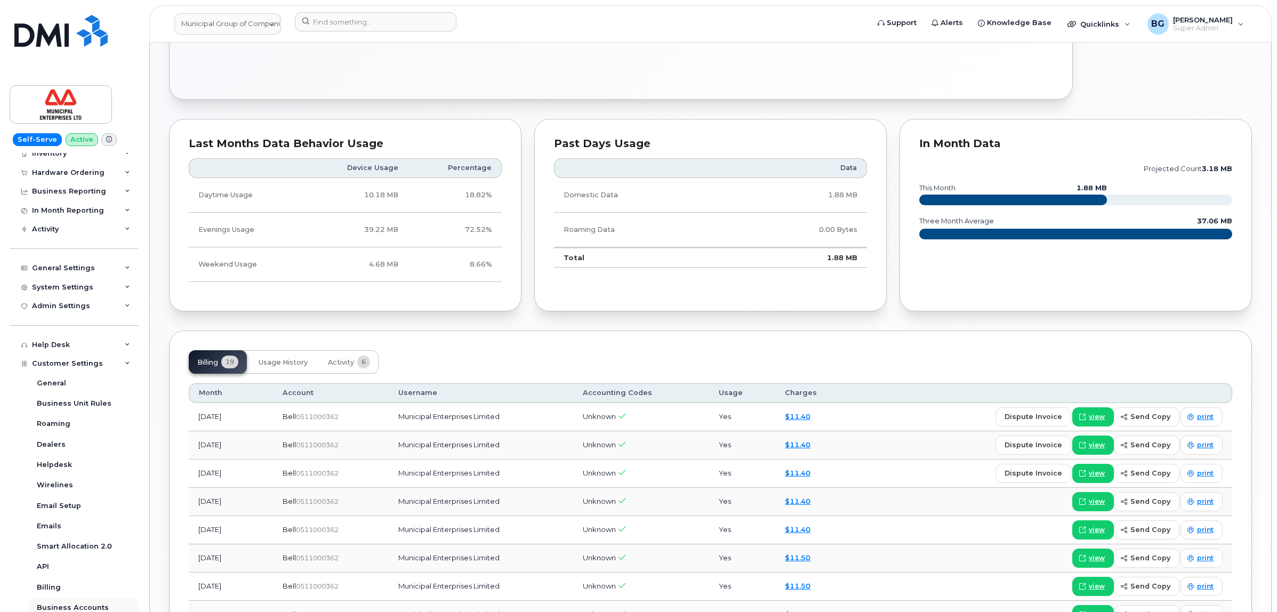
scroll to position [215, 0]
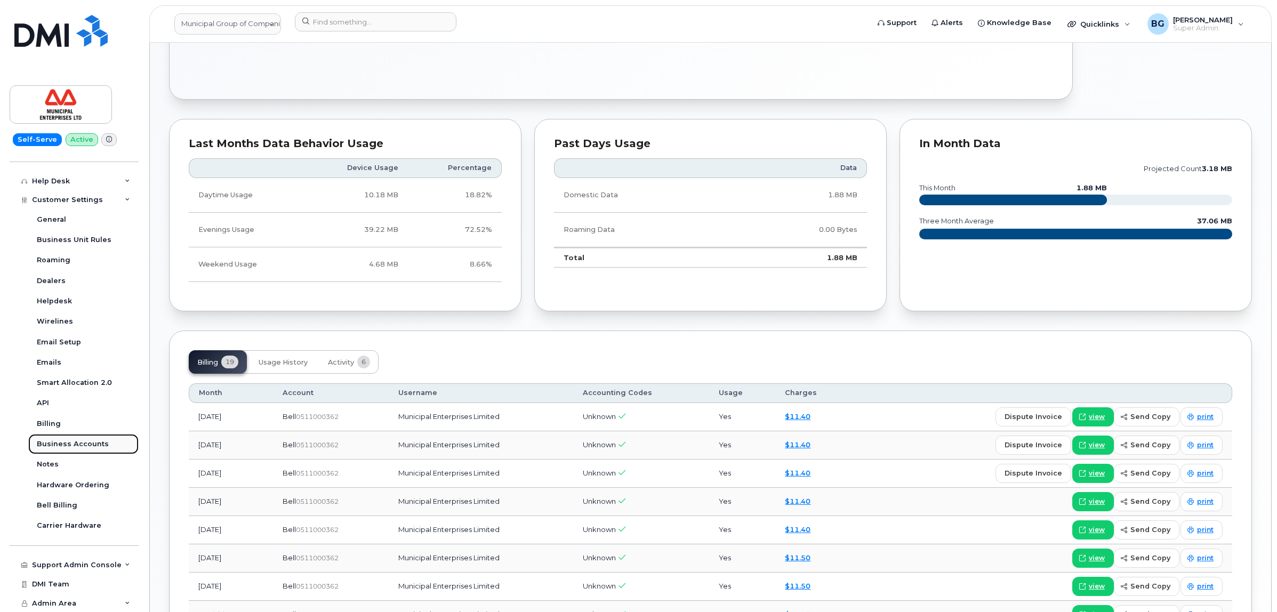
click at [69, 442] on div "Business Accounts" at bounding box center [73, 444] width 72 height 10
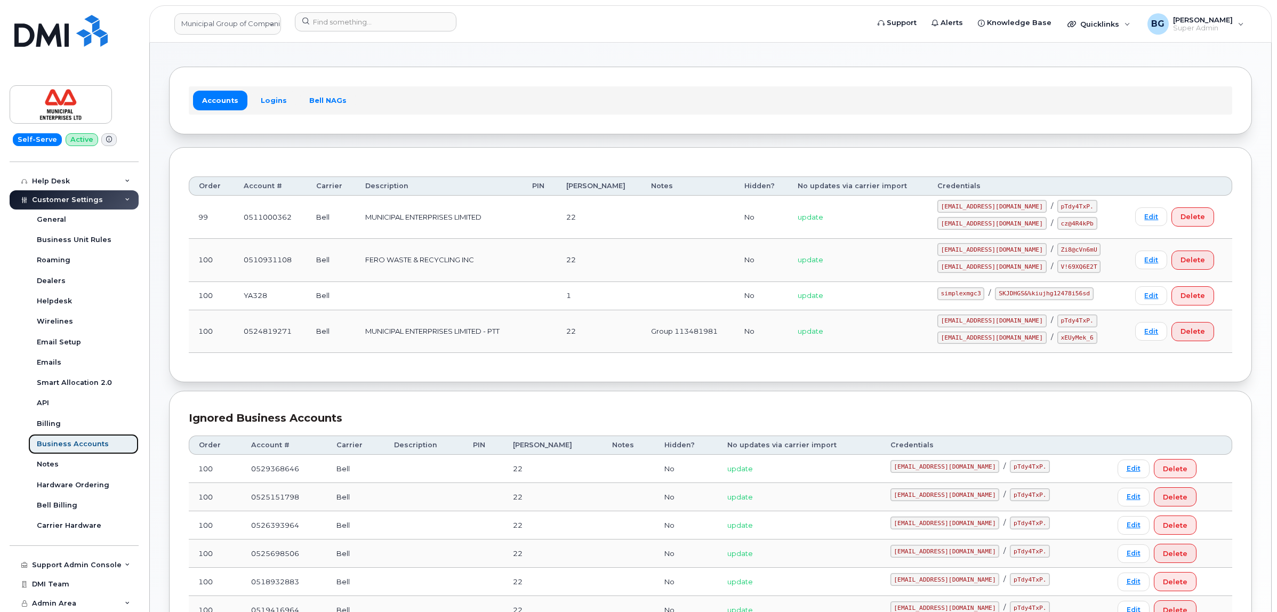
scroll to position [32, 0]
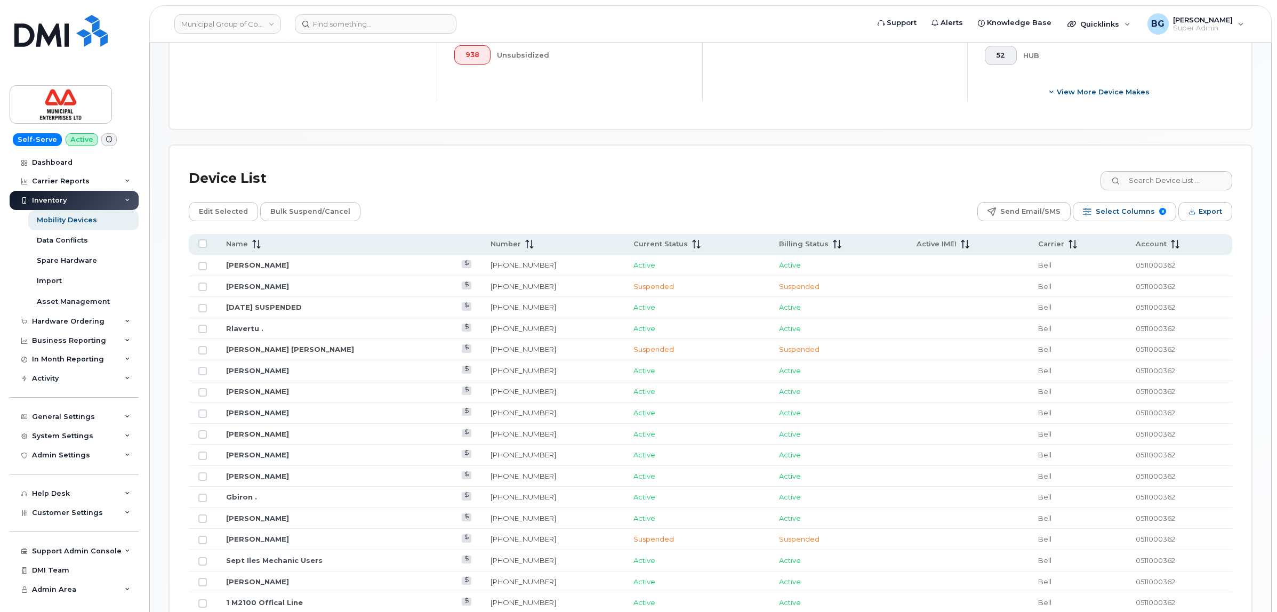
scroll to position [432, 0]
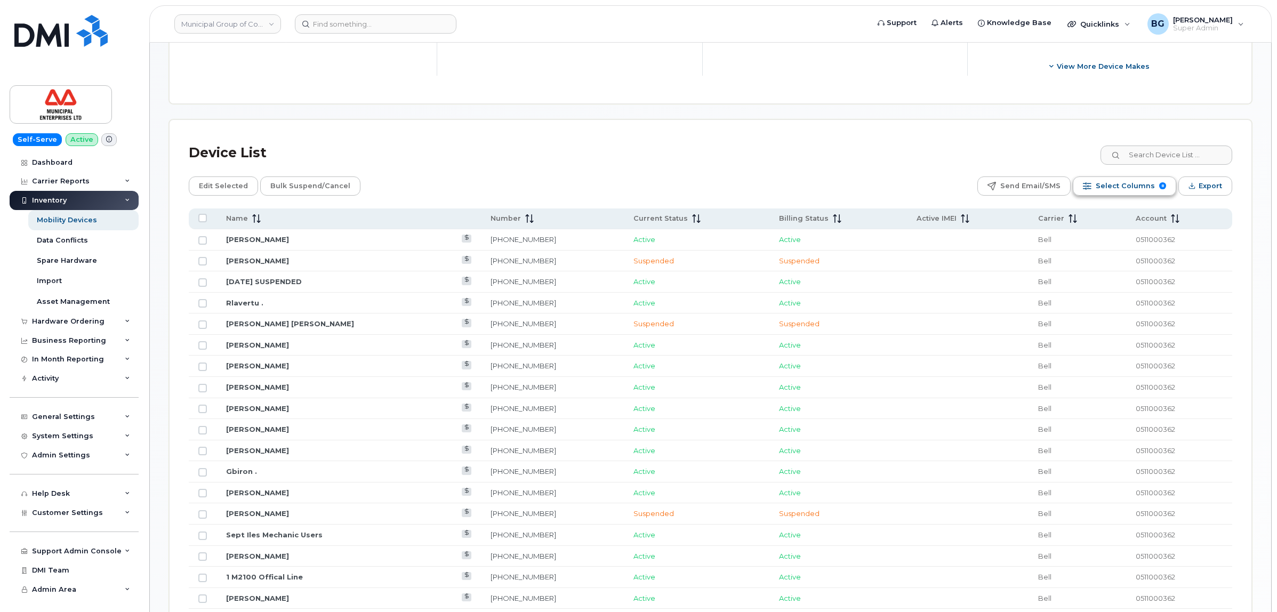
click at [1110, 183] on span "Select Columns" at bounding box center [1124, 186] width 59 height 16
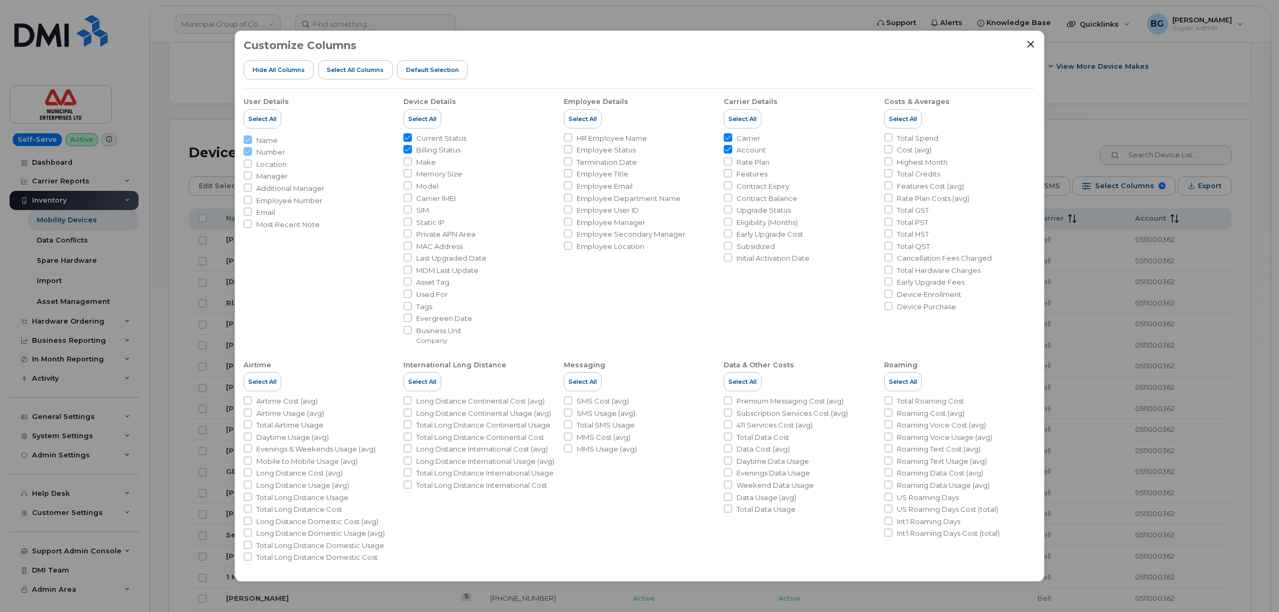
click at [1156, 82] on div "Customize Columns Hide All Columns Select all Columns Default Selection User De…" at bounding box center [639, 306] width 1279 height 612
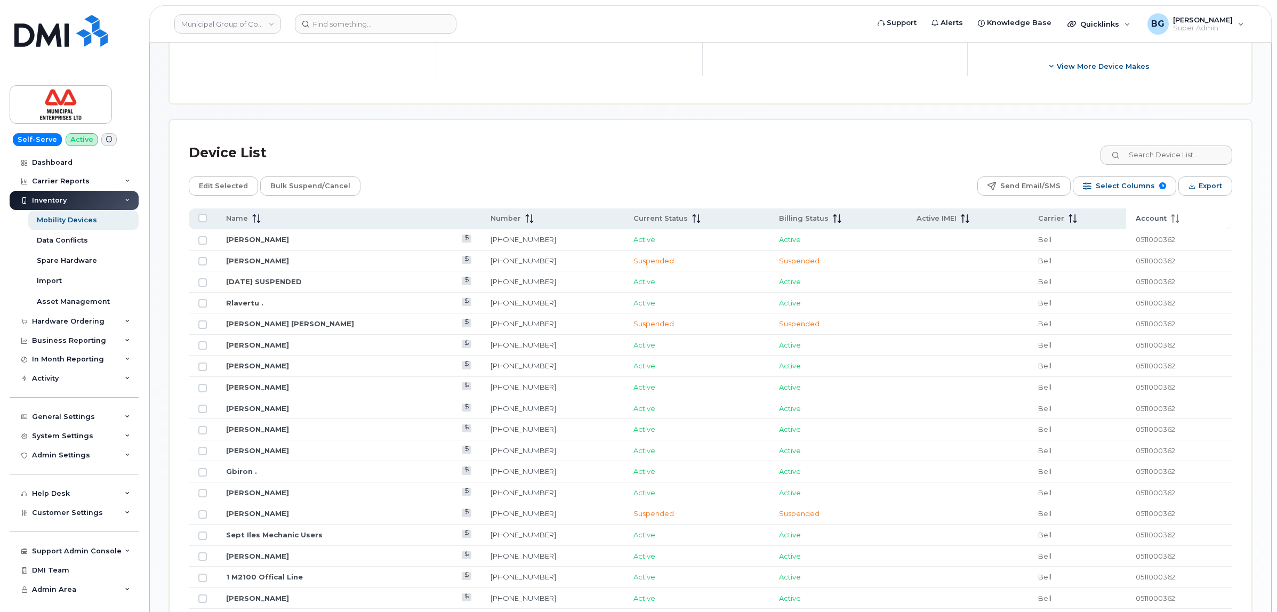
click at [1141, 216] on span "Account" at bounding box center [1150, 219] width 31 height 10
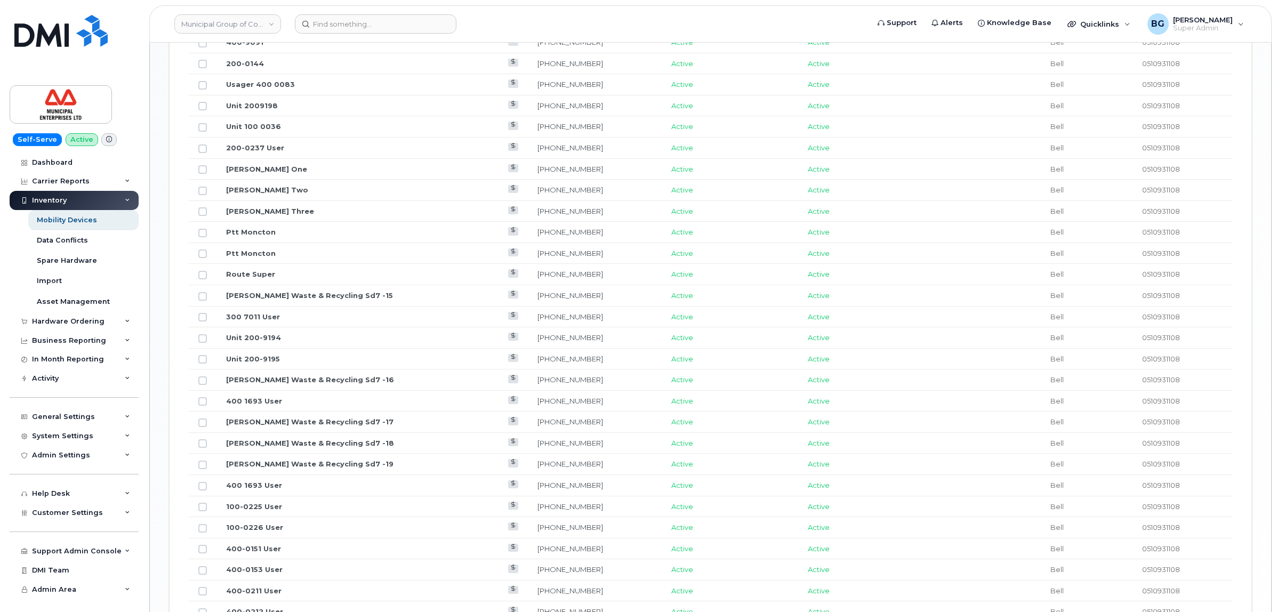
scroll to position [1210, 0]
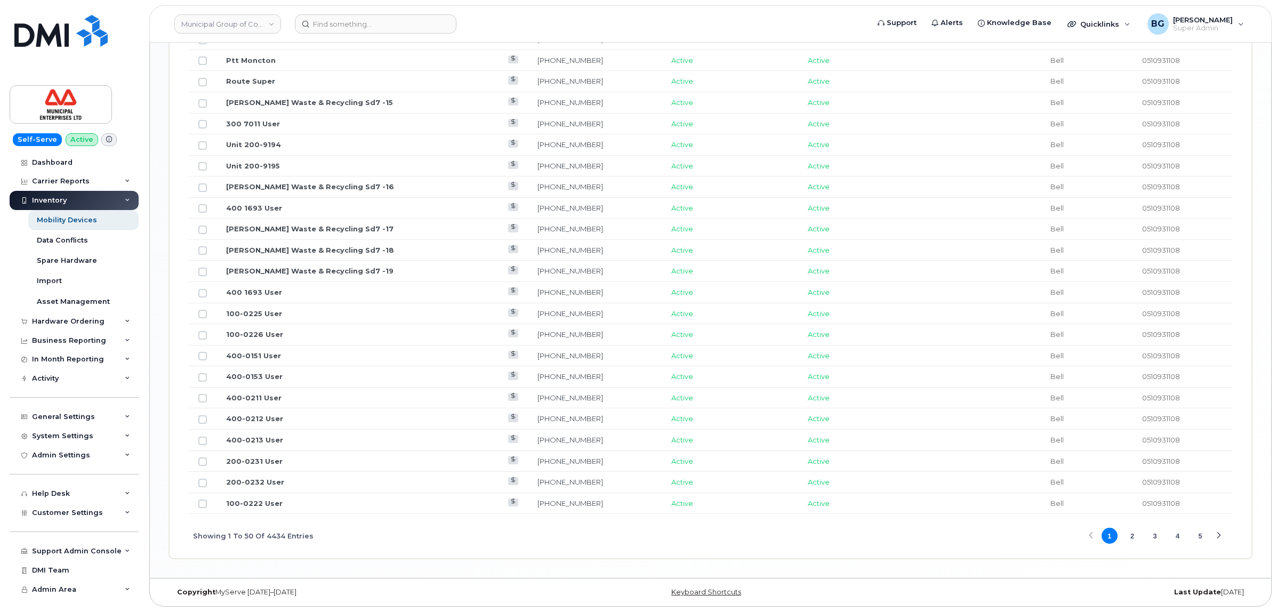
click at [1174, 536] on button "4" at bounding box center [1178, 536] width 16 height 16
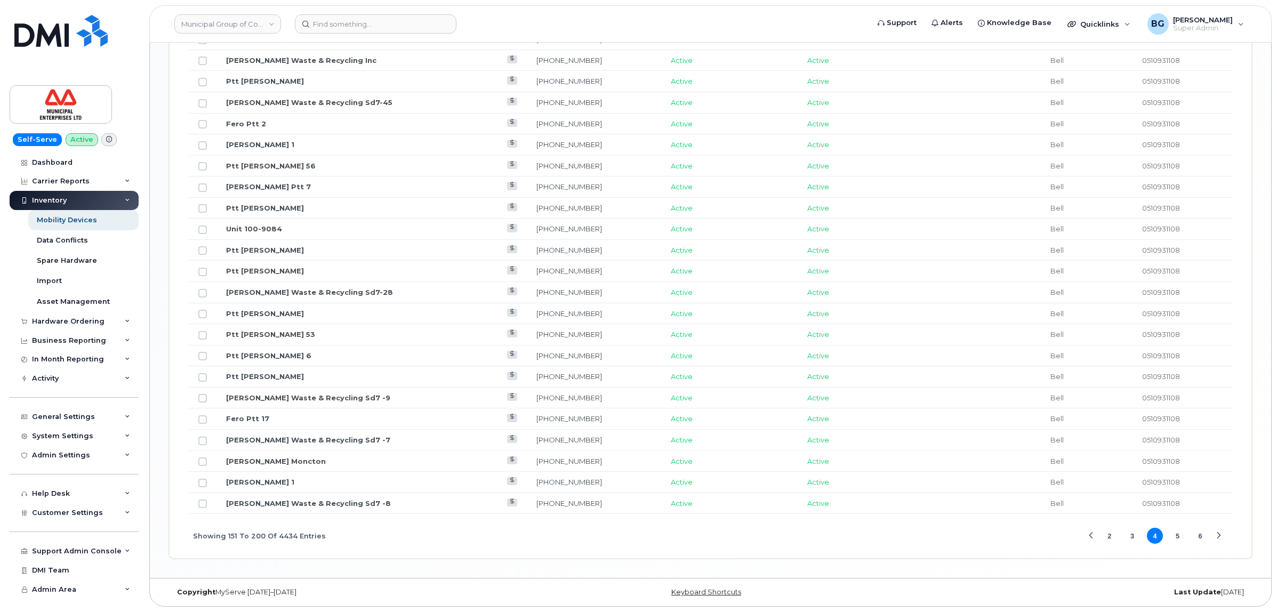
click at [1176, 534] on button "5" at bounding box center [1178, 536] width 16 height 16
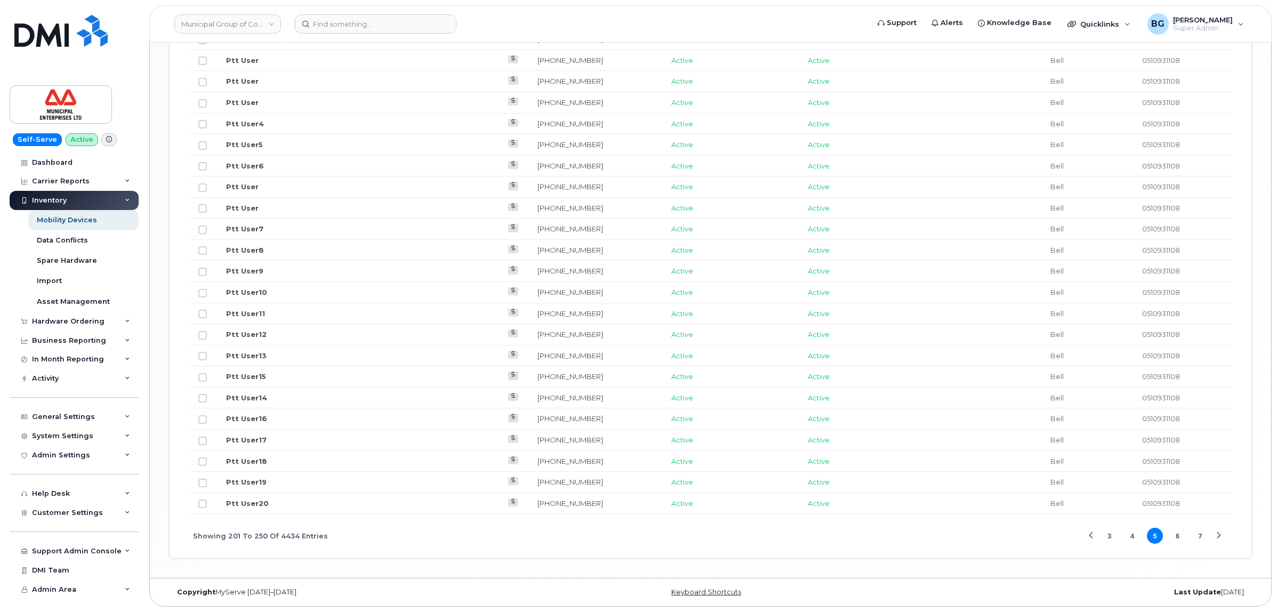
click at [1199, 534] on button "7" at bounding box center [1200, 536] width 16 height 16
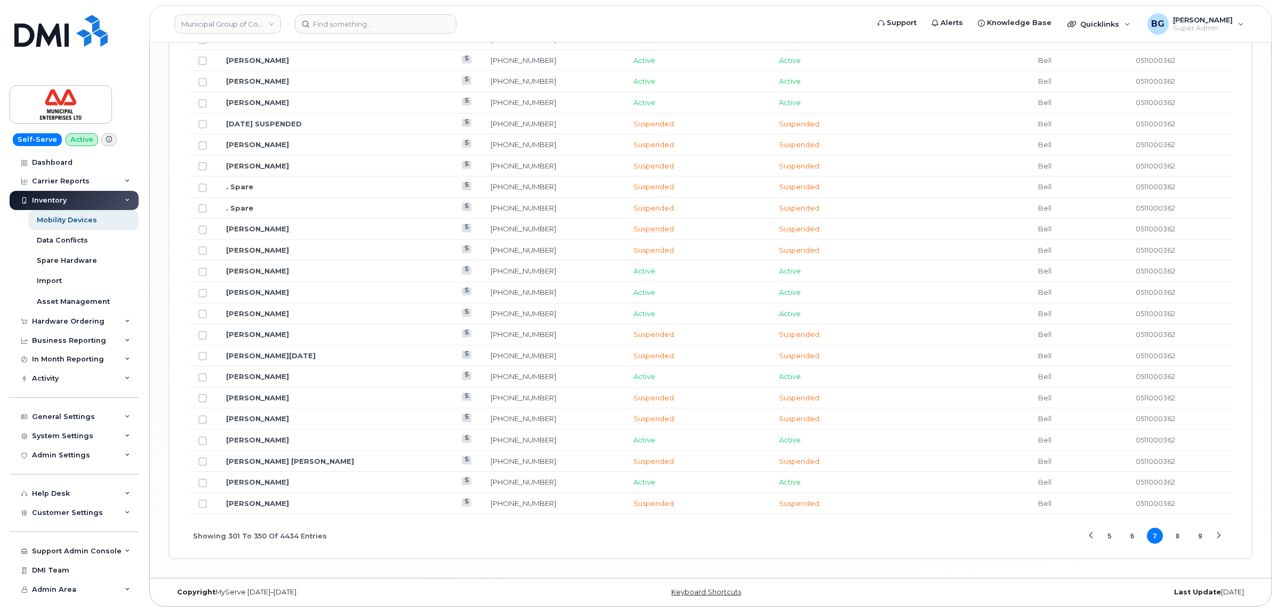
click at [1199, 534] on button "9" at bounding box center [1200, 536] width 16 height 16
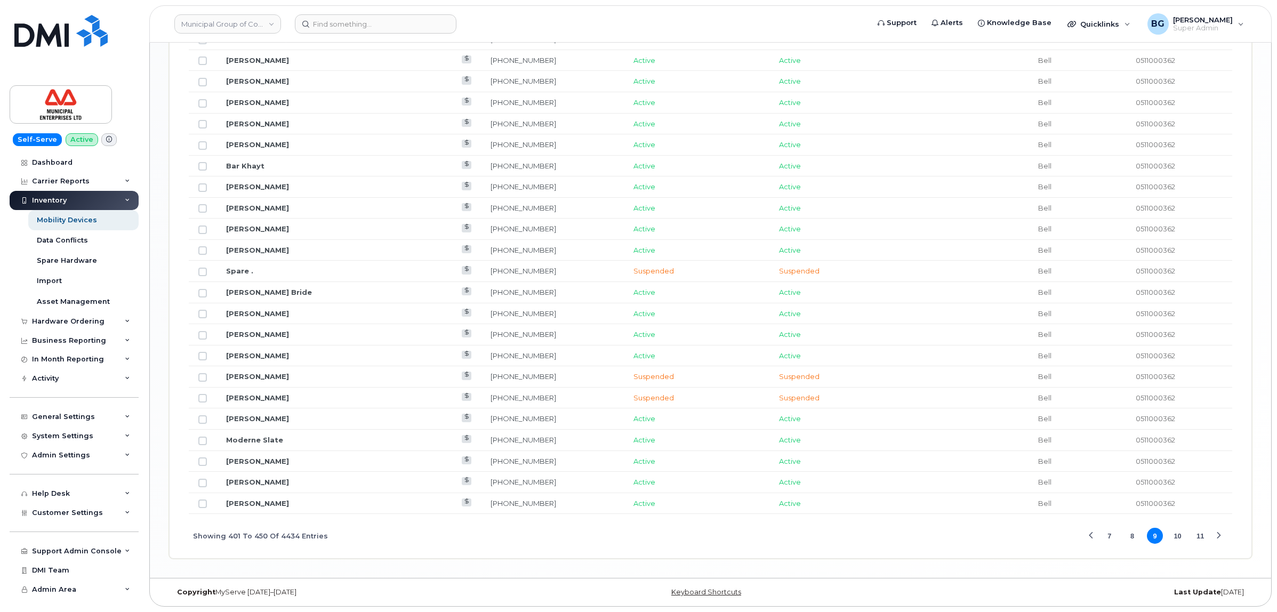
click at [1199, 534] on button "11" at bounding box center [1200, 536] width 16 height 16
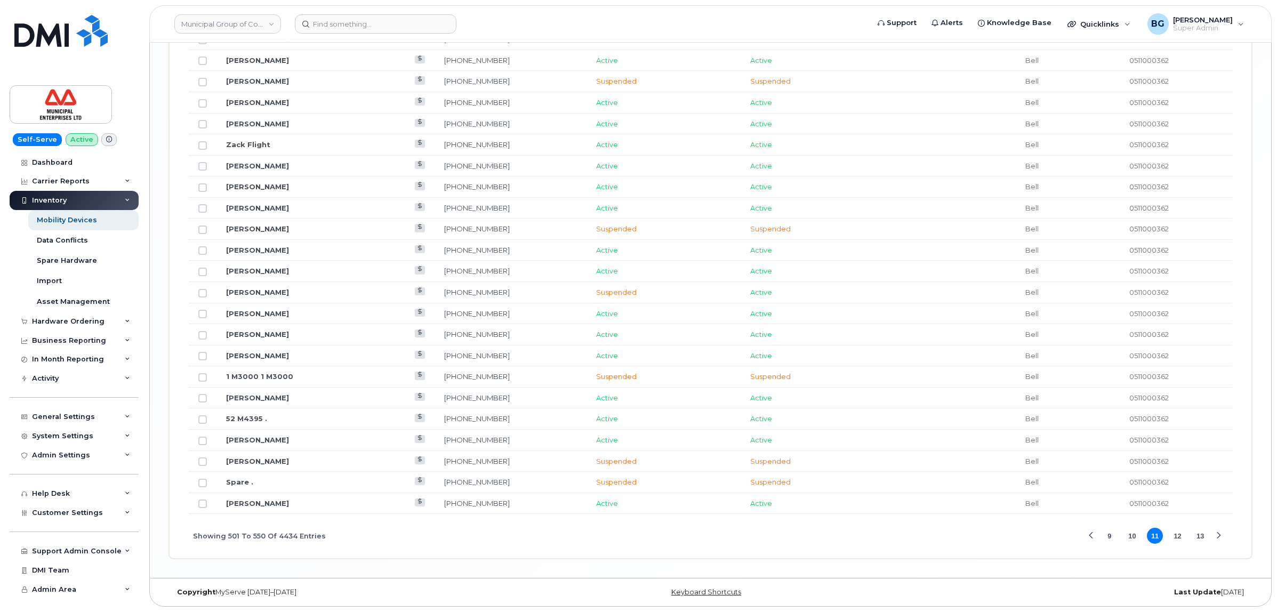
click at [1200, 534] on button "13" at bounding box center [1200, 536] width 16 height 16
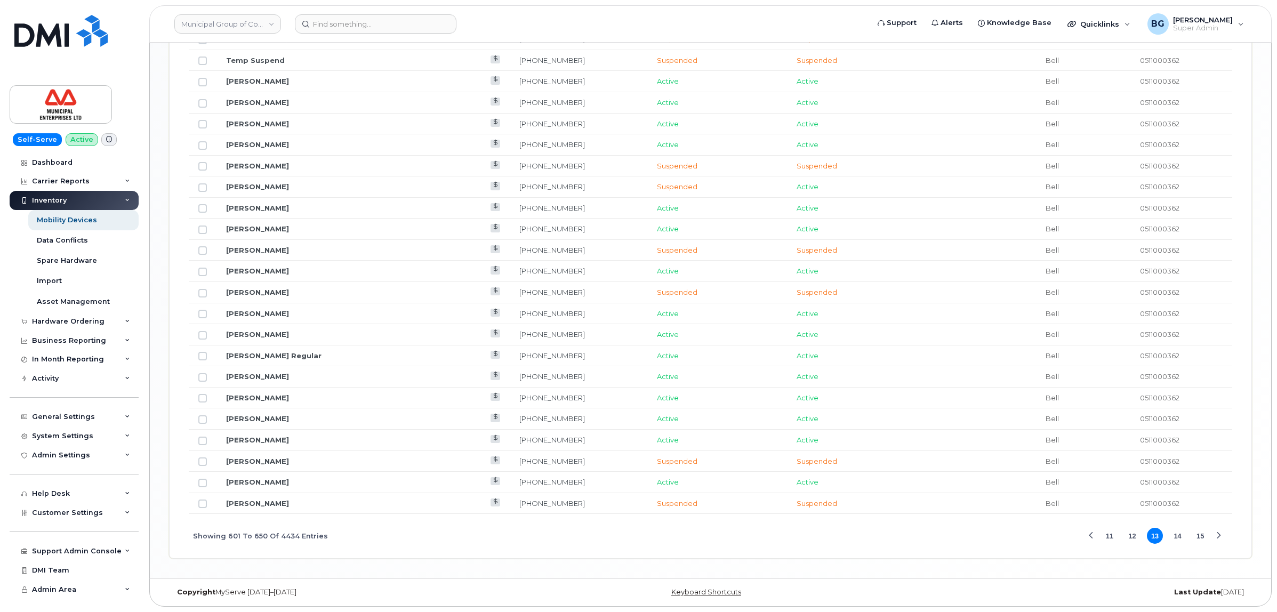
click at [1200, 534] on button "15" at bounding box center [1200, 536] width 16 height 16
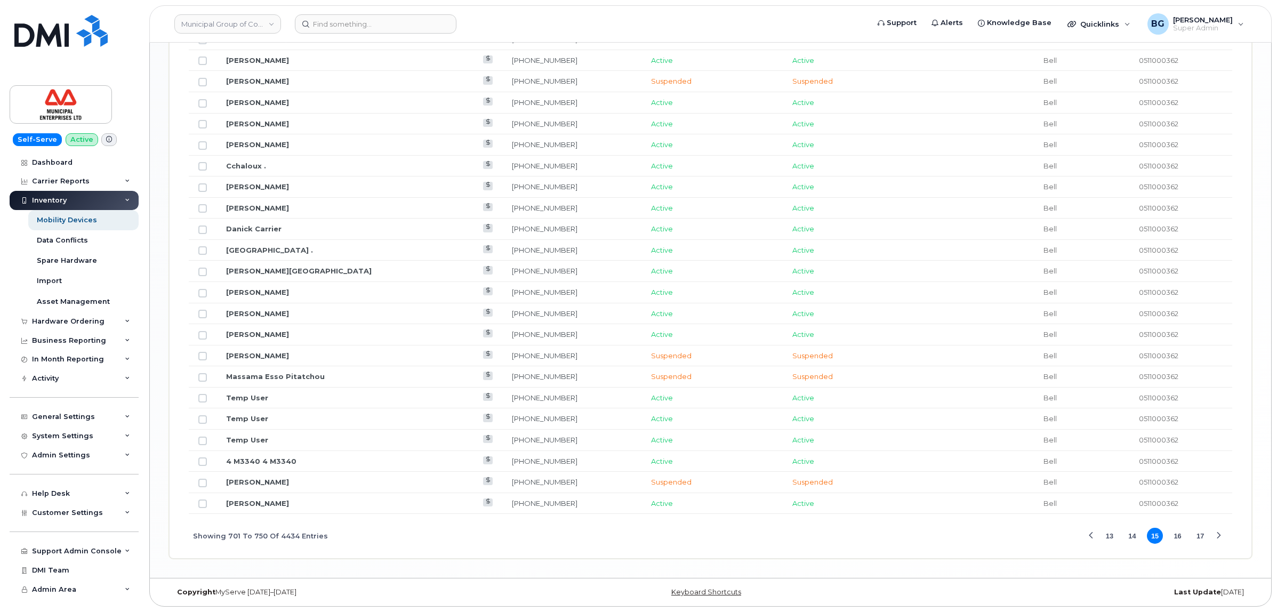
click at [1200, 534] on button "17" at bounding box center [1200, 536] width 16 height 16
click at [1200, 534] on button "19" at bounding box center [1200, 536] width 16 height 16
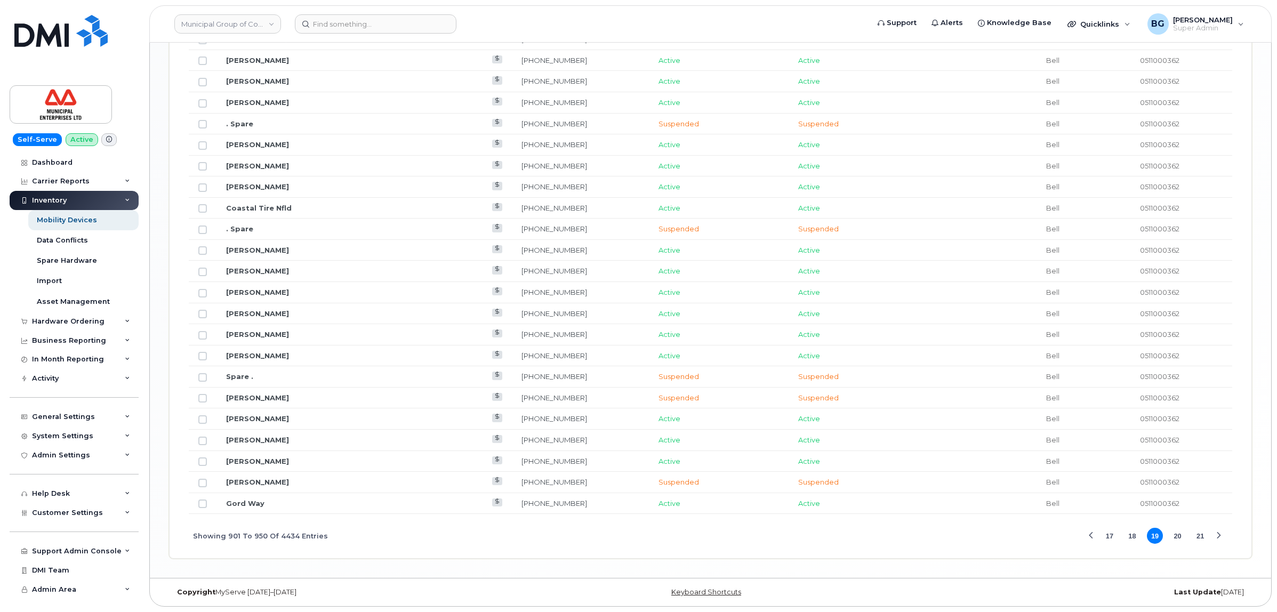
click at [1200, 534] on button "21" at bounding box center [1200, 536] width 16 height 16
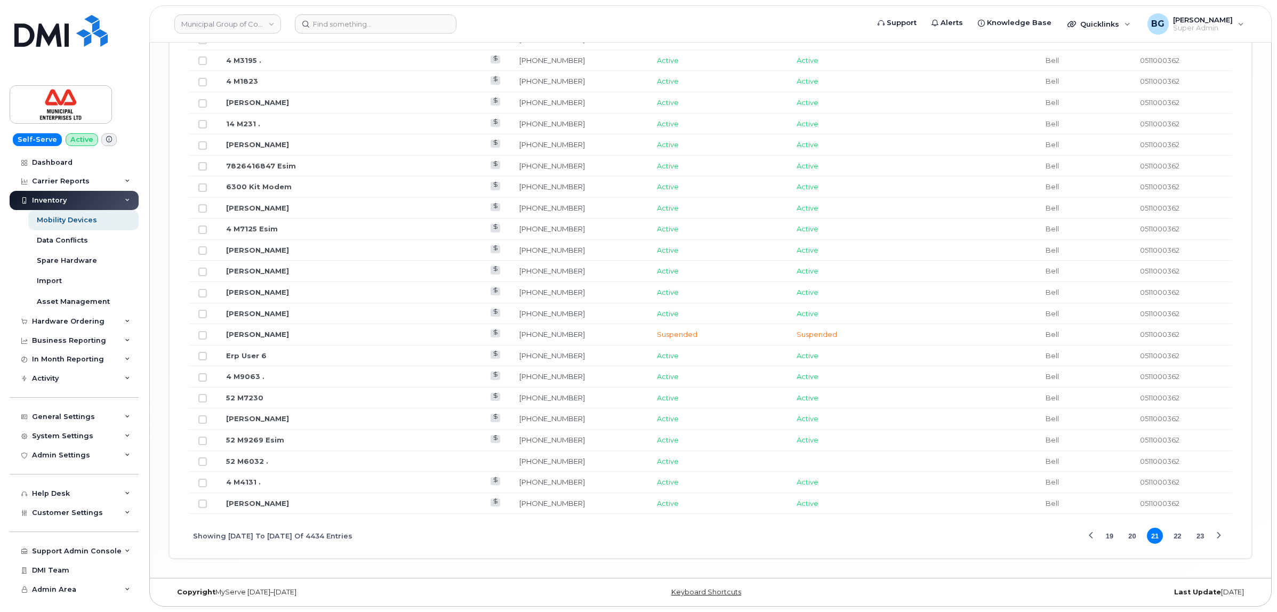
click at [1200, 534] on button "23" at bounding box center [1200, 536] width 16 height 16
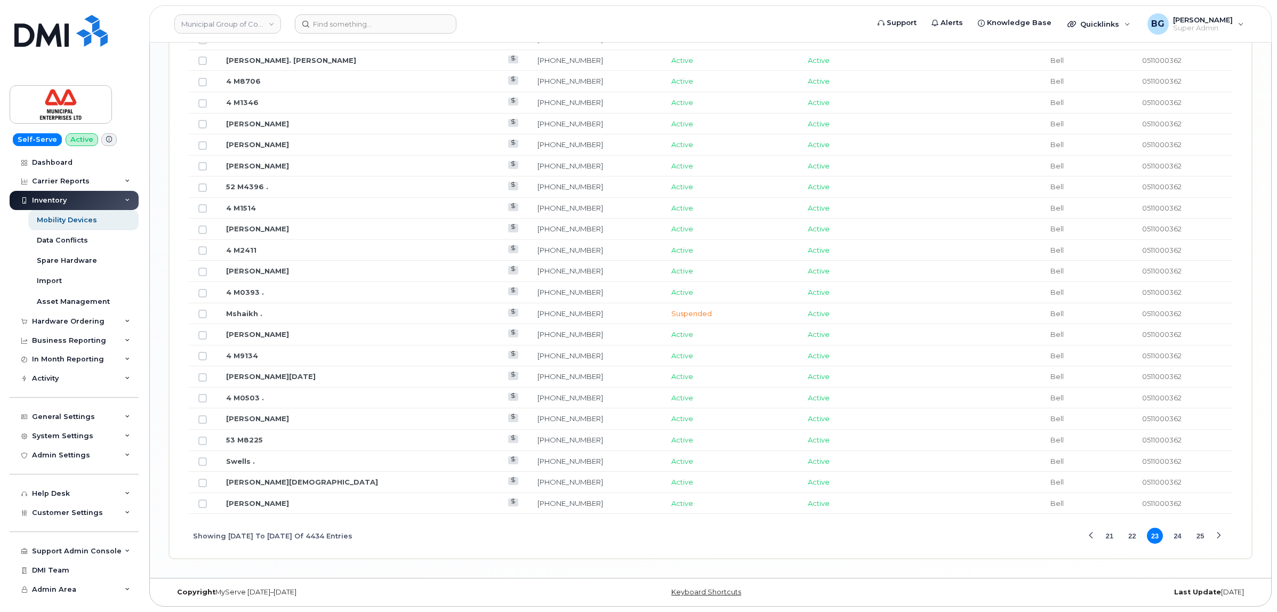
click at [1200, 534] on button "25" at bounding box center [1200, 536] width 16 height 16
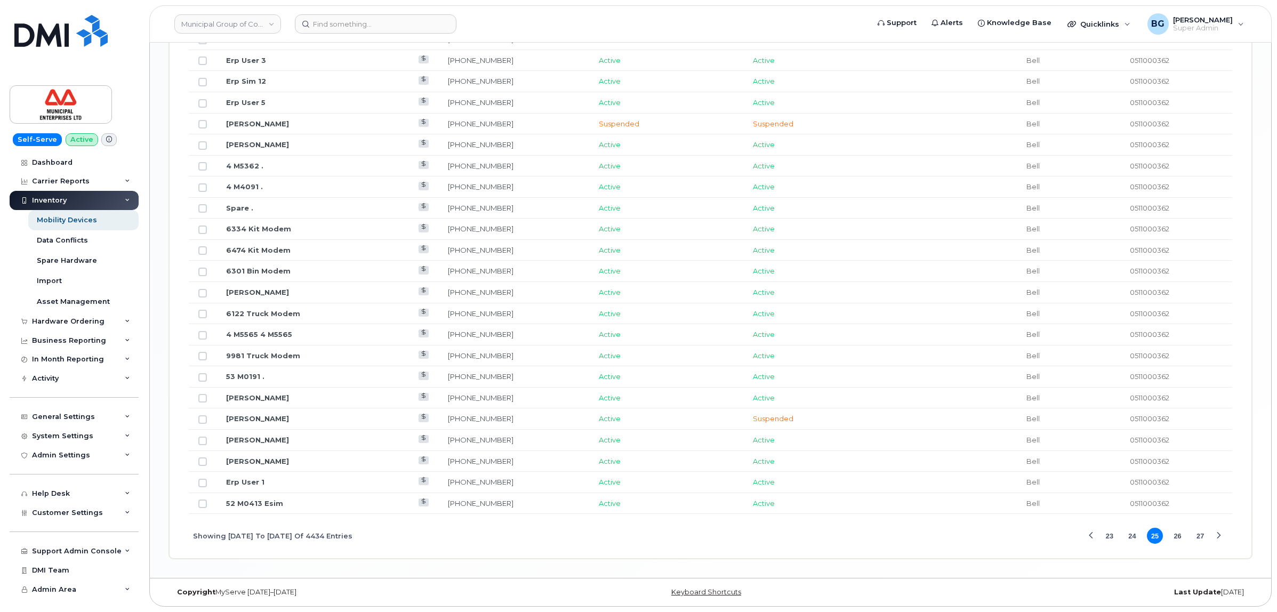
click at [1200, 534] on button "27" at bounding box center [1200, 536] width 16 height 16
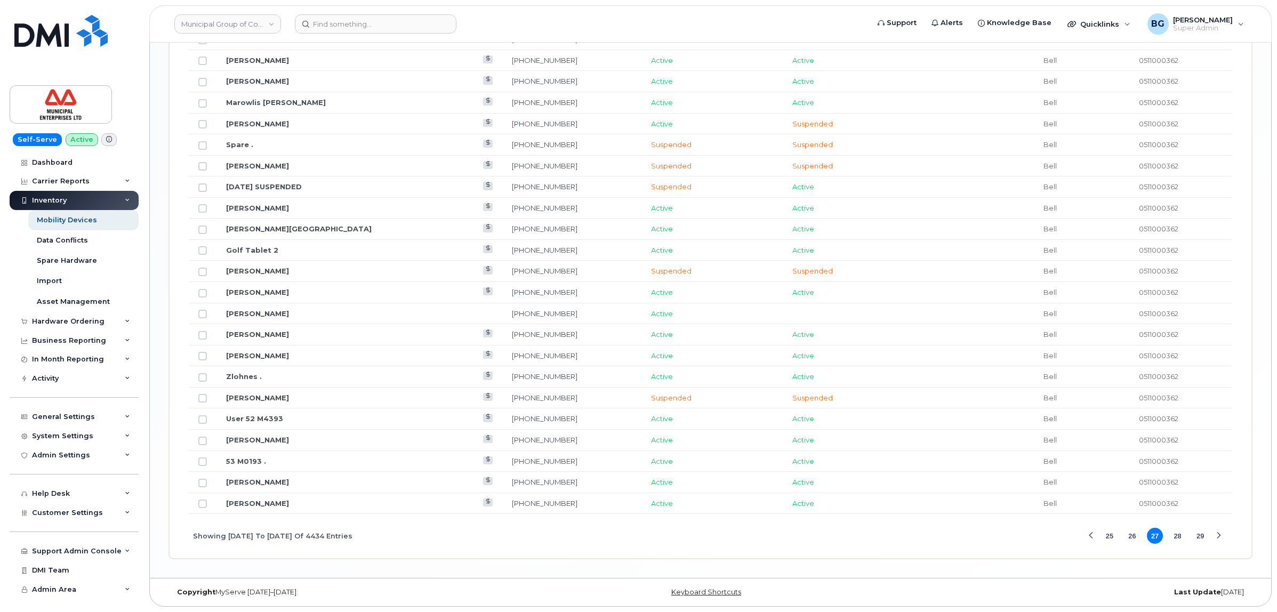
click at [1200, 534] on button "29" at bounding box center [1200, 536] width 16 height 16
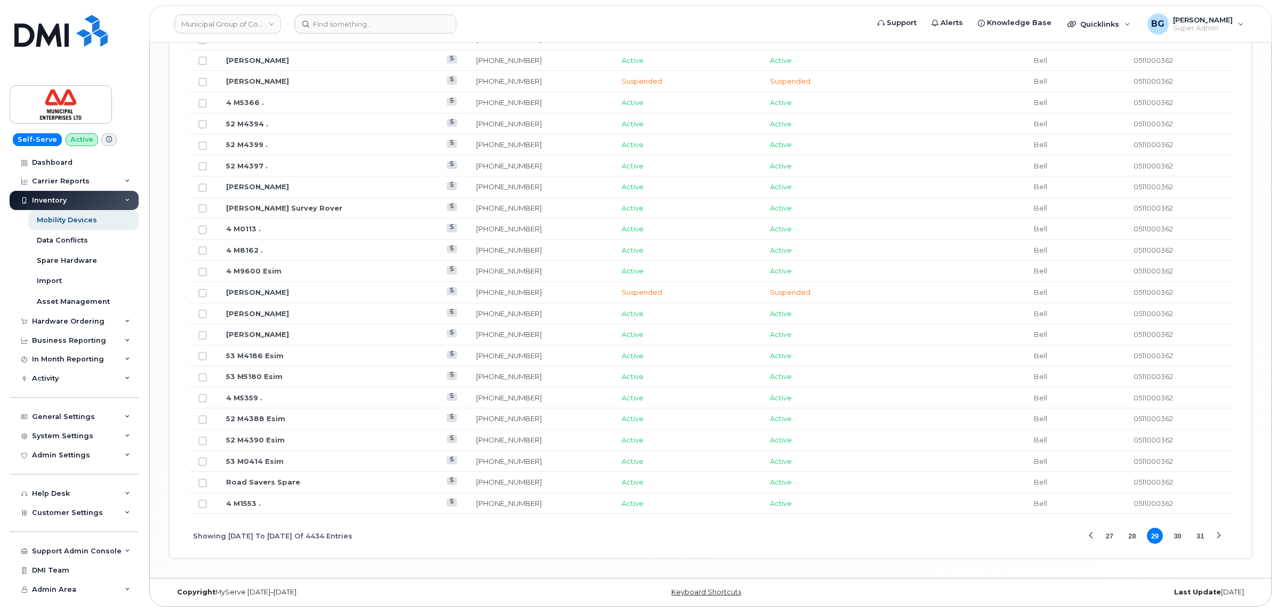
click at [1200, 534] on button "31" at bounding box center [1200, 536] width 16 height 16
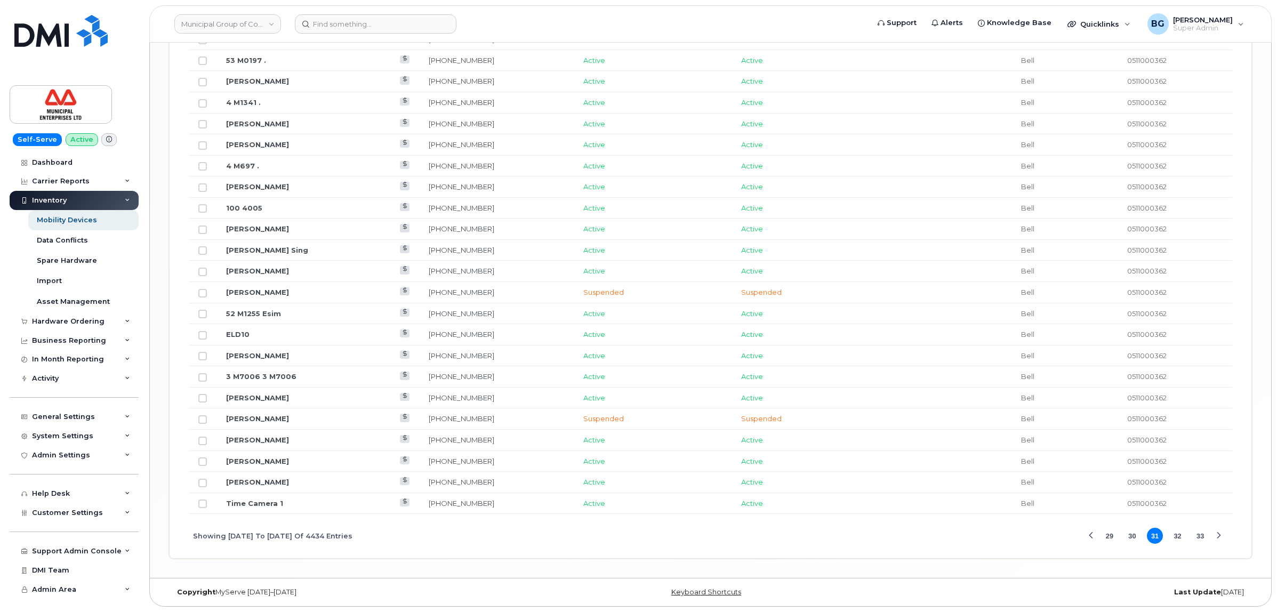
click at [1200, 534] on button "33" at bounding box center [1200, 536] width 16 height 16
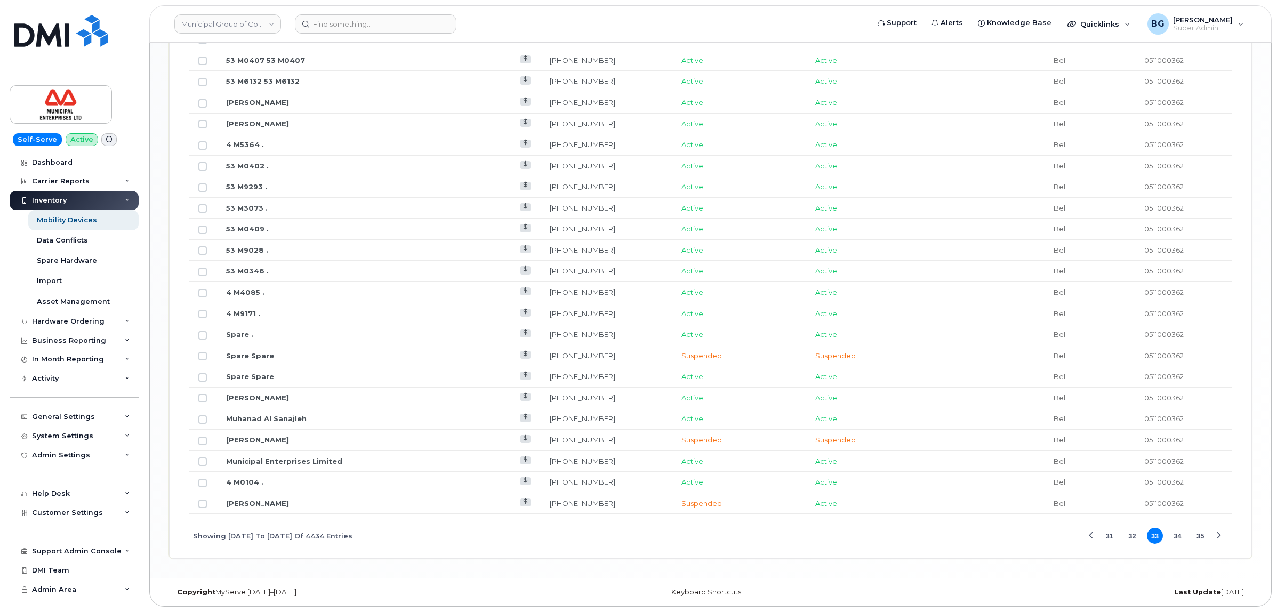
click at [1200, 534] on button "35" at bounding box center [1200, 536] width 16 height 16
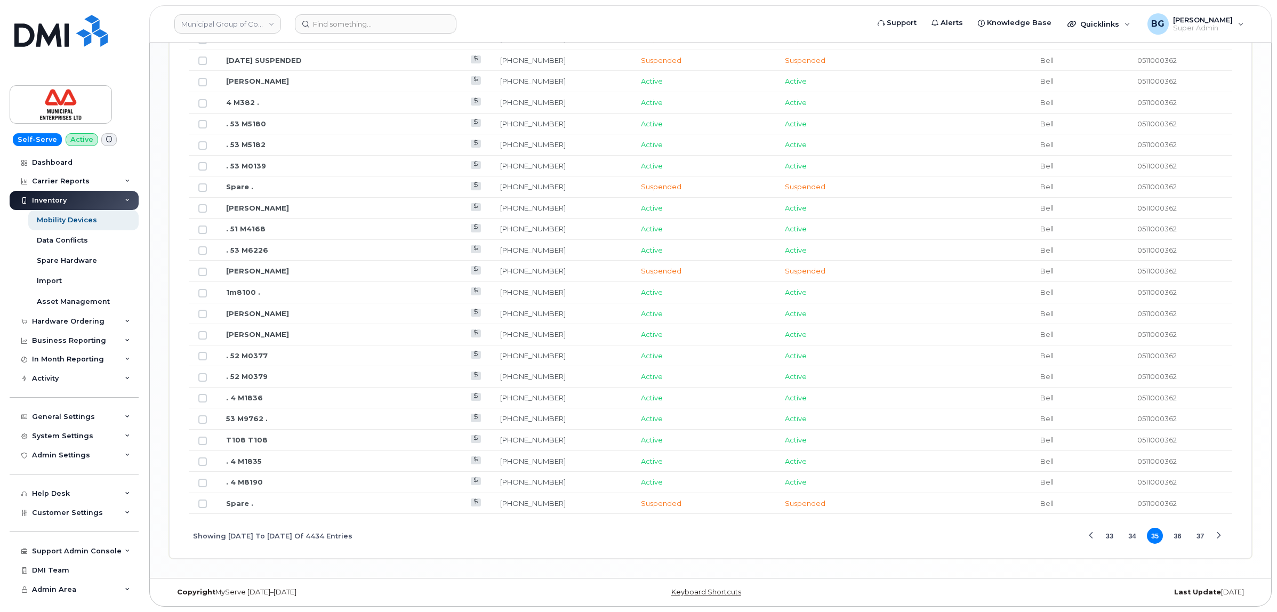
click at [1200, 534] on button "37" at bounding box center [1200, 536] width 16 height 16
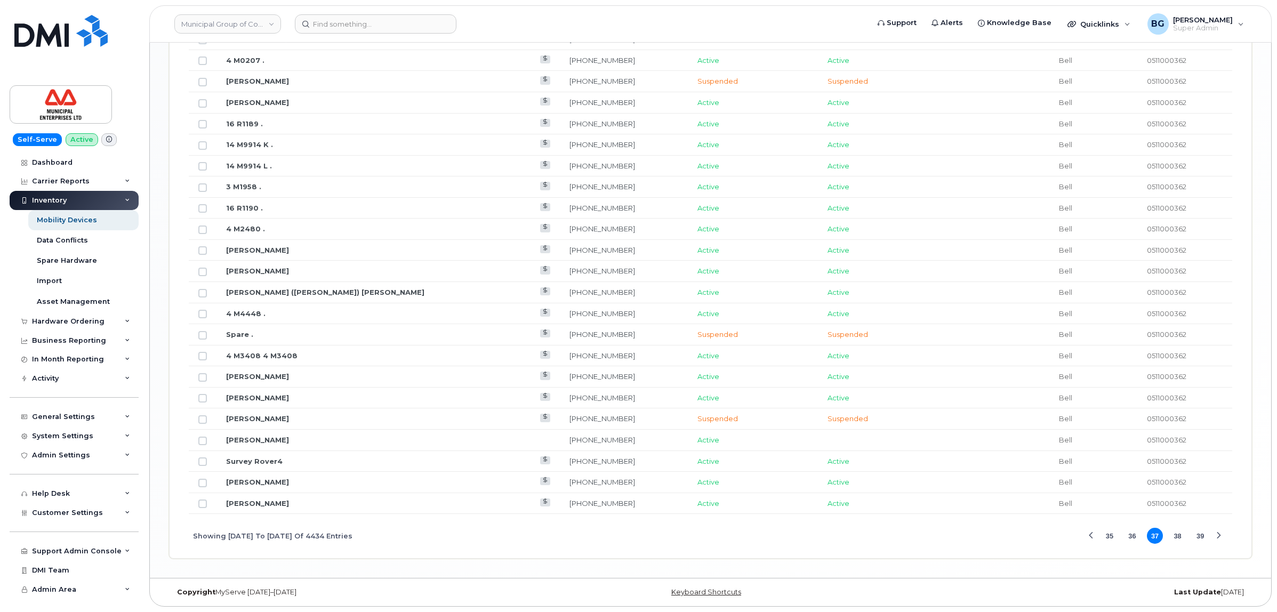
click at [1200, 534] on button "39" at bounding box center [1200, 536] width 16 height 16
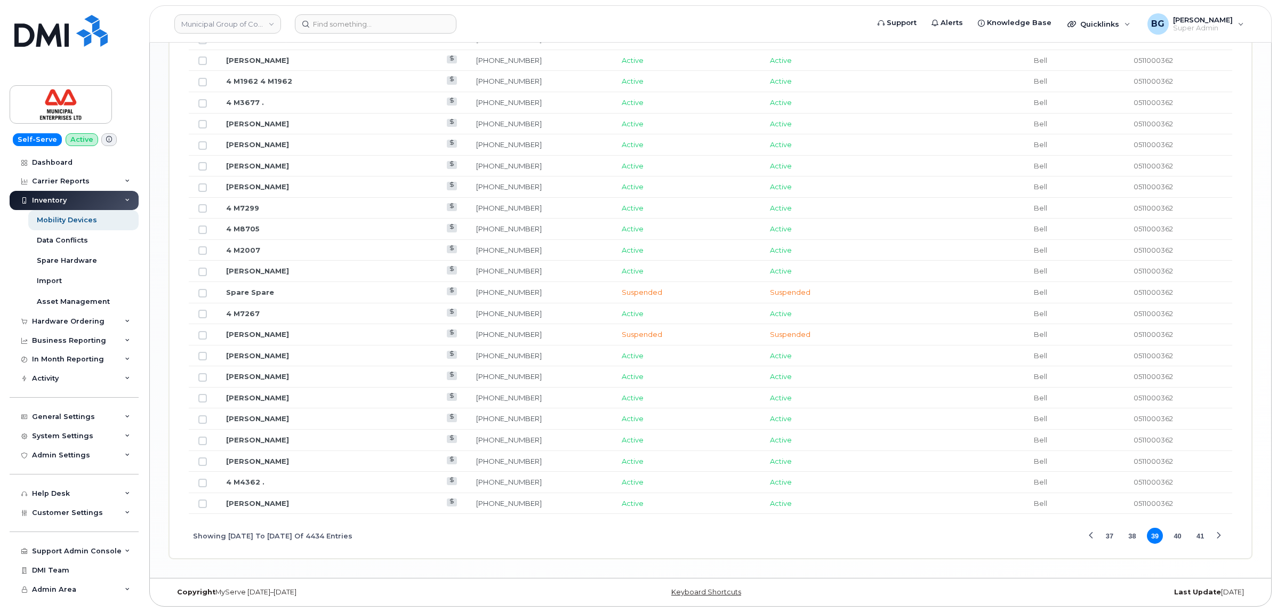
click at [1200, 534] on button "41" at bounding box center [1200, 536] width 16 height 16
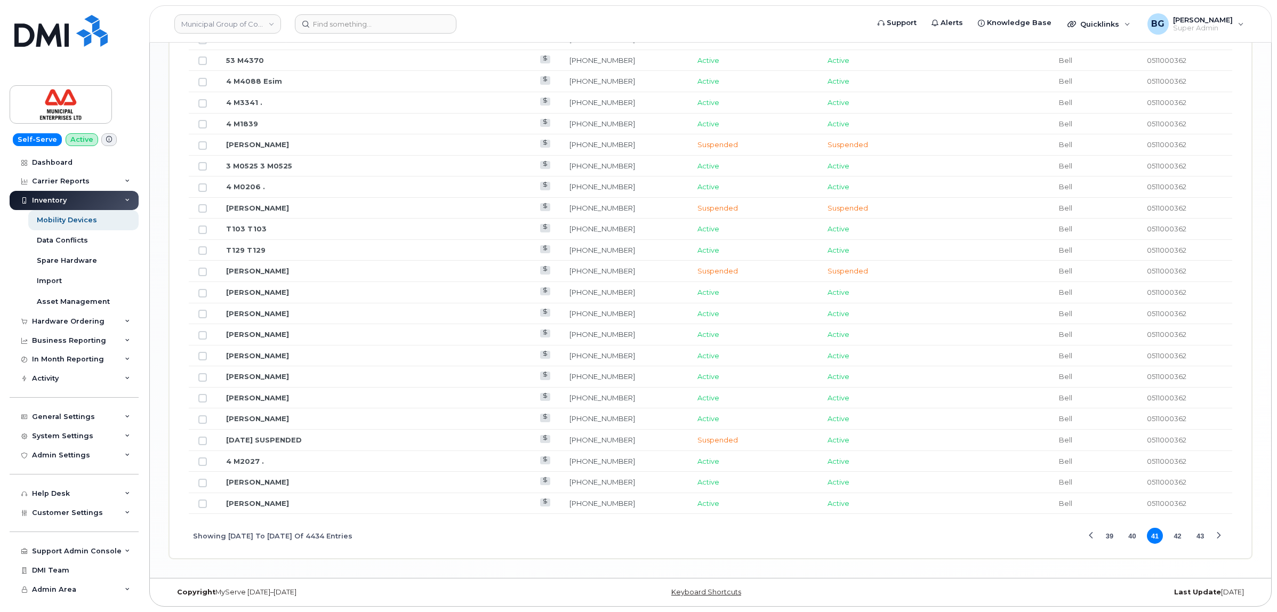
click at [1200, 534] on button "43" at bounding box center [1200, 536] width 16 height 16
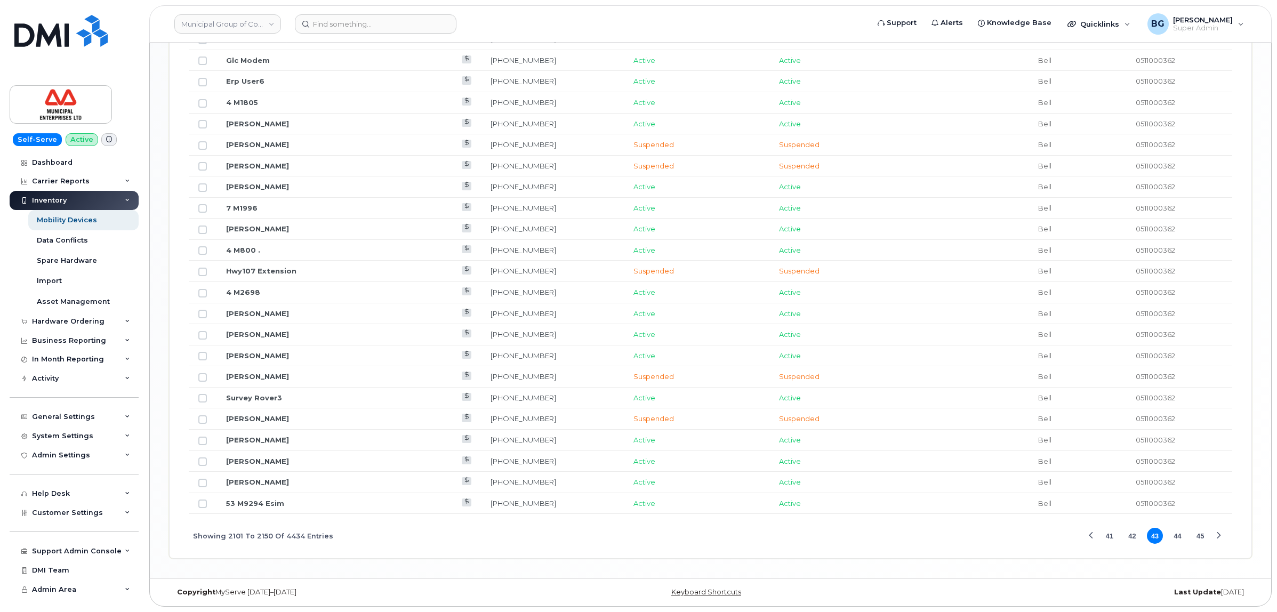
click at [1200, 534] on button "45" at bounding box center [1200, 536] width 16 height 16
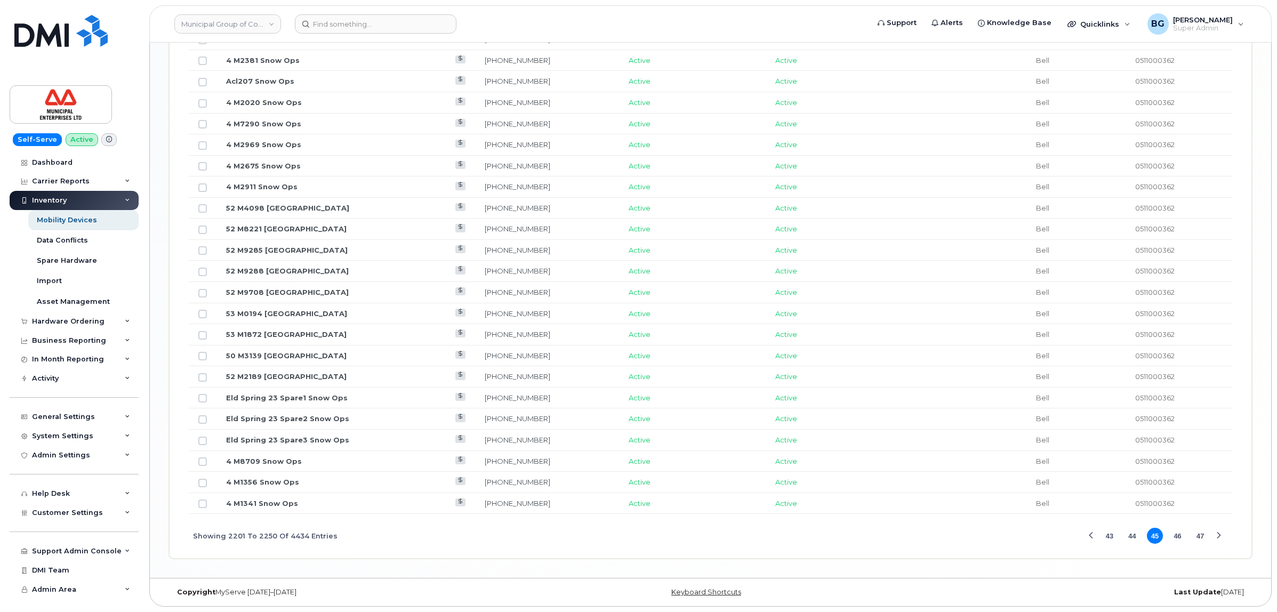
click at [1200, 534] on button "47" at bounding box center [1200, 536] width 16 height 16
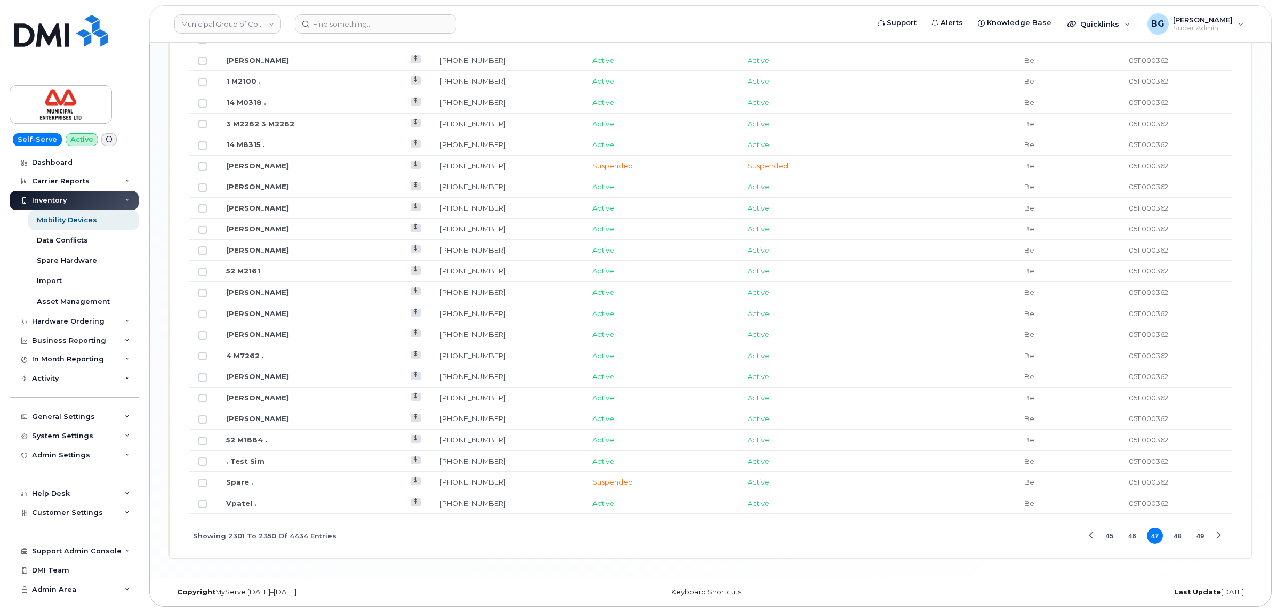
click at [1200, 534] on button "49" at bounding box center [1200, 536] width 16 height 16
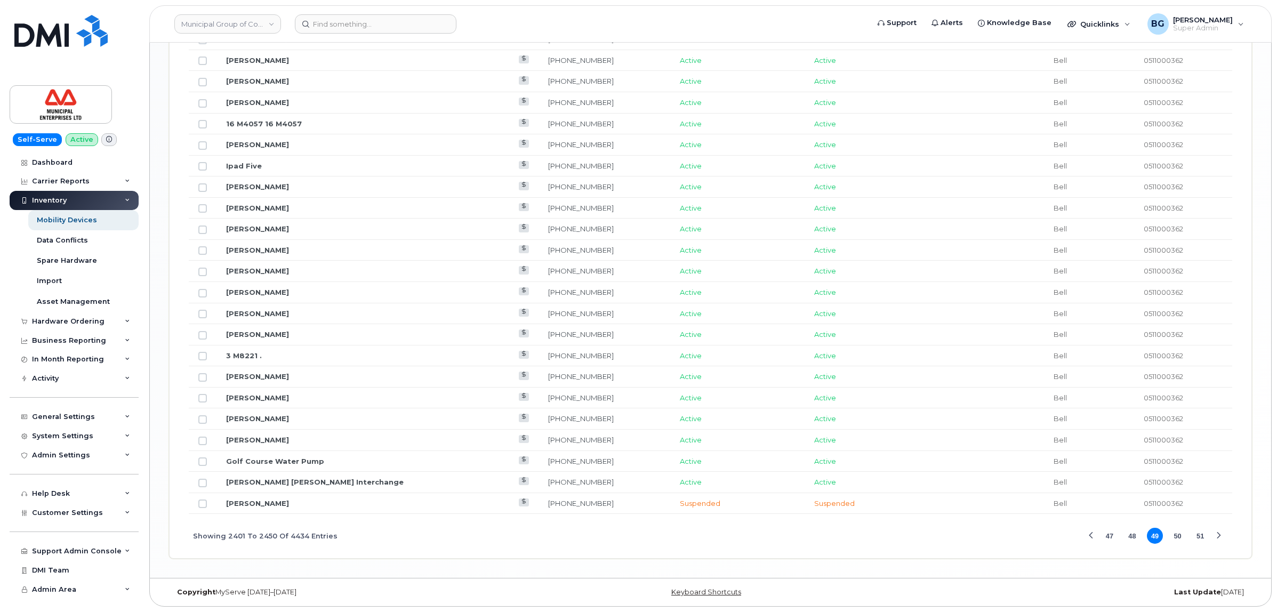
click at [1200, 534] on button "51" at bounding box center [1200, 536] width 16 height 16
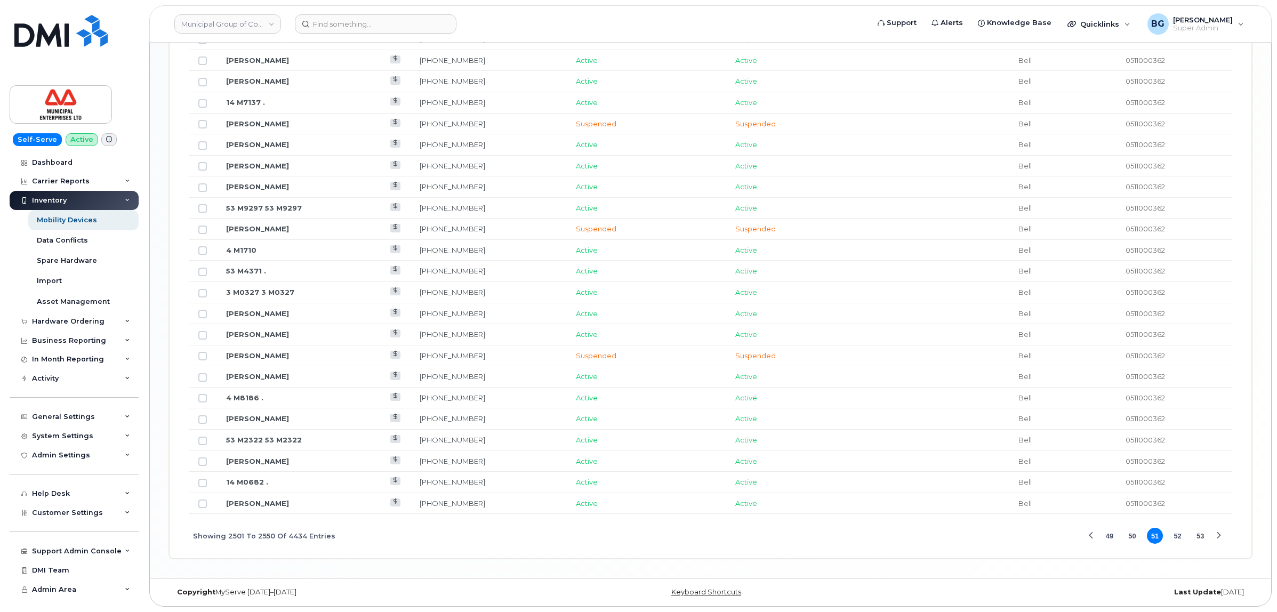
click at [1200, 534] on button "53" at bounding box center [1200, 536] width 16 height 16
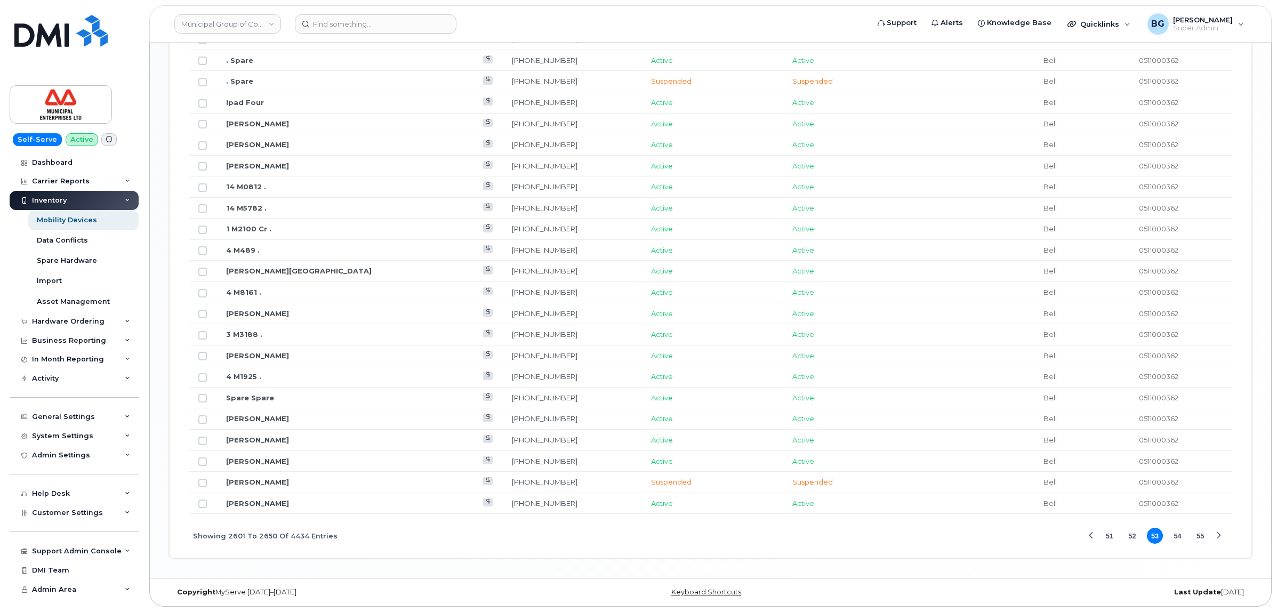
click at [1200, 534] on button "55" at bounding box center [1200, 536] width 16 height 16
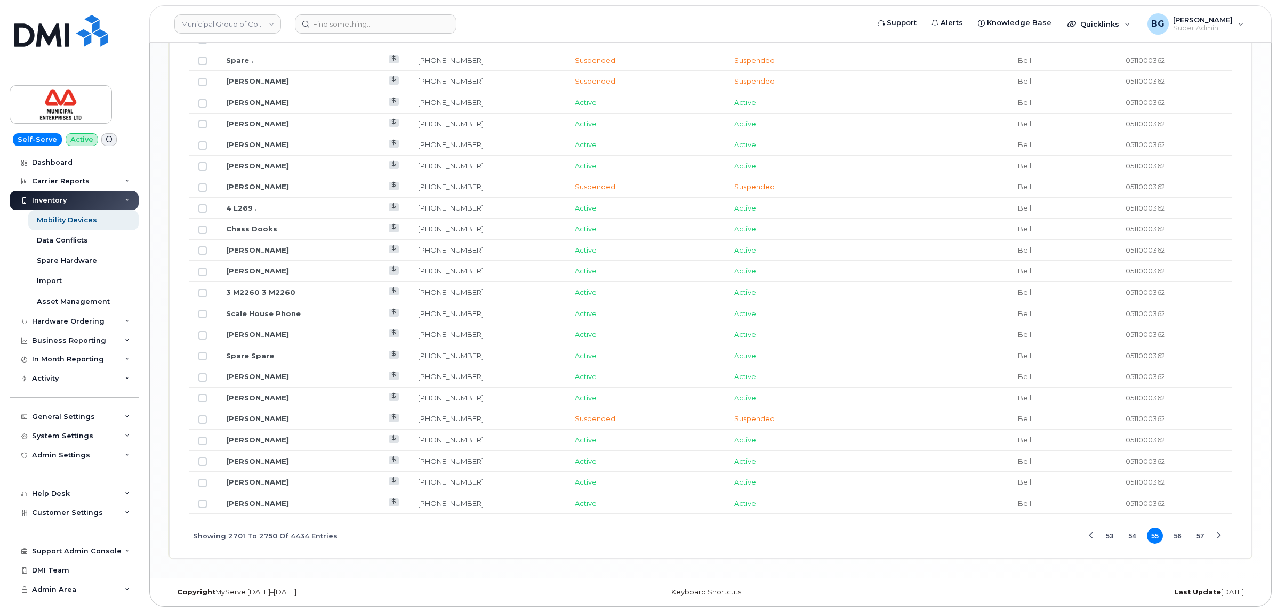
click at [1200, 534] on button "57" at bounding box center [1200, 536] width 16 height 16
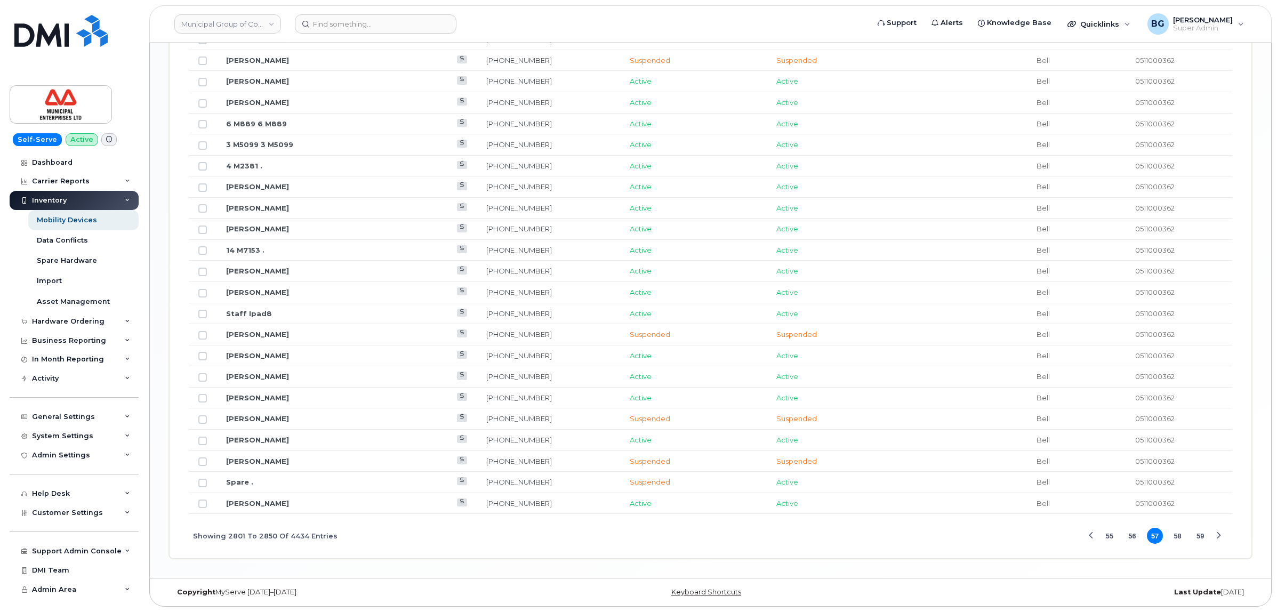
click at [1200, 534] on button "59" at bounding box center [1200, 536] width 16 height 16
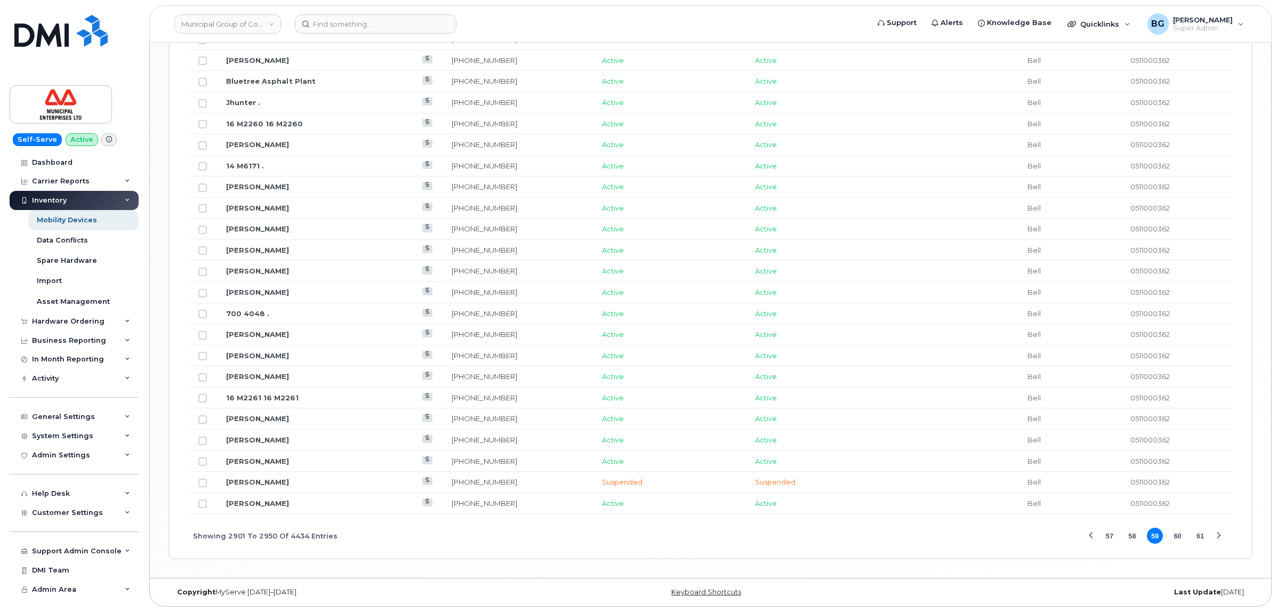
click at [1200, 534] on button "61" at bounding box center [1200, 536] width 16 height 16
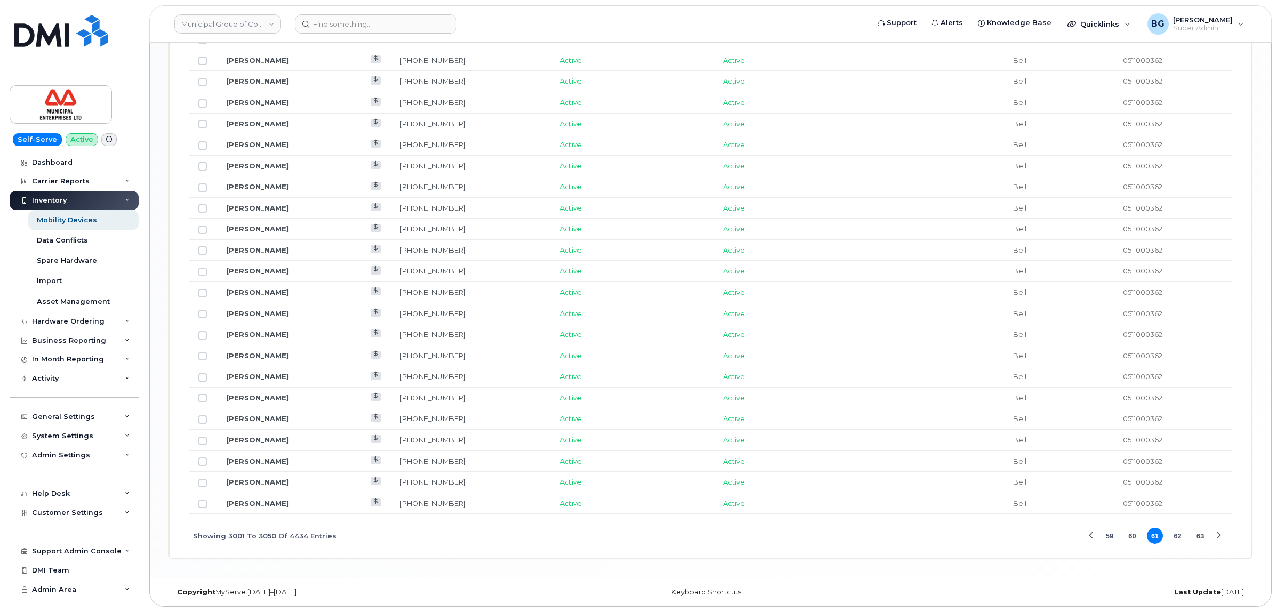
click at [1200, 534] on button "63" at bounding box center [1200, 536] width 16 height 16
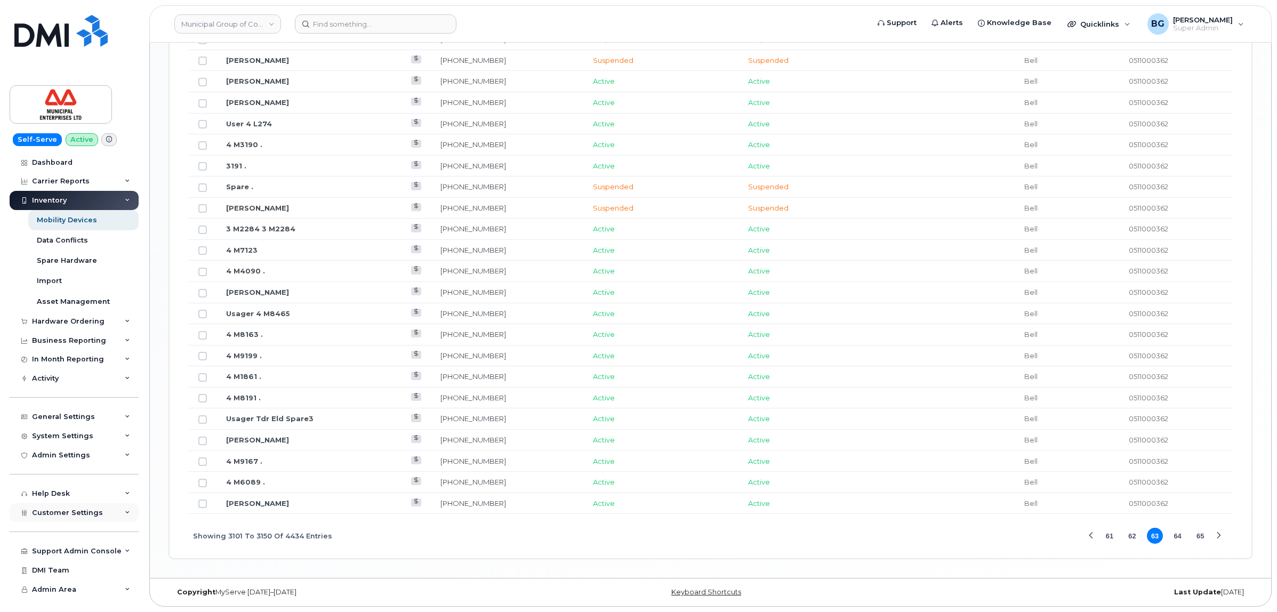
click at [70, 512] on span "Customer Settings" at bounding box center [67, 513] width 71 height 8
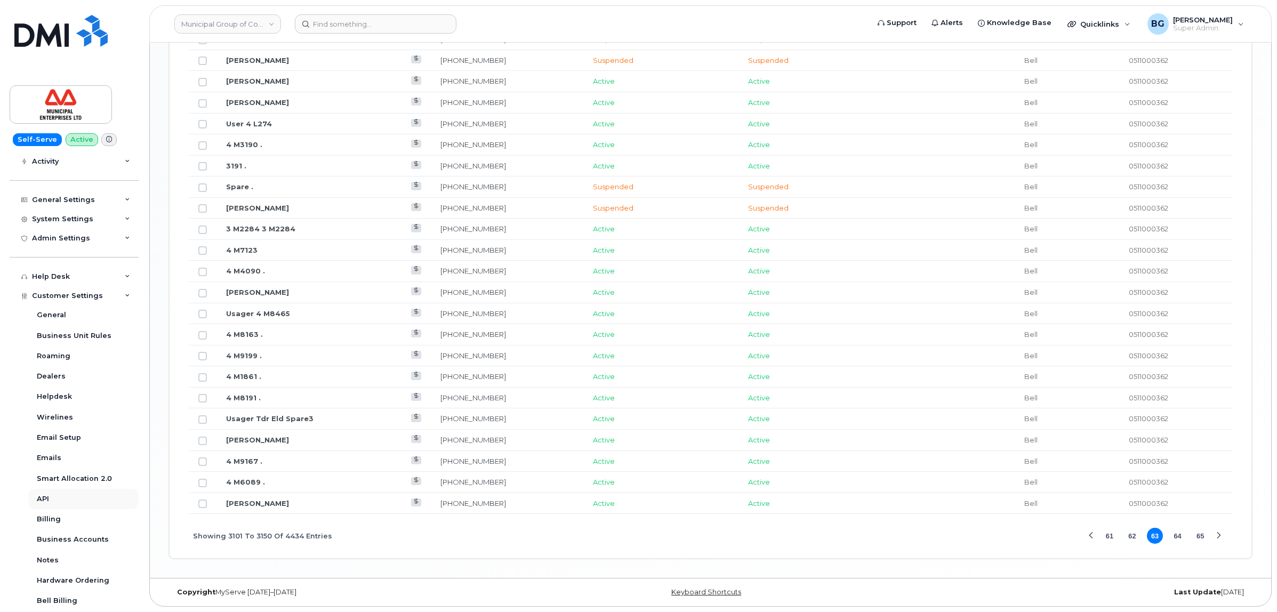
scroll to position [222, 0]
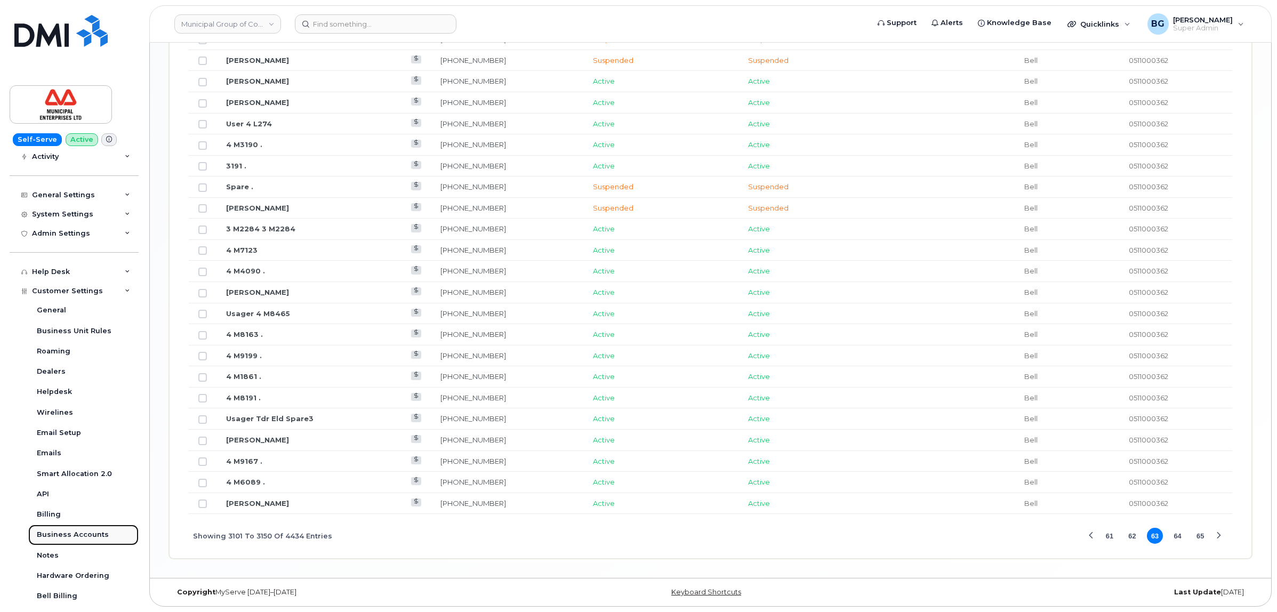
click at [76, 539] on div "Business Accounts" at bounding box center [73, 535] width 72 height 10
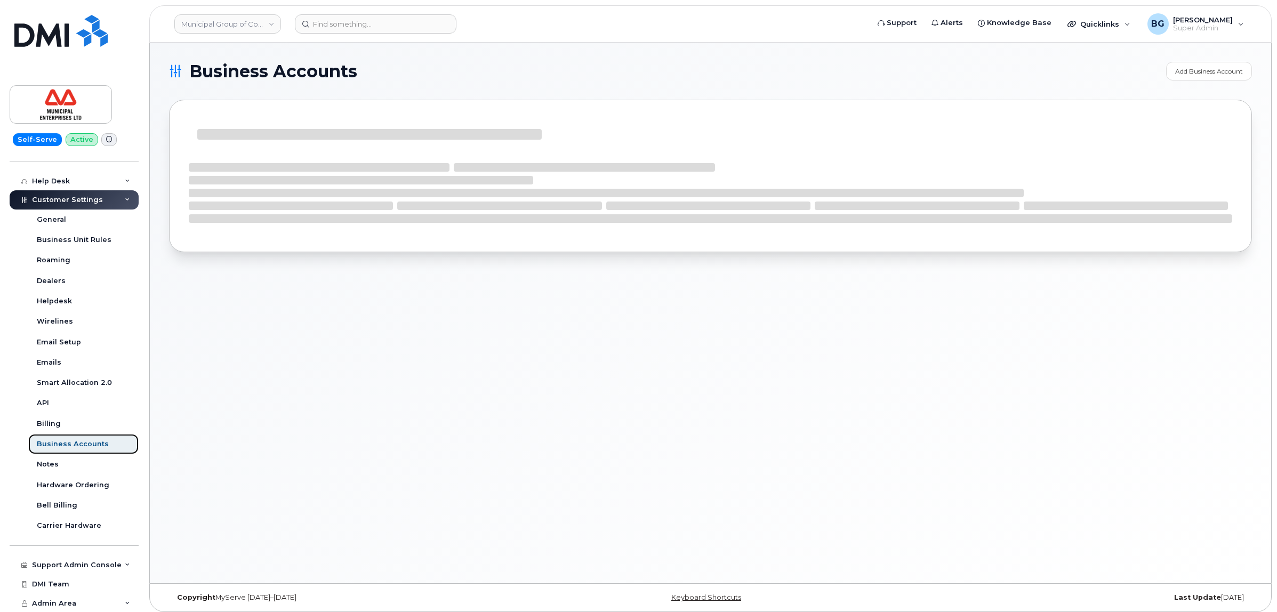
scroll to position [120, 0]
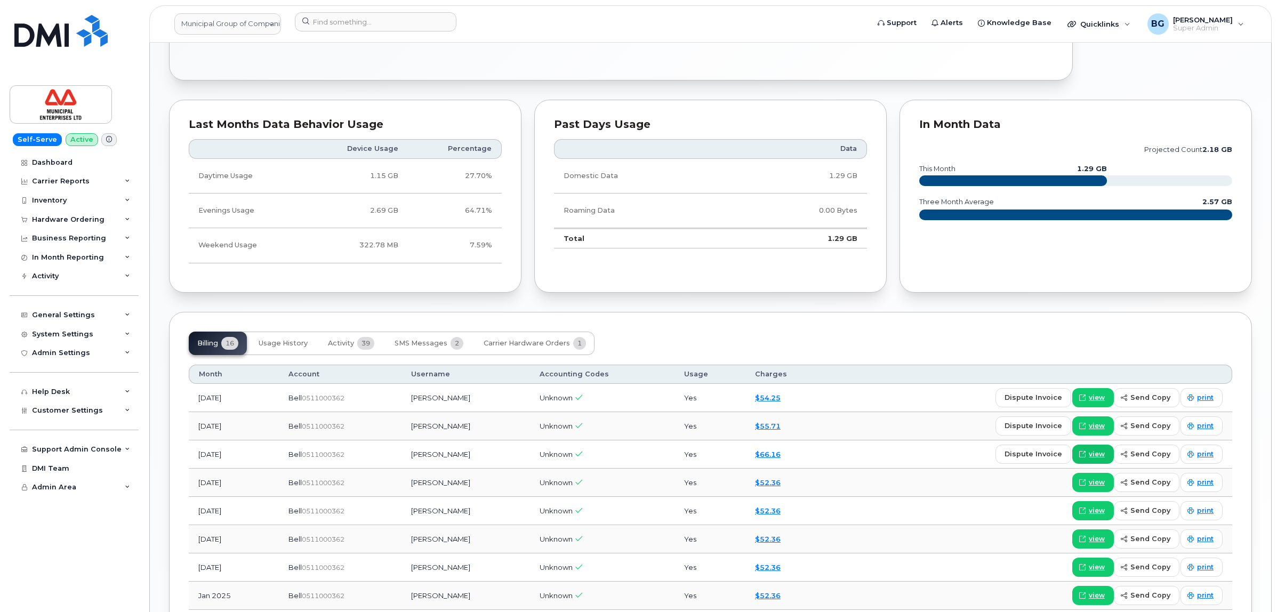
scroll to position [612, 0]
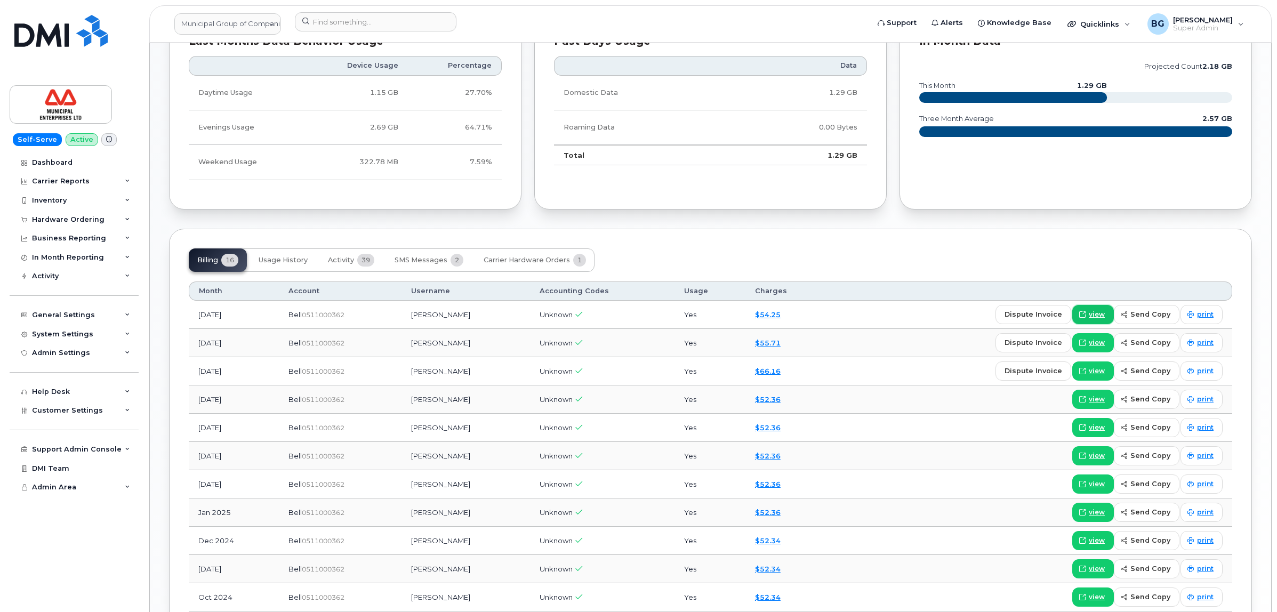
click at [1085, 317] on icon at bounding box center [1082, 314] width 6 height 6
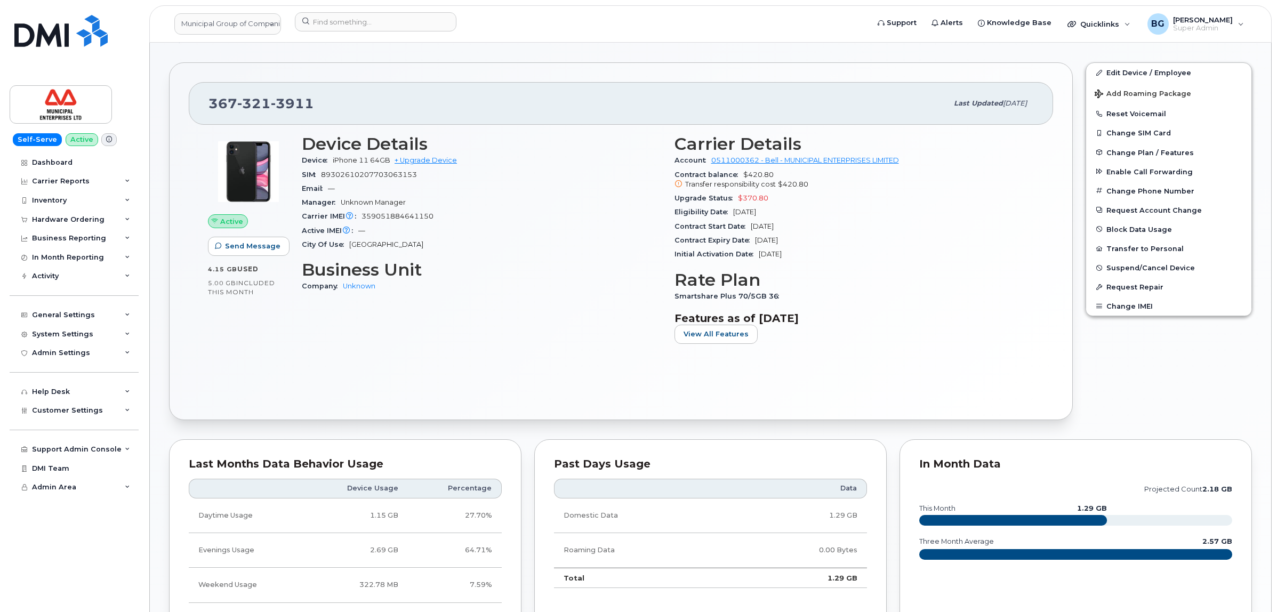
scroll to position [0, 0]
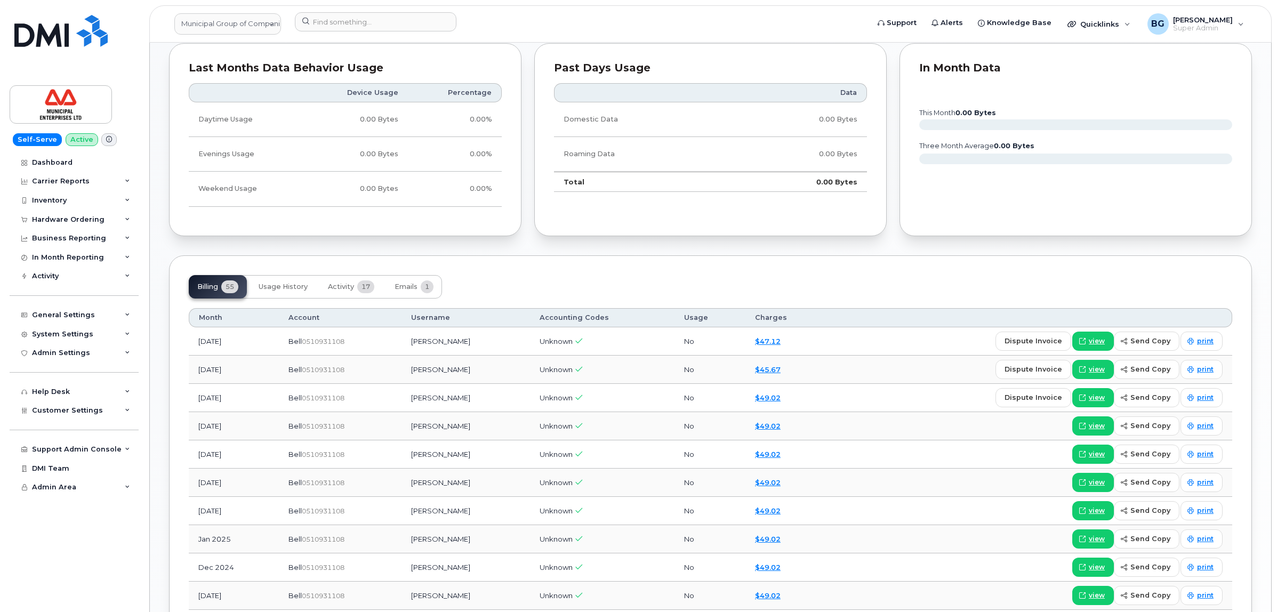
scroll to position [622, 0]
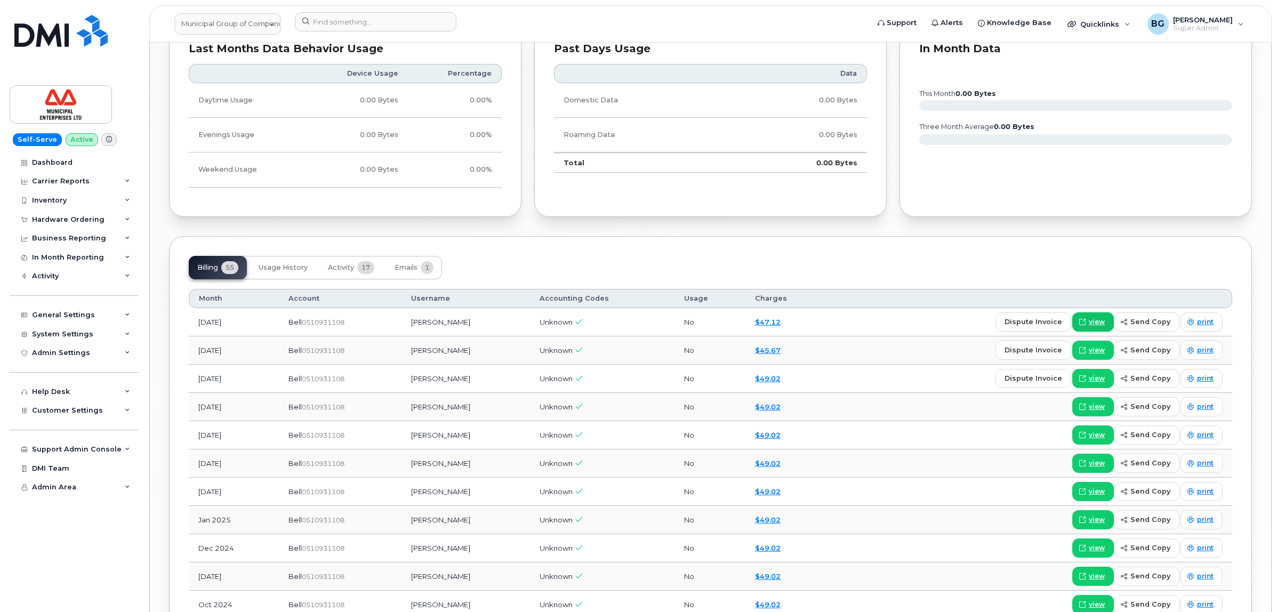
click span "view"
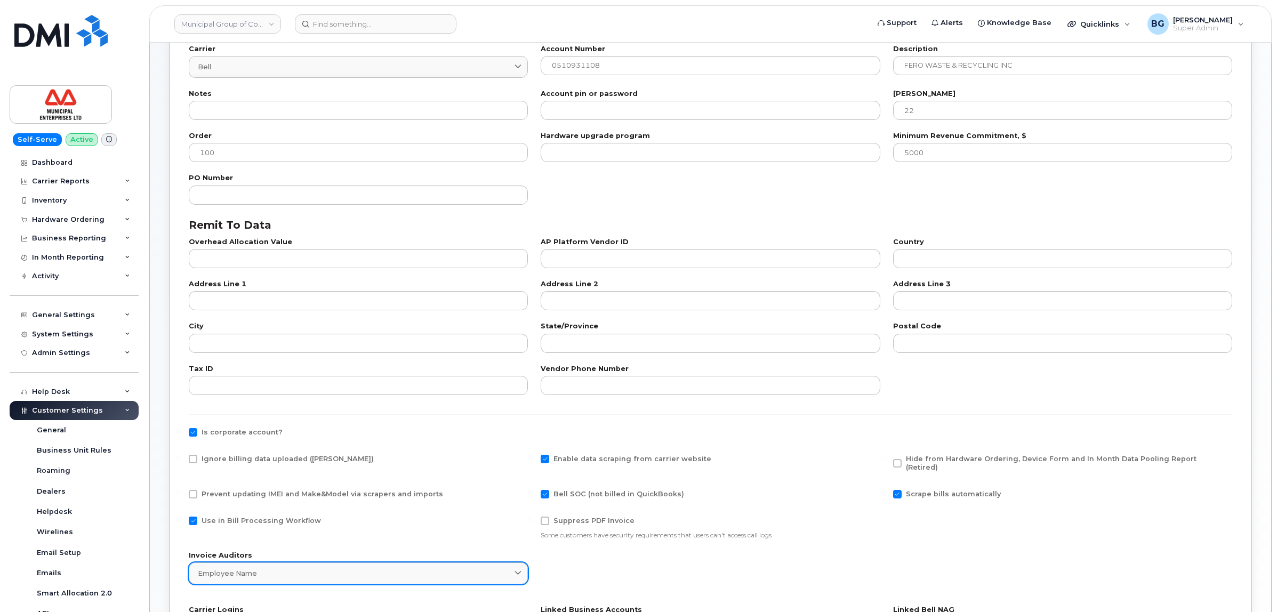
scroll to position [267, 0]
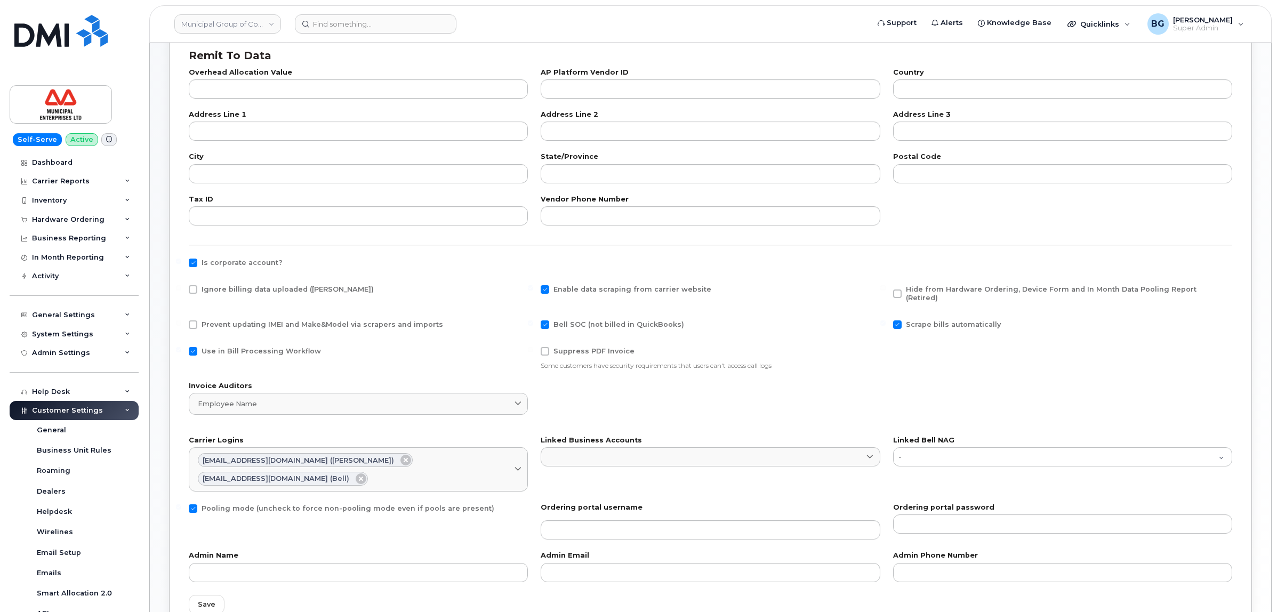
click at [189, 286] on span at bounding box center [193, 289] width 9 height 9
click at [181, 286] on input "Ignore billing data uploaded ([PERSON_NAME])" at bounding box center [178, 287] width 5 height 5
checkbox input "true"
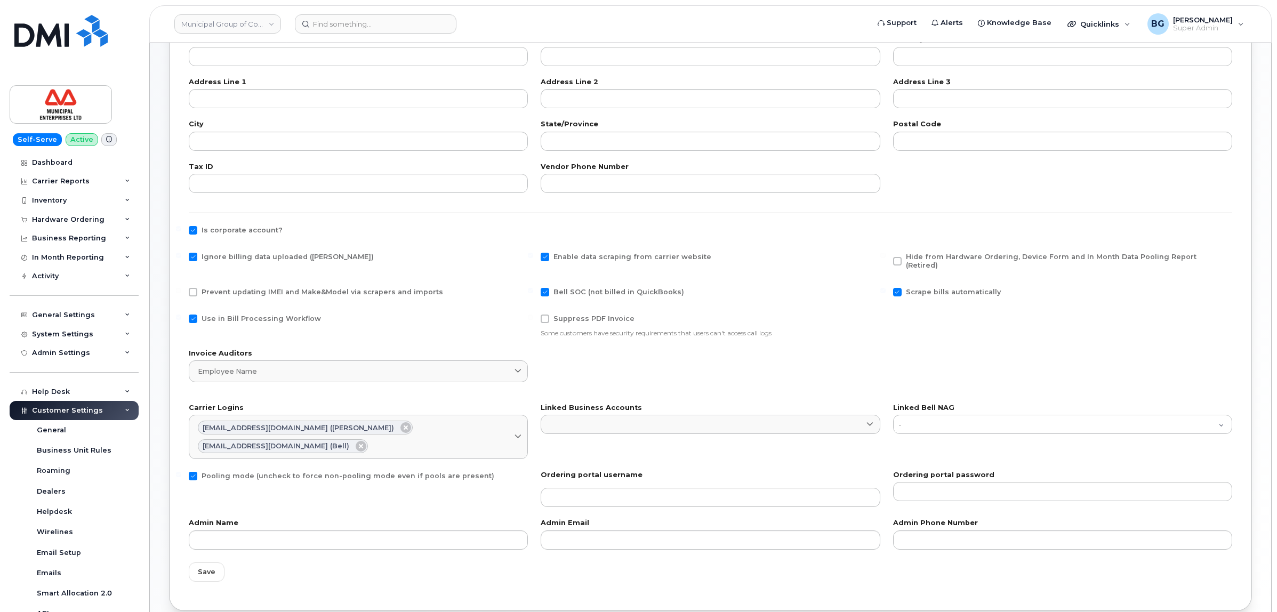
scroll to position [333, 0]
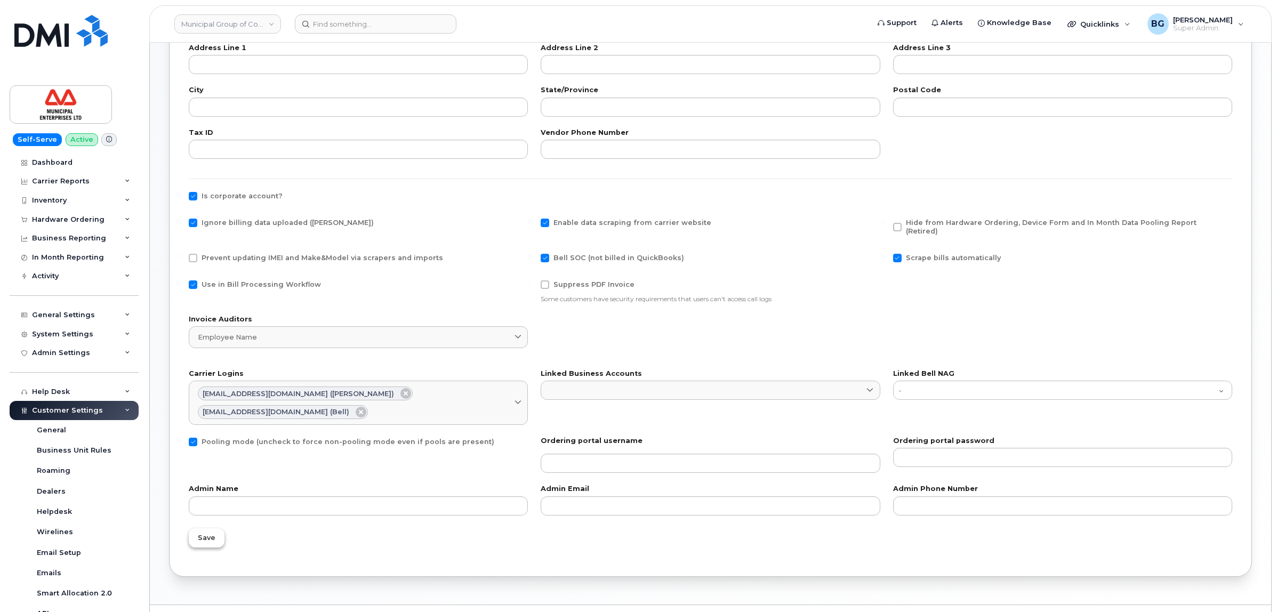
click at [209, 533] on span "Save" at bounding box center [207, 538] width 18 height 10
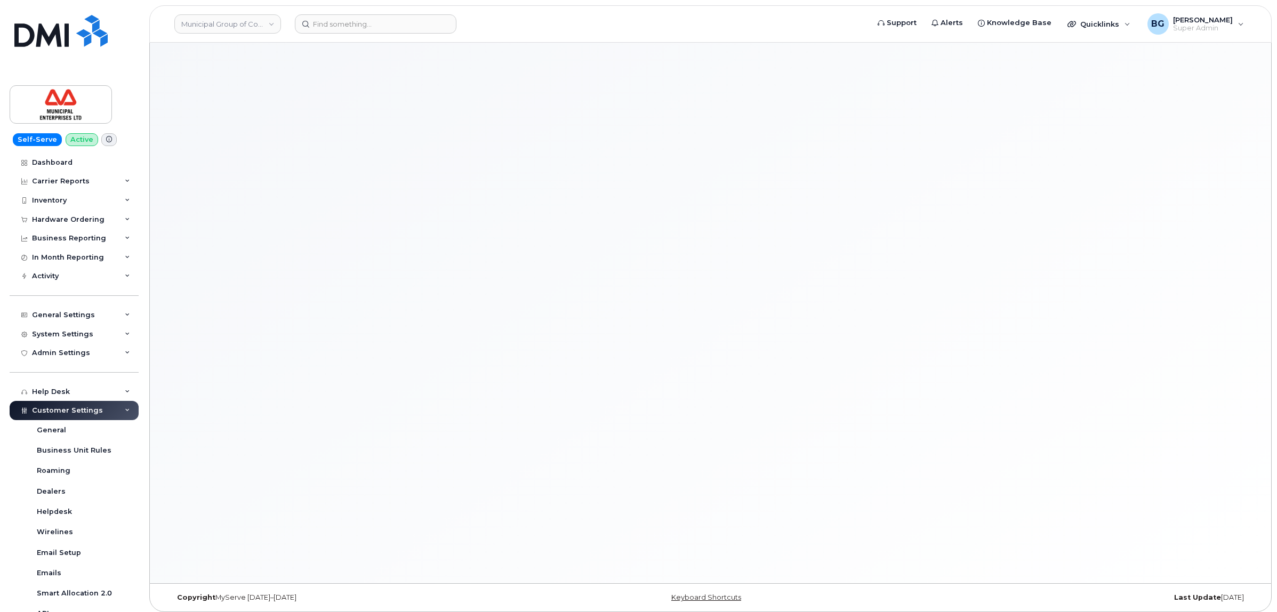
select select "901"
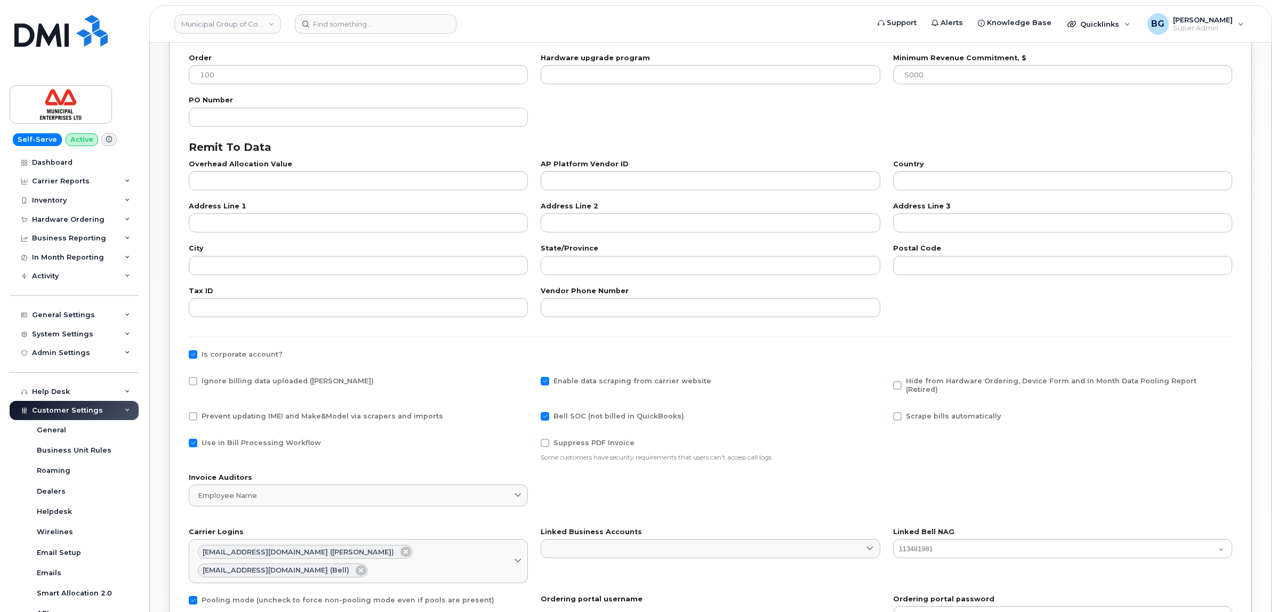
scroll to position [178, 0]
click at [190, 377] on span at bounding box center [193, 378] width 9 height 9
click at [181, 377] on input "Ignore billing data uploaded ([PERSON_NAME])" at bounding box center [178, 376] width 5 height 5
checkbox input "true"
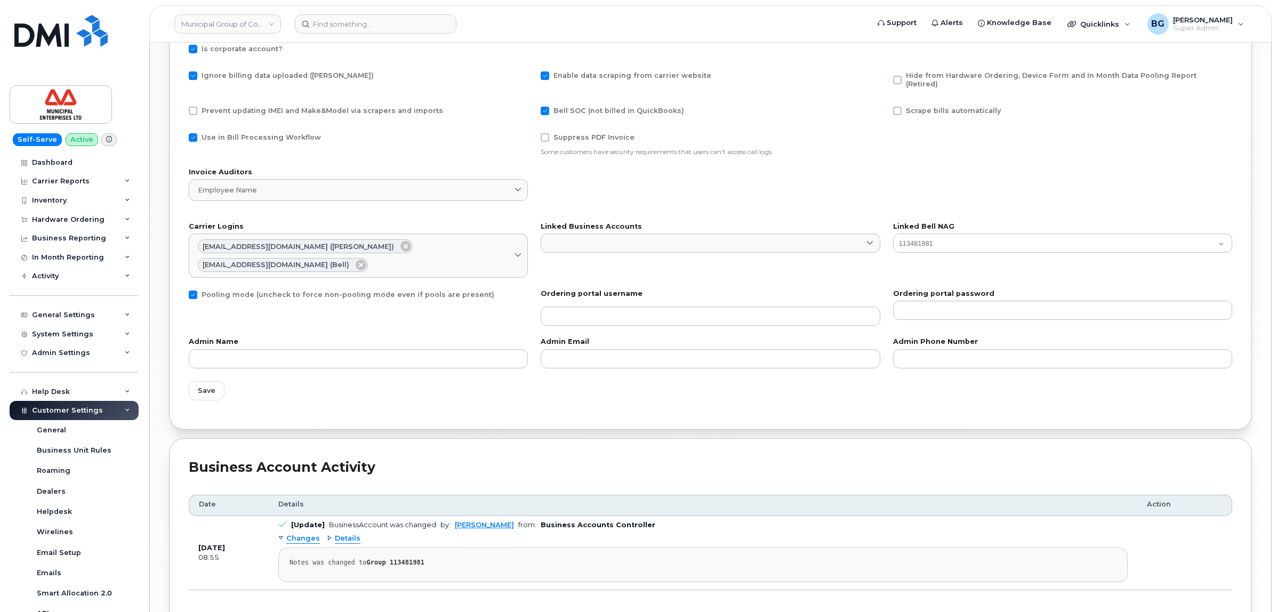
scroll to position [523, 0]
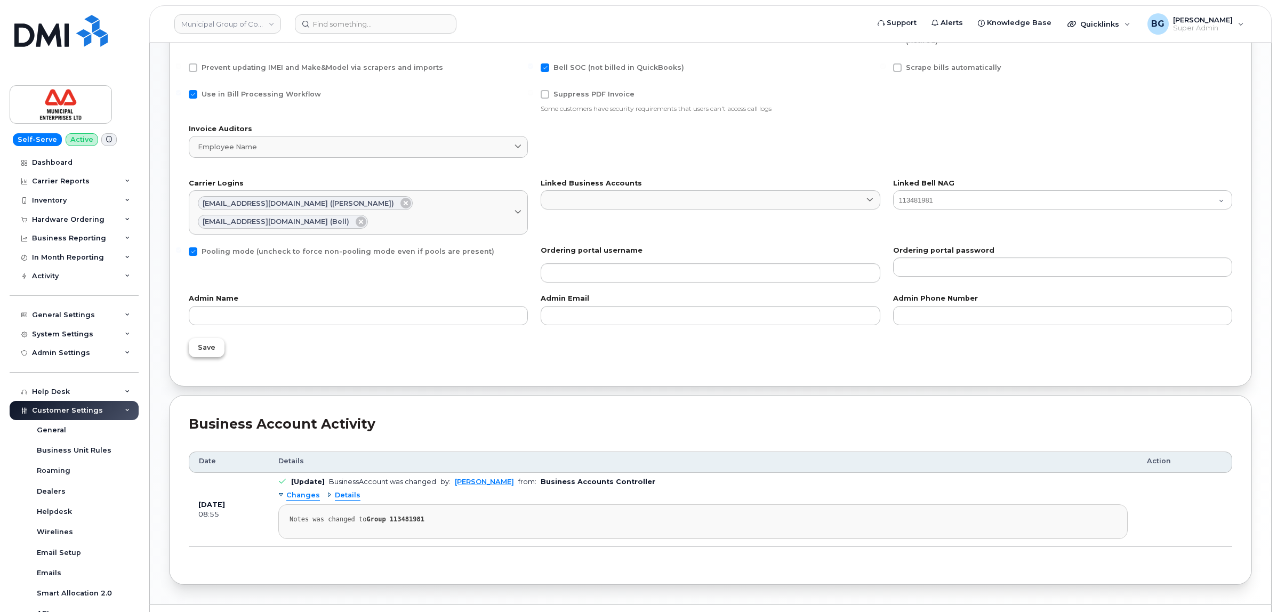
click at [201, 342] on span "Save" at bounding box center [207, 347] width 18 height 10
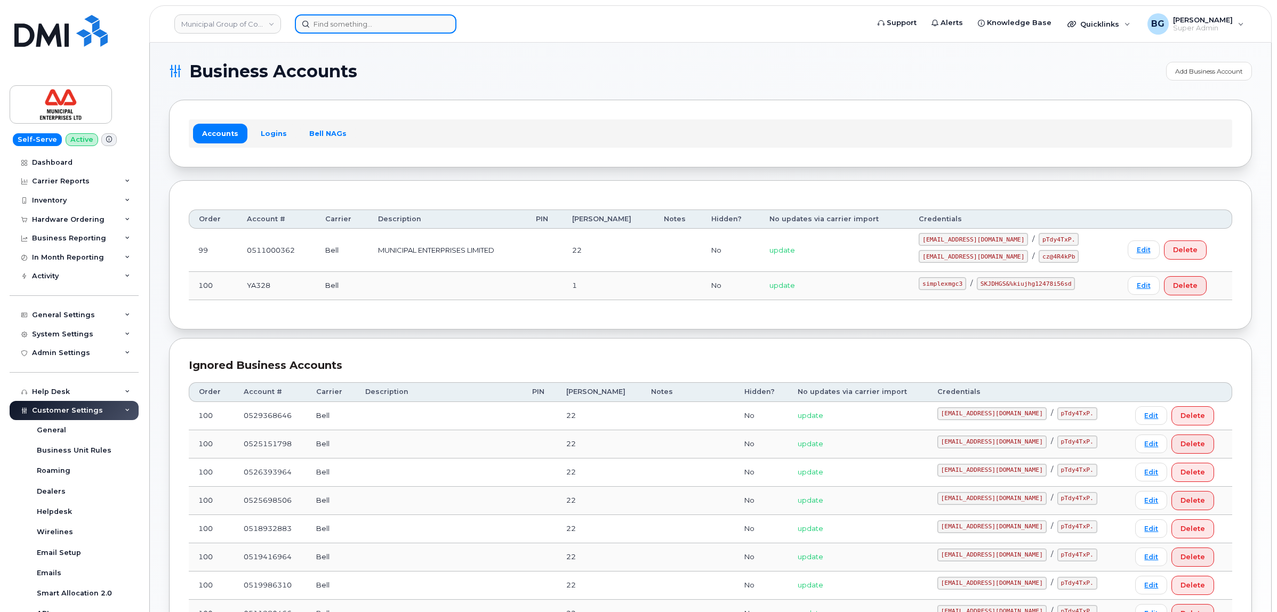
click at [362, 26] on input at bounding box center [376, 23] width 162 height 19
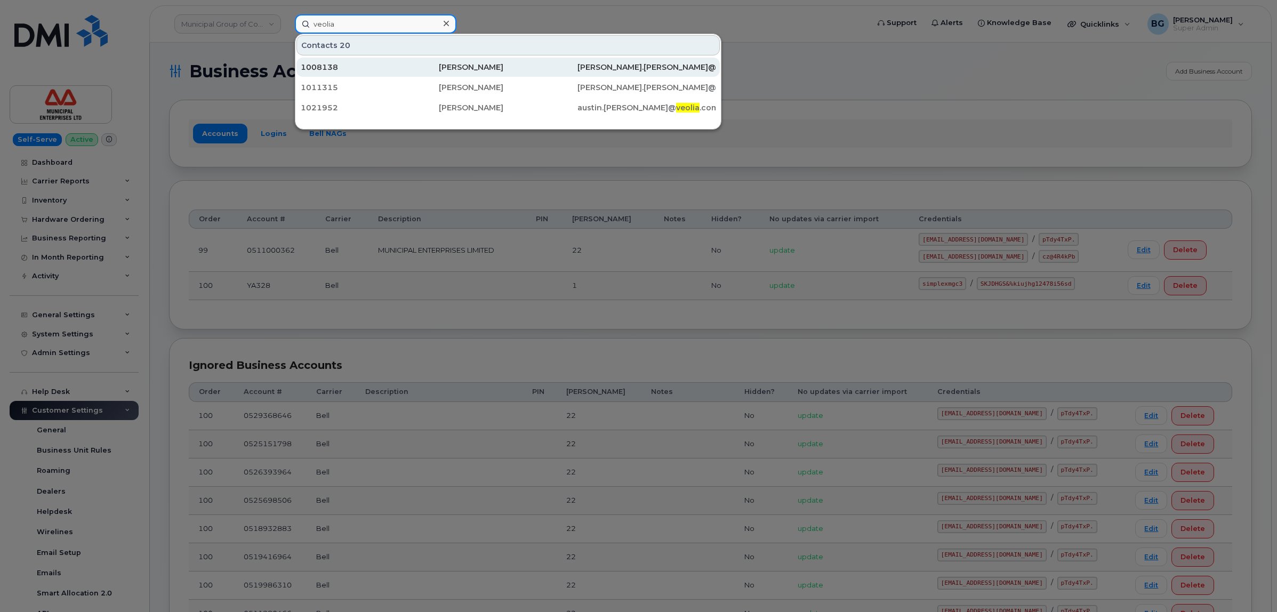
type input "veolia"
click at [617, 68] on div "alex.belew@ veolia .com" at bounding box center [646, 67] width 138 height 11
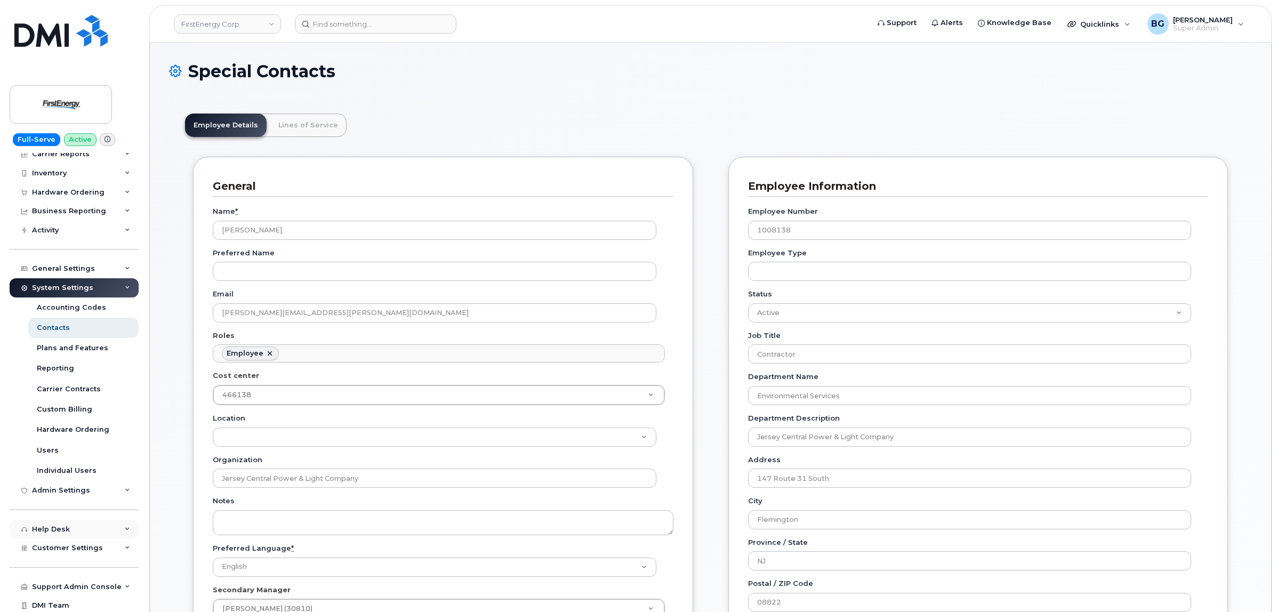
scroll to position [52, 0]
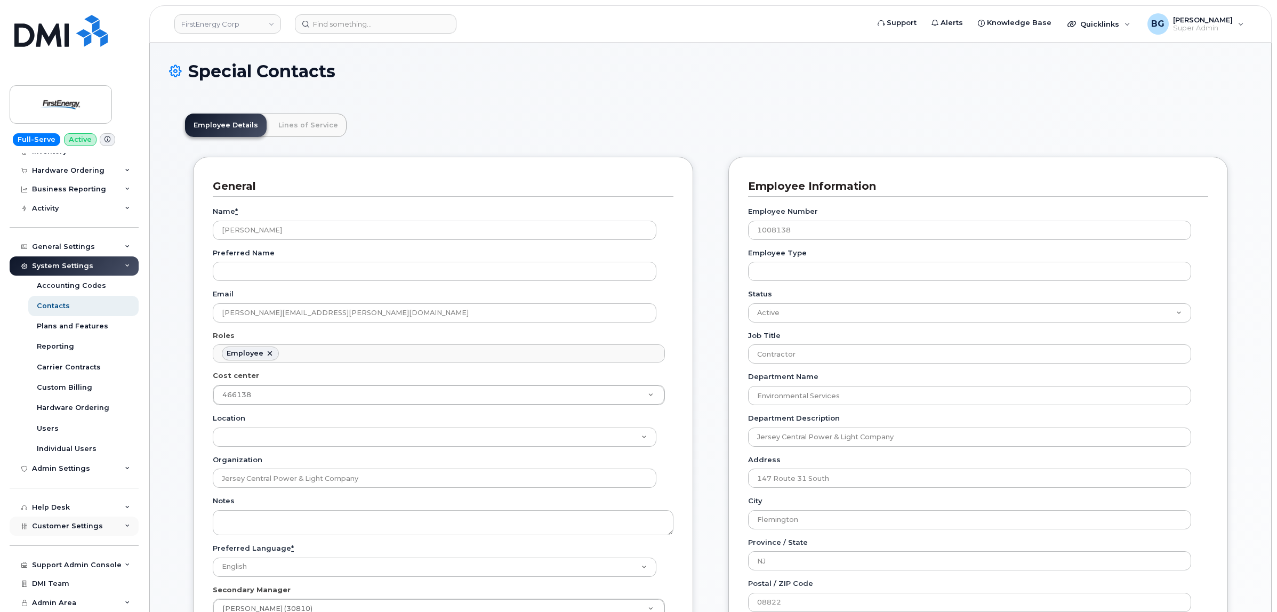
click at [98, 521] on div "Customer Settings" at bounding box center [74, 526] width 129 height 19
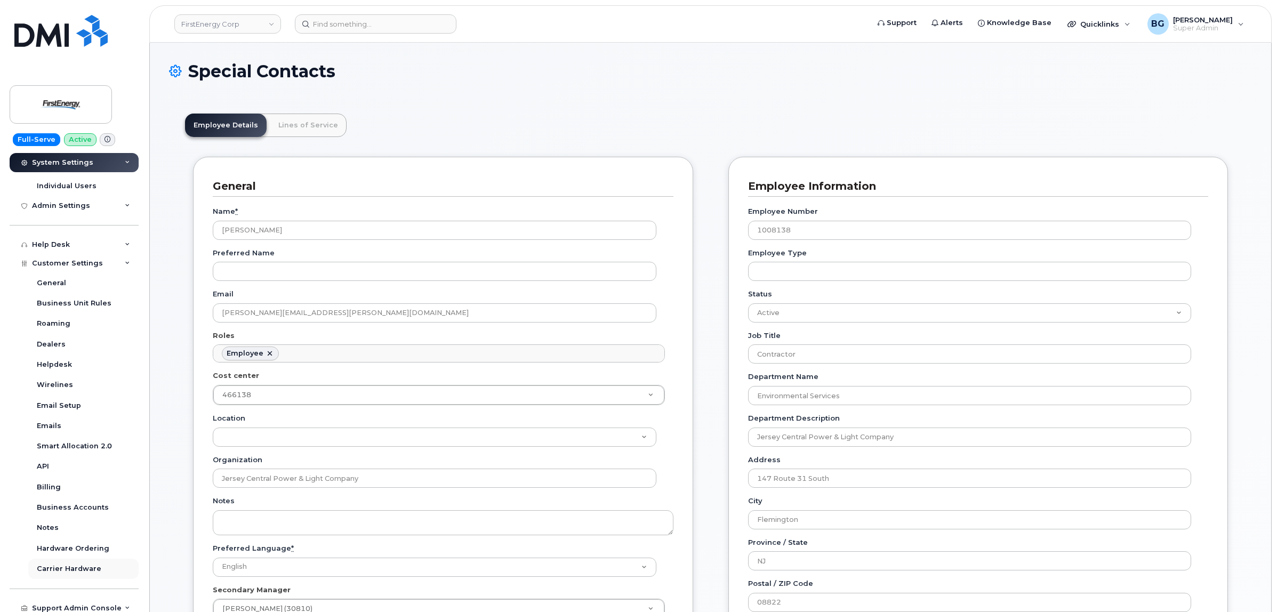
scroll to position [319, 0]
click at [80, 504] on div "Business Accounts" at bounding box center [73, 501] width 72 height 10
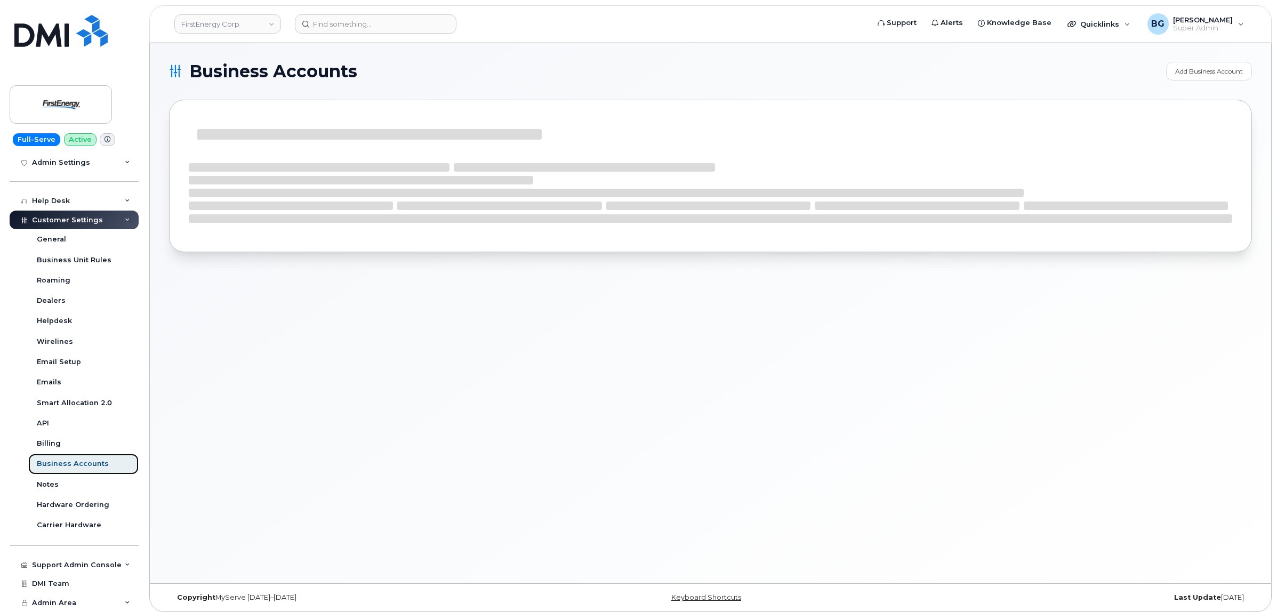
scroll to position [175, 0]
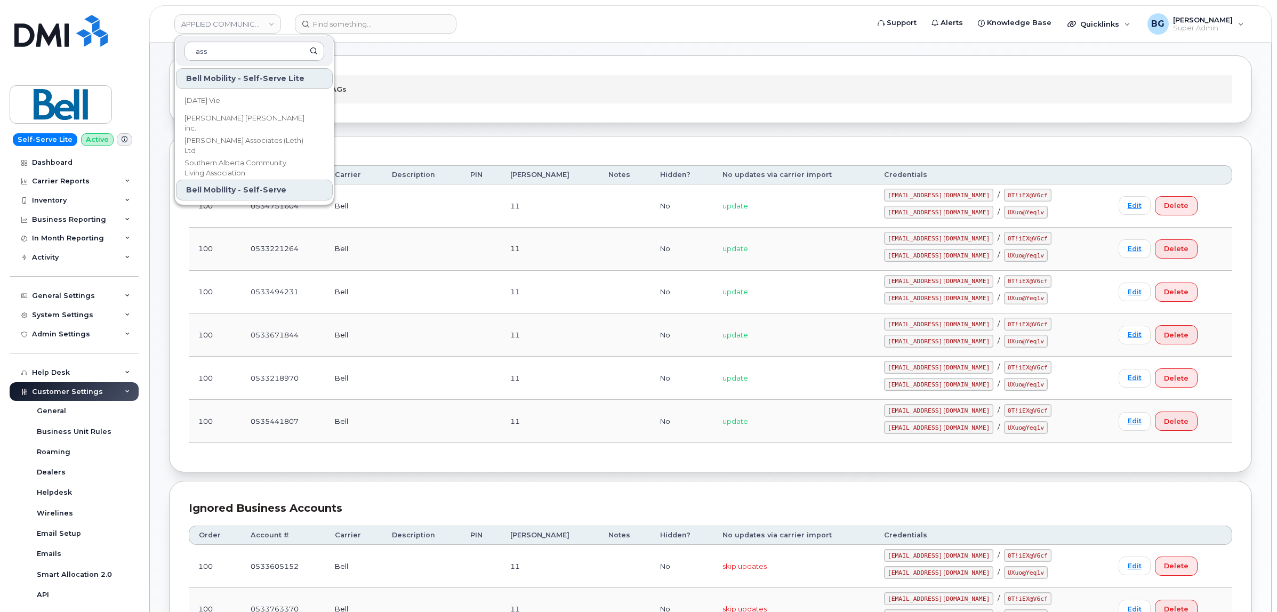
scroll to position [196, 0]
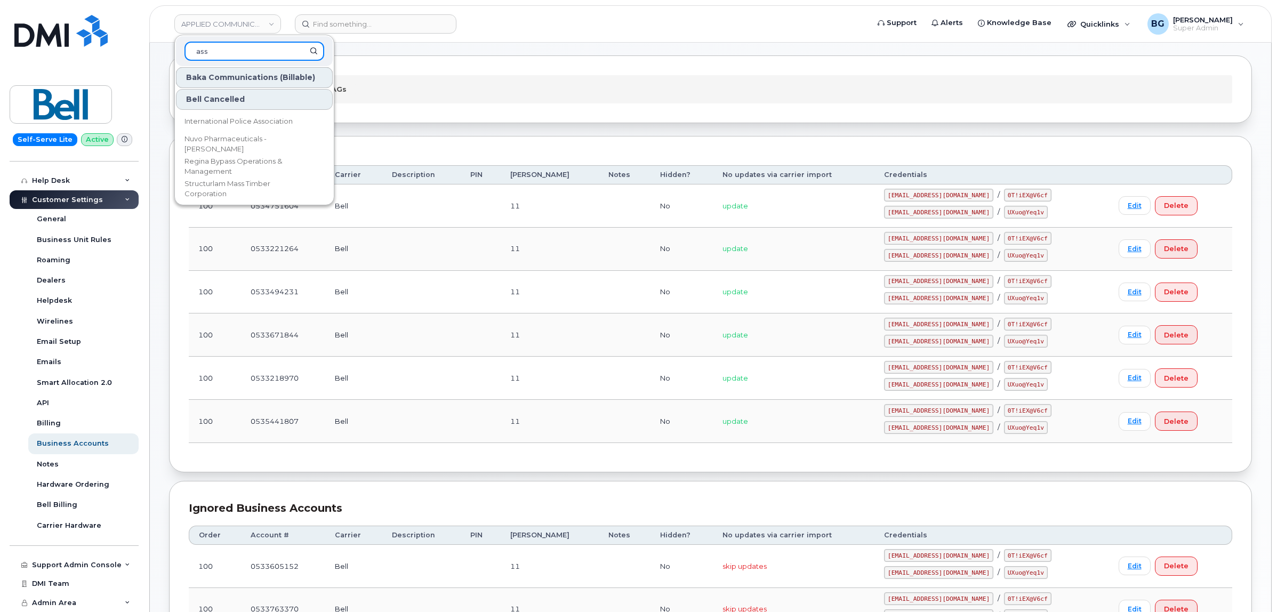
drag, startPoint x: 233, startPoint y: 54, endPoint x: 163, endPoint y: 51, distance: 70.4
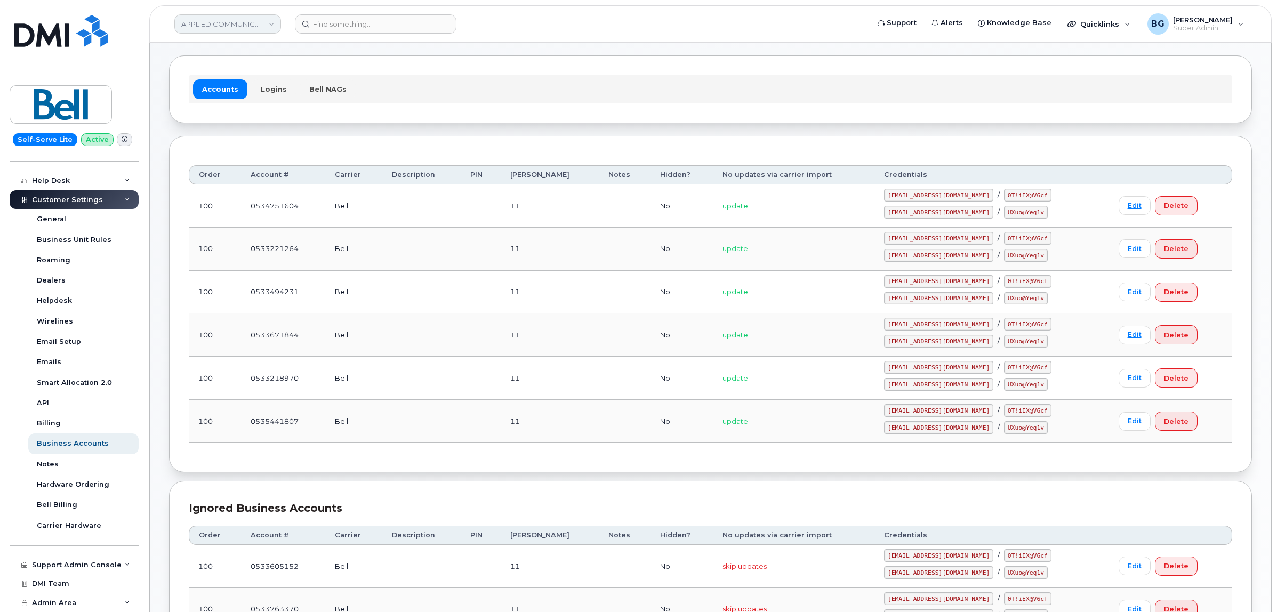
click at [224, 20] on link "APPLIED COMMUNICATIONS INC" at bounding box center [227, 23] width 107 height 19
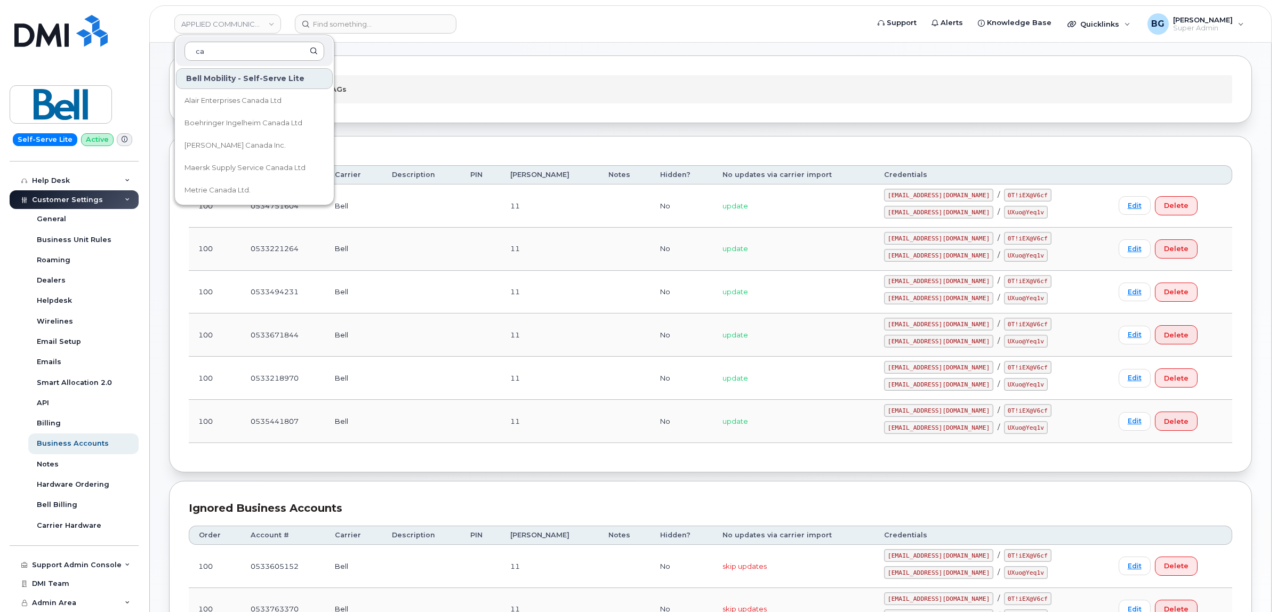
type input "c"
type input "service"
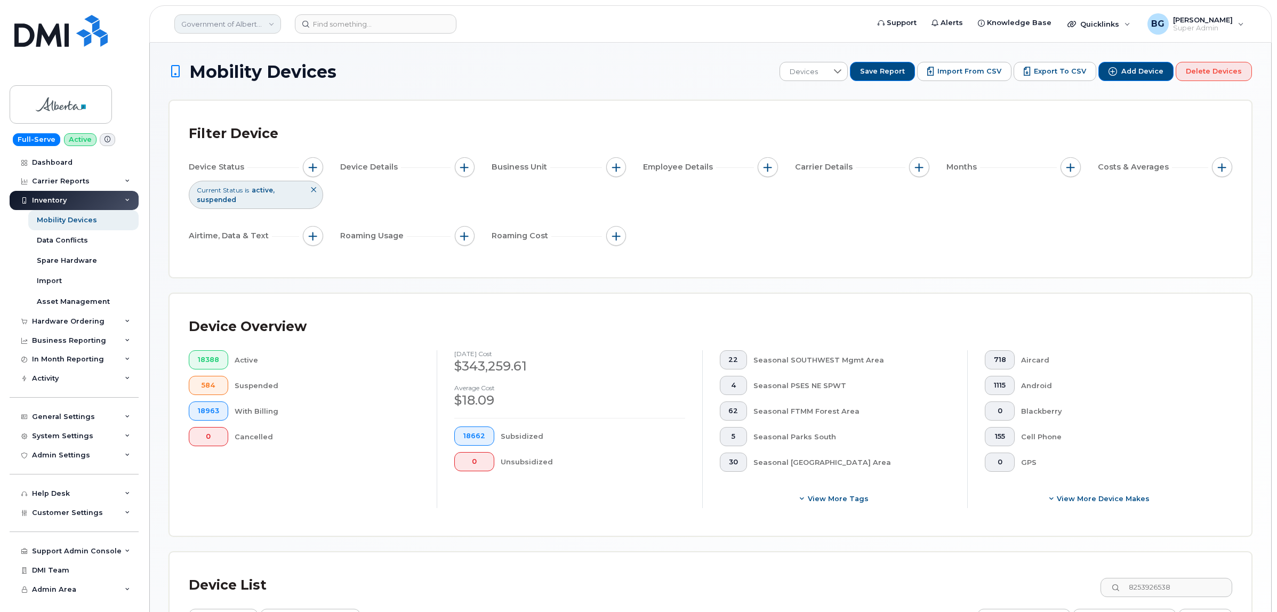
scroll to position [169, 0]
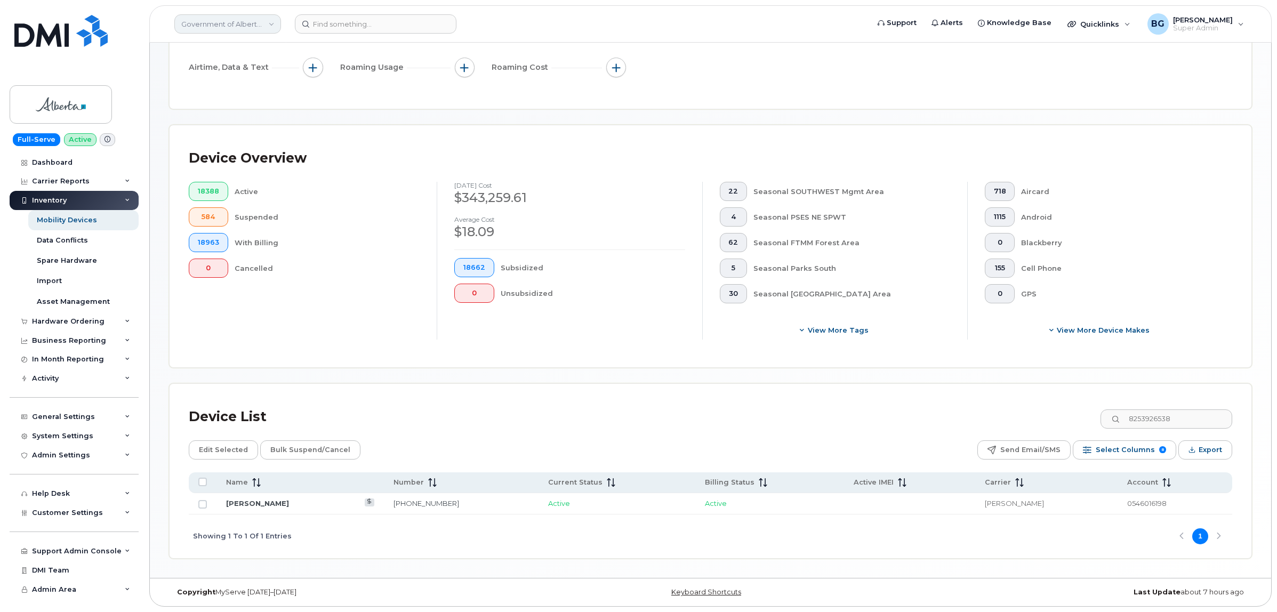
click at [219, 27] on link "Government of Alberta ([GEOGRAPHIC_DATA])" at bounding box center [227, 23] width 107 height 19
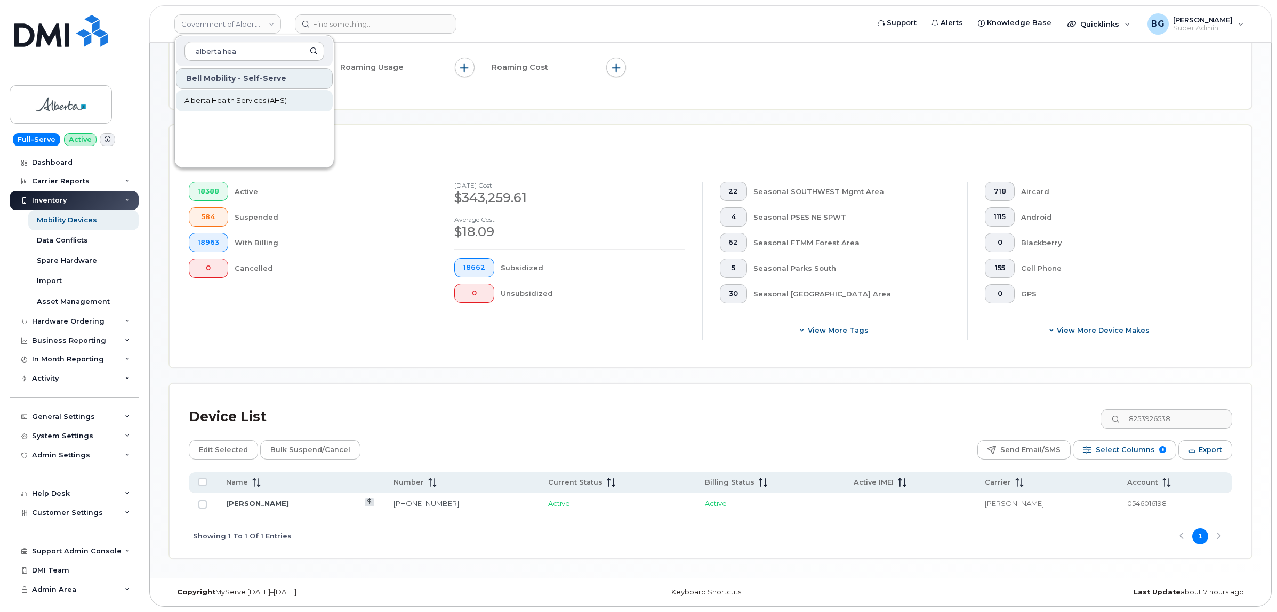
type input "alberta hea"
click at [248, 108] on link "Alberta Health Services (AHS)" at bounding box center [254, 100] width 157 height 21
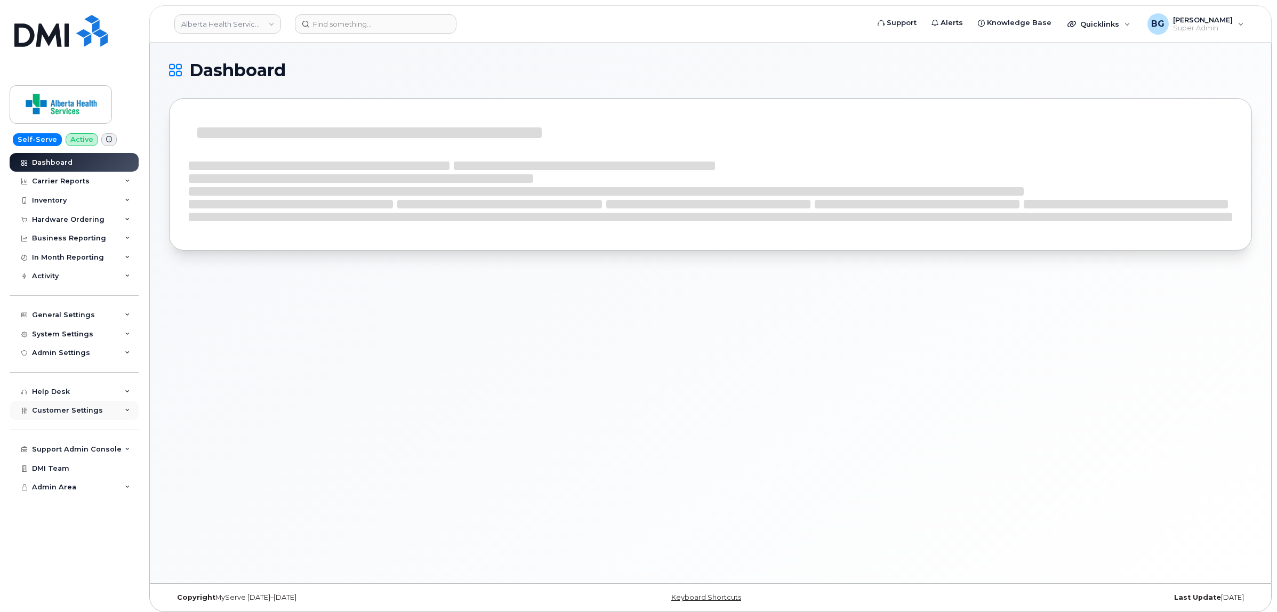
click at [67, 412] on span "Customer Settings" at bounding box center [67, 410] width 71 height 8
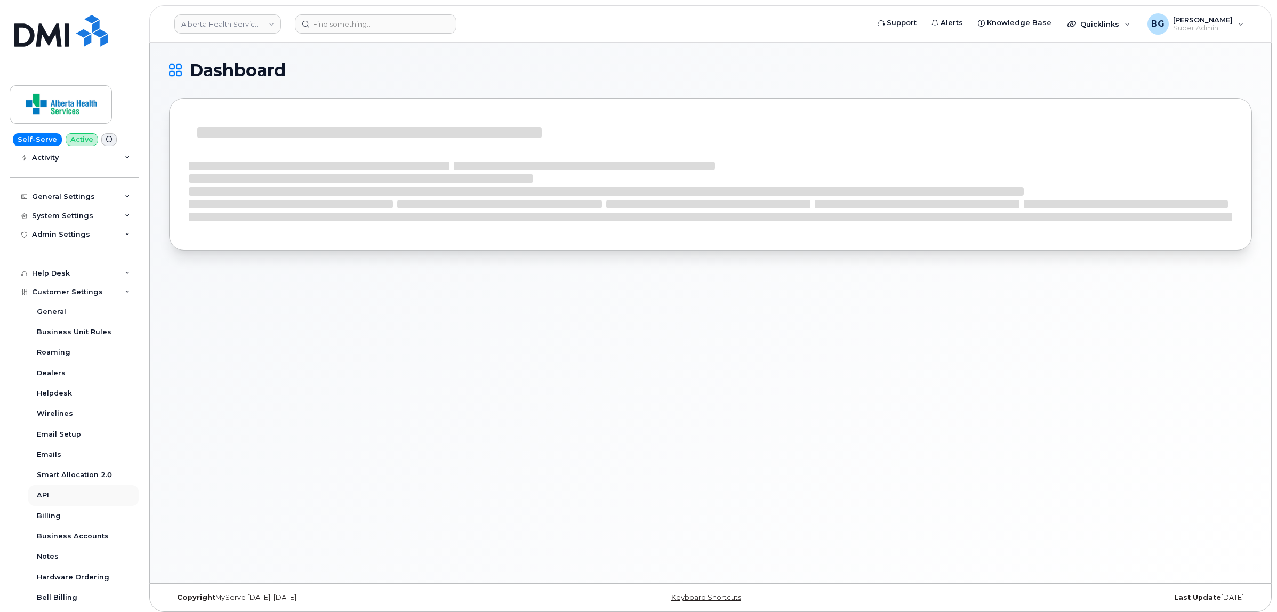
scroll to position [178, 0]
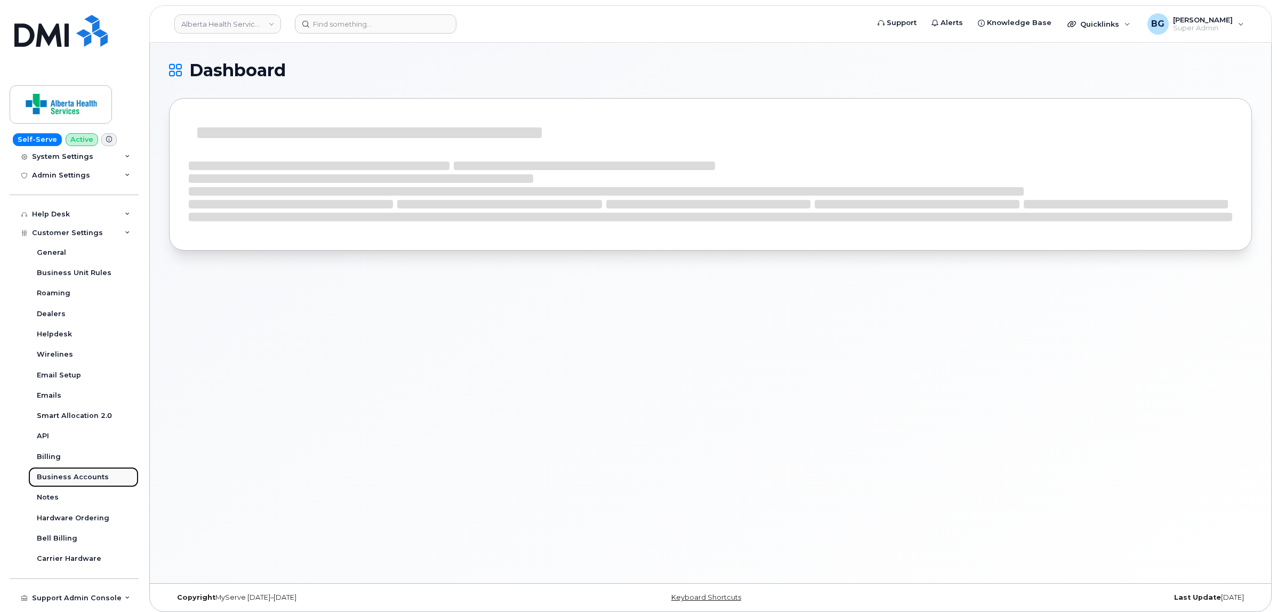
click at [65, 482] on div "Business Accounts" at bounding box center [73, 477] width 72 height 10
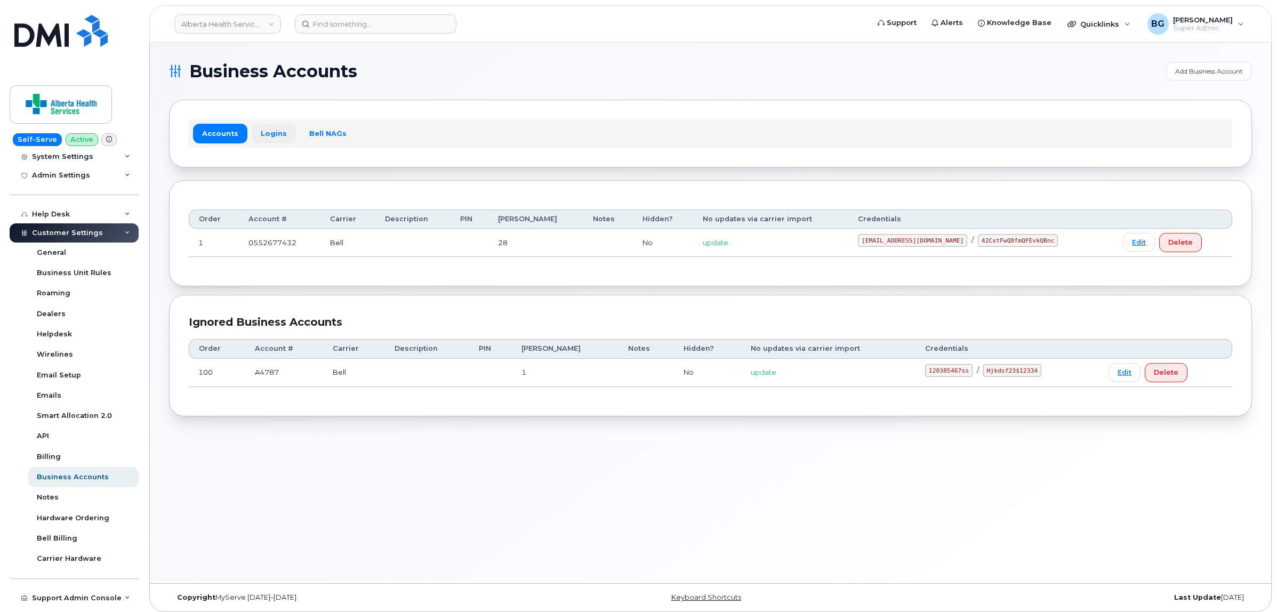
click at [289, 136] on link "Logins" at bounding box center [274, 133] width 44 height 19
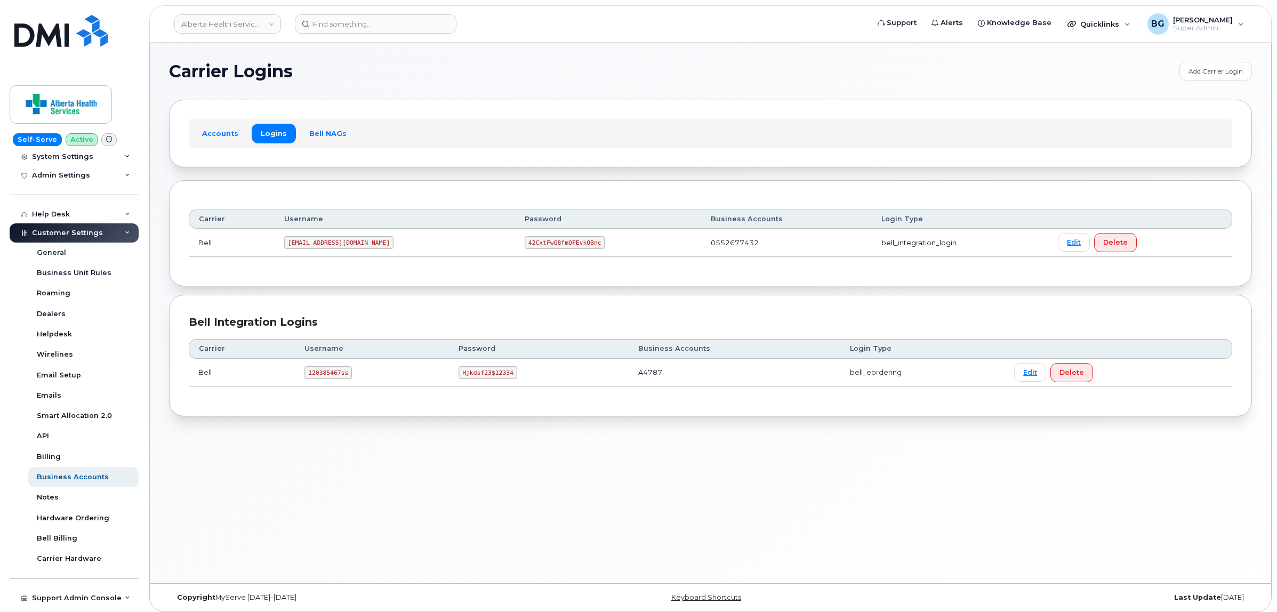
click at [302, 244] on code "[EMAIL_ADDRESS][DOMAIN_NAME]" at bounding box center [338, 242] width 109 height 13
drag, startPoint x: 302, startPoint y: 244, endPoint x: 347, endPoint y: 244, distance: 45.3
click at [347, 244] on code "[EMAIL_ADDRESS][DOMAIN_NAME]" at bounding box center [338, 242] width 109 height 13
copy code "[EMAIL_ADDRESS][DOMAIN_NAME]"
click at [525, 243] on code "42CxtFwQ8fmQFEvkQBnc" at bounding box center [565, 242] width 80 height 13
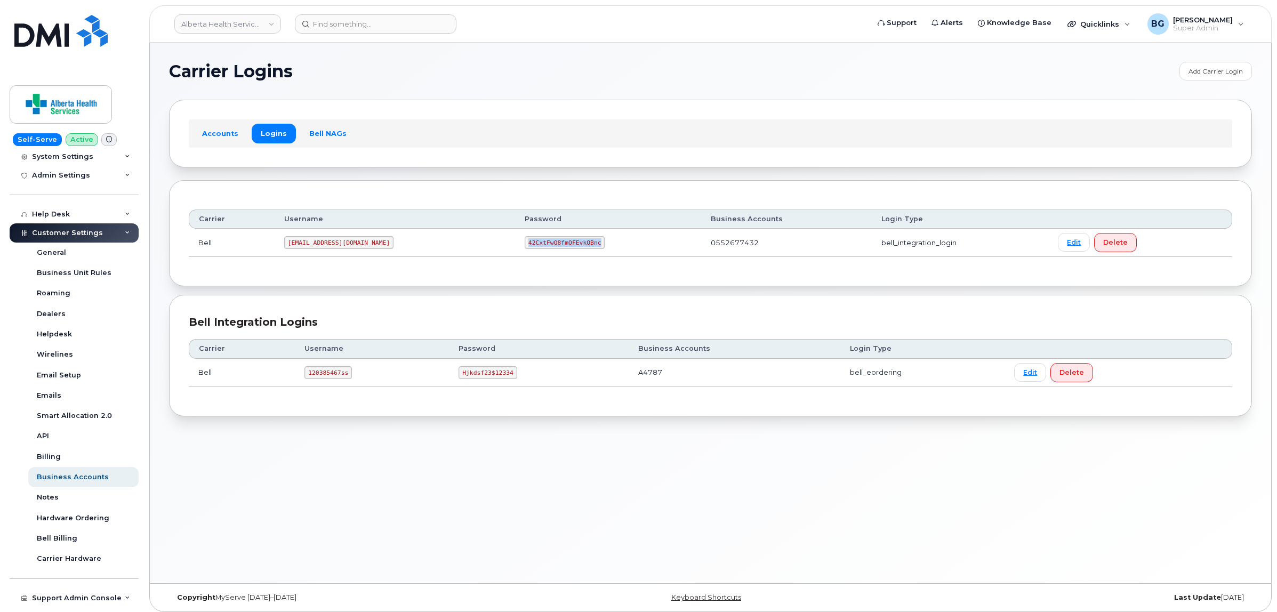
drag, startPoint x: 485, startPoint y: 243, endPoint x: 510, endPoint y: 243, distance: 25.1
click at [525, 243] on code "42CxtFwQ8fmQFEvkQBnc" at bounding box center [565, 242] width 80 height 13
copy code "42CxtFwQ8fmQFEvkQBnc"
click at [360, 31] on input at bounding box center [376, 23] width 162 height 19
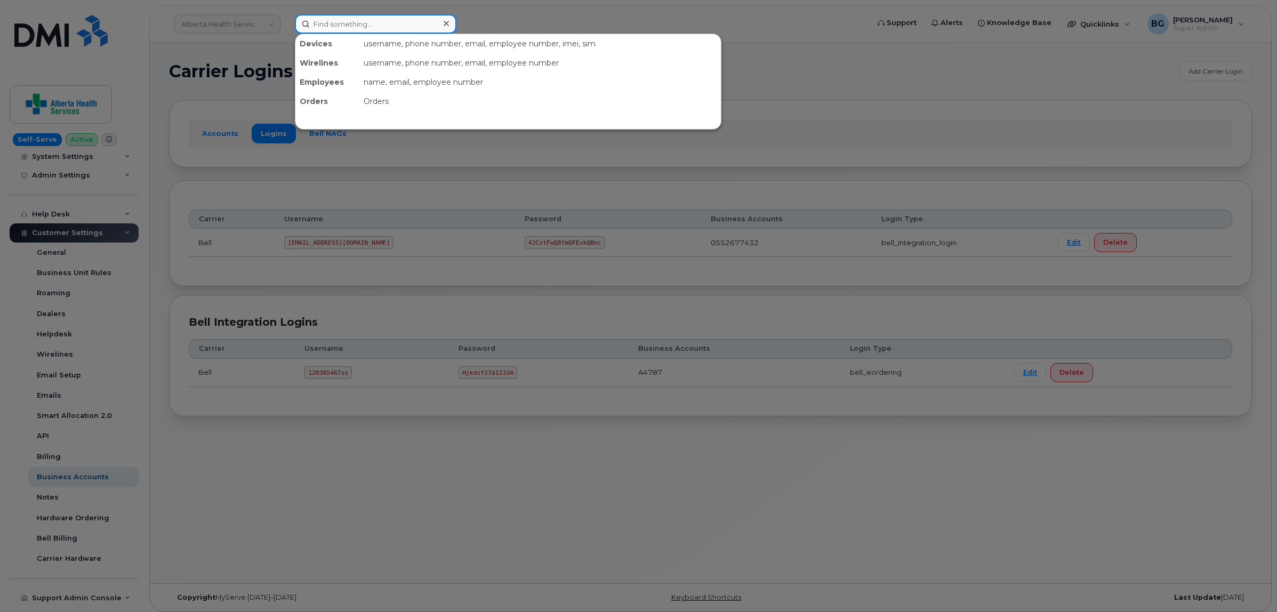
type input "t"
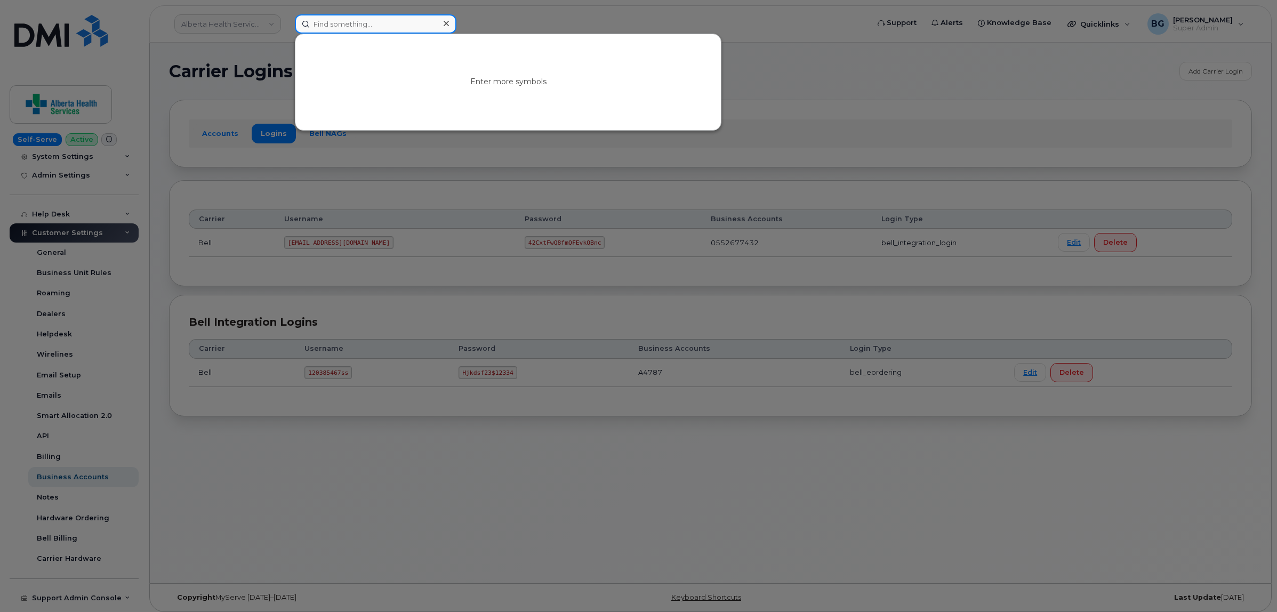
type input "t"
click at [848, 39] on div at bounding box center [638, 306] width 1277 height 612
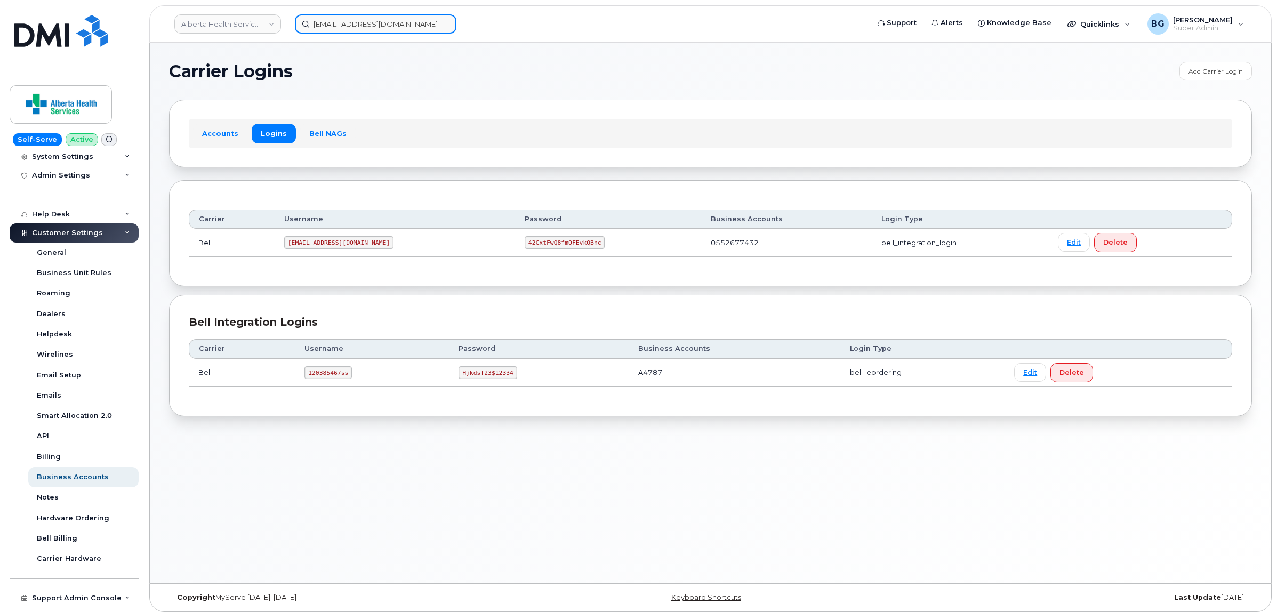
click at [348, 22] on input "[EMAIL_ADDRESS][DOMAIN_NAME]" at bounding box center [376, 23] width 162 height 19
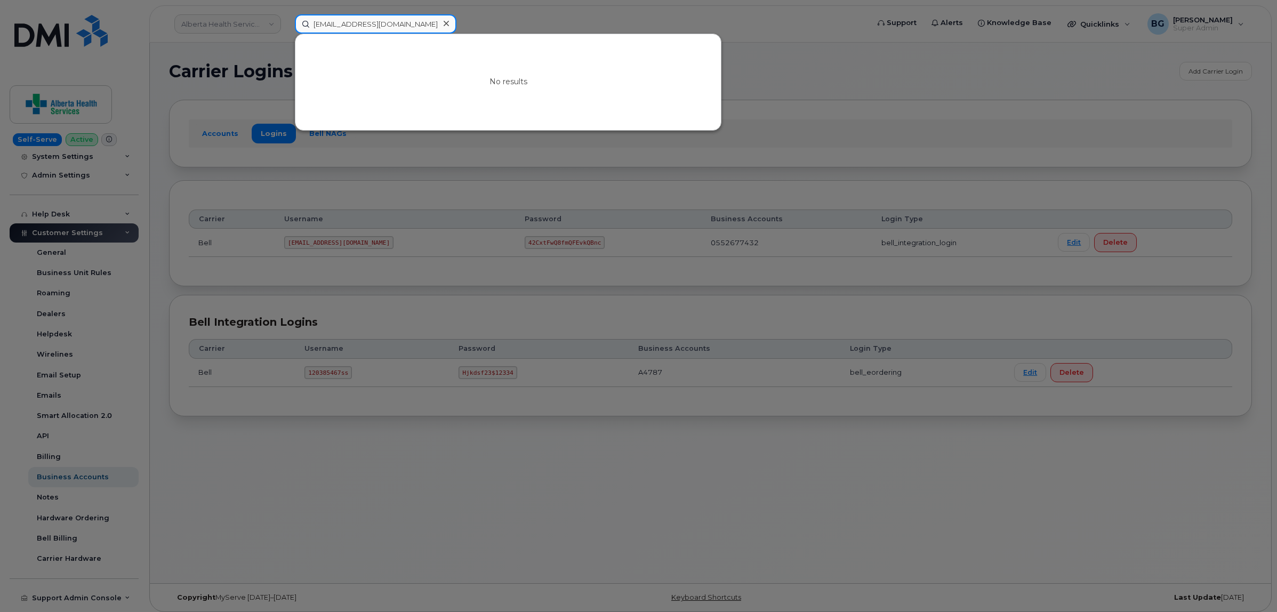
click at [348, 22] on input "[EMAIL_ADDRESS][DOMAIN_NAME]" at bounding box center [376, 23] width 162 height 19
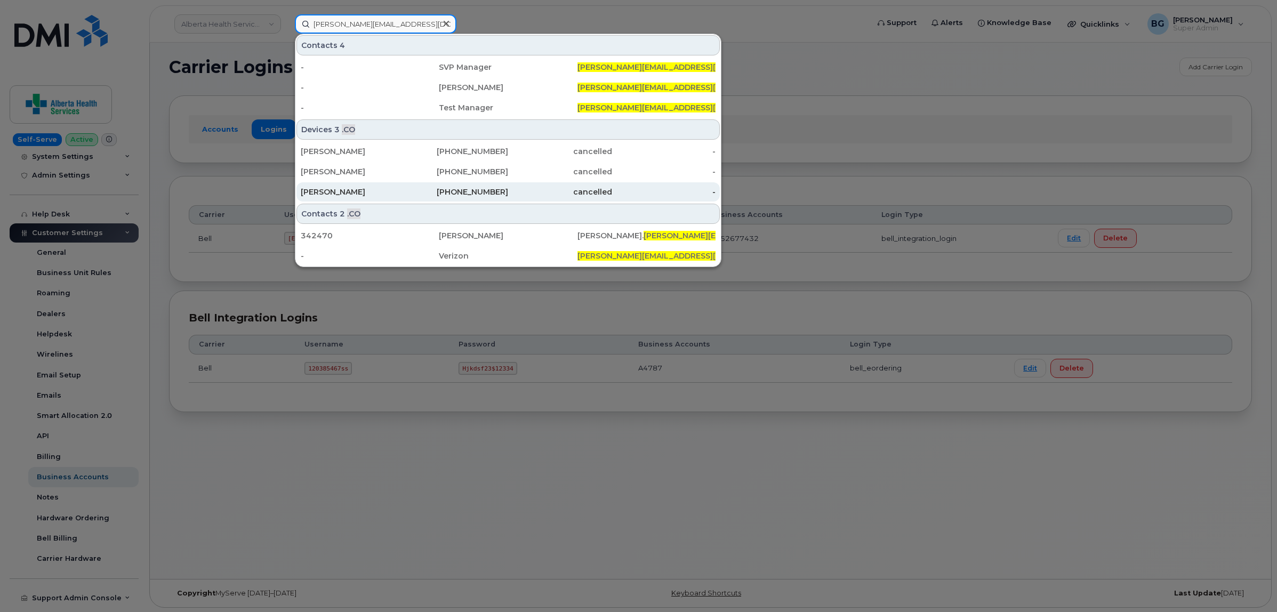
scroll to position [5, 0]
drag, startPoint x: 378, startPoint y: 24, endPoint x: 262, endPoint y: 18, distance: 116.9
click at [286, 20] on div "[PERSON_NAME][EMAIL_ADDRESS][DOMAIN_NAME] Contacts 4 - SVP Manager [PERSON_NAME…" at bounding box center [578, 23] width 584 height 19
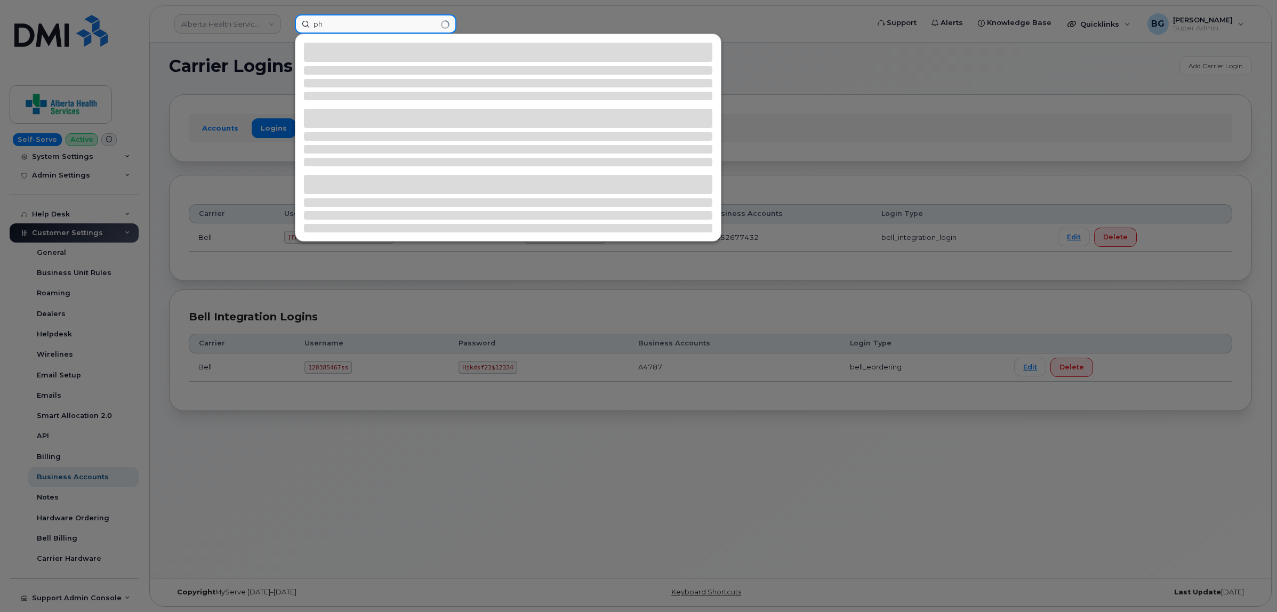
type input "p"
type input "[EMAIL_ADDRESS][PERSON_NAME][DOMAIN_NAME]"
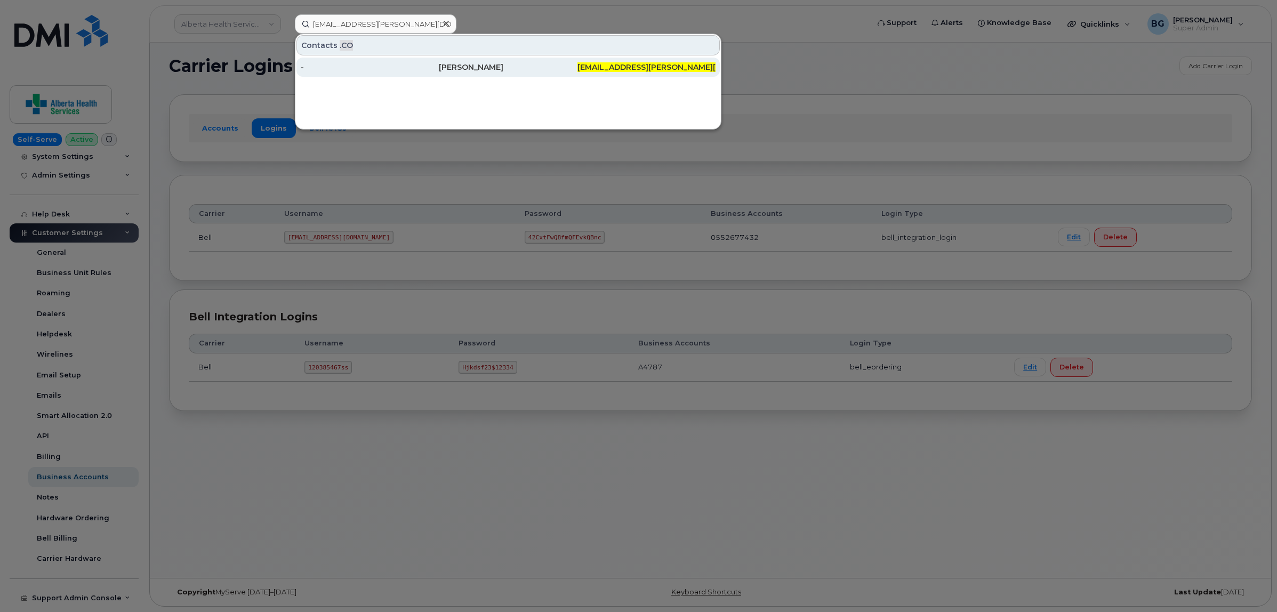
click at [465, 65] on div "[PERSON_NAME]" at bounding box center [508, 67] width 138 height 11
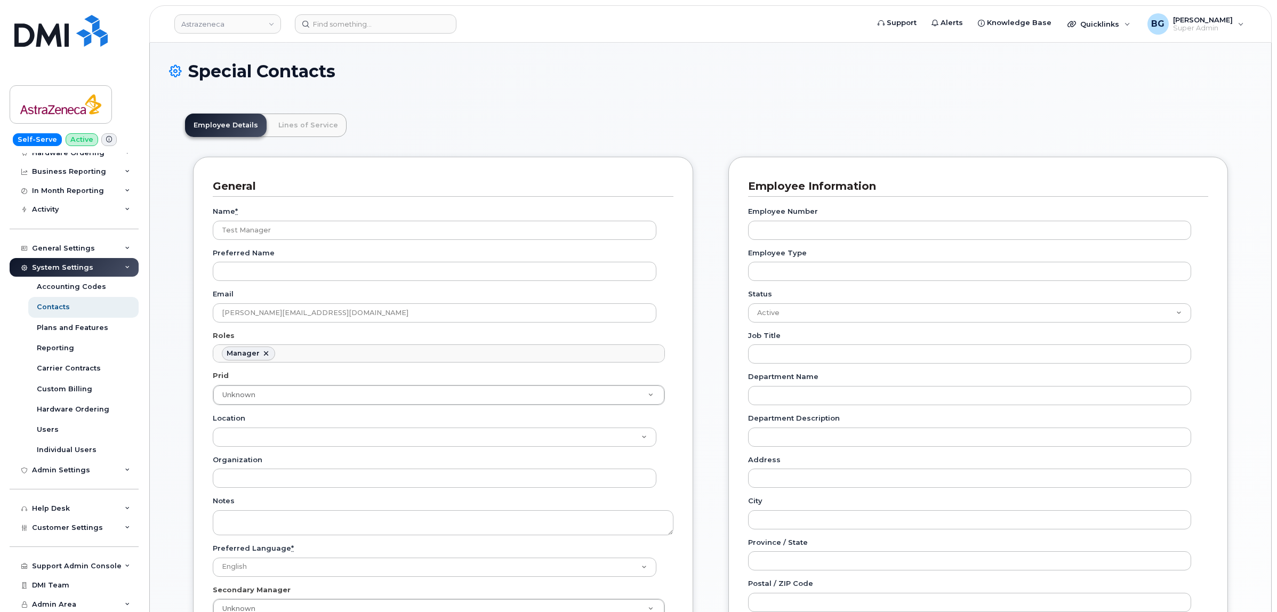
scroll to position [72, 0]
click at [56, 524] on span "Customer Settings" at bounding box center [67, 526] width 71 height 8
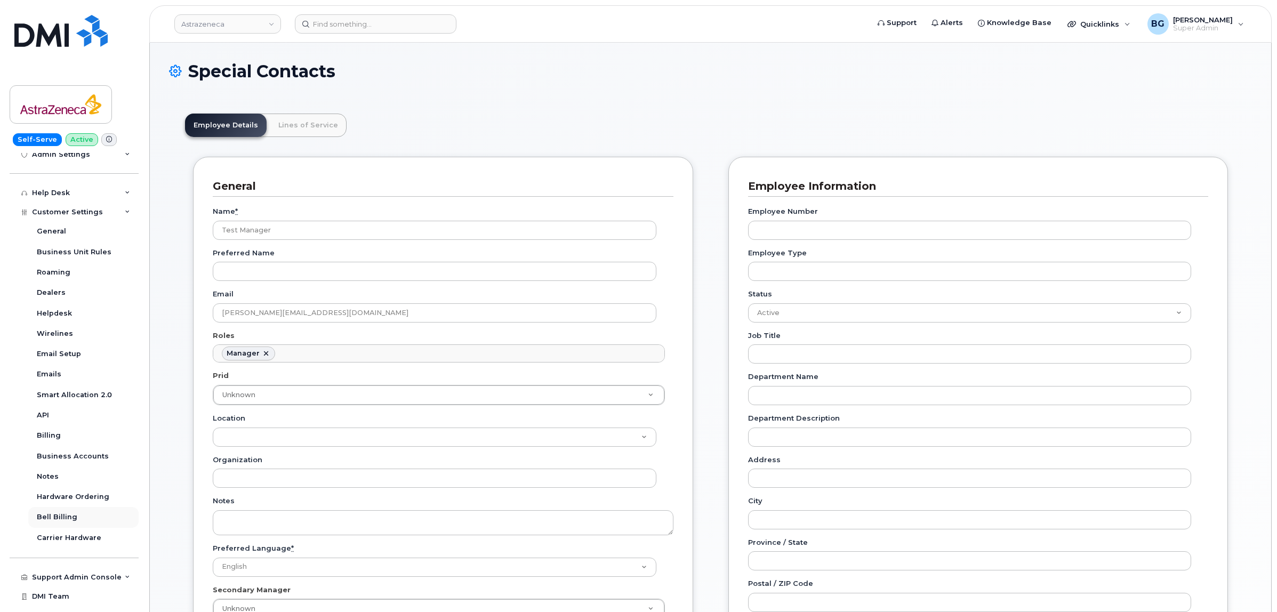
scroll to position [383, 0]
click at [68, 457] on div "Business Accounts" at bounding box center [73, 456] width 72 height 10
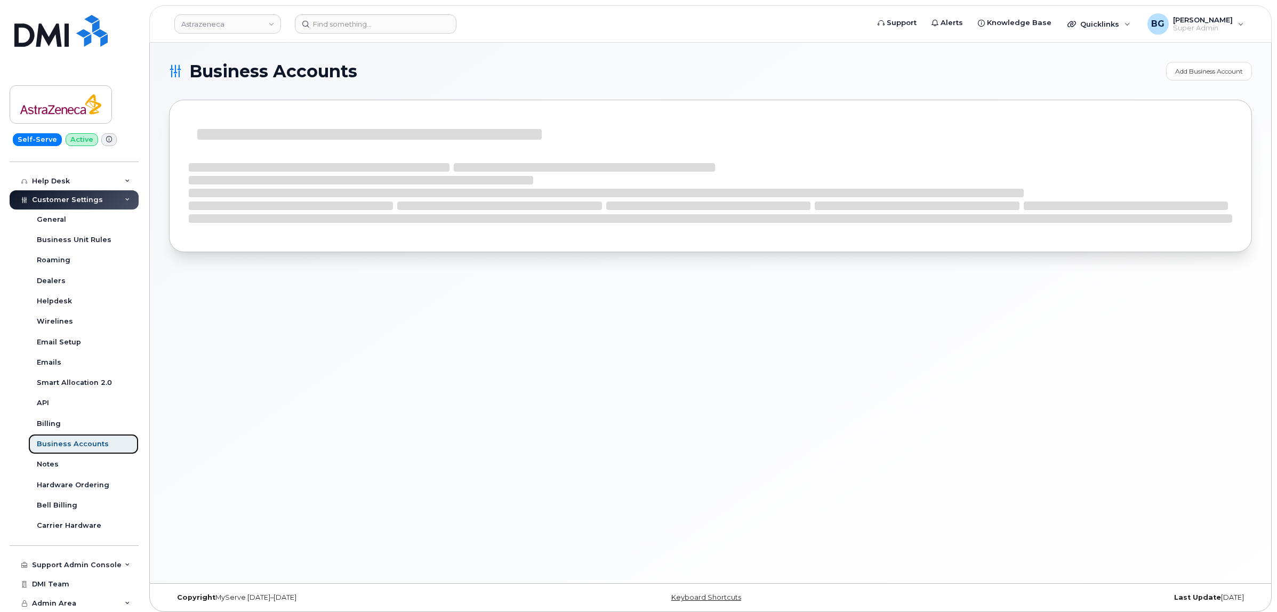
scroll to position [199, 0]
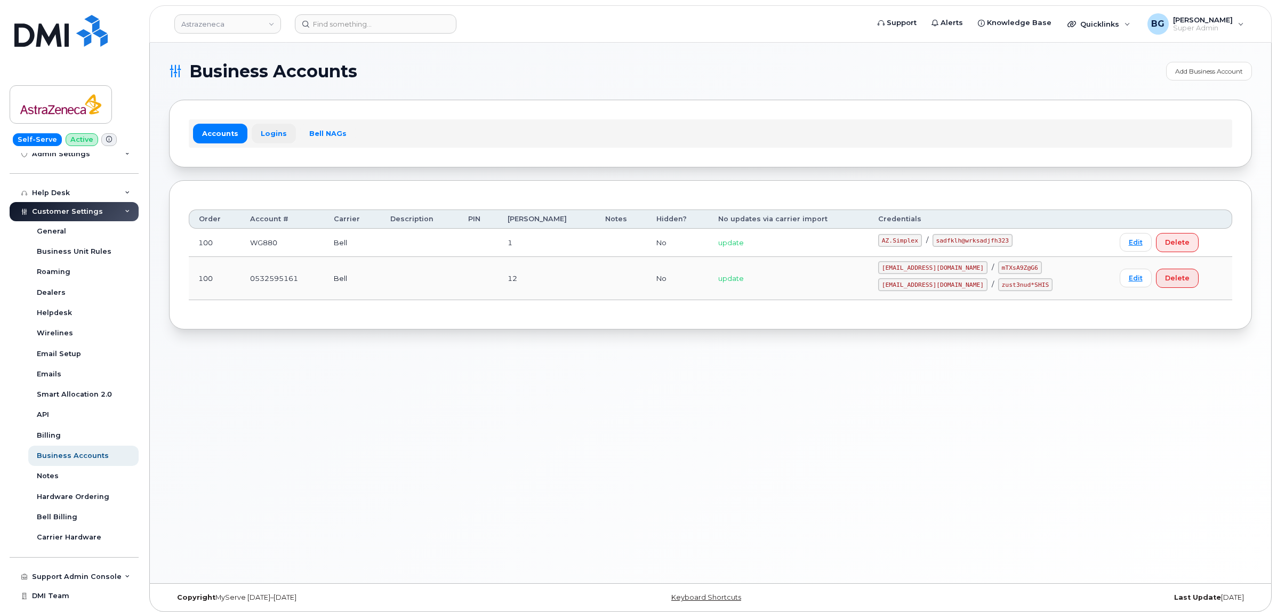
click at [275, 134] on link "Logins" at bounding box center [274, 133] width 44 height 19
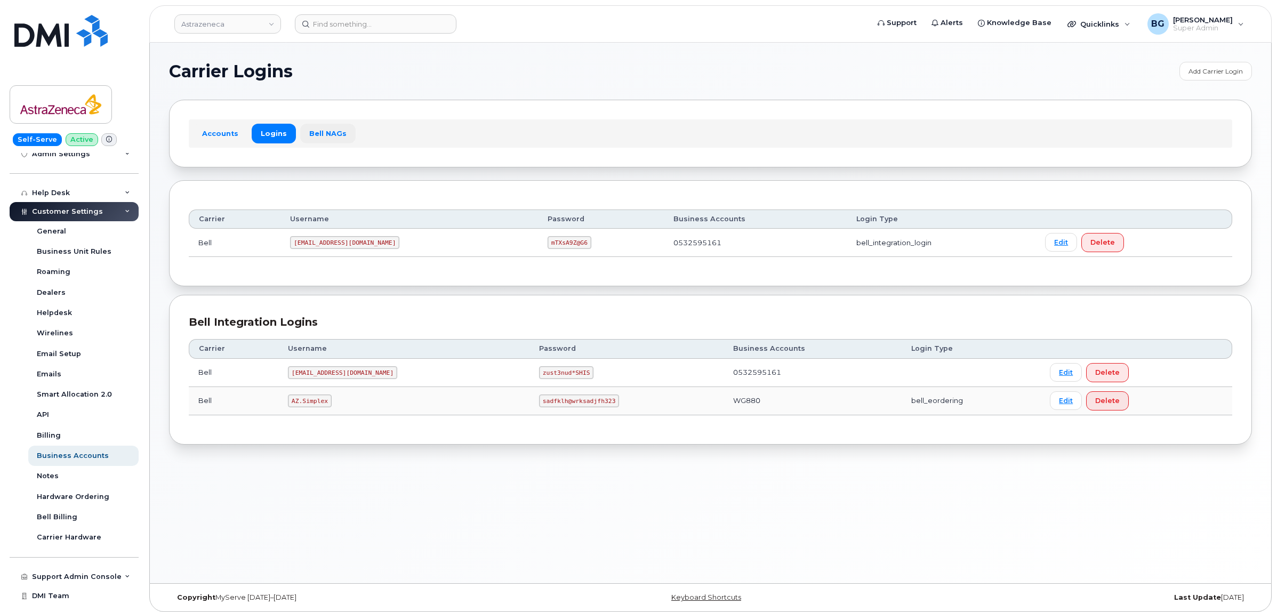
click at [316, 130] on link "Bell NAGs" at bounding box center [327, 133] width 55 height 19
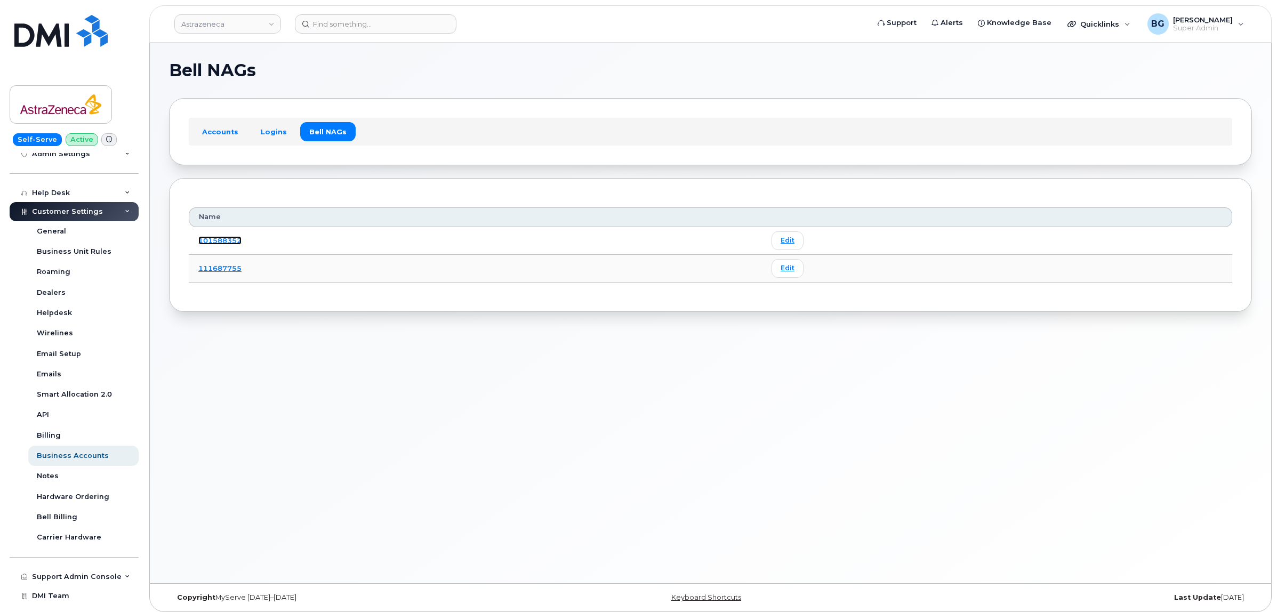
click at [216, 241] on link "101588352" at bounding box center [219, 240] width 43 height 9
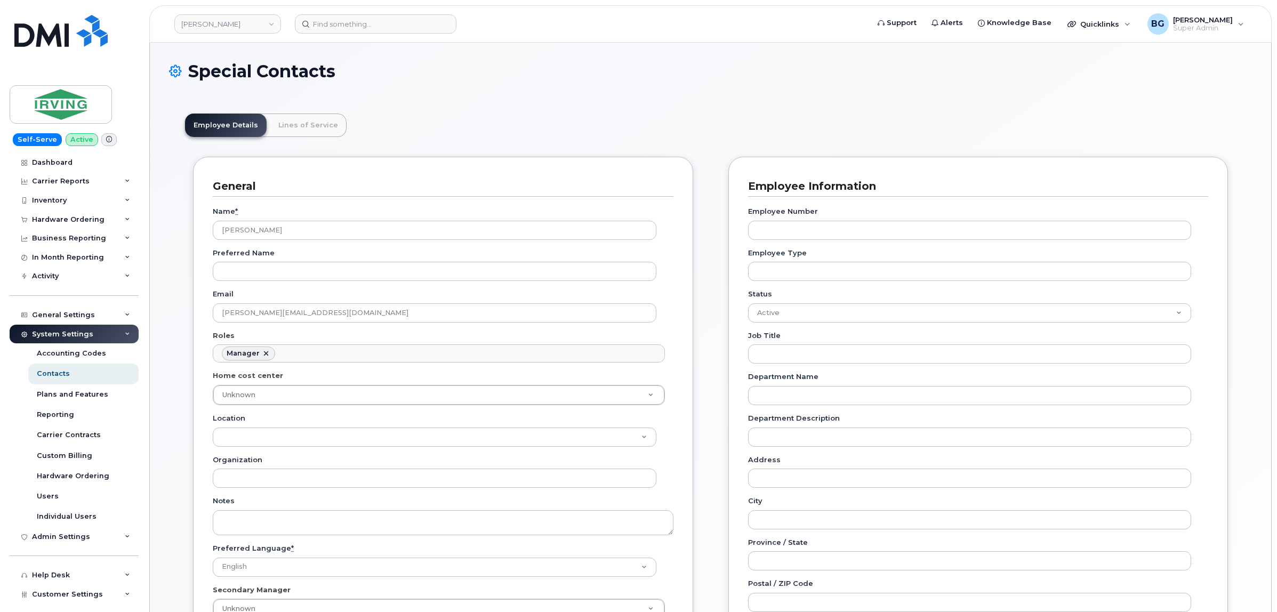
scroll to position [88, 0]
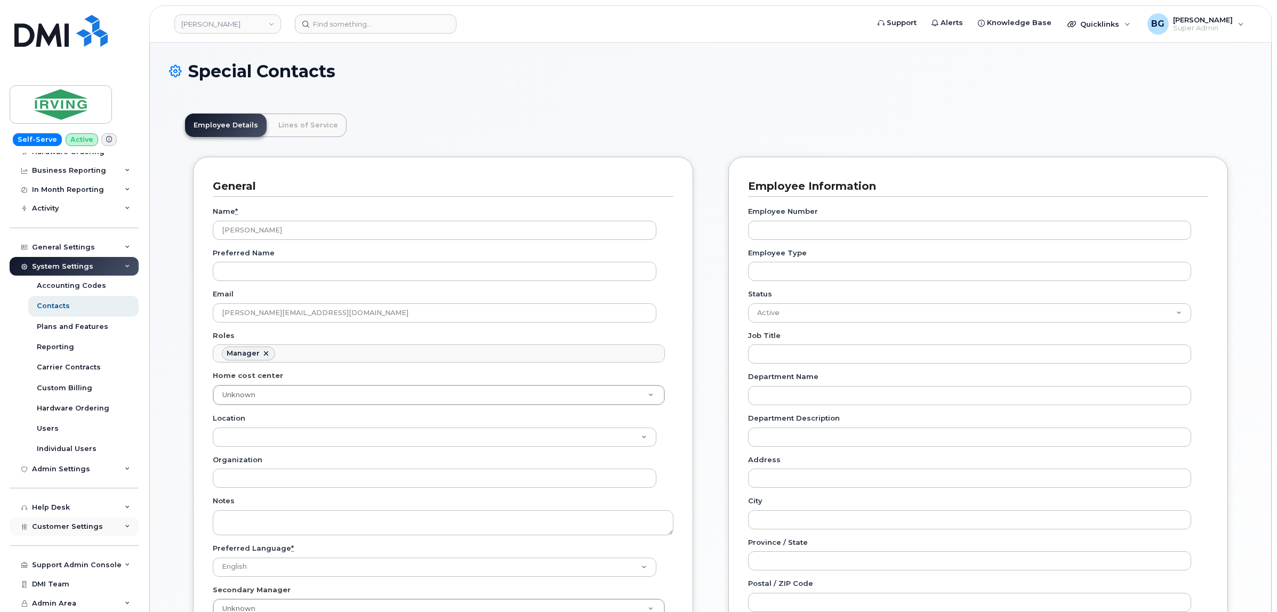
click at [56, 528] on span "Customer Settings" at bounding box center [67, 526] width 71 height 8
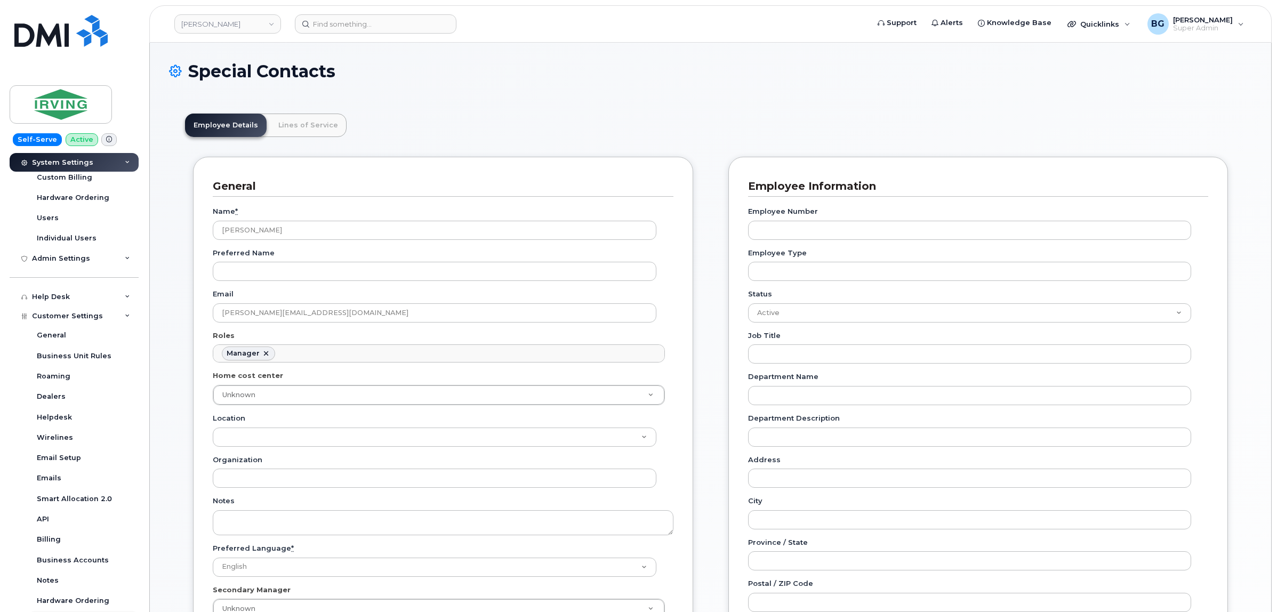
scroll to position [377, 0]
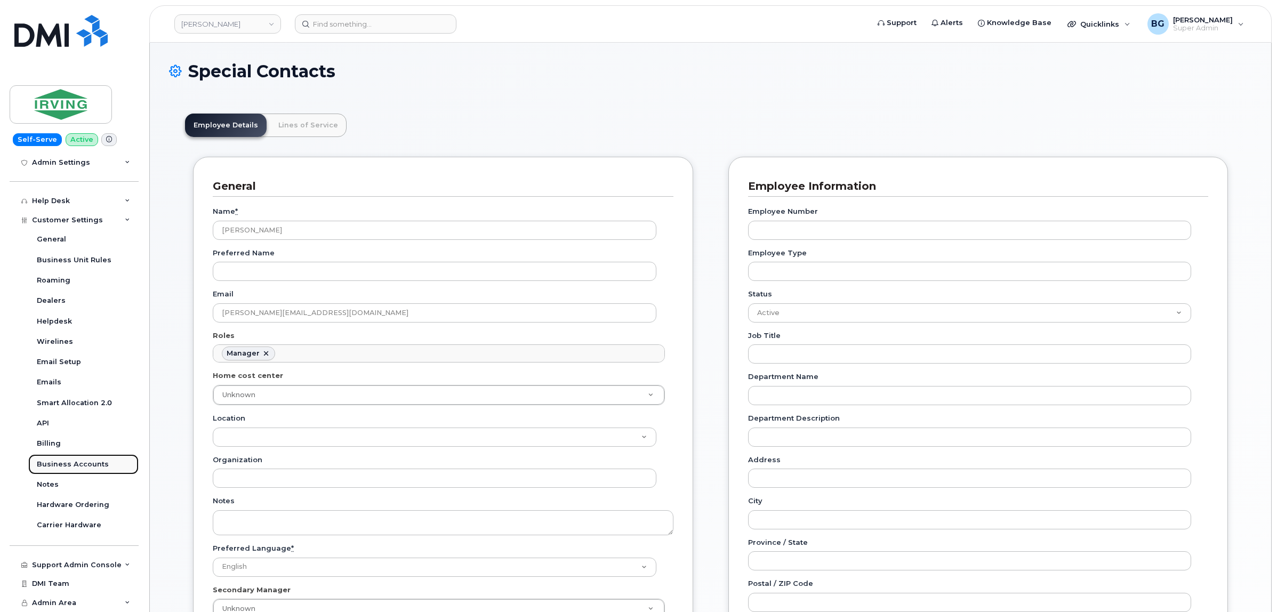
click at [60, 456] on link "Business Accounts" at bounding box center [83, 464] width 110 height 20
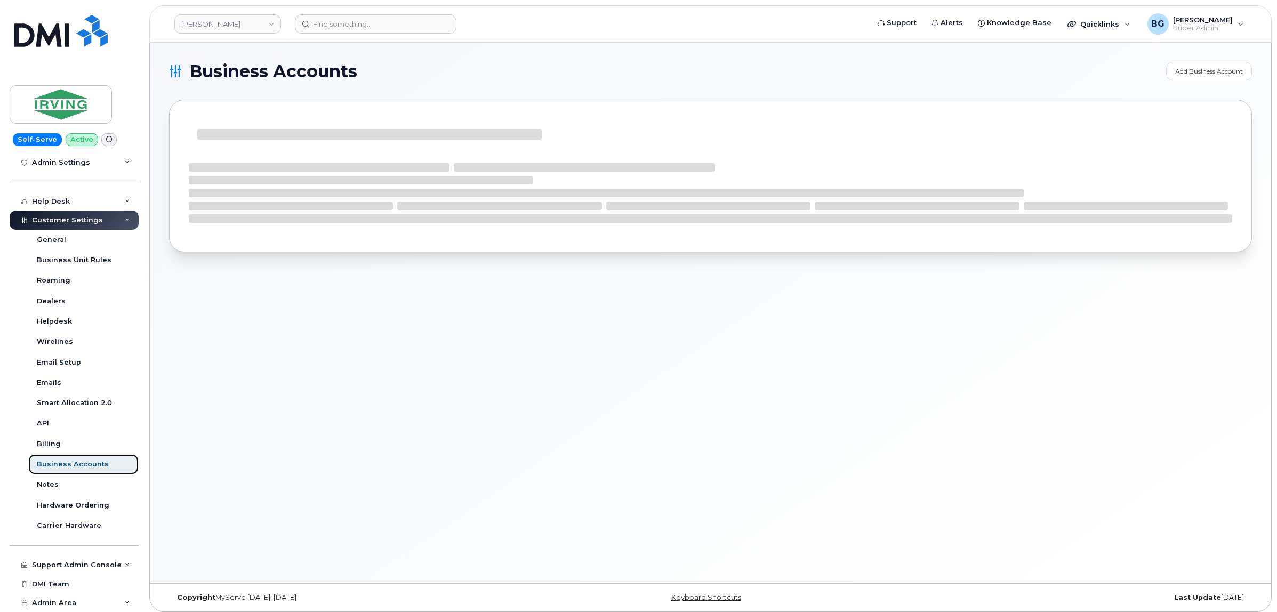
scroll to position [194, 0]
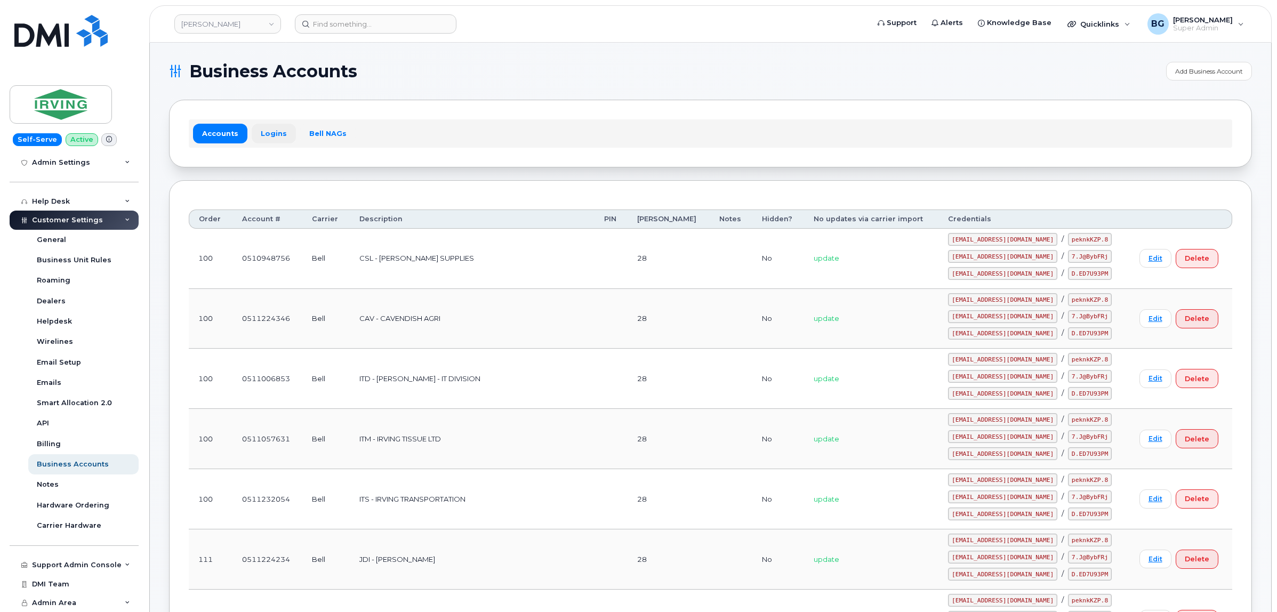
click at [260, 134] on link "Logins" at bounding box center [274, 133] width 44 height 19
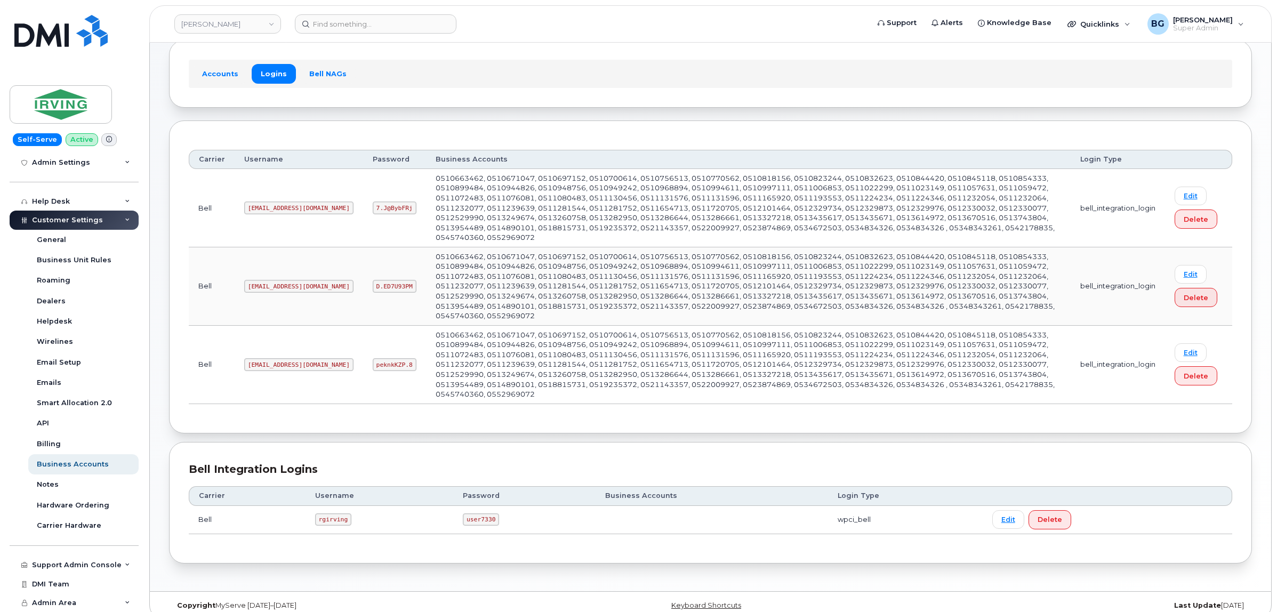
scroll to position [75, 0]
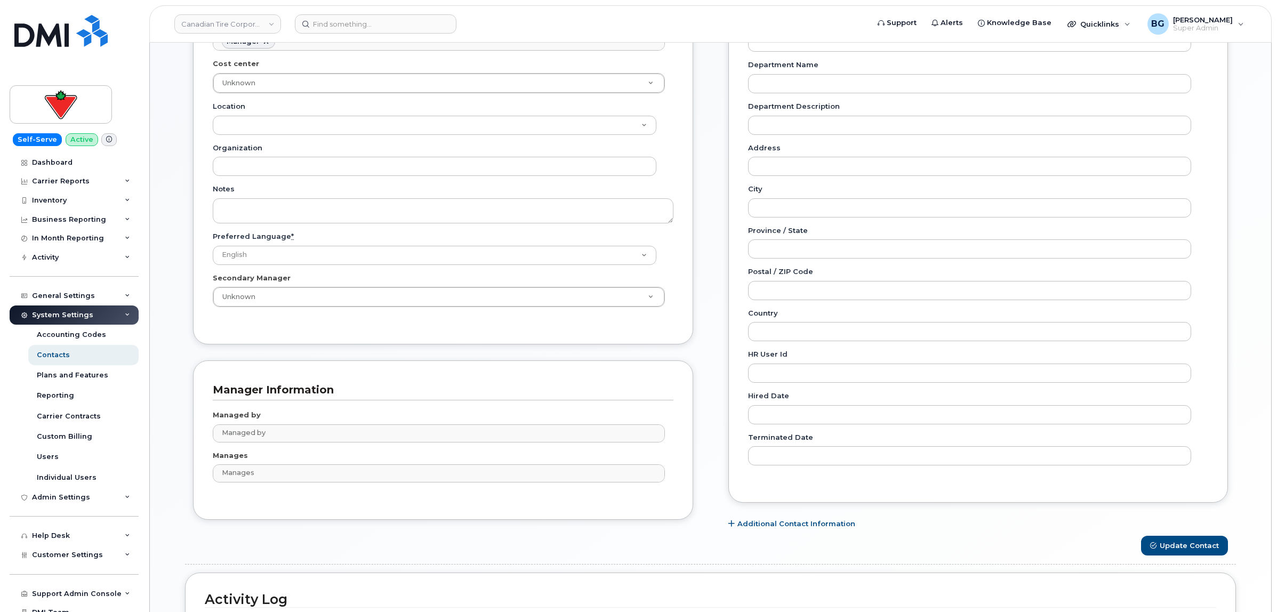
scroll to position [355, 0]
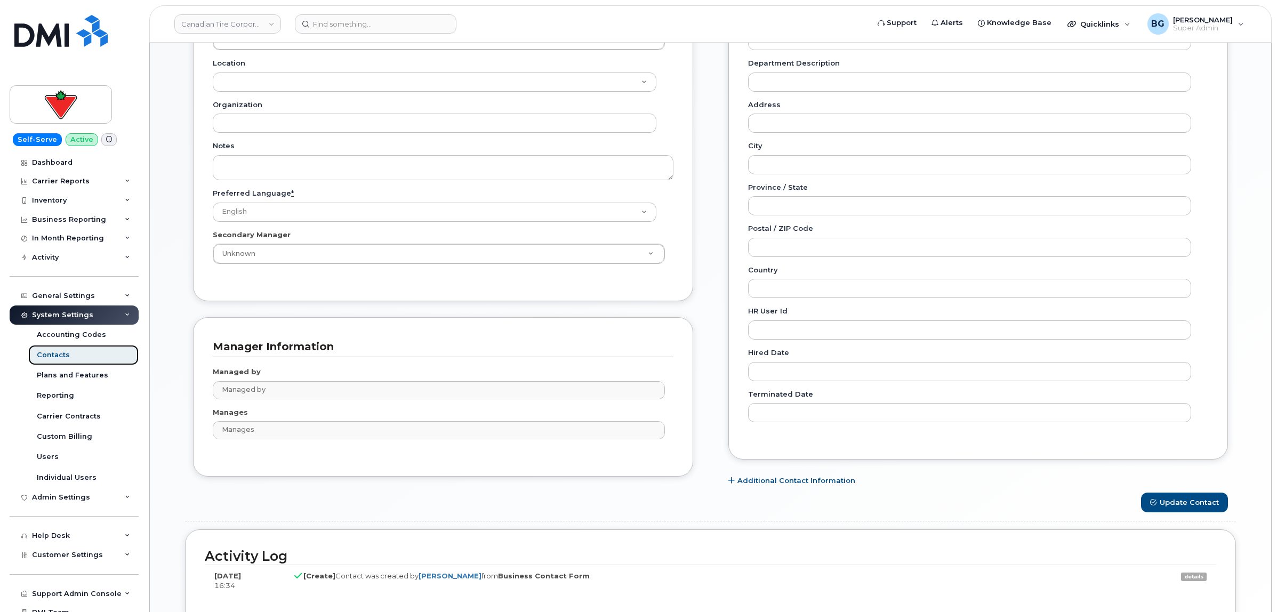
click at [45, 358] on div "Contacts" at bounding box center [53, 355] width 33 height 10
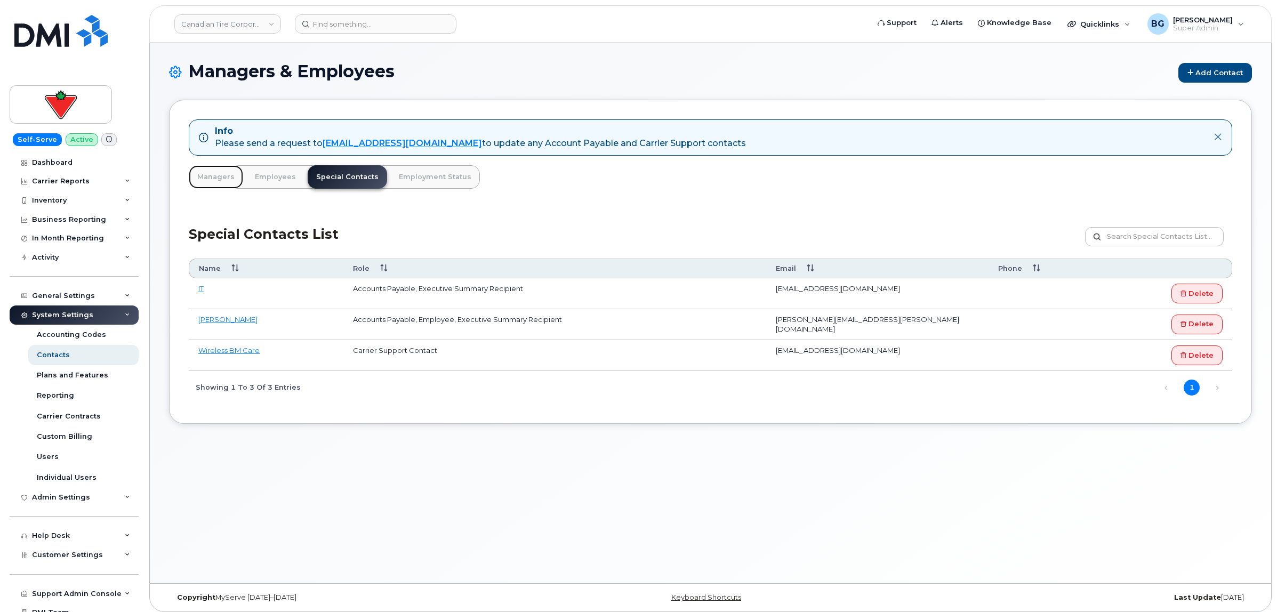
click at [209, 175] on link "Managers" at bounding box center [216, 176] width 54 height 23
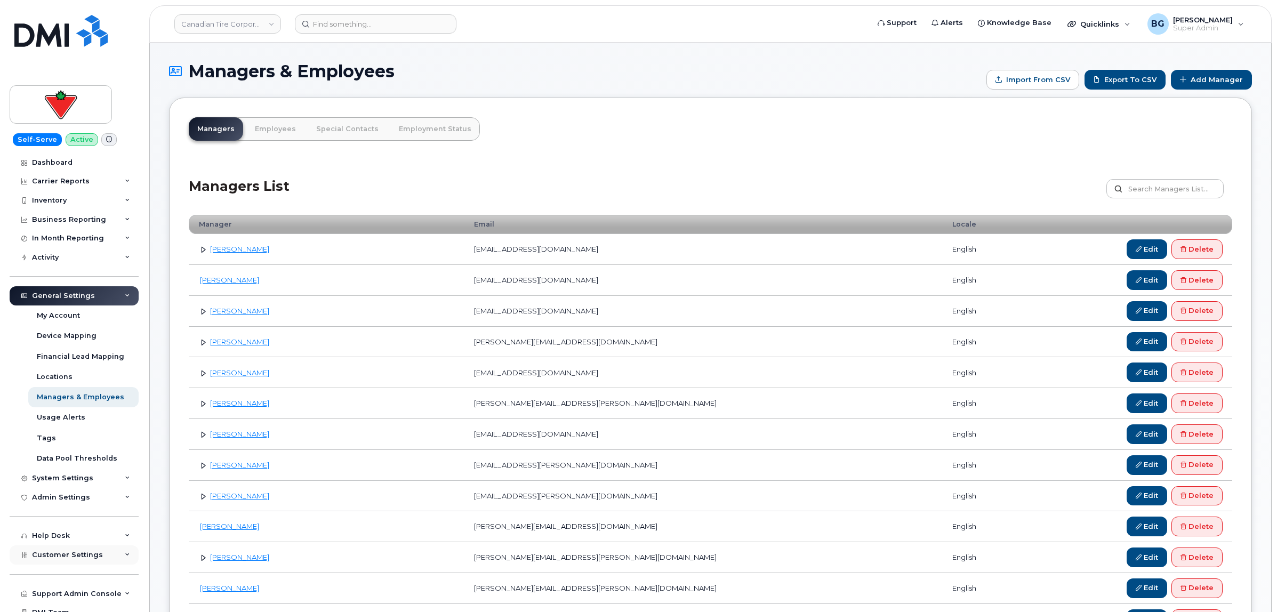
click at [63, 552] on div "Customer Settings" at bounding box center [74, 554] width 129 height 19
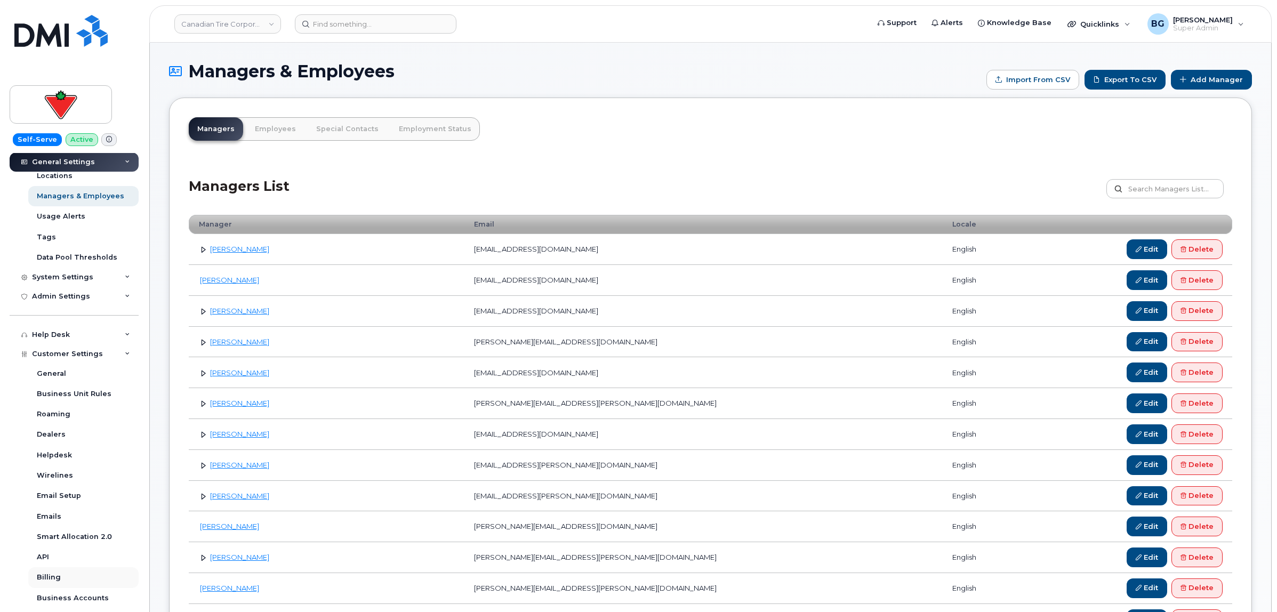
scroll to position [267, 0]
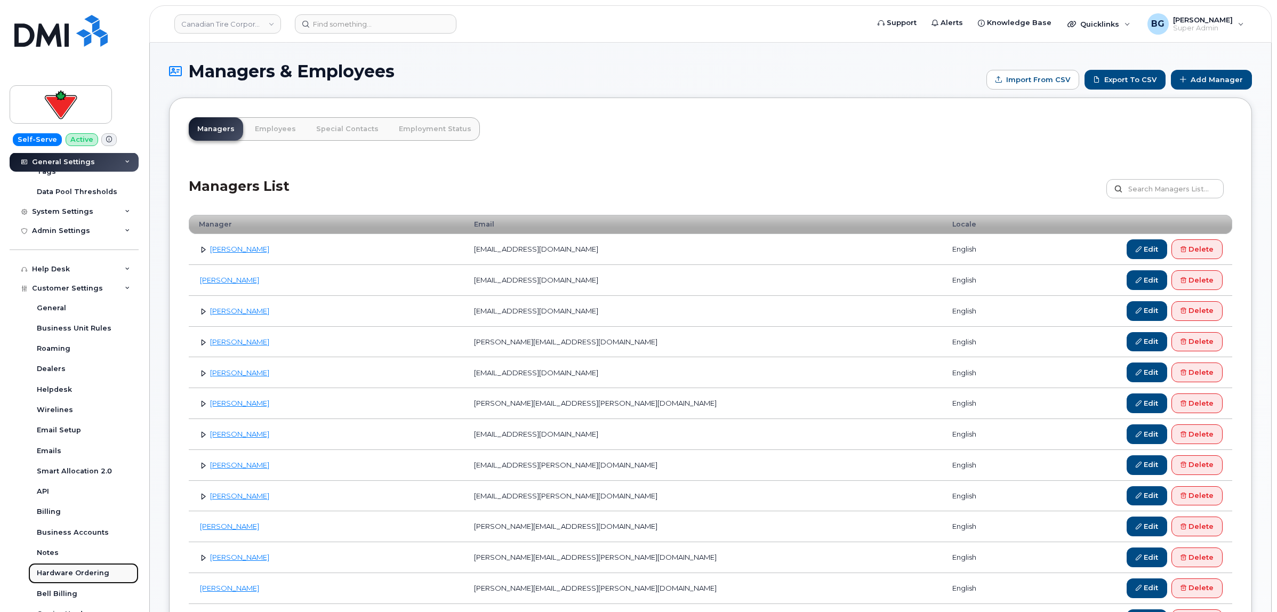
click at [46, 573] on div "Hardware Ordering" at bounding box center [73, 573] width 72 height 10
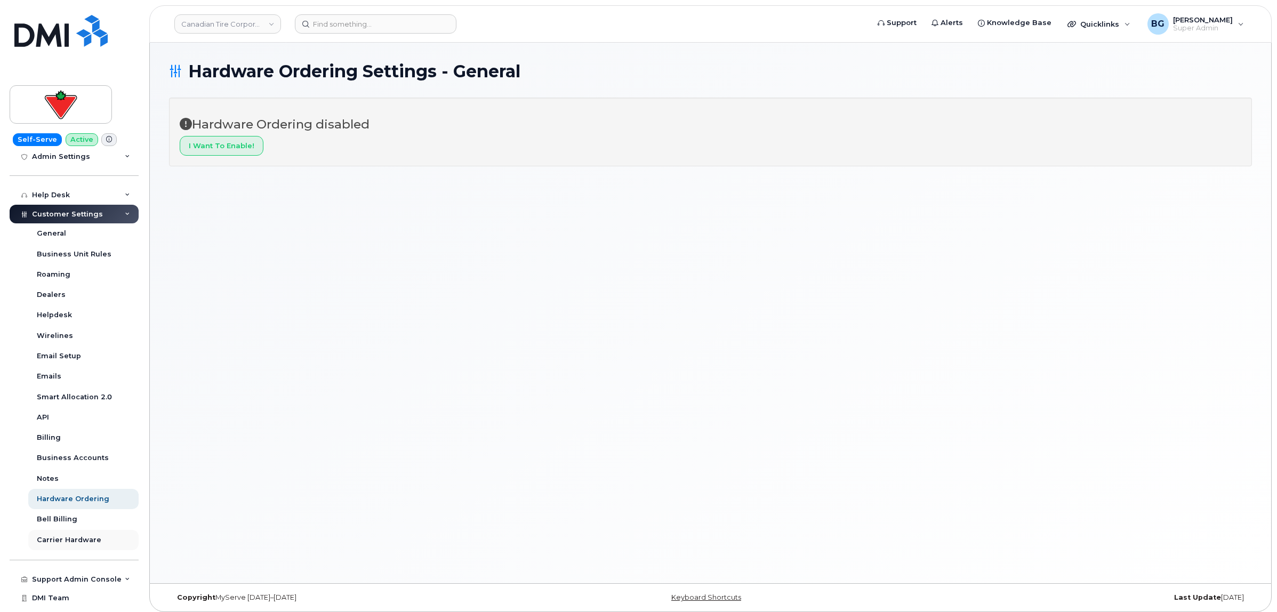
scroll to position [196, 0]
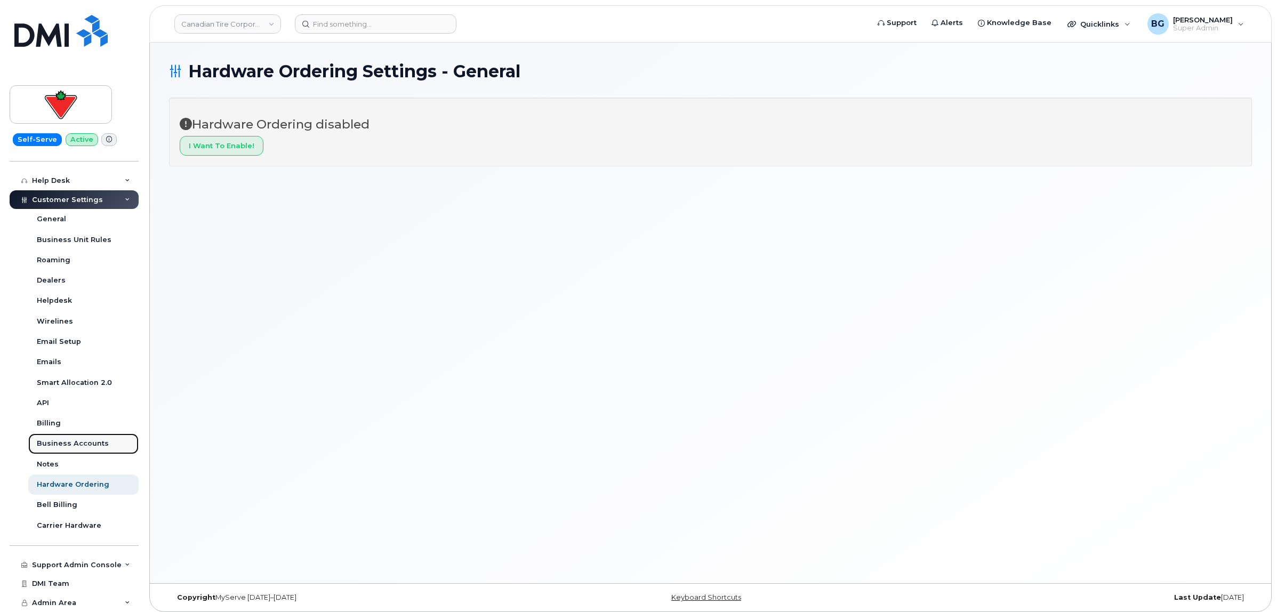
click at [56, 440] on div "Business Accounts" at bounding box center [73, 444] width 72 height 10
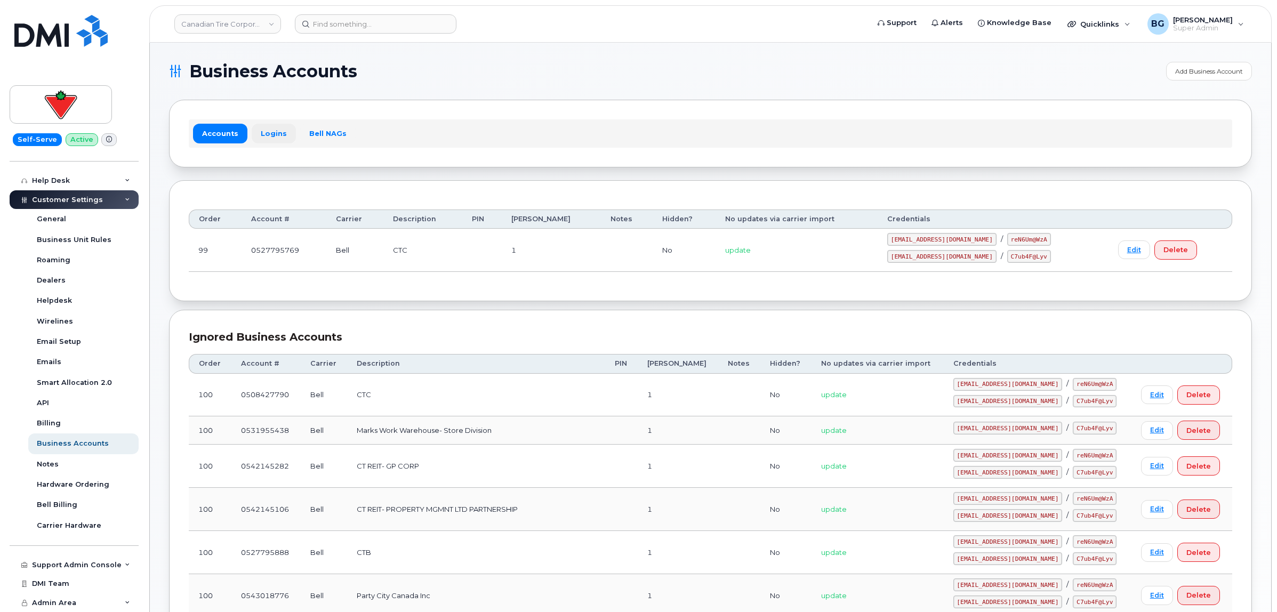
click at [264, 131] on link "Logins" at bounding box center [274, 133] width 44 height 19
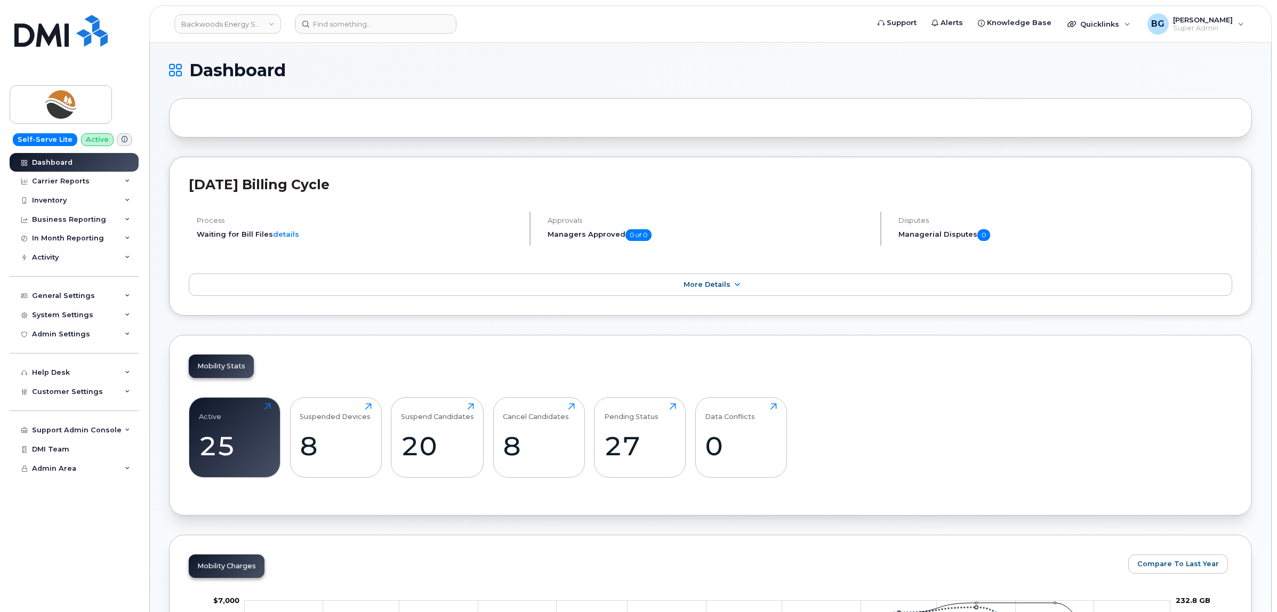
drag, startPoint x: 203, startPoint y: 22, endPoint x: 593, endPoint y: 136, distance: 406.0
click at [203, 22] on link "Backwoods Energy Services" at bounding box center [227, 23] width 107 height 19
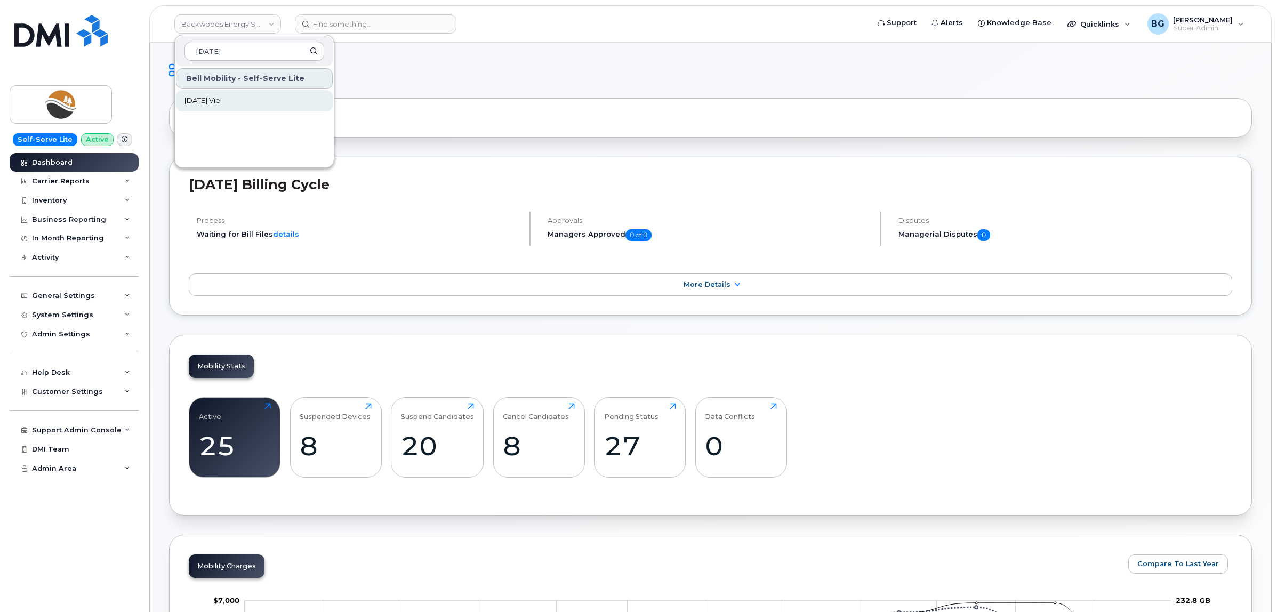
type input "[DATE]"
click at [204, 95] on span "[DATE] Vie" at bounding box center [202, 100] width 36 height 11
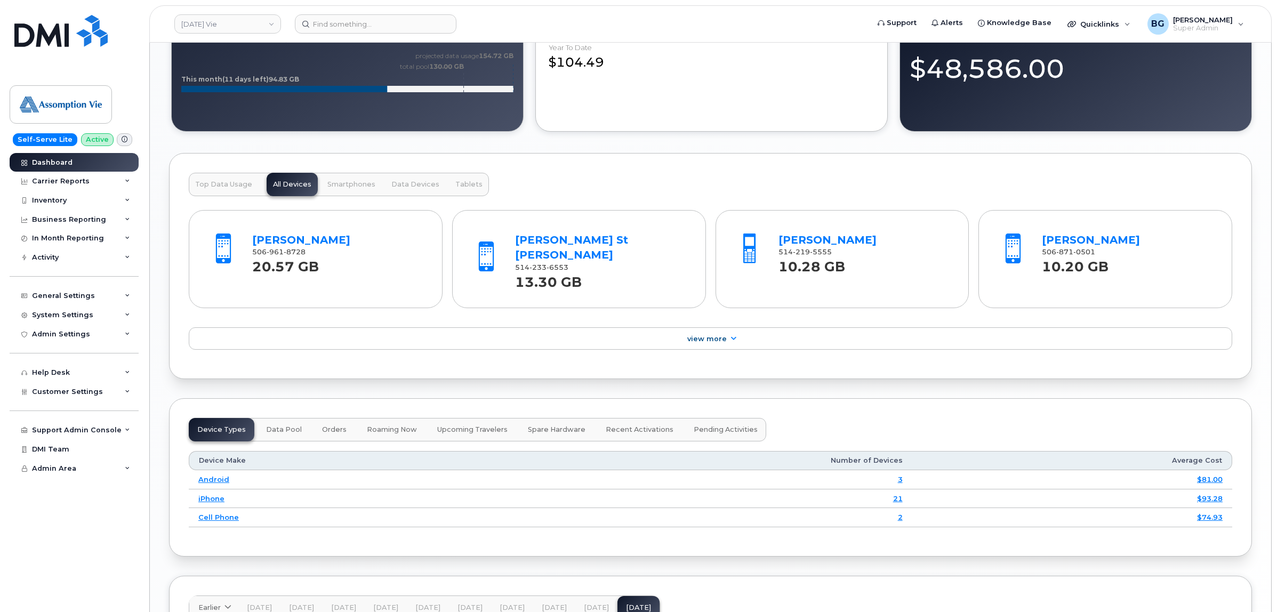
scroll to position [1179, 0]
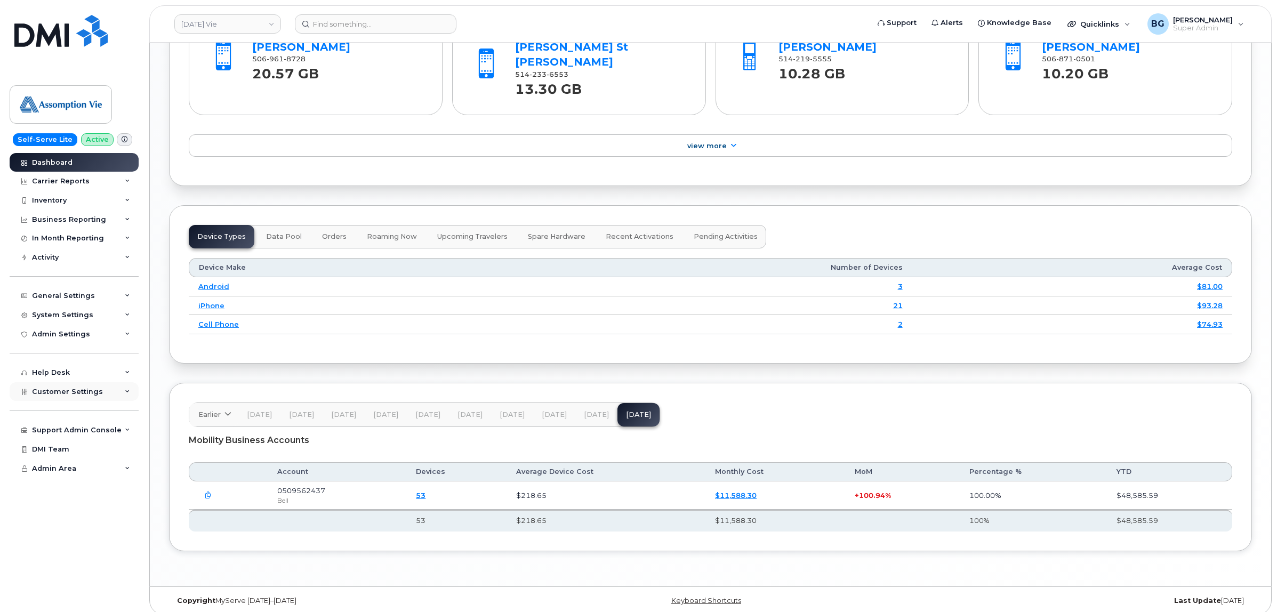
click at [62, 396] on span "Customer Settings" at bounding box center [67, 392] width 71 height 8
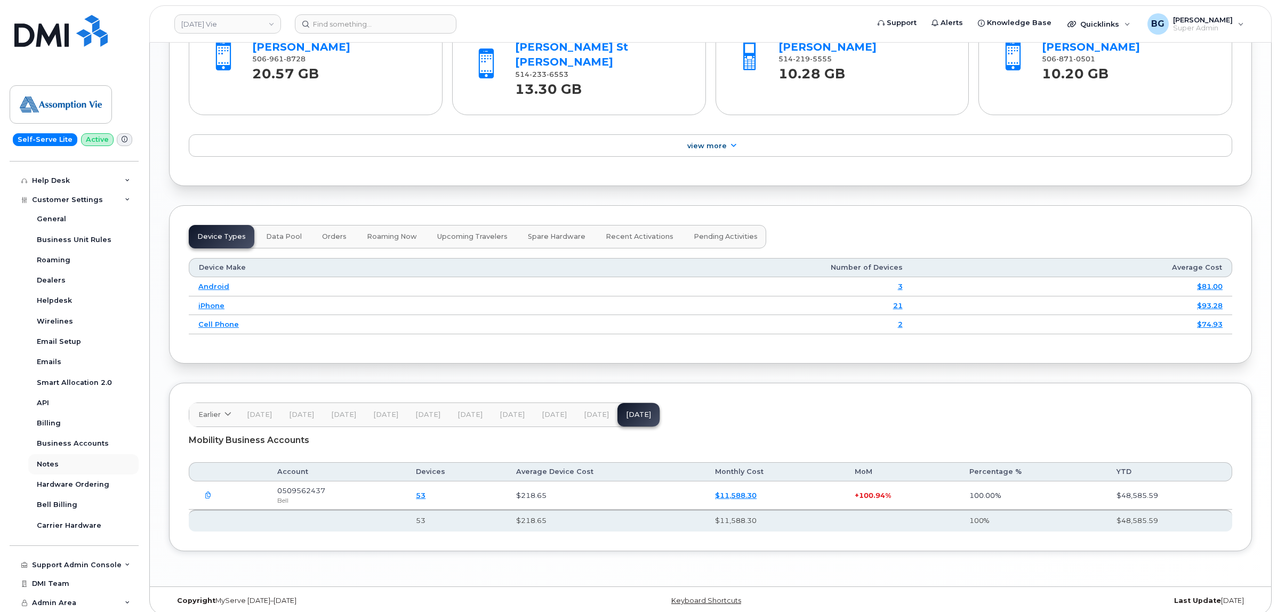
scroll to position [196, 0]
click at [61, 443] on div "Business Accounts" at bounding box center [73, 444] width 72 height 10
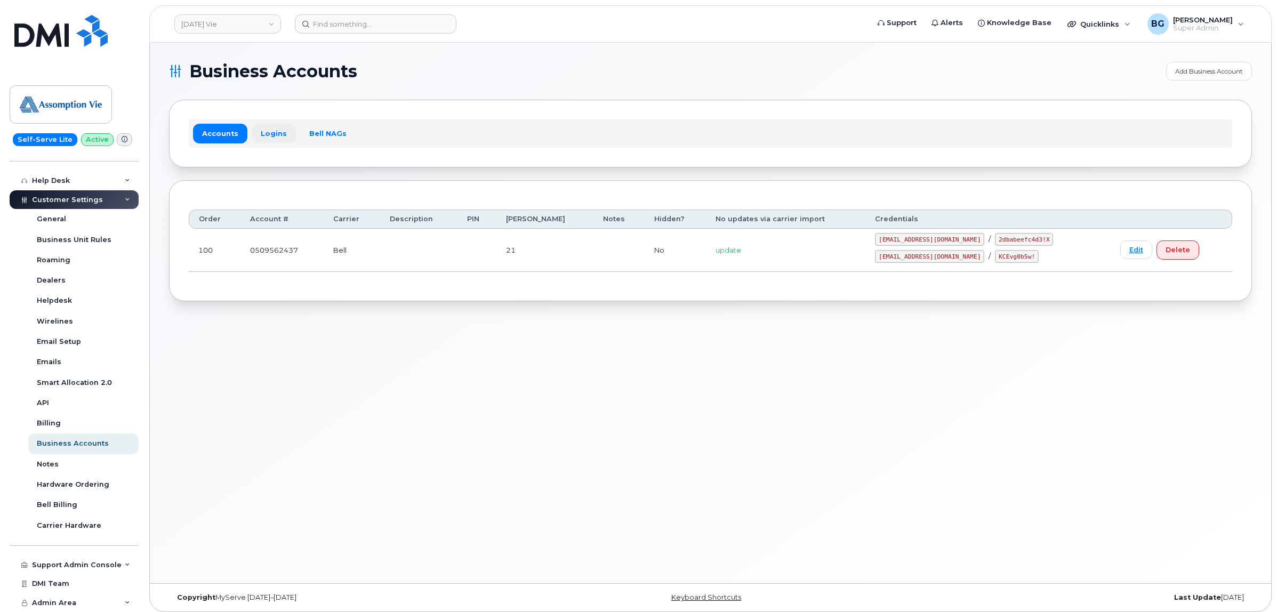
click at [270, 132] on link "Logins" at bounding box center [274, 133] width 44 height 19
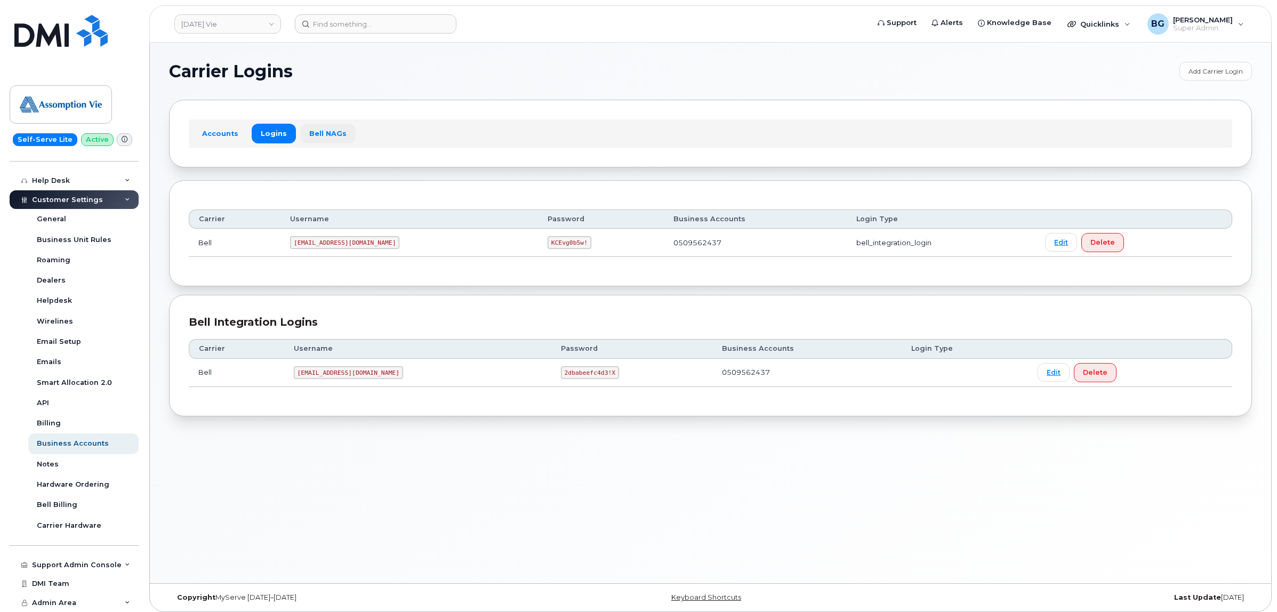
click at [320, 137] on link "Bell NAGs" at bounding box center [327, 133] width 55 height 19
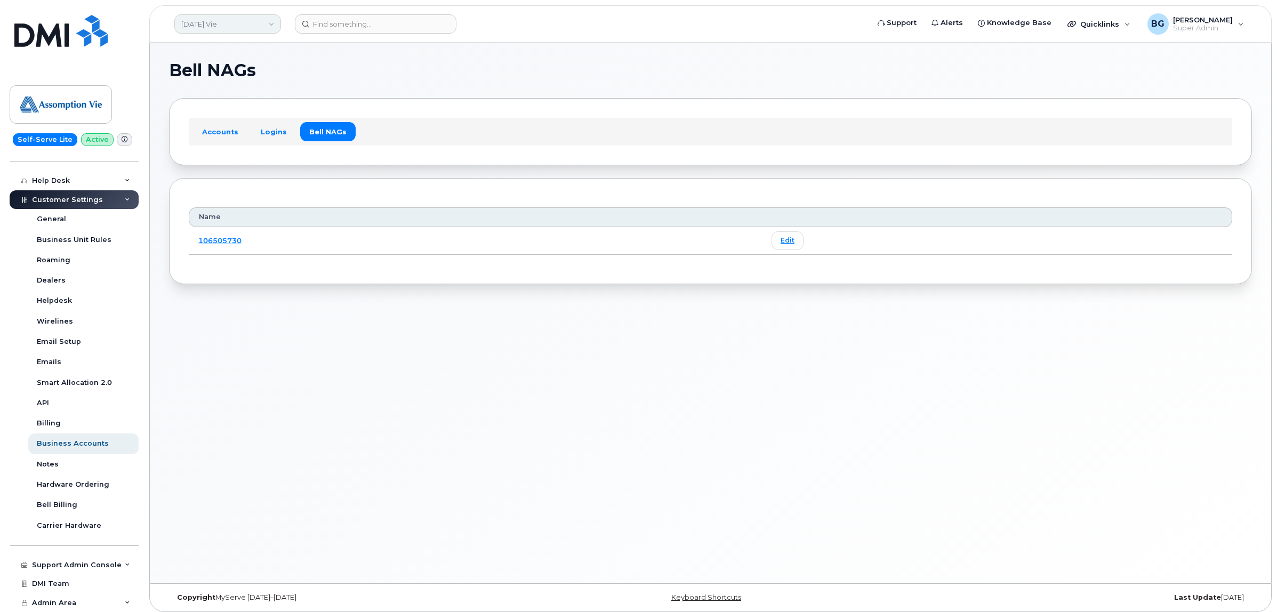
click at [232, 28] on link "[DATE] Vie" at bounding box center [227, 23] width 107 height 19
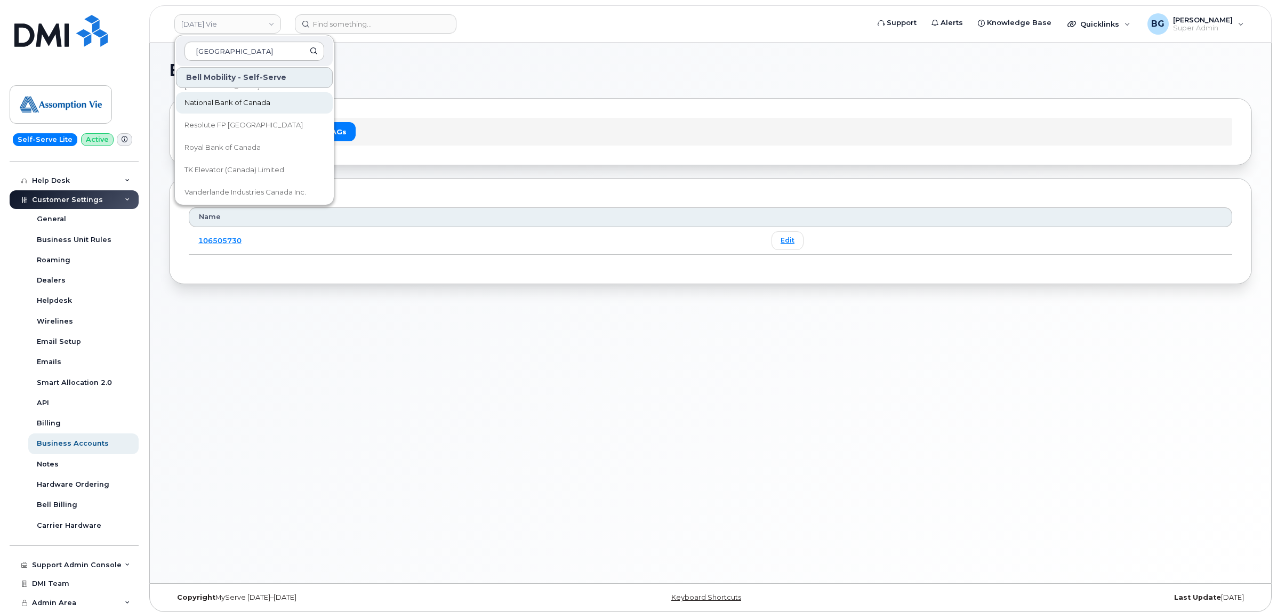
scroll to position [711, 0]
type input "[GEOGRAPHIC_DATA]"
click at [253, 167] on span "Vanderlande Industries Canada Inc." at bounding box center [245, 172] width 122 height 11
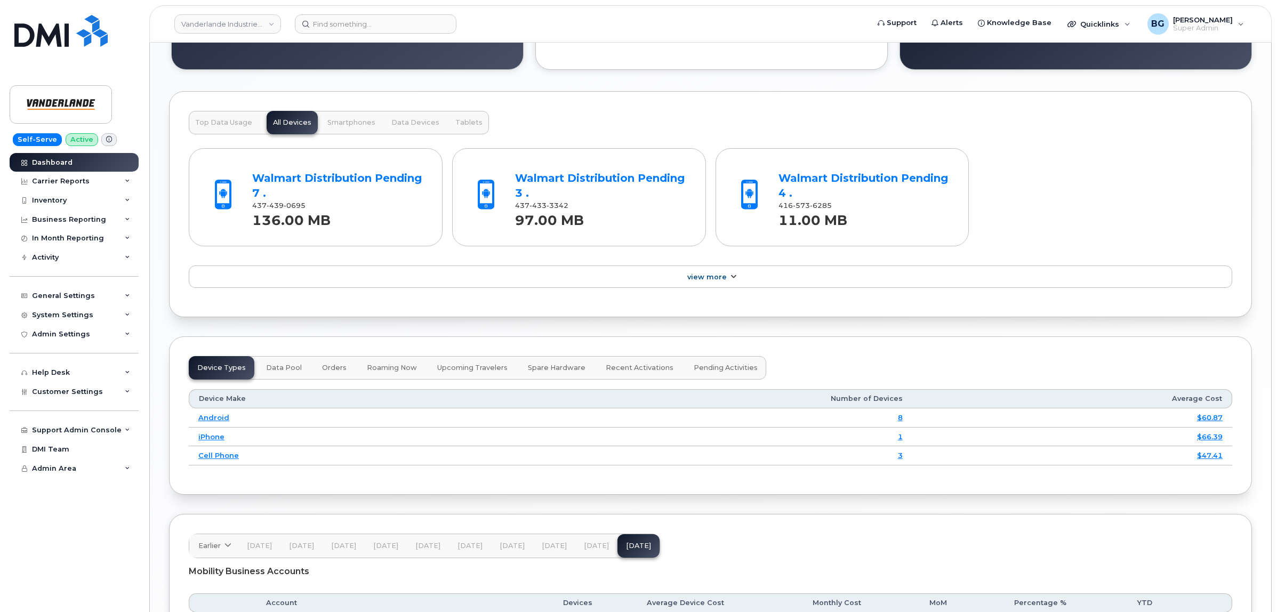
scroll to position [1194, 0]
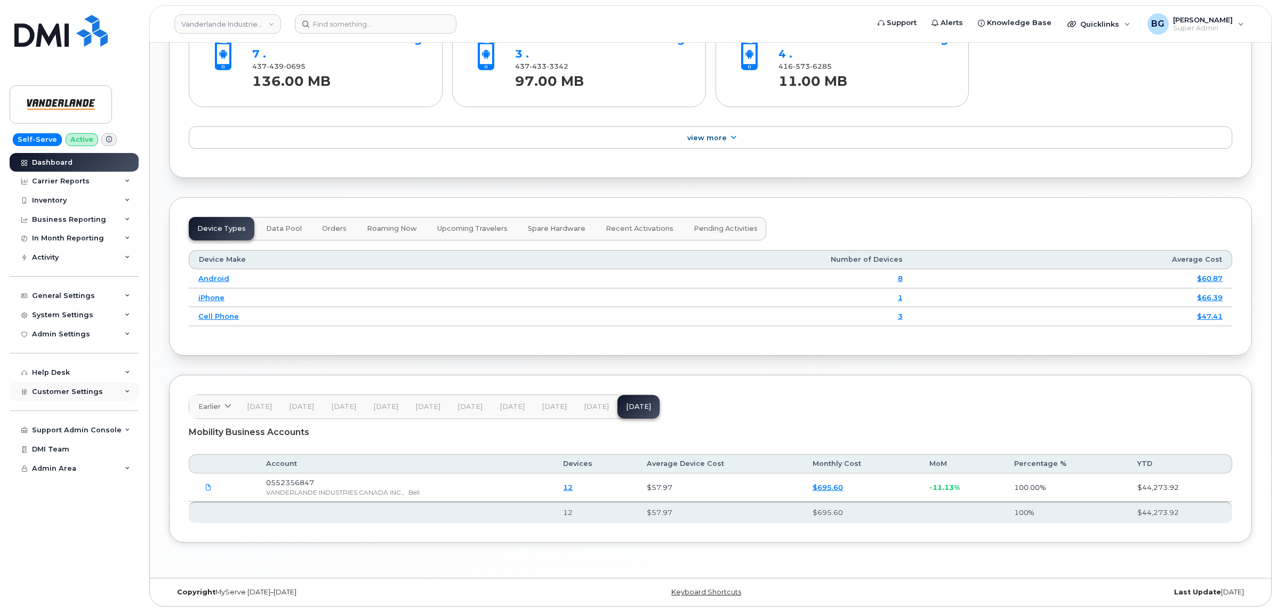
click at [54, 395] on span "Customer Settings" at bounding box center [67, 392] width 71 height 8
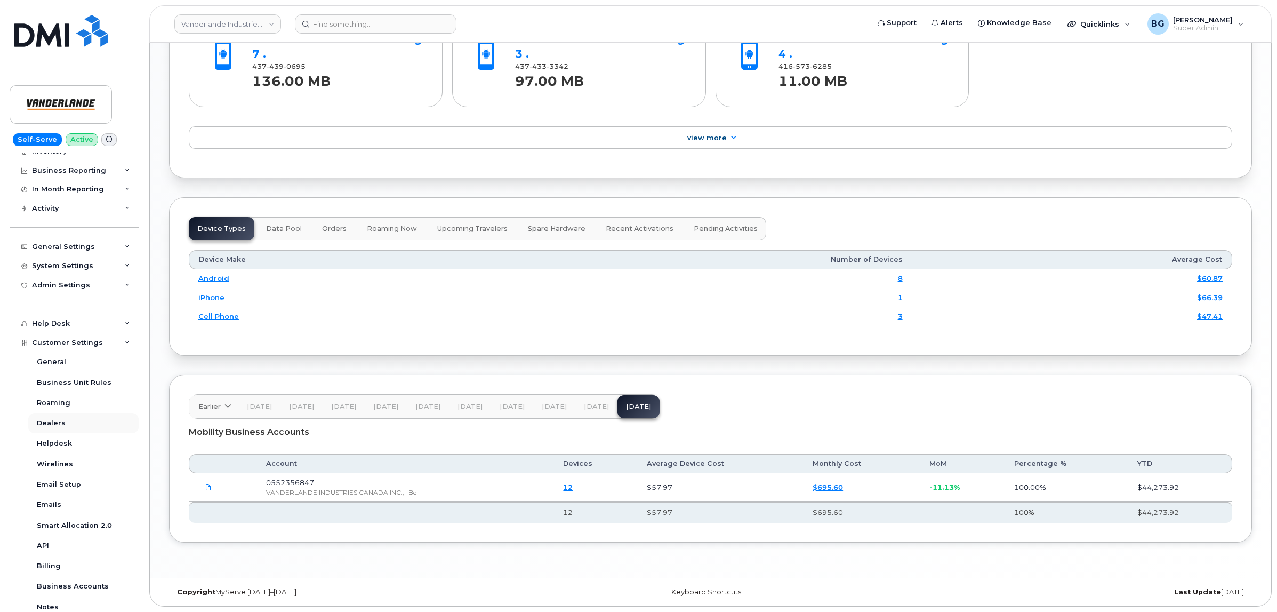
scroll to position [178, 0]
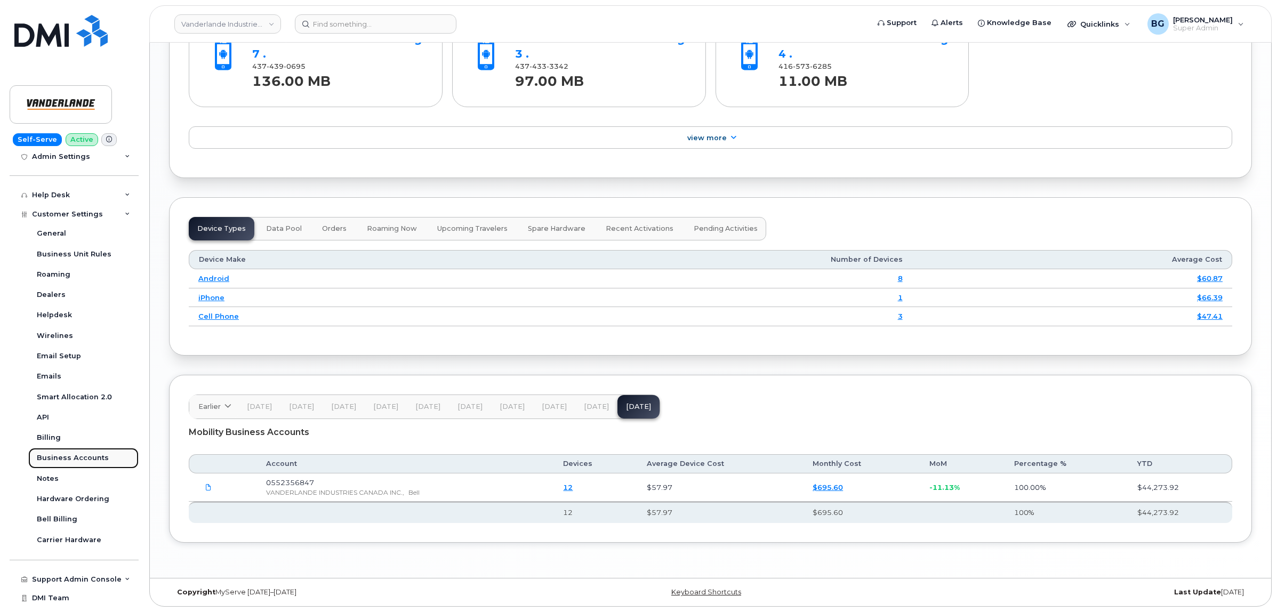
click at [73, 454] on link "Business Accounts" at bounding box center [83, 458] width 110 height 20
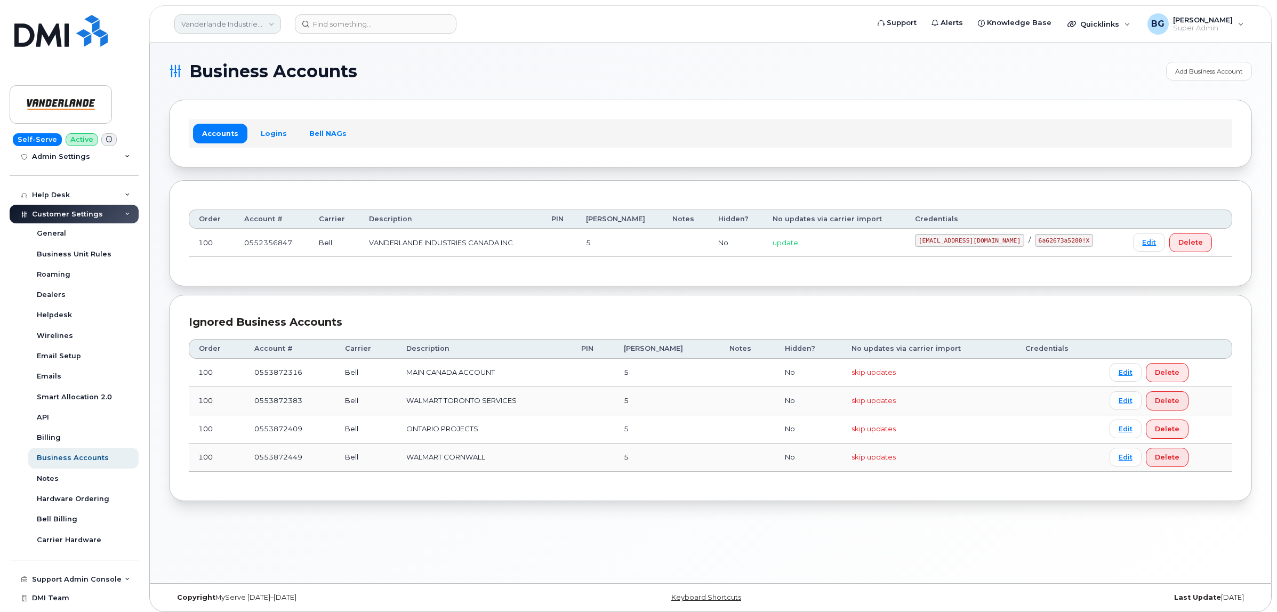
click at [212, 22] on link "Vanderlande Industries Canada Inc." at bounding box center [227, 23] width 107 height 19
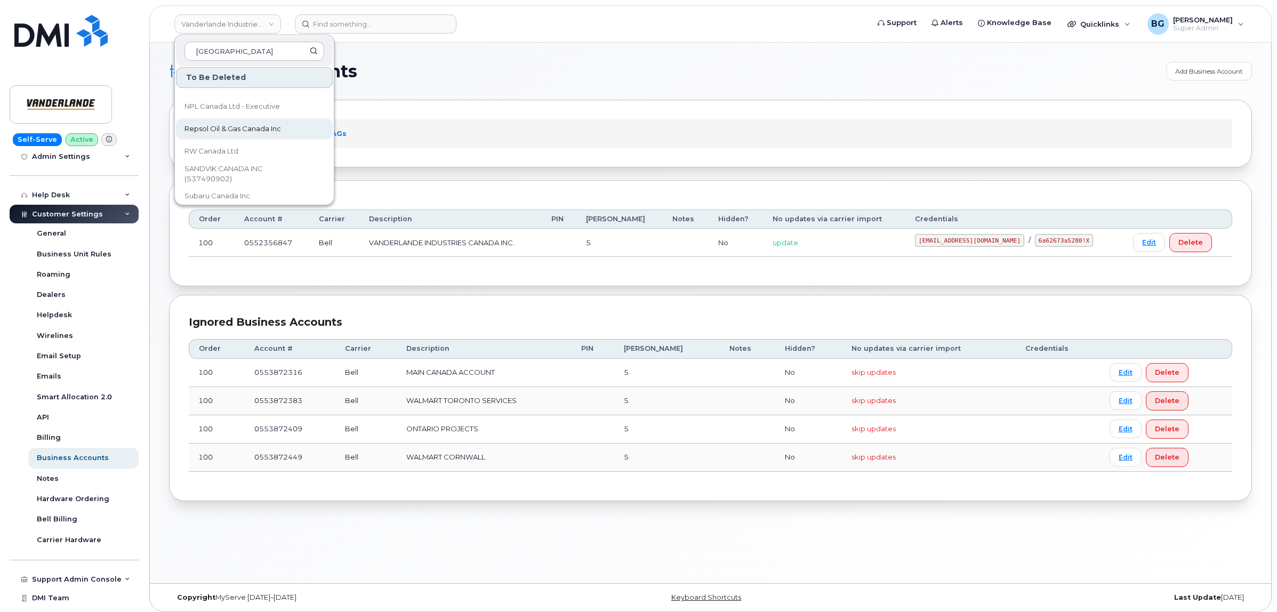
scroll to position [888, 0]
type input "[GEOGRAPHIC_DATA]"
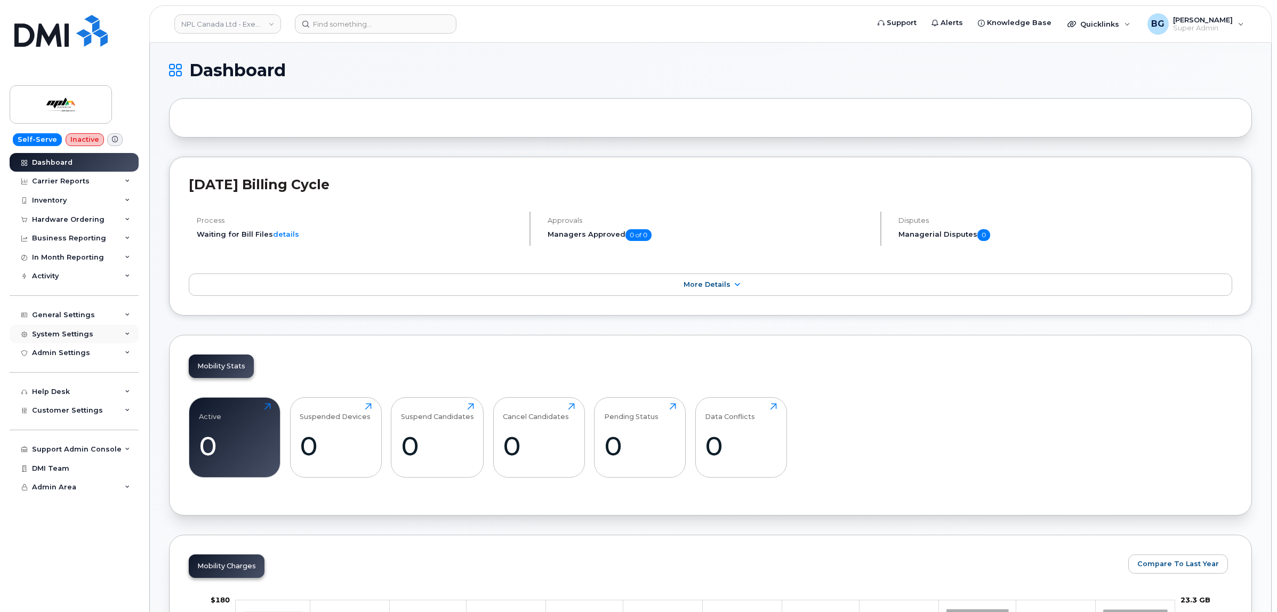
click at [75, 336] on div "System Settings" at bounding box center [62, 334] width 61 height 9
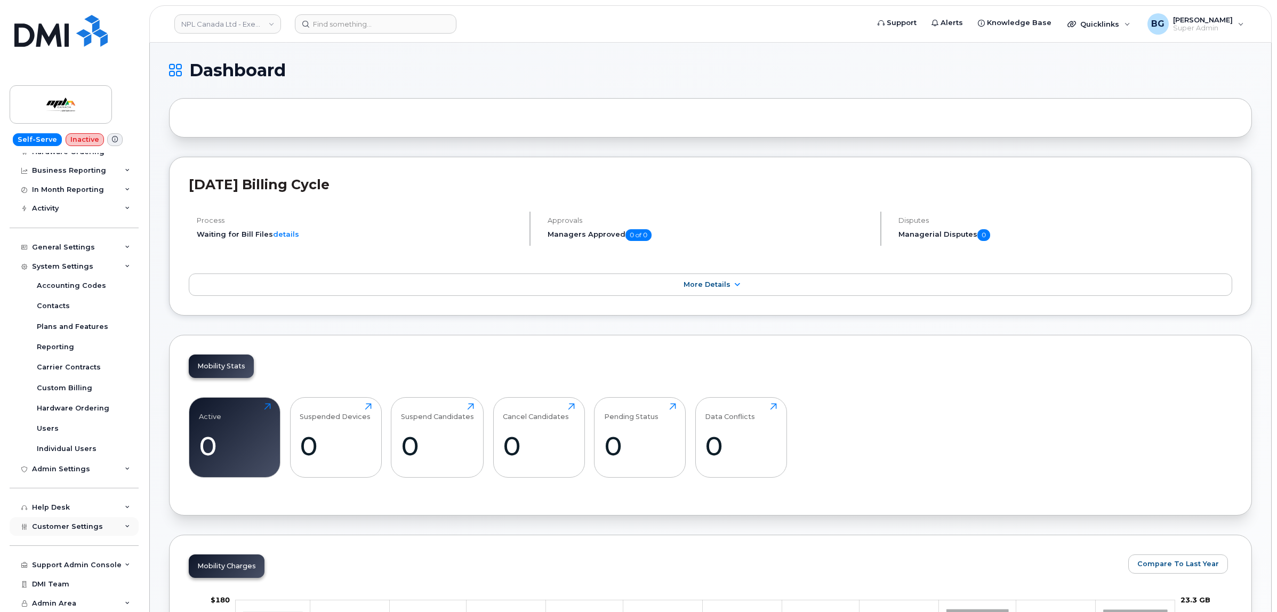
click at [61, 524] on span "Customer Settings" at bounding box center [67, 526] width 71 height 8
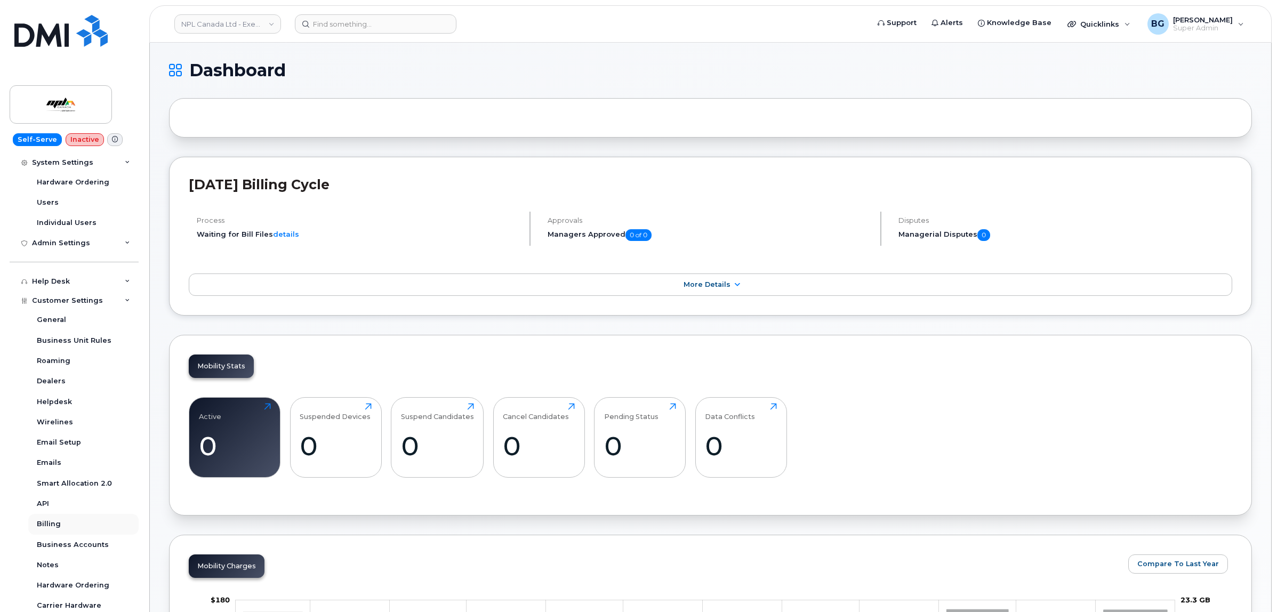
scroll to position [377, 0]
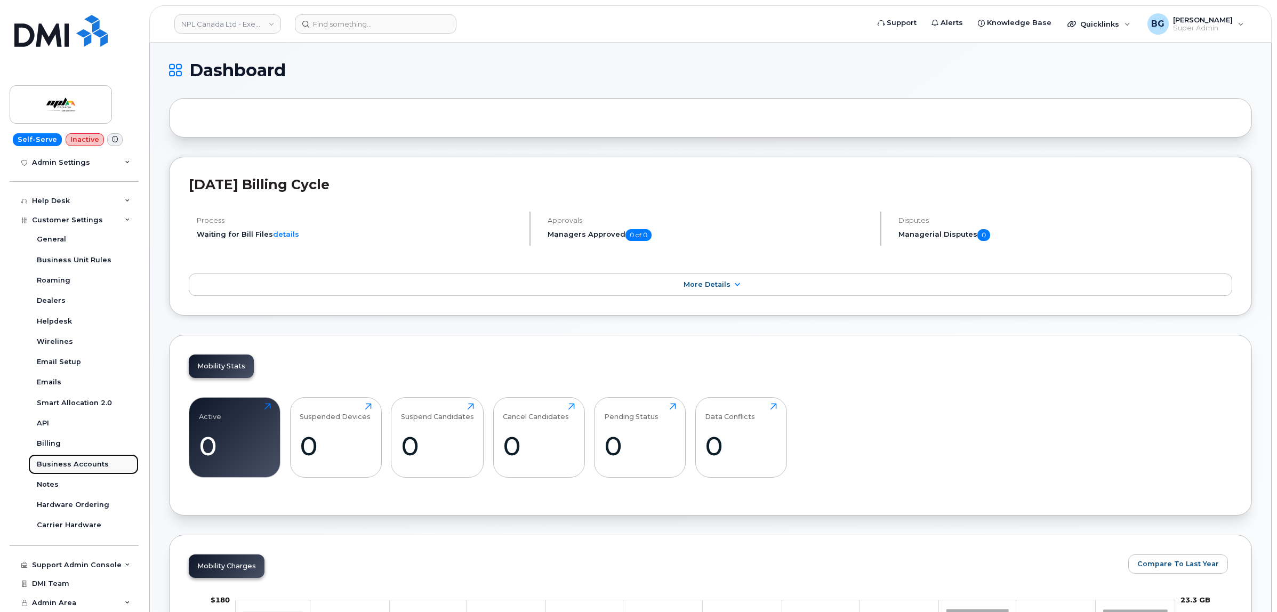
click at [61, 462] on div "Business Accounts" at bounding box center [73, 465] width 72 height 10
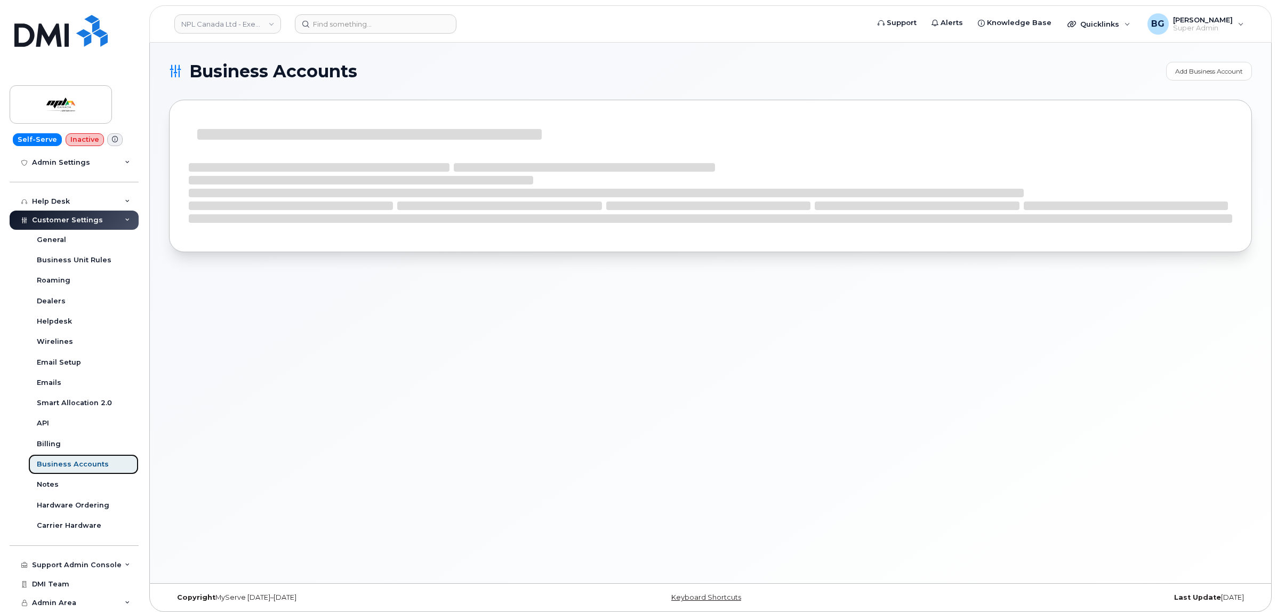
scroll to position [194, 0]
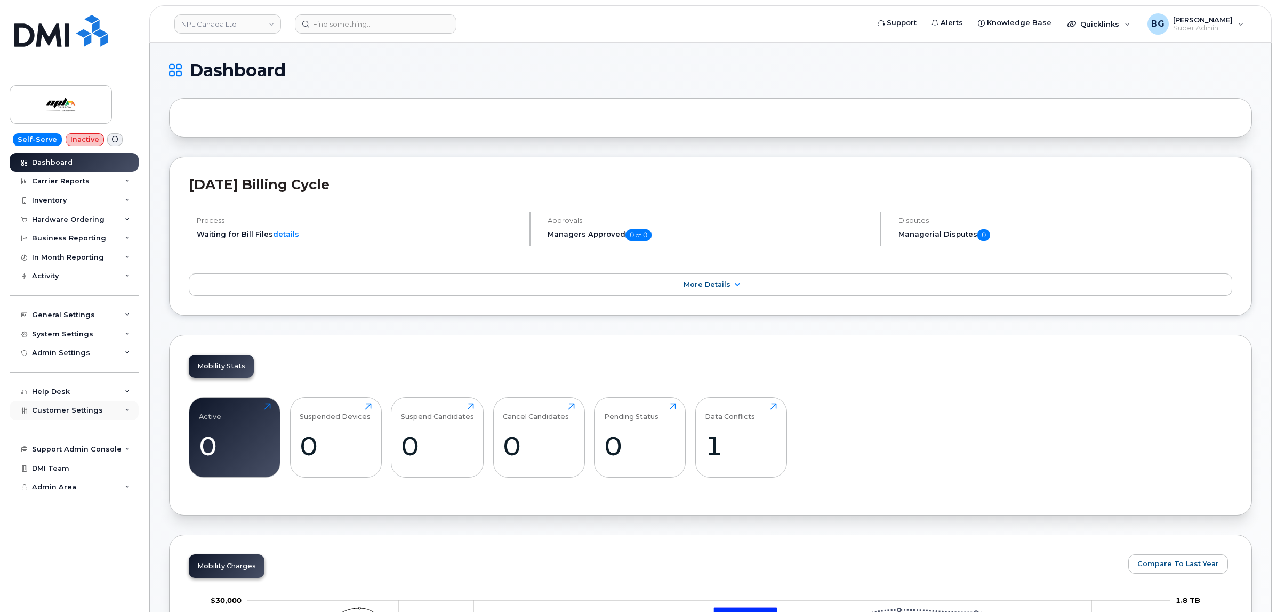
click at [68, 414] on span "Customer Settings" at bounding box center [67, 410] width 71 height 8
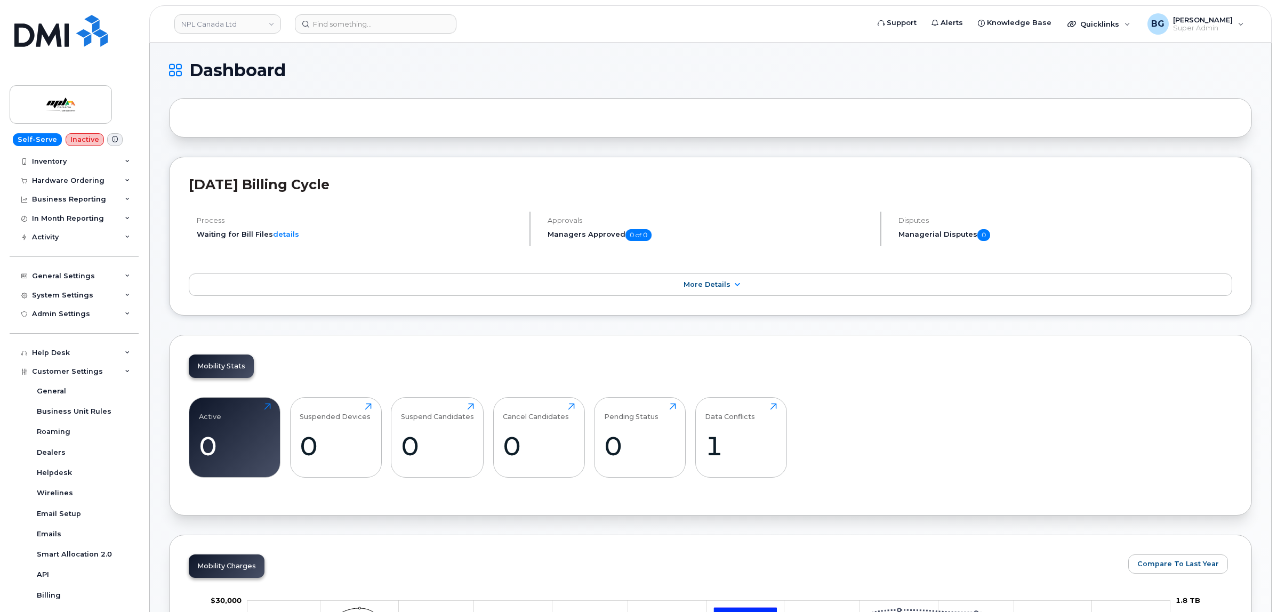
scroll to position [195, 0]
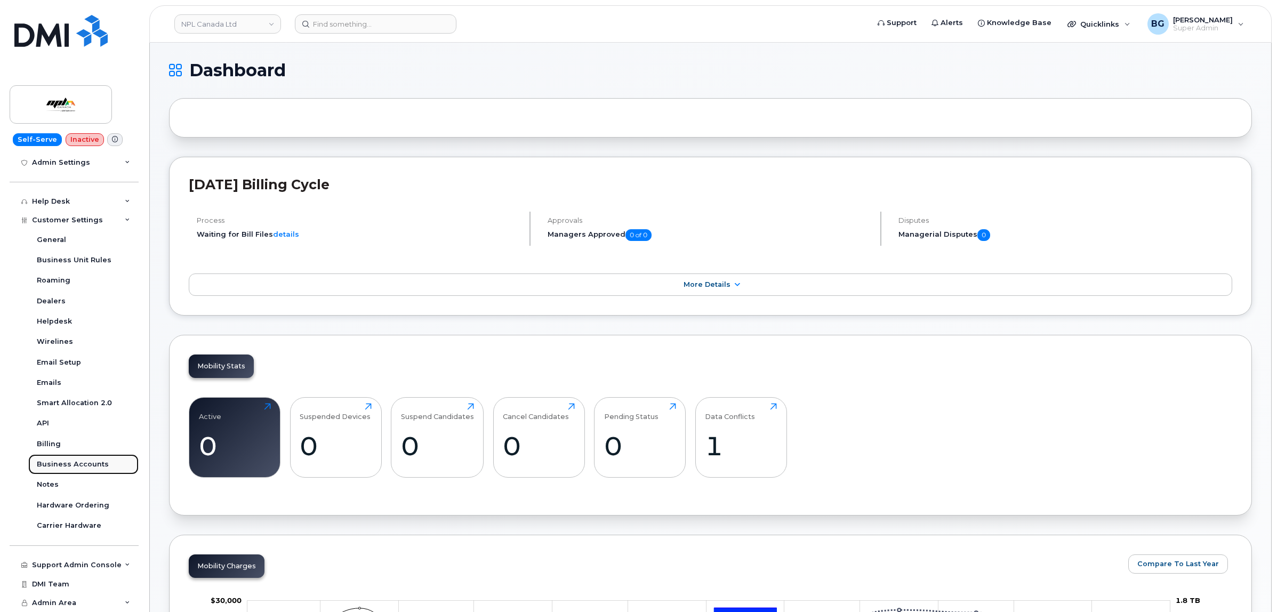
click at [61, 458] on link "Business Accounts" at bounding box center [83, 464] width 110 height 20
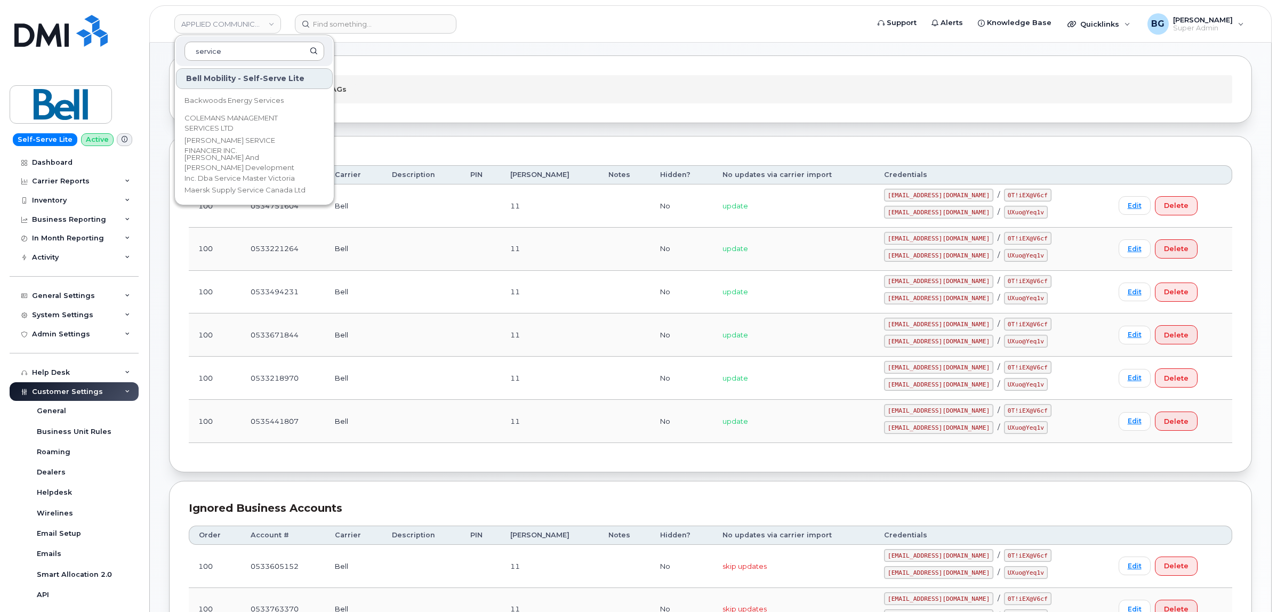
scroll to position [196, 0]
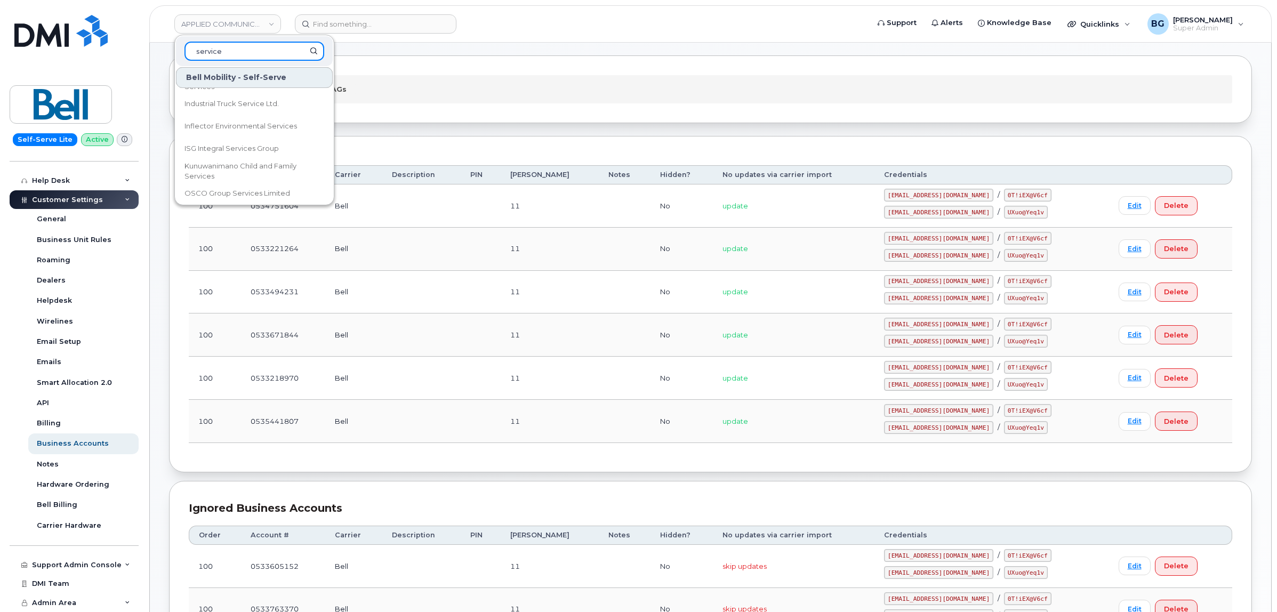
click at [265, 51] on input "service" at bounding box center [254, 51] width 140 height 19
click at [264, 51] on input "service" at bounding box center [254, 51] width 140 height 19
click at [262, 51] on input "service" at bounding box center [254, 51] width 140 height 19
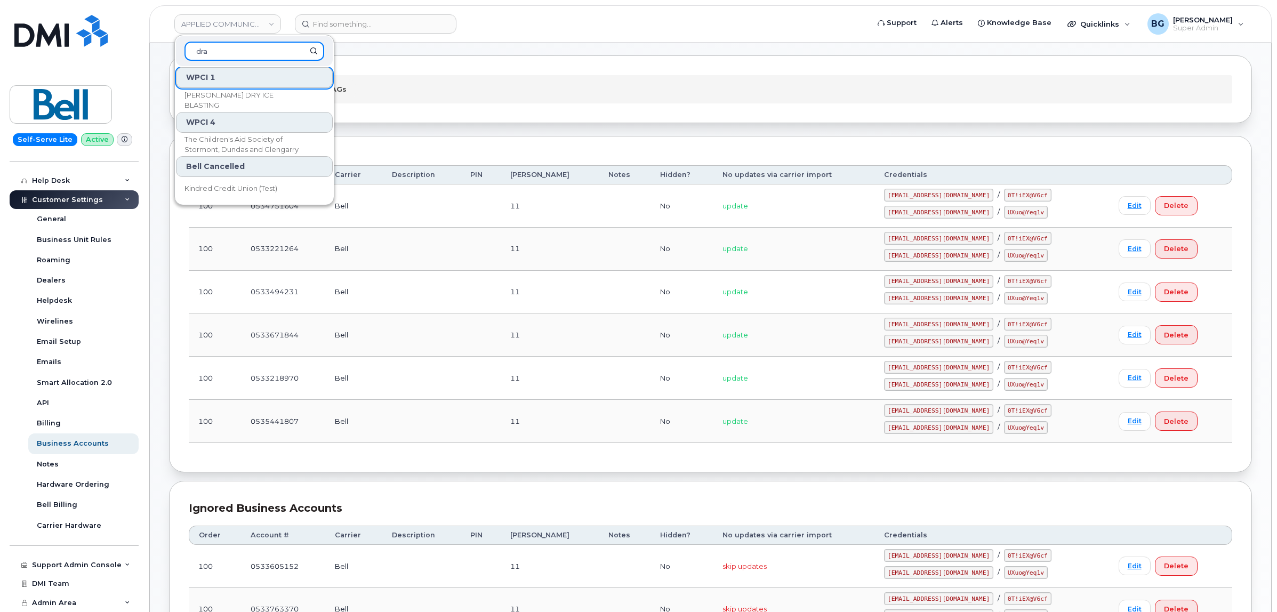
scroll to position [0, 0]
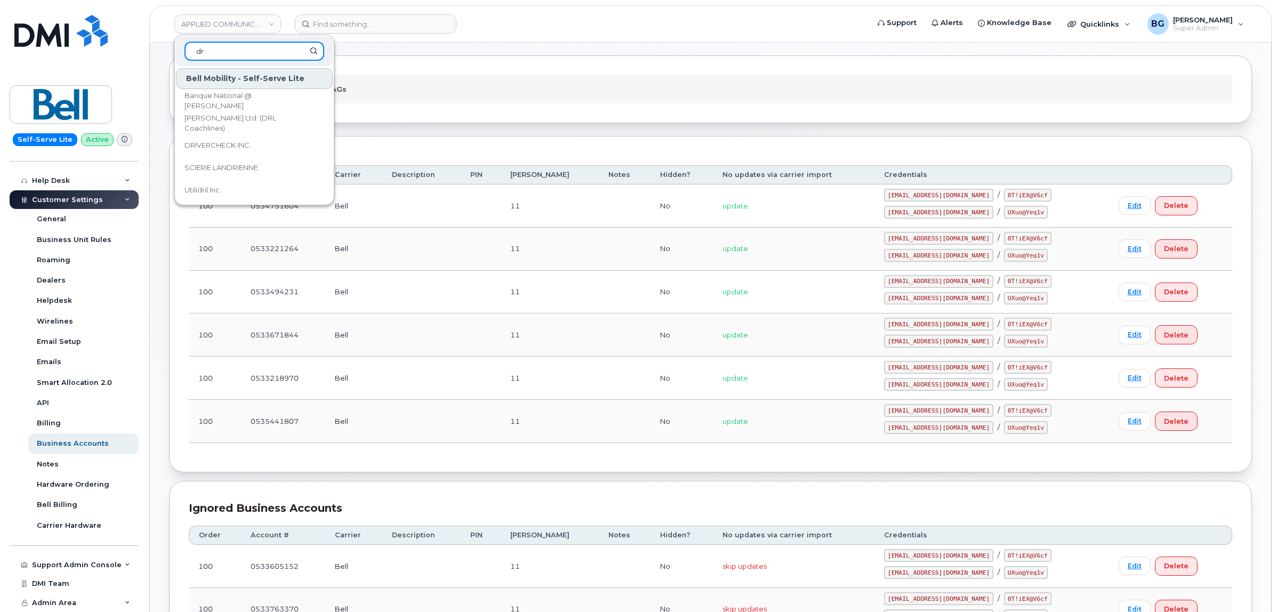
type input "d"
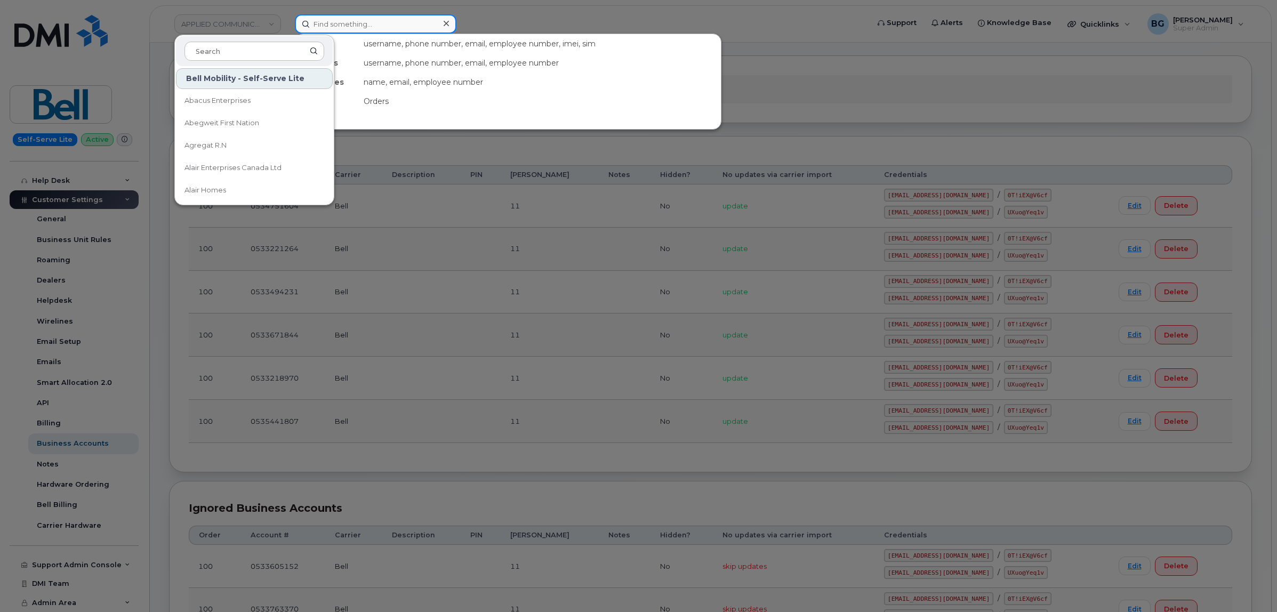
click at [338, 19] on input at bounding box center [376, 23] width 162 height 19
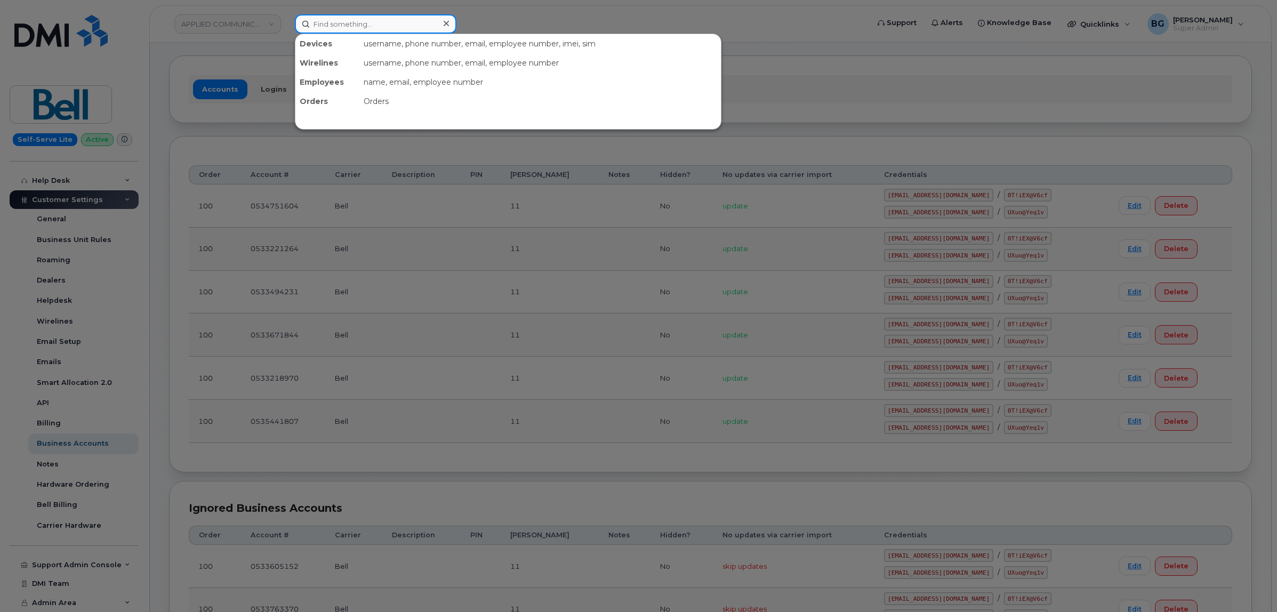
paste input "[PERSON_NAME]"
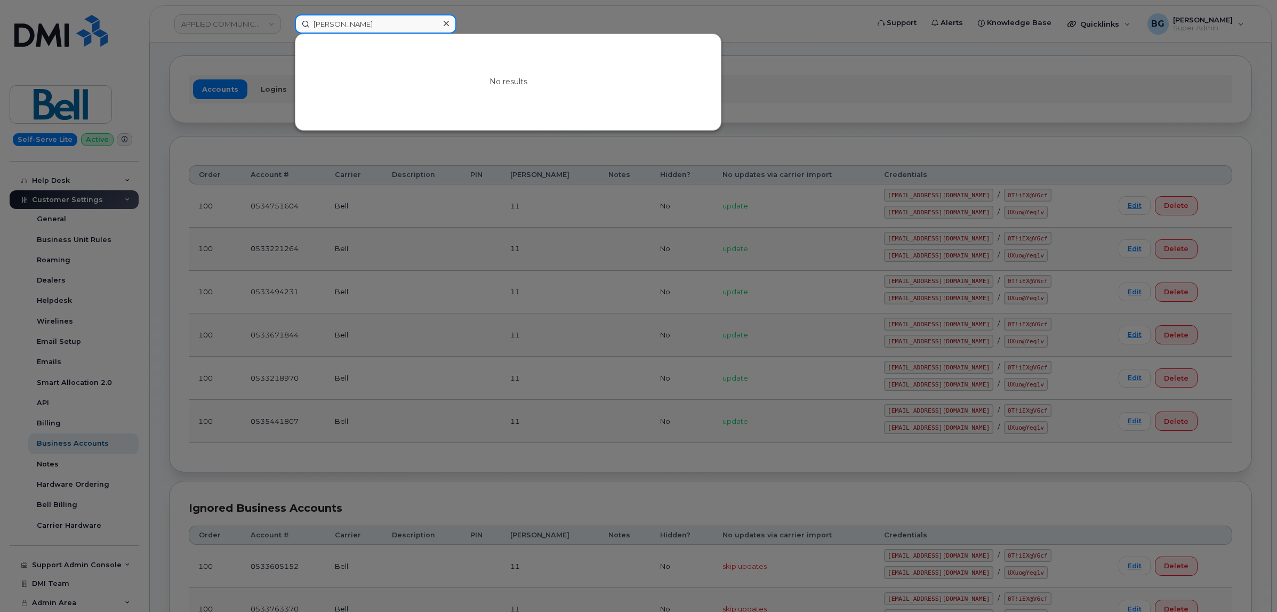
click at [391, 22] on input "[PERSON_NAME]" at bounding box center [376, 23] width 162 height 19
paste input
type input "Madeksza"
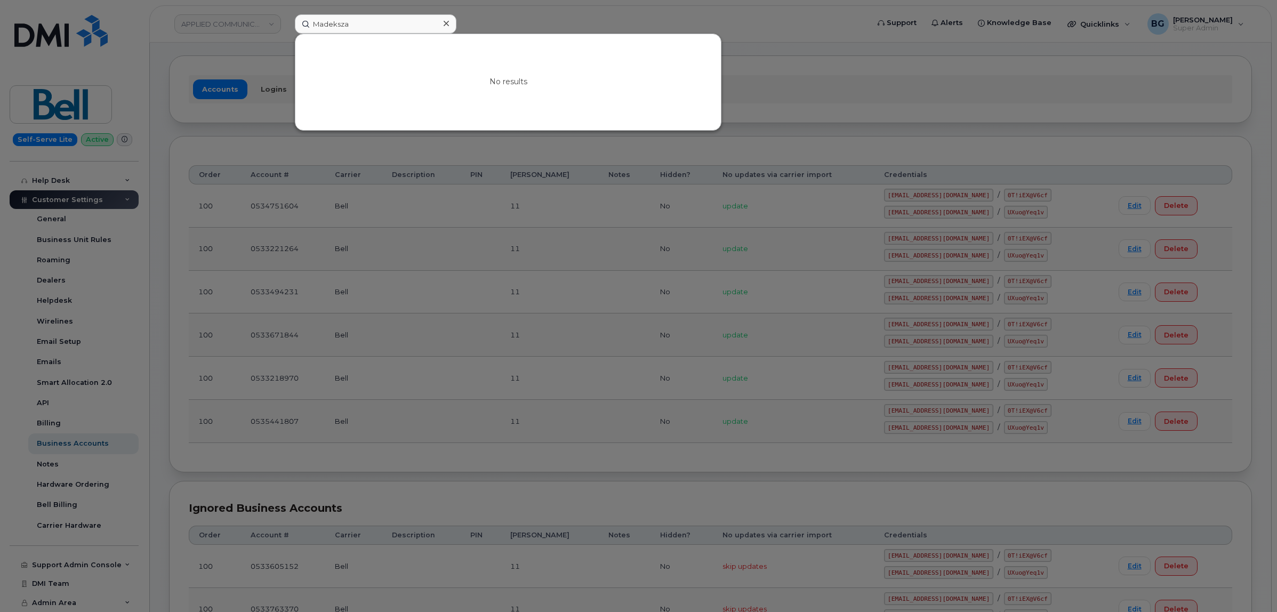
click at [62, 62] on div at bounding box center [638, 306] width 1277 height 612
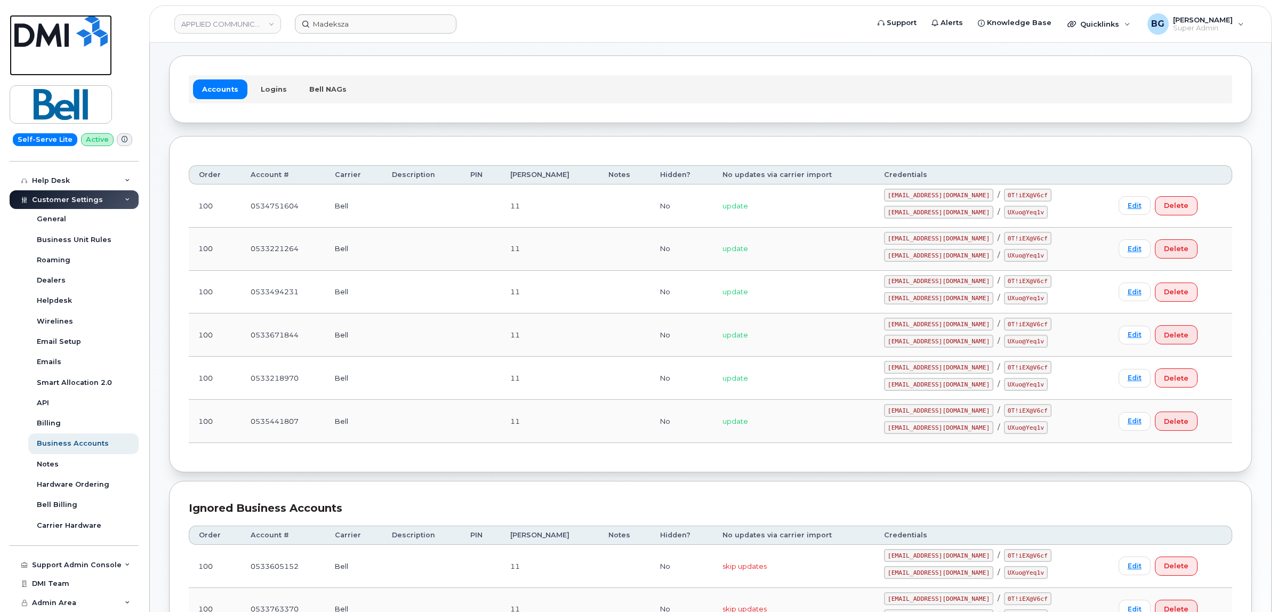
click at [56, 31] on img at bounding box center [60, 31] width 93 height 32
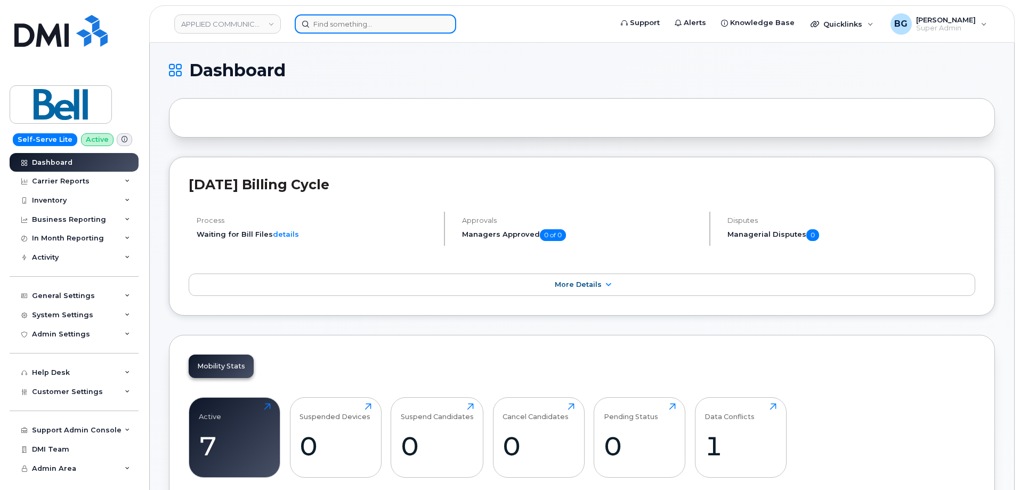
click at [356, 21] on input at bounding box center [376, 23] width 162 height 19
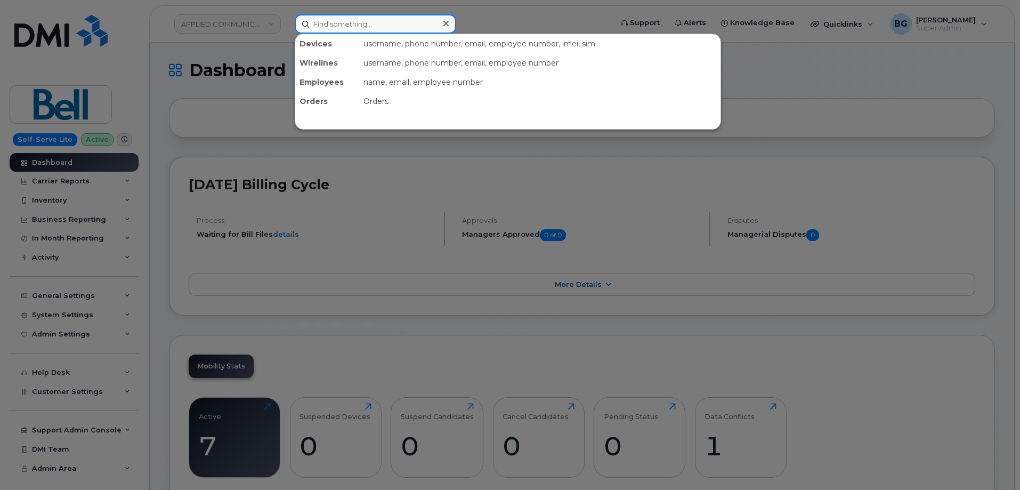
click at [356, 21] on input at bounding box center [376, 23] width 162 height 19
paste input "veoliase"
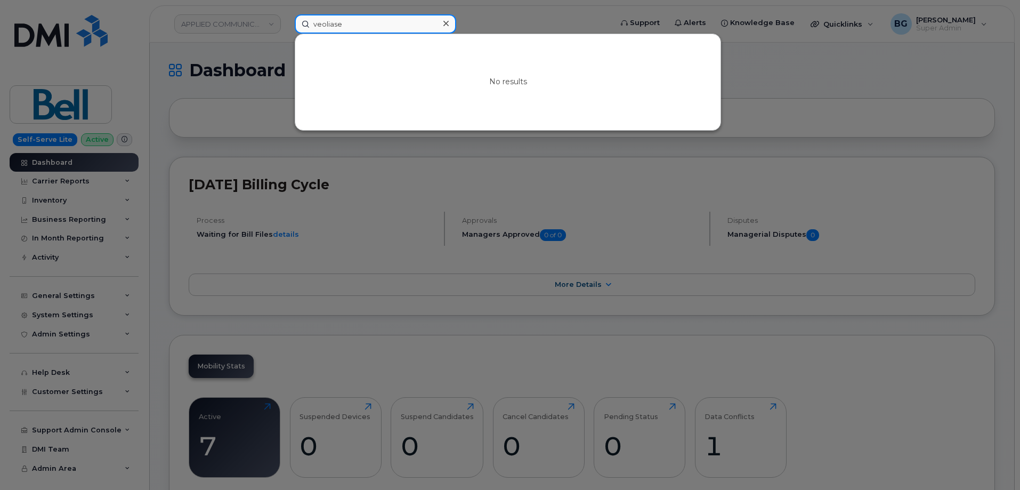
type input "veoliase"
drag, startPoint x: 358, startPoint y: 25, endPoint x: 220, endPoint y: 25, distance: 138.1
click at [286, 25] on div "veoliase No results" at bounding box center [449, 23] width 327 height 19
click at [207, 22] on div at bounding box center [510, 245] width 1020 height 490
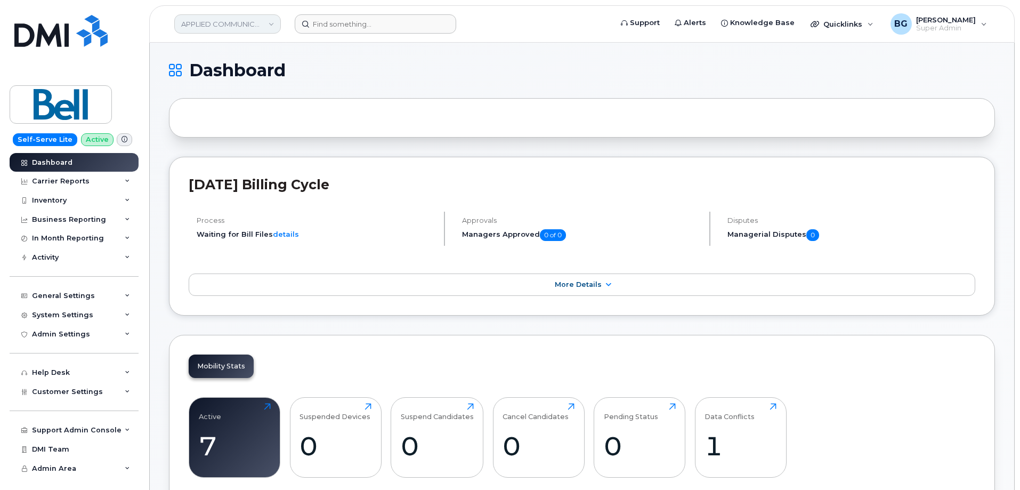
click at [207, 22] on link "APPLIED COMMUNICATIONS INC" at bounding box center [227, 23] width 107 height 19
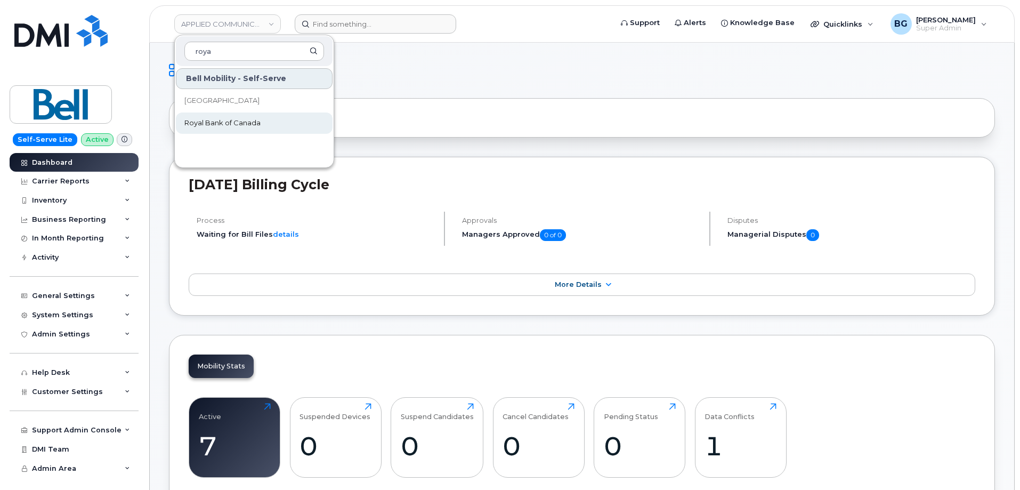
type input "roya"
click at [216, 119] on span "Royal Bank of Canada" at bounding box center [222, 123] width 76 height 11
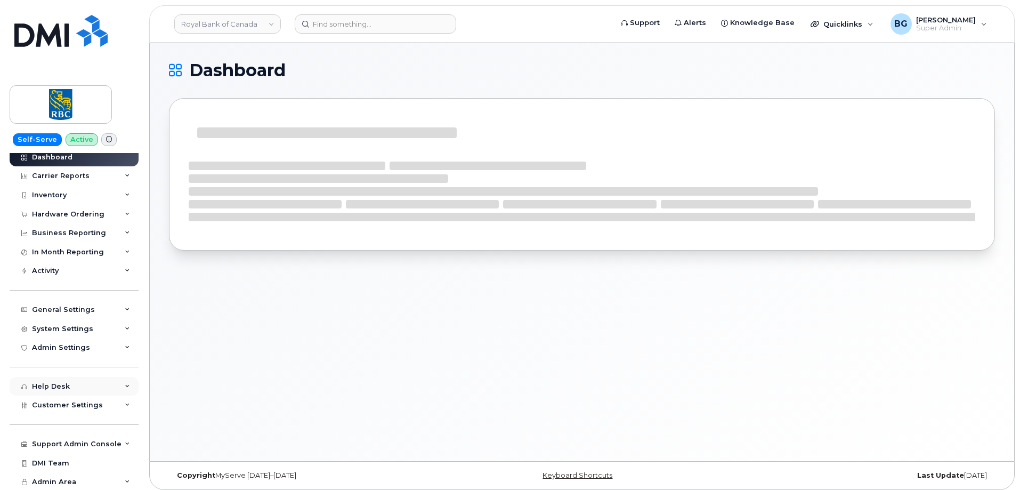
scroll to position [6, 0]
click at [69, 346] on div "Admin Settings" at bounding box center [61, 346] width 58 height 9
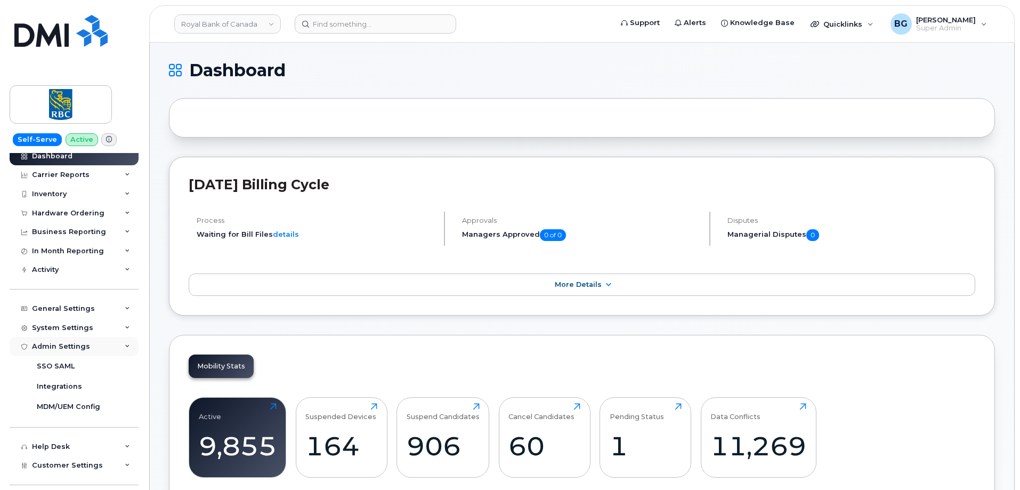
click at [69, 346] on div "Admin Settings" at bounding box center [61, 346] width 58 height 9
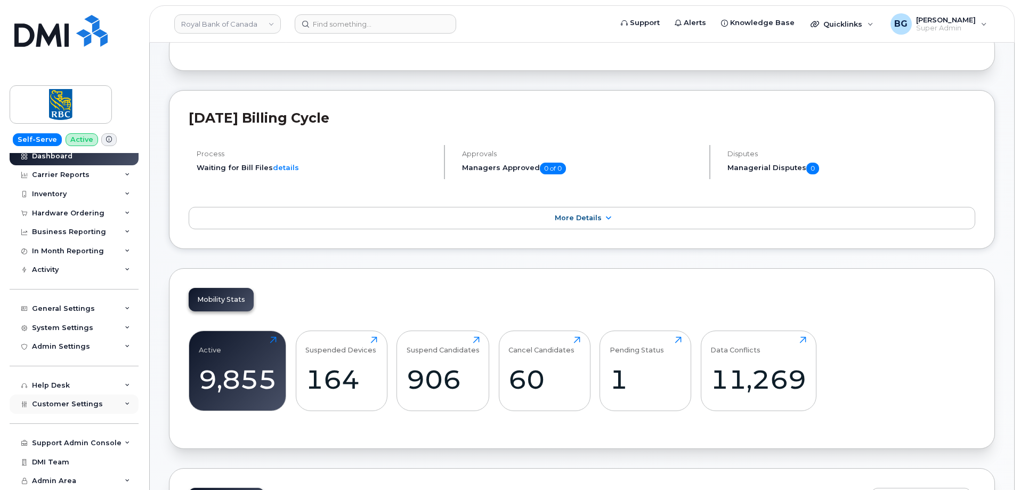
scroll to position [71, 0]
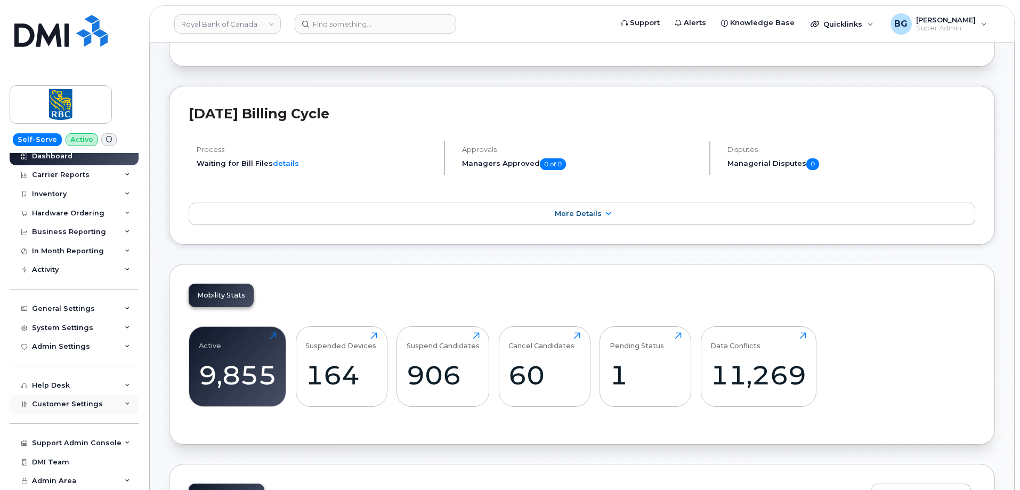
click at [64, 396] on div "Customer Settings" at bounding box center [74, 403] width 129 height 19
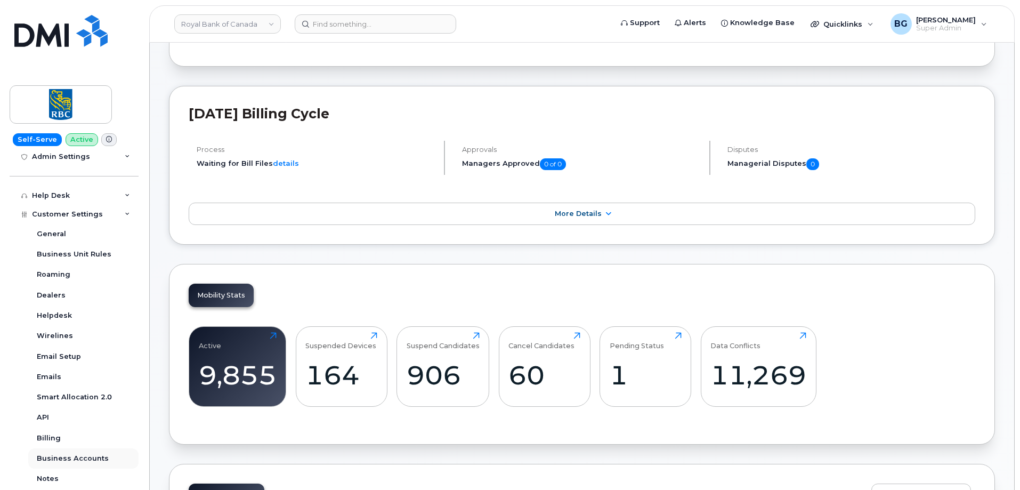
scroll to position [220, 0]
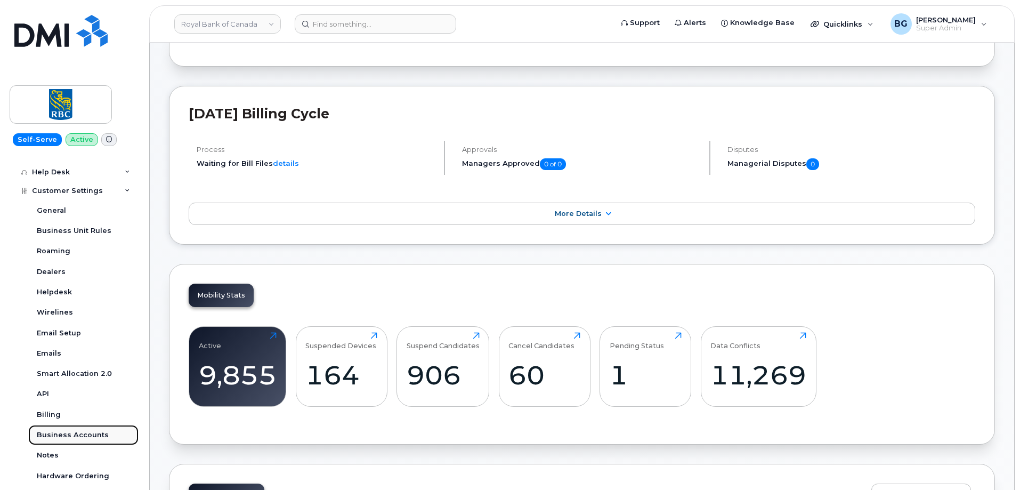
click at [57, 431] on div "Business Accounts" at bounding box center [73, 435] width 72 height 10
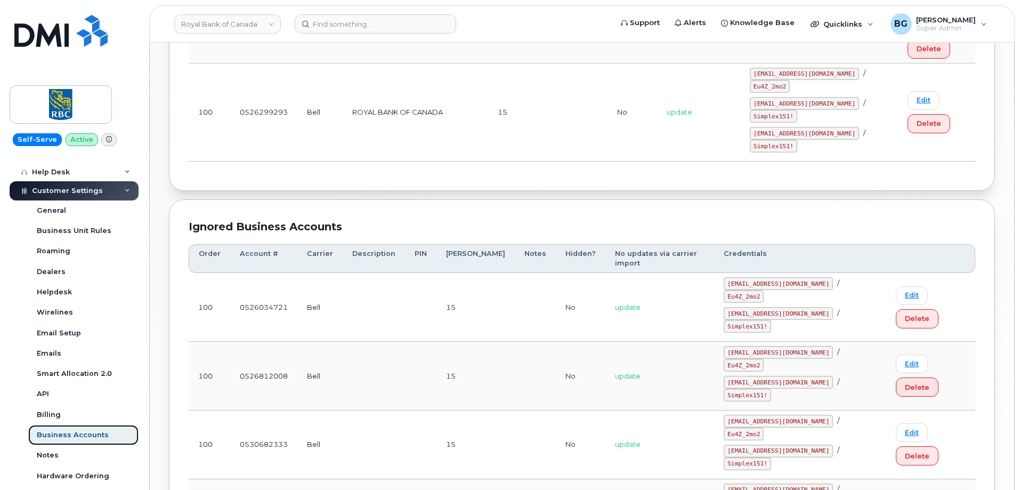
scroll to position [315, 0]
